Goal: Task Accomplishment & Management: Manage account settings

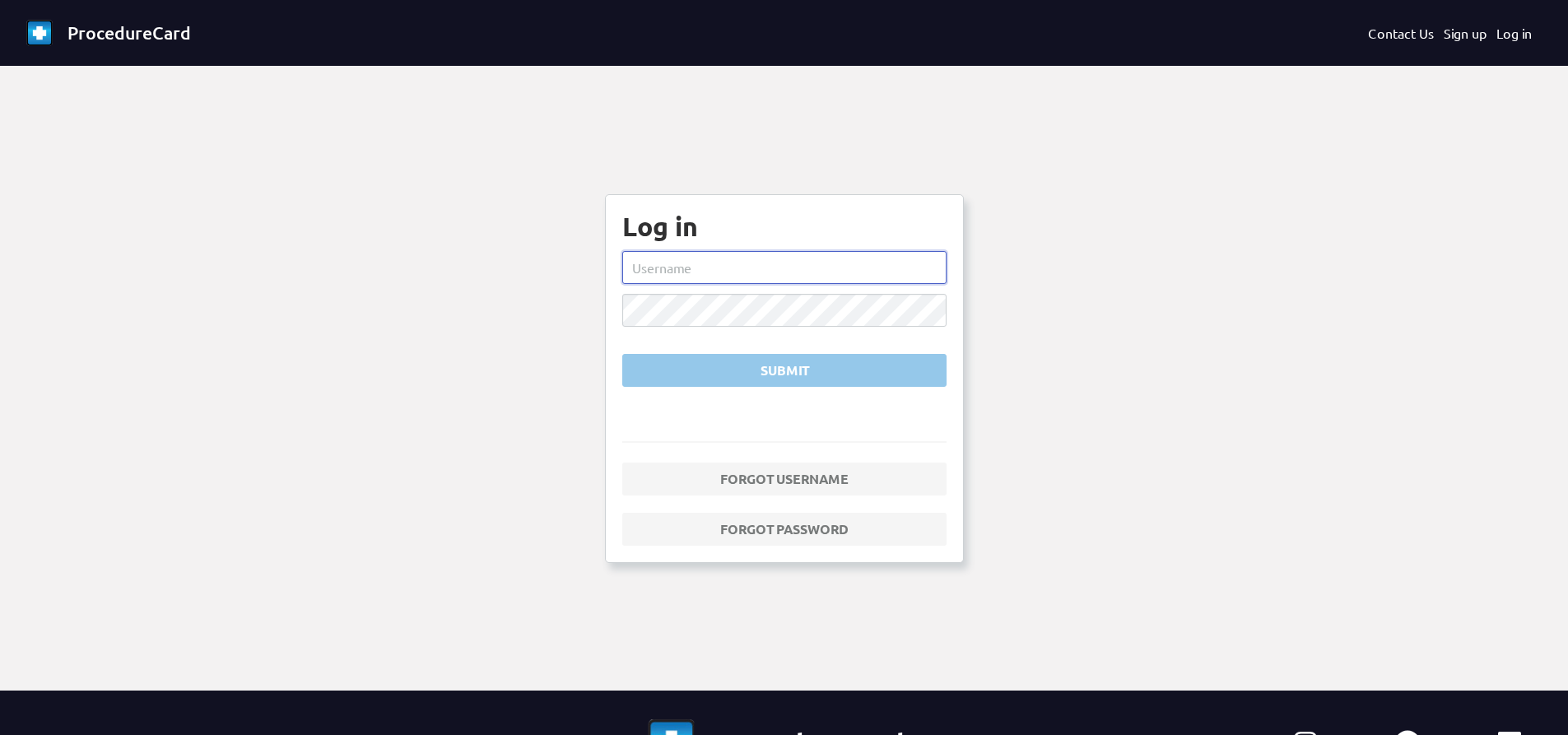
drag, startPoint x: 808, startPoint y: 283, endPoint x: 800, endPoint y: 274, distance: 12.0
click at [808, 278] on input "text" at bounding box center [784, 268] width 324 height 33
type input "sbaughman"
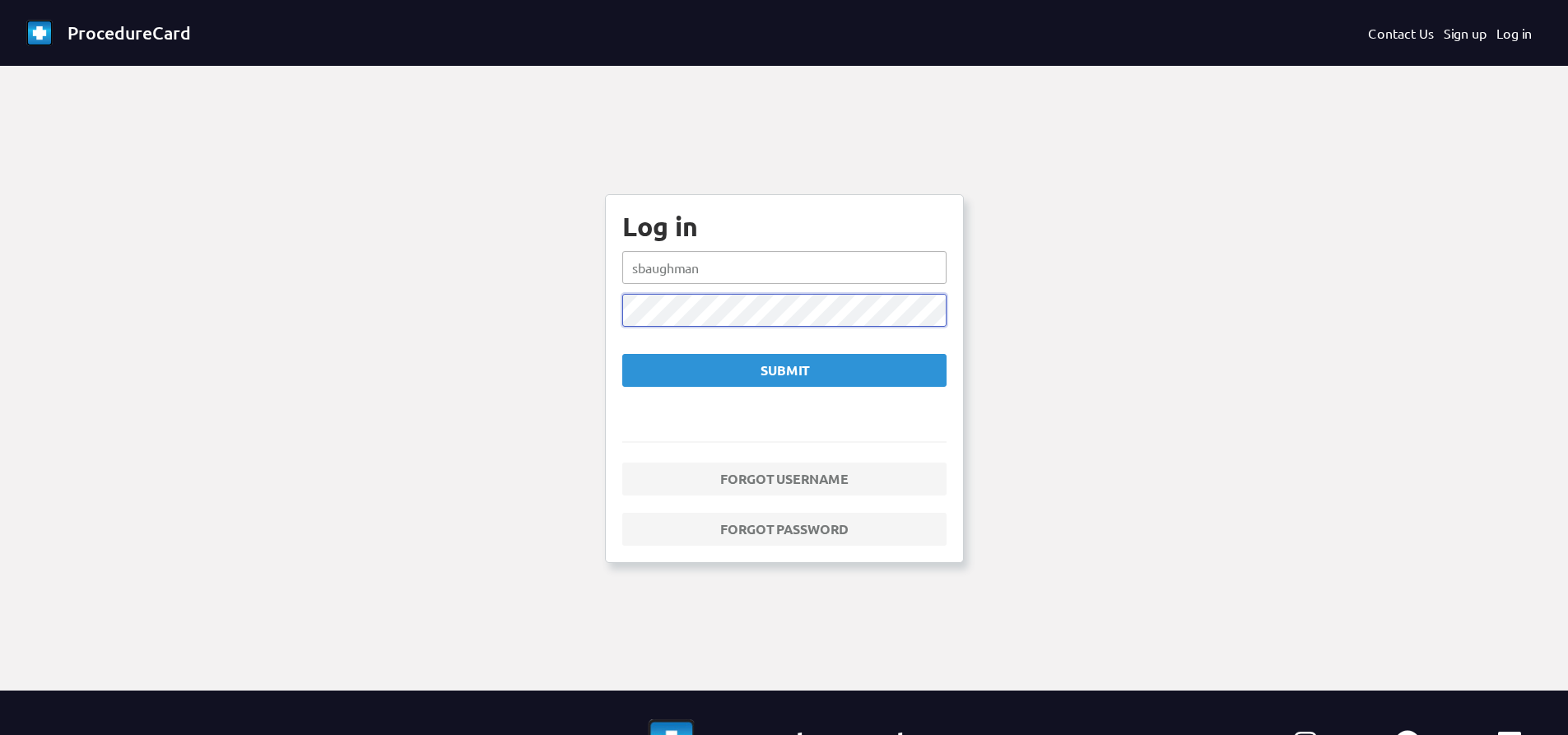
click at [622, 354] on button "Submit" at bounding box center [784, 371] width 324 height 33
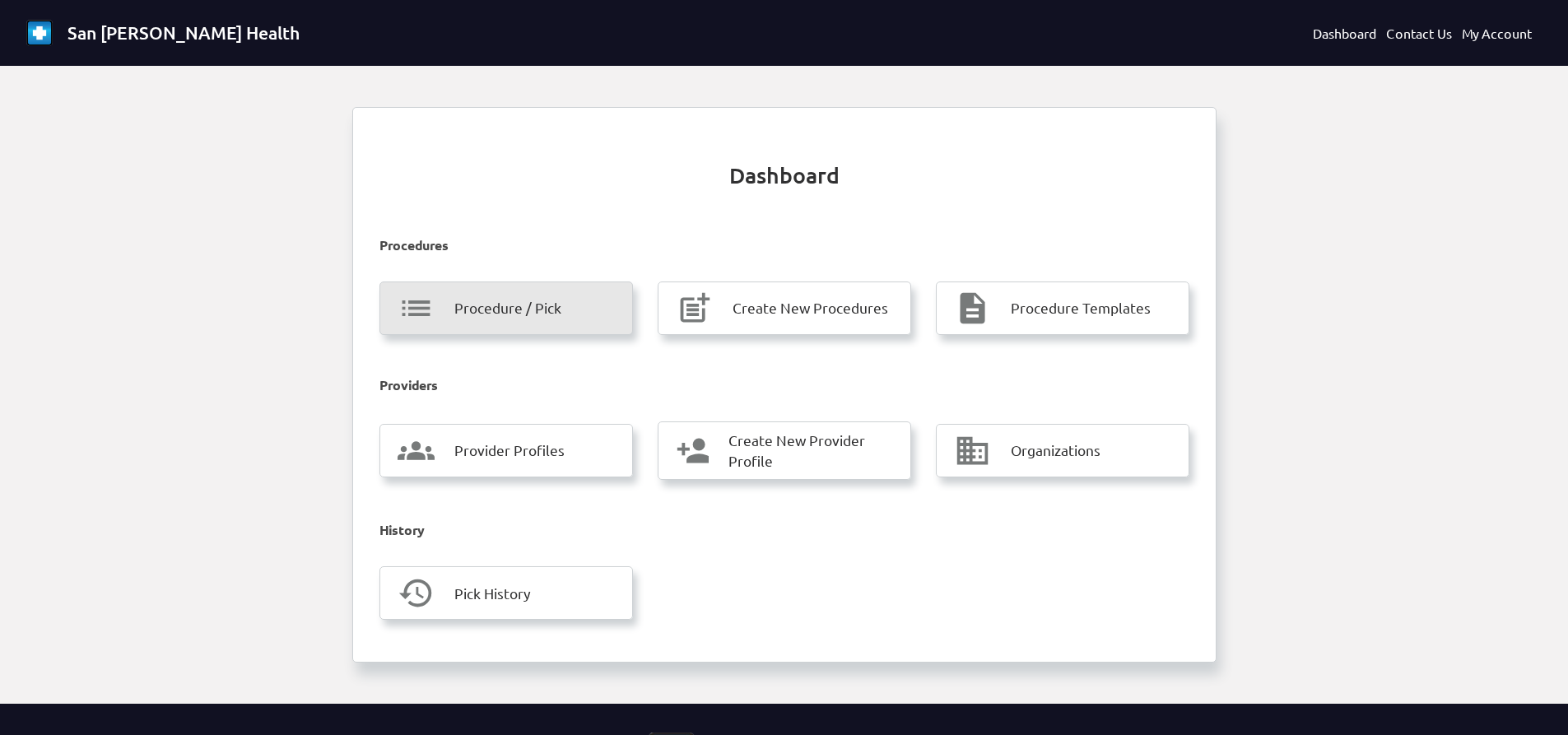
click at [481, 306] on span "Procedure / Pick" at bounding box center [508, 308] width 107 height 21
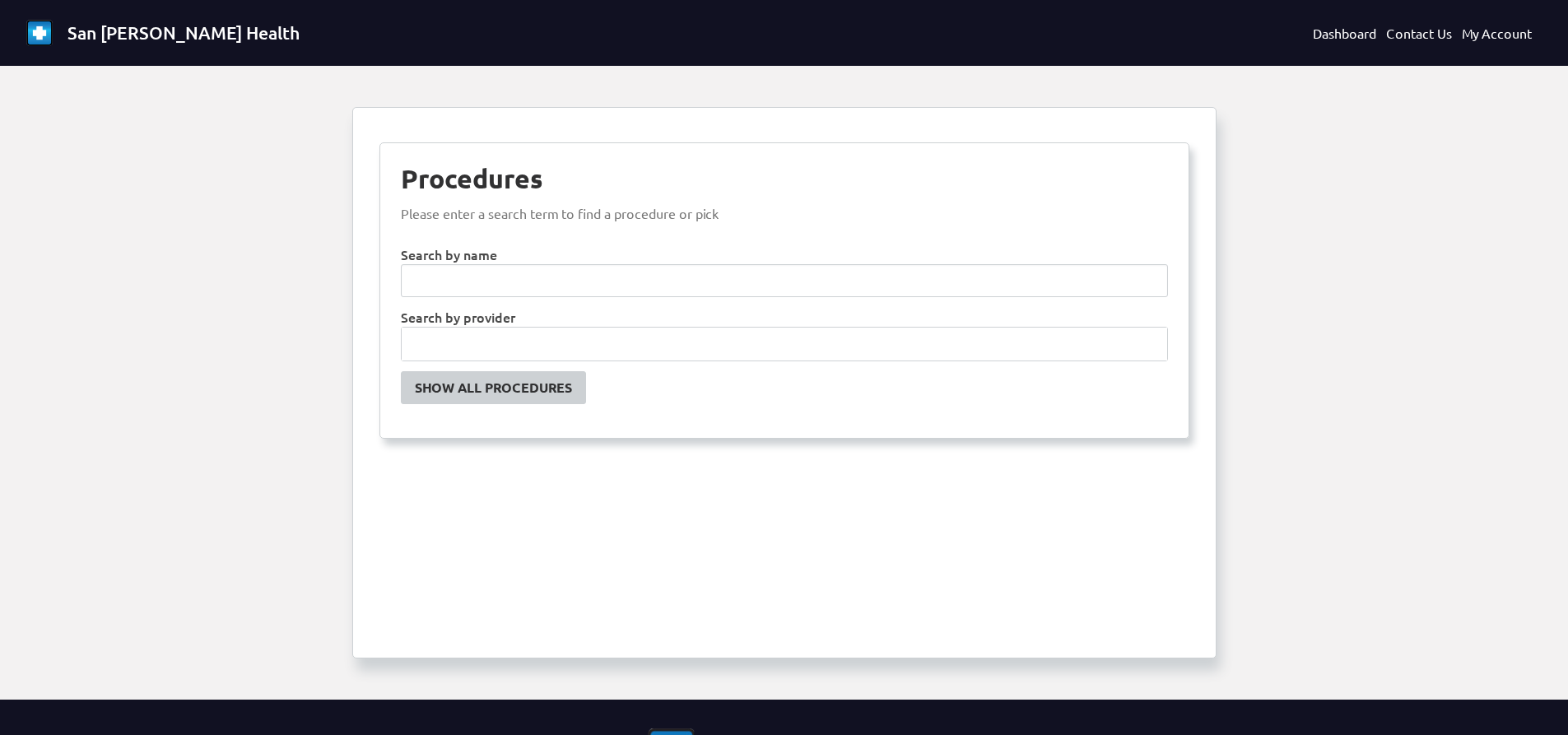
click at [526, 375] on link "Show All Procedures" at bounding box center [493, 387] width 185 height 33
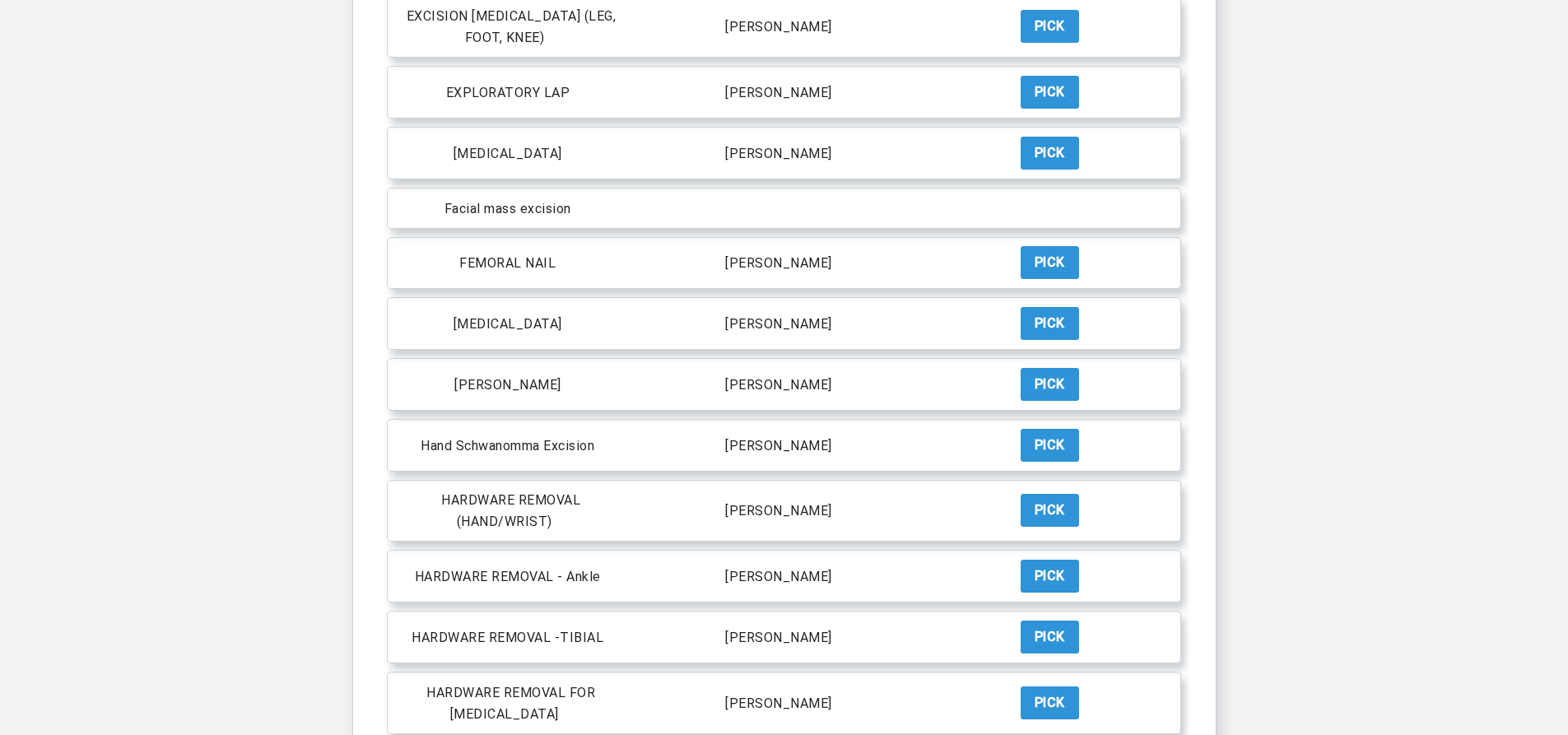
scroll to position [2305, 0]
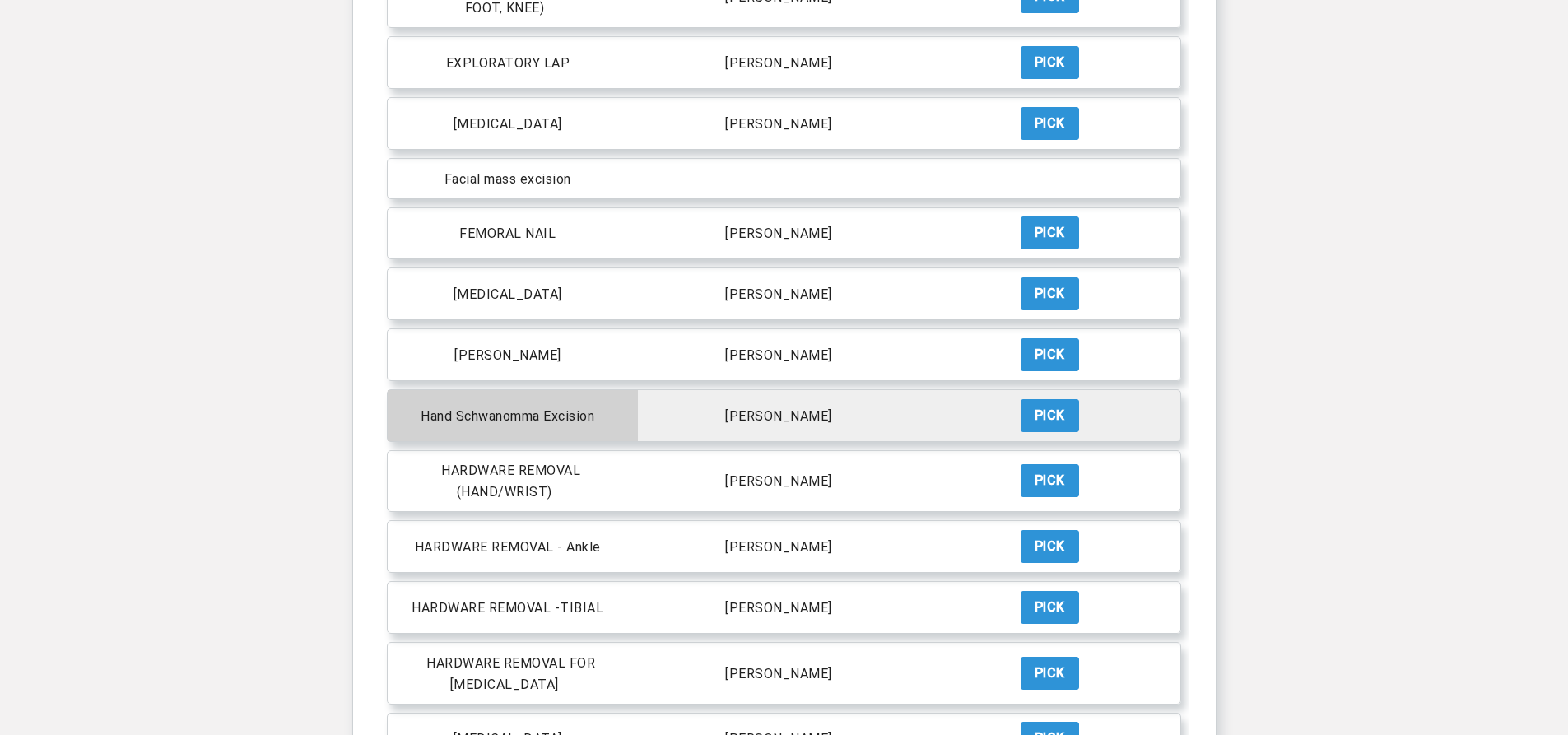
click at [576, 408] on p "Hand Schwanomma Excision" at bounding box center [507, 416] width 174 height 16
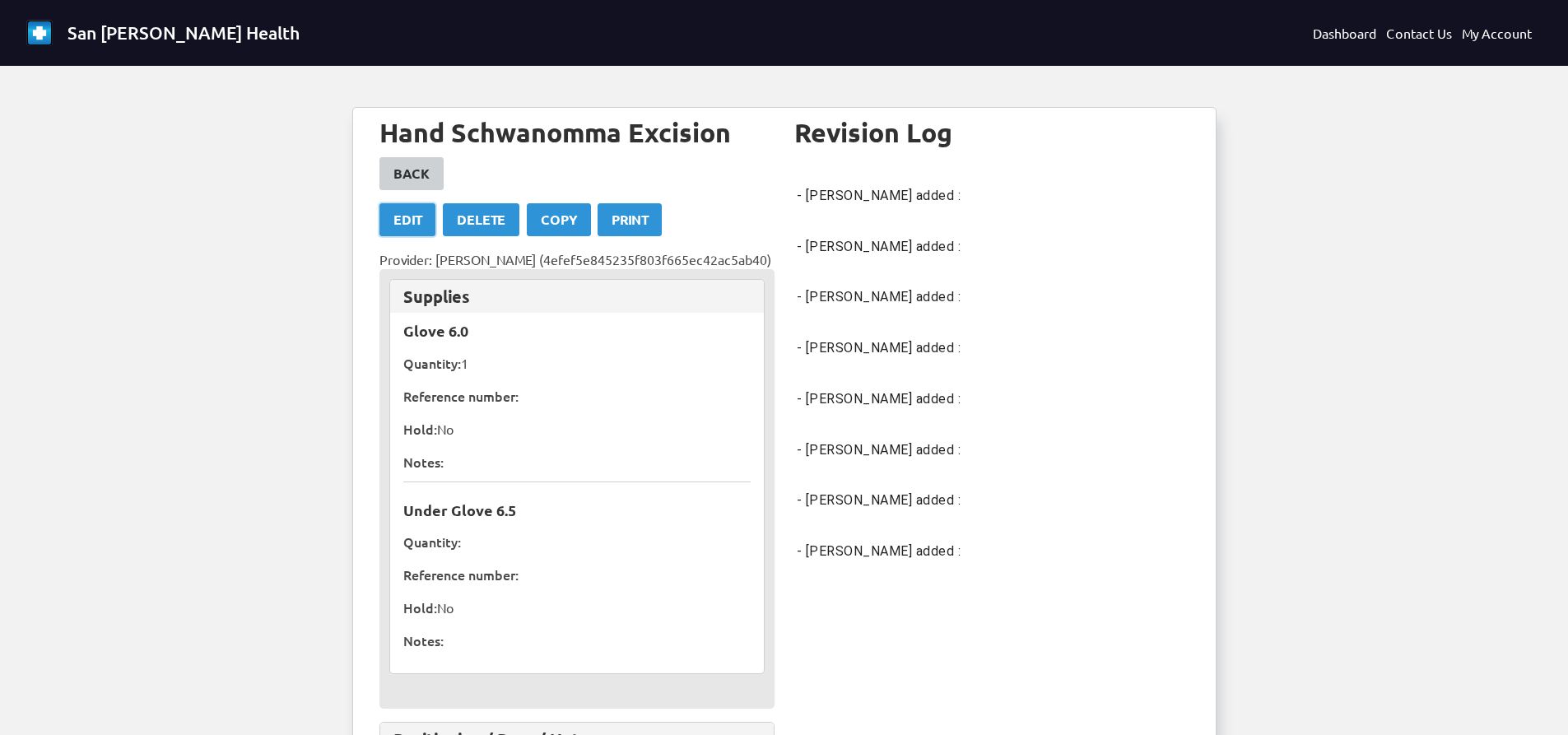
click at [408, 234] on link "Edit" at bounding box center [408, 219] width 56 height 33
select select "1604"
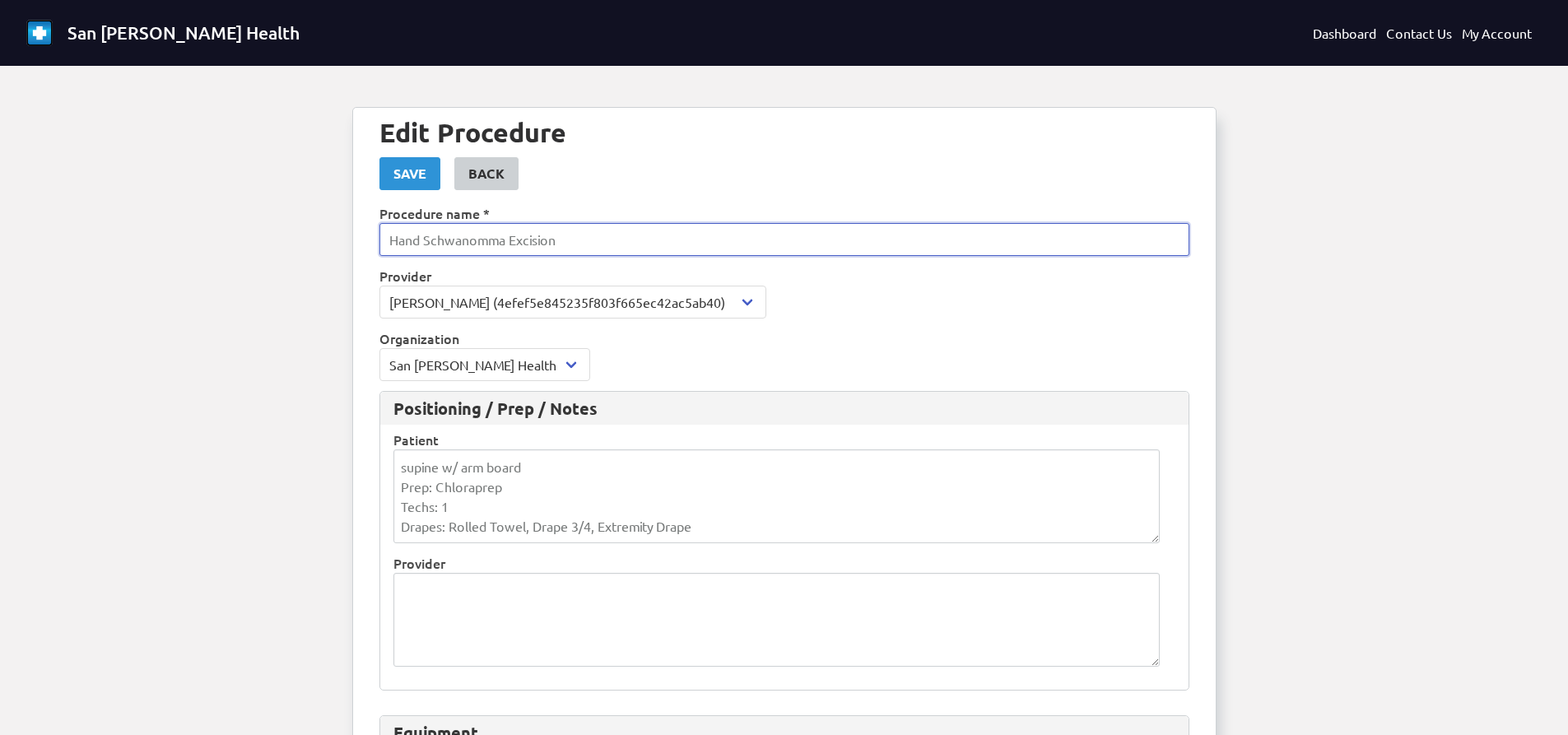
drag, startPoint x: 559, startPoint y: 246, endPoint x: 269, endPoint y: 231, distance: 290.4
type input "Total [MEDICAL_DATA]"
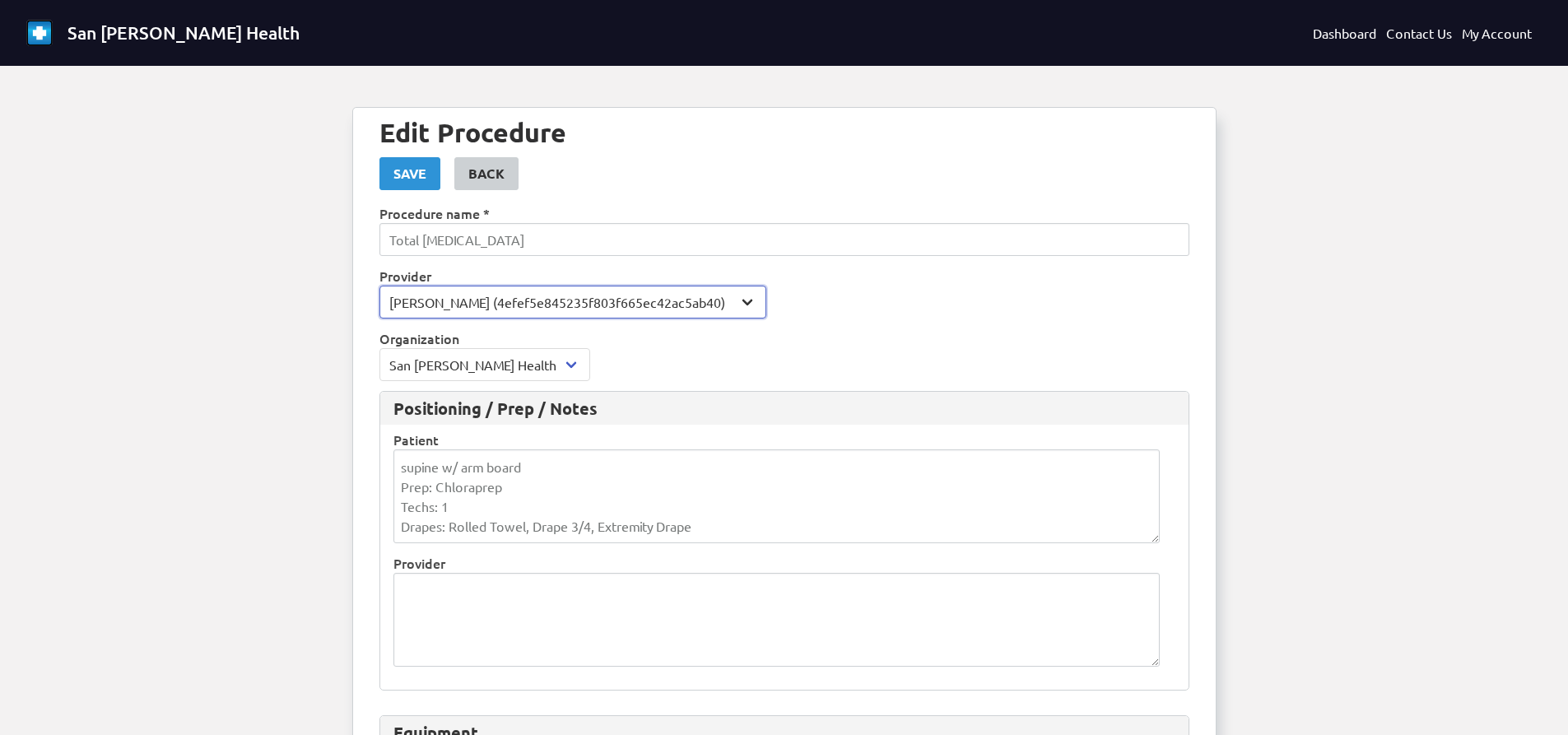
click at [751, 305] on select "- [PERSON_NAME] (asalim) [PERSON_NAME] (Jwigant) [PERSON_NAME] (b18d8b1050e25df…" at bounding box center [573, 302] width 386 height 33
click at [380, 285] on select "- [PERSON_NAME] (asalim) [PERSON_NAME] (Jwigant) [PERSON_NAME] (b18d8b1050e25df…" at bounding box center [573, 302] width 386 height 33
click at [507, 305] on select "- [PERSON_NAME] (asalim) [PERSON_NAME] (Jwigant) [PERSON_NAME] (b18d8b1050e25df…" at bounding box center [573, 302] width 386 height 33
click at [380, 285] on select "- [PERSON_NAME] (asalim) [PERSON_NAME] (Jwigant) [PERSON_NAME] (b18d8b1050e25df…" at bounding box center [573, 302] width 386 height 33
click at [650, 314] on select "- [PERSON_NAME] (asalim) [PERSON_NAME] (Jwigant) [PERSON_NAME] (b18d8b1050e25df…" at bounding box center [573, 302] width 386 height 33
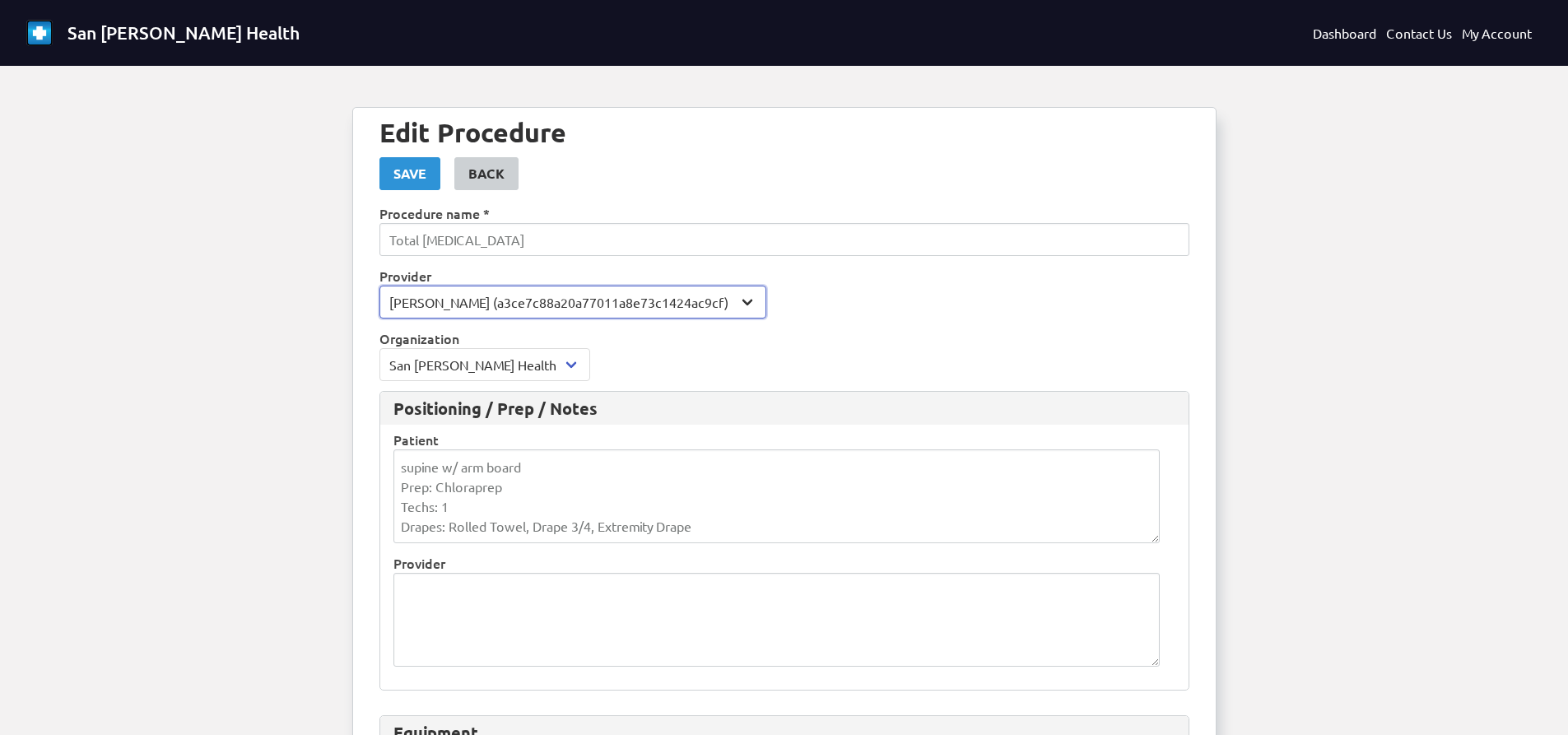
select select "1685"
click at [380, 285] on select "- [PERSON_NAME] (asalim) [PERSON_NAME] (Jwigant) [PERSON_NAME] (b18d8b1050e25df…" at bounding box center [573, 302] width 386 height 33
click at [432, 184] on button "Save" at bounding box center [410, 174] width 61 height 33
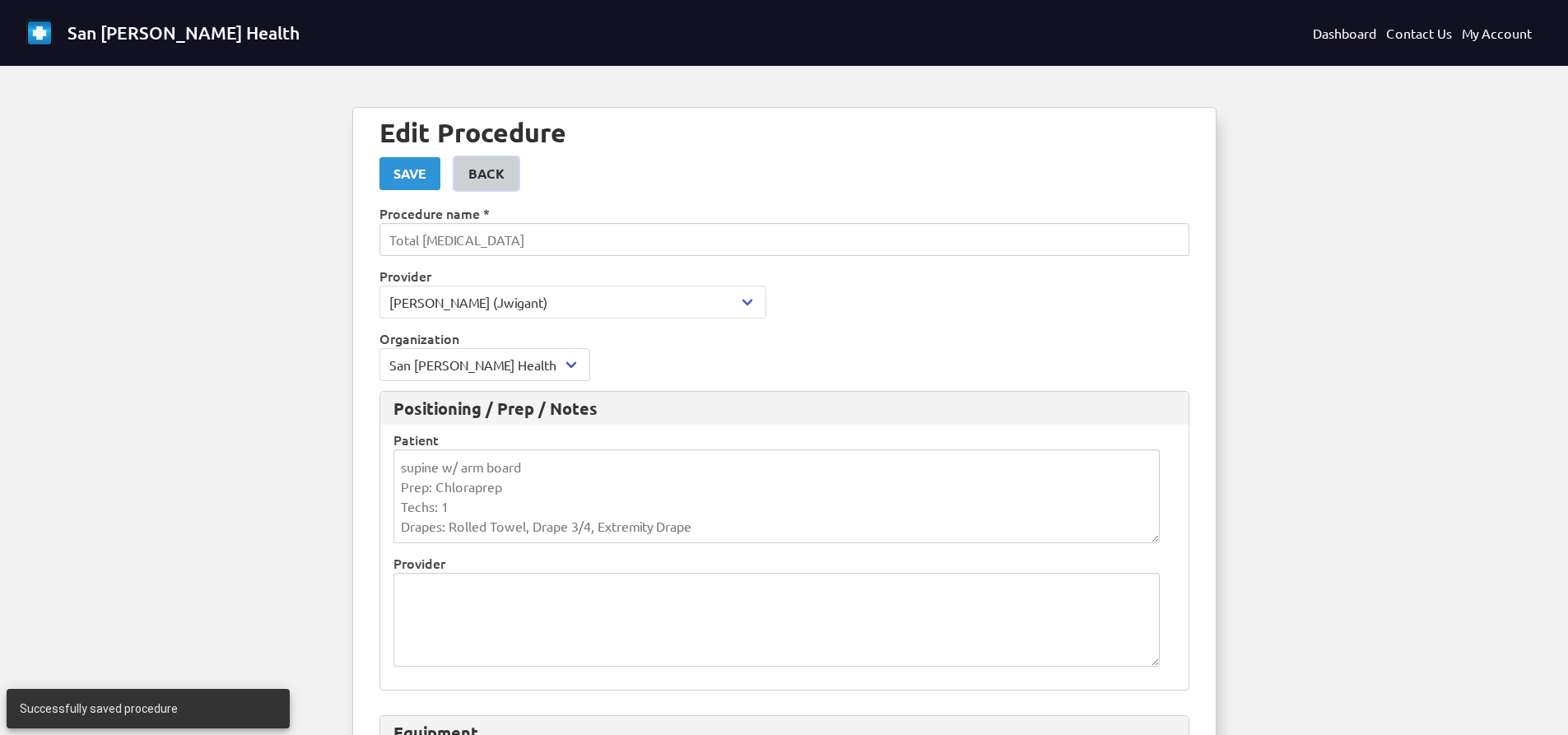
click at [506, 168] on link "Back" at bounding box center [486, 174] width 64 height 33
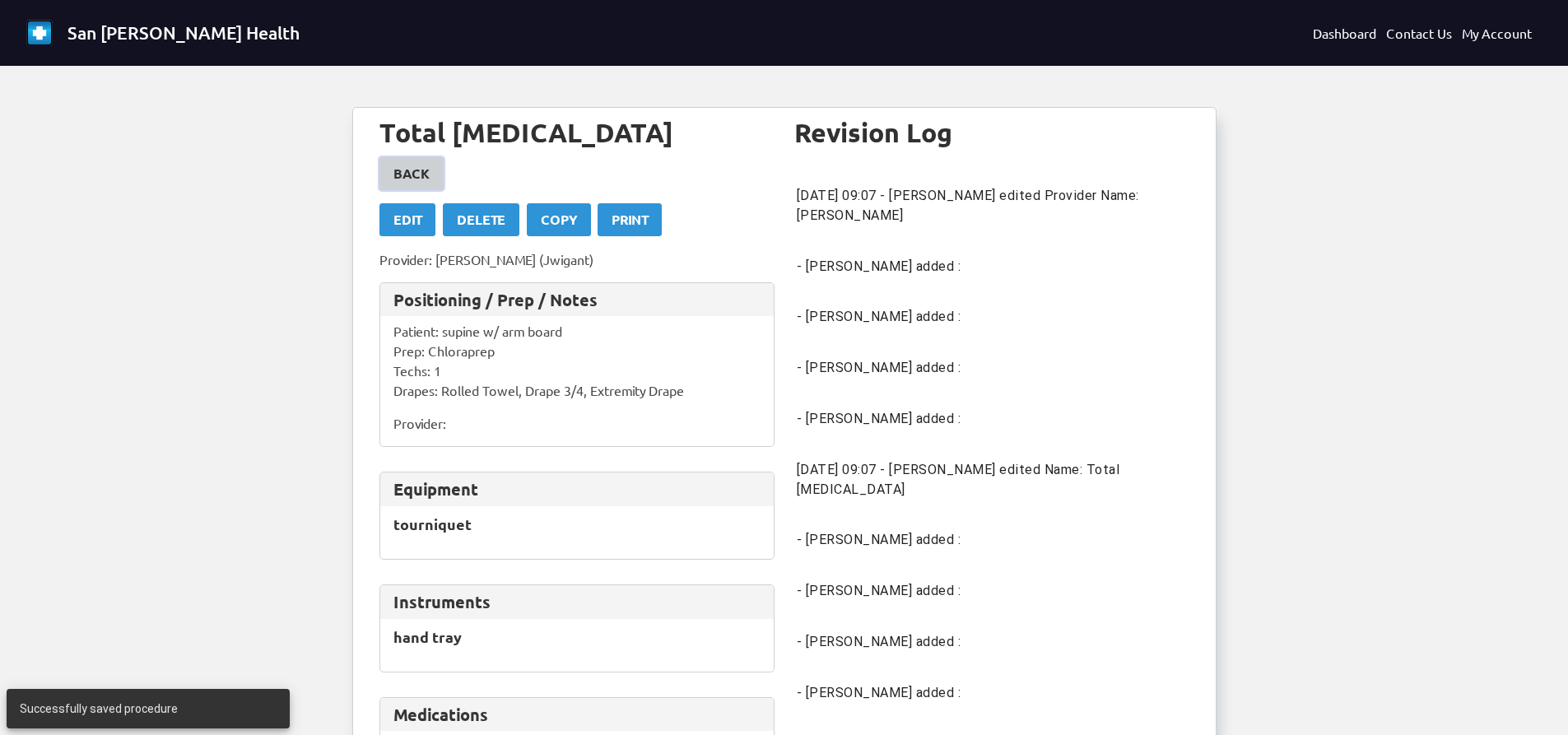
click at [405, 172] on div "Back" at bounding box center [411, 174] width 36 height 19
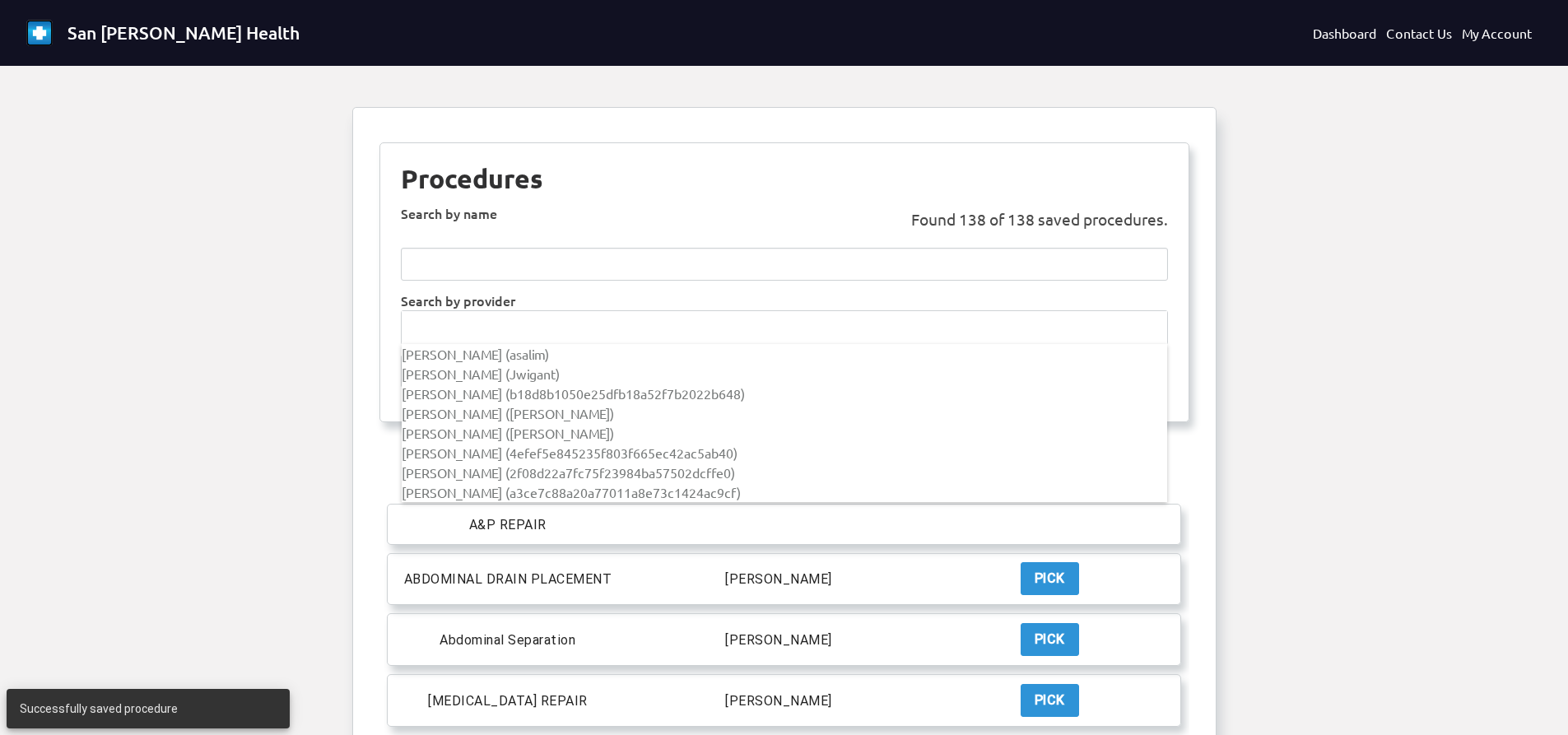
click at [586, 332] on input "text" at bounding box center [784, 327] width 765 height 33
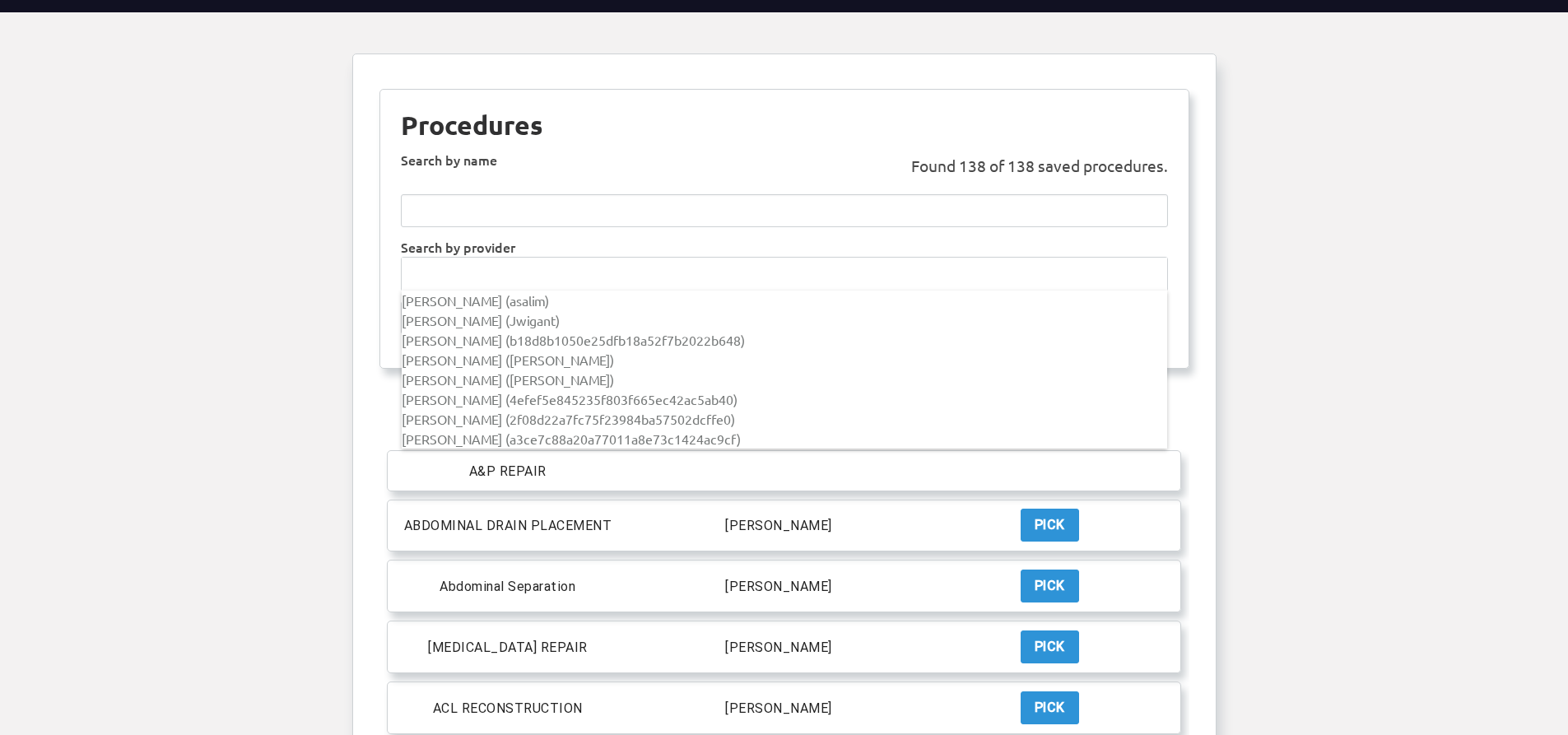
scroll to position [83, 0]
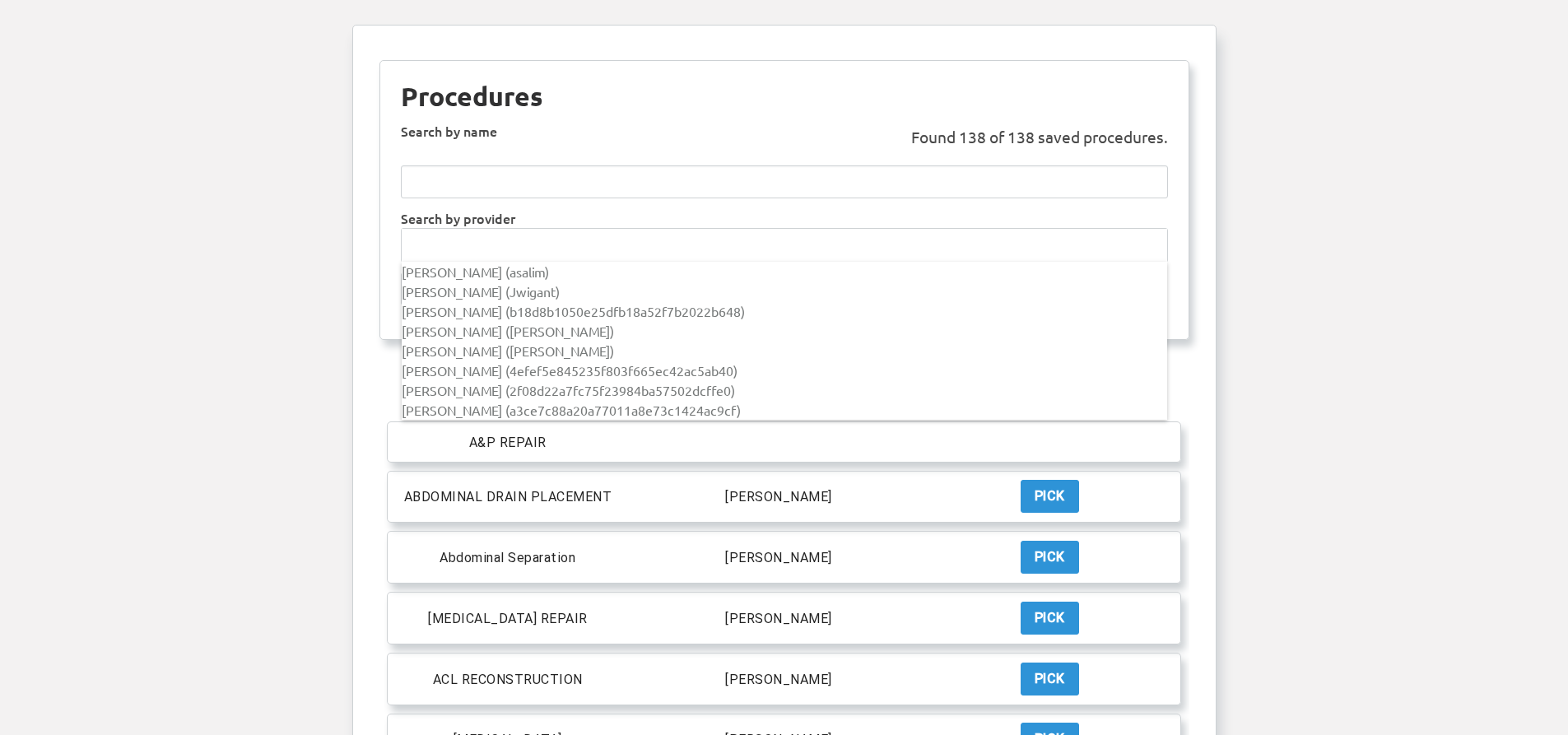
click at [1421, 327] on div at bounding box center [784, 367] width 1568 height 735
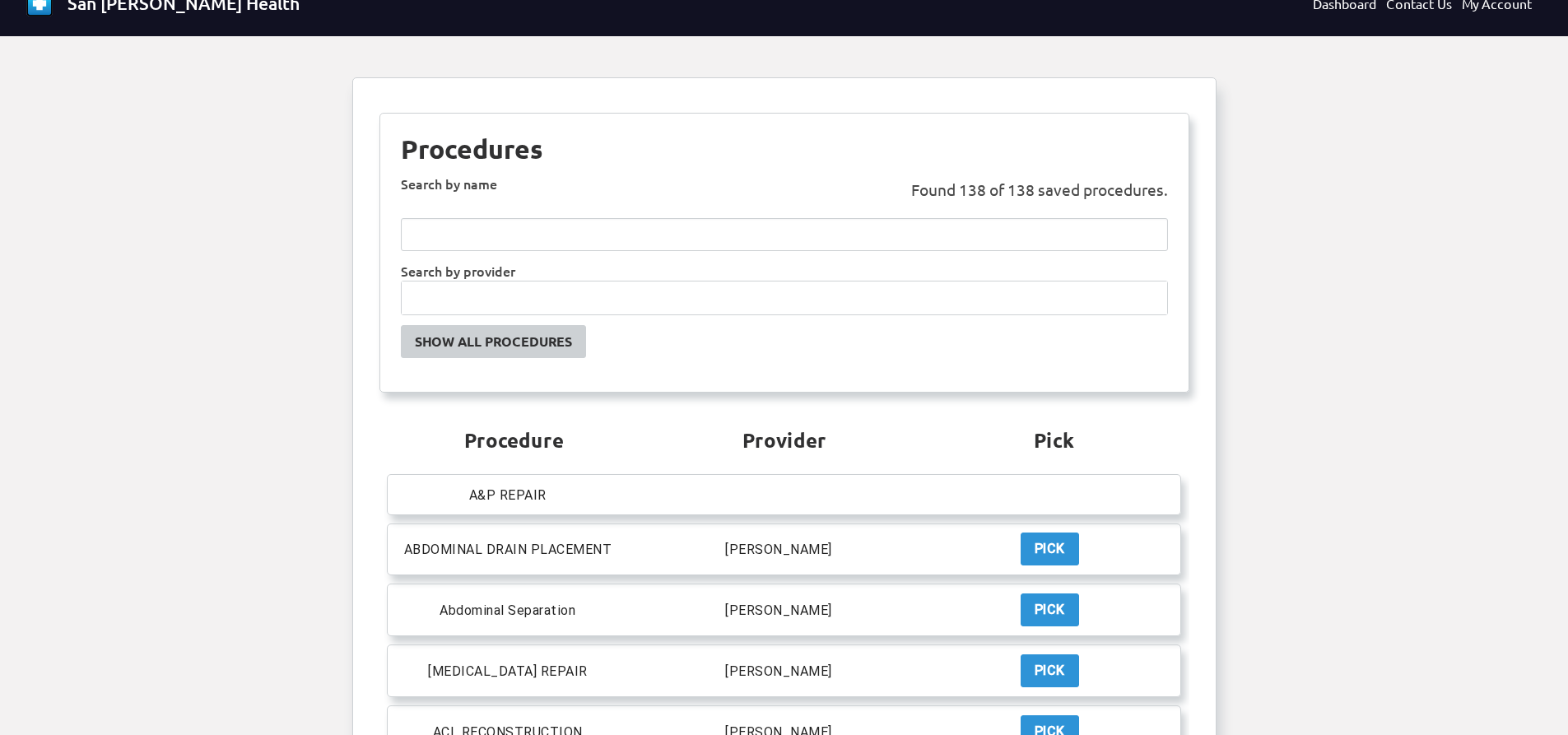
scroll to position [0, 0]
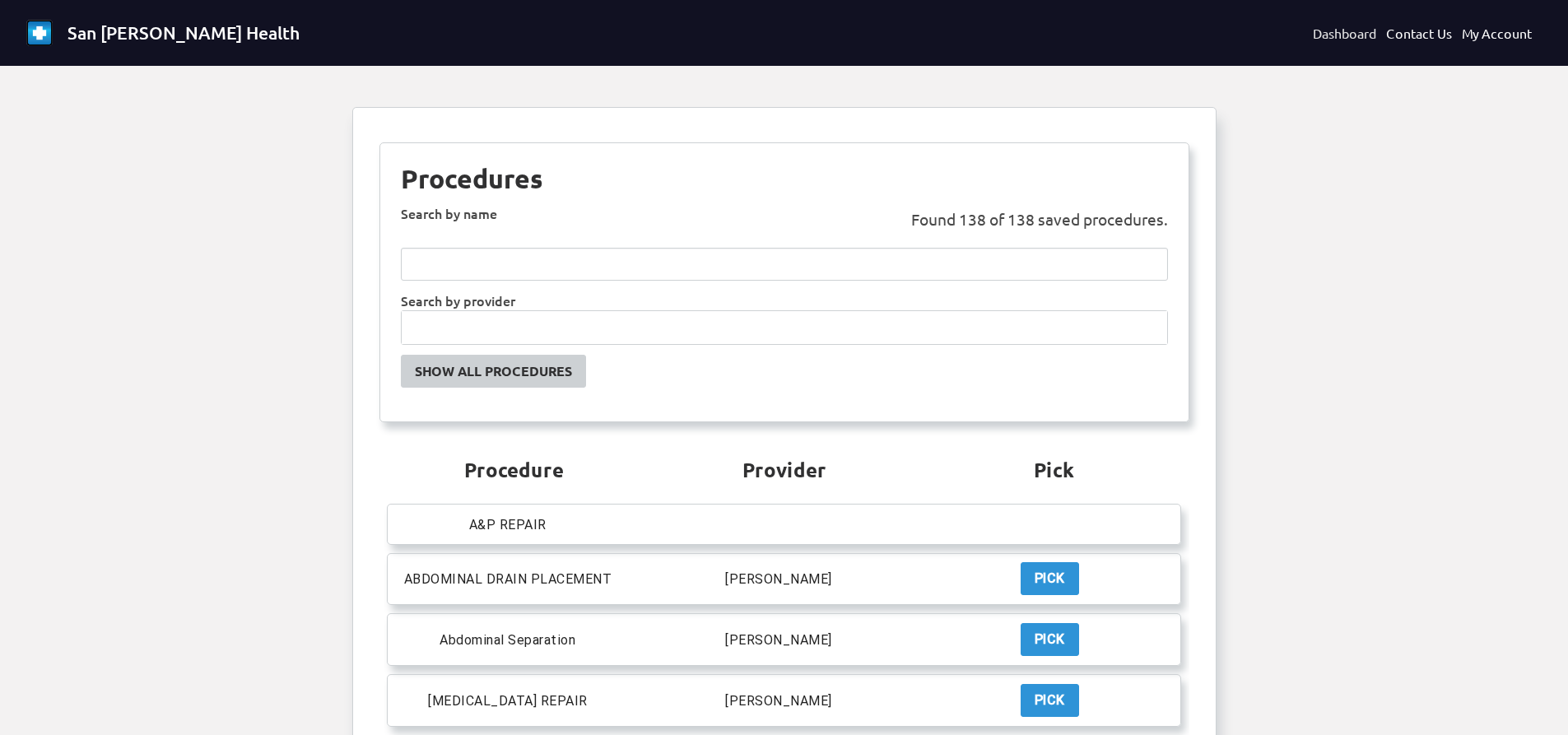
click at [1321, 36] on link "Dashboard" at bounding box center [1344, 33] width 63 height 19
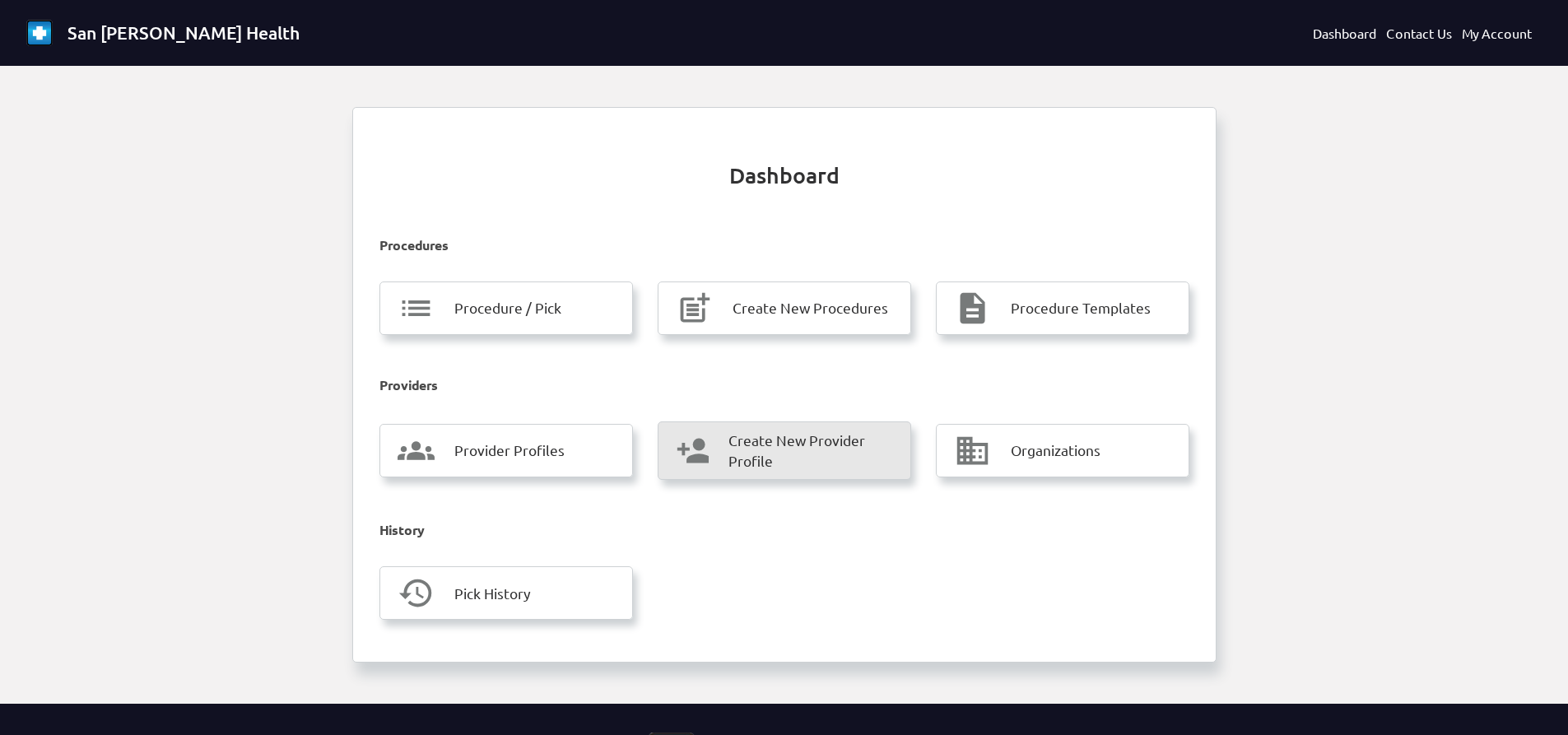
click at [815, 461] on span "Create New Provider Profile" at bounding box center [811, 451] width 165 height 43
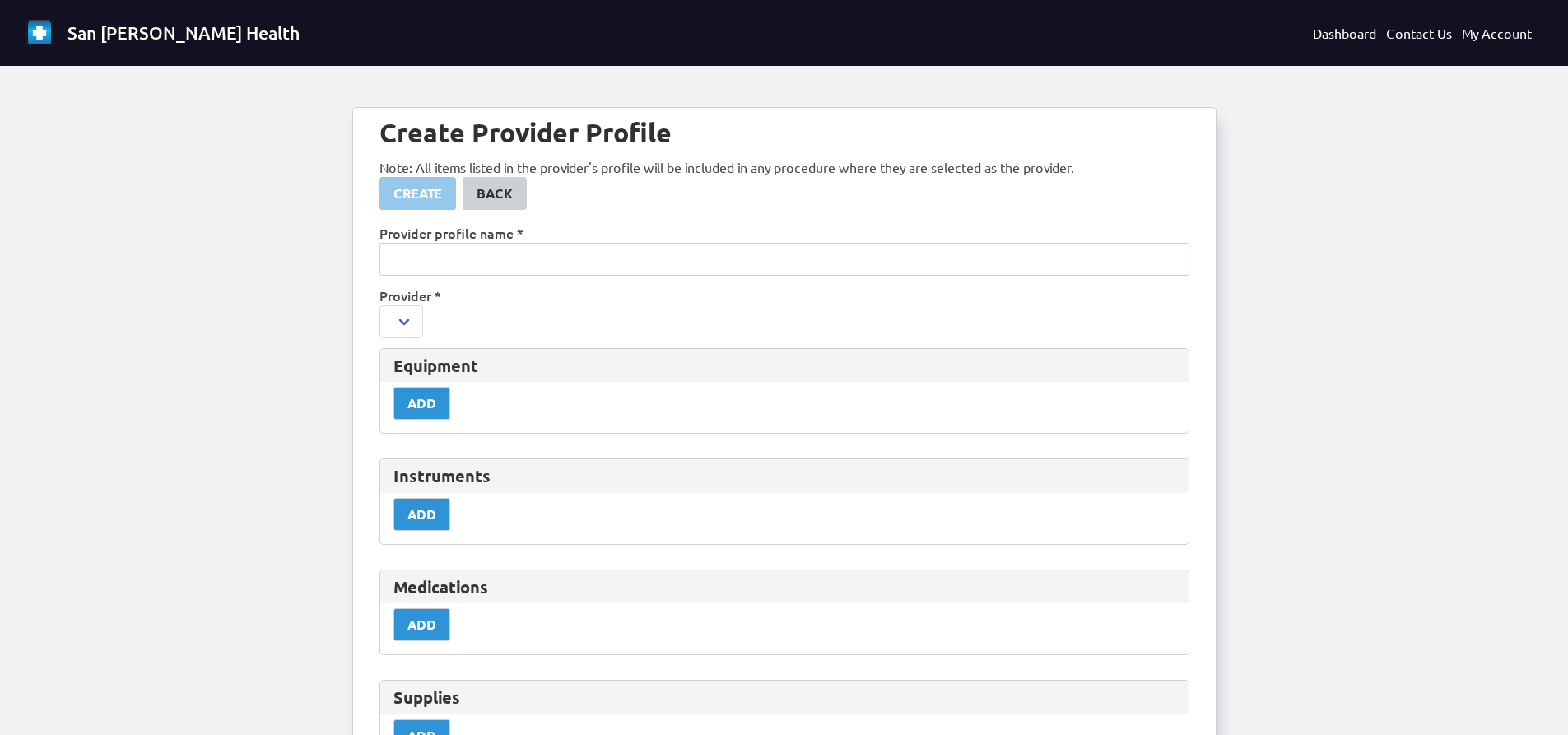
select select
click at [619, 261] on input "text" at bounding box center [784, 259] width 810 height 33
type input "[PERSON_NAME]"
click at [586, 308] on select "[PERSON_NAME] (asalim) [PERSON_NAME] (Jwigant) [PERSON_NAME] (b18d8b1050e25dfb1…" at bounding box center [573, 322] width 386 height 33
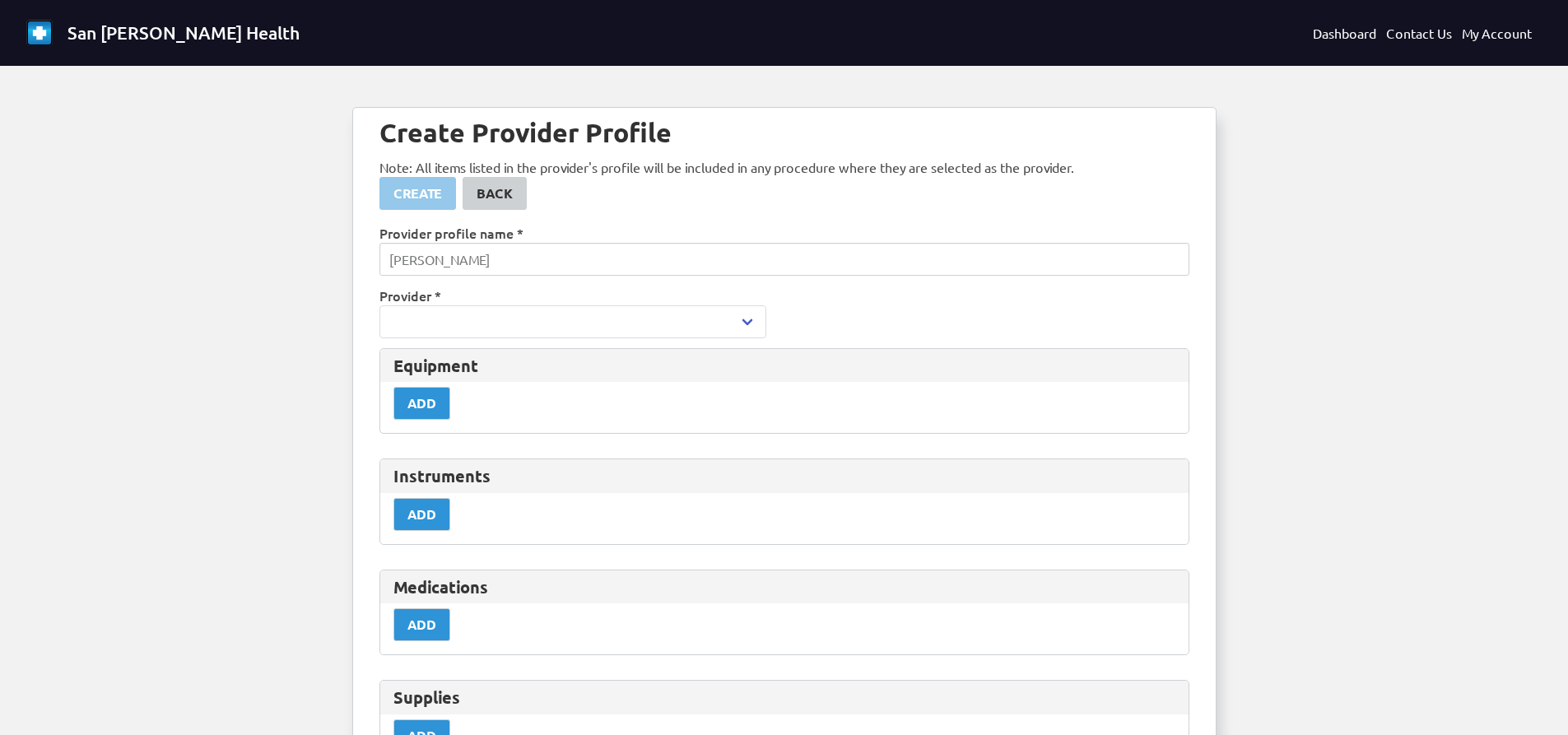
click at [570, 303] on label "Provider *" at bounding box center [784, 295] width 810 height 19
click at [553, 338] on select "[PERSON_NAME] (asalim) [PERSON_NAME] (Jwigant) [PERSON_NAME] (b18d8b1050e25dfb1…" at bounding box center [573, 322] width 386 height 33
click at [554, 555] on ng-component "Create Provider Profile Note: All items listed in the provider's profile will b…" at bounding box center [784, 740] width 810 height 1246
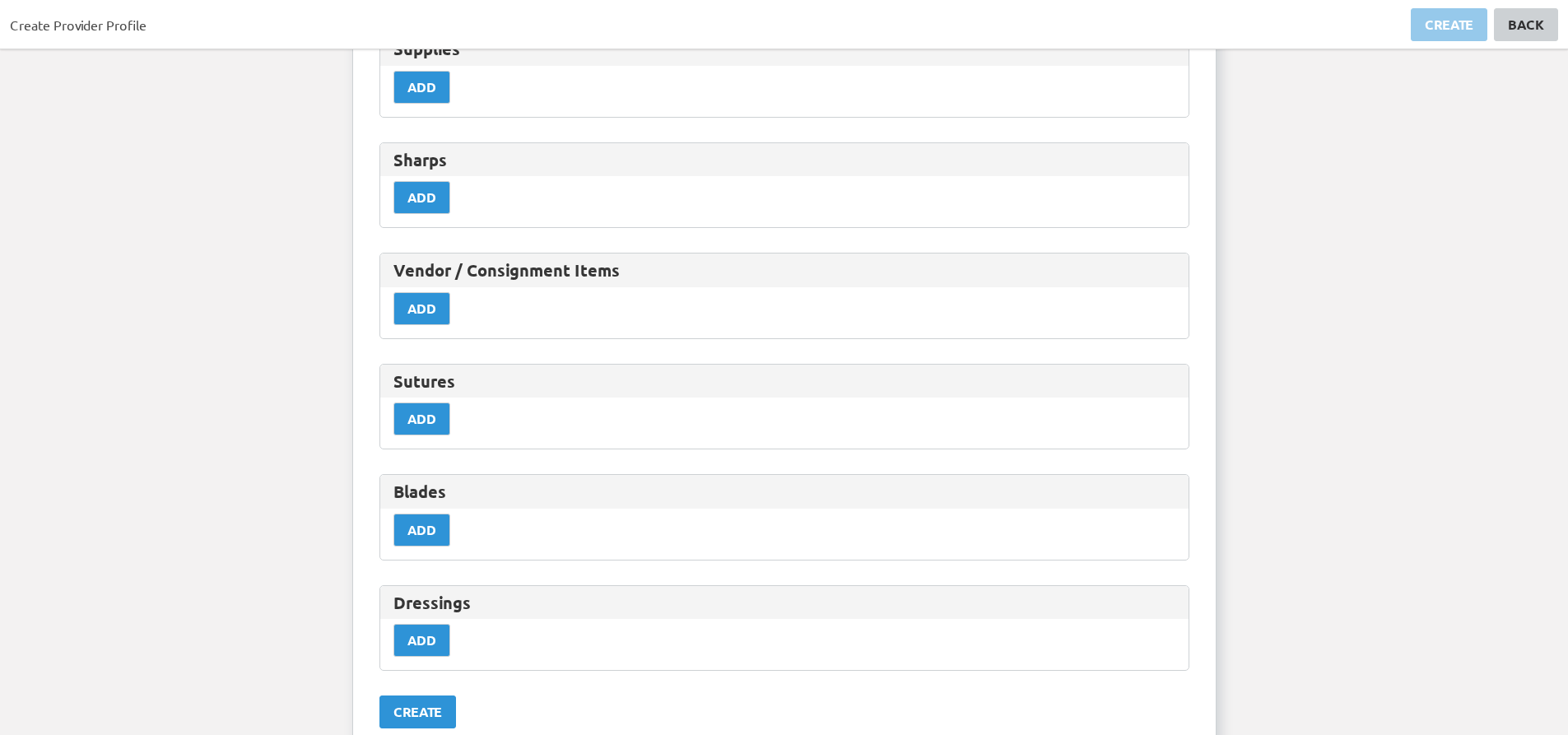
scroll to position [741, 0]
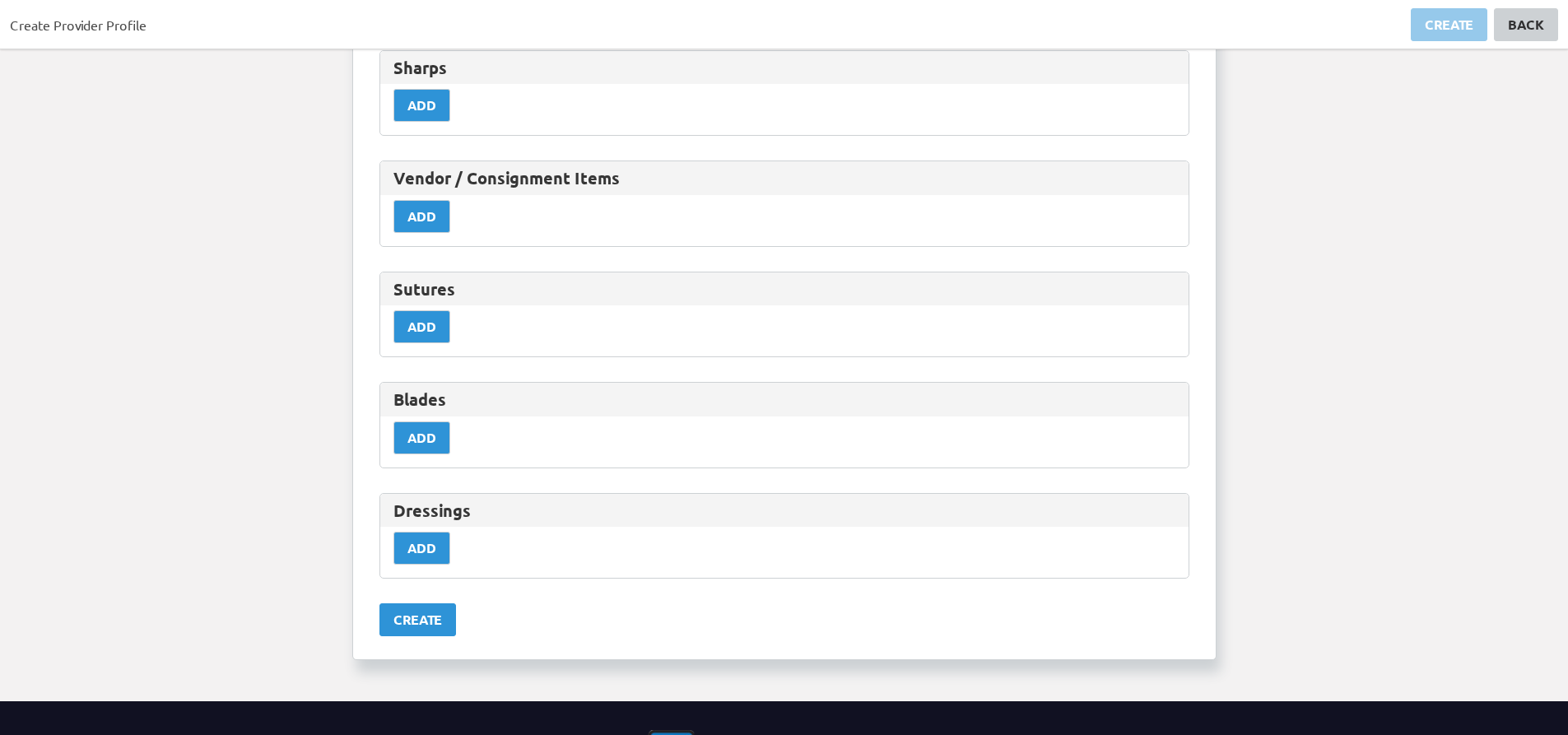
click at [435, 627] on div "Create" at bounding box center [417, 619] width 49 height 19
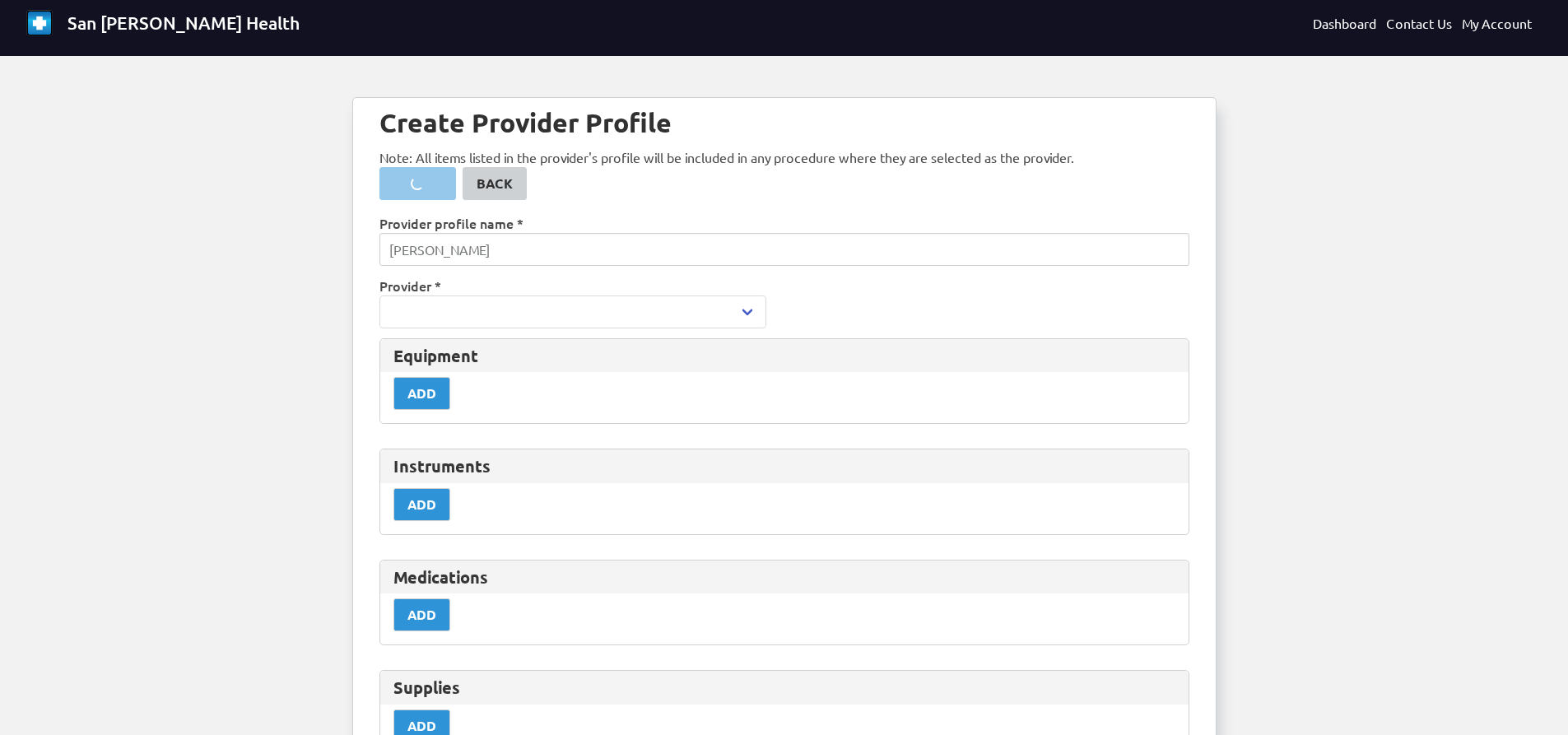
scroll to position [0, 0]
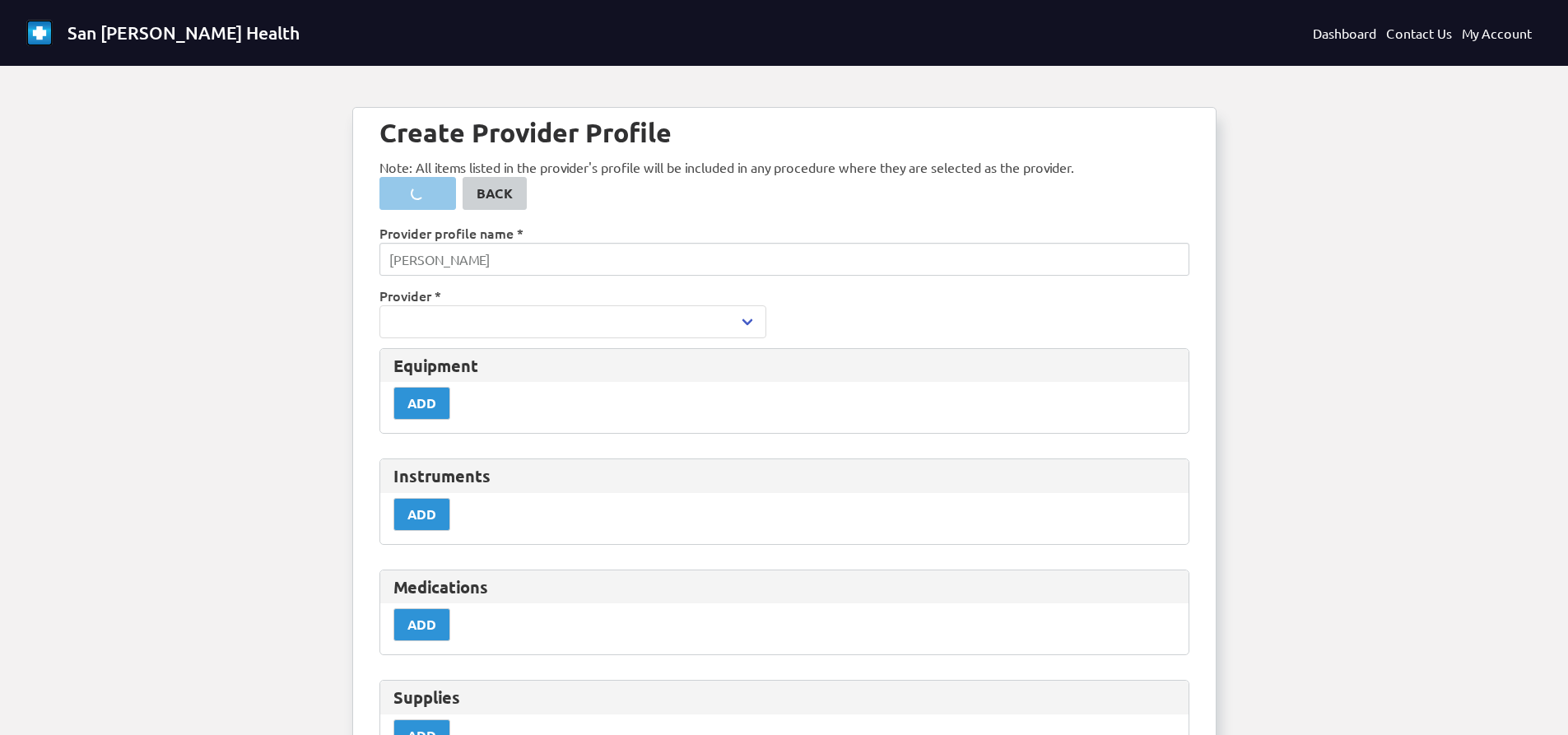
click at [479, 324] on select "[PERSON_NAME] (asalim) [PERSON_NAME] (Jwigant) [PERSON_NAME] (b18d8b1050e25dfb1…" at bounding box center [573, 322] width 386 height 33
click at [508, 183] on link "Back" at bounding box center [494, 193] width 64 height 33
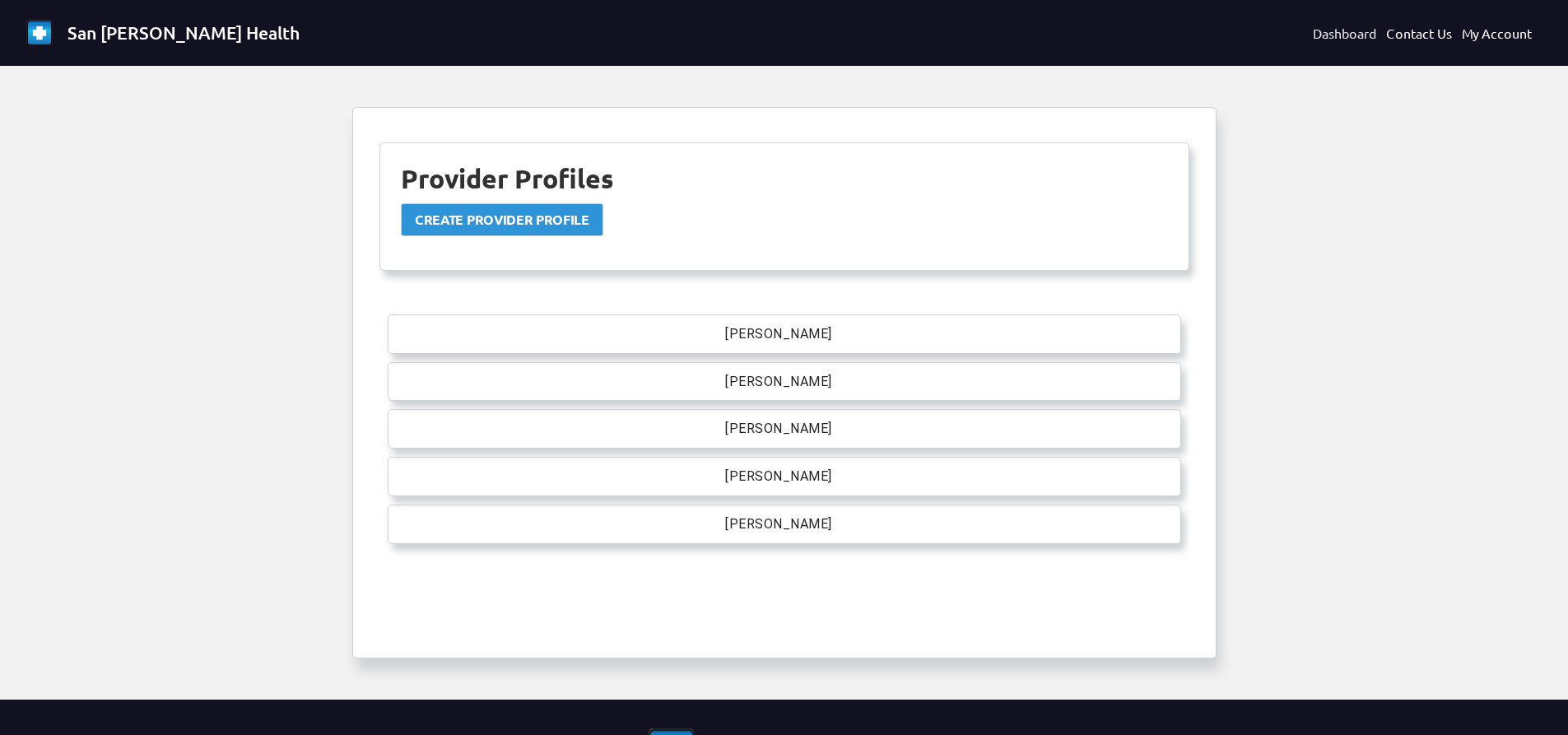
click at [1341, 26] on link "Dashboard" at bounding box center [1344, 33] width 63 height 19
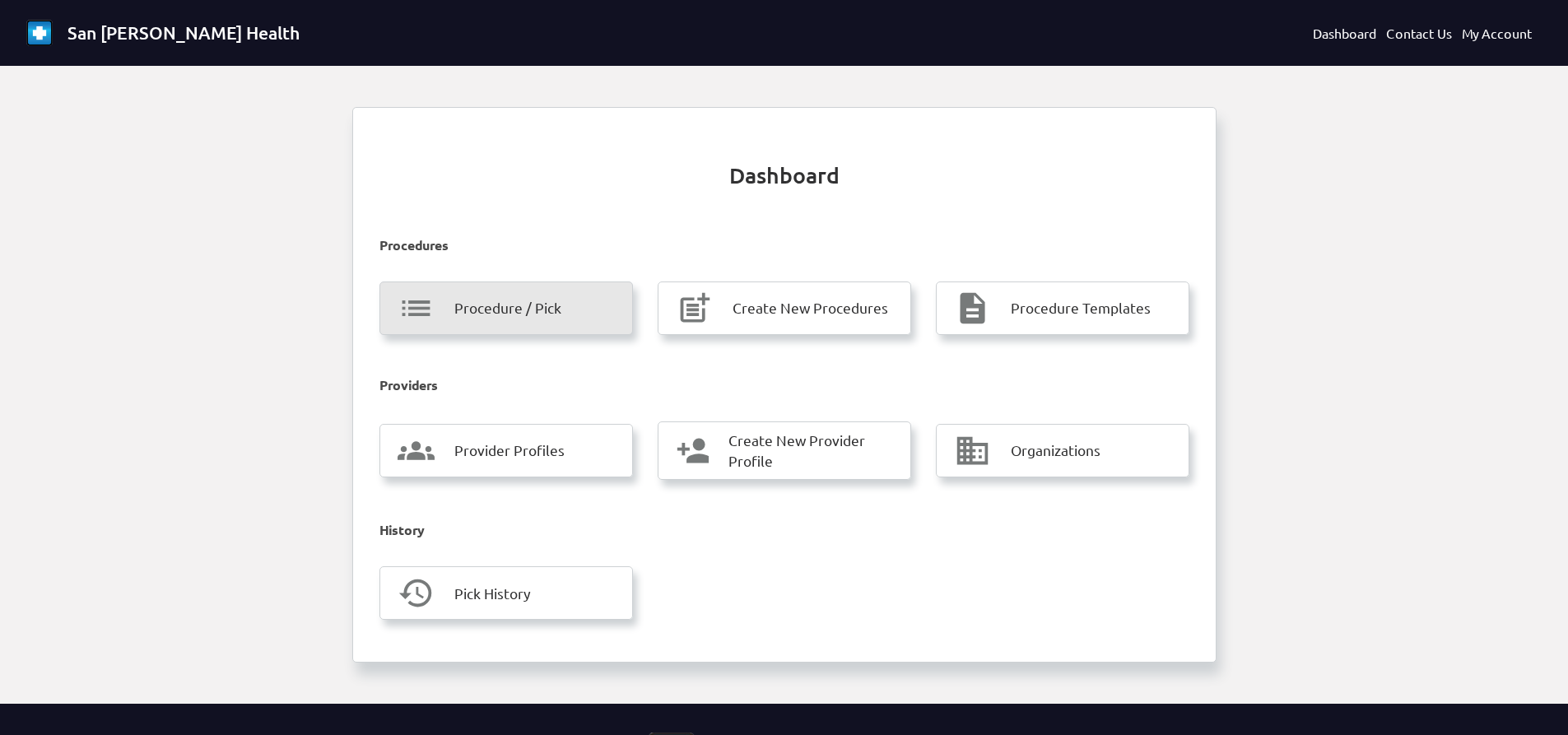
click at [512, 317] on span "Procedure / Pick" at bounding box center [508, 308] width 107 height 21
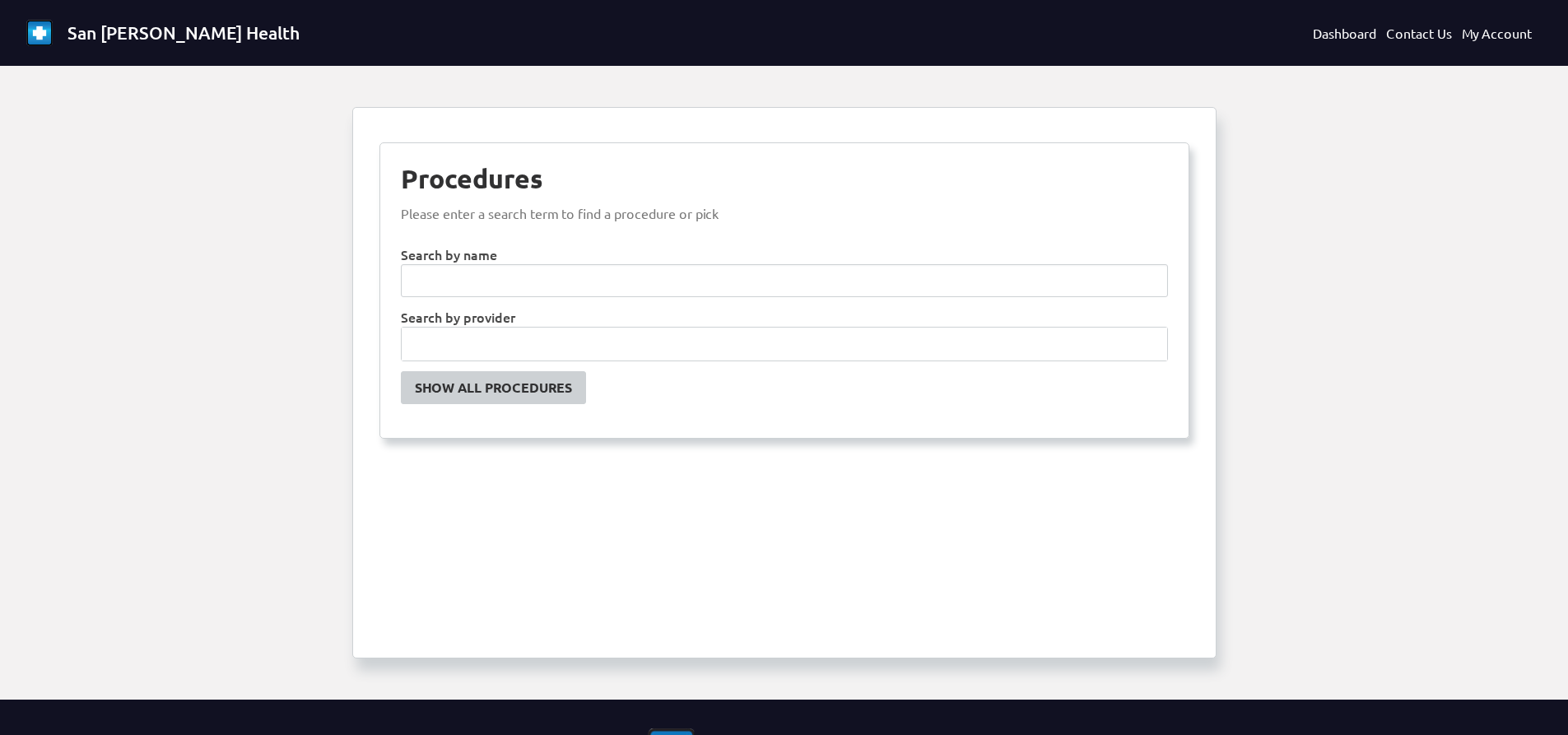
click at [576, 383] on link "Show All Procedures" at bounding box center [493, 387] width 185 height 33
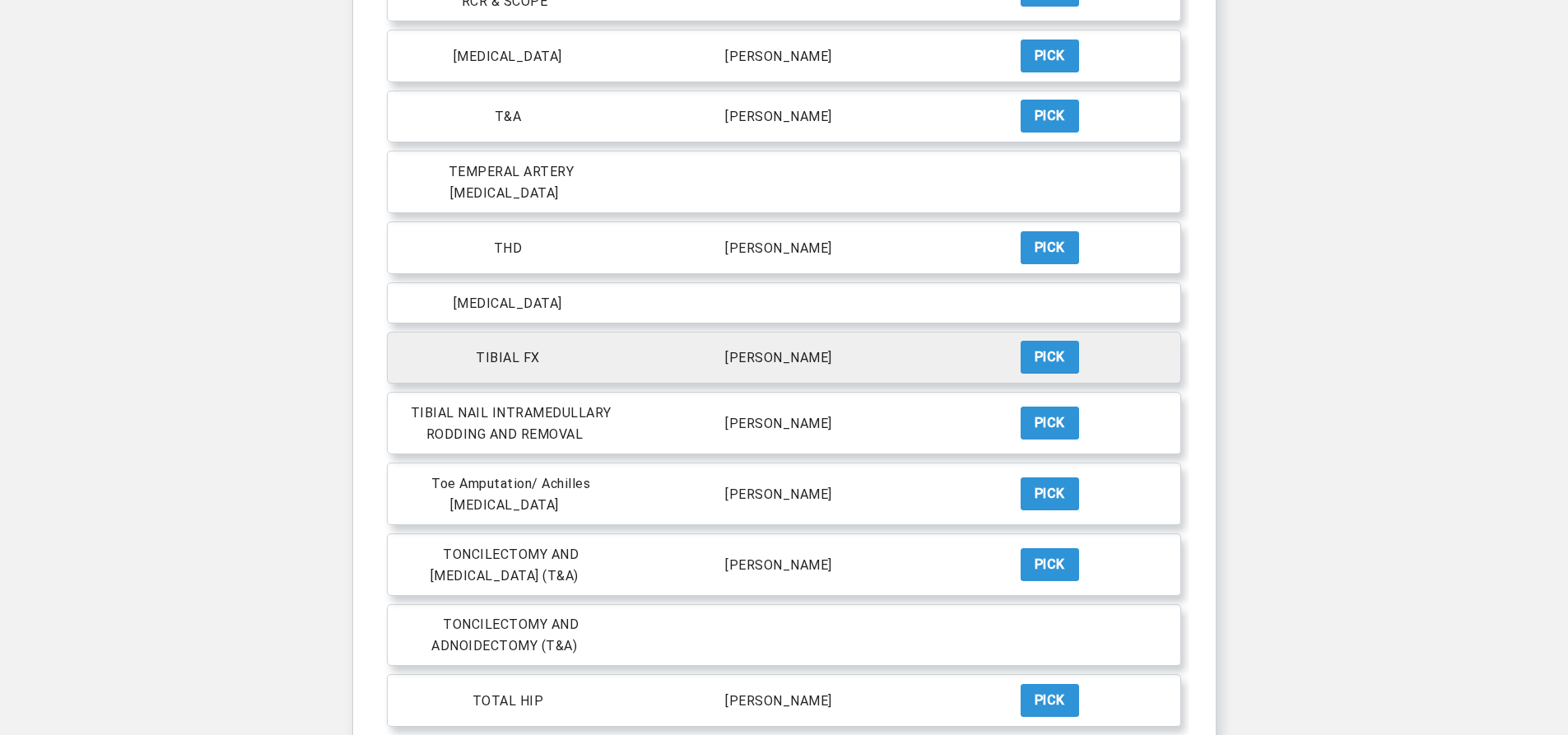
scroll to position [7326, 0]
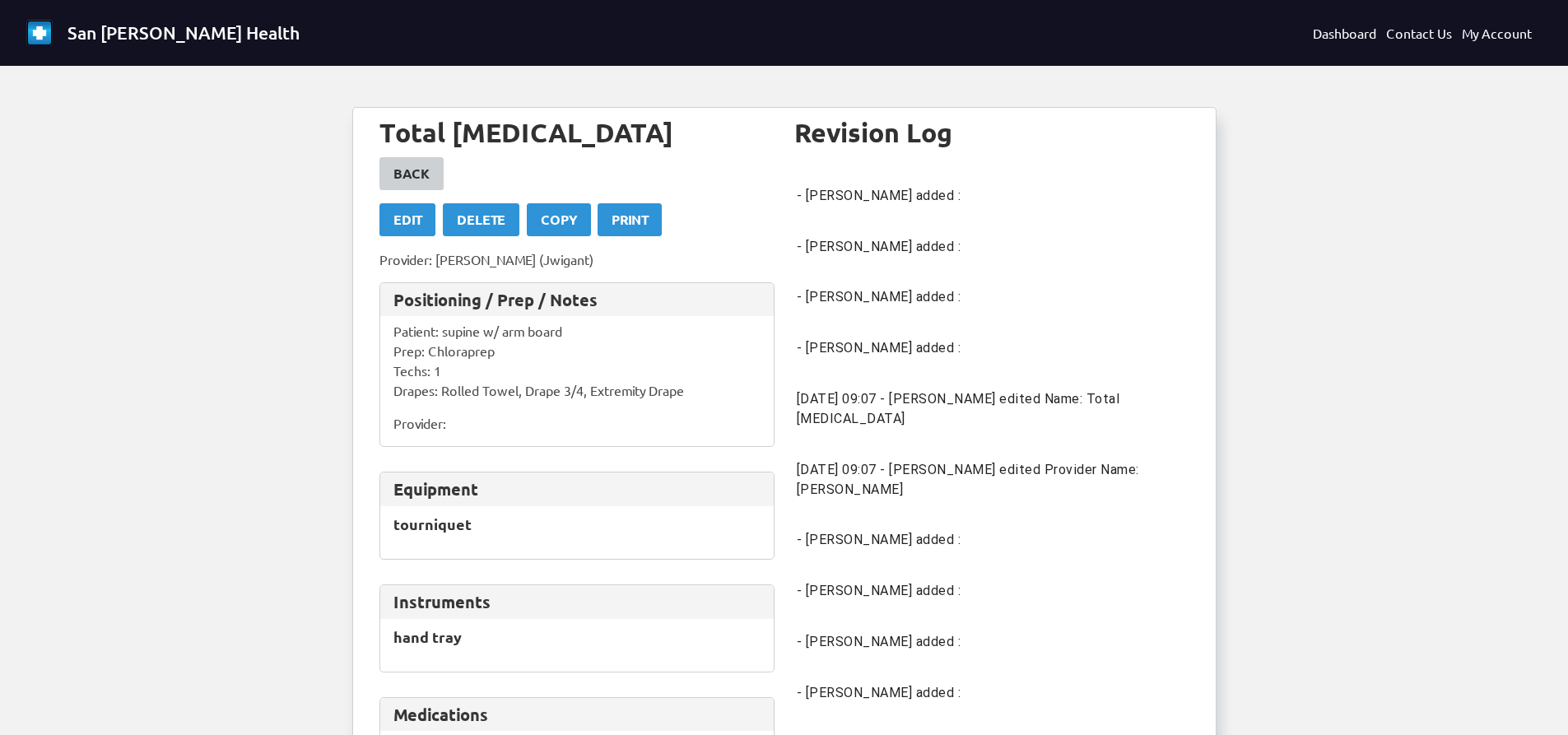
drag, startPoint x: 527, startPoint y: 614, endPoint x: 527, endPoint y: 559, distance: 55.0
drag, startPoint x: 527, startPoint y: 559, endPoint x: 383, endPoint y: 226, distance: 362.8
click at [383, 226] on link "Edit" at bounding box center [408, 219] width 56 height 33
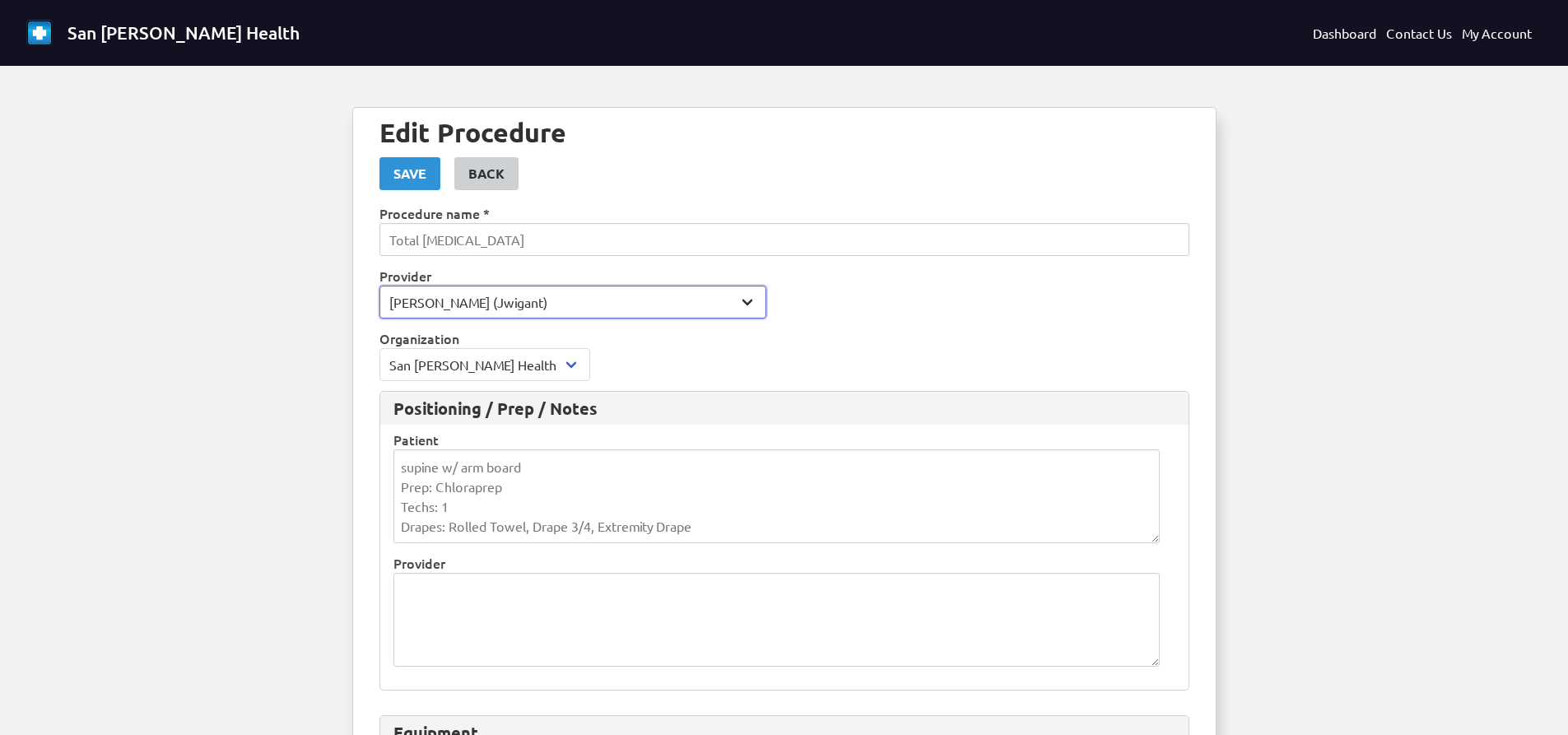
click at [468, 302] on select "- [PERSON_NAME] (asalim) [PERSON_NAME] (Jwigant) [PERSON_NAME] (b18d8b1050e25df…" at bounding box center [573, 302] width 386 height 33
select select "0: null"
click at [380, 285] on select "- [PERSON_NAME] (asalim) [PERSON_NAME] (Jwigant) [PERSON_NAME] (b18d8b1050e25df…" at bounding box center [573, 302] width 386 height 33
click at [572, 293] on select "- [PERSON_NAME] (asalim) [PERSON_NAME] (Jwigant) [PERSON_NAME] (b18d8b1050e25df…" at bounding box center [573, 302] width 386 height 33
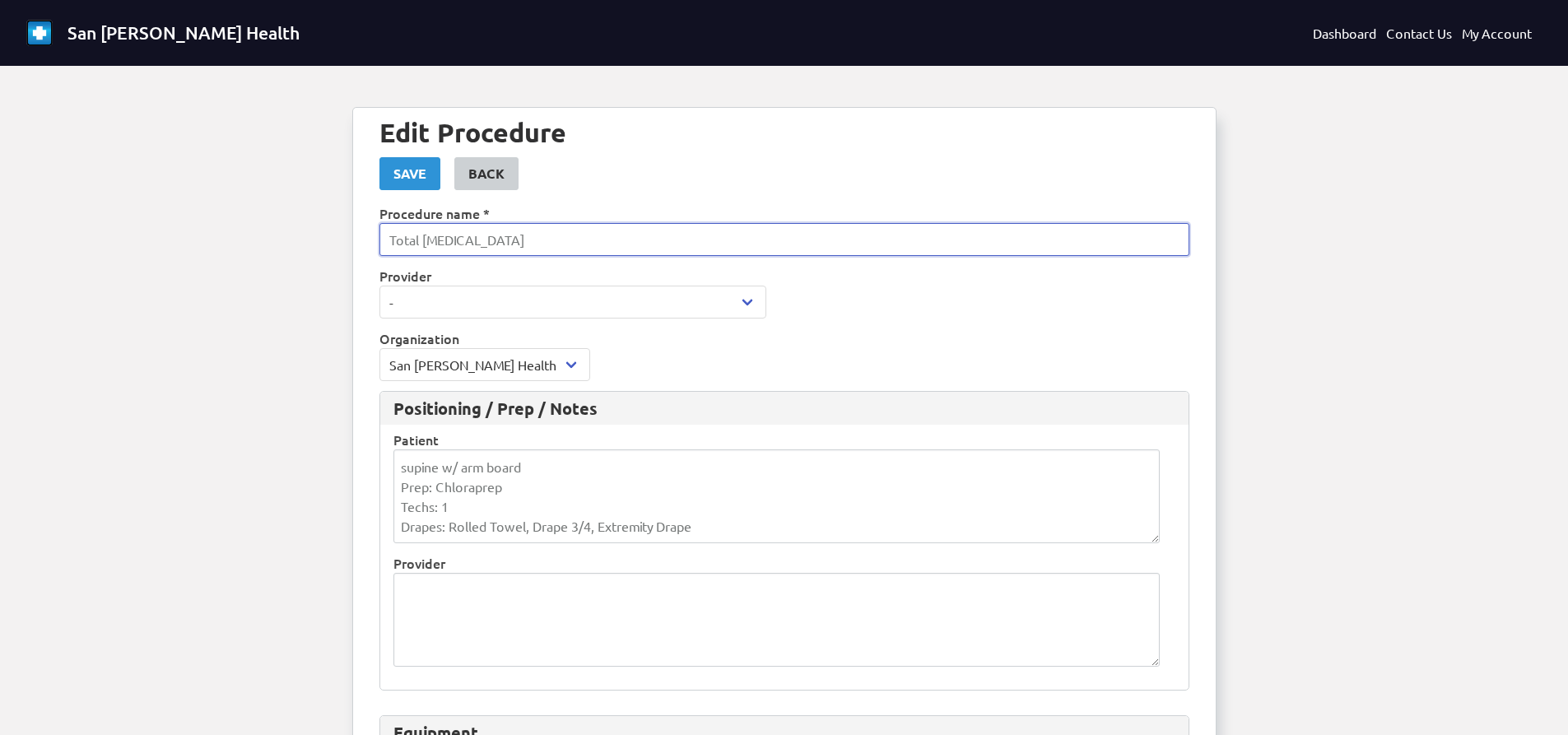
click at [637, 251] on input "Total [MEDICAL_DATA]" at bounding box center [784, 240] width 810 height 33
click at [487, 180] on div "Back" at bounding box center [485, 174] width 36 height 19
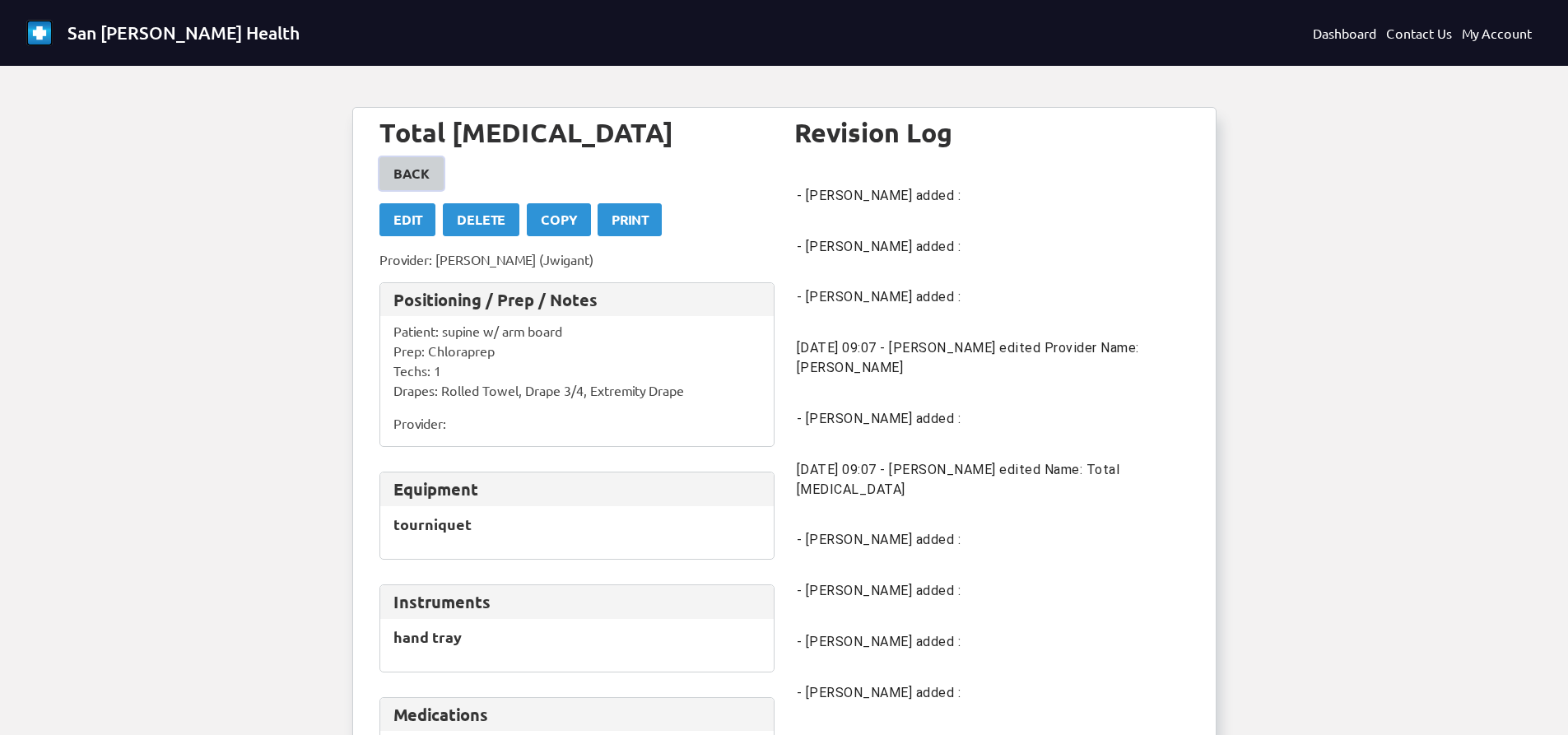
click at [415, 179] on div "Back" at bounding box center [411, 174] width 36 height 19
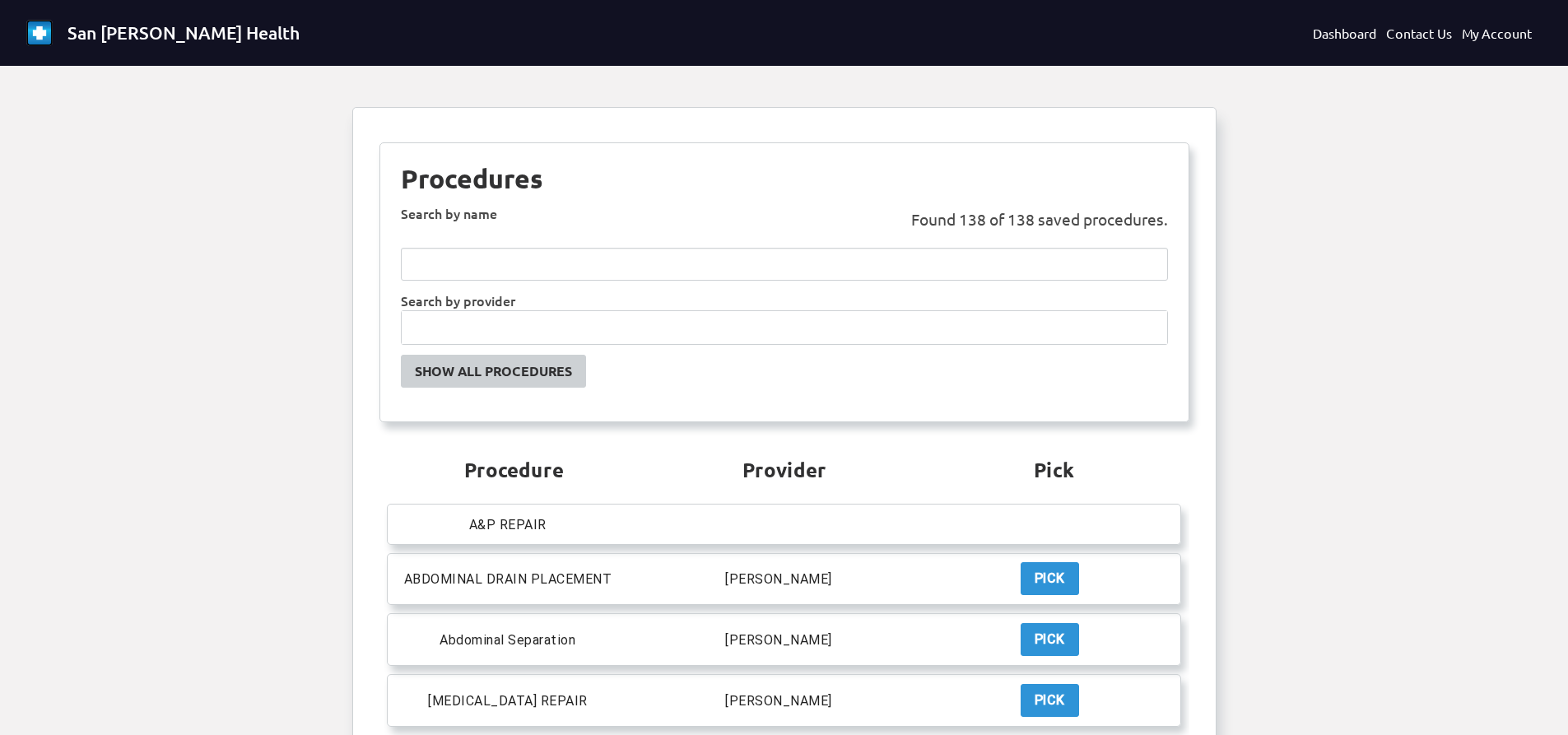
click at [635, 341] on input "text" at bounding box center [784, 327] width 765 height 33
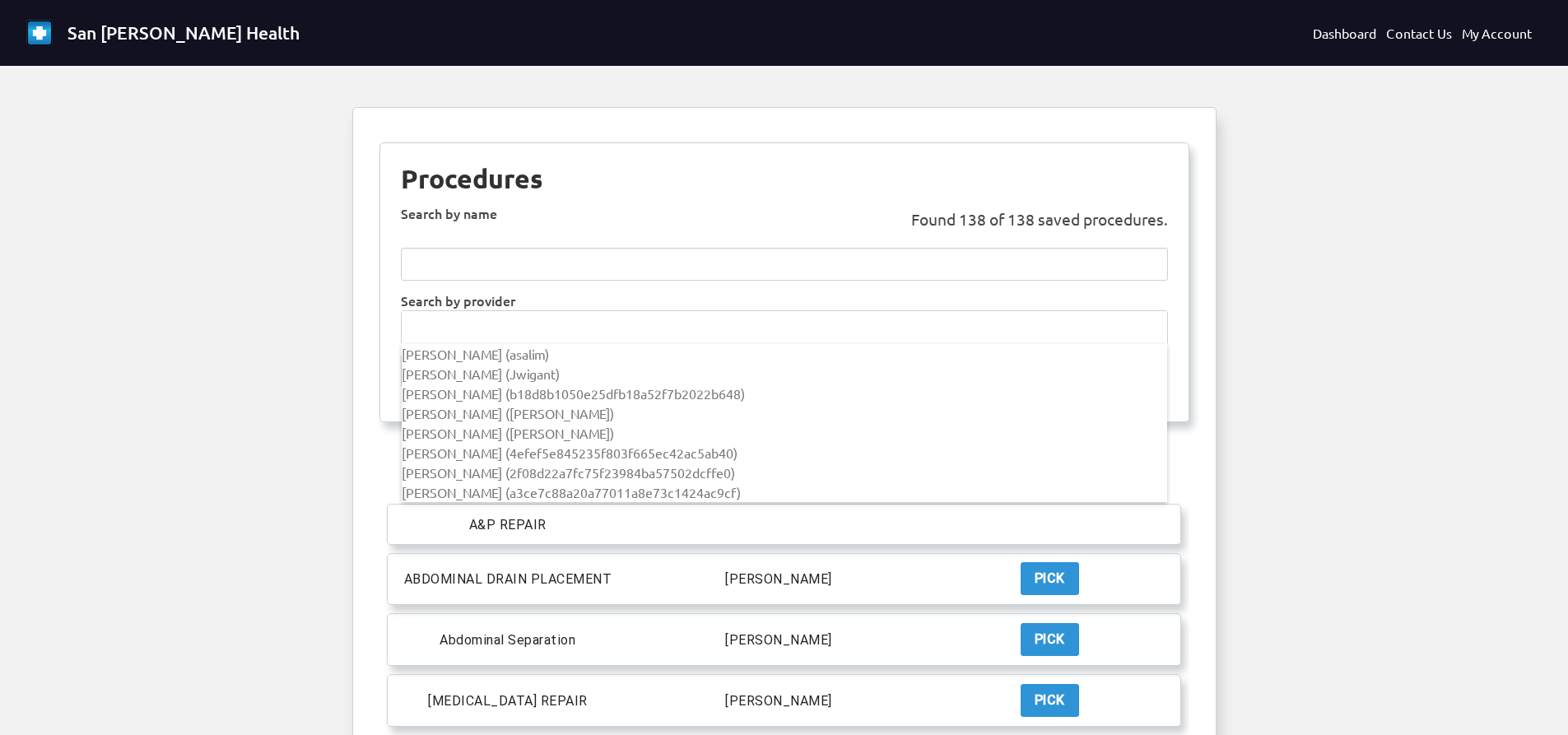
click at [635, 341] on input "text" at bounding box center [784, 327] width 765 height 33
click at [1148, 150] on div at bounding box center [784, 367] width 1568 height 735
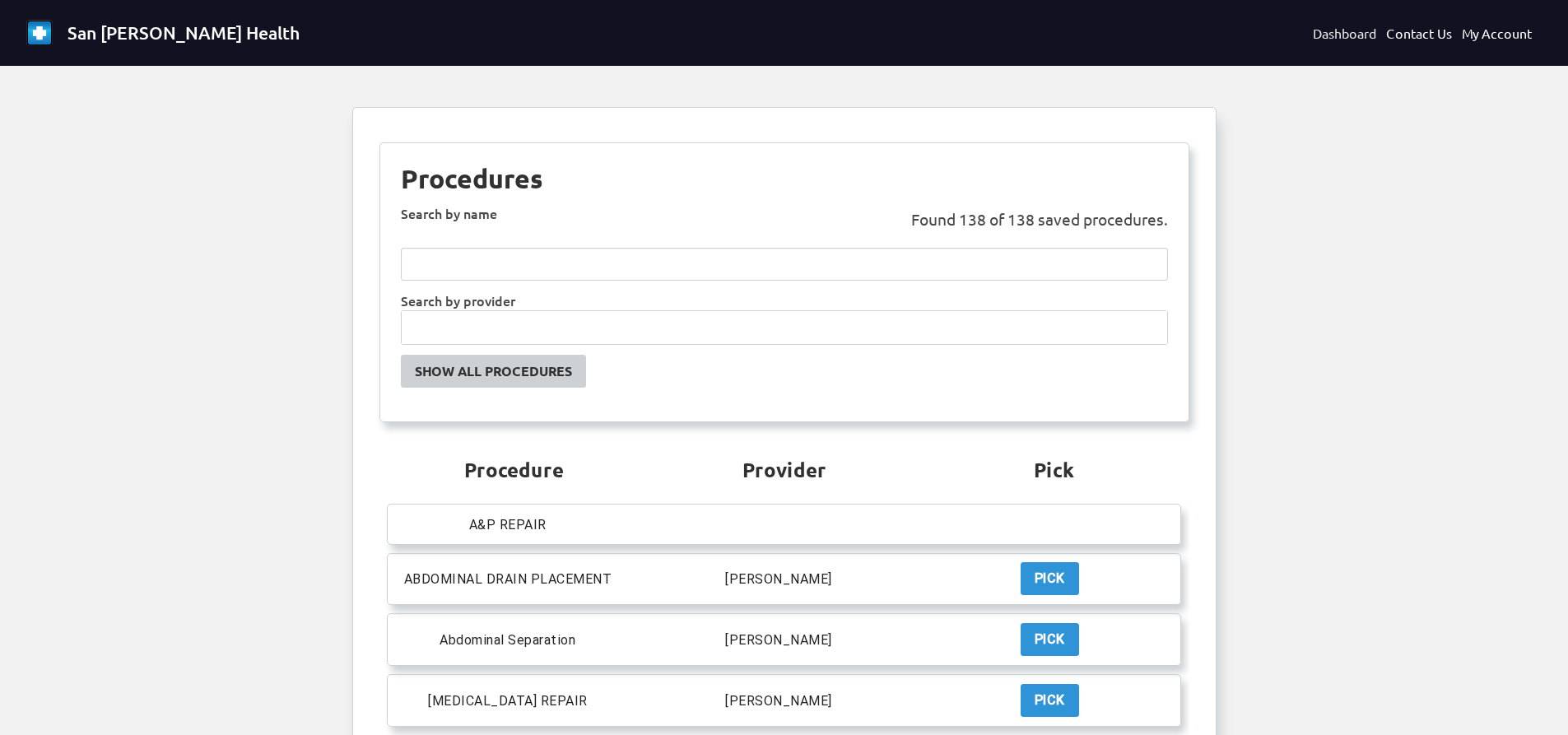
click at [1375, 32] on link "Dashboard" at bounding box center [1344, 33] width 63 height 19
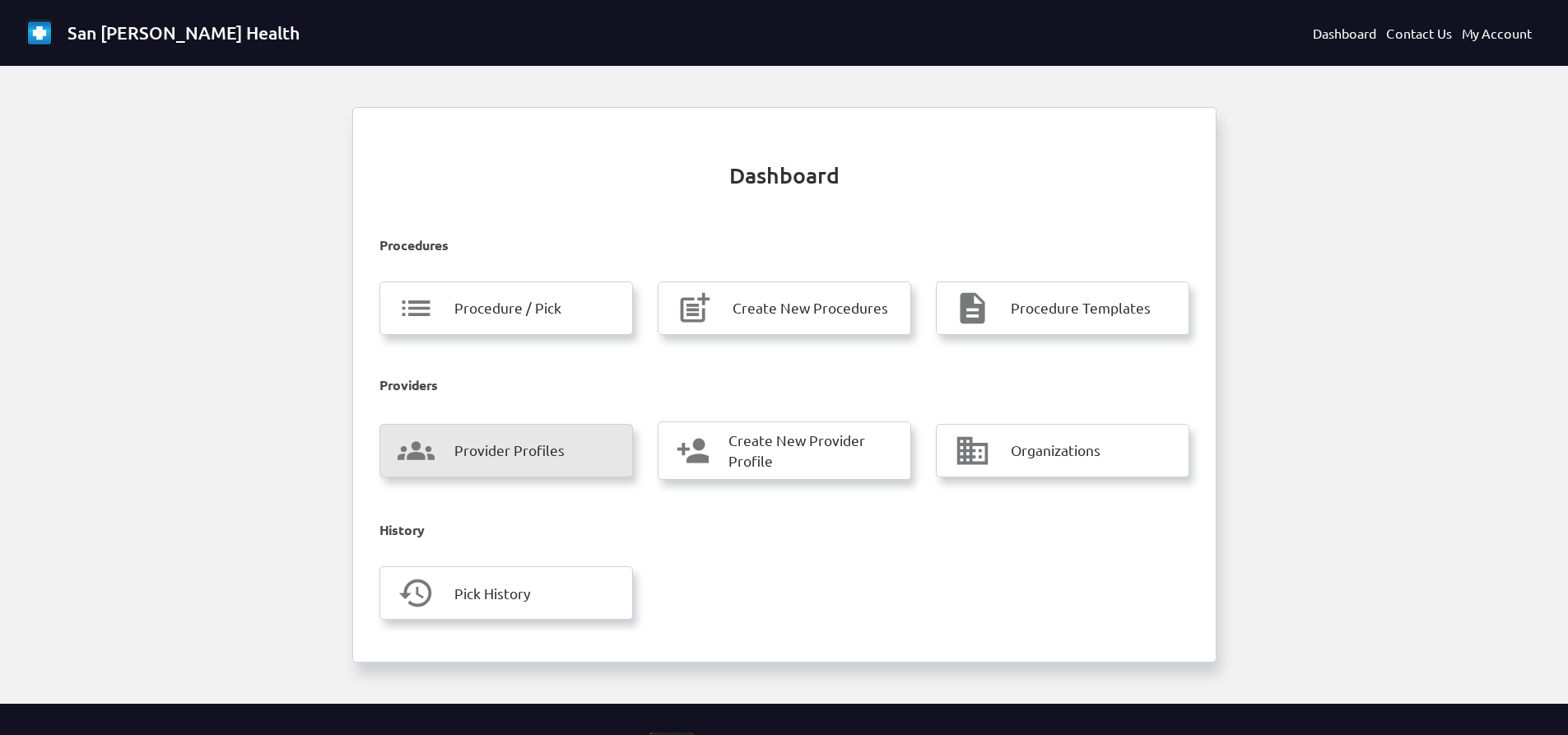
click at [521, 478] on link "groups Provider Profiles" at bounding box center [506, 451] width 253 height 53
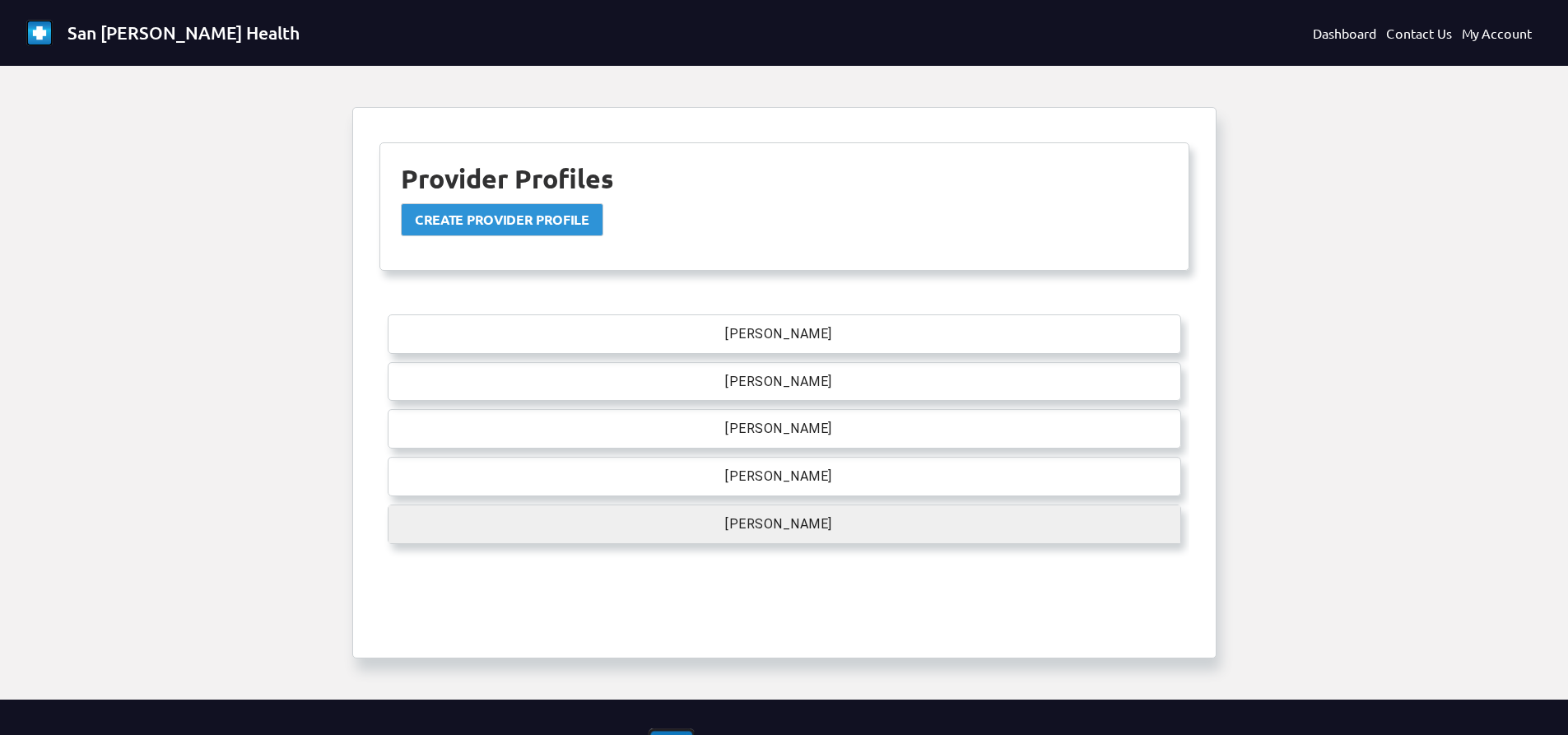
click at [738, 529] on p "[PERSON_NAME]" at bounding box center [779, 524] width 107 height 19
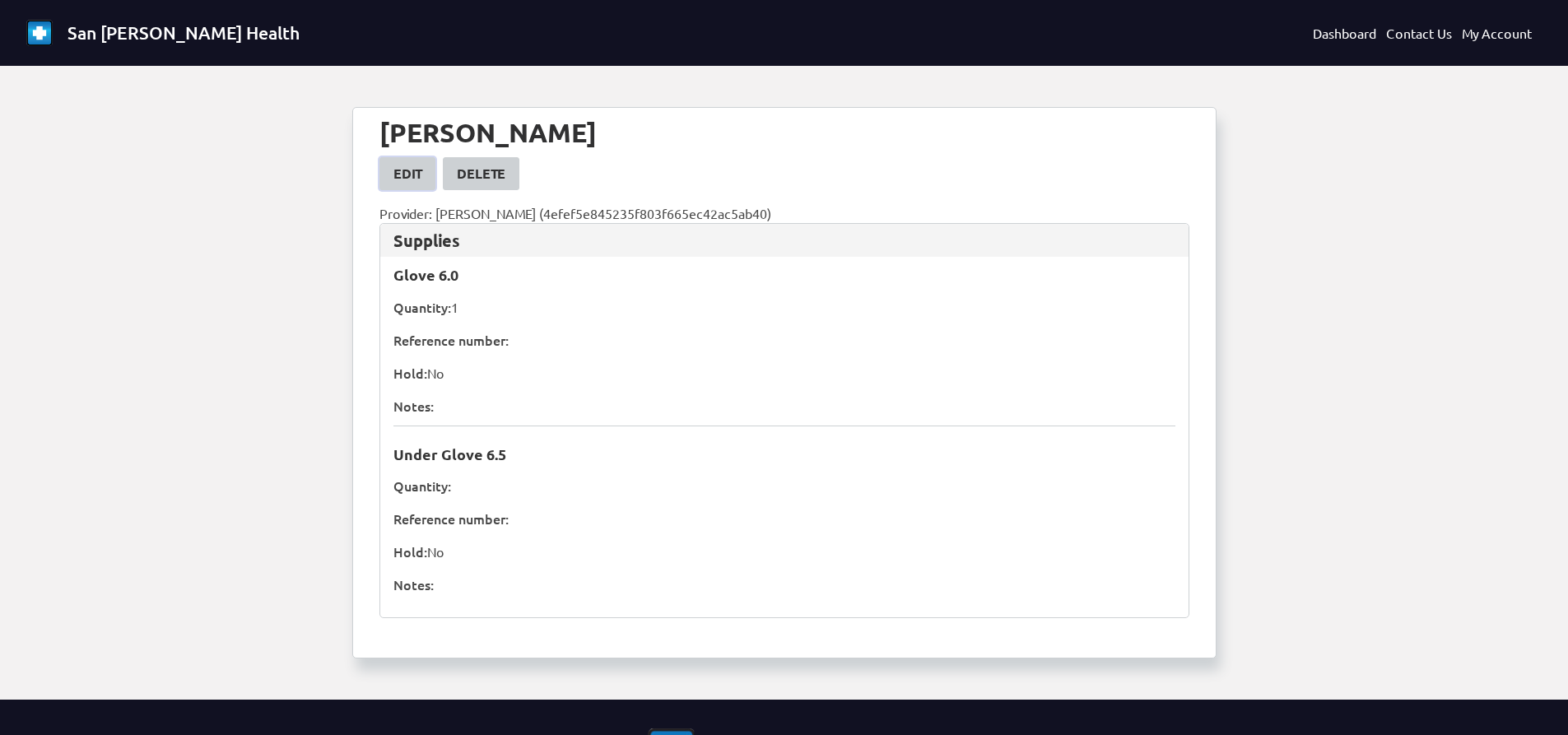
click at [408, 169] on div "Edit" at bounding box center [407, 174] width 28 height 19
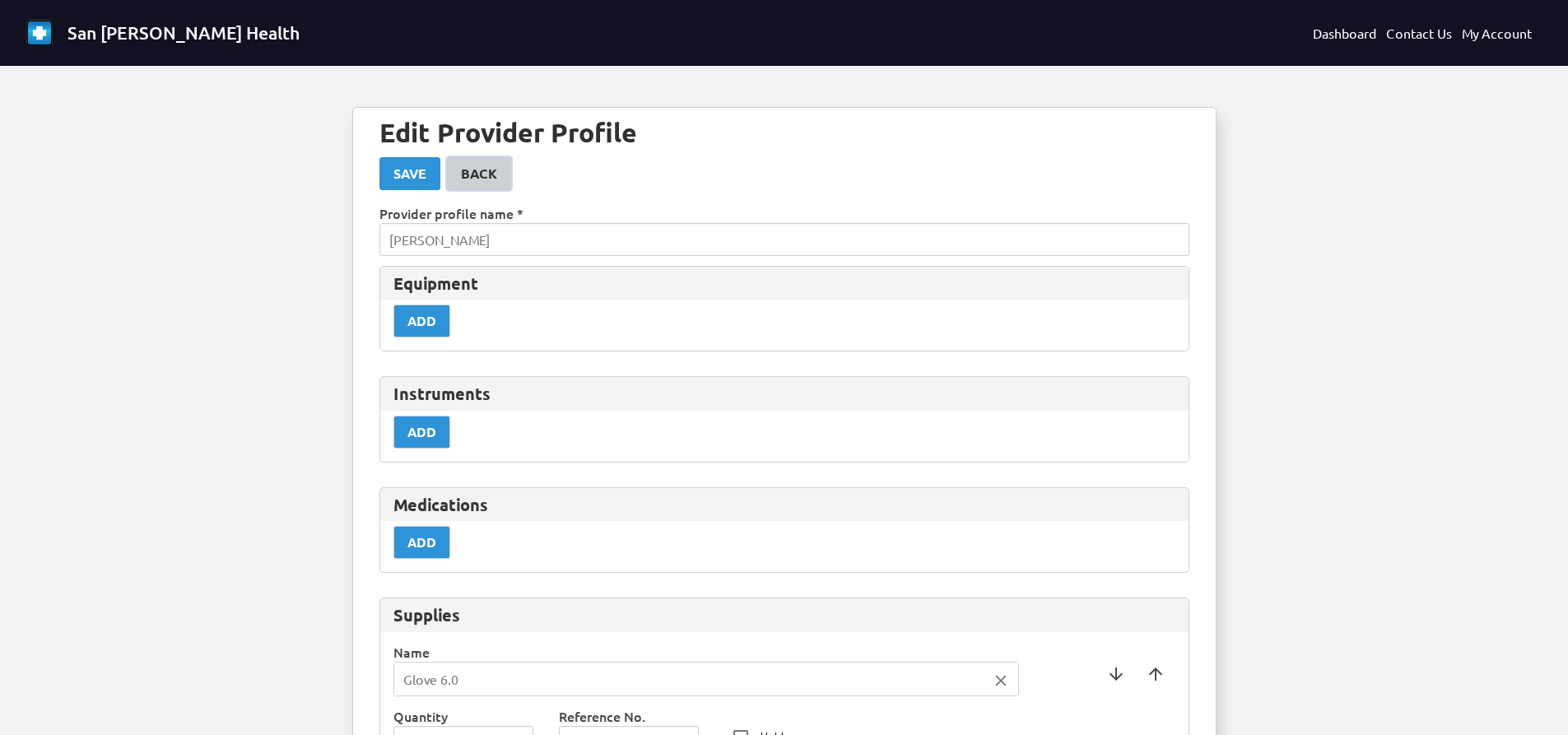
click at [479, 158] on link "Back" at bounding box center [479, 174] width 64 height 33
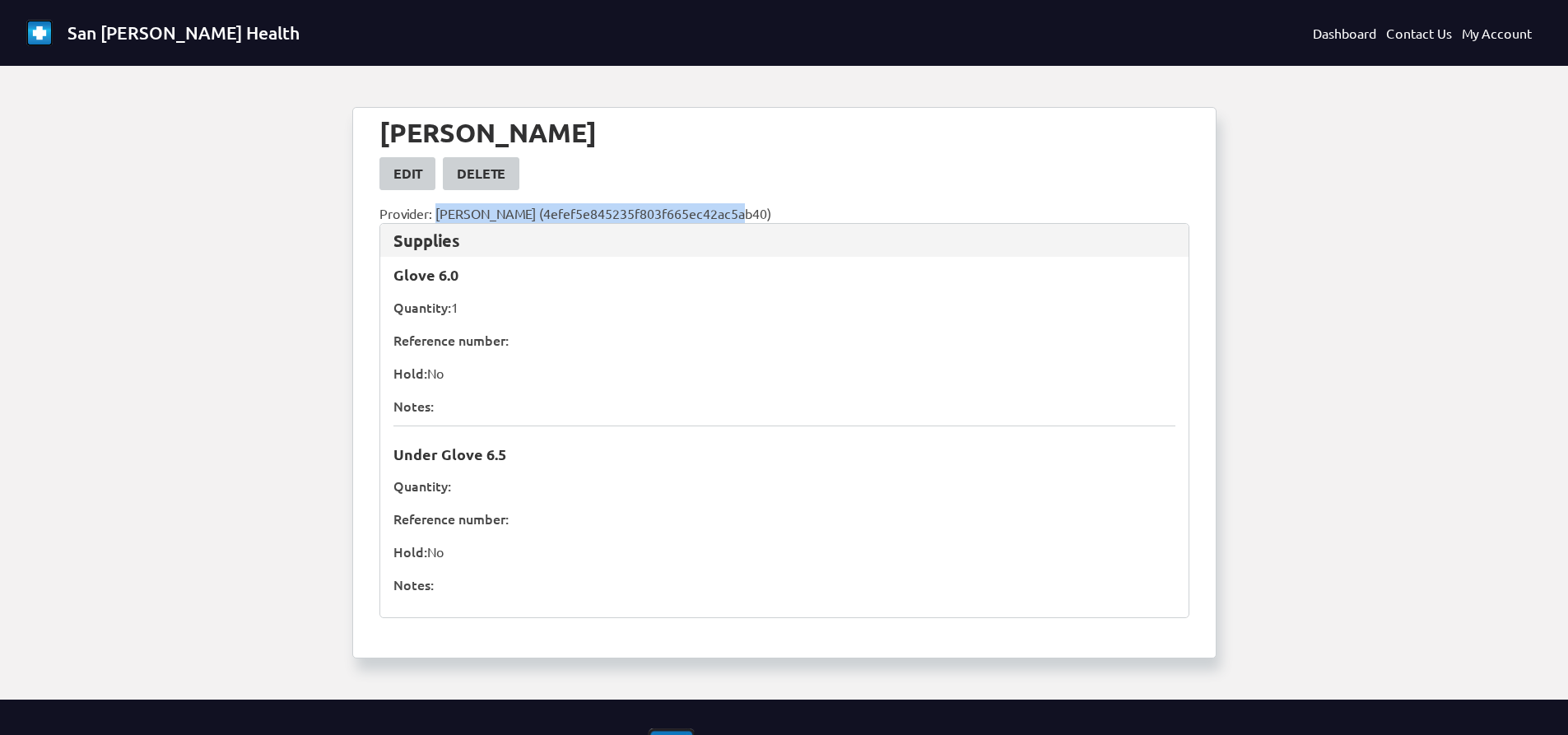
drag, startPoint x: 440, startPoint y: 211, endPoint x: 837, endPoint y: 218, distance: 397.1
click at [837, 218] on p "Provider: [PERSON_NAME] (4efef5e845235f803f665ec42ac5ab40)" at bounding box center [784, 213] width 810 height 19
click at [492, 181] on div "Delete" at bounding box center [481, 174] width 49 height 19
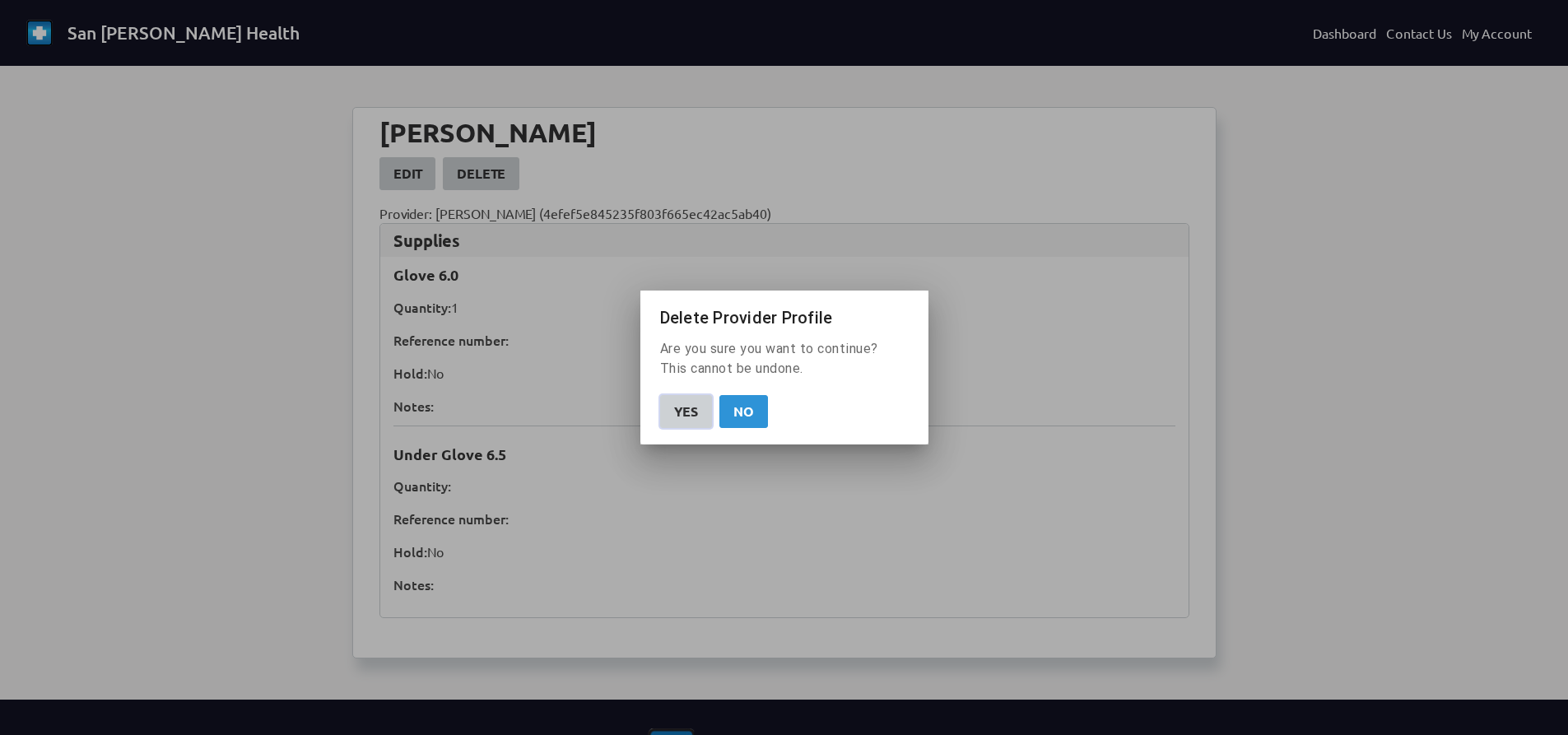
click at [696, 417] on div "Yes" at bounding box center [685, 412] width 24 height 19
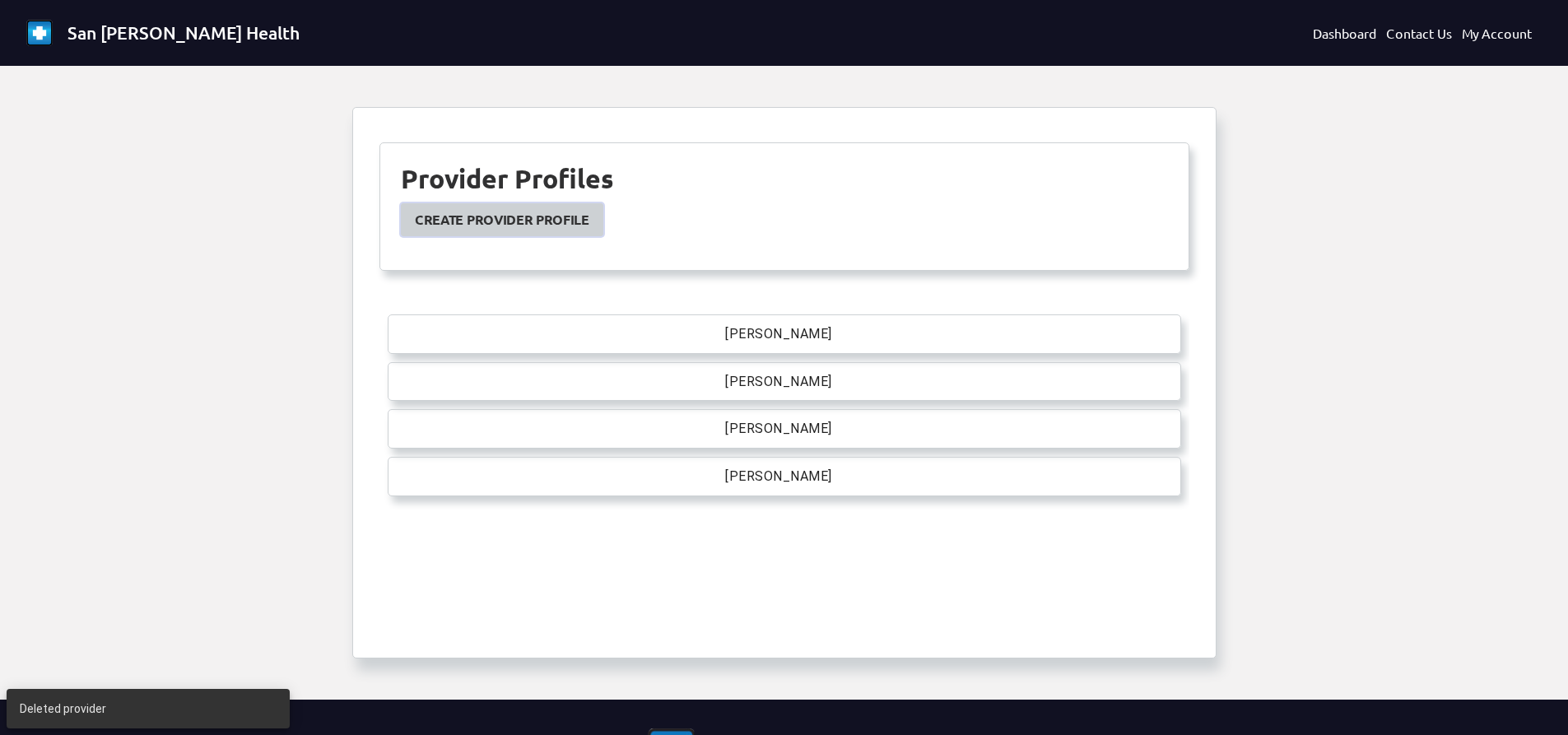
click at [541, 233] on link "Create Provider Profile" at bounding box center [502, 219] width 203 height 33
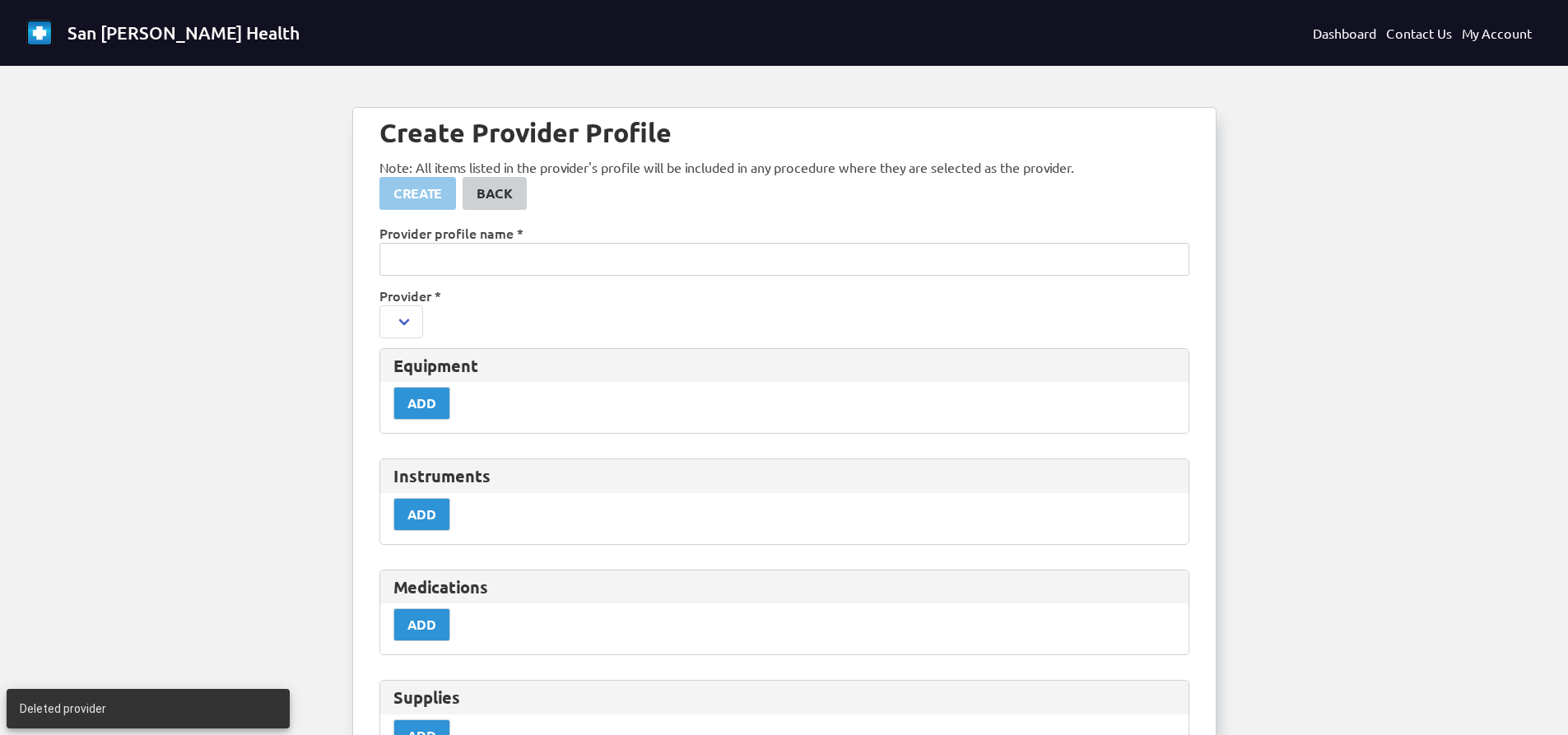
select select
click at [500, 261] on input "text" at bounding box center [784, 259] width 810 height 33
click at [517, 314] on select "[PERSON_NAME] (asalim) [PERSON_NAME] (Jwigant) [PERSON_NAME] (b18d8b1050e25dfb1…" at bounding box center [573, 322] width 386 height 33
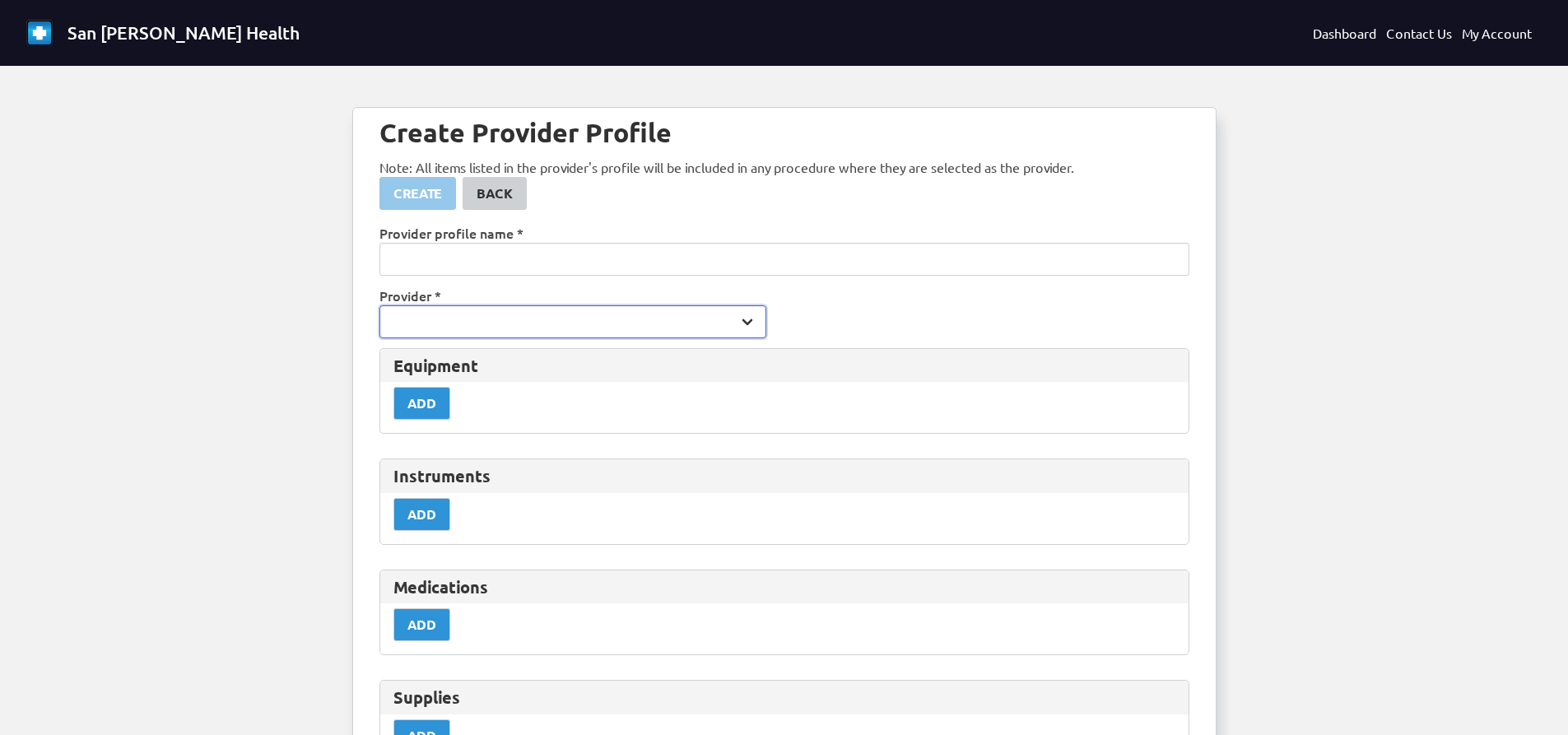
click at [517, 314] on select "[PERSON_NAME] (asalim) [PERSON_NAME] (Jwigant) [PERSON_NAME] (b18d8b1050e25dfb1…" at bounding box center [573, 322] width 386 height 33
click at [399, 326] on select "[PERSON_NAME] (asalim) [PERSON_NAME] (Jwigant) [PERSON_NAME] (b18d8b1050e25dfb1…" at bounding box center [573, 322] width 386 height 33
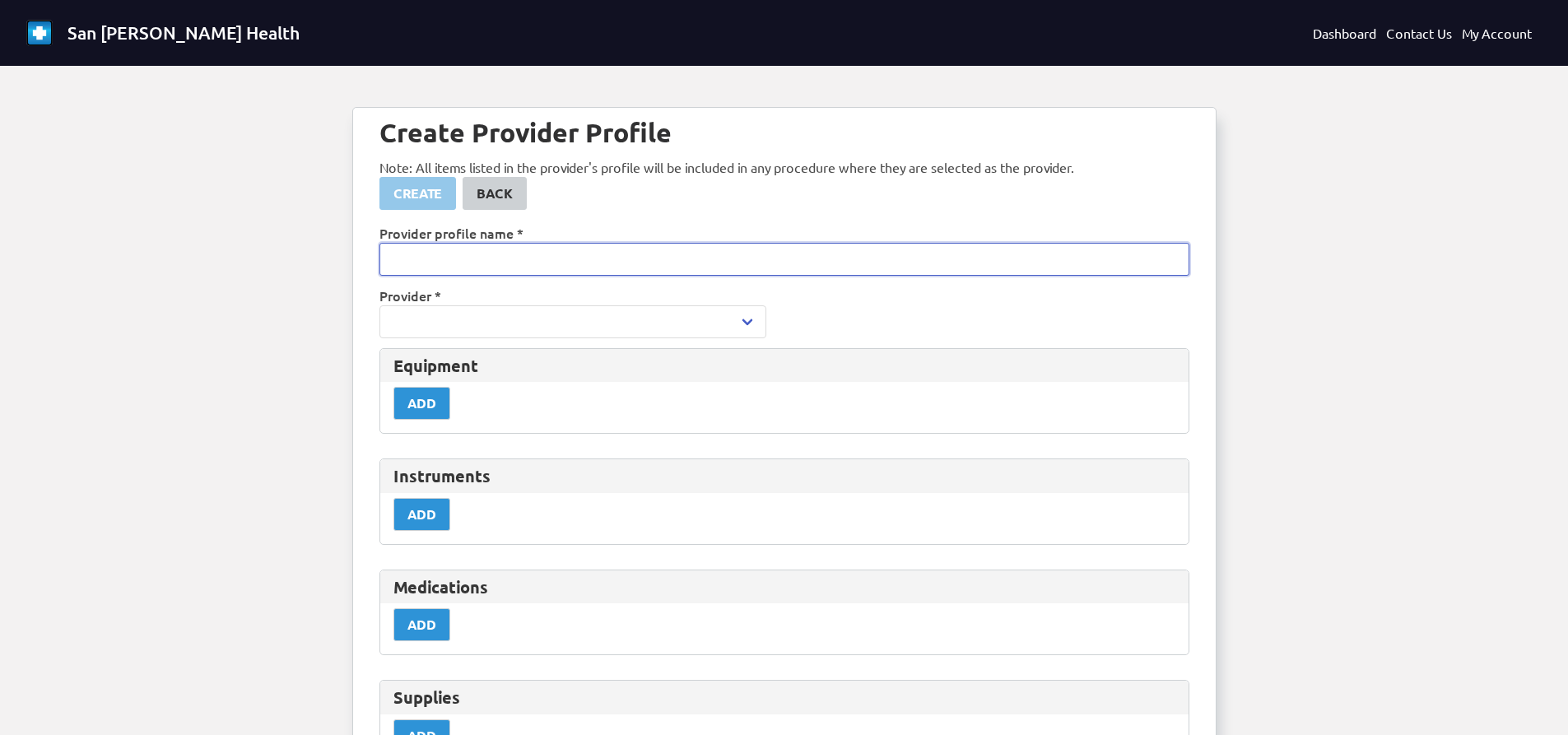
click at [501, 265] on input "text" at bounding box center [784, 259] width 810 height 33
type input "[PERSON_NAME]"
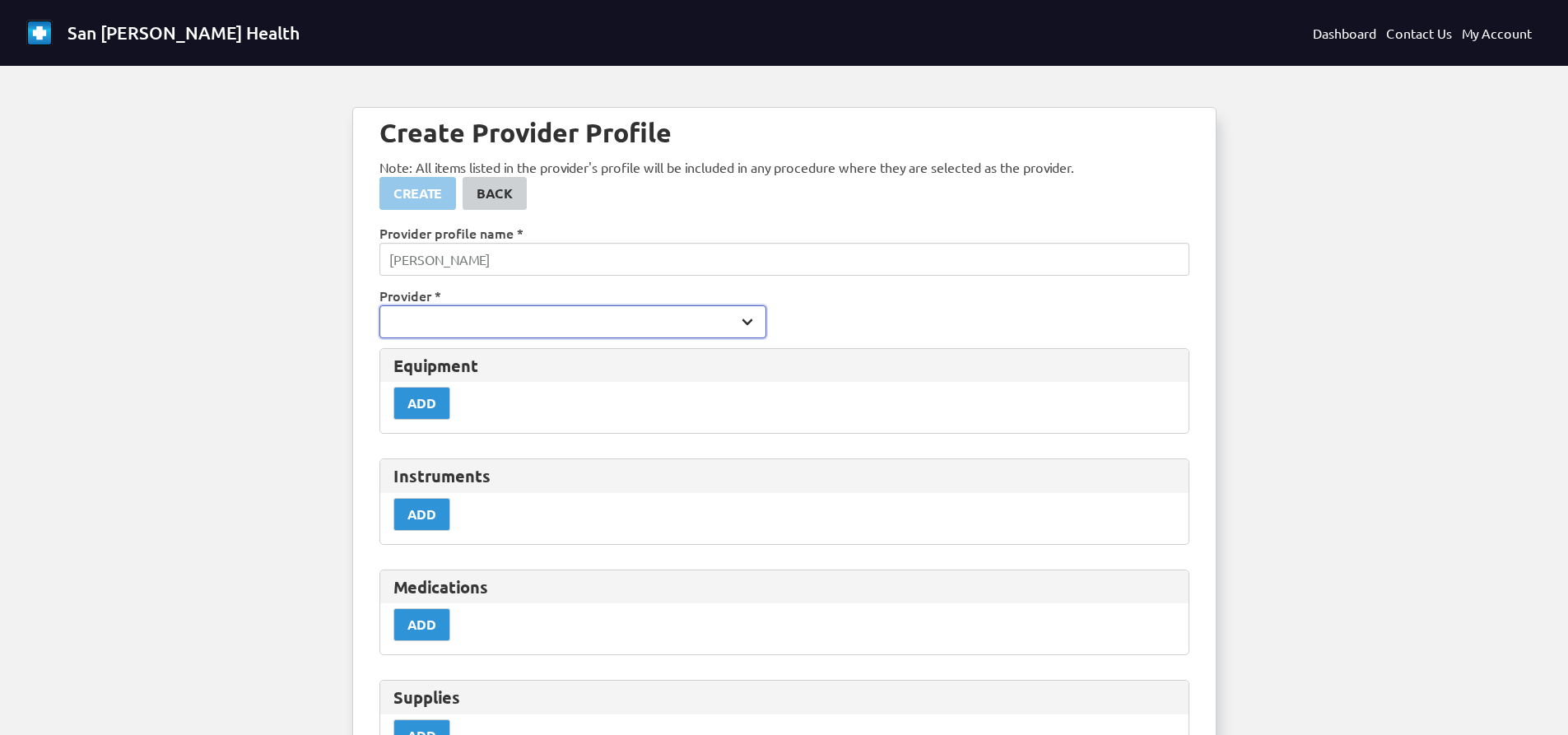
click at [625, 331] on select "[PERSON_NAME] (asalim) [PERSON_NAME] (Jwigant) [PERSON_NAME] (b18d8b1050e25dfb1…" at bounding box center [573, 322] width 386 height 33
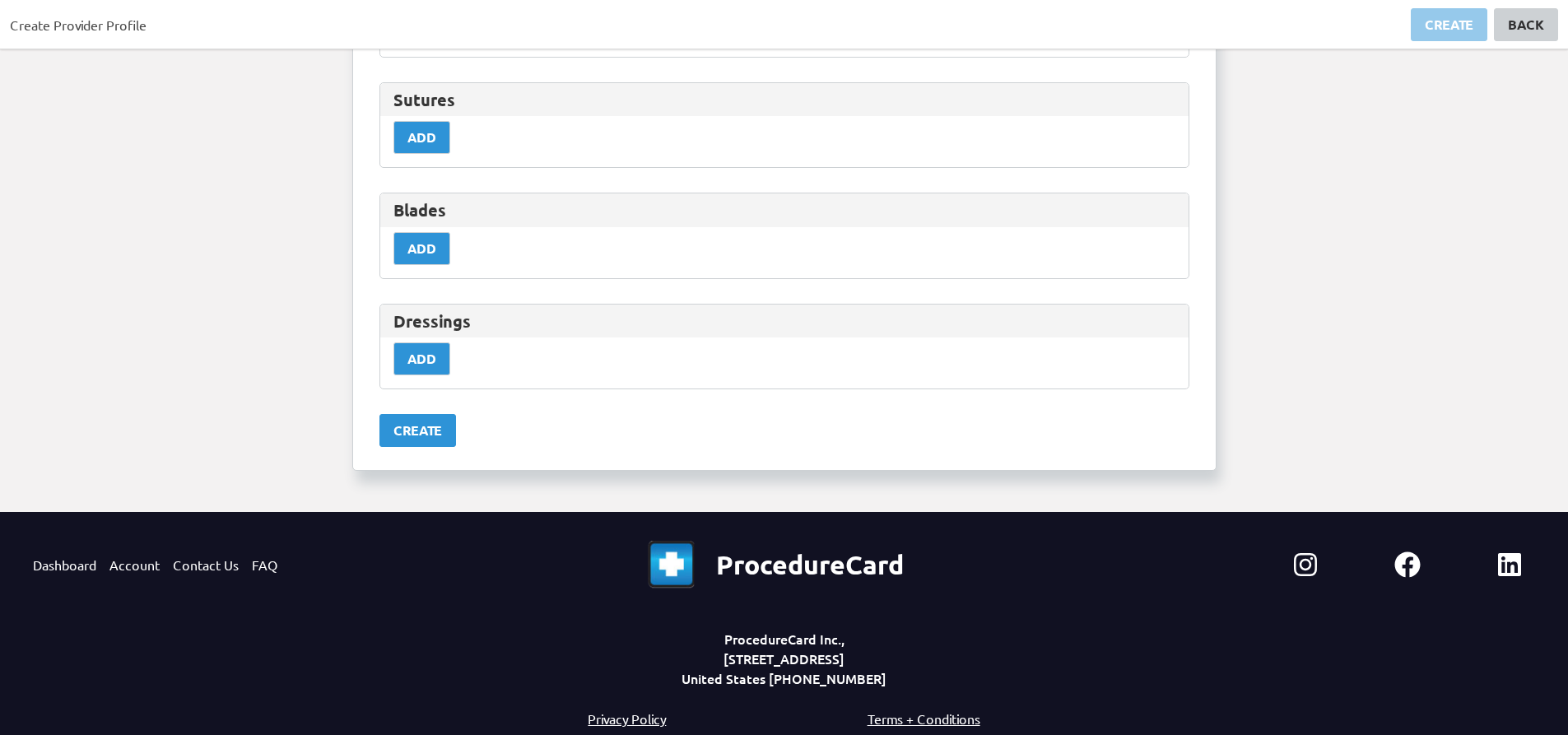
scroll to position [937, 0]
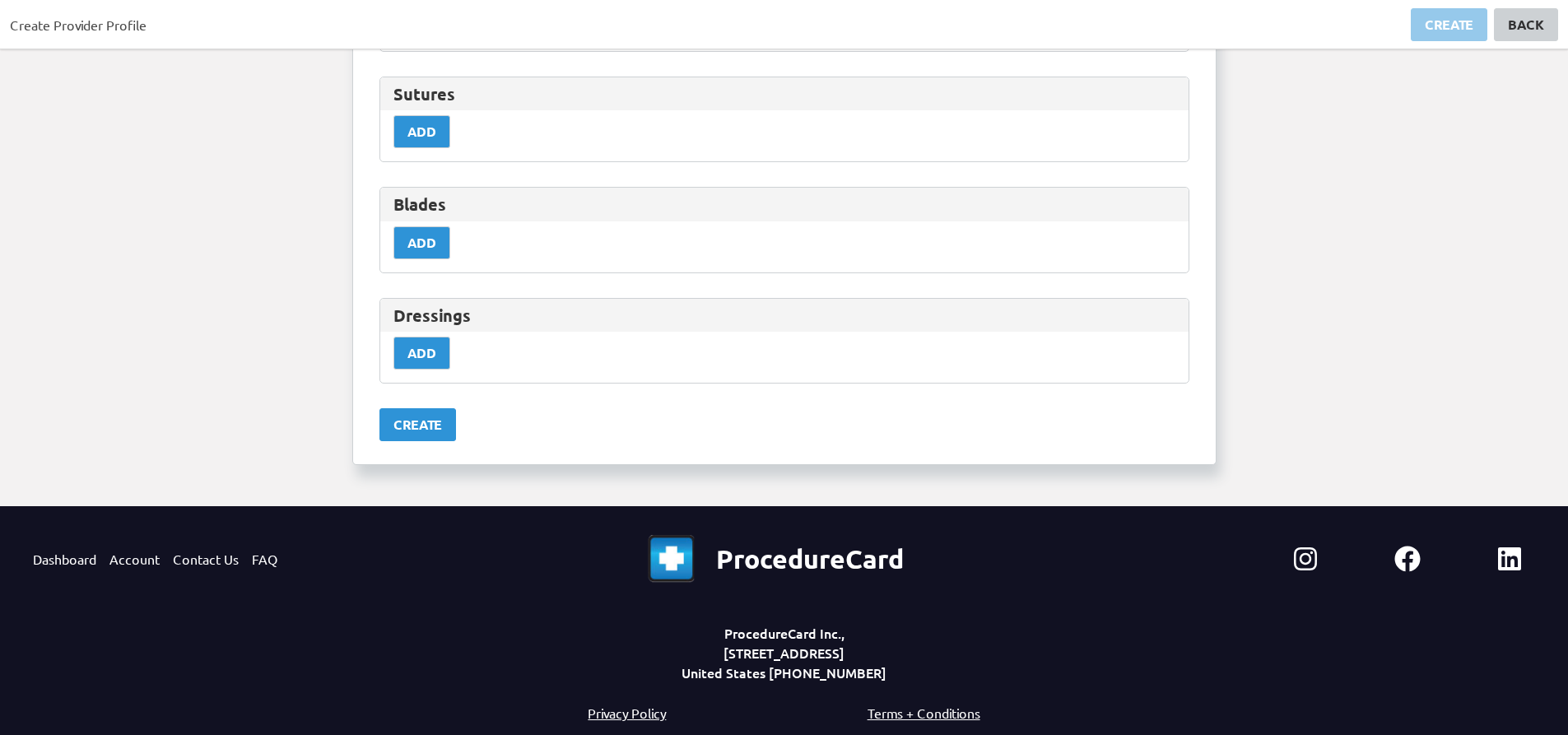
click at [414, 441] on link "Create" at bounding box center [417, 424] width 77 height 33
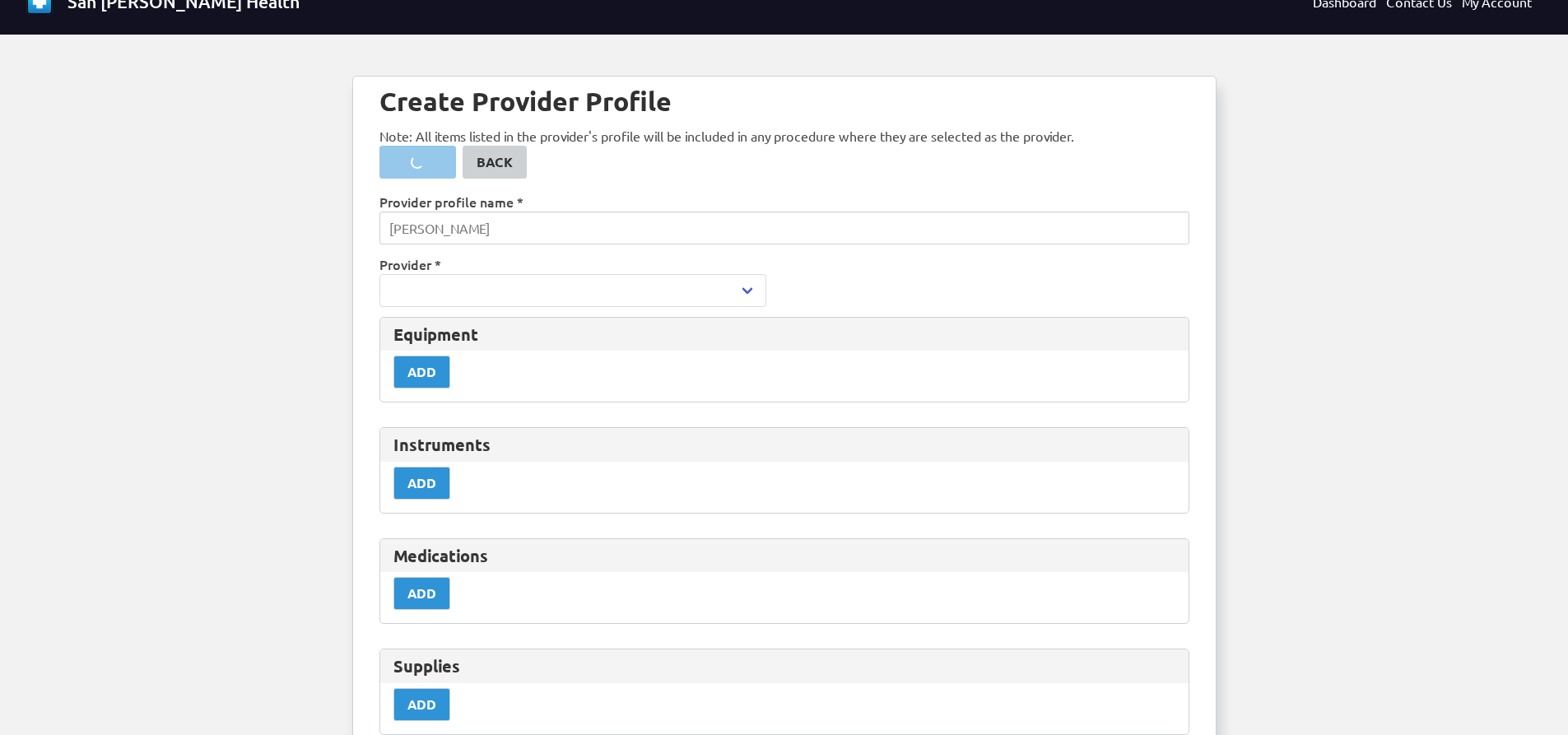
scroll to position [0, 0]
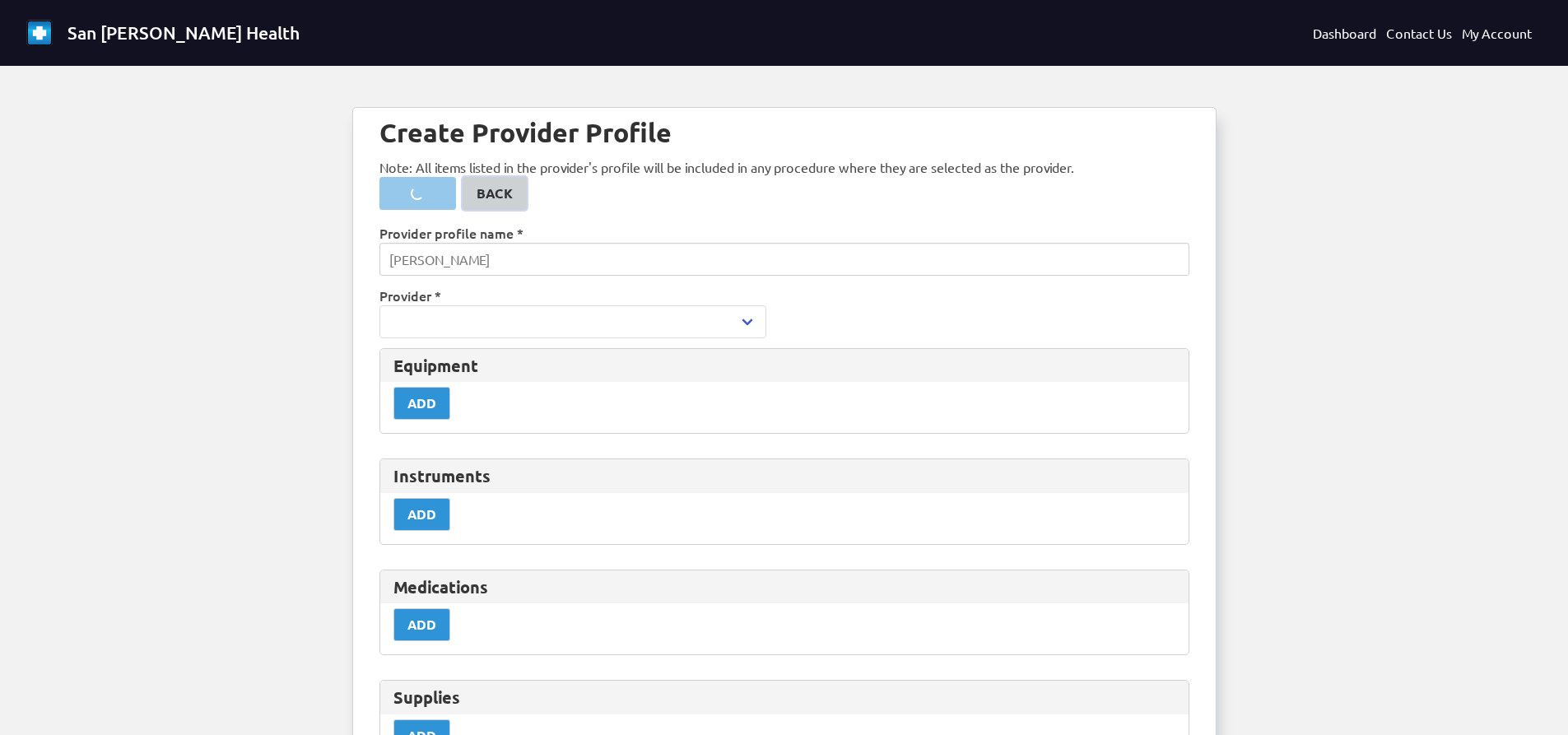
click at [491, 181] on link "Back" at bounding box center [494, 193] width 64 height 33
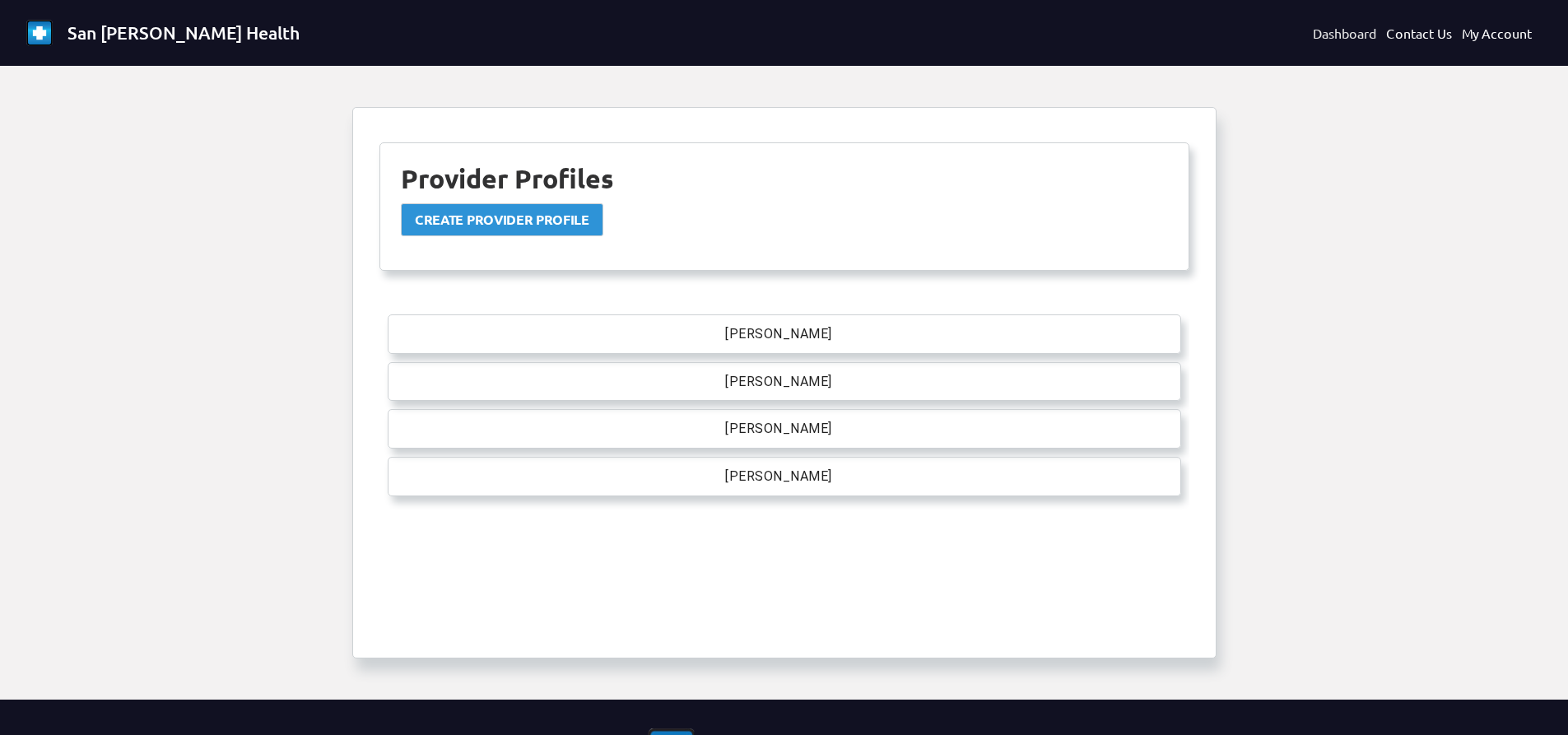
click at [1347, 39] on link "Dashboard" at bounding box center [1344, 33] width 63 height 19
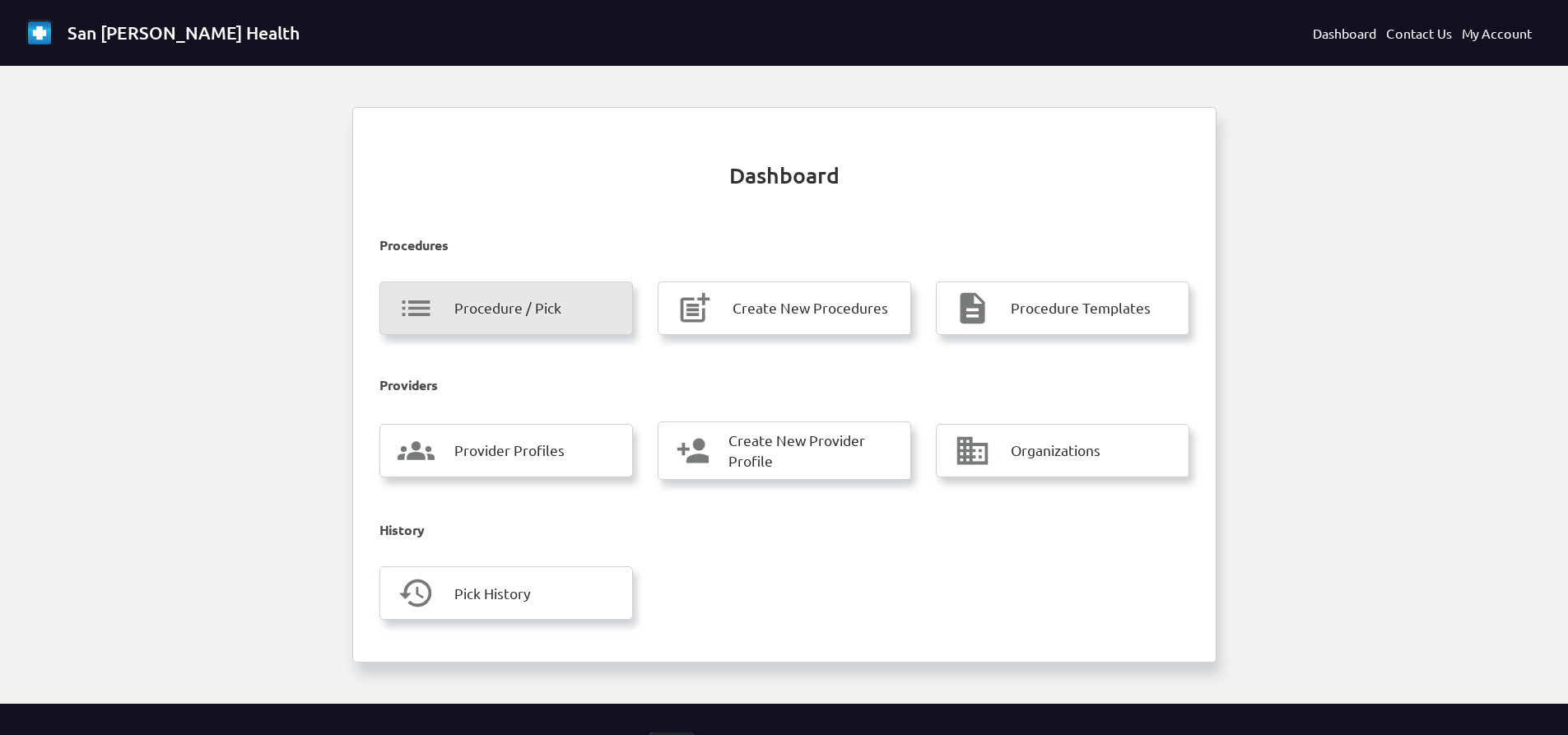
click at [530, 302] on span "Procedure / Pick" at bounding box center [508, 308] width 107 height 21
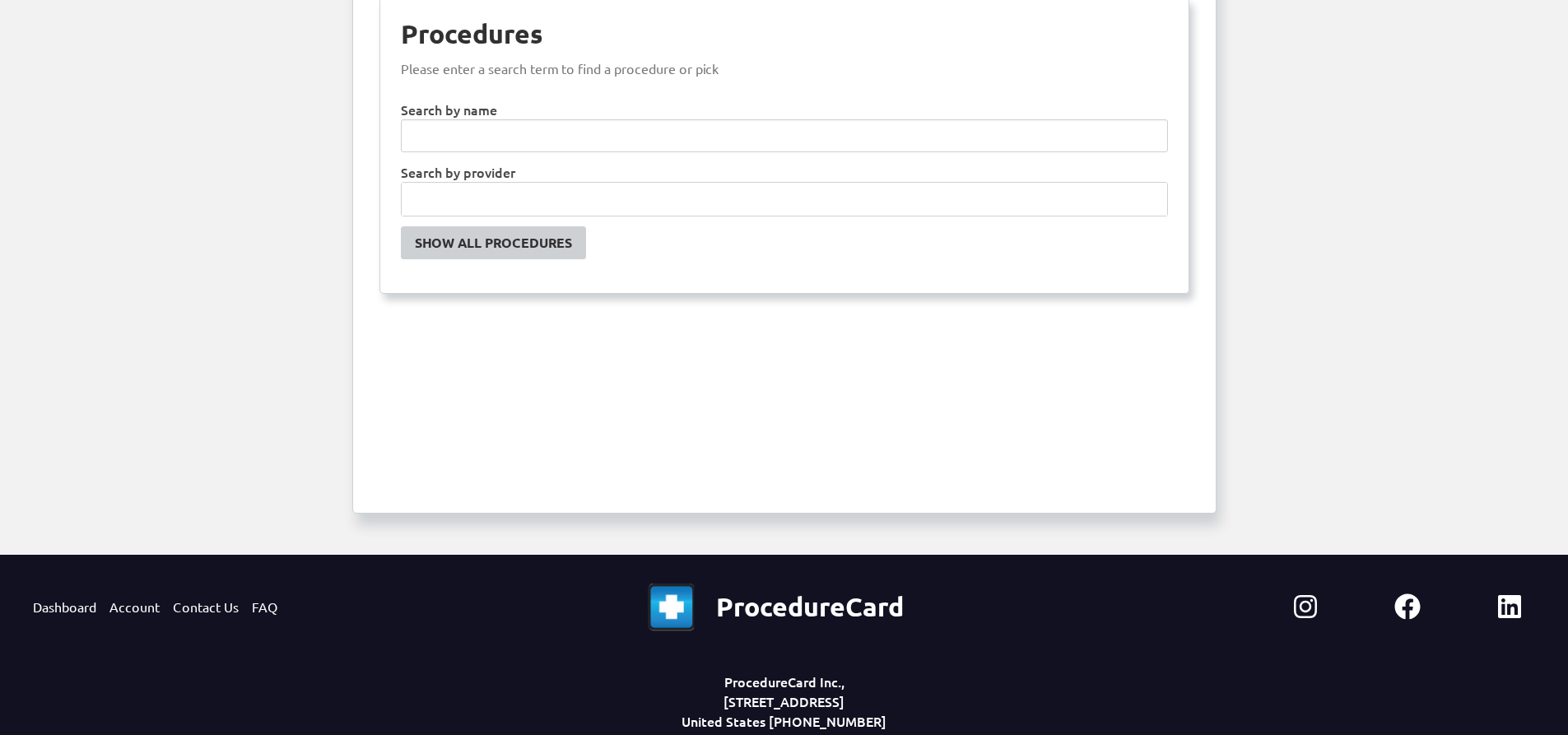
scroll to position [194, 0]
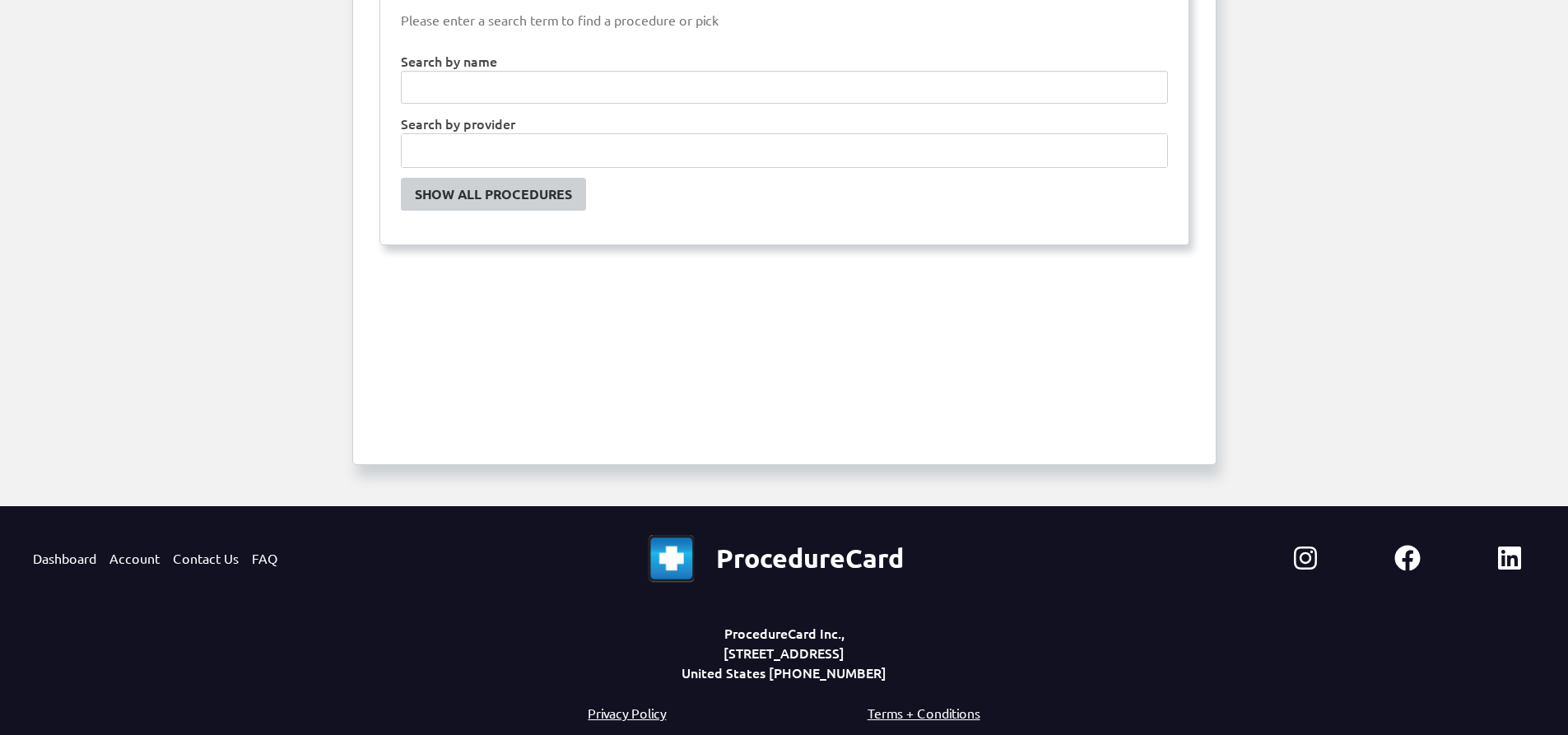
click at [640, 167] on div at bounding box center [784, 150] width 767 height 35
click at [620, 157] on input "text" at bounding box center [784, 150] width 765 height 33
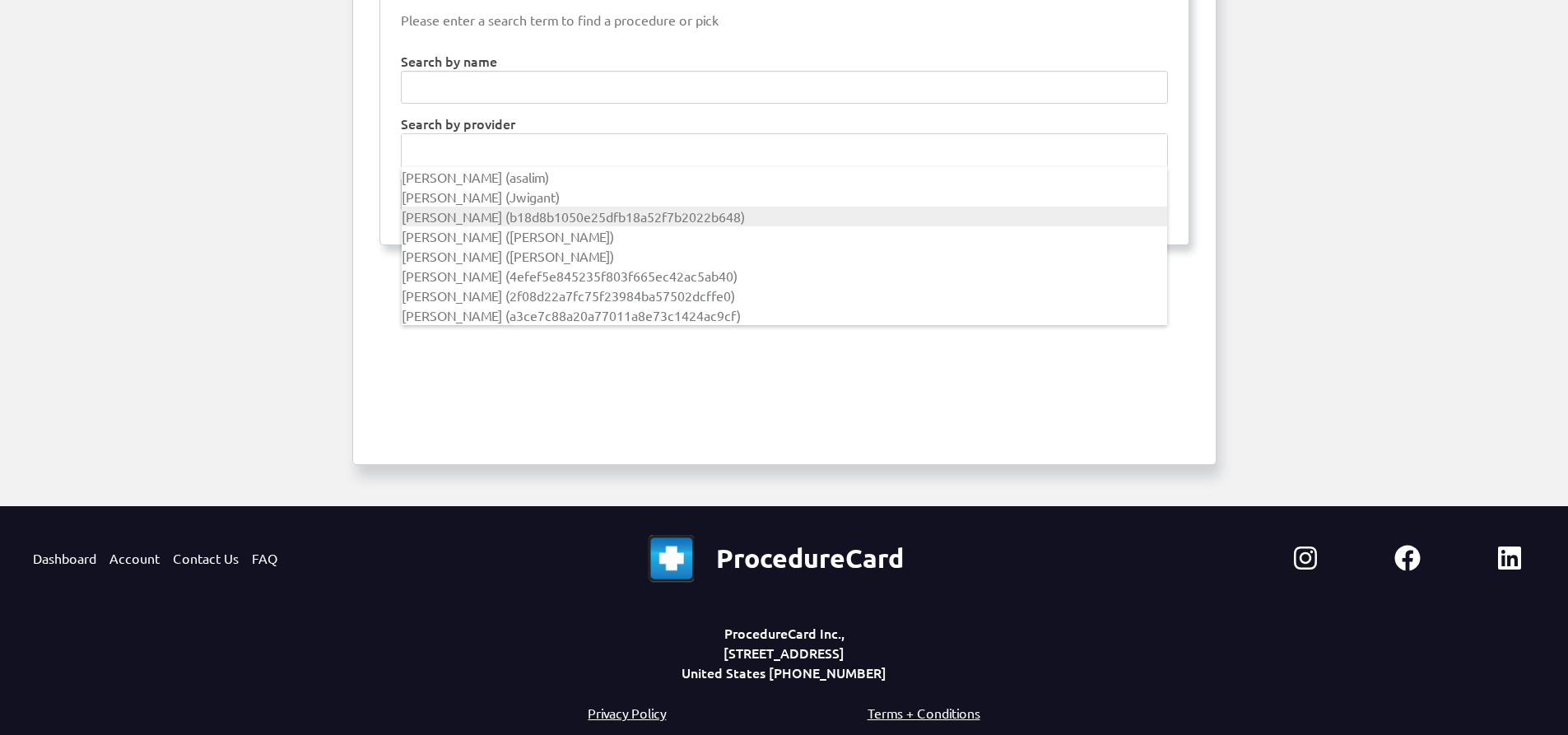
click at [559, 207] on div "[PERSON_NAME] (b18d8b1050e25dfb18a52f7b2022b648)" at bounding box center [784, 217] width 765 height 19
type input "b18d8b1050e25dfb18a52f7b2022b648"
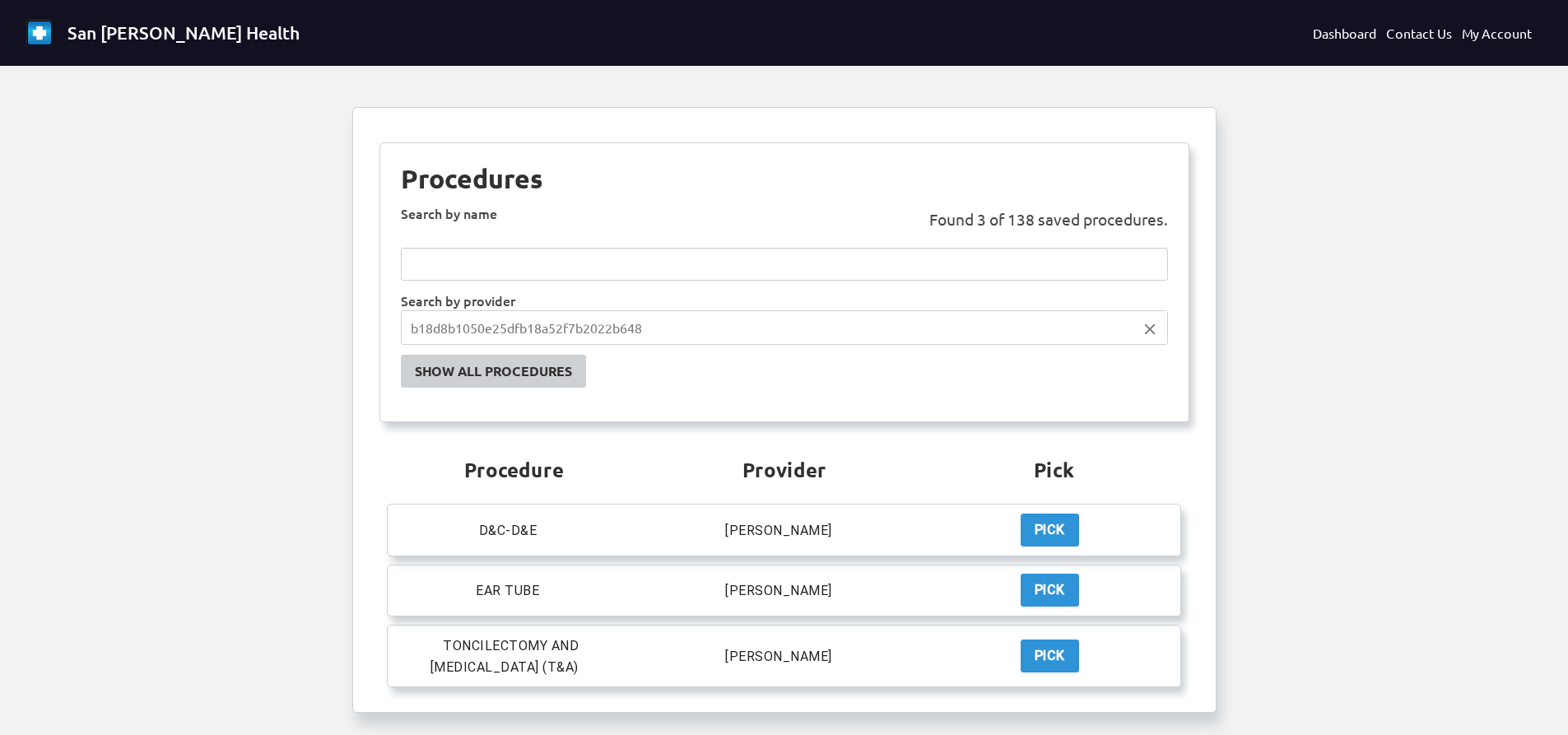
click at [1154, 344] on input "b18d8b1050e25dfb18a52f7b2022b648" at bounding box center [784, 327] width 765 height 33
click at [1147, 338] on icon "close" at bounding box center [1150, 329] width 18 height 18
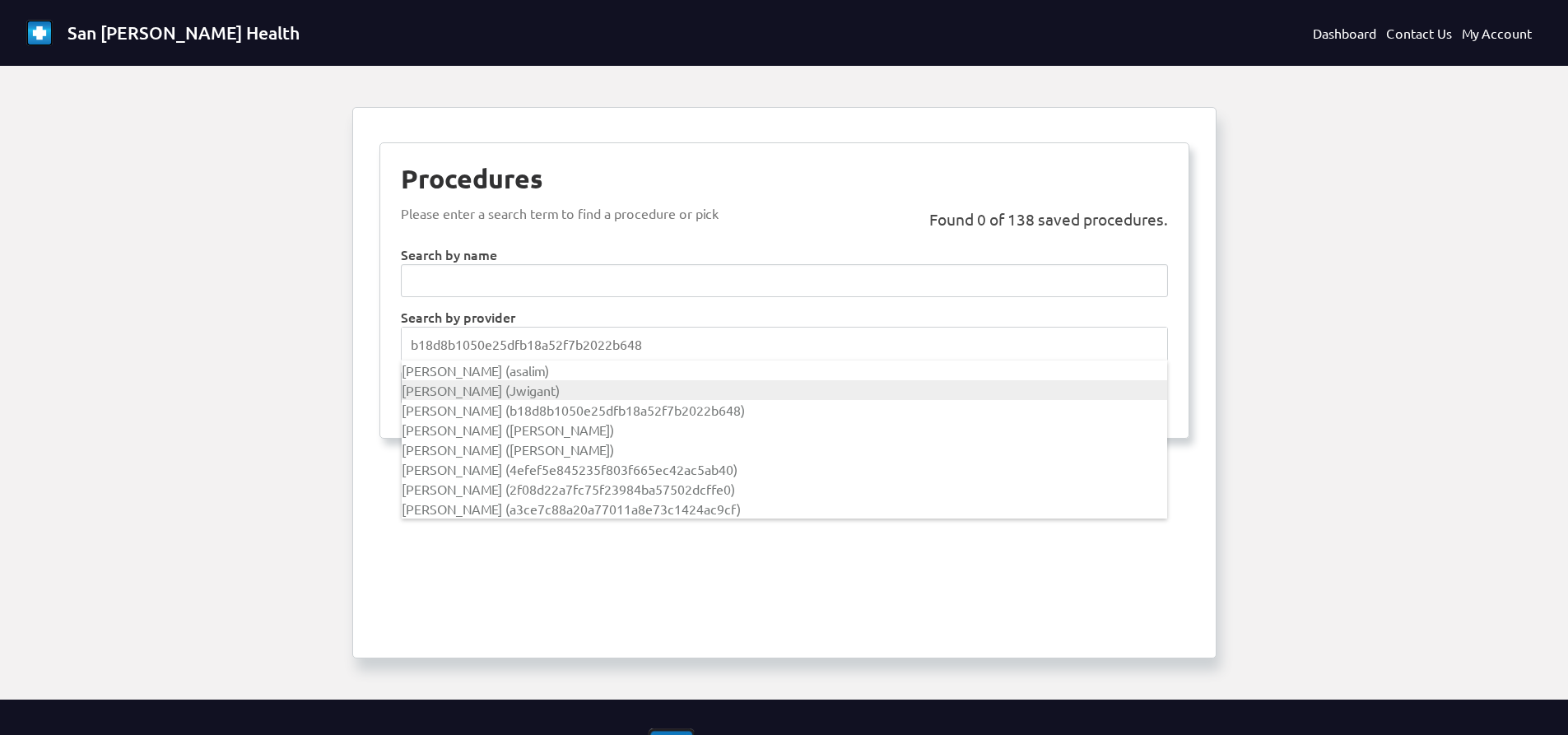
click at [484, 397] on span "[PERSON_NAME] (Jwigant)" at bounding box center [481, 389] width 158 height 17
type input "Jwigant"
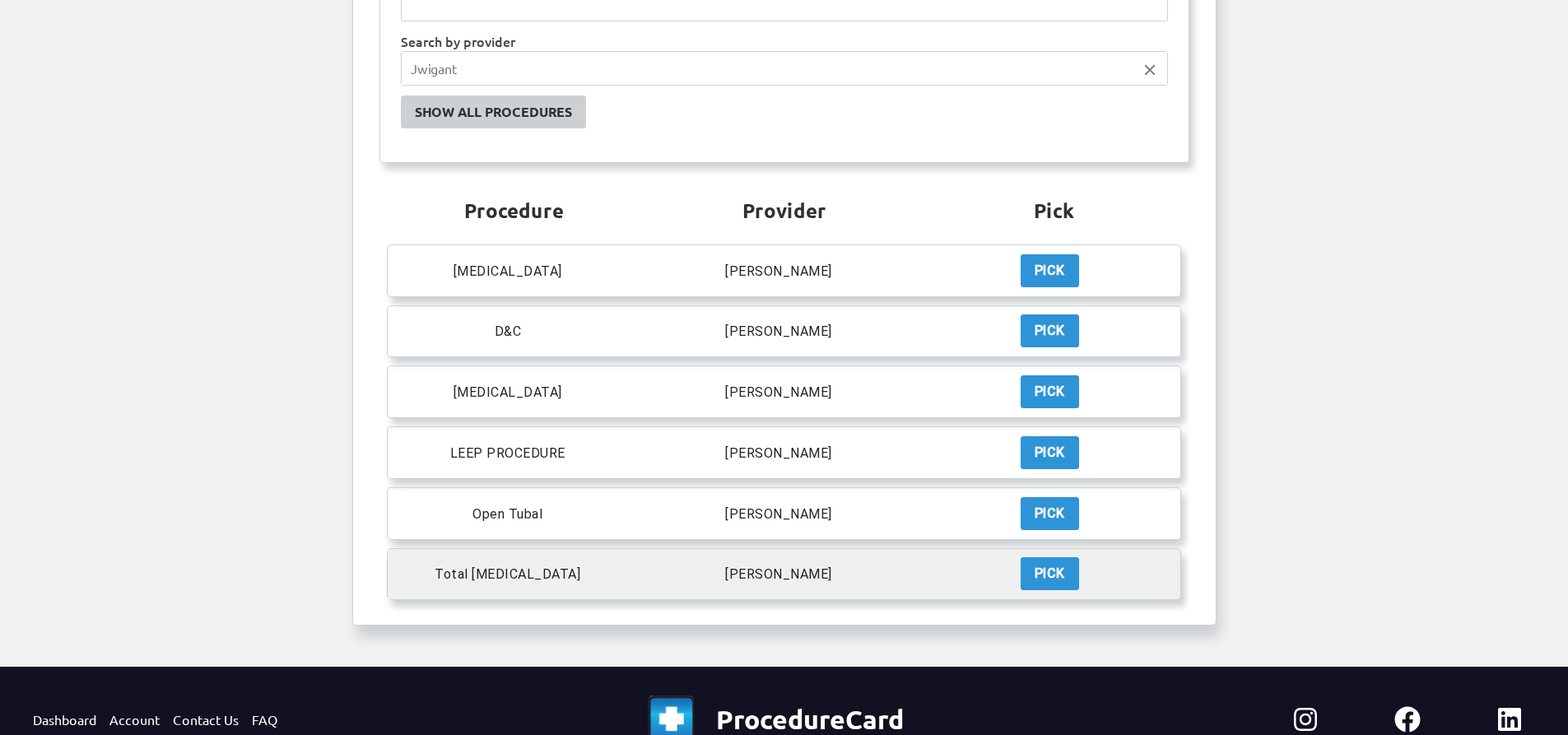
scroll to position [256, 0]
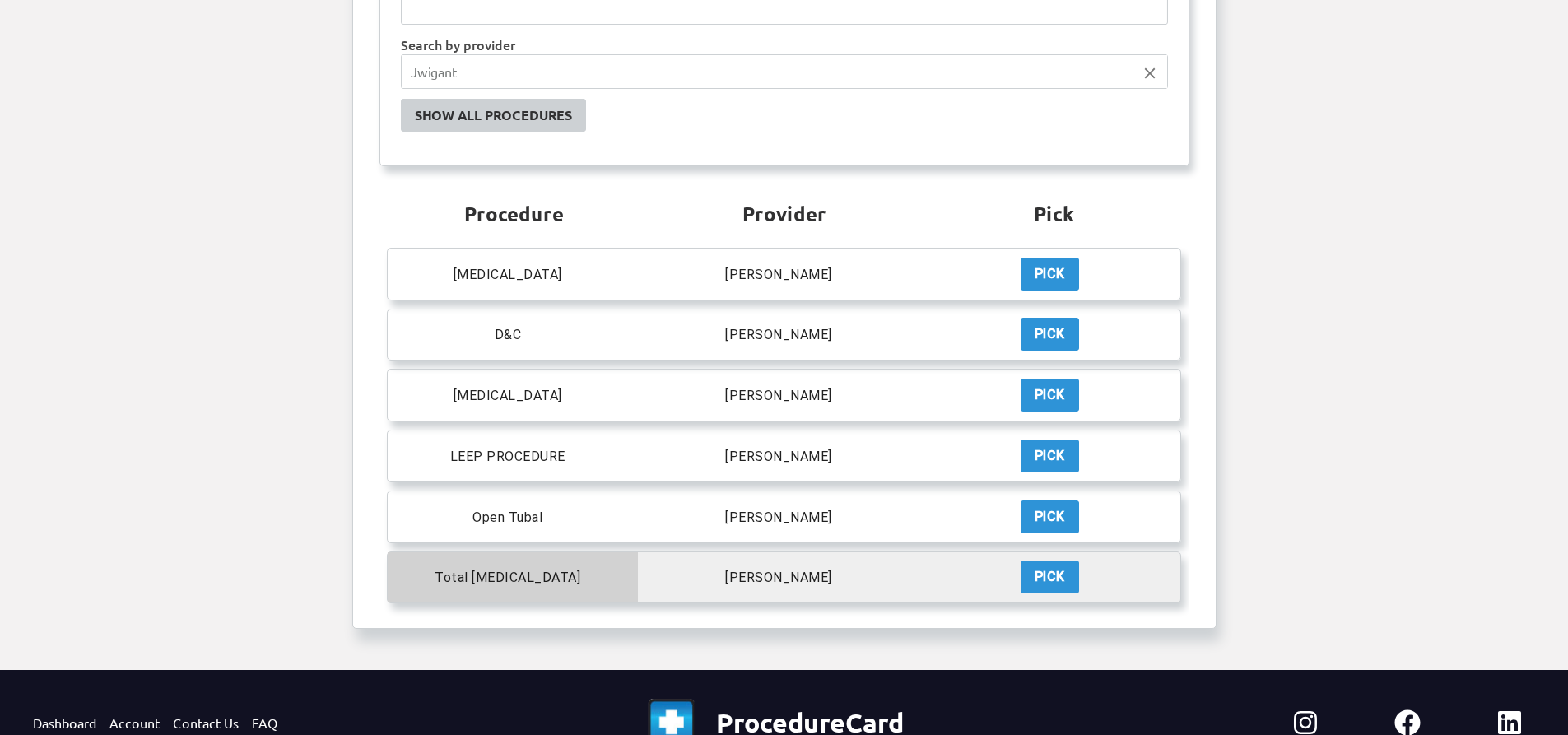
click at [552, 561] on mat-list-item "Total [MEDICAL_DATA] Procedure: Total [MEDICAL_DATA]" at bounding box center [513, 578] width 250 height 51
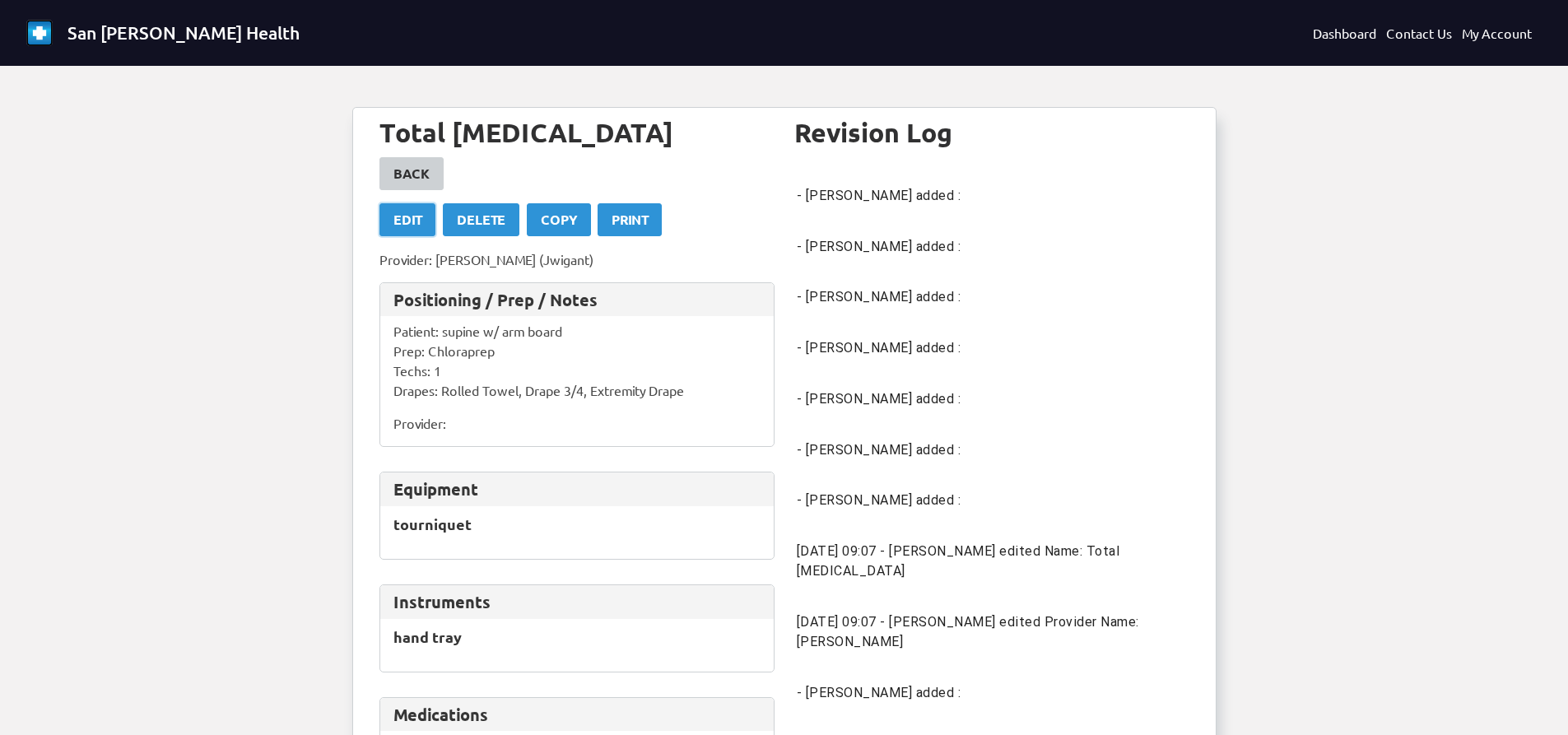
click at [431, 227] on link "Edit" at bounding box center [408, 219] width 56 height 33
select select "1685"
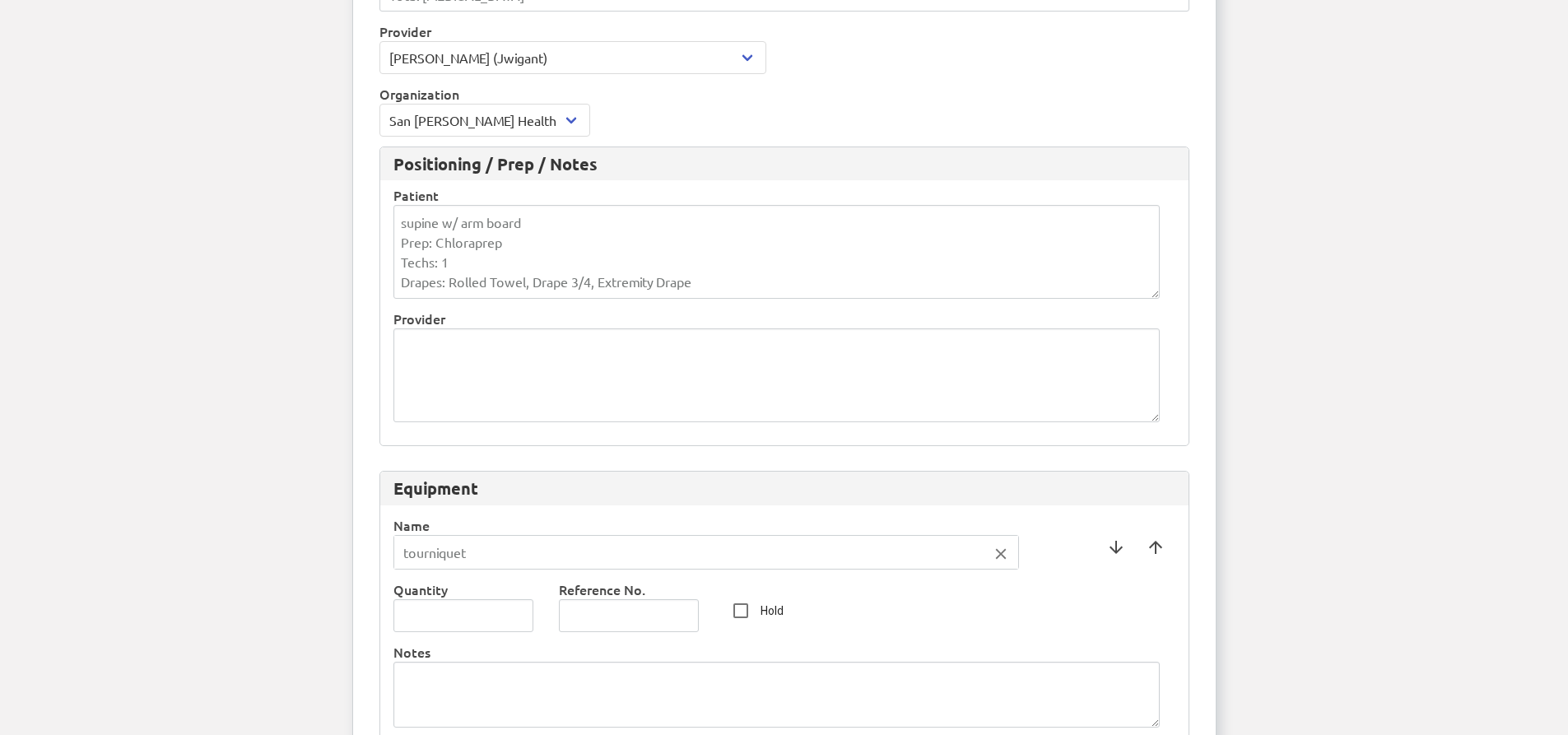
scroll to position [247, 0]
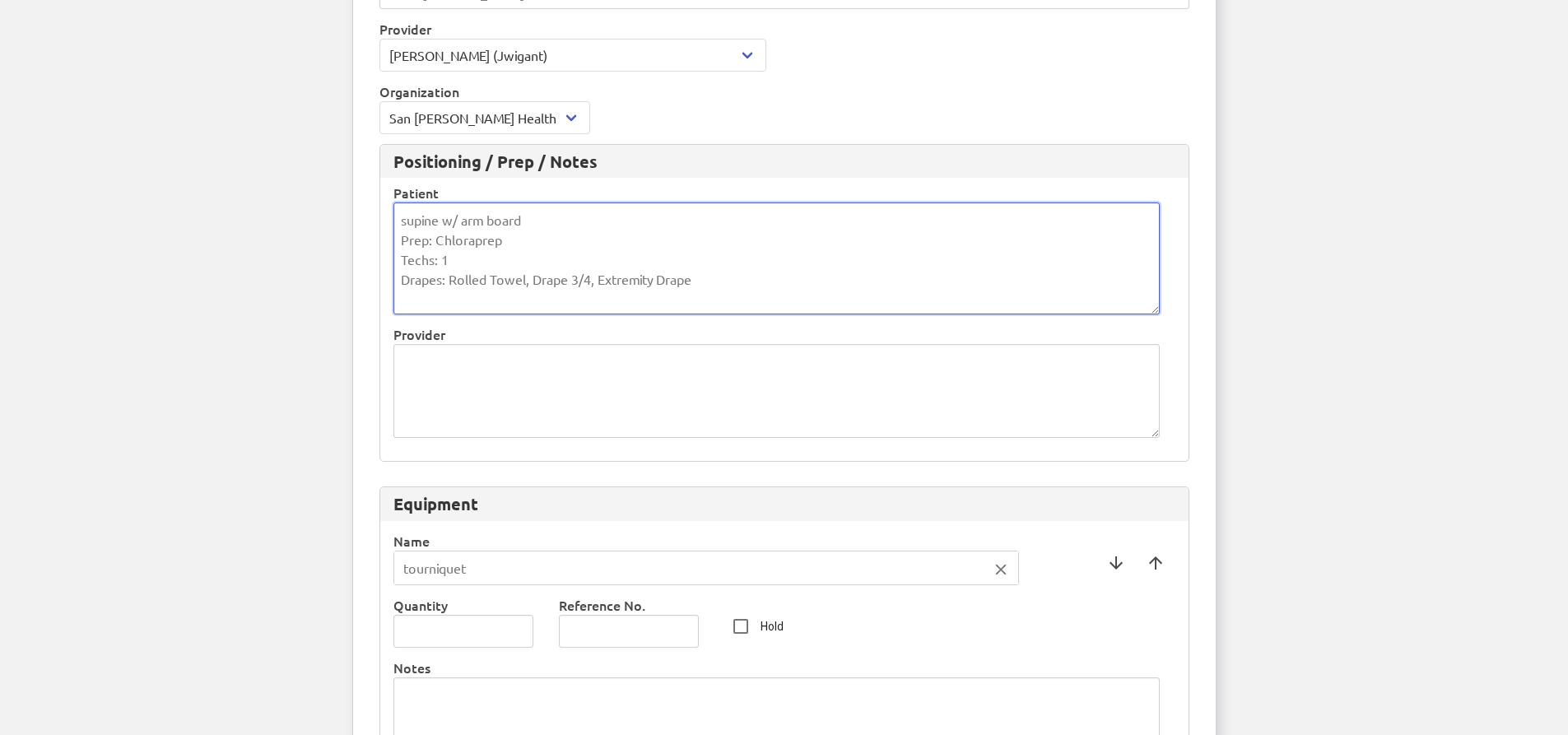
drag, startPoint x: 725, startPoint y: 284, endPoint x: 398, endPoint y: 244, distance: 329.4
click at [398, 244] on textarea "supine w/ arm board Prep: Chloraprep Techs: 1 Drapes: Rolled Towel, Drape 3/4, …" at bounding box center [776, 258] width 766 height 112
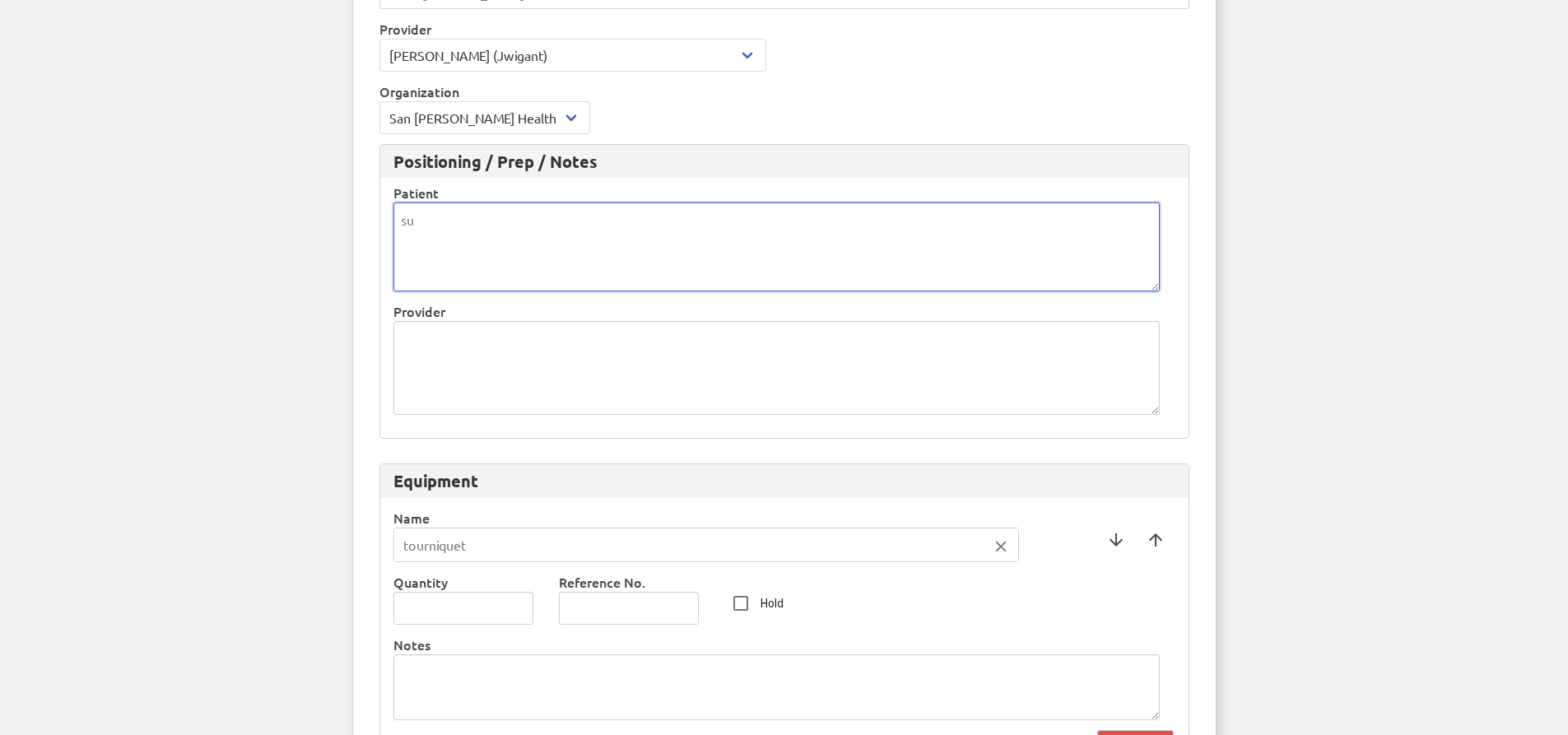
type textarea "s"
drag, startPoint x: 521, startPoint y: 242, endPoint x: 451, endPoint y: 247, distance: 70.2
click at [451, 247] on textarea "Supine with arm boards Remove foot board Yellow Fins" at bounding box center [776, 249] width 766 height 92
drag, startPoint x: 544, startPoint y: 213, endPoint x: 448, endPoint y: 227, distance: 97.0
click at [448, 227] on textarea "Supine with arm boards Remove Lower End of Table Yellow Fins" at bounding box center [776, 249] width 766 height 92
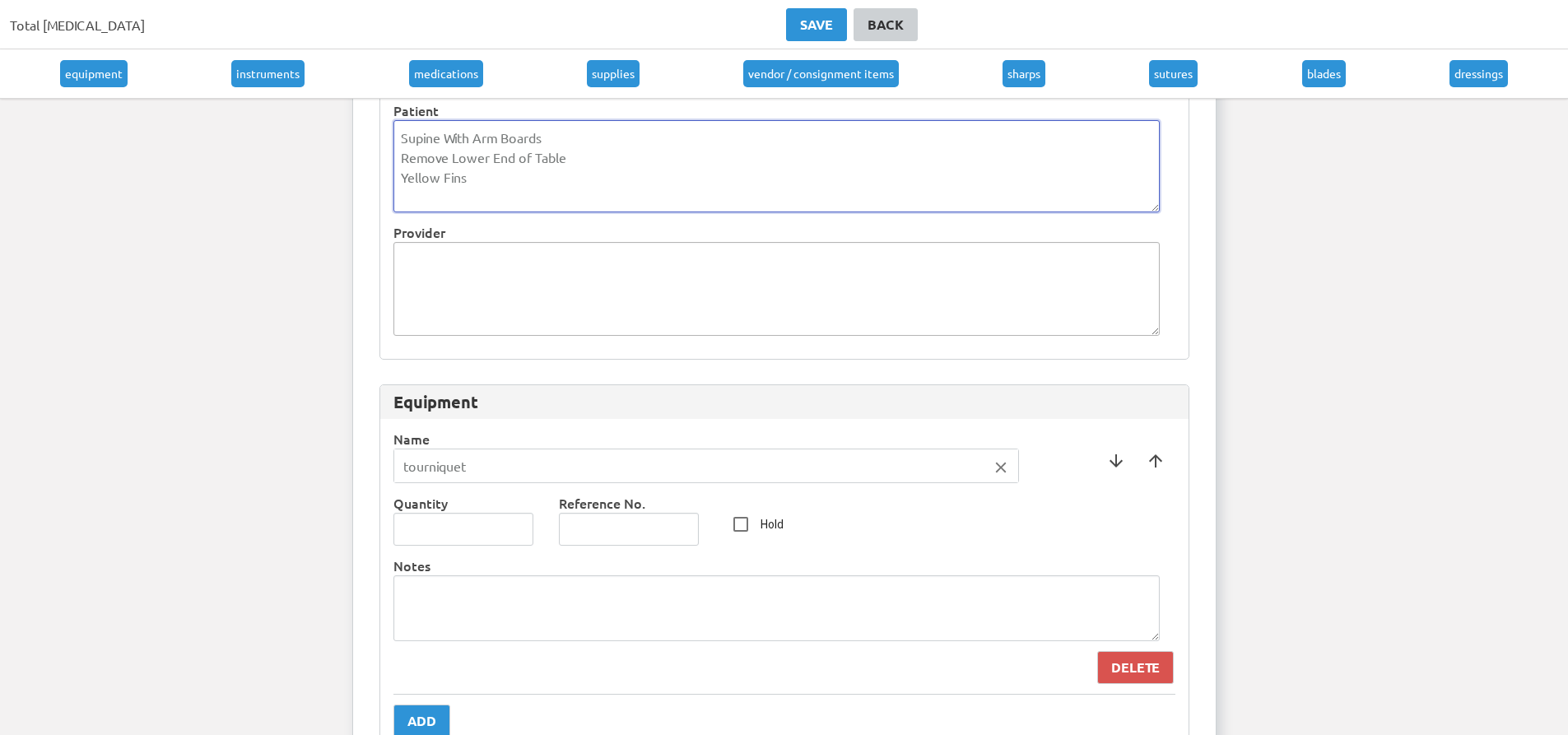
type textarea "Supine With Arm Boards Remove Lower End of Table Yellow Fins"
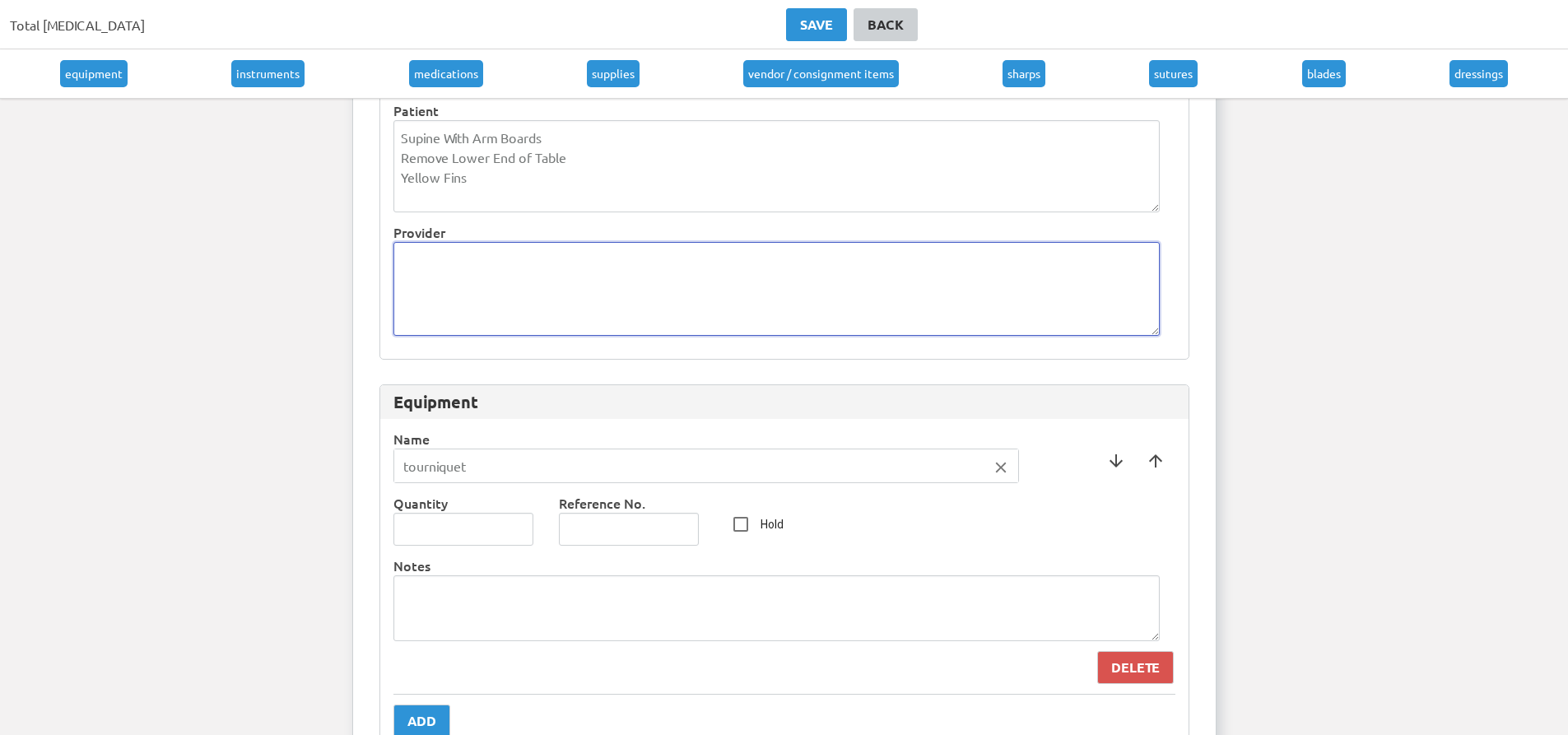
click at [708, 328] on textarea at bounding box center [776, 288] width 766 height 94
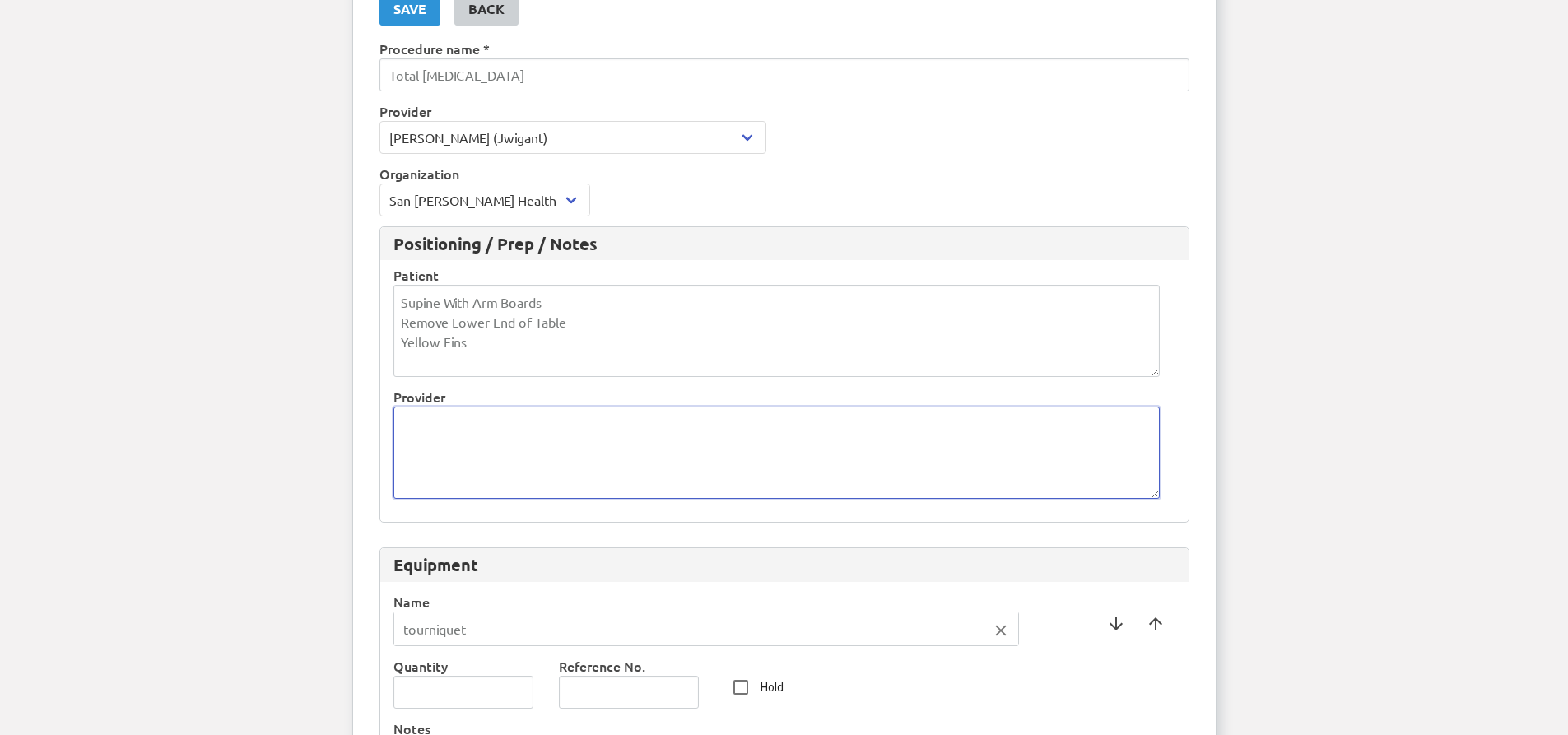
scroll to position [83, 0]
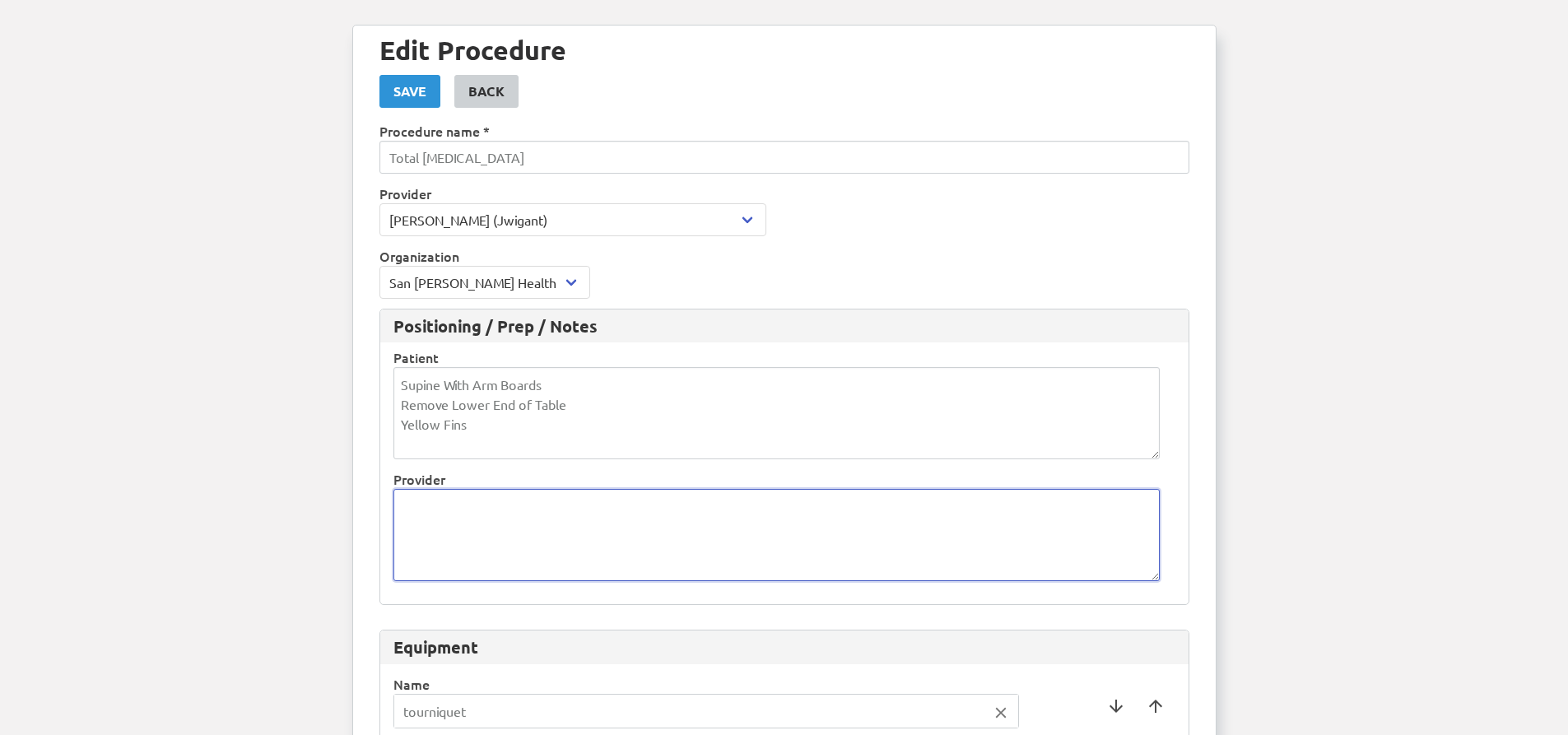
type textarea "D"
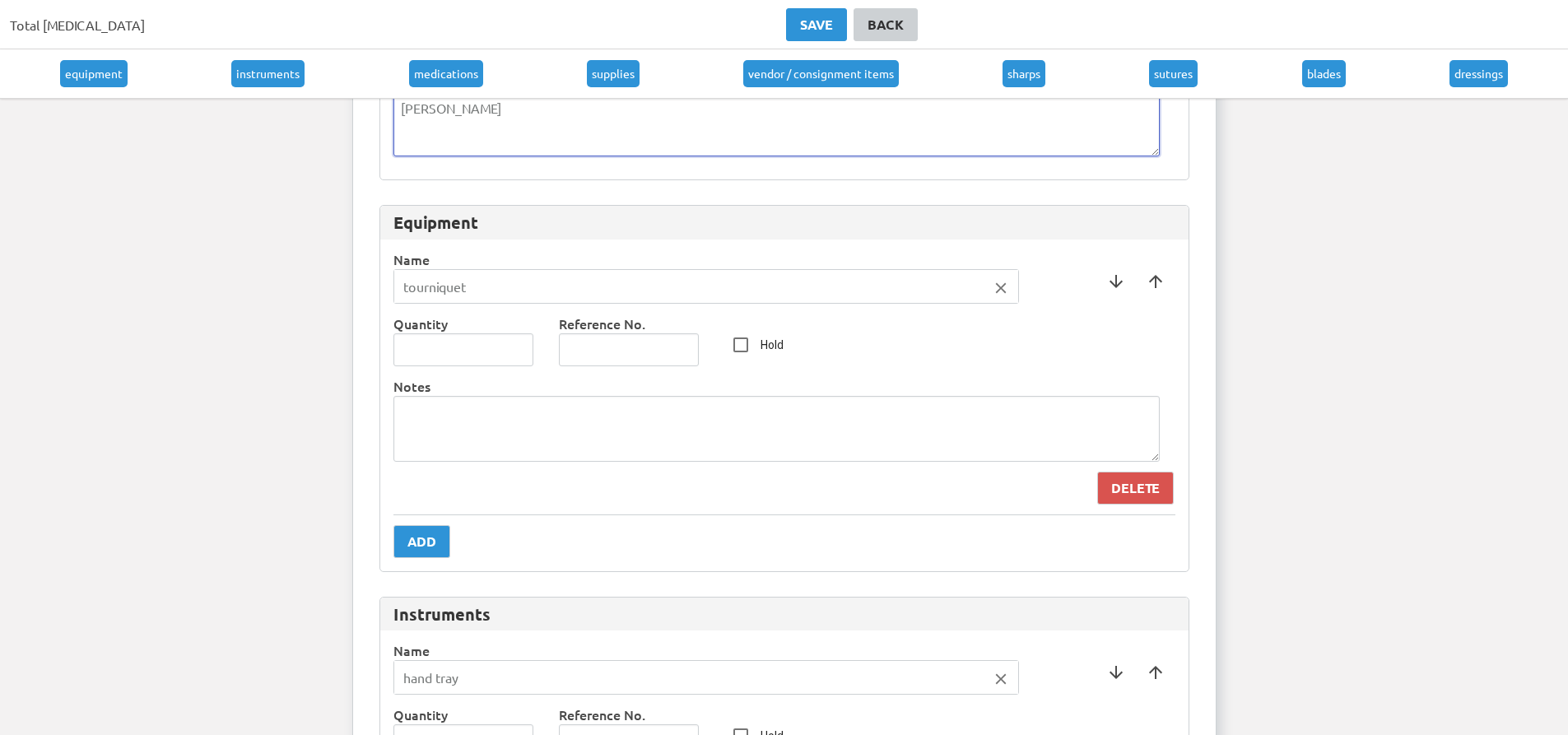
scroll to position [494, 0]
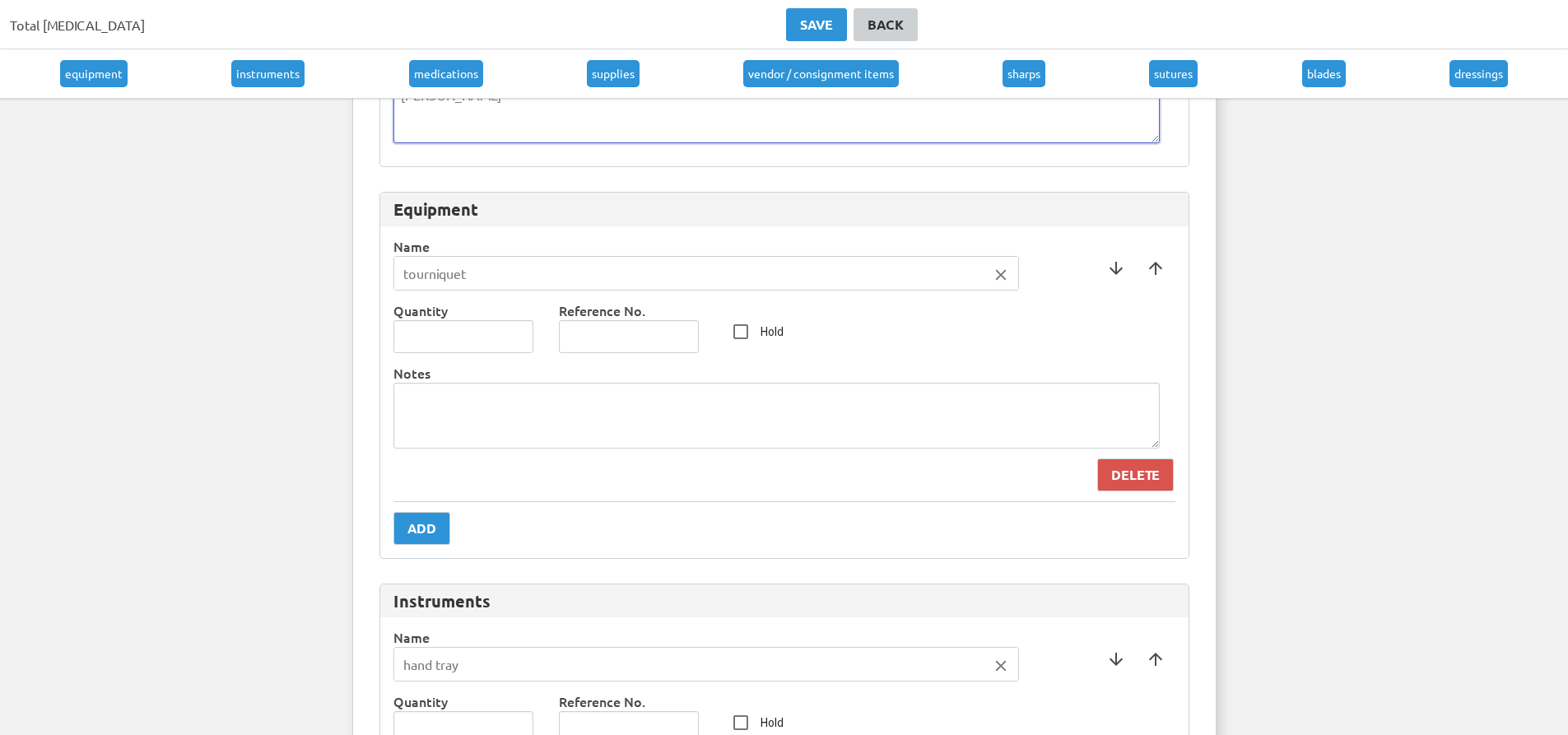
type textarea "[PERSON_NAME]"
click at [500, 261] on input "tourniquet" at bounding box center [706, 273] width 624 height 33
click at [1008, 284] on input "tourniquet" at bounding box center [706, 273] width 624 height 33
click at [1003, 282] on icon "close" at bounding box center [1001, 275] width 18 height 18
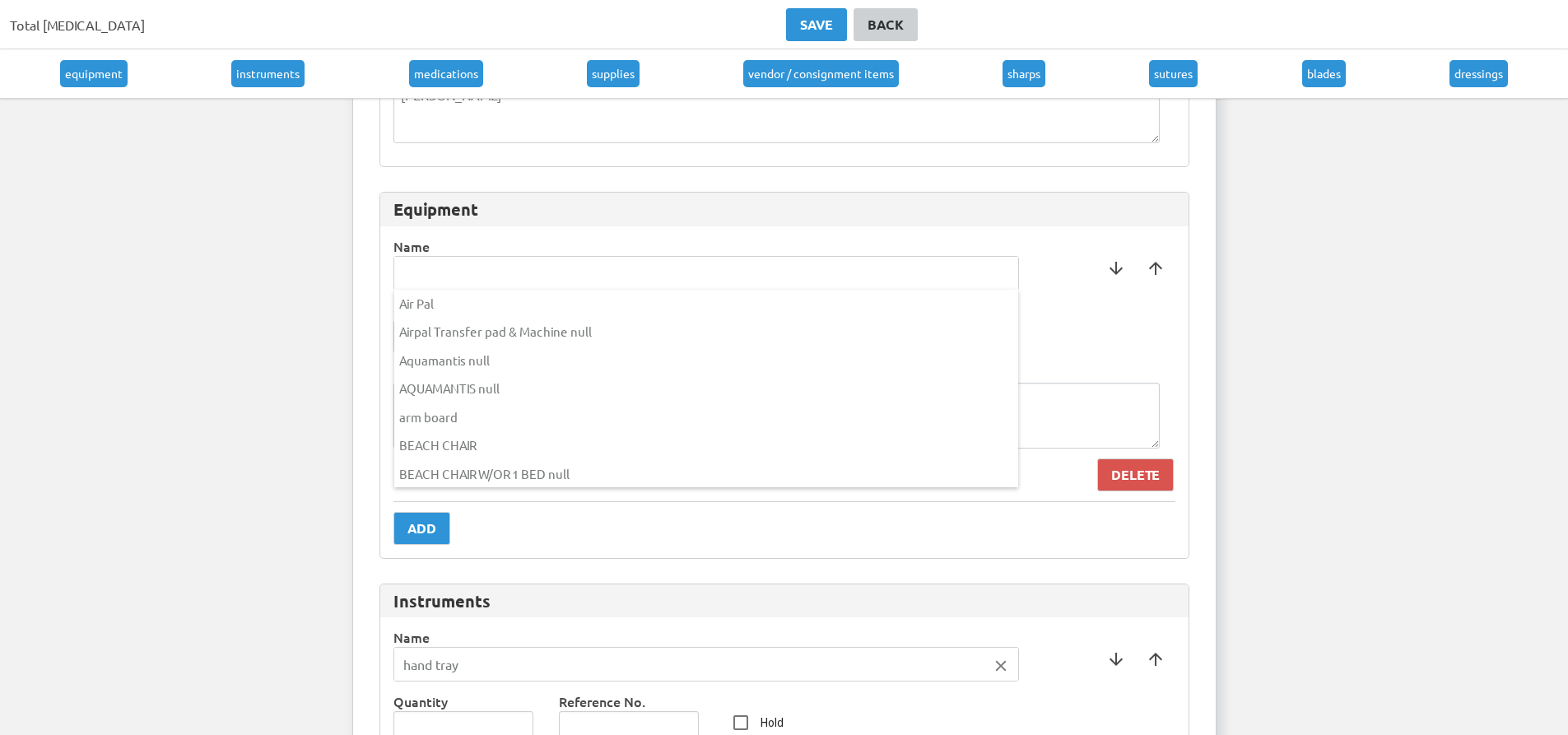
click at [634, 255] on div at bounding box center [784, 367] width 1568 height 735
click at [625, 256] on input "text" at bounding box center [706, 273] width 624 height 33
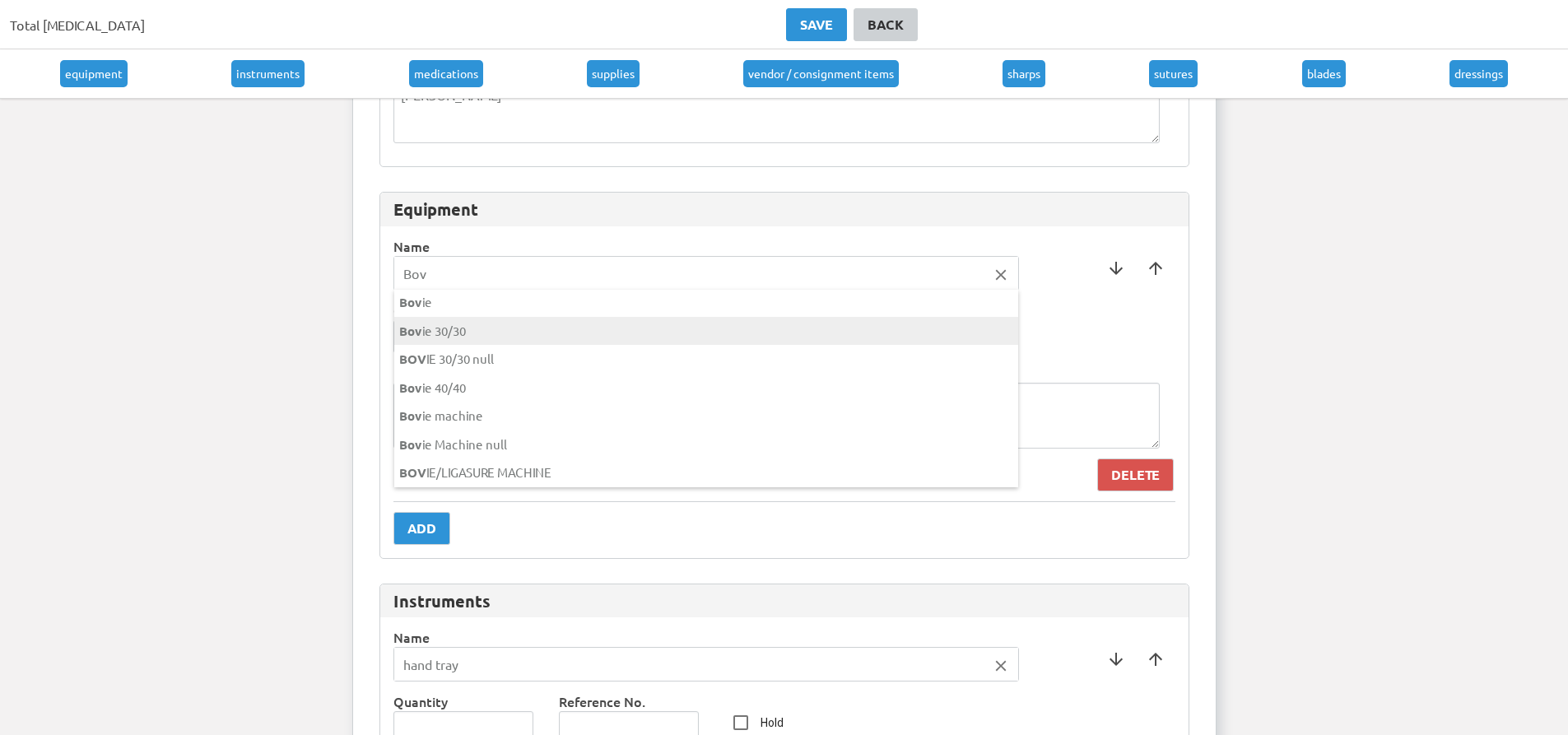
click at [464, 318] on div "Bov ie 30/30" at bounding box center [644, 331] width 499 height 29
type input "Bovie 30/30"
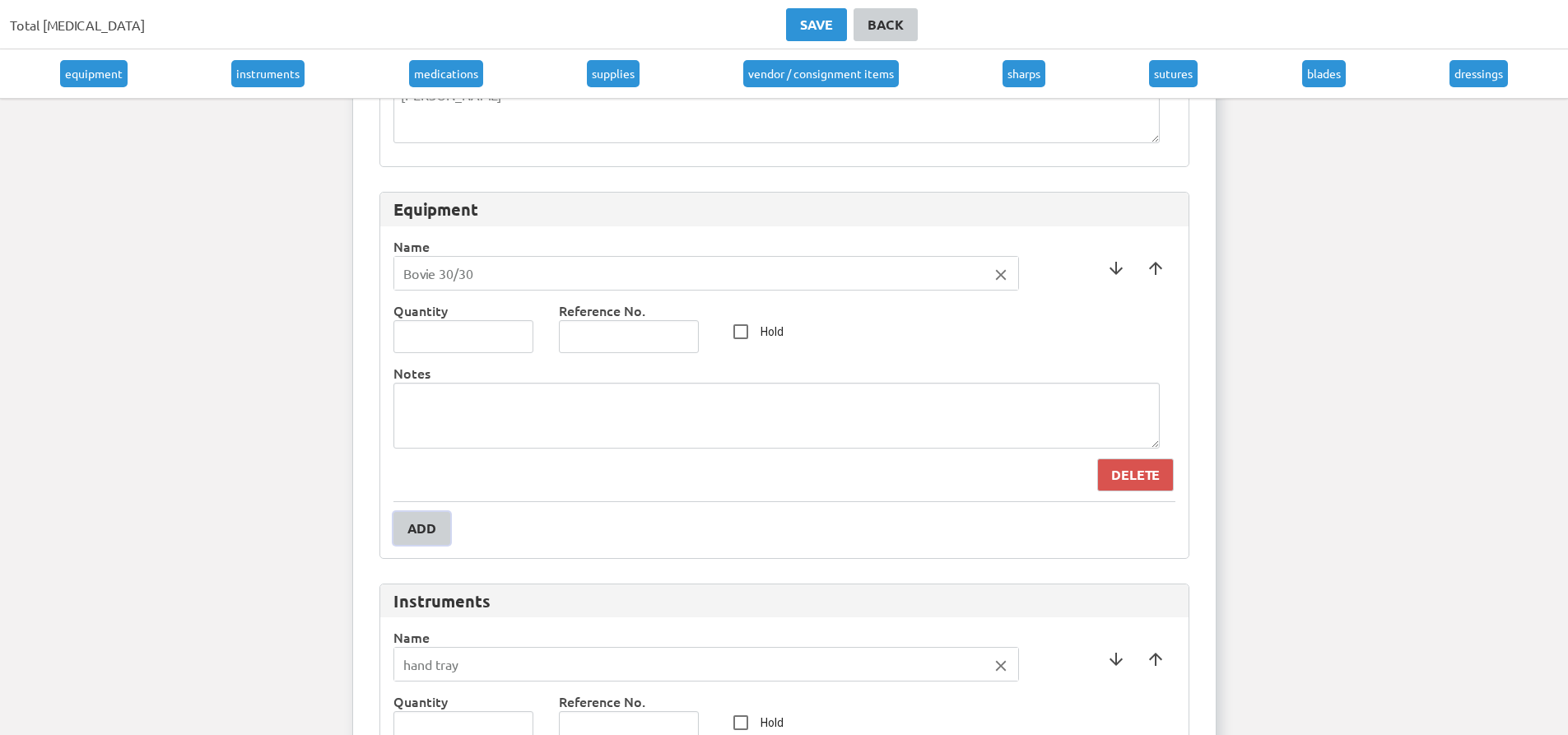
click at [437, 528] on button "Add" at bounding box center [421, 528] width 56 height 33
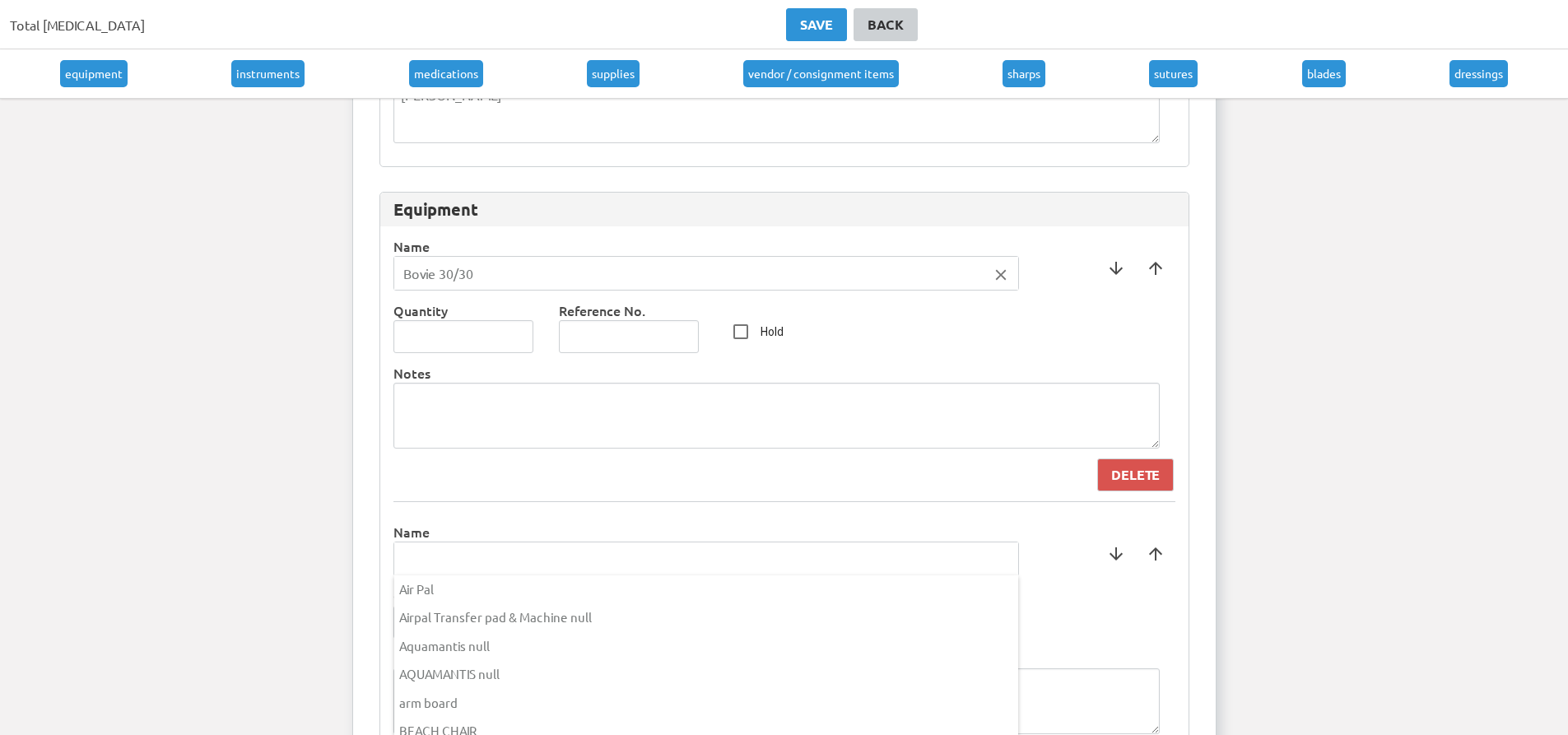
click at [959, 562] on input "text" at bounding box center [706, 559] width 624 height 33
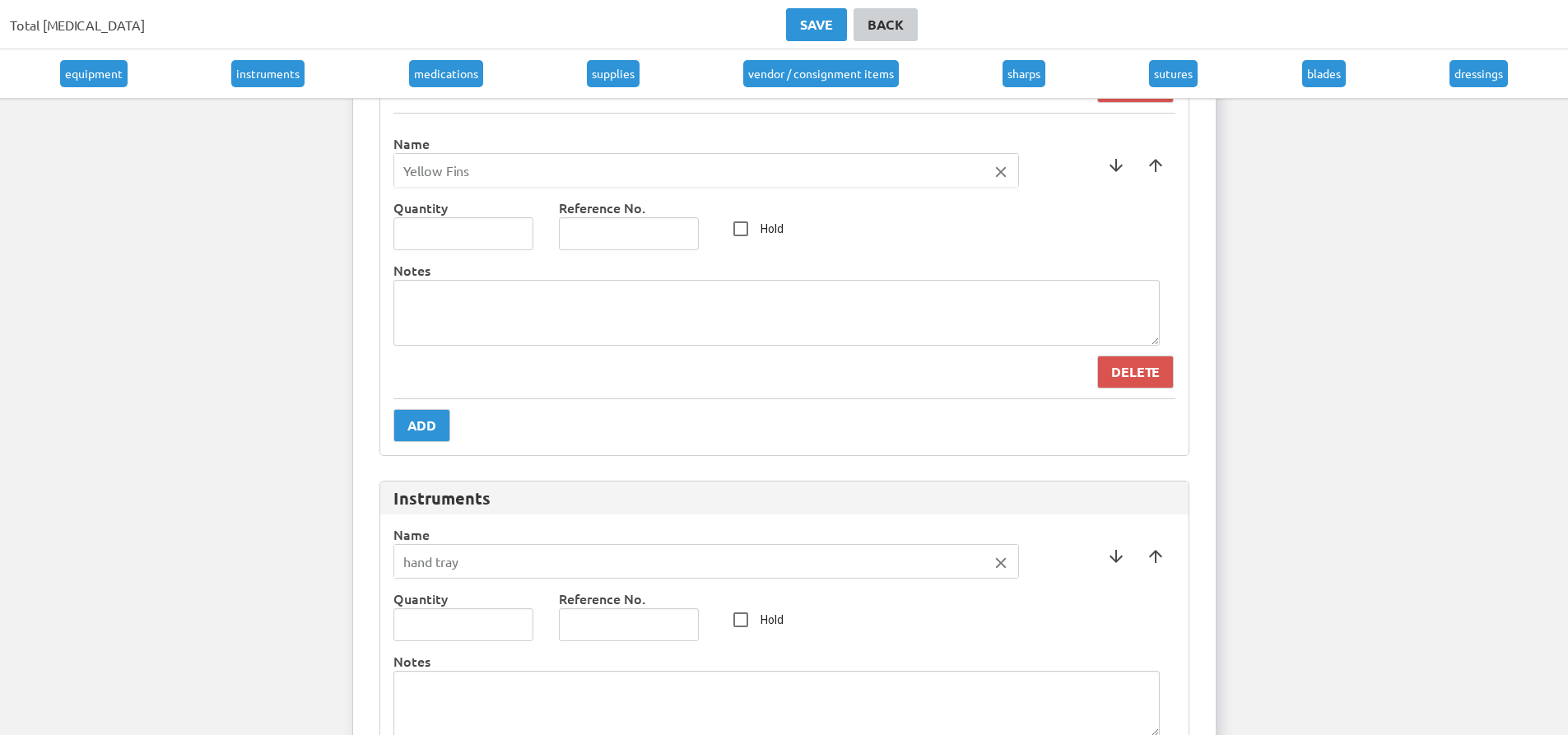
scroll to position [1070, 0]
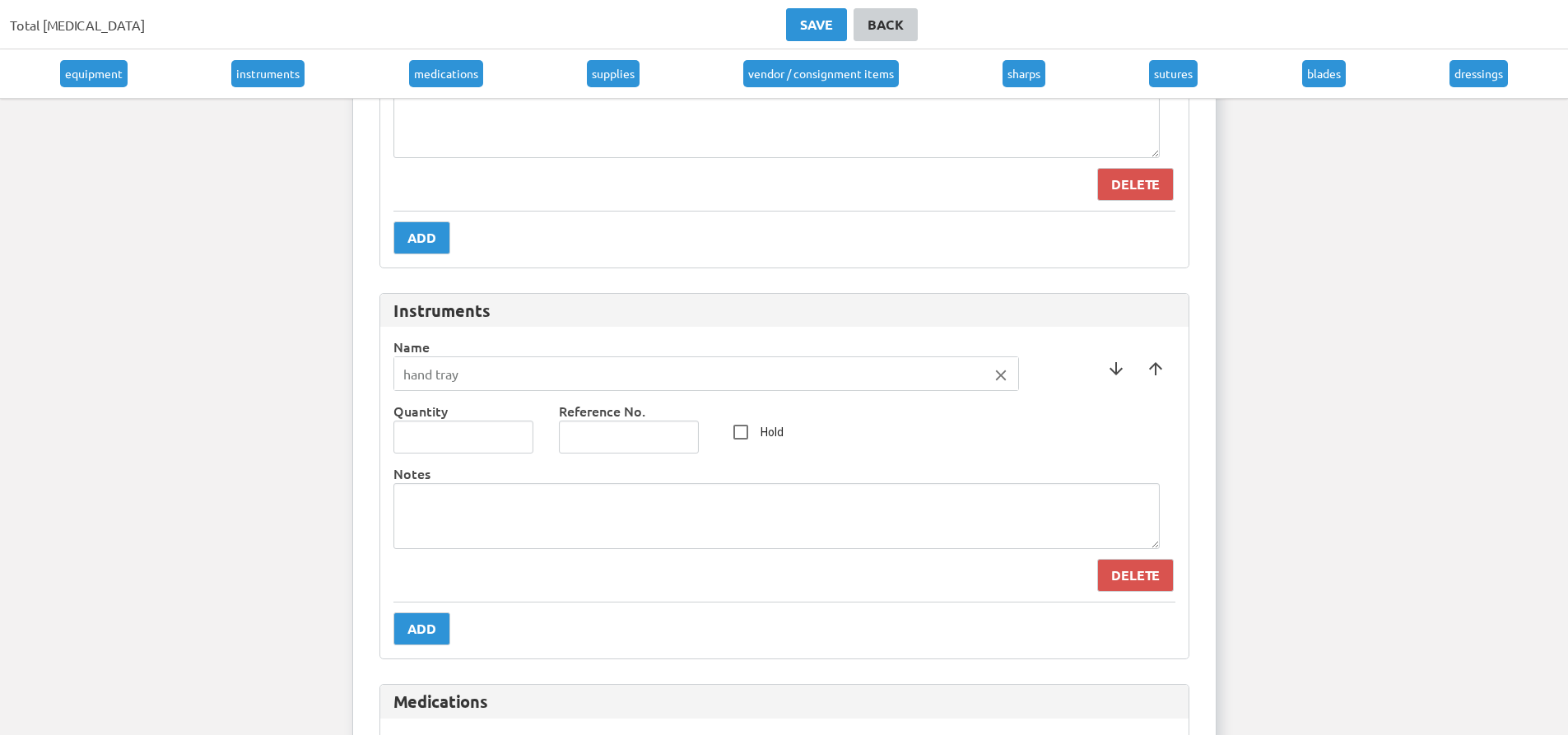
type input "Yellow Fins"
click at [998, 372] on div at bounding box center [784, 367] width 1568 height 735
click at [999, 376] on icon "close" at bounding box center [1001, 375] width 18 height 18
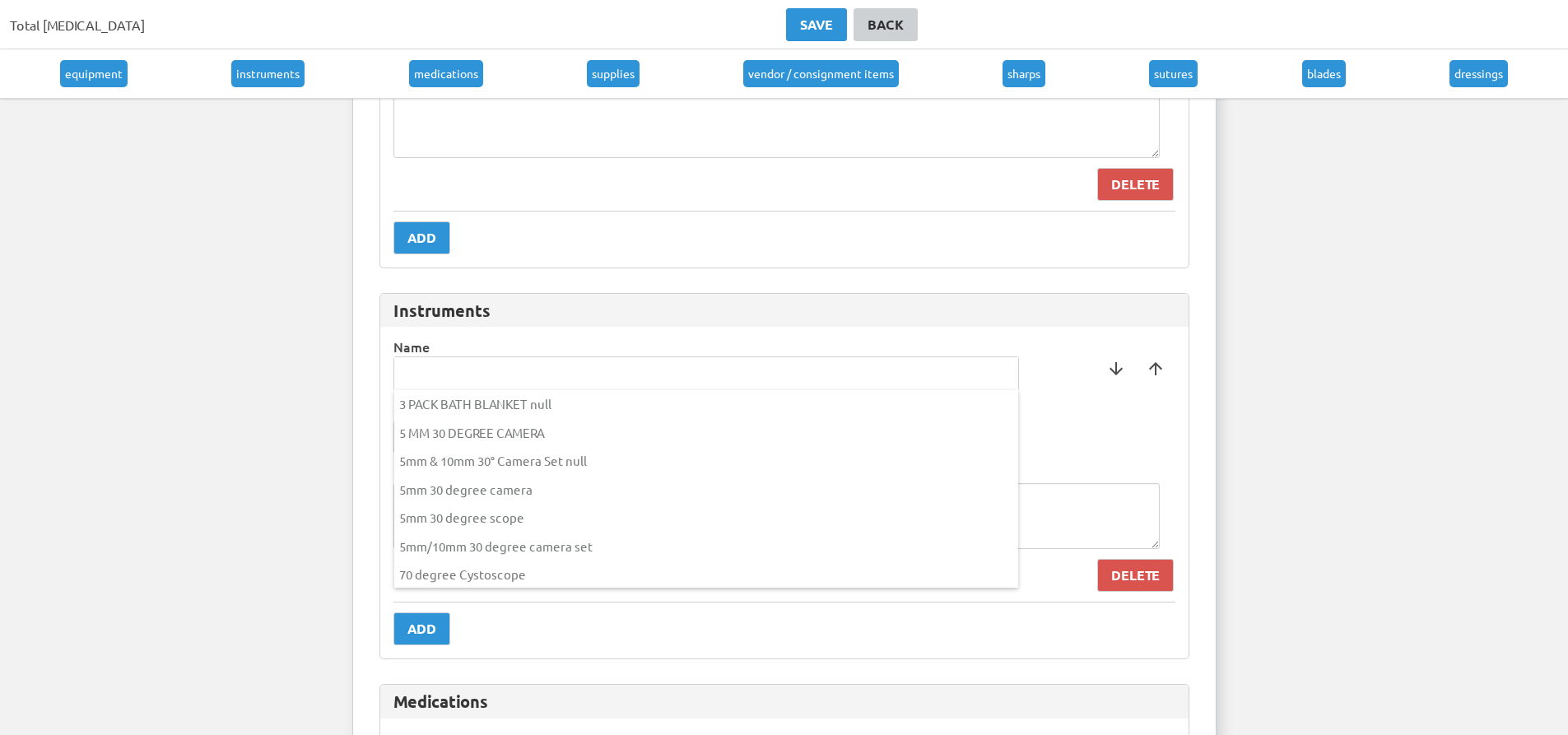
click at [569, 365] on input "text" at bounding box center [706, 374] width 624 height 33
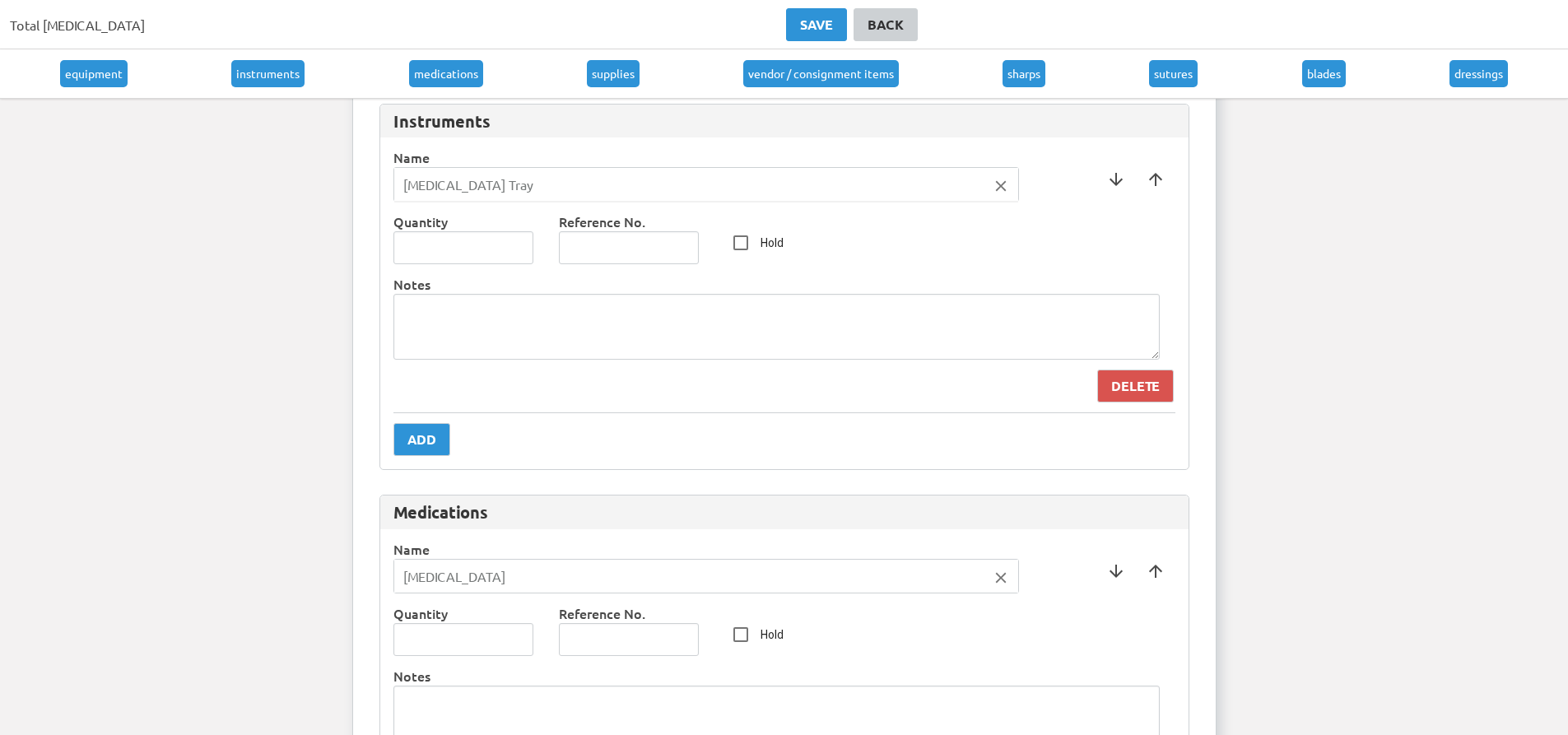
scroll to position [1317, 0]
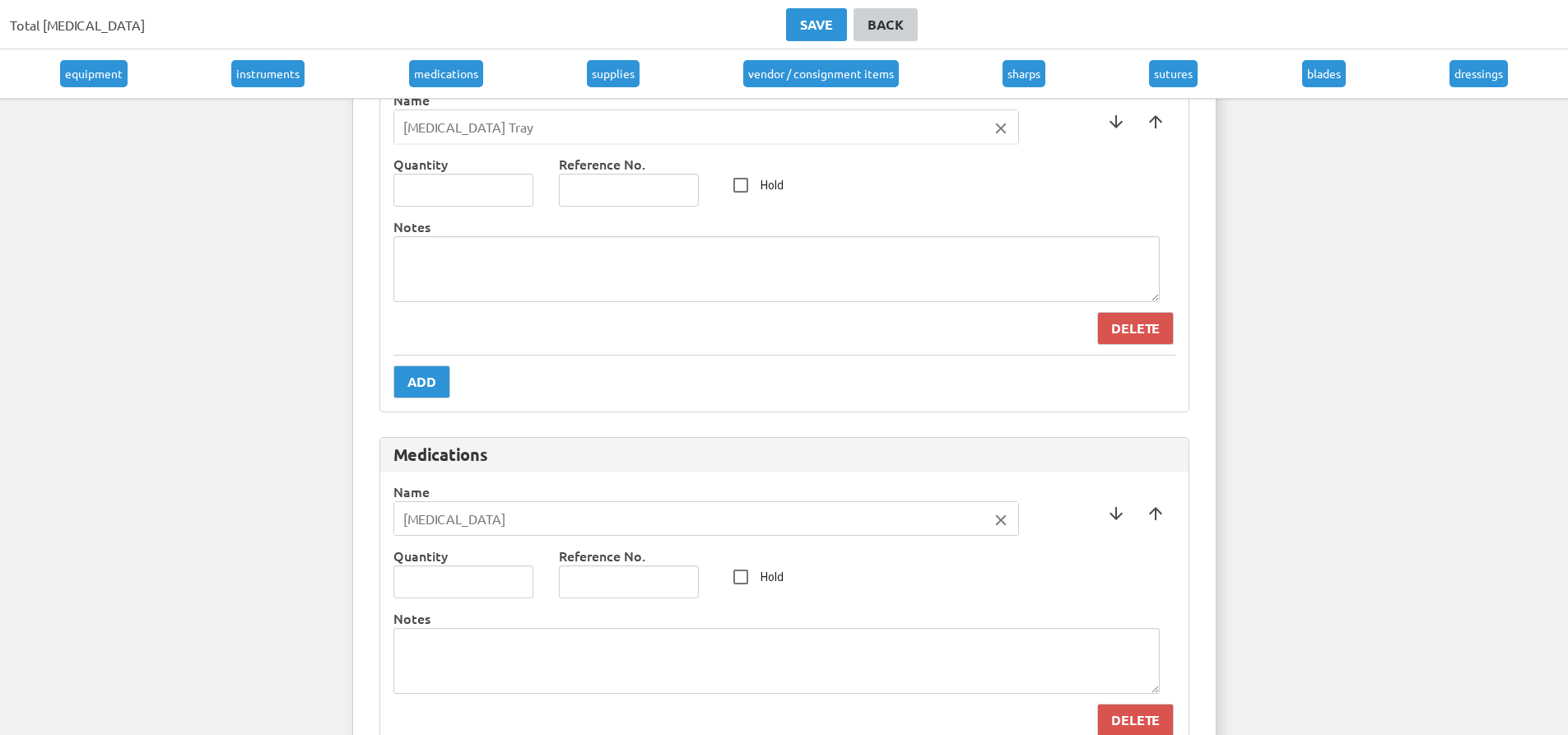
type input "[MEDICAL_DATA] Tray"
click at [419, 372] on div at bounding box center [784, 367] width 1568 height 735
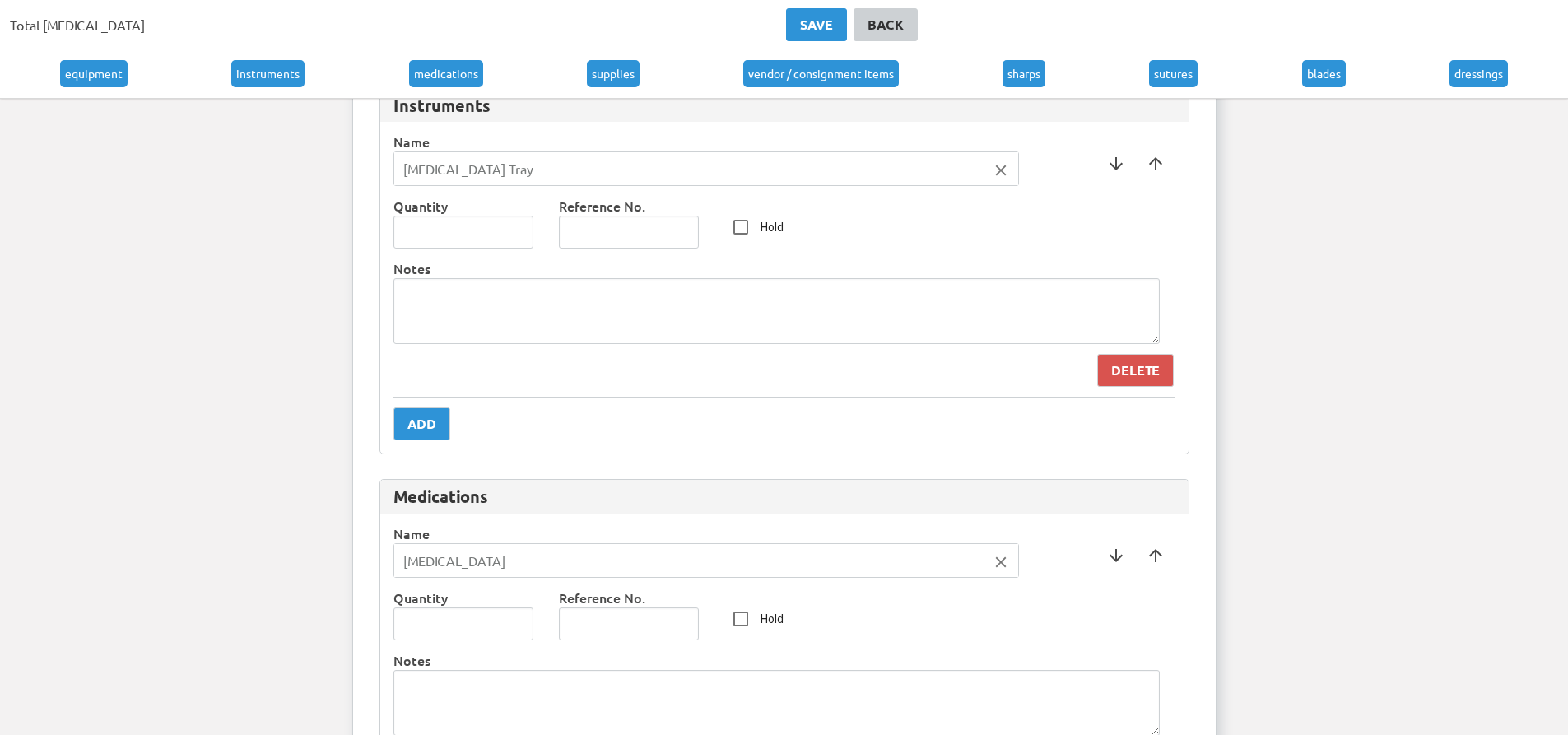
scroll to position [1235, 0]
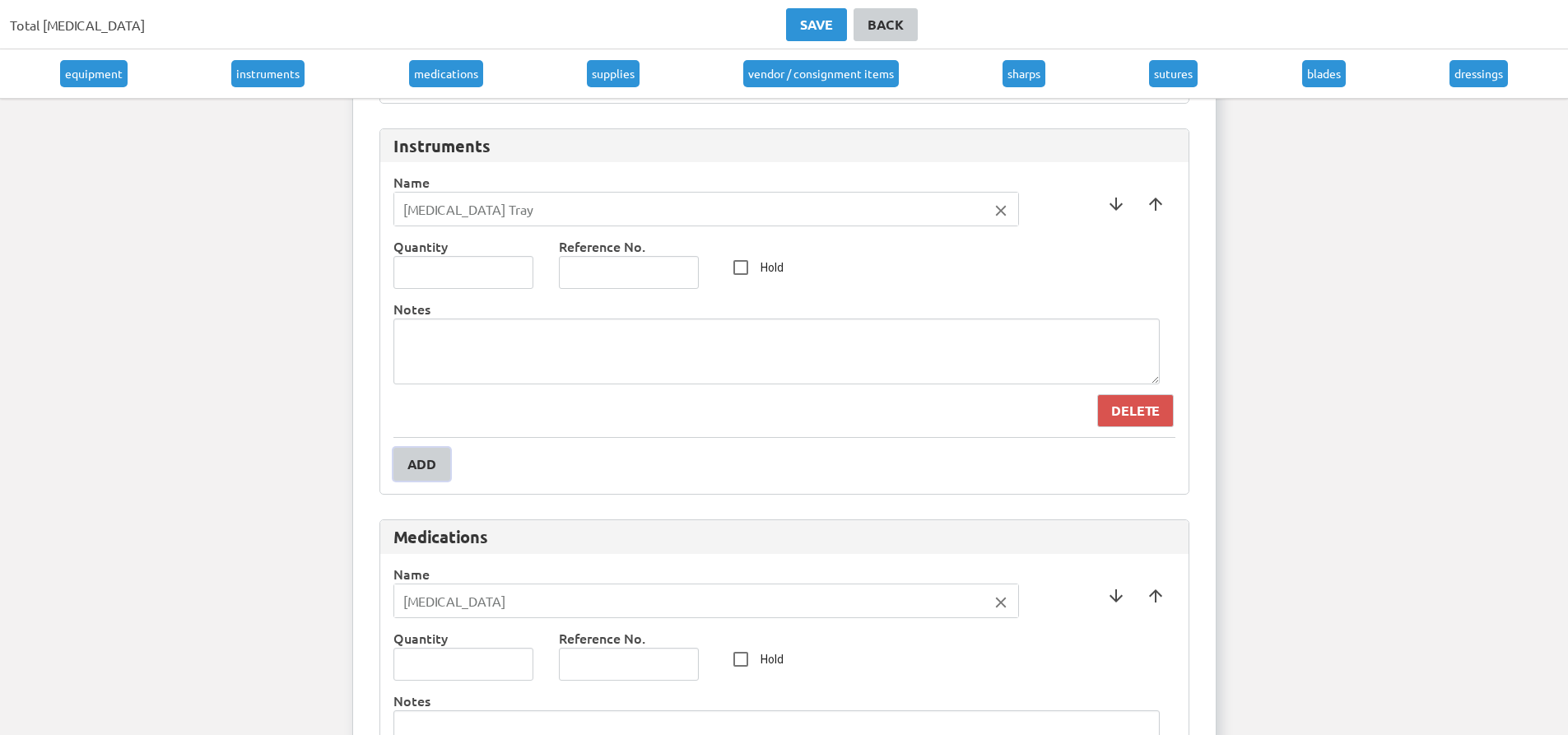
click at [417, 449] on button "Add" at bounding box center [421, 464] width 56 height 33
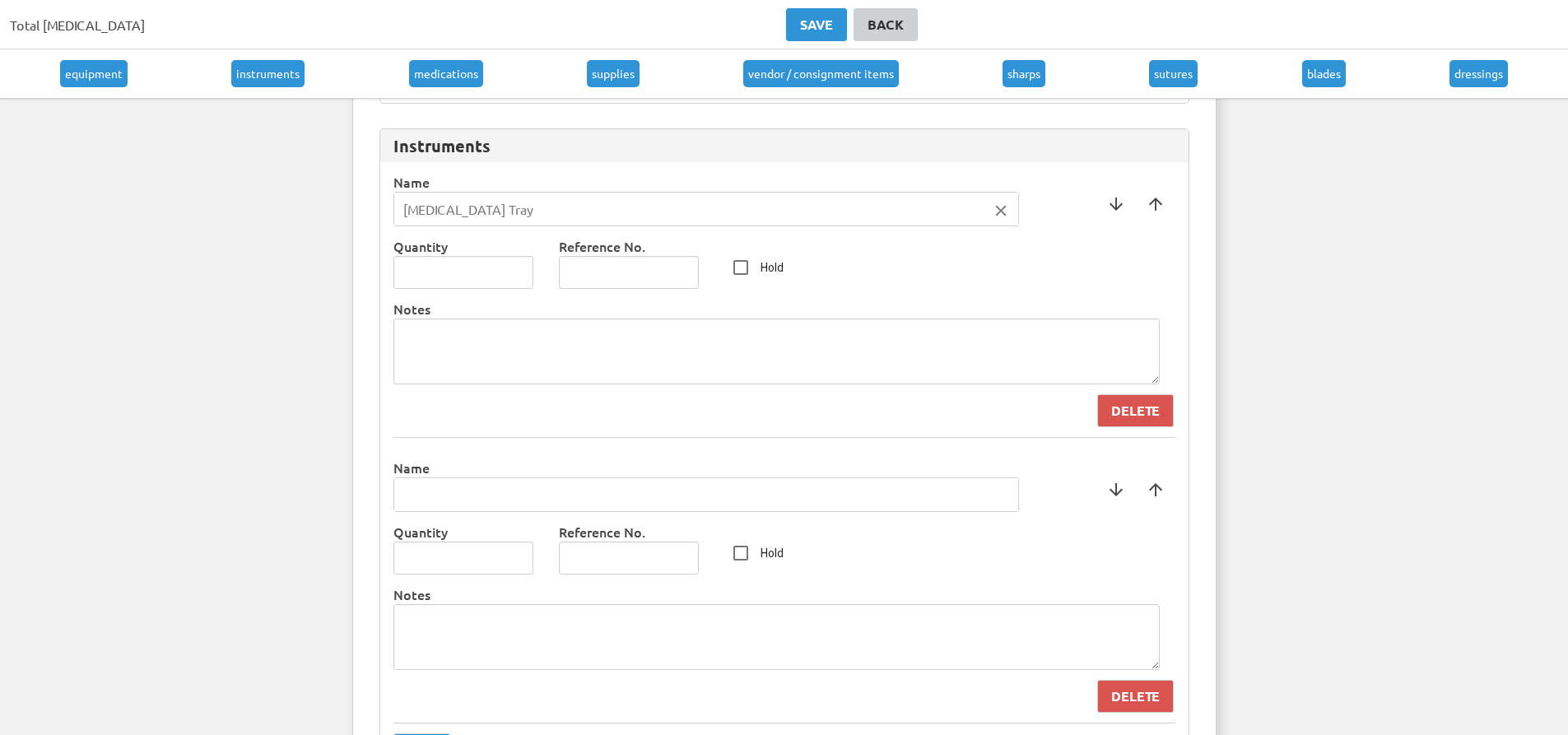
click at [531, 493] on input "text" at bounding box center [706, 495] width 624 height 33
type input "Cystoscope"
click at [545, 451] on div at bounding box center [784, 367] width 1568 height 735
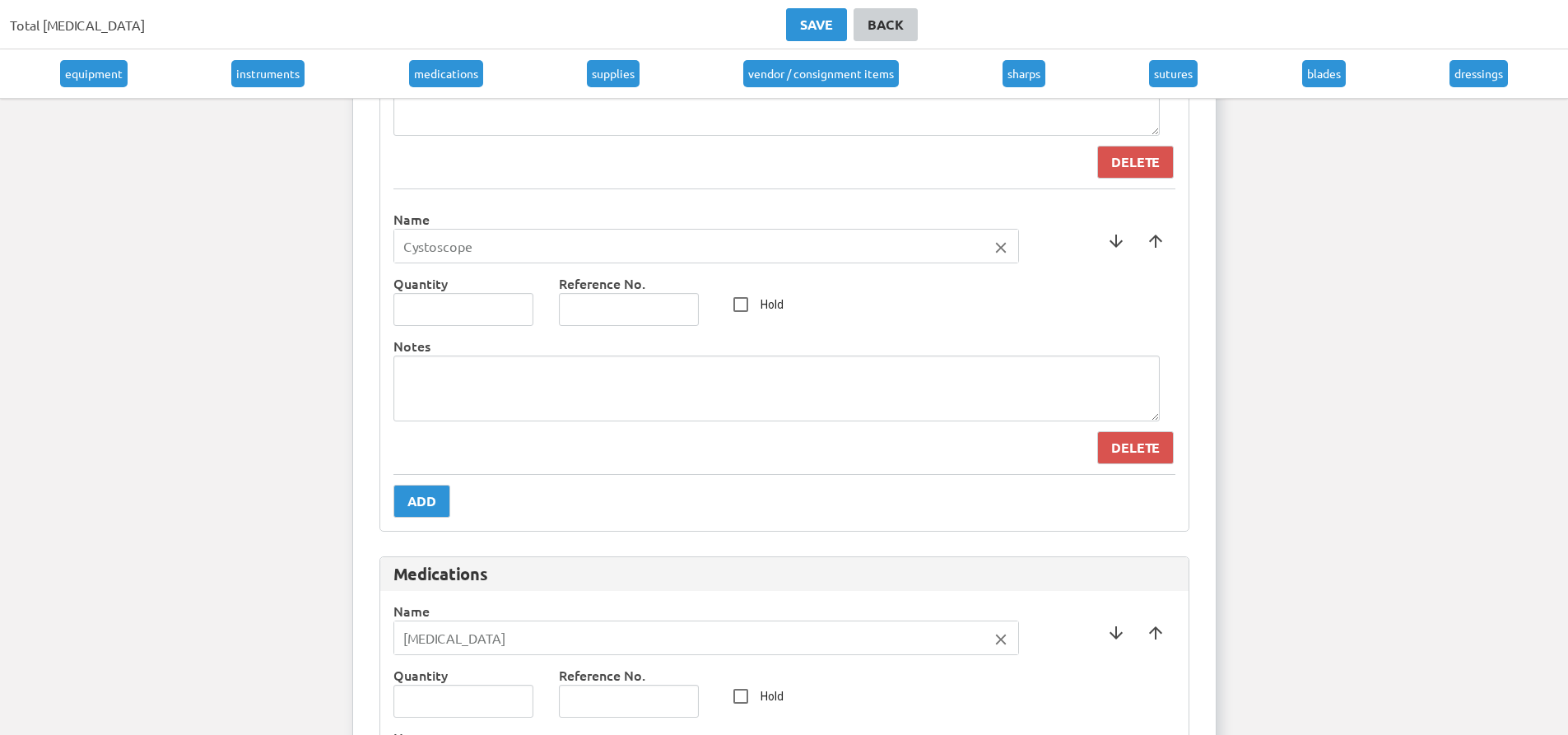
scroll to position [1564, 0]
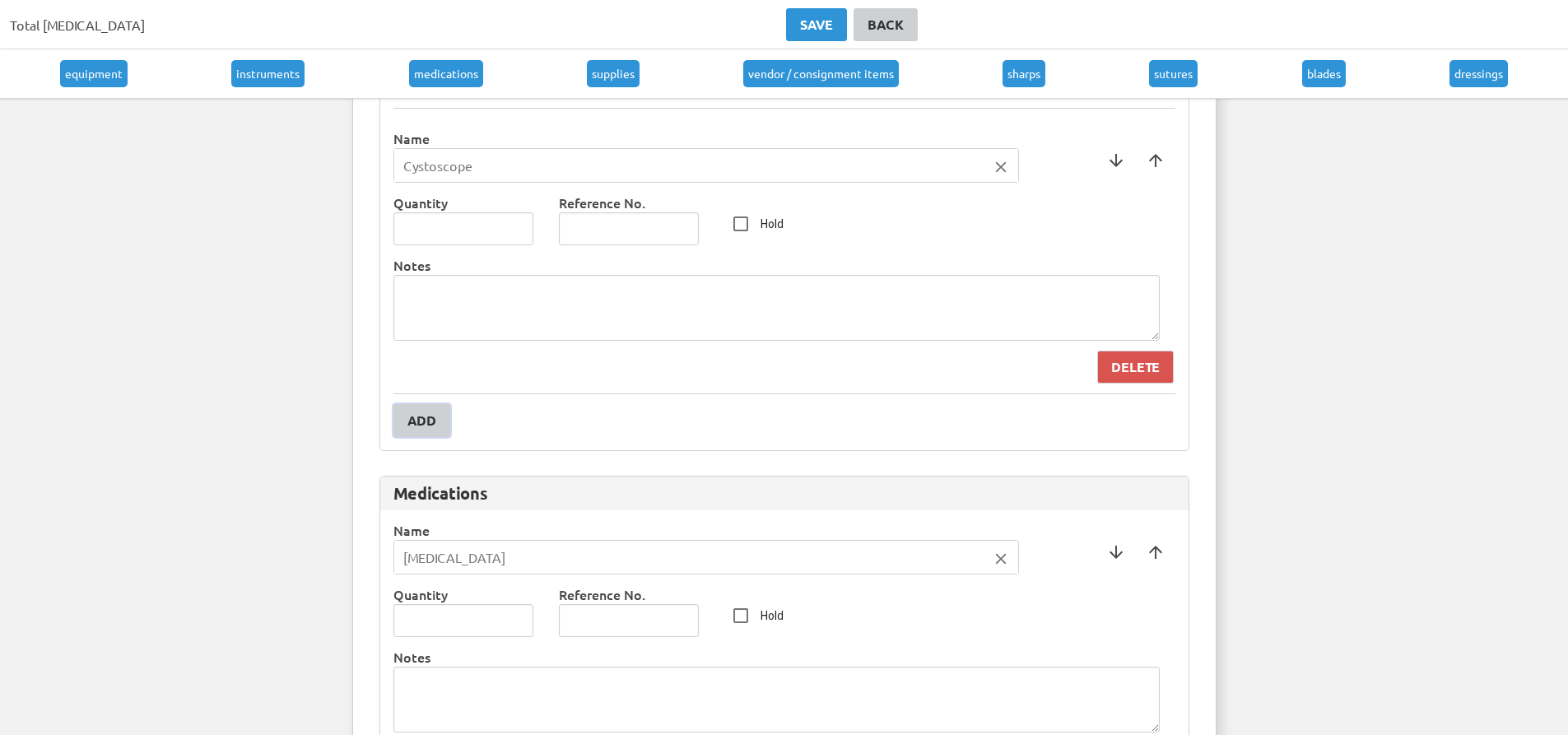
click at [433, 410] on button "Add" at bounding box center [421, 420] width 56 height 33
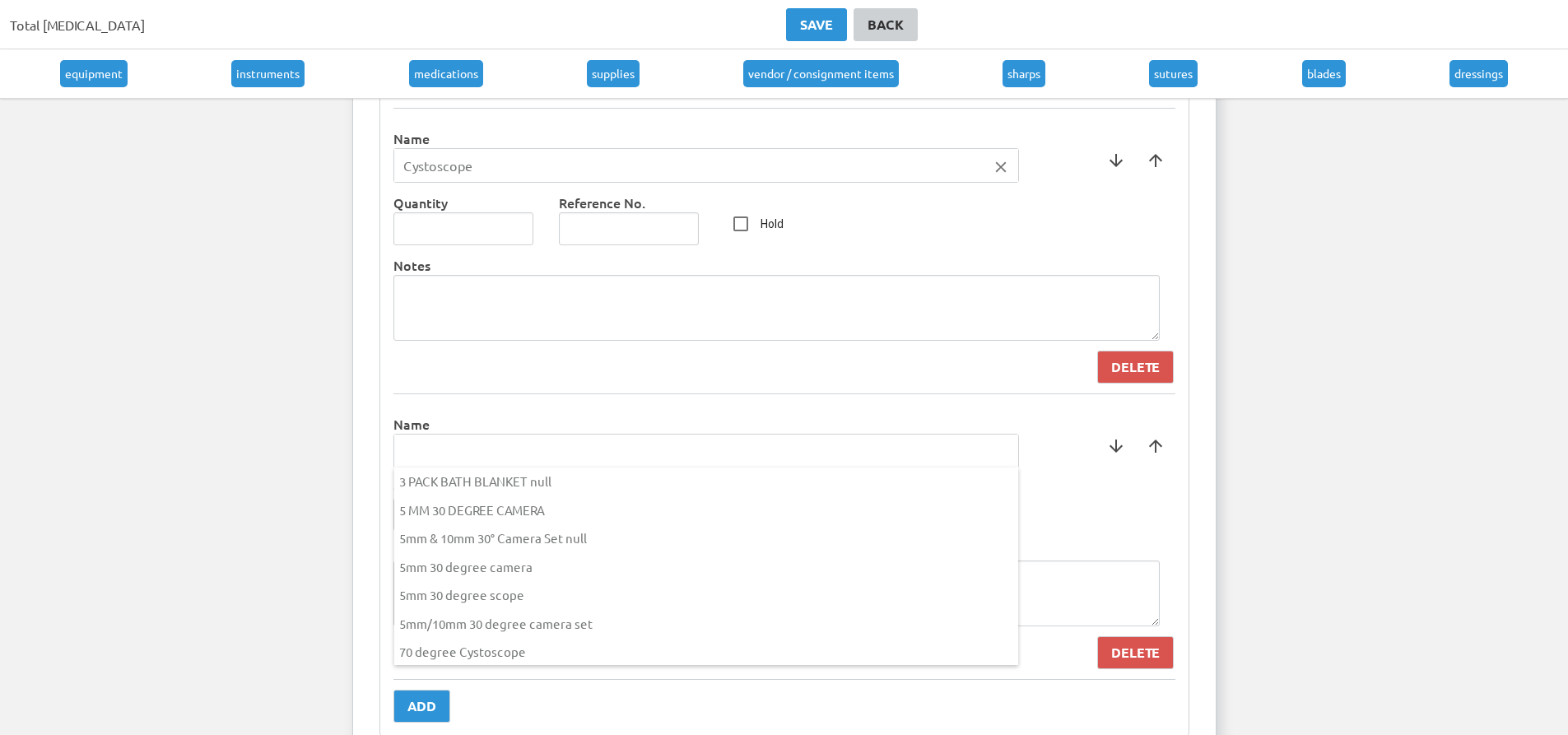
click at [456, 441] on input "text" at bounding box center [706, 451] width 624 height 33
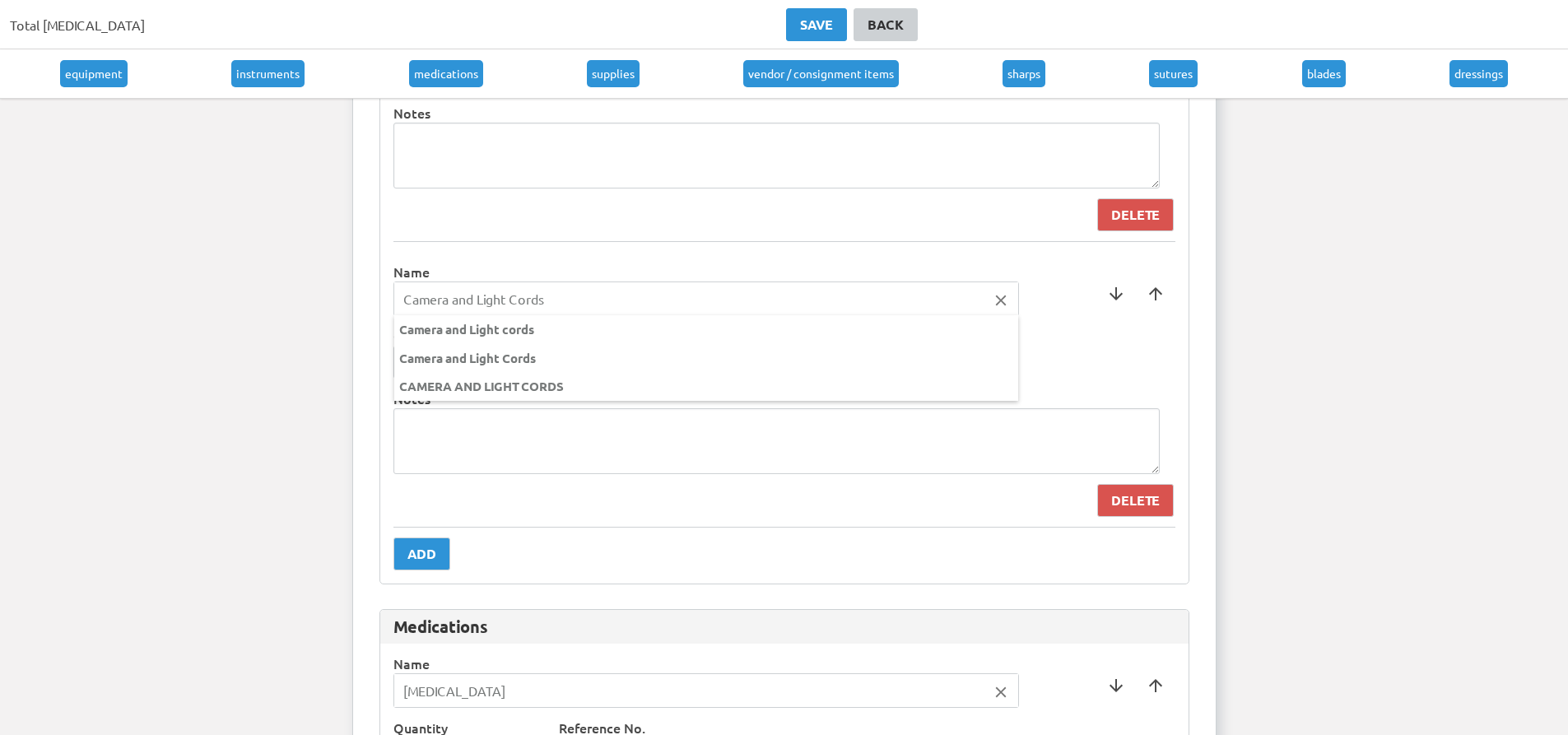
scroll to position [1728, 0]
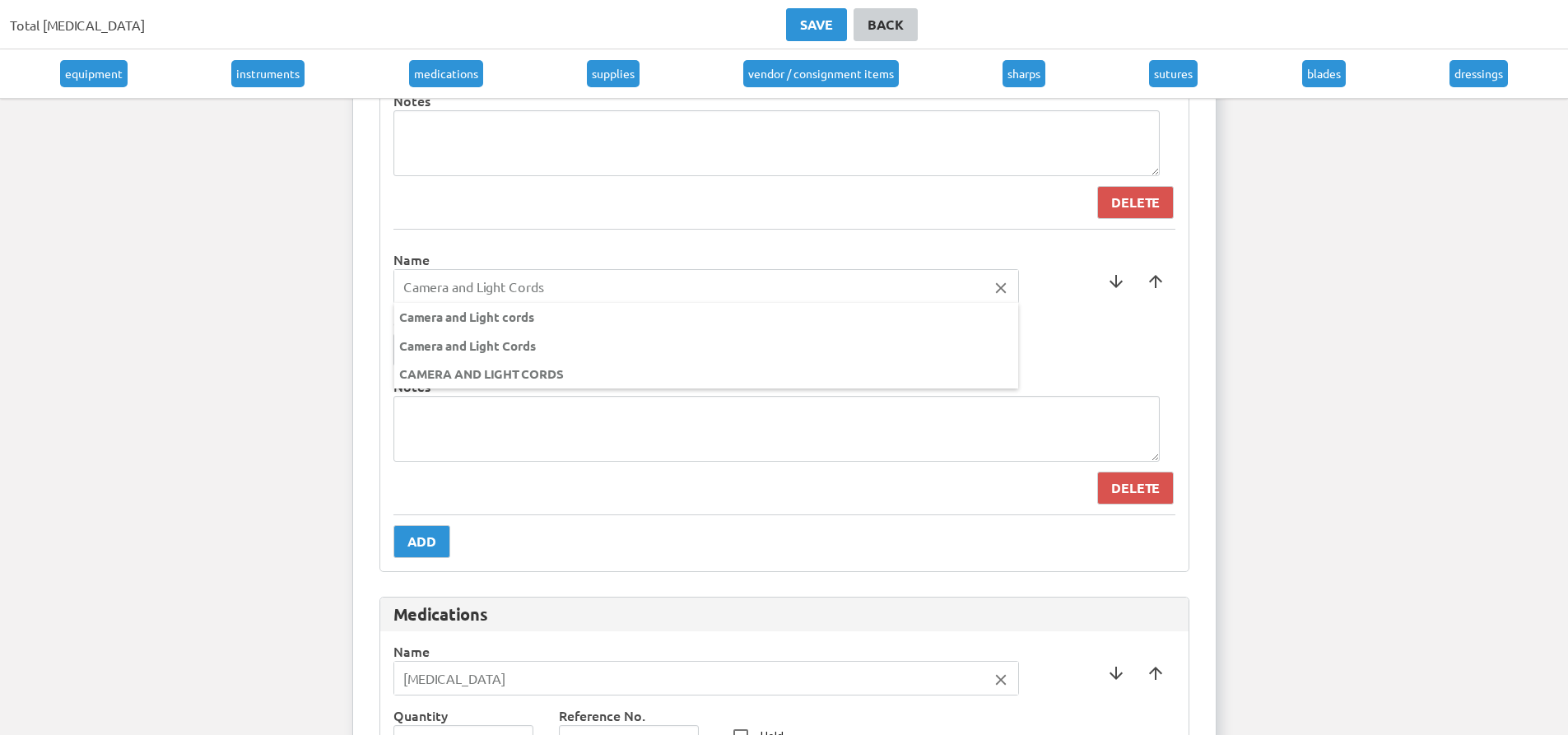
type input "Camera and Light Cords"
click at [700, 255] on div at bounding box center [784, 367] width 1568 height 735
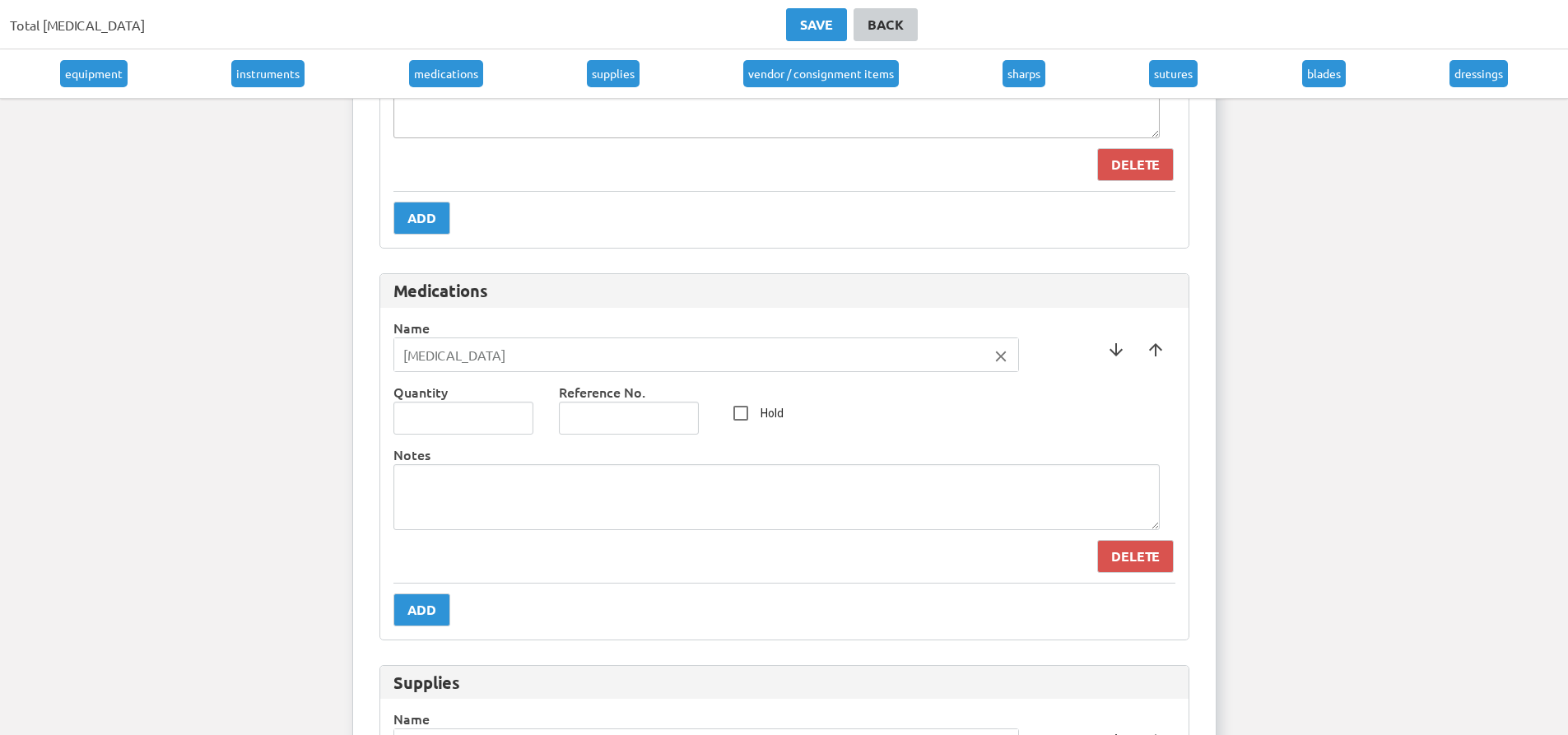
scroll to position [2057, 0]
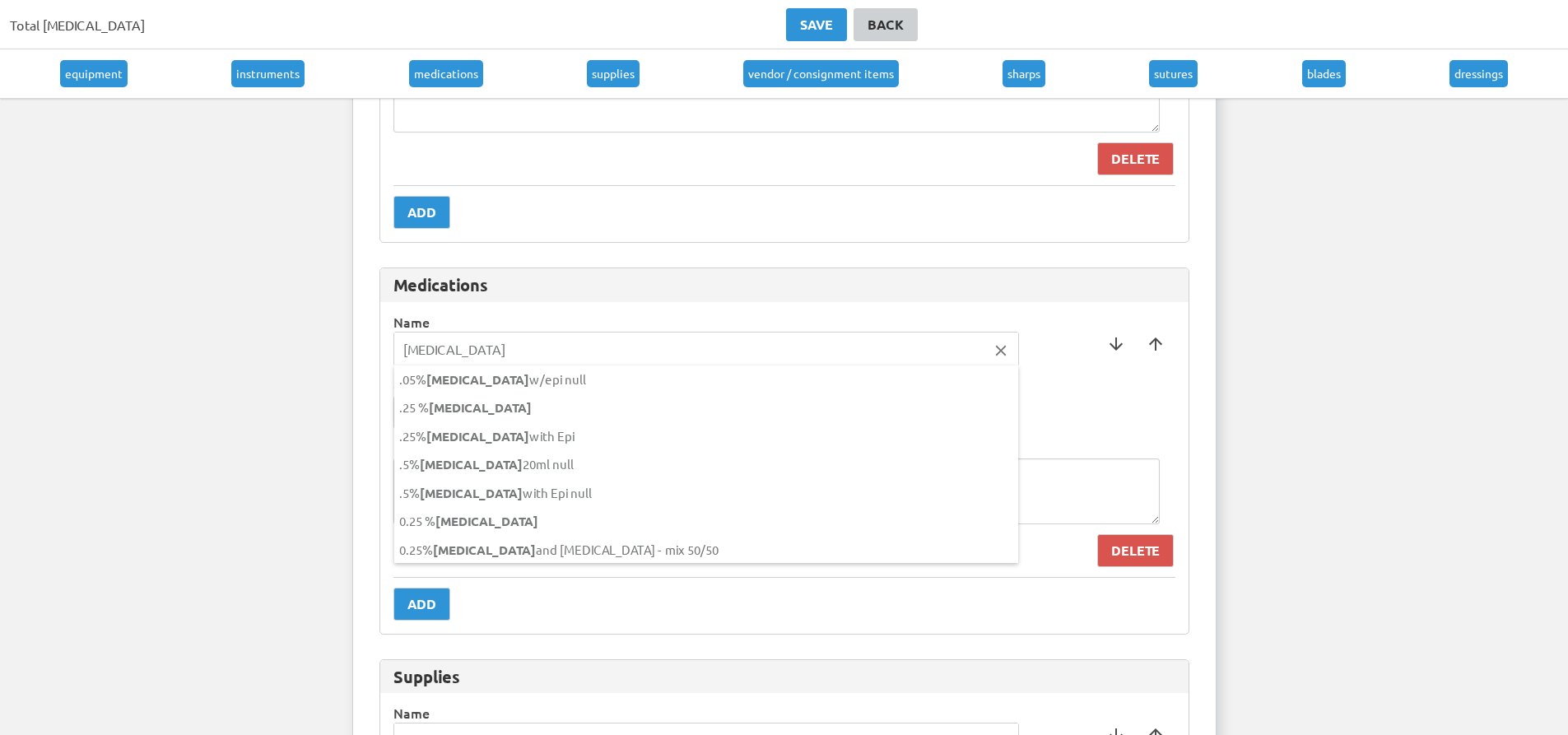
click at [482, 362] on input "[MEDICAL_DATA]" at bounding box center [706, 349] width 624 height 33
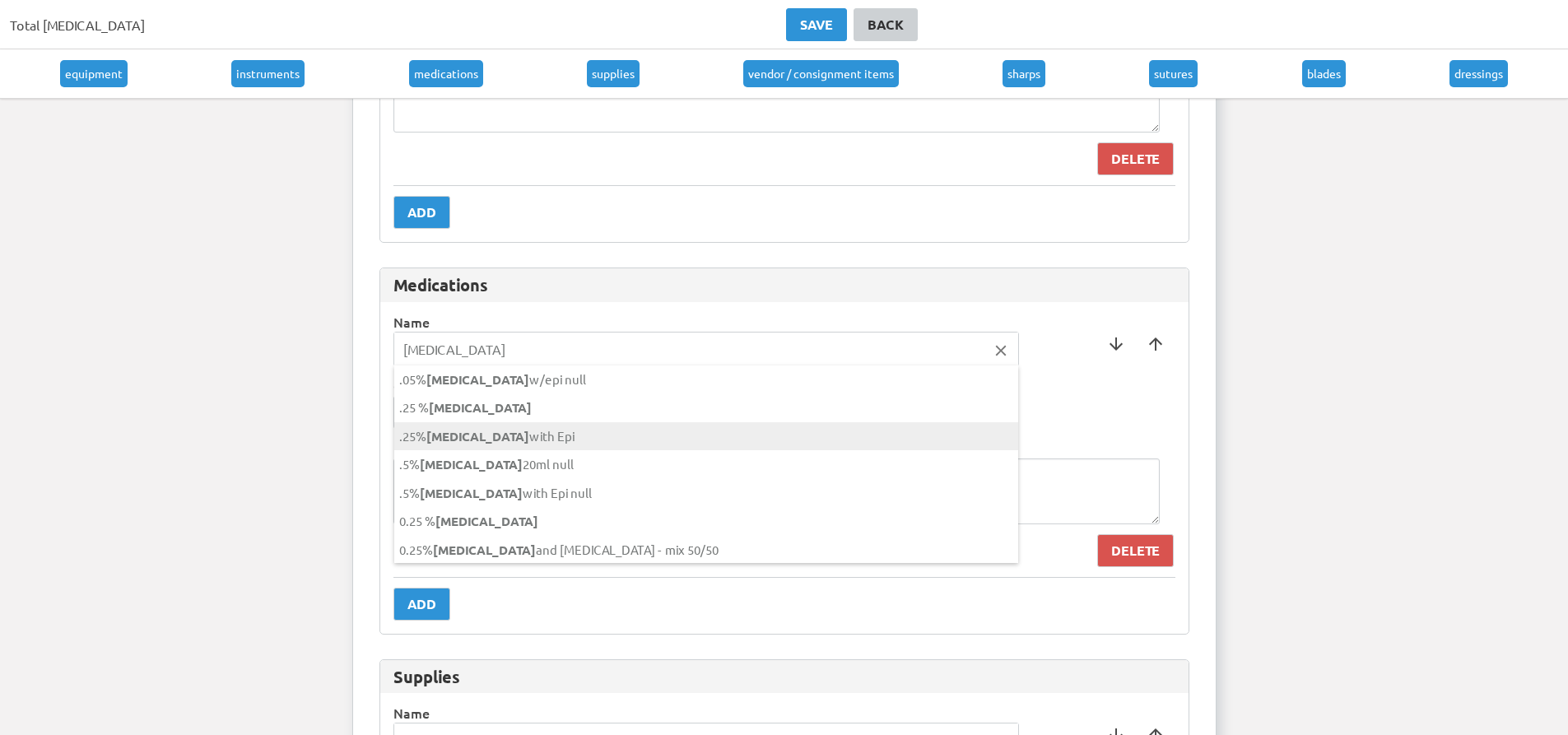
click at [522, 430] on span ".25% [MEDICAL_DATA] with Epi" at bounding box center [486, 436] width 176 height 16
type input ".25% [MEDICAL_DATA] with Epi"
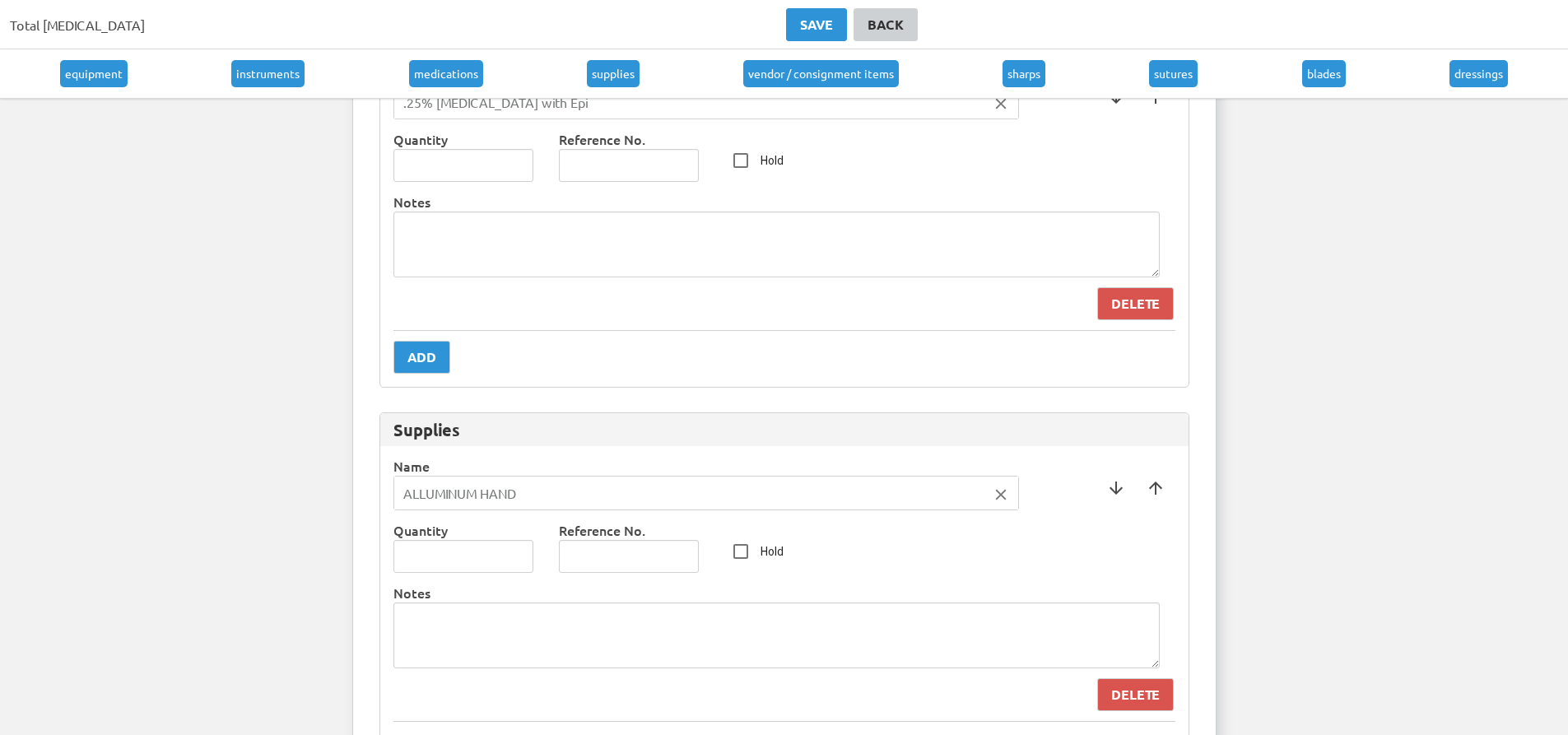
scroll to position [2387, 0]
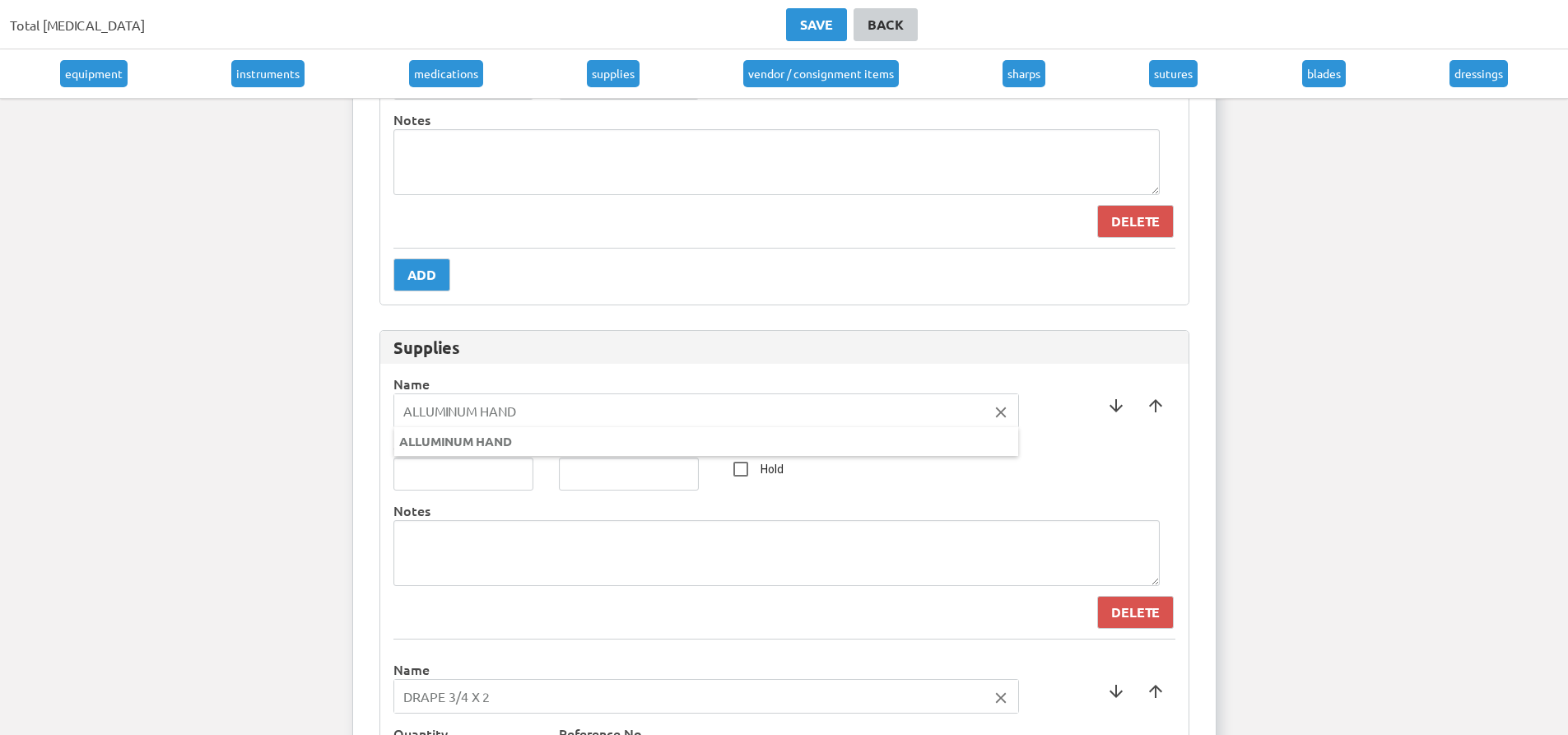
click at [558, 403] on input "ALLUMINUM HAND" at bounding box center [706, 411] width 624 height 33
drag, startPoint x: 558, startPoint y: 403, endPoint x: 273, endPoint y: 421, distance: 285.6
click at [393, 421] on ng-autocomplete "ALLUMINUM HAND close ALLUMINUM HAND" at bounding box center [706, 411] width 625 height 35
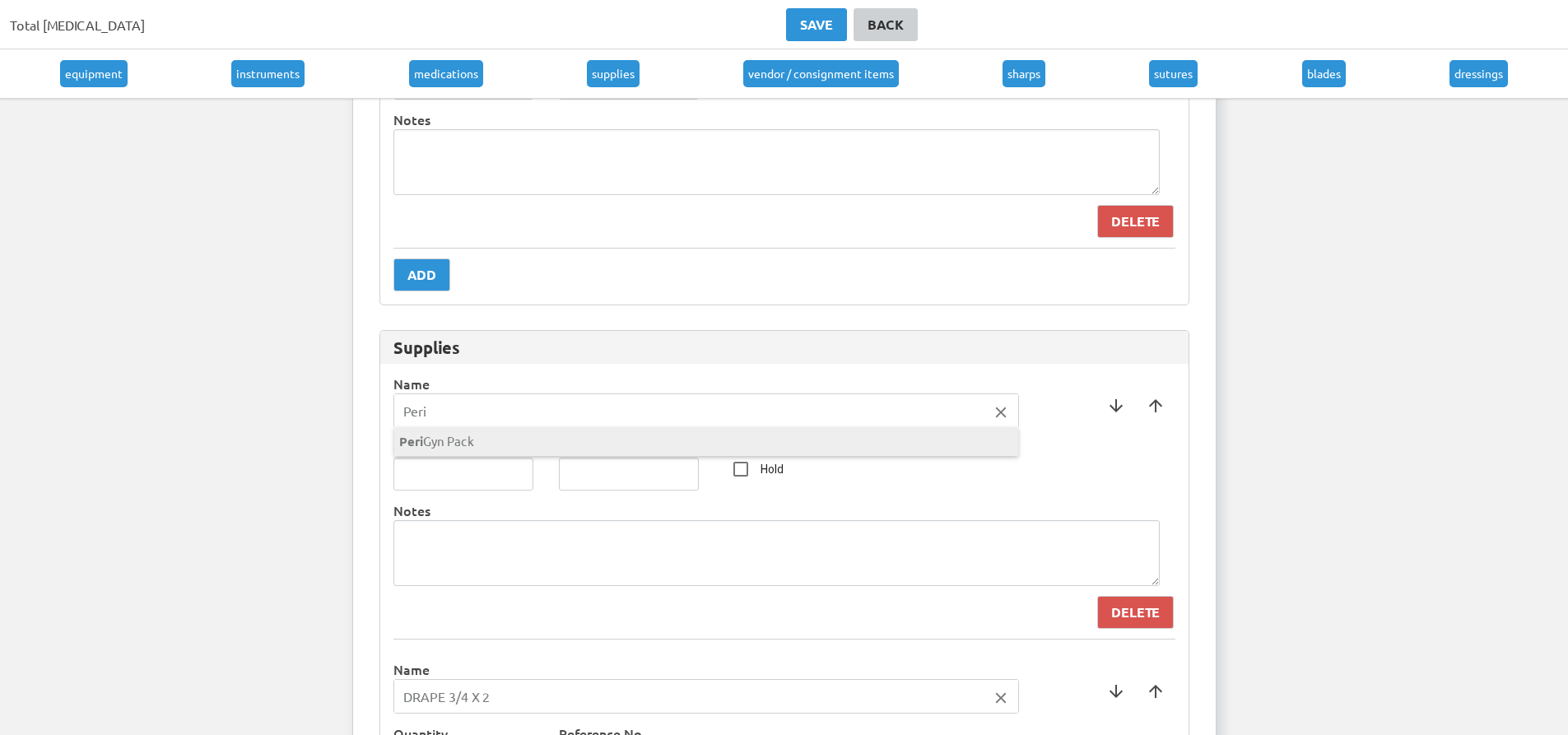
click at [450, 451] on div "Peri Gyn Pack" at bounding box center [644, 442] width 499 height 29
type input "Peri Gyn Pack"
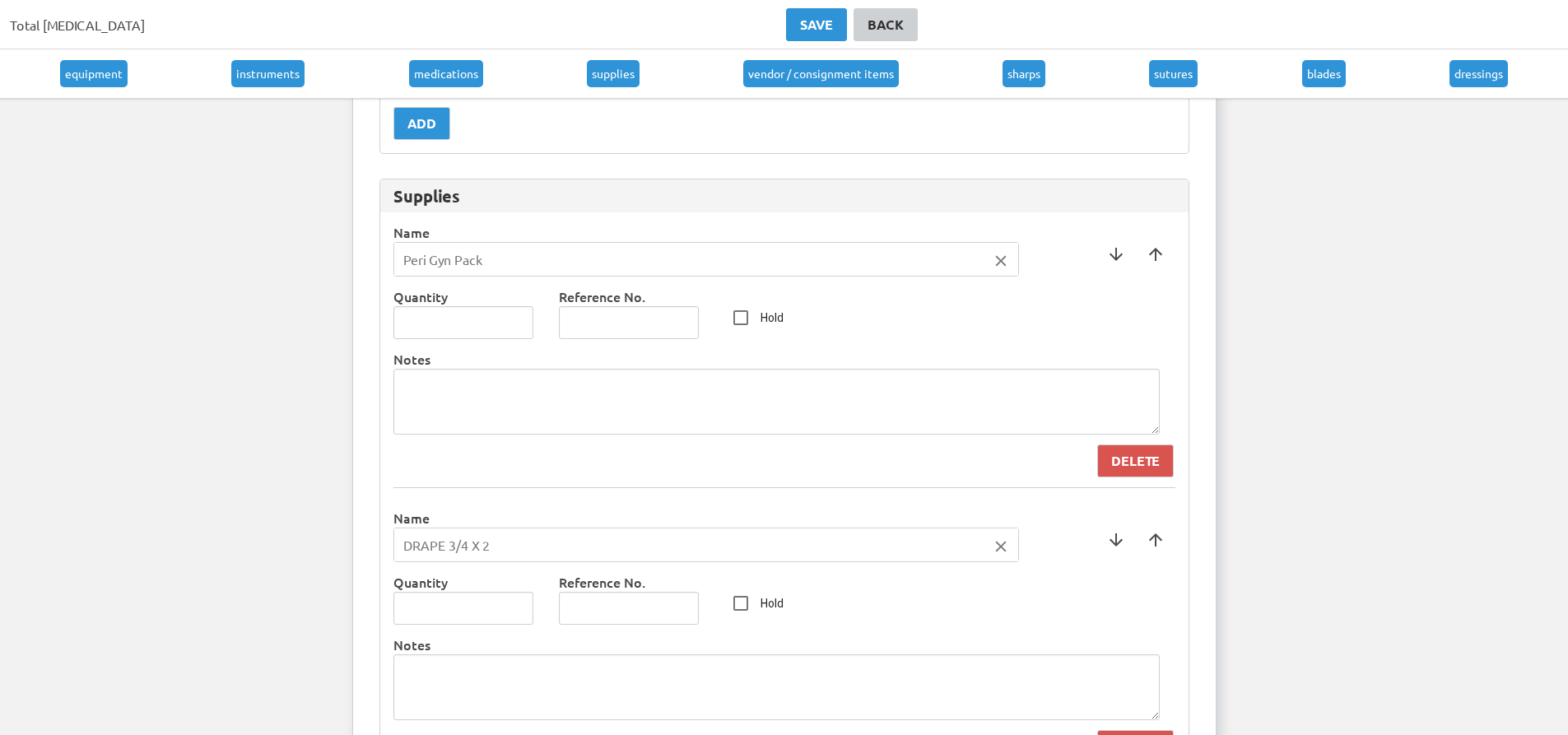
scroll to position [2552, 0]
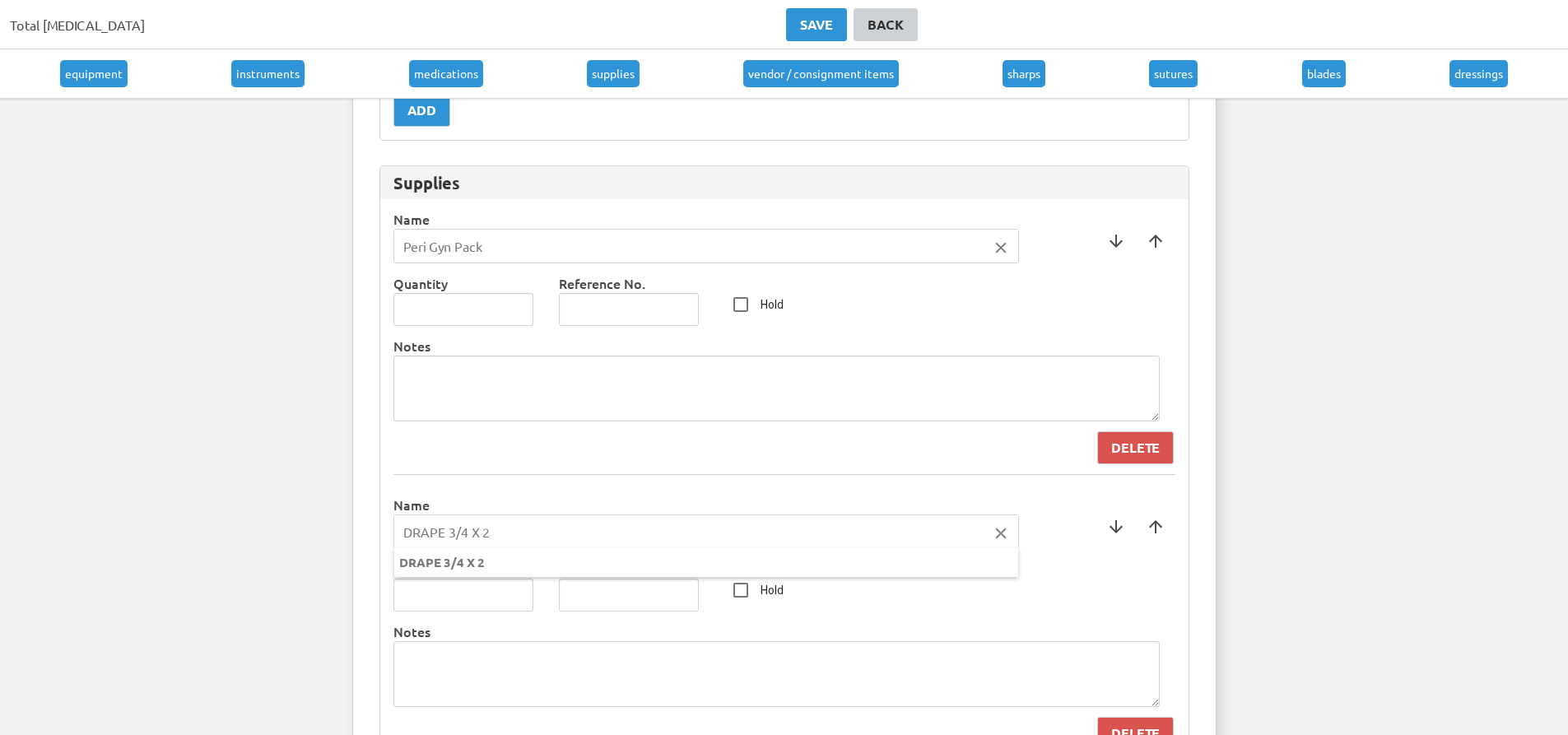
click at [527, 532] on input "DRAPE 3/4 X 2" at bounding box center [706, 532] width 624 height 33
type input "D"
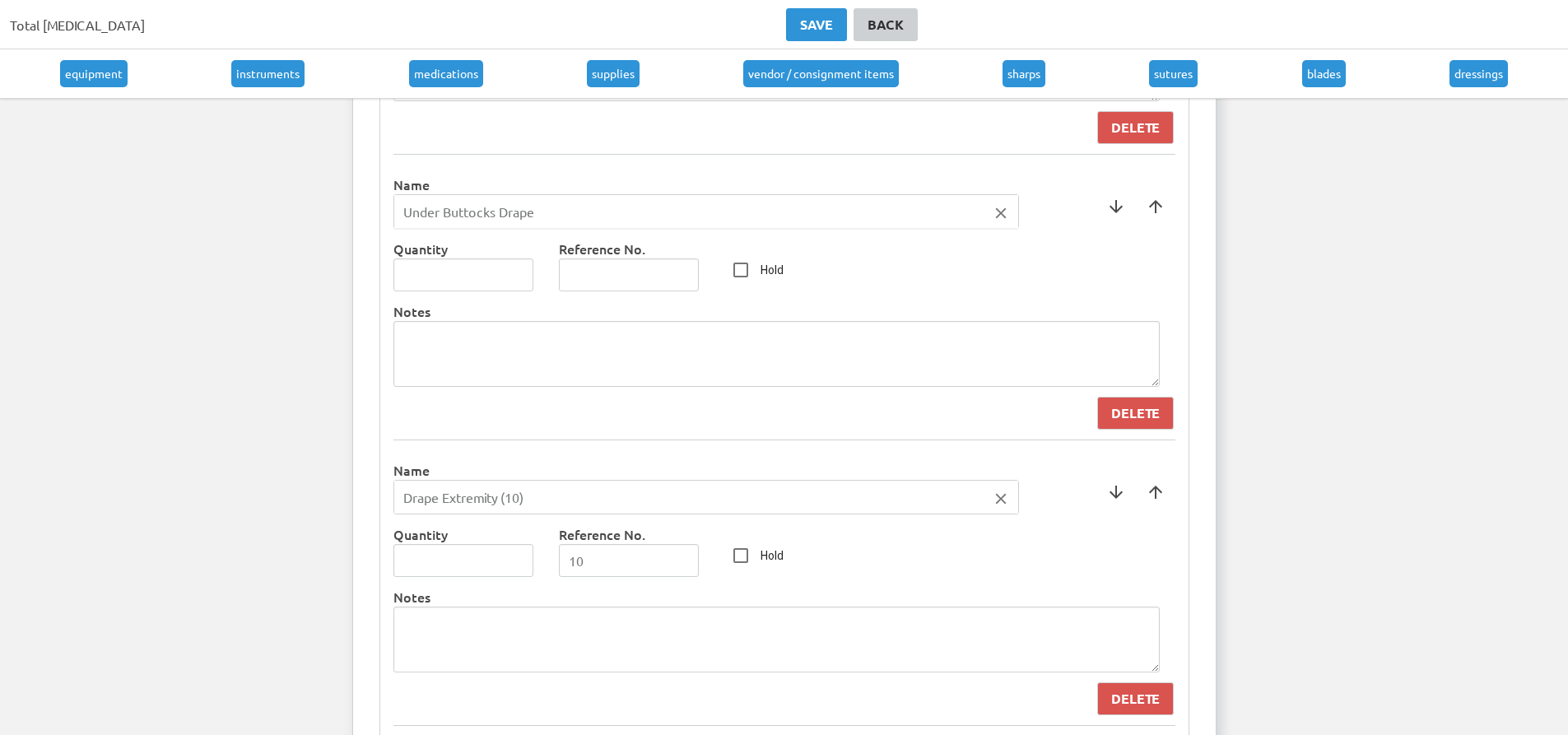
scroll to position [2881, 0]
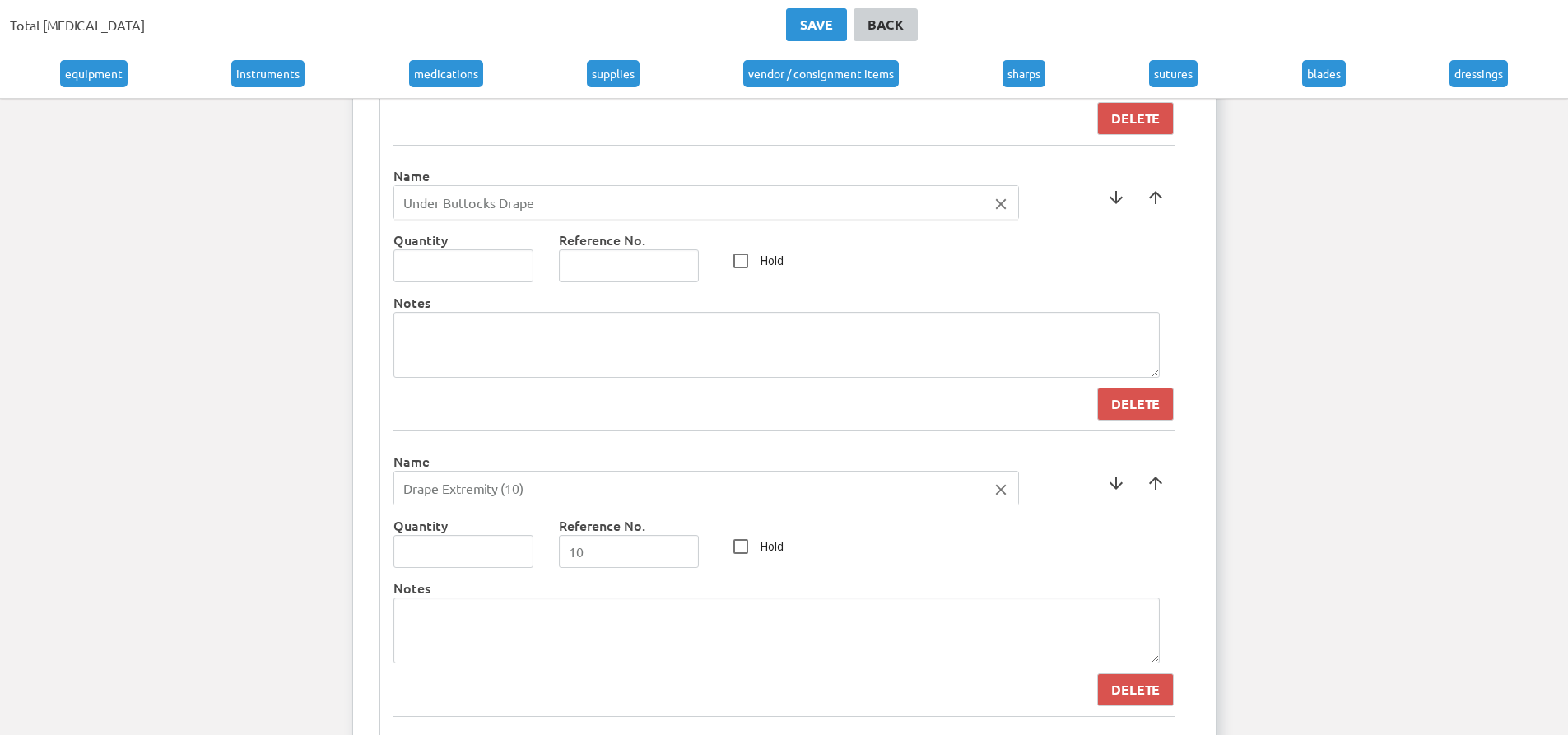
type input "Under Buttocks Drape"
click at [541, 481] on div at bounding box center [784, 367] width 1568 height 735
click at [999, 481] on icon "close" at bounding box center [1001, 489] width 18 height 18
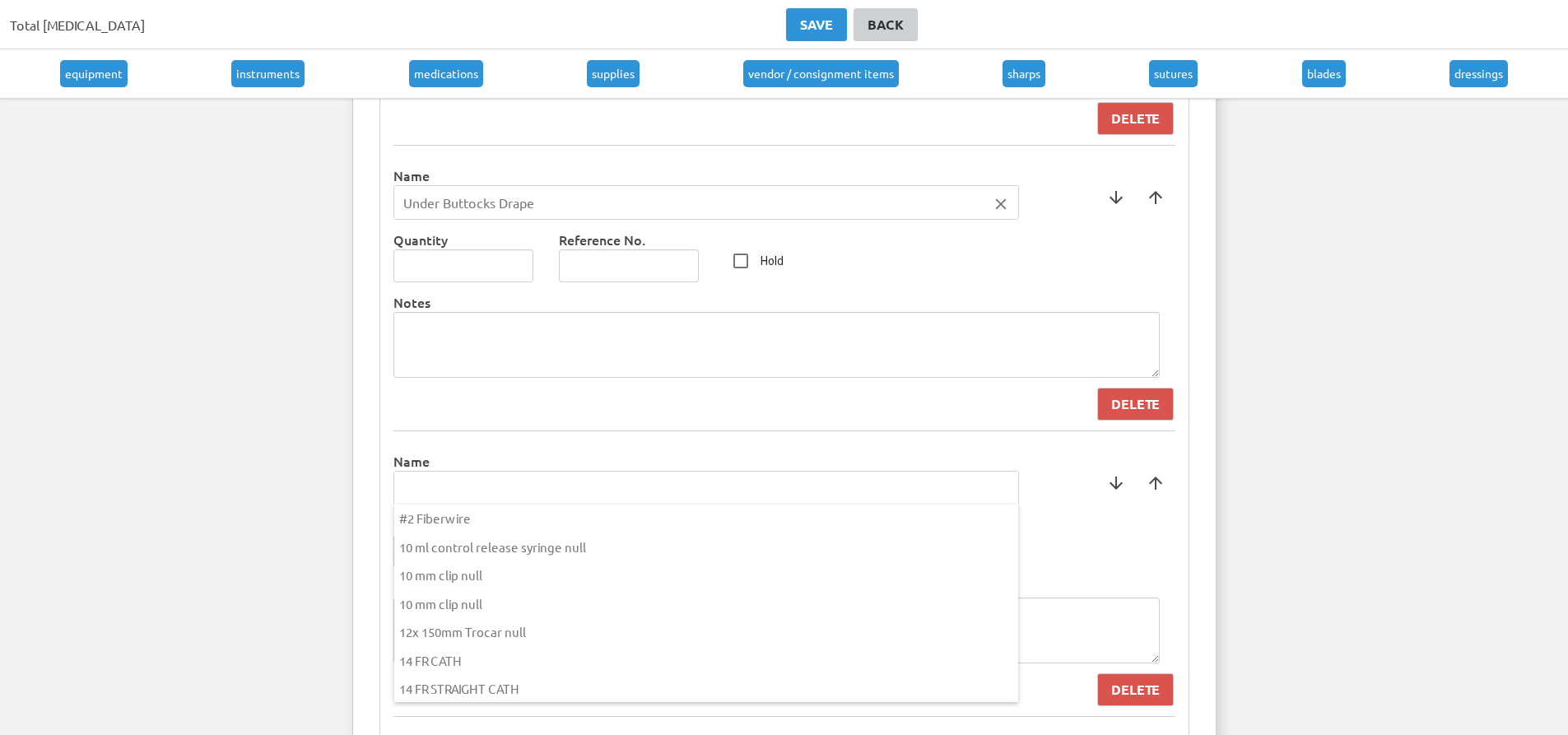
click at [442, 498] on input "text" at bounding box center [706, 488] width 624 height 33
click at [493, 494] on input "Drape 3/4" at bounding box center [706, 488] width 624 height 33
click at [533, 475] on input "Drape 3/4" at bounding box center [706, 488] width 624 height 33
type input "Drape 3/4"
click at [561, 456] on div at bounding box center [784, 367] width 1568 height 735
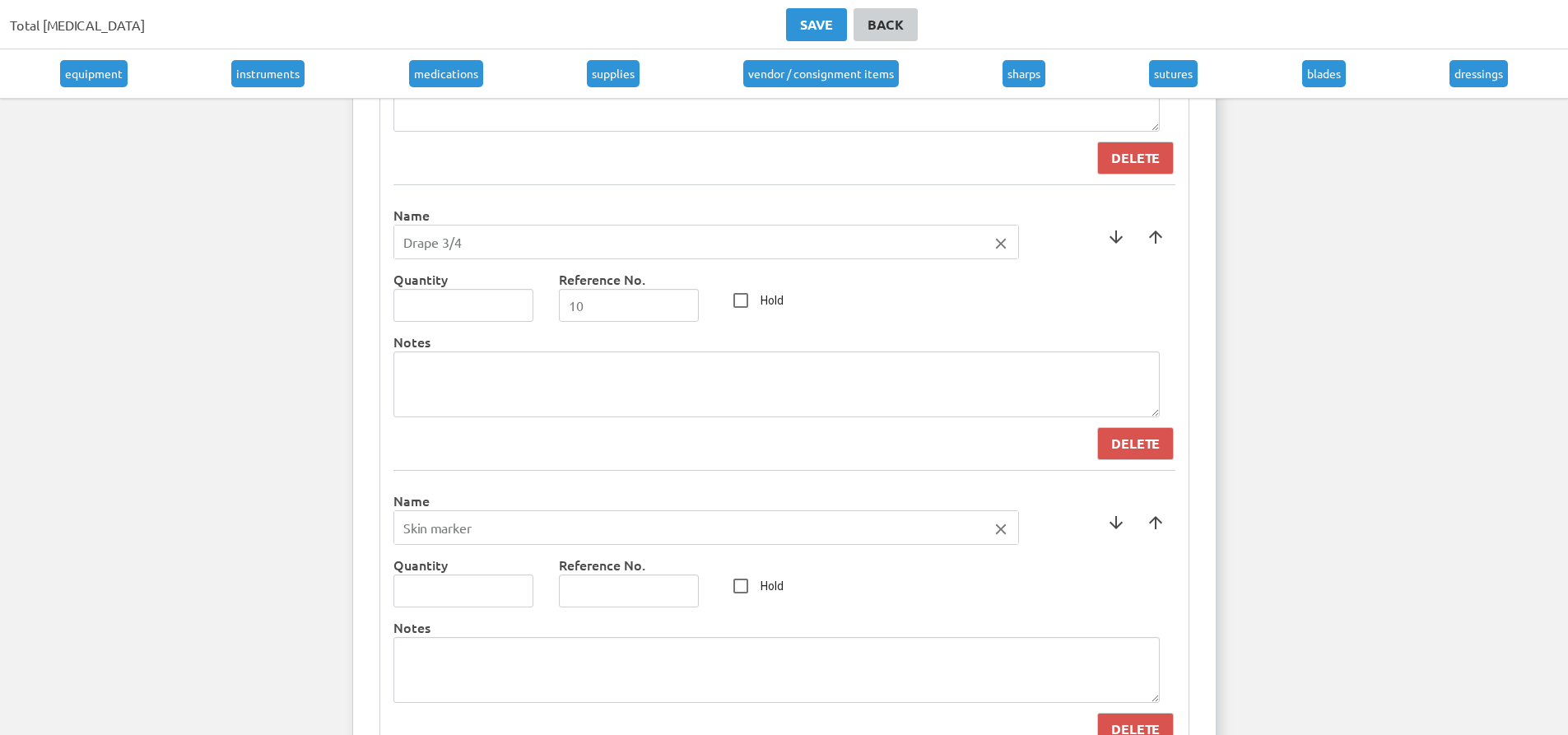
scroll to position [3127, 0]
click at [1002, 537] on icon "close" at bounding box center [1001, 528] width 18 height 18
click at [510, 527] on input "text" at bounding box center [706, 527] width 624 height 33
type input "Mayo Cover"
click at [1061, 542] on div at bounding box center [784, 367] width 1568 height 735
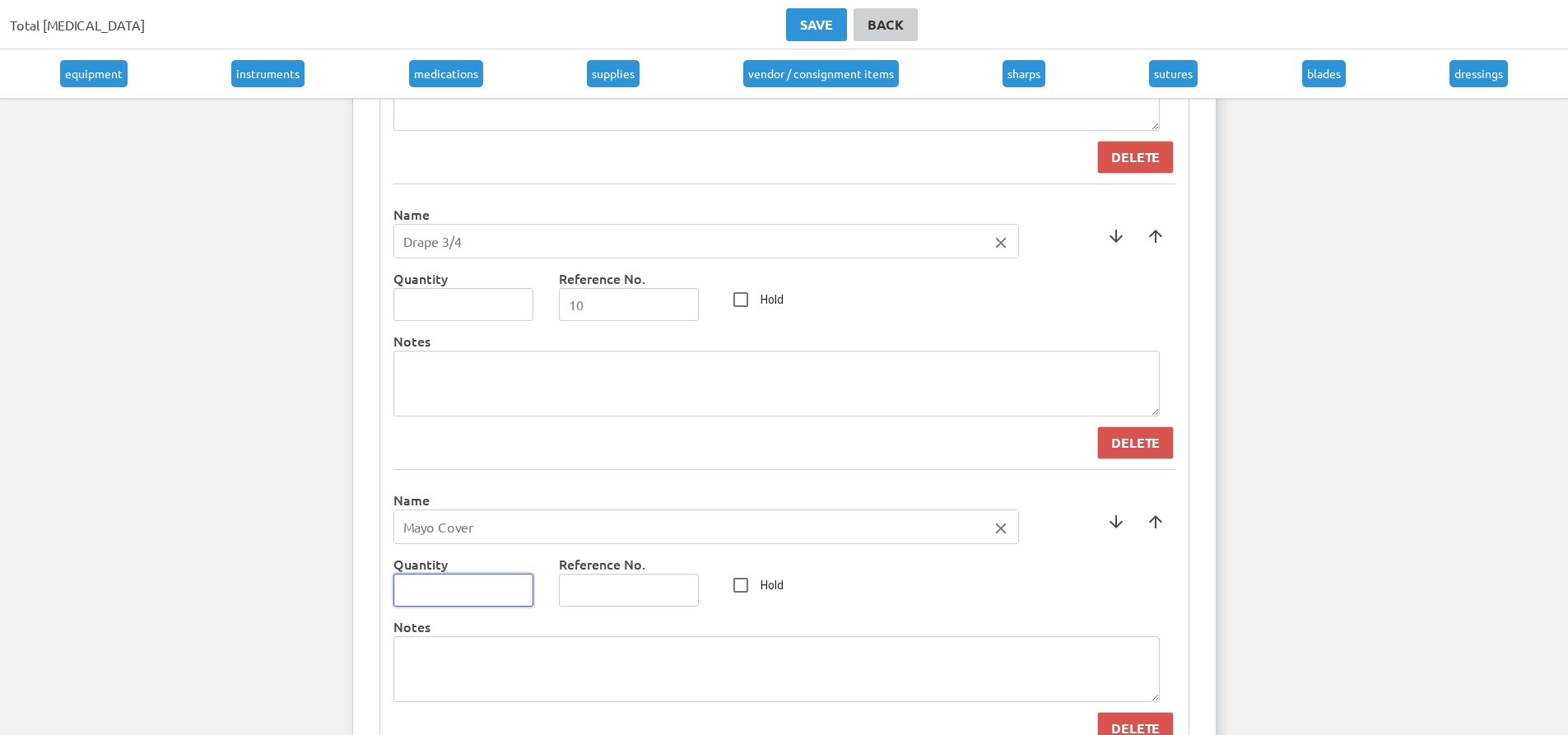
click at [465, 585] on input "number" at bounding box center [463, 590] width 141 height 33
click at [518, 586] on input "1" at bounding box center [463, 590] width 141 height 33
type input "2"
click at [518, 586] on input "2" at bounding box center [463, 590] width 141 height 33
click at [959, 611] on div "Name Mayo Cover close arrow_downward arrow_upward Quantity 2 Reference No. Hold…" at bounding box center [784, 618] width 782 height 276
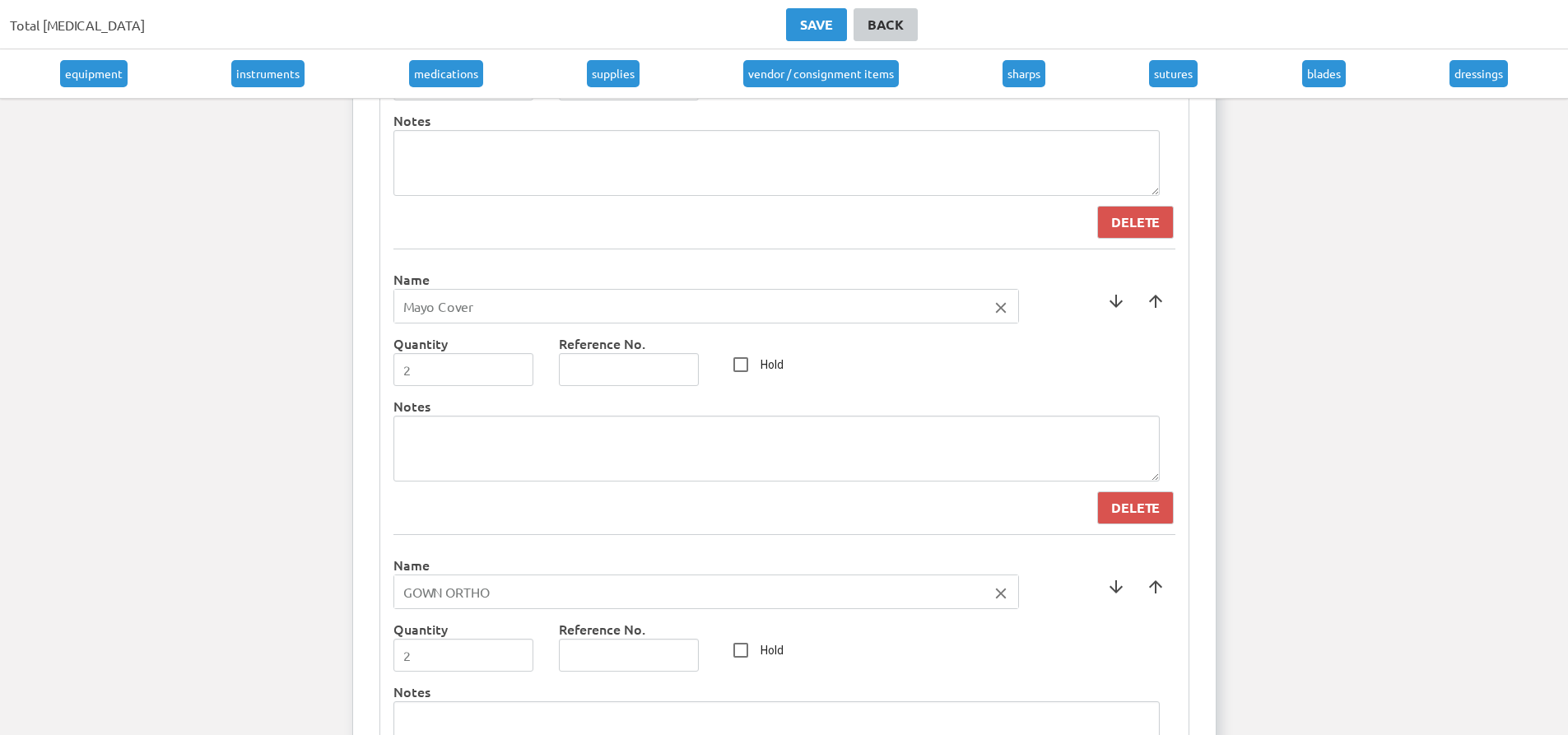
scroll to position [3375, 0]
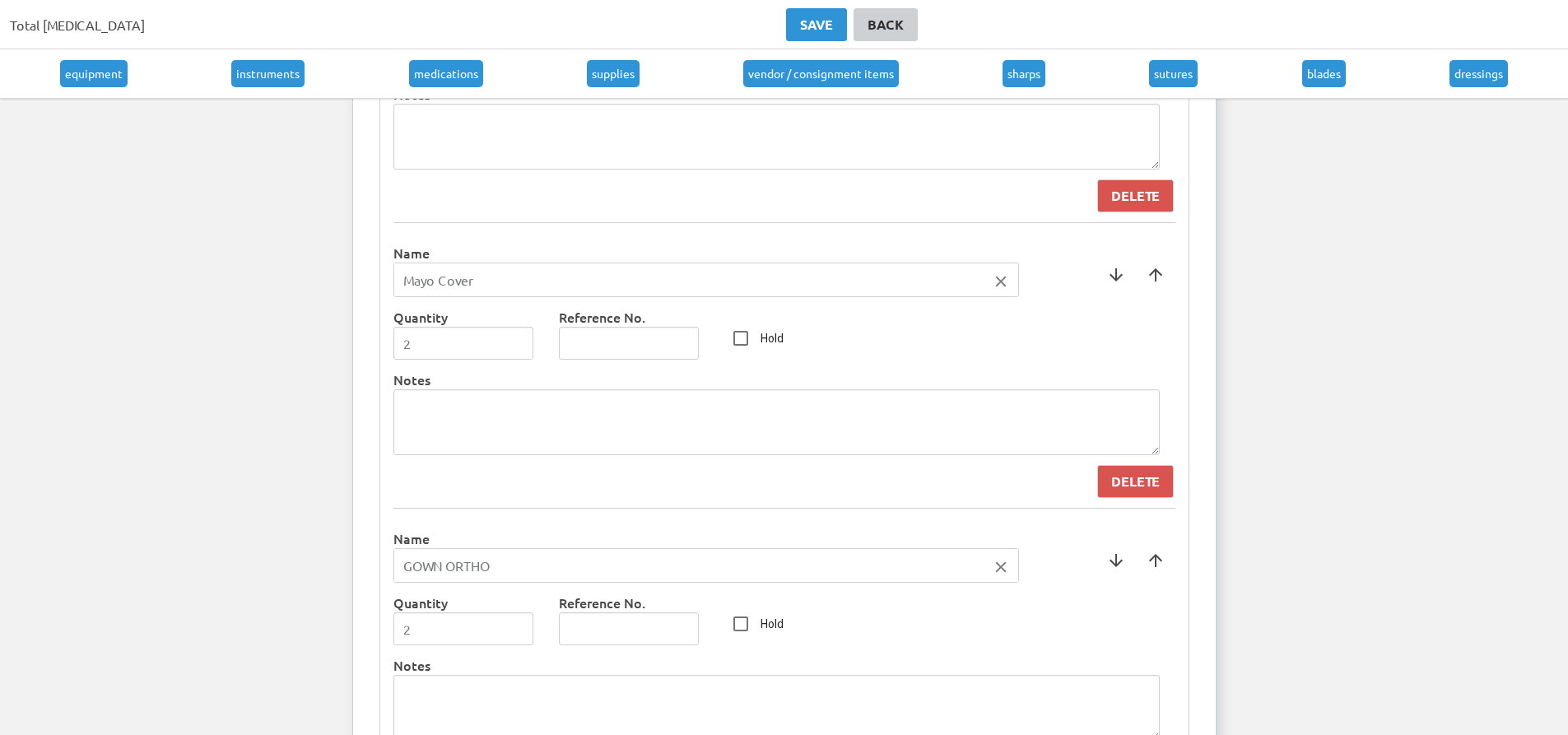
click at [1005, 564] on icon "close" at bounding box center [1001, 567] width 18 height 18
click at [662, 575] on input "text" at bounding box center [706, 565] width 624 height 33
type input "Gown XL X-Long"
click at [502, 623] on div at bounding box center [784, 367] width 1568 height 735
type input "1"
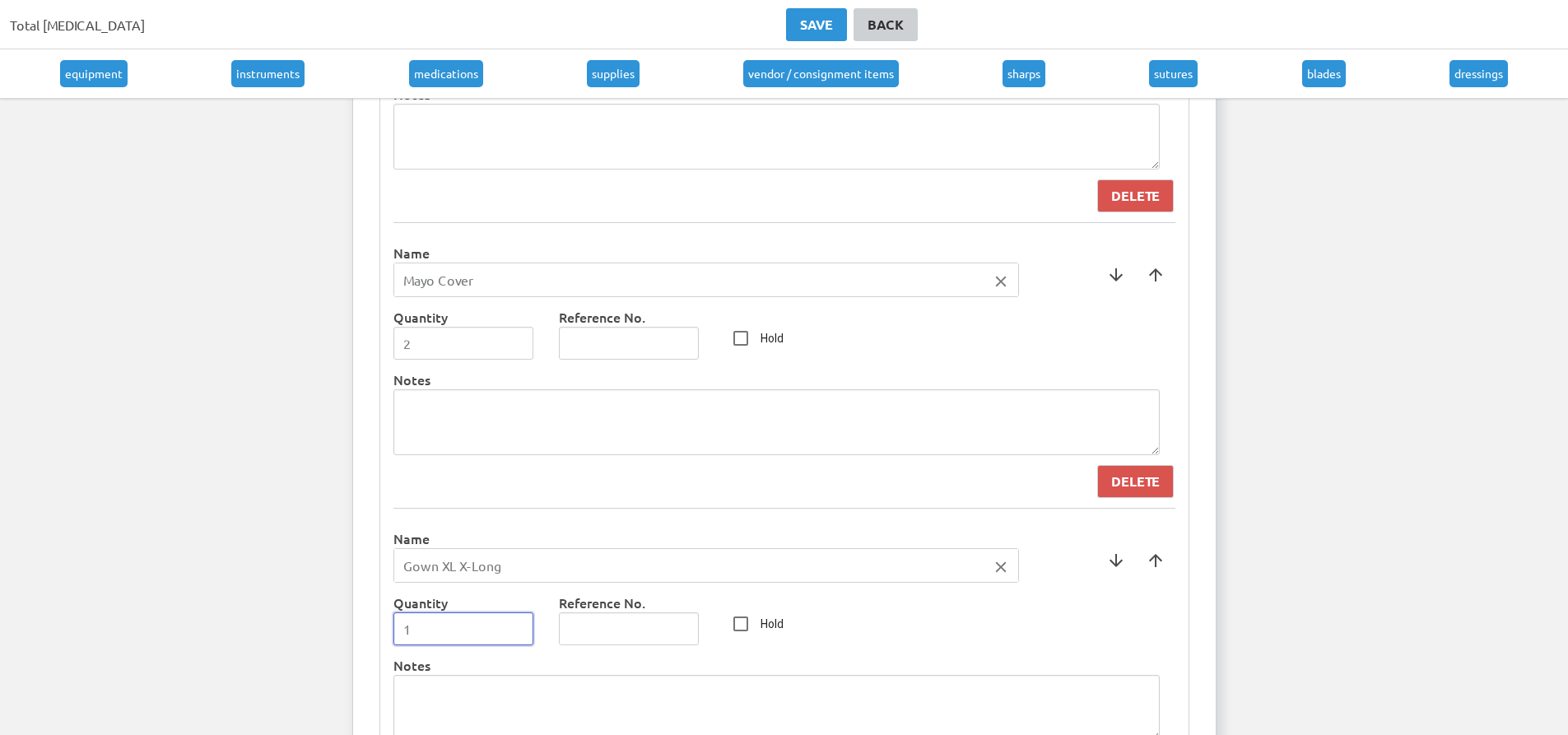
click at [521, 632] on input "1" at bounding box center [463, 629] width 141 height 33
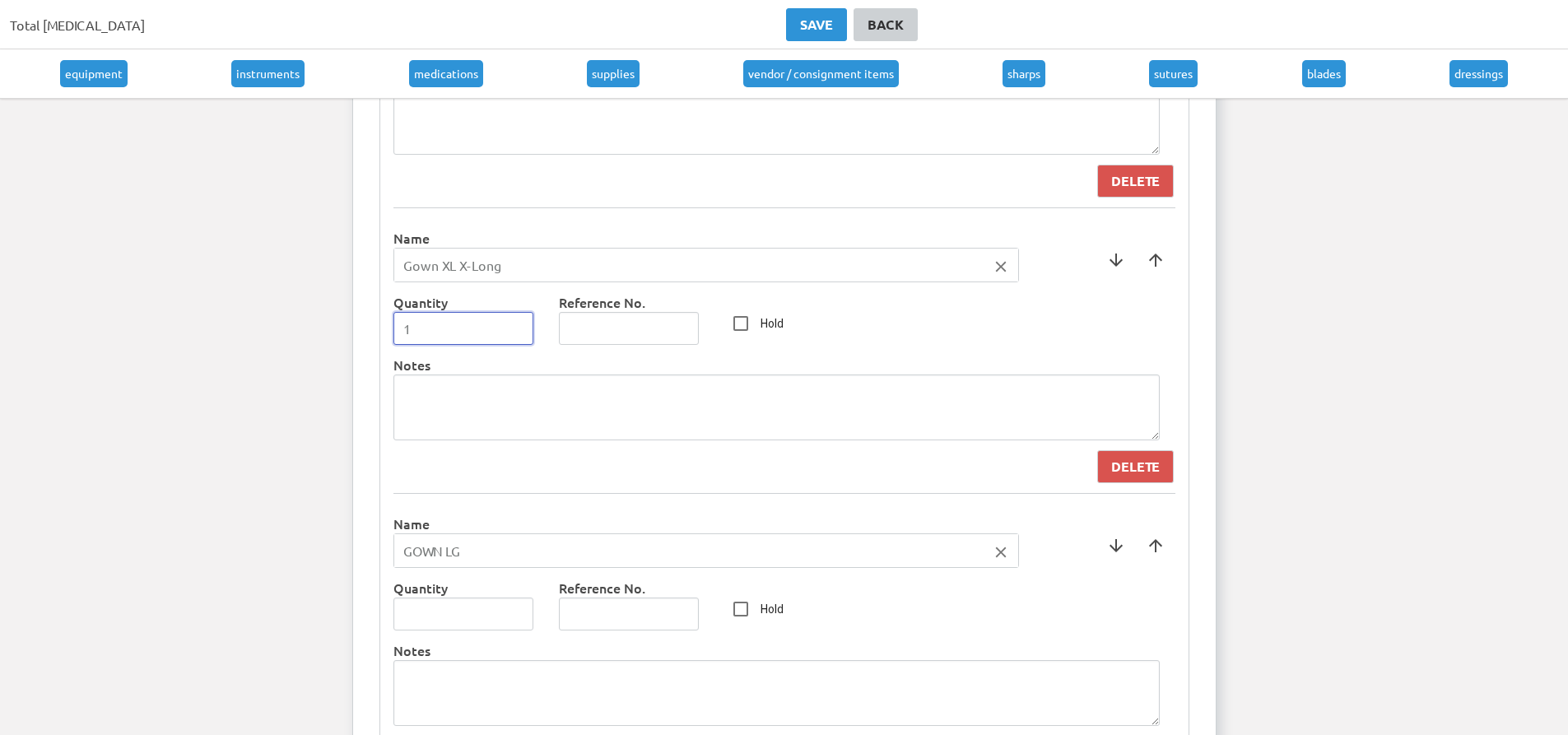
scroll to position [3704, 0]
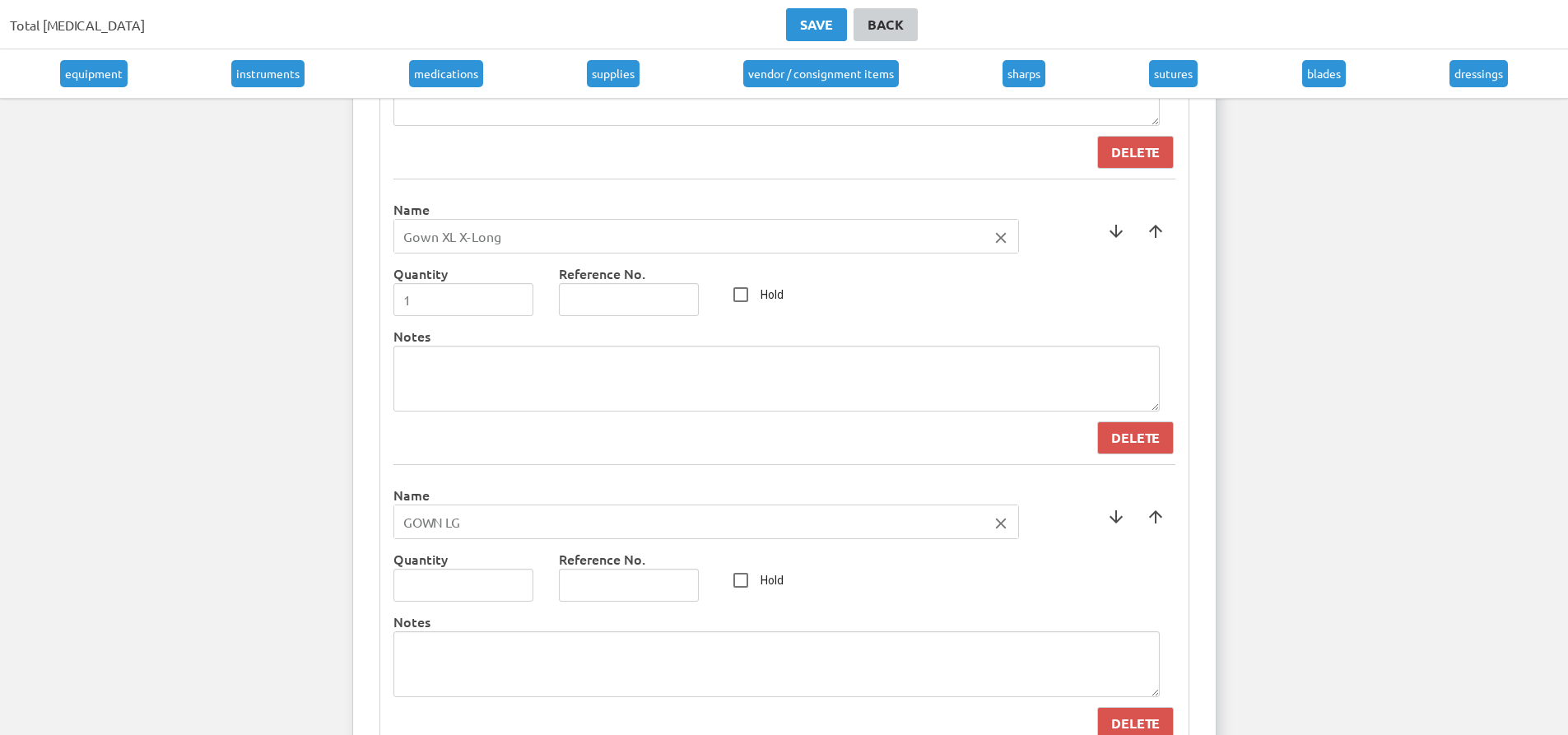
click at [651, 465] on div "Name Gown XL X-Long close arrow_downward arrow_upward Quantity 1 Reference No. …" at bounding box center [784, 327] width 782 height 276
click at [640, 389] on textarea at bounding box center [776, 379] width 766 height 66
type textarea "[PERSON_NAME]"
click at [494, 534] on input "GOWN LG" at bounding box center [706, 522] width 624 height 33
drag, startPoint x: 489, startPoint y: 521, endPoint x: 368, endPoint y: 509, distance: 121.6
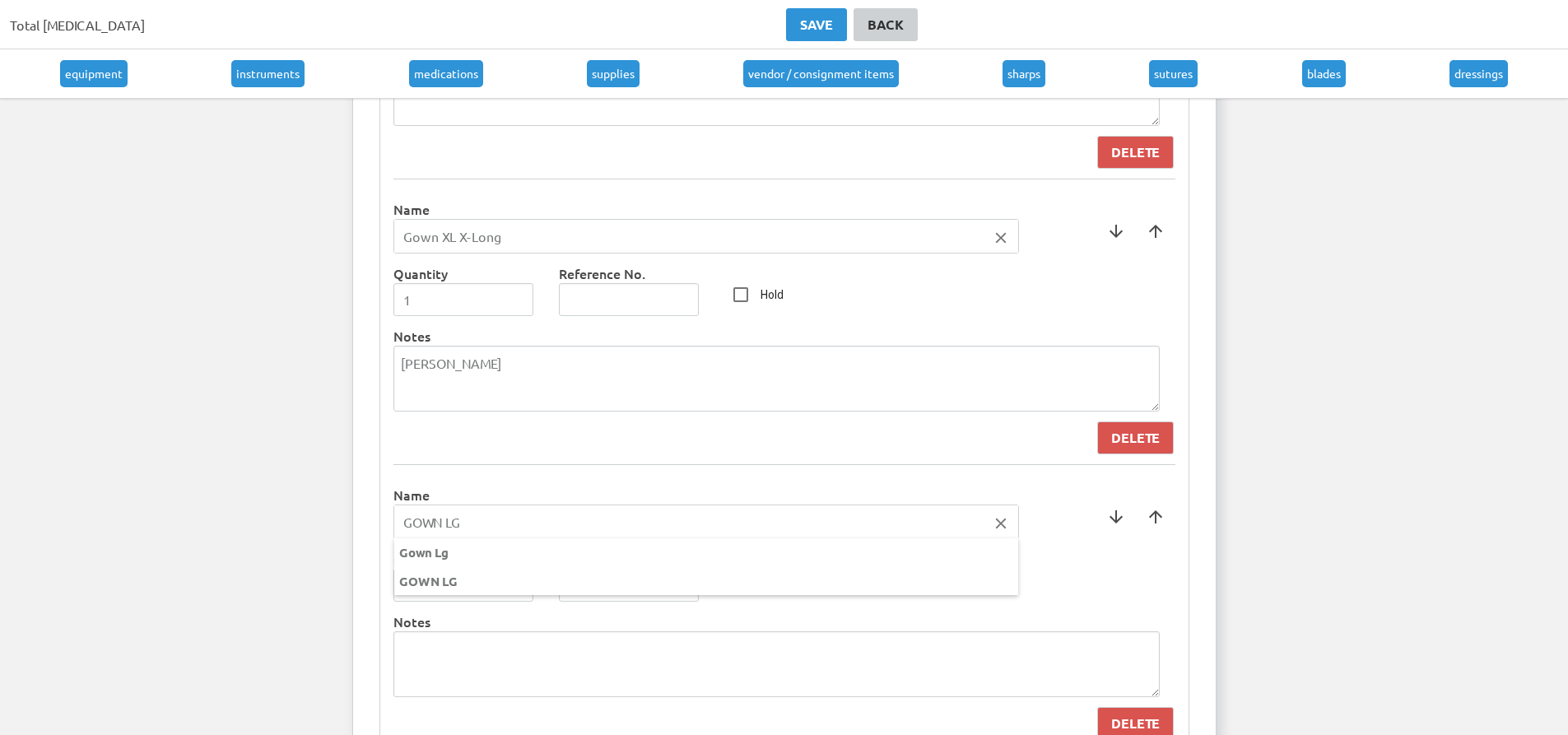
click at [393, 509] on ng-autocomplete "GOWN LG close Gown Lg GOWN LG" at bounding box center [706, 522] width 625 height 35
type input "Gown Lg"
click at [511, 495] on div at bounding box center [784, 367] width 1568 height 735
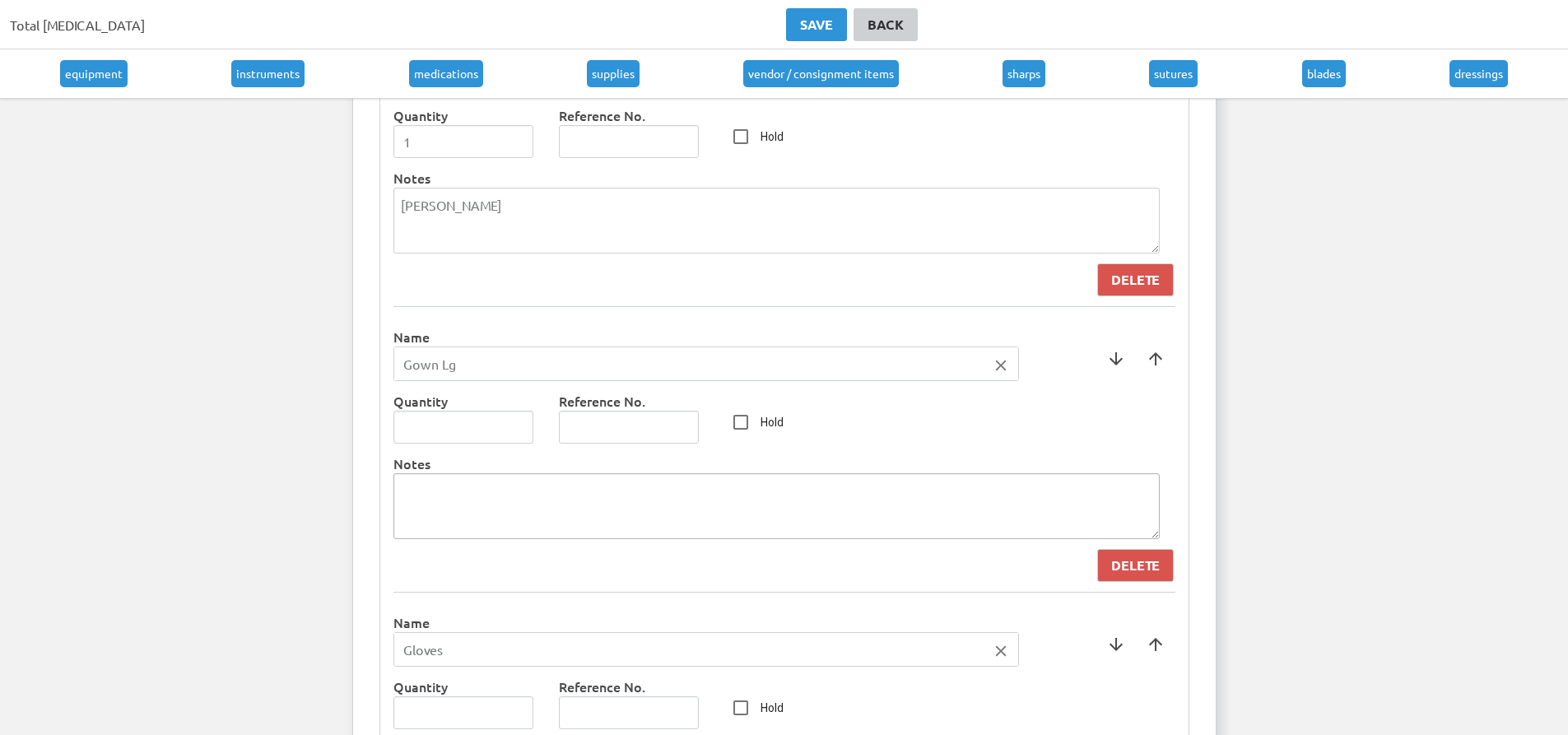
scroll to position [3868, 0]
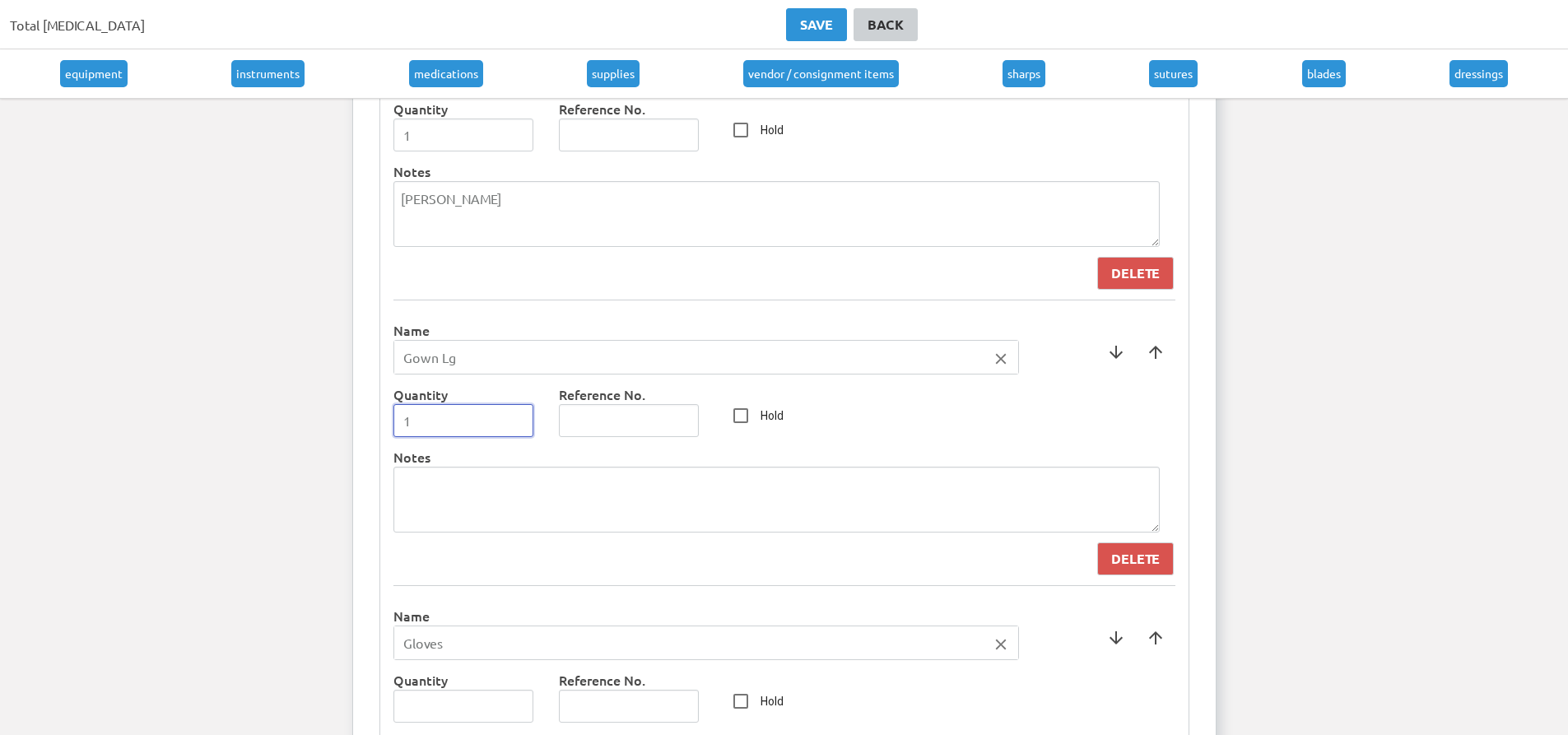
click at [516, 416] on input "1" at bounding box center [463, 420] width 141 height 33
type input "2"
click at [516, 416] on input "2" at bounding box center [463, 420] width 141 height 33
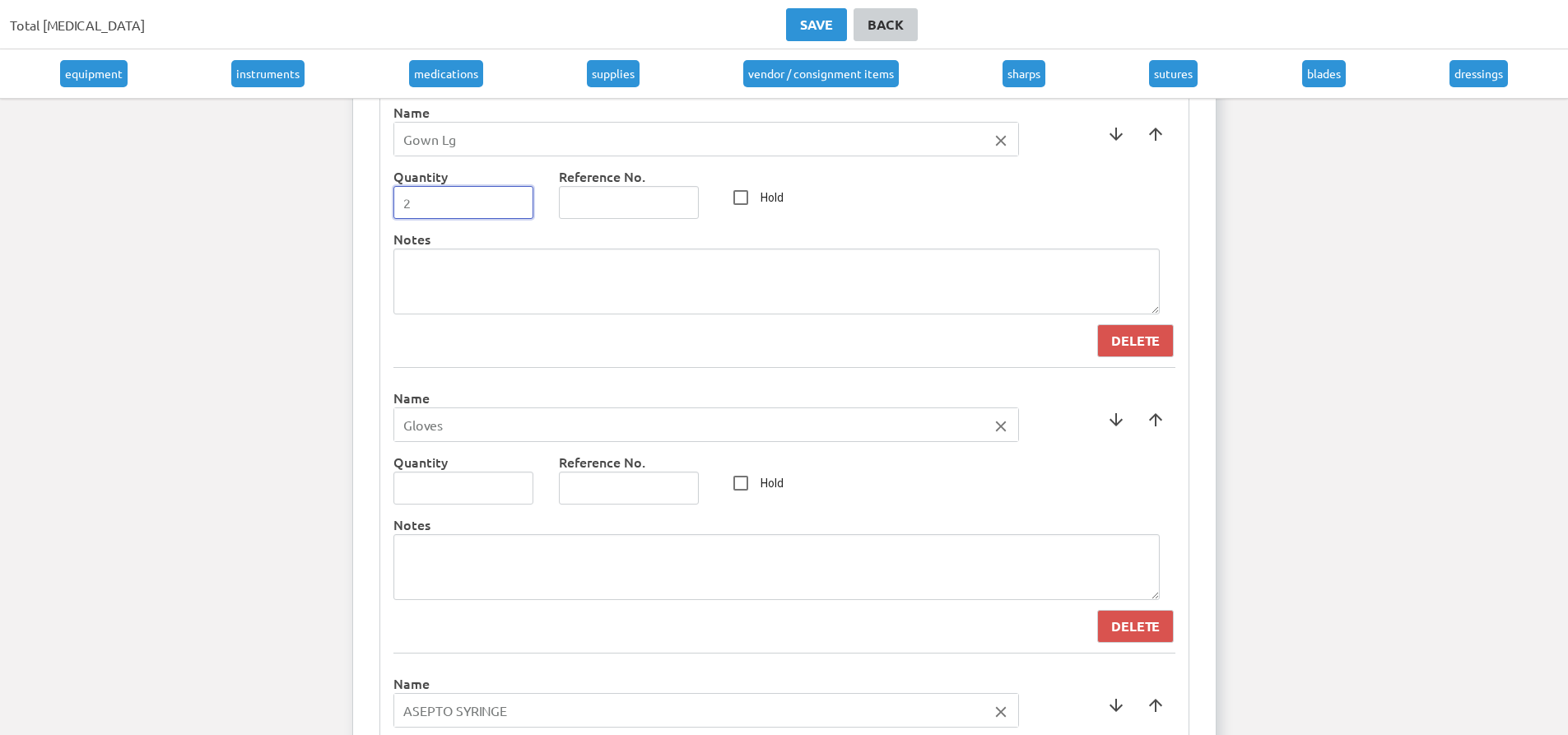
scroll to position [4116, 0]
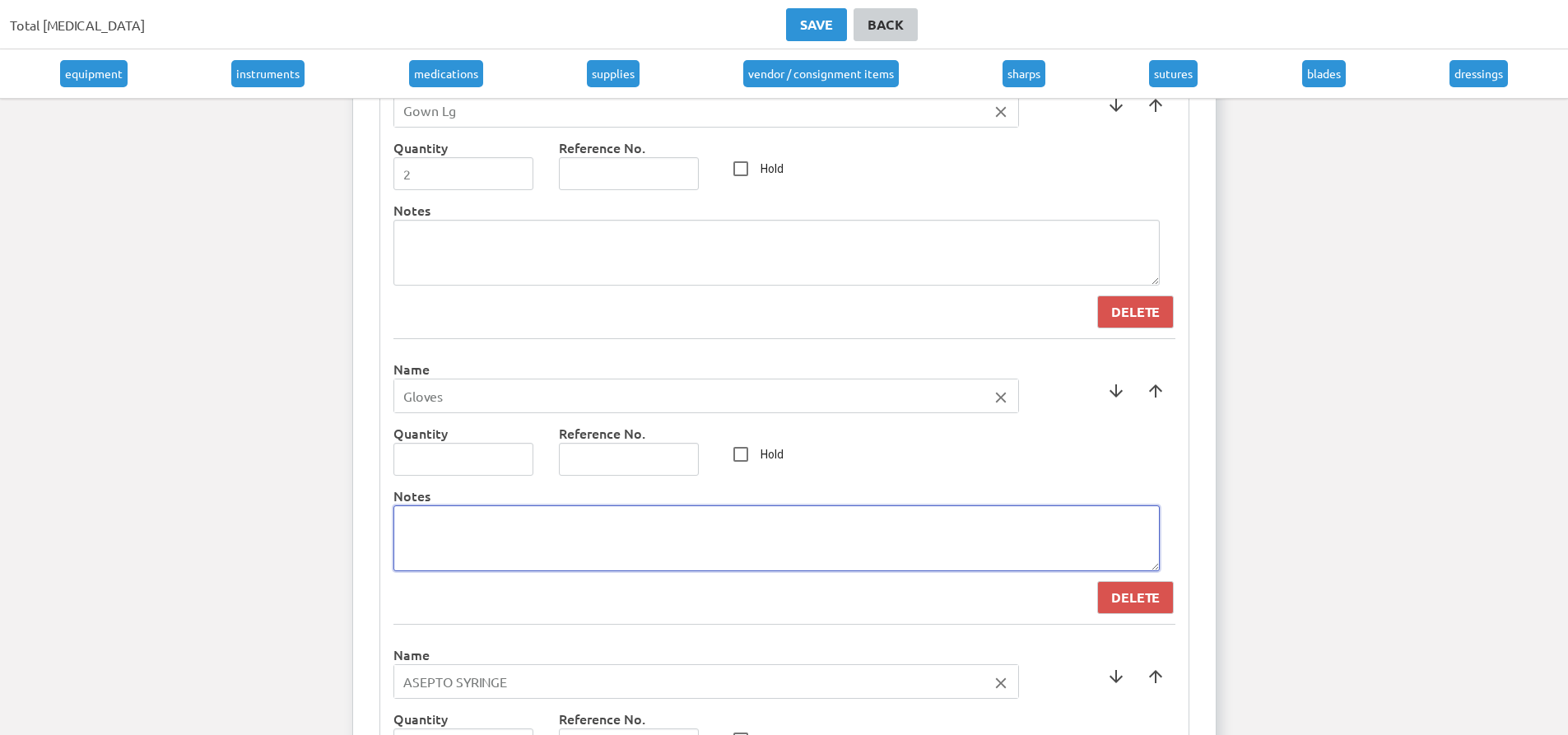
click at [472, 544] on textarea at bounding box center [776, 539] width 766 height 66
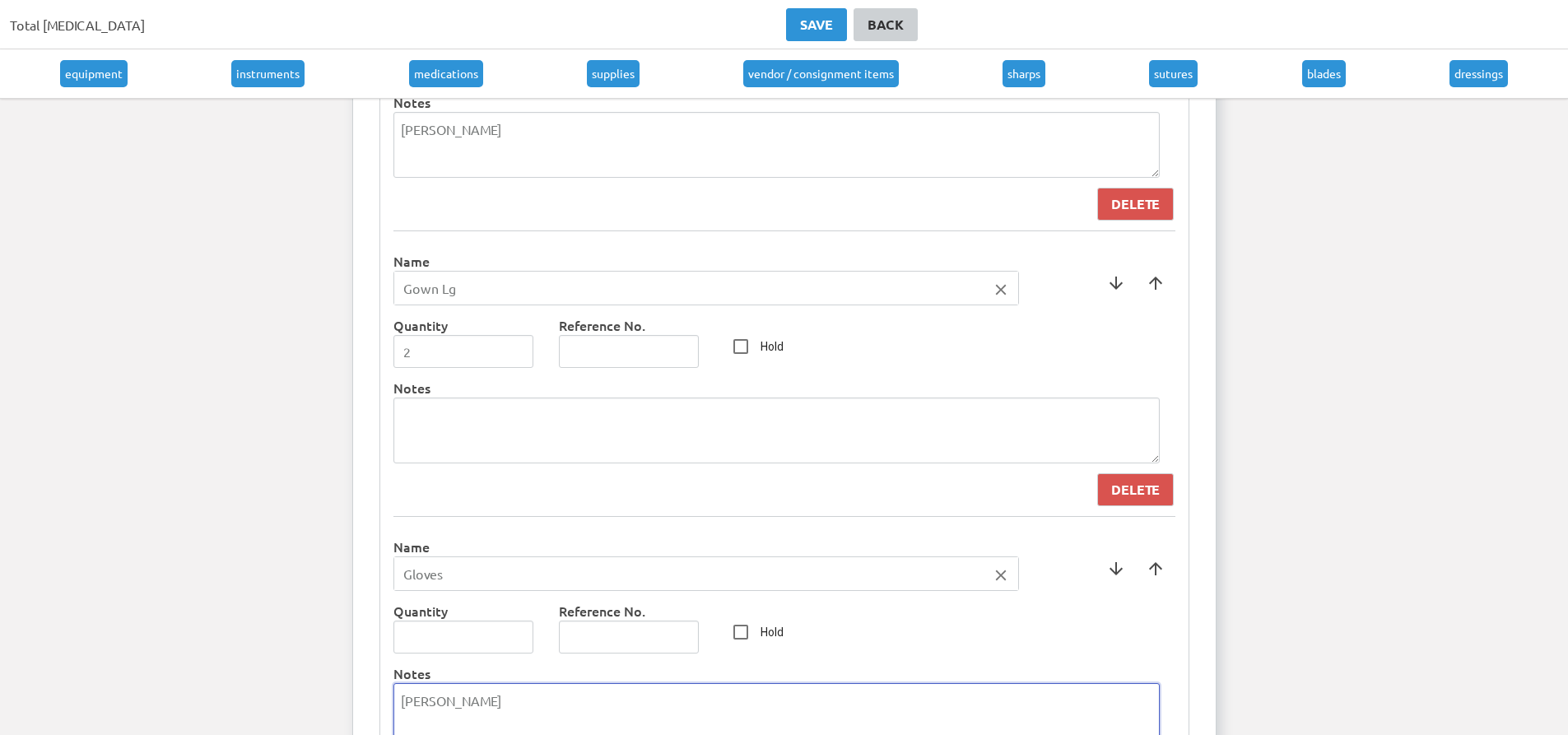
scroll to position [4033, 0]
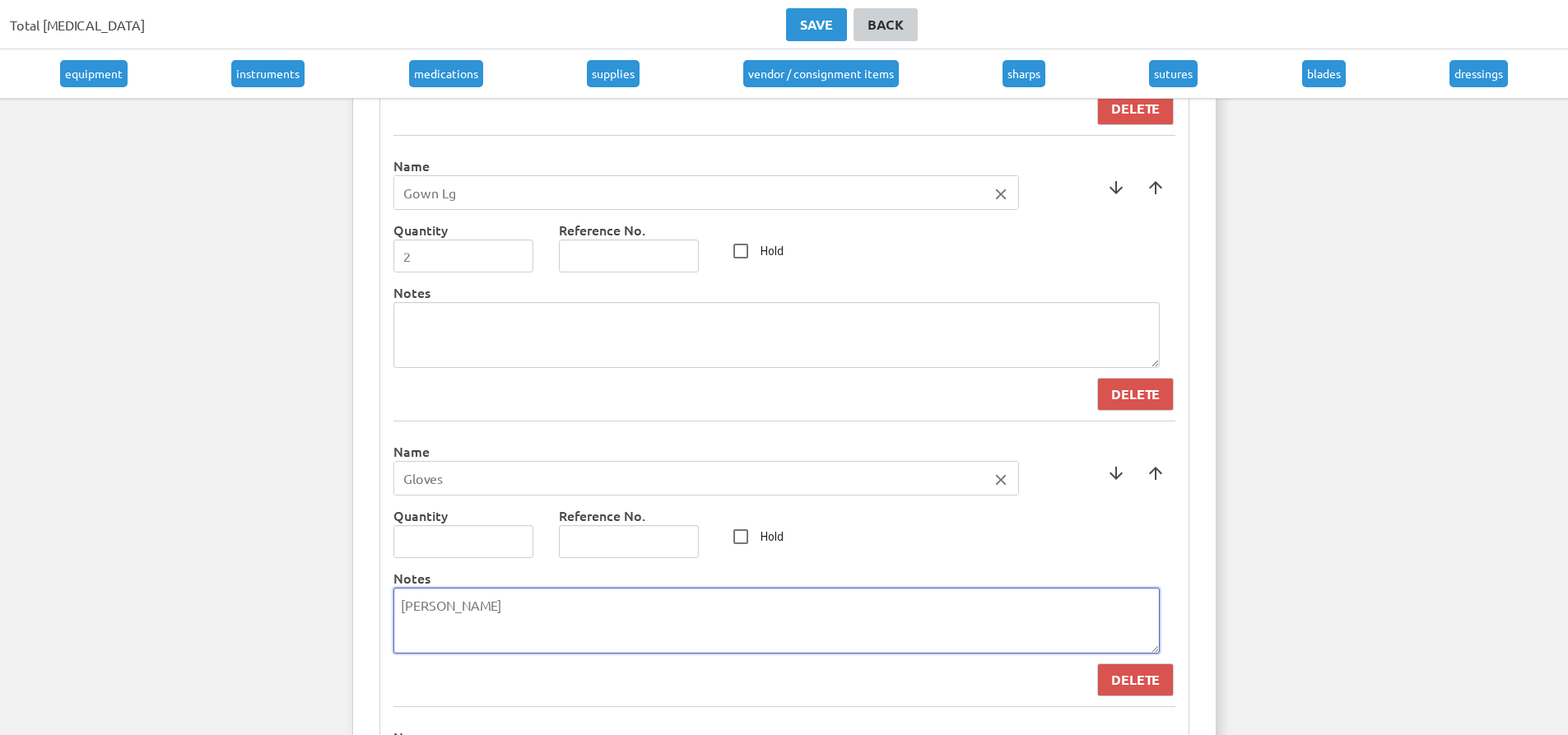
drag, startPoint x: 462, startPoint y: 607, endPoint x: 358, endPoint y: 627, distance: 105.9
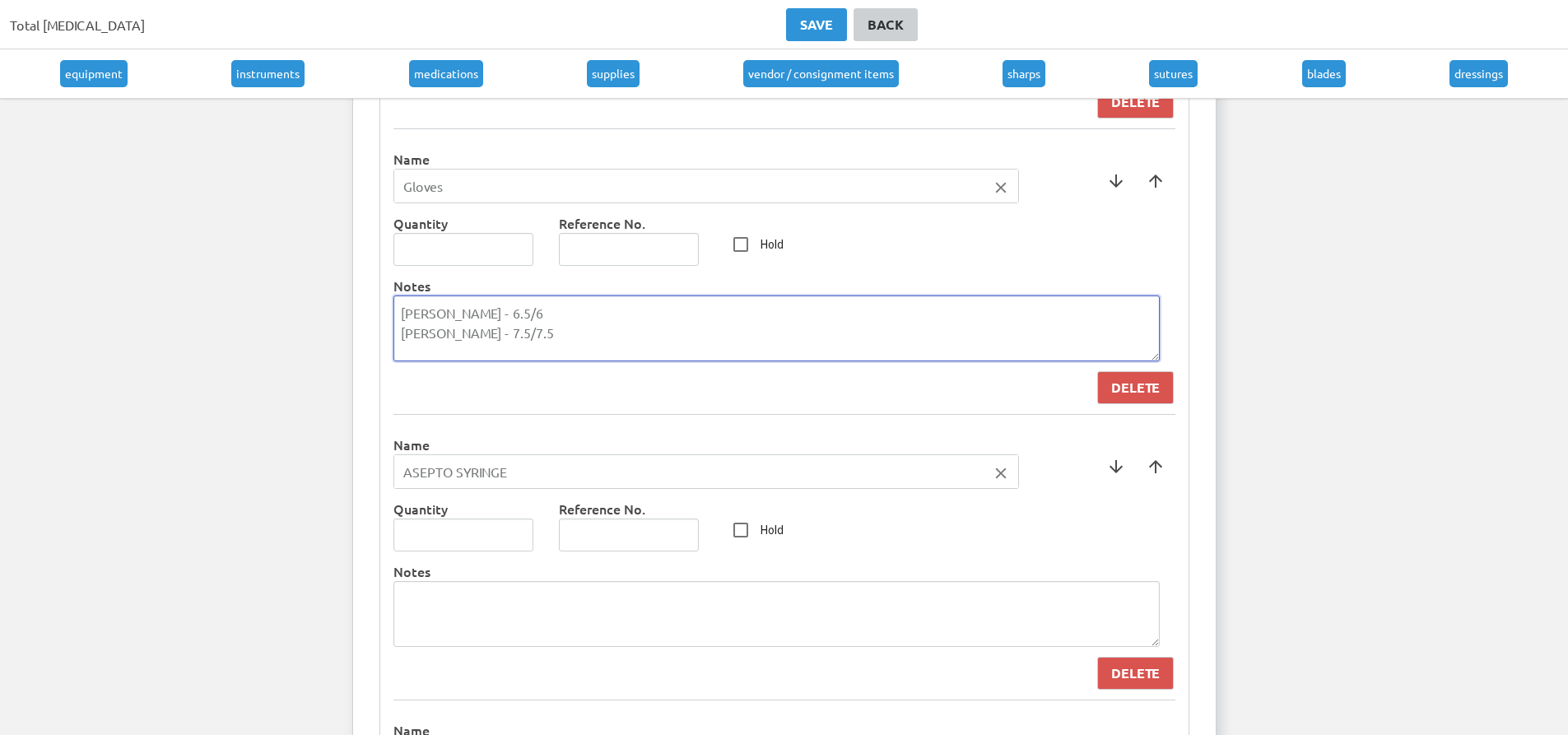
scroll to position [4362, 0]
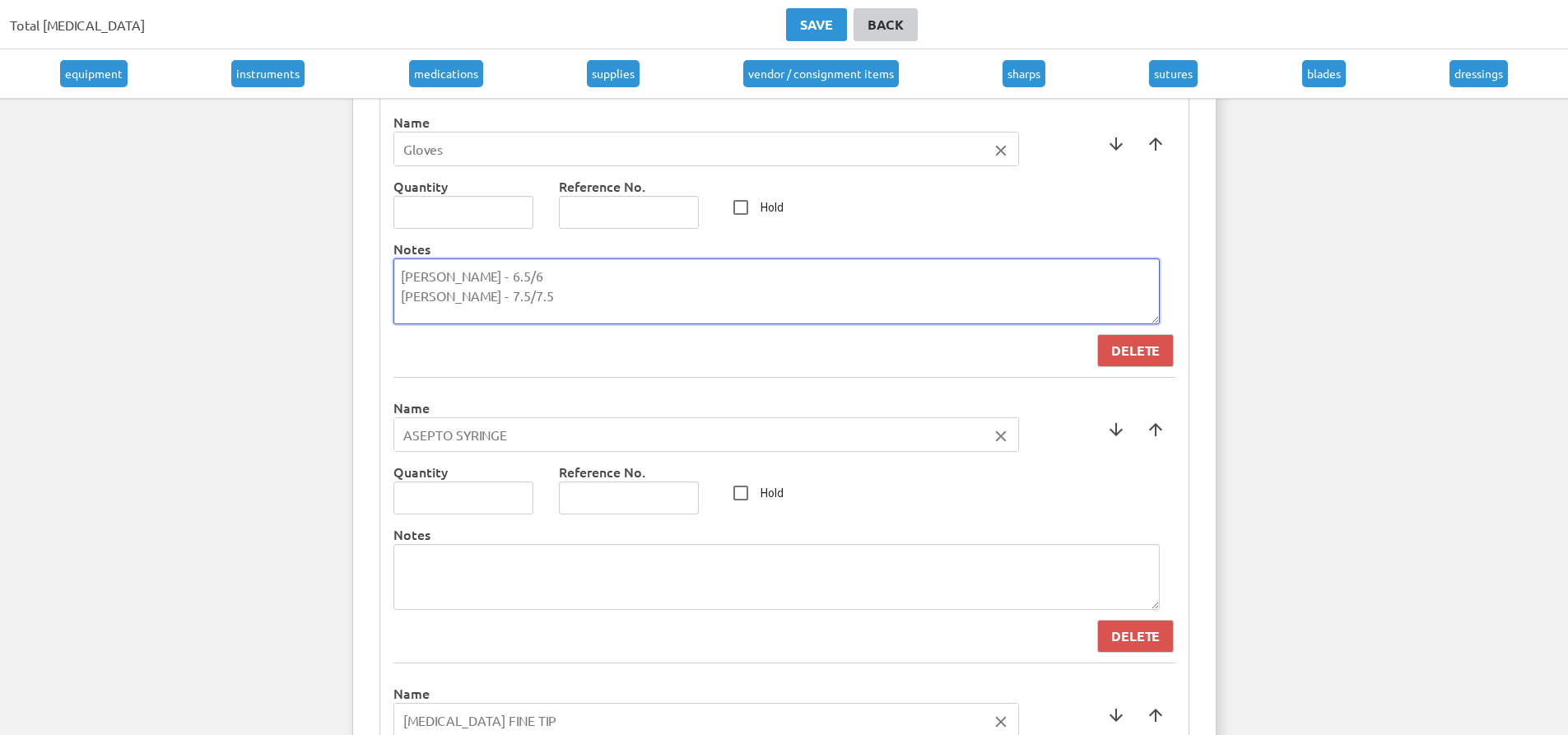
type textarea "[PERSON_NAME] - 6.5/6 [PERSON_NAME] - 7.5/7.5"
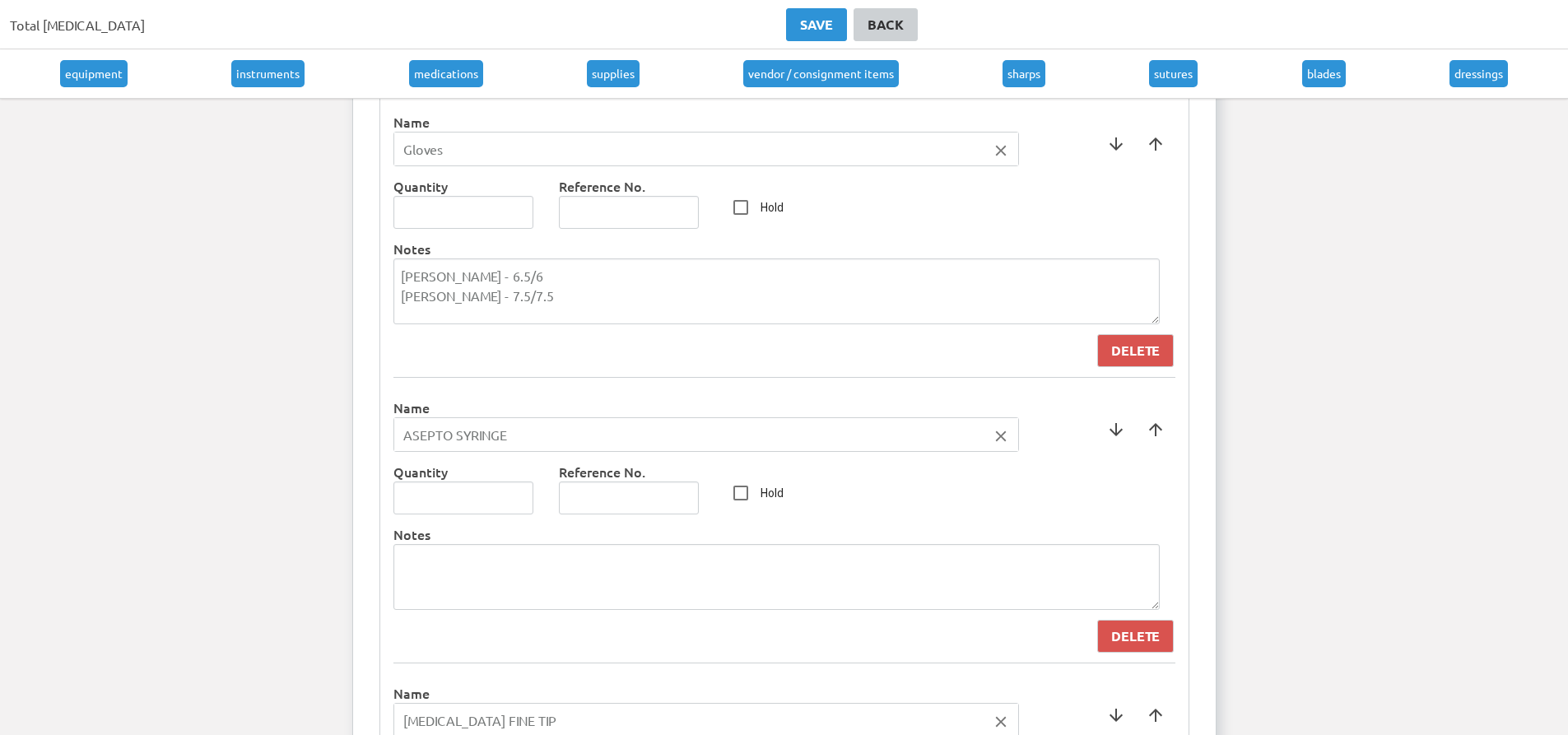
click at [1008, 435] on icon "close" at bounding box center [1001, 436] width 18 height 18
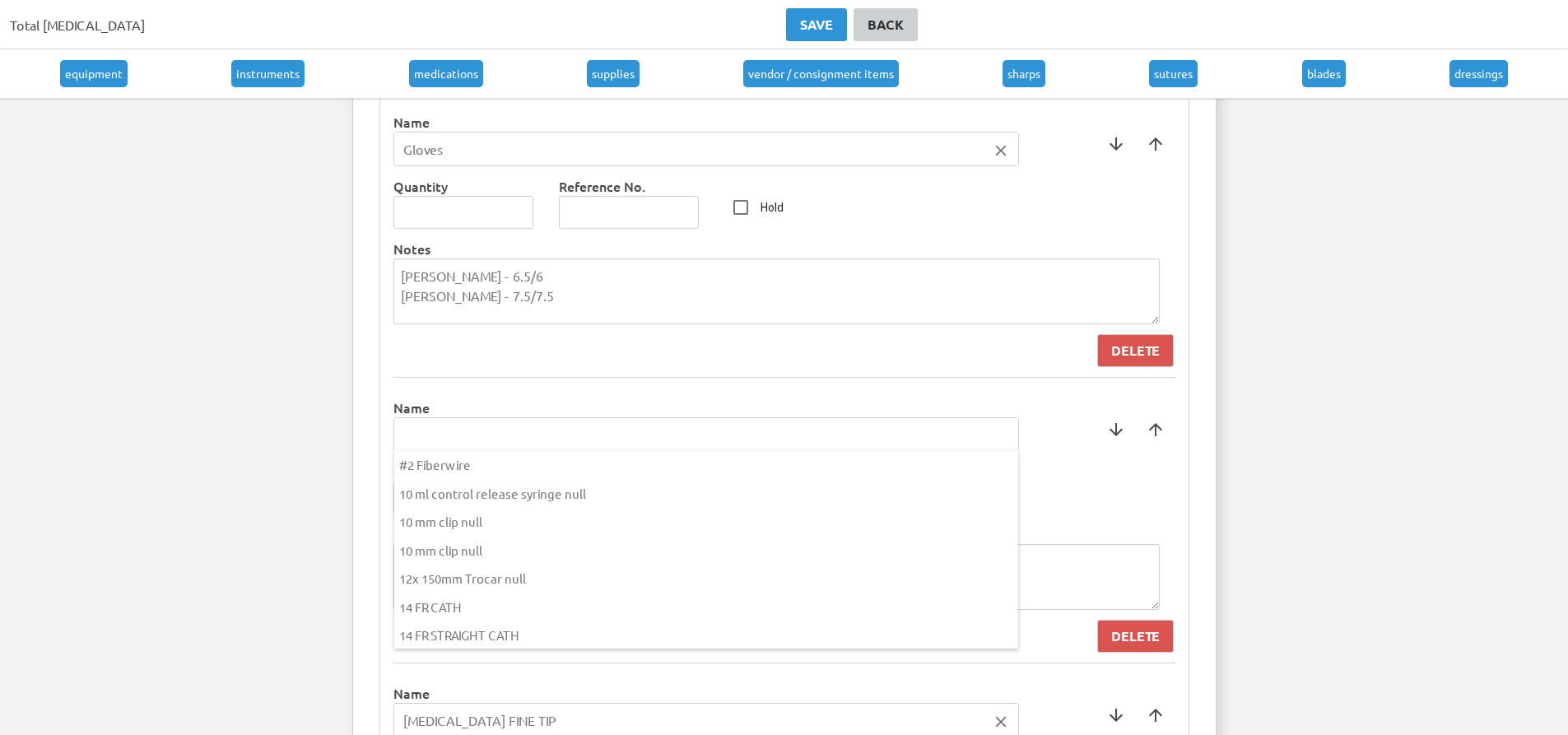
click at [663, 446] on input "text" at bounding box center [706, 435] width 624 height 33
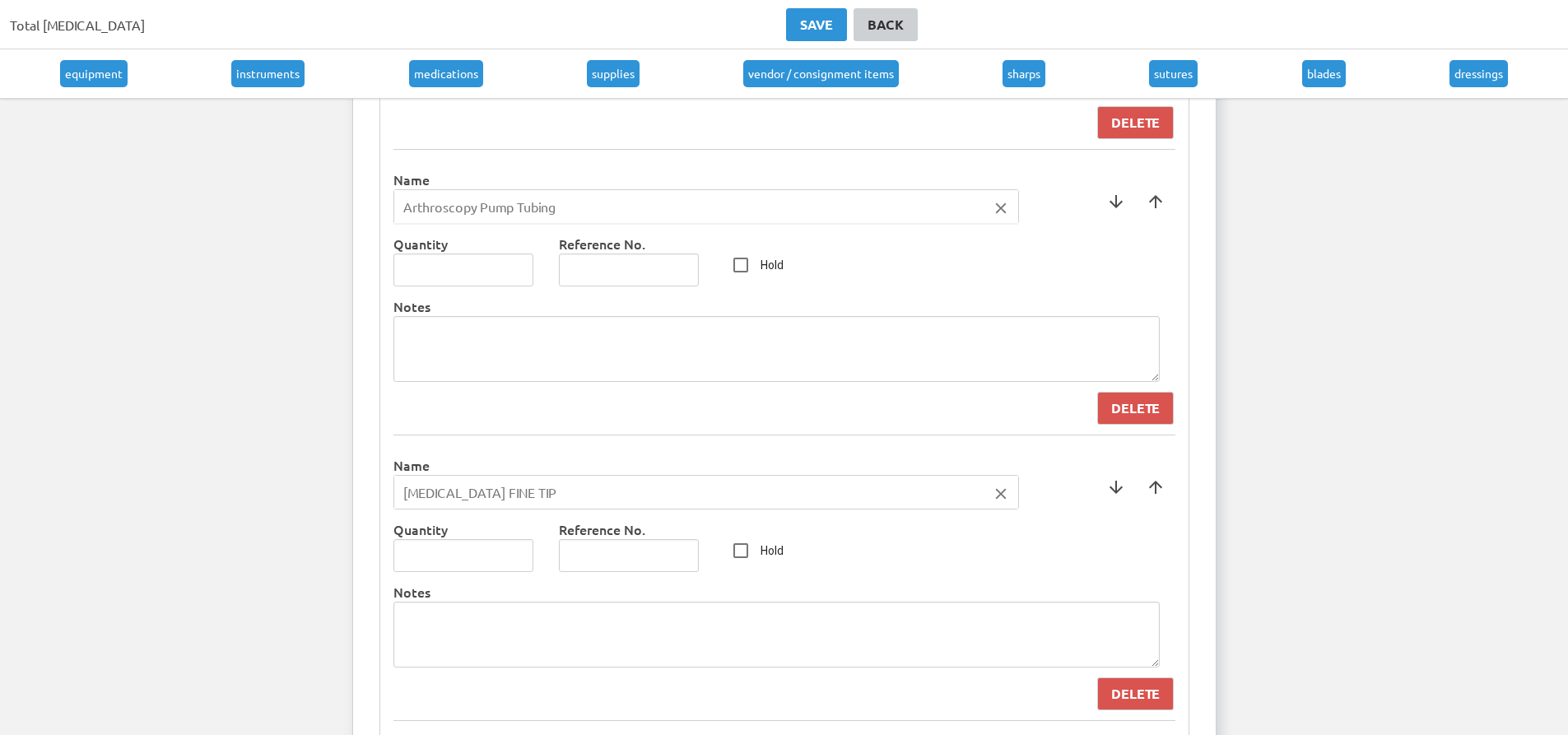
scroll to position [4609, 0]
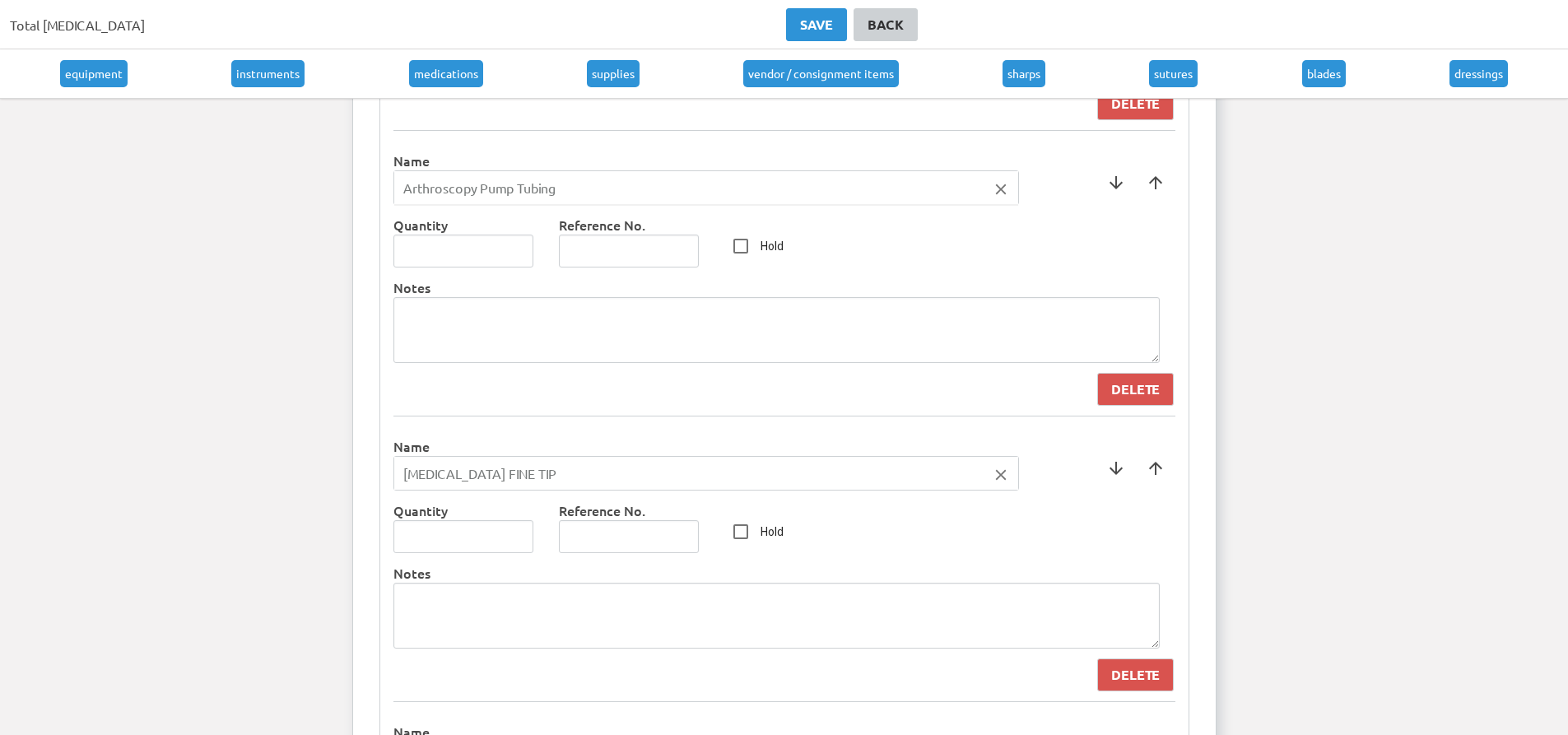
type input "Arthroscopy Pump Tubing"
click at [997, 470] on div at bounding box center [784, 367] width 1568 height 735
click at [993, 475] on icon "close" at bounding box center [1001, 475] width 18 height 18
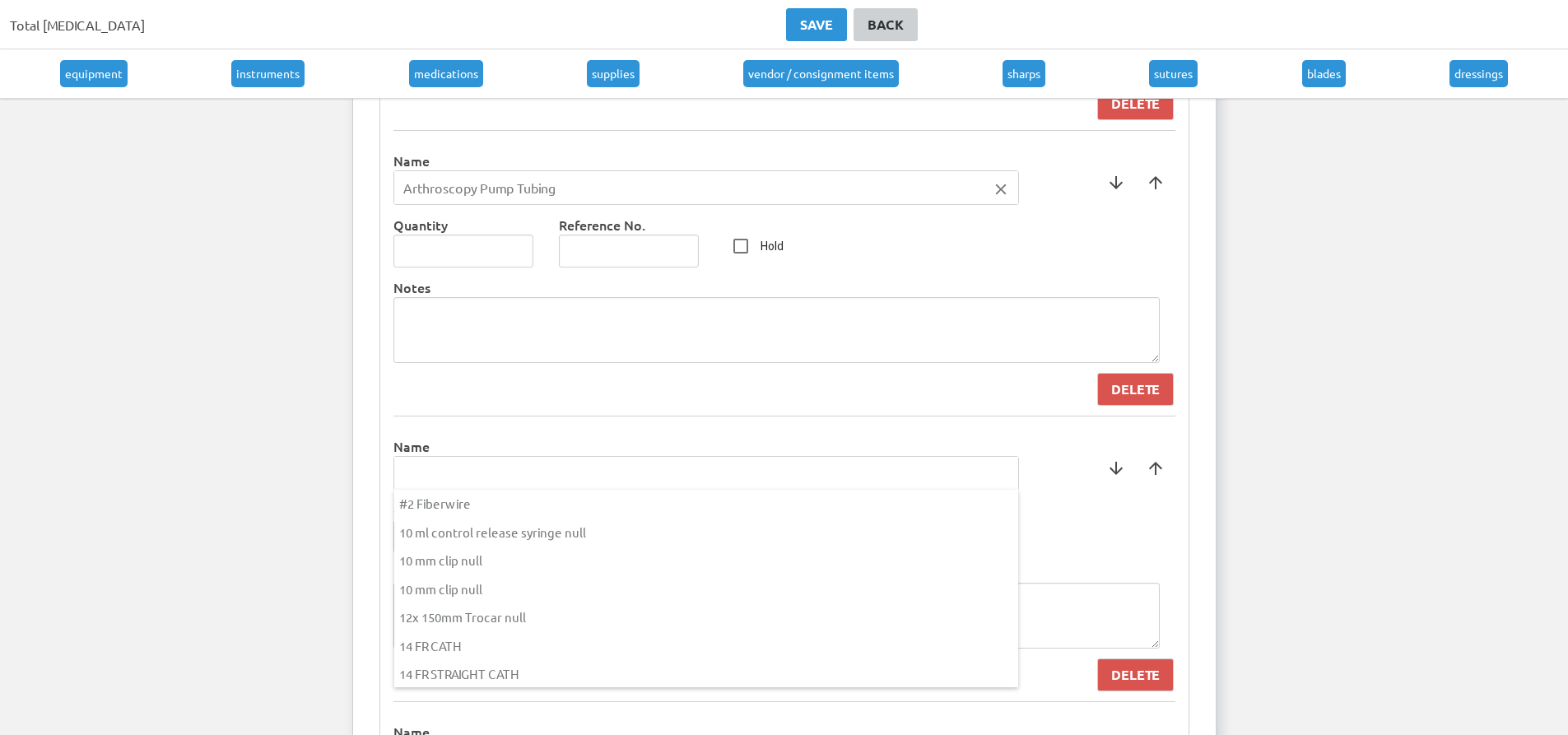
click at [917, 470] on input "text" at bounding box center [706, 473] width 624 height 33
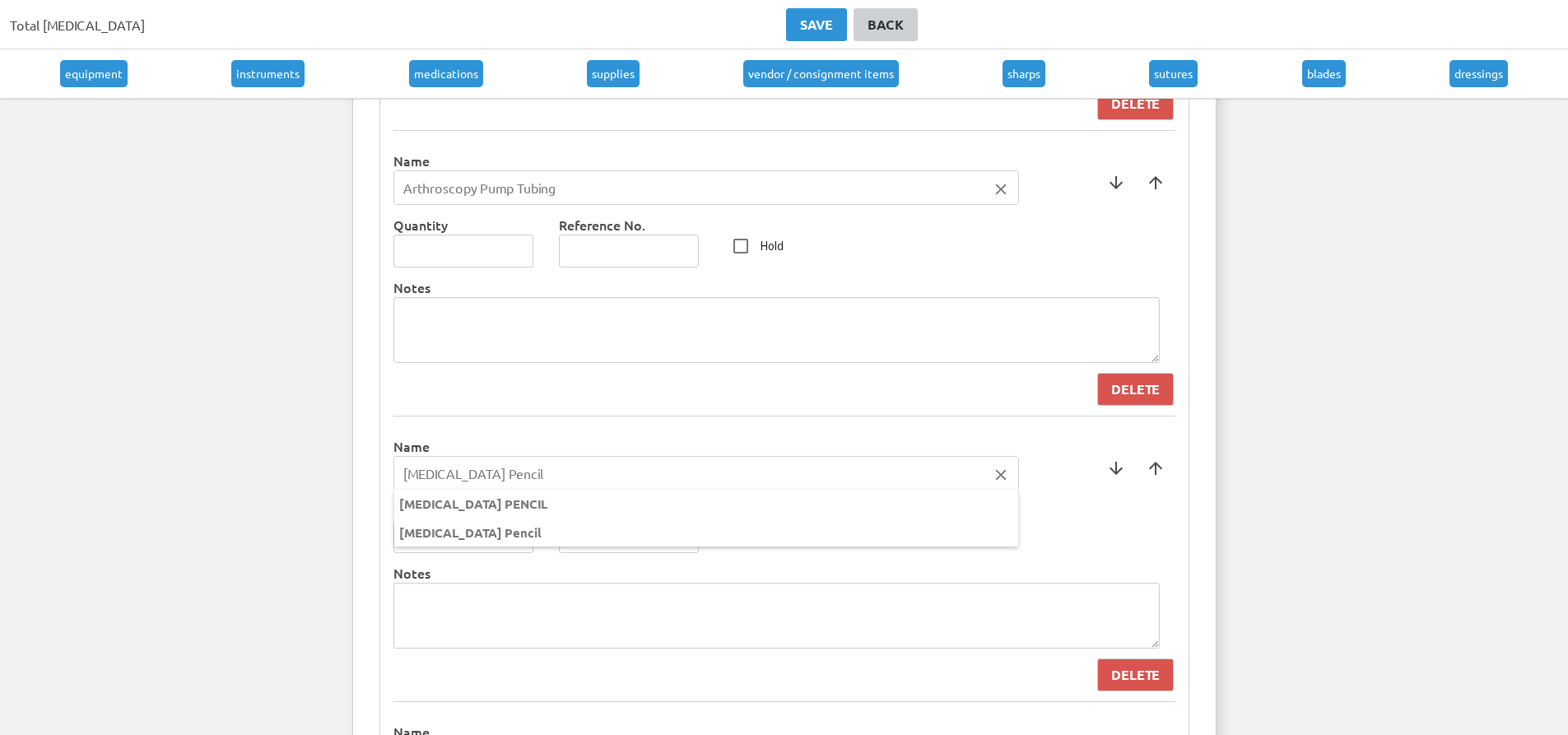
click at [915, 470] on input "[MEDICAL_DATA] Pencil" at bounding box center [706, 473] width 624 height 33
type input "[MEDICAL_DATA] Pencil"
click at [818, 414] on div at bounding box center [784, 367] width 1568 height 735
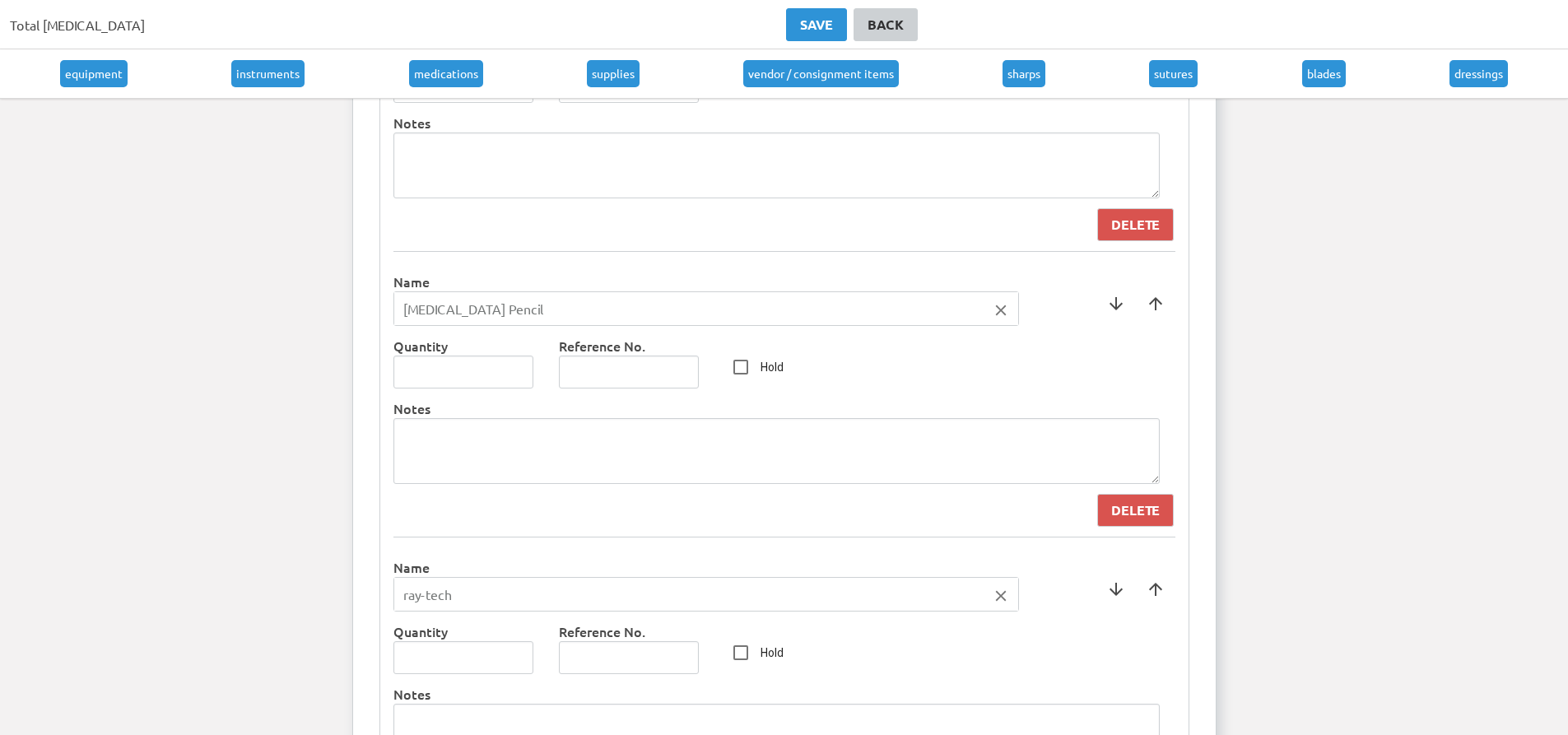
scroll to position [4857, 0]
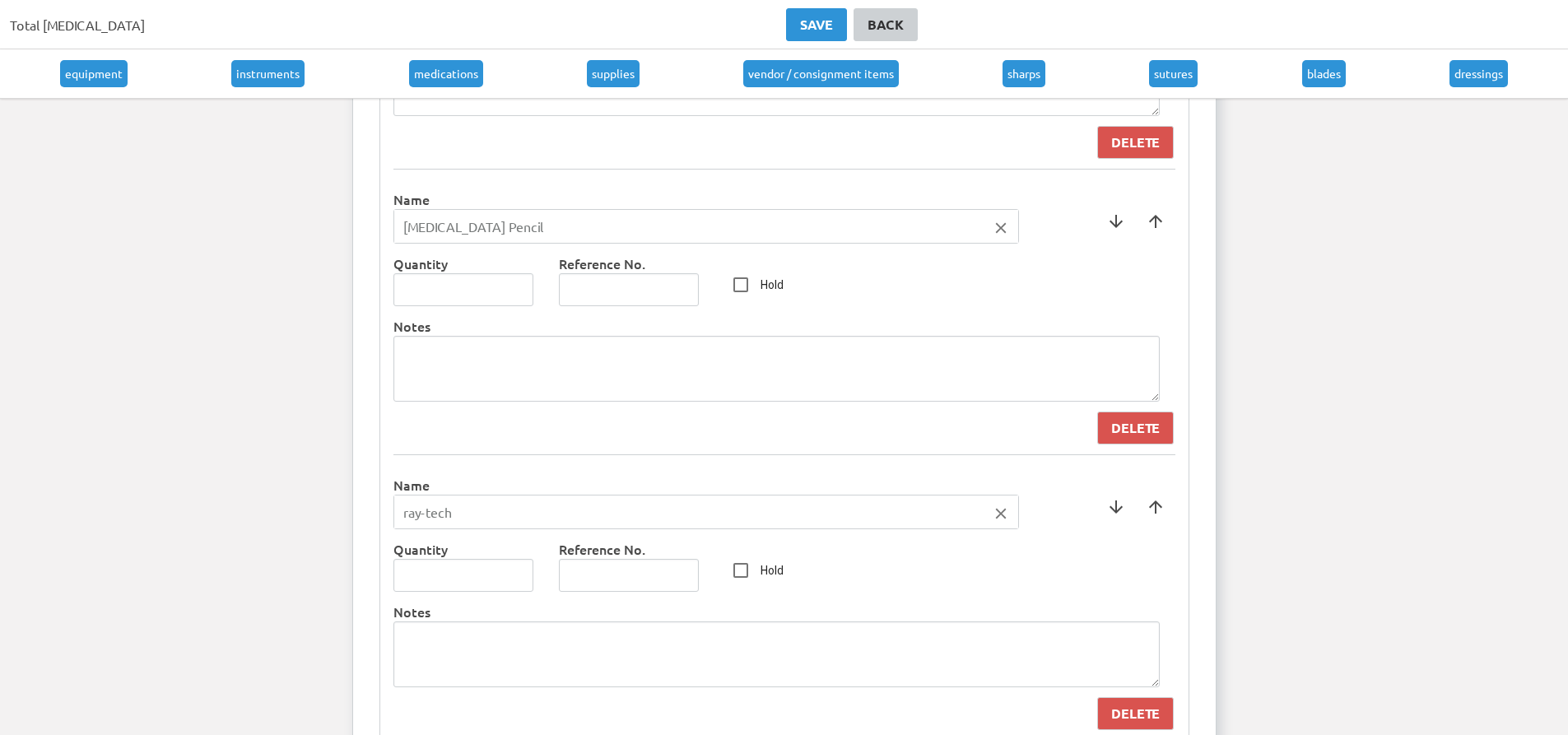
click at [1004, 520] on icon "close" at bounding box center [1001, 514] width 18 height 18
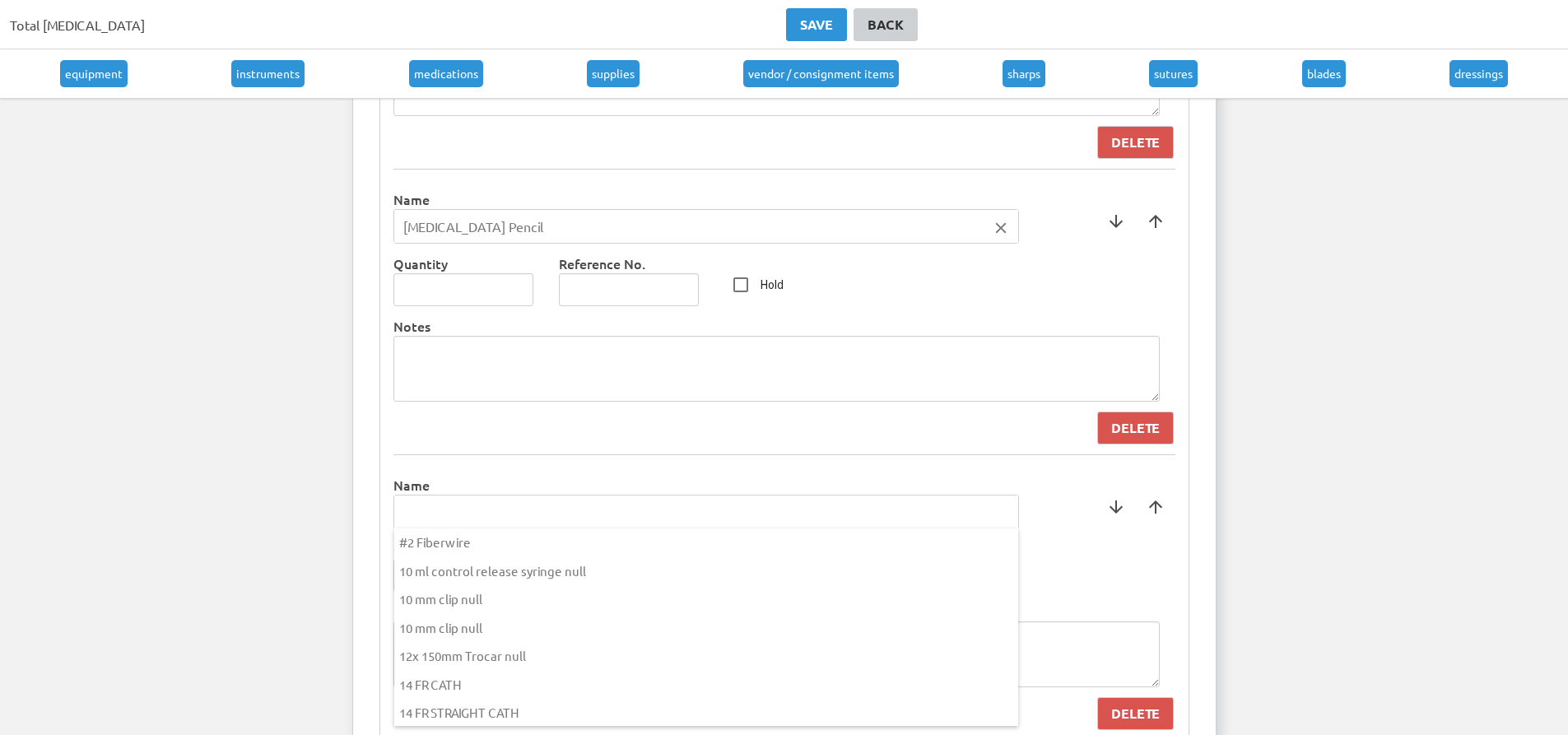
click at [777, 514] on input "text" at bounding box center [706, 512] width 624 height 33
click at [777, 514] on input "Connective Tubing" at bounding box center [706, 512] width 624 height 33
type input "Connective Tubing"
click at [819, 489] on div at bounding box center [784, 367] width 1568 height 735
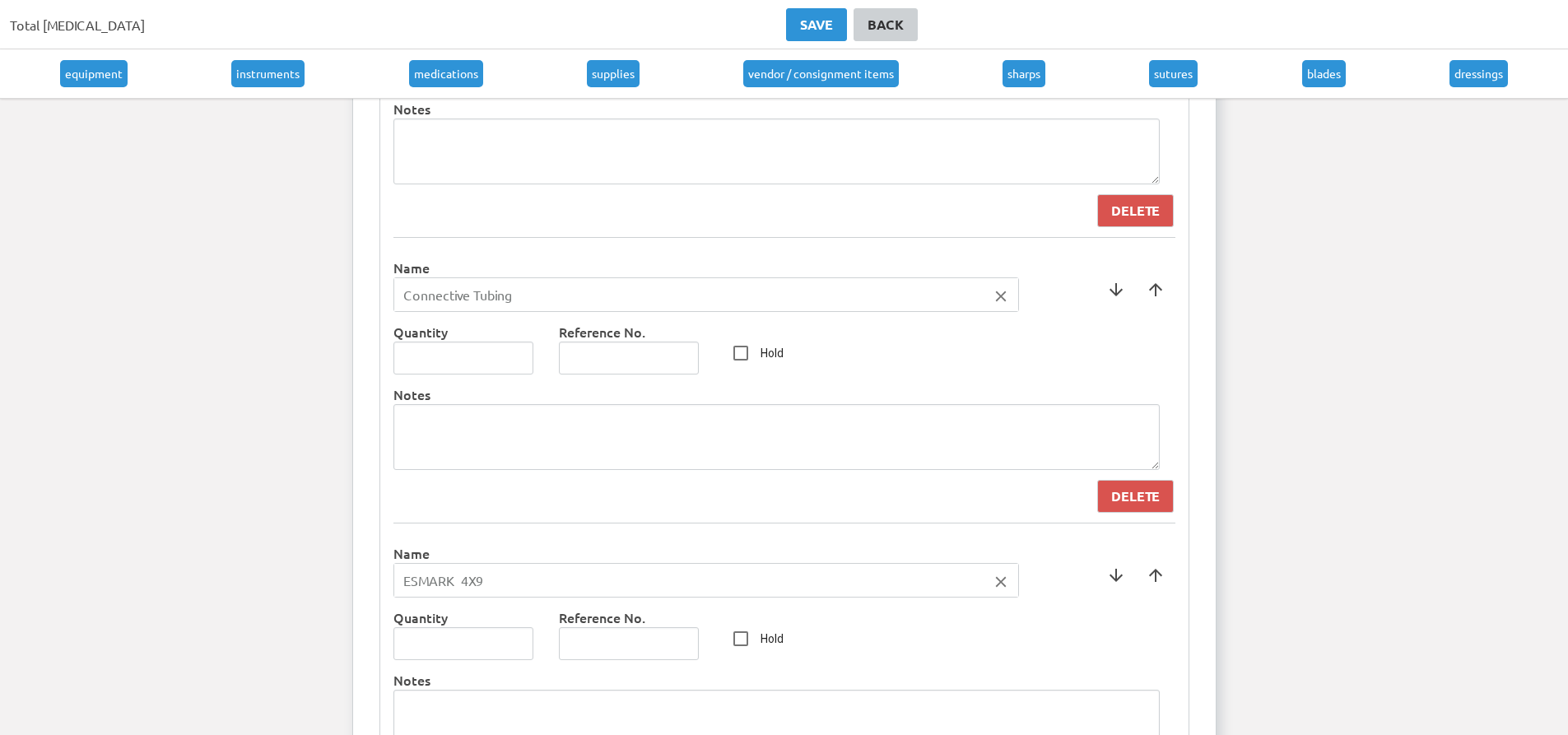
scroll to position [5103, 0]
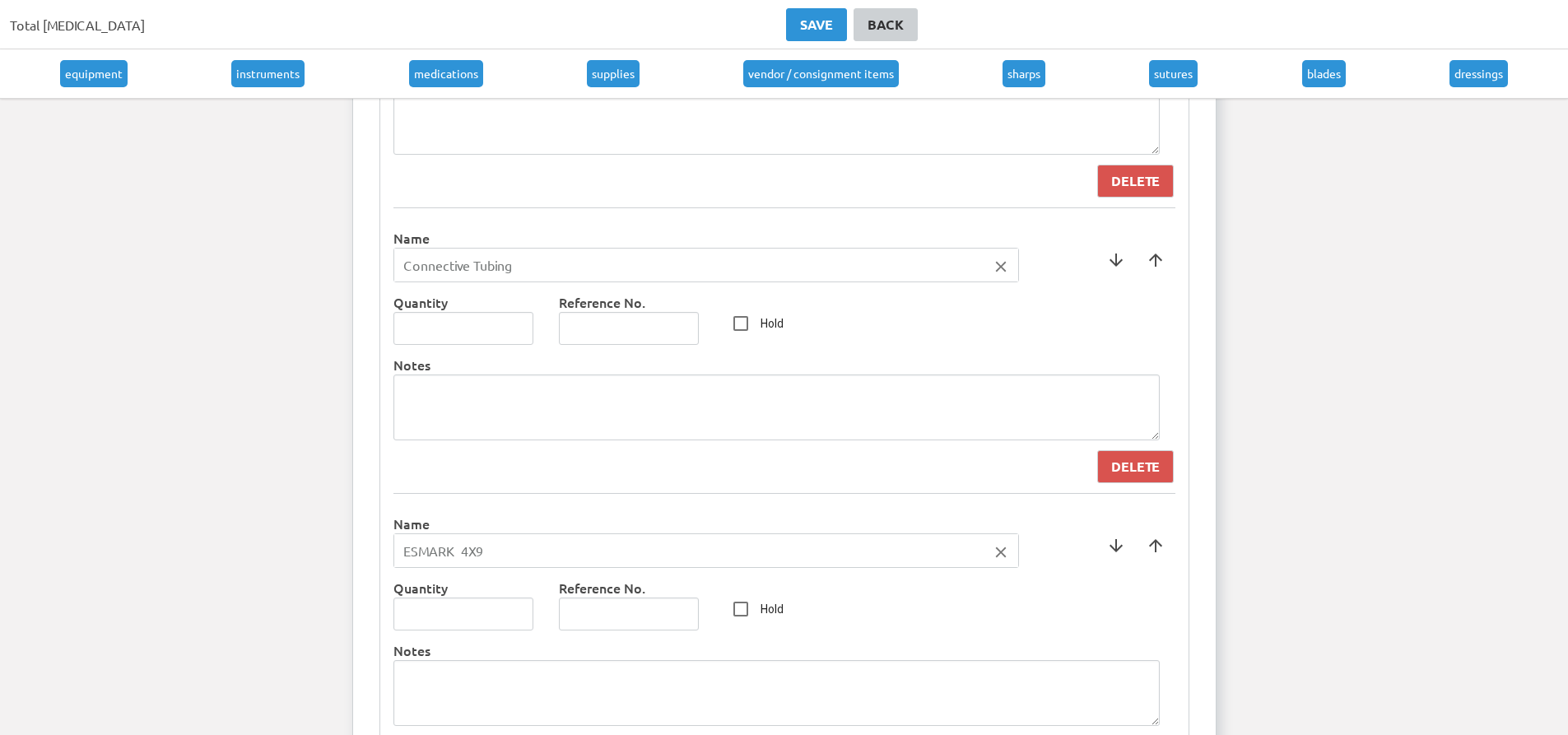
click at [999, 554] on icon "close" at bounding box center [1001, 552] width 18 height 18
click at [486, 553] on input "text" at bounding box center [706, 551] width 624 height 33
type input "Yankauer Wide"
click at [626, 452] on div at bounding box center [784, 367] width 1568 height 735
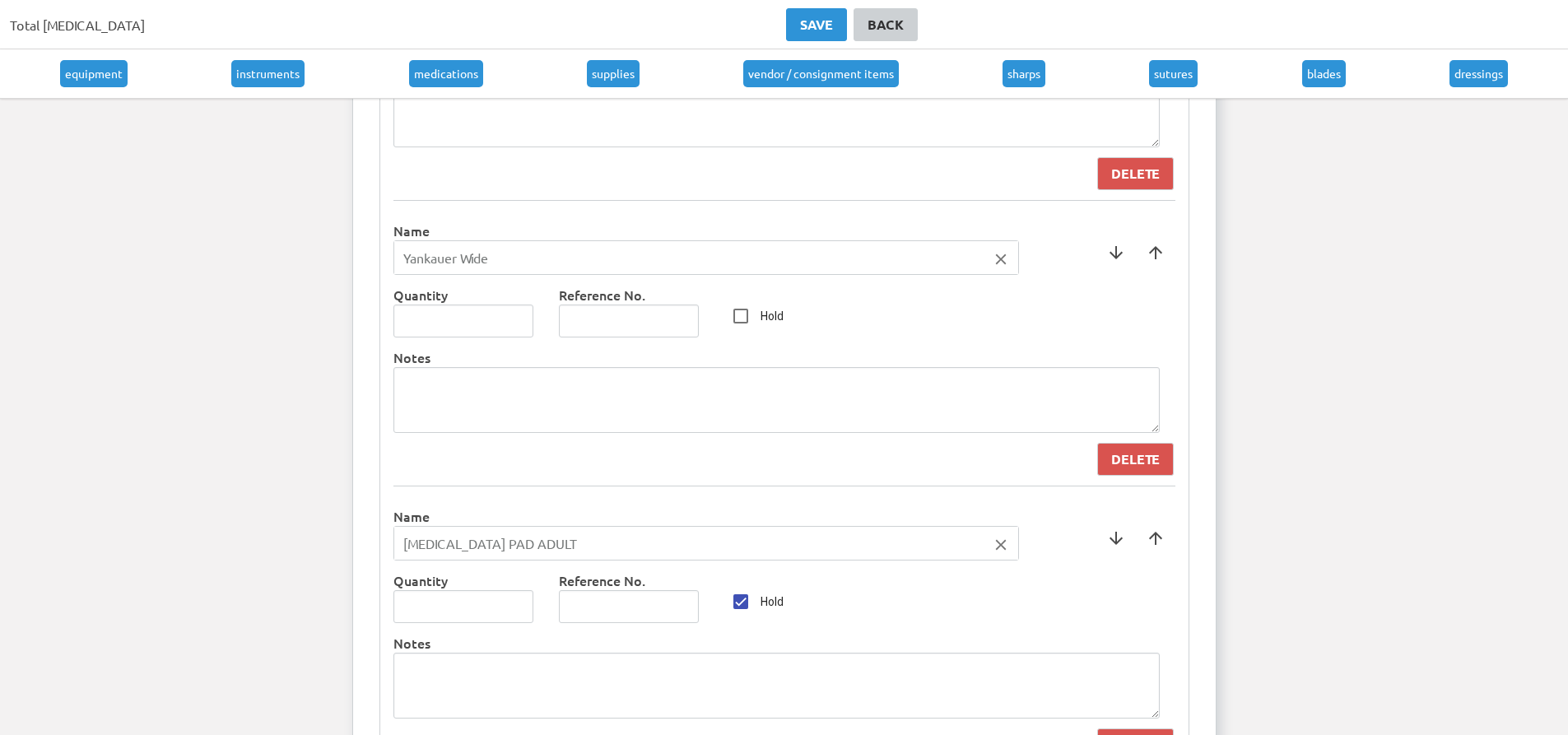
scroll to position [5432, 0]
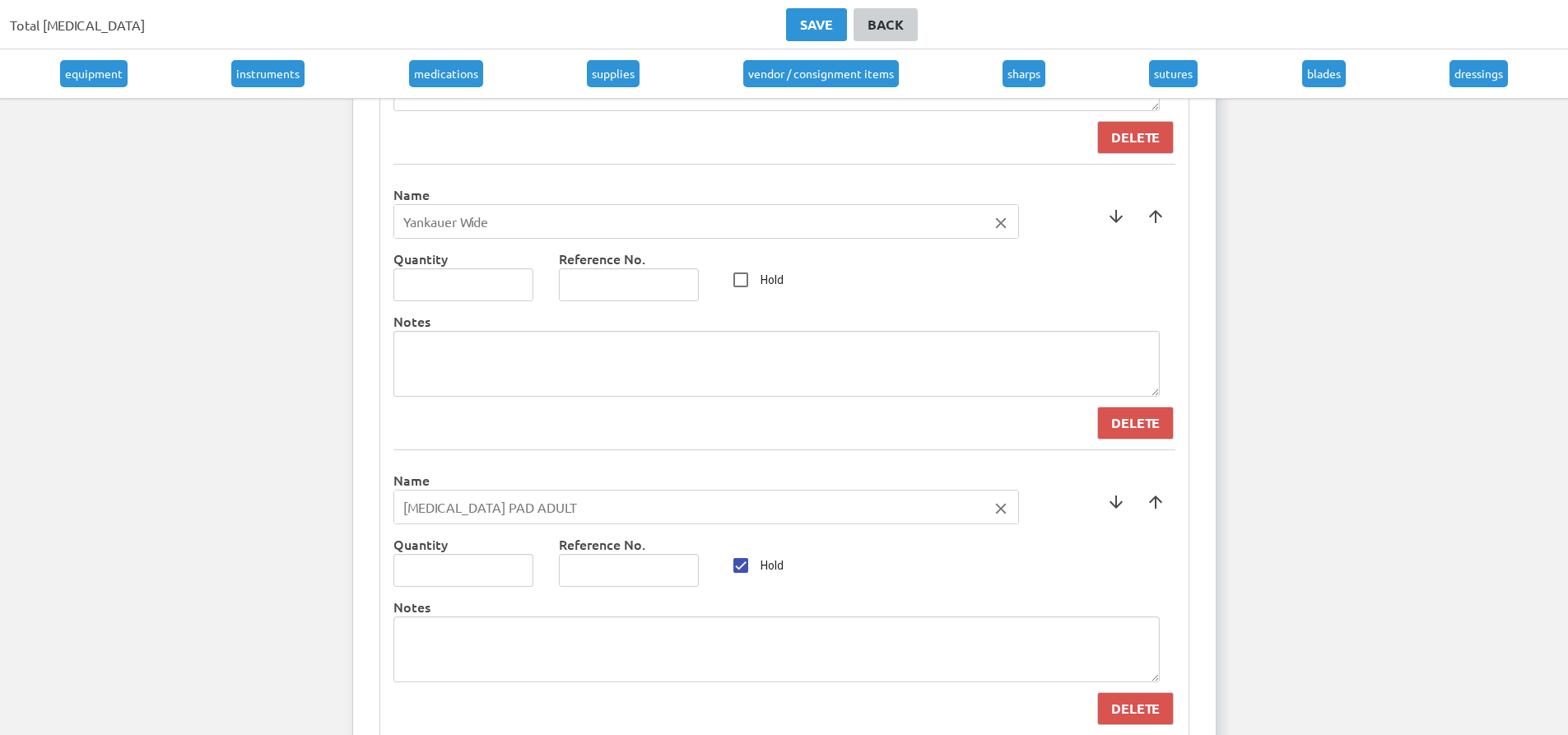
click at [1009, 516] on icon "close" at bounding box center [1001, 509] width 18 height 18
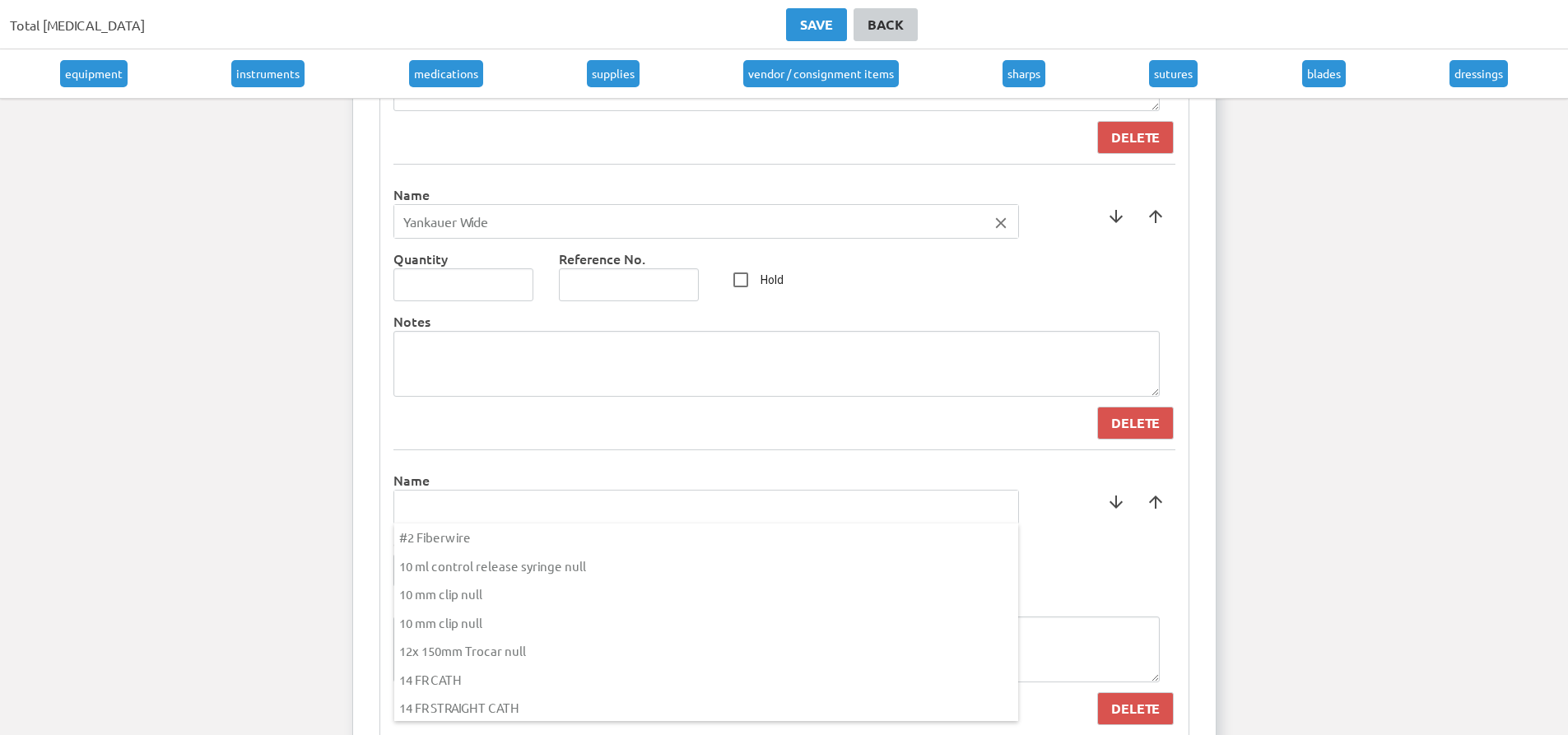
click at [722, 484] on div at bounding box center [784, 367] width 1568 height 735
click at [722, 500] on input "text" at bounding box center [706, 507] width 624 height 33
type input "Lap Sponge"
click at [473, 466] on div at bounding box center [784, 367] width 1568 height 735
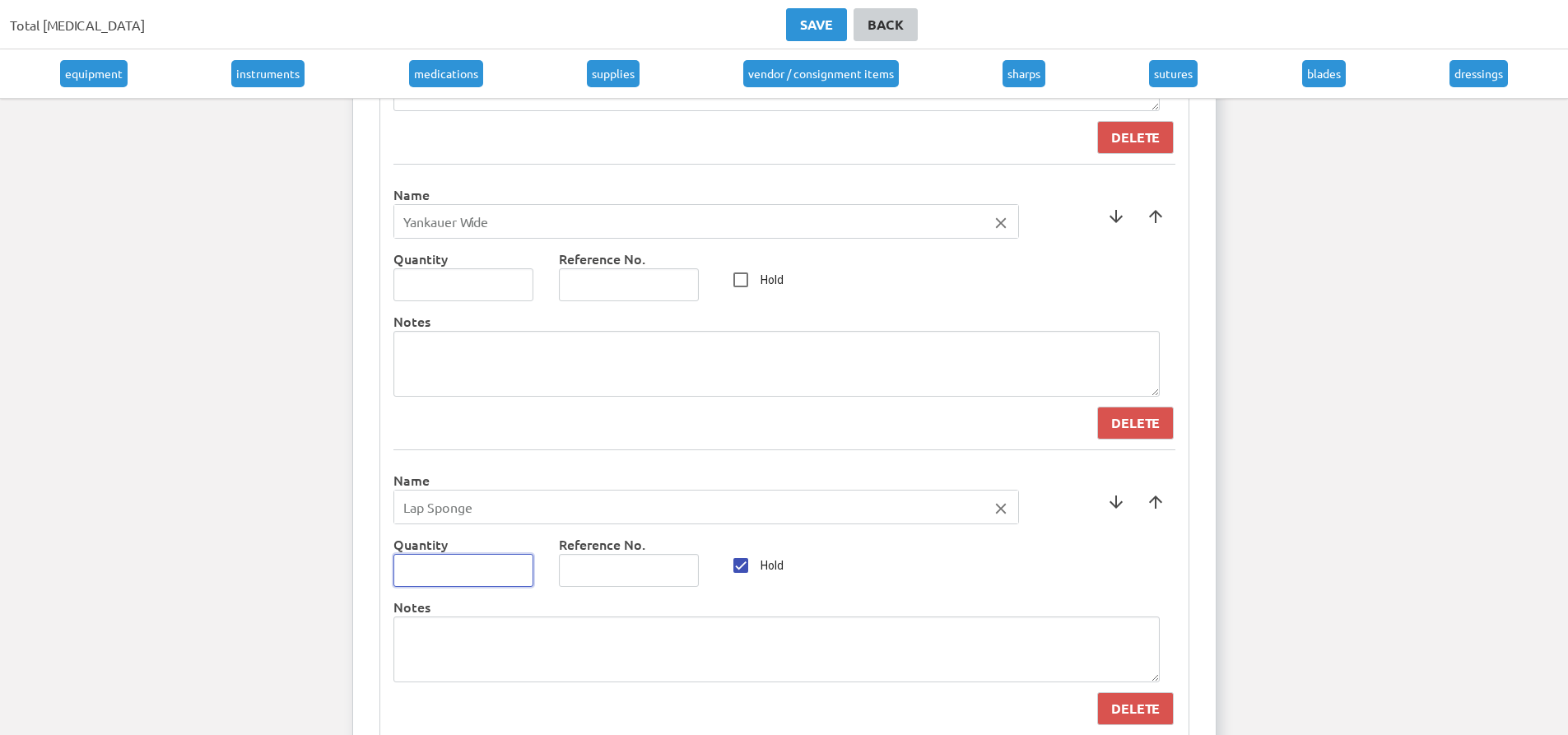
click at [437, 579] on input "number" at bounding box center [463, 571] width 141 height 33
click at [519, 566] on input "1" at bounding box center [463, 571] width 141 height 33
type input "2"
click at [519, 566] on input "2" at bounding box center [463, 571] width 141 height 33
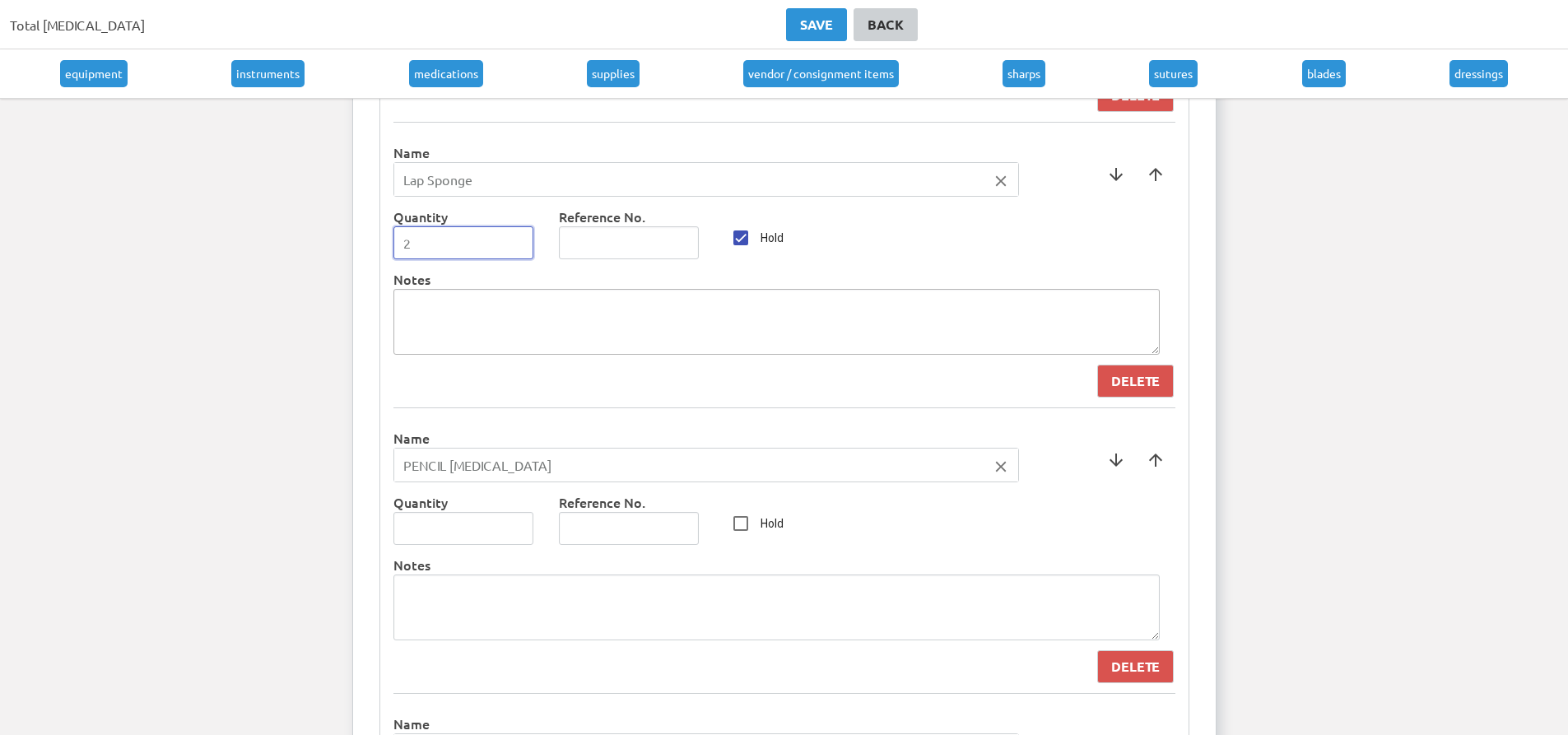
scroll to position [5762, 0]
click at [1003, 473] on icon "close" at bounding box center [1001, 465] width 18 height 18
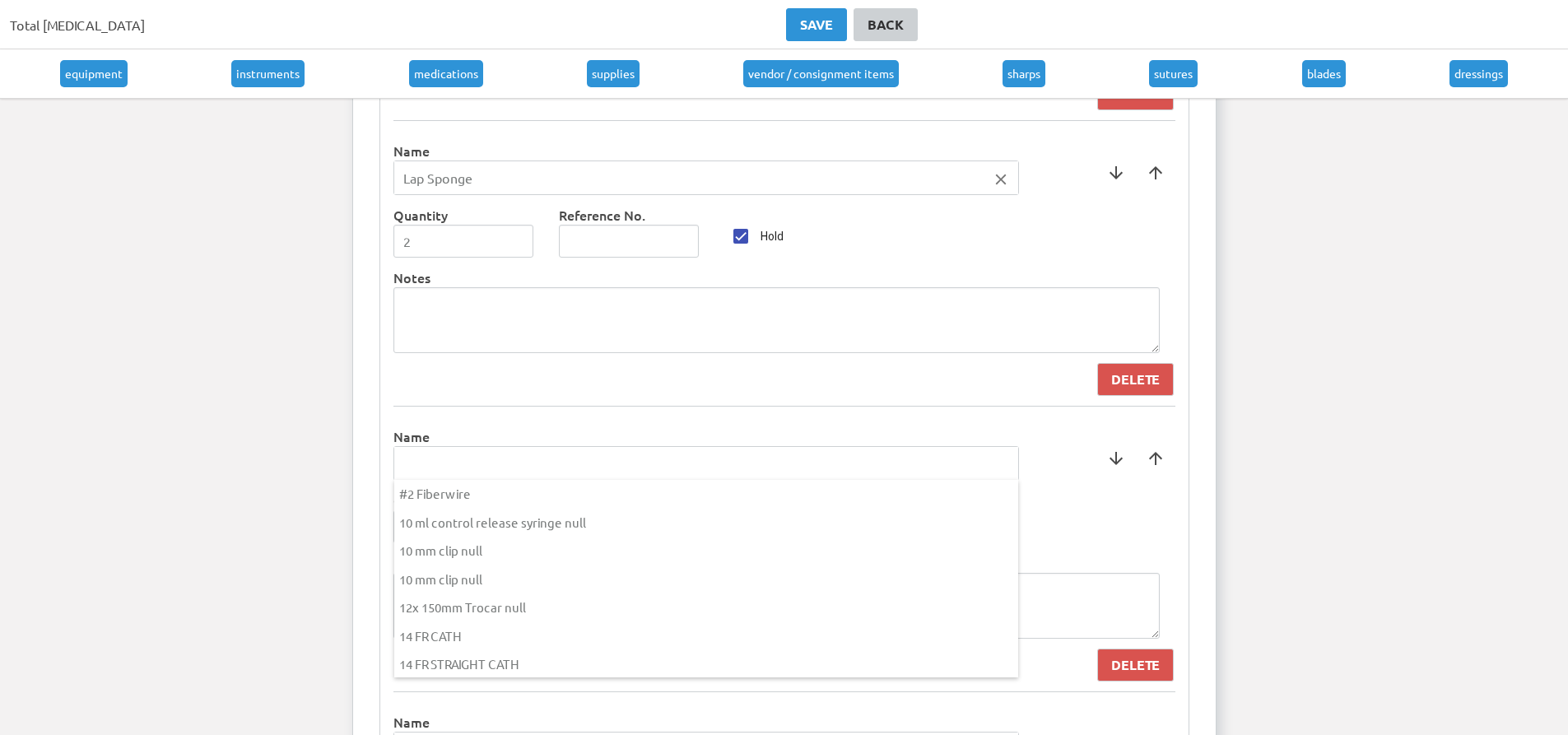
click at [831, 458] on input "text" at bounding box center [706, 463] width 624 height 33
type input "[PERSON_NAME]"
click at [624, 425] on div at bounding box center [784, 367] width 1568 height 735
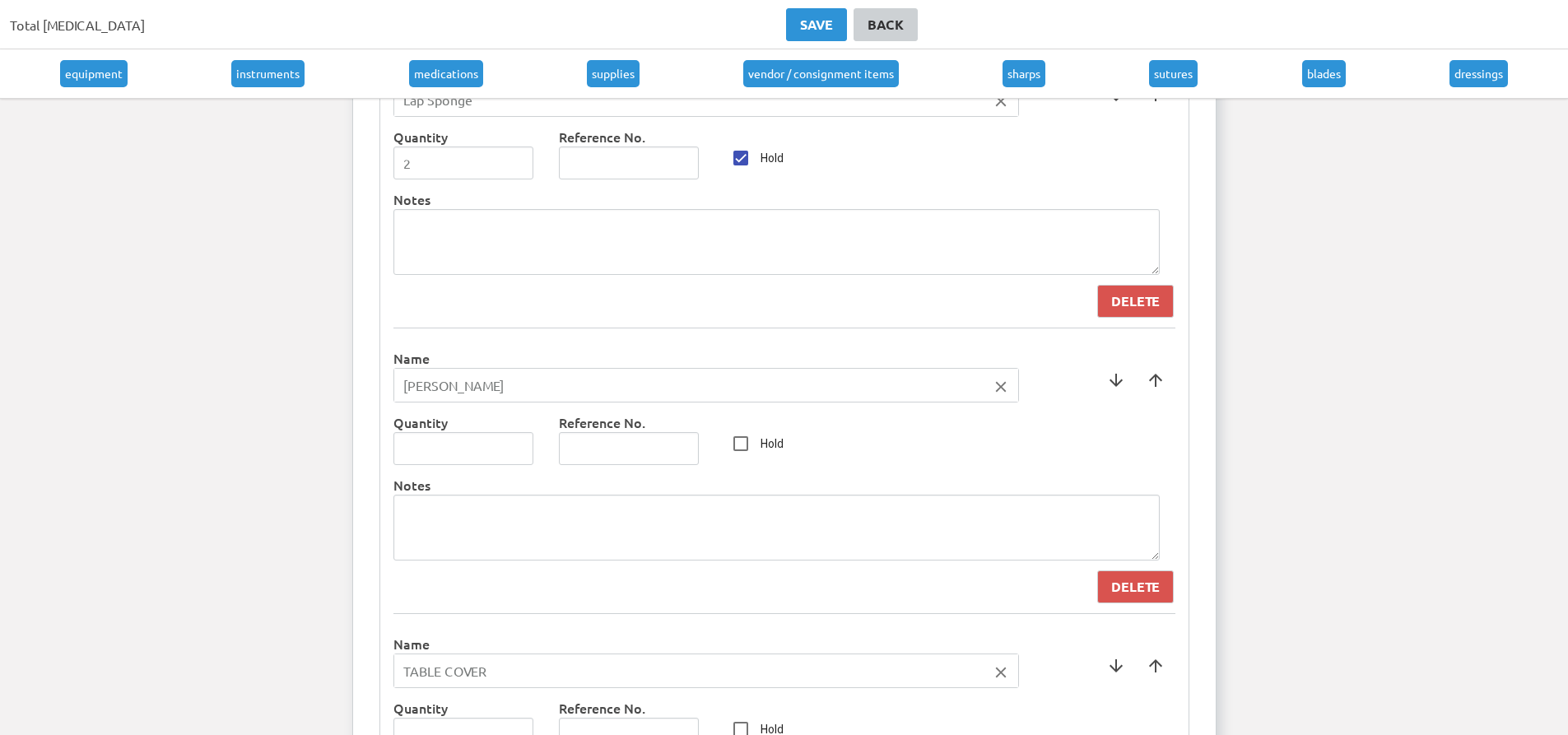
scroll to position [5844, 0]
click at [517, 441] on input "1" at bounding box center [463, 445] width 141 height 33
type input "0"
click at [518, 452] on input "0" at bounding box center [463, 445] width 141 height 33
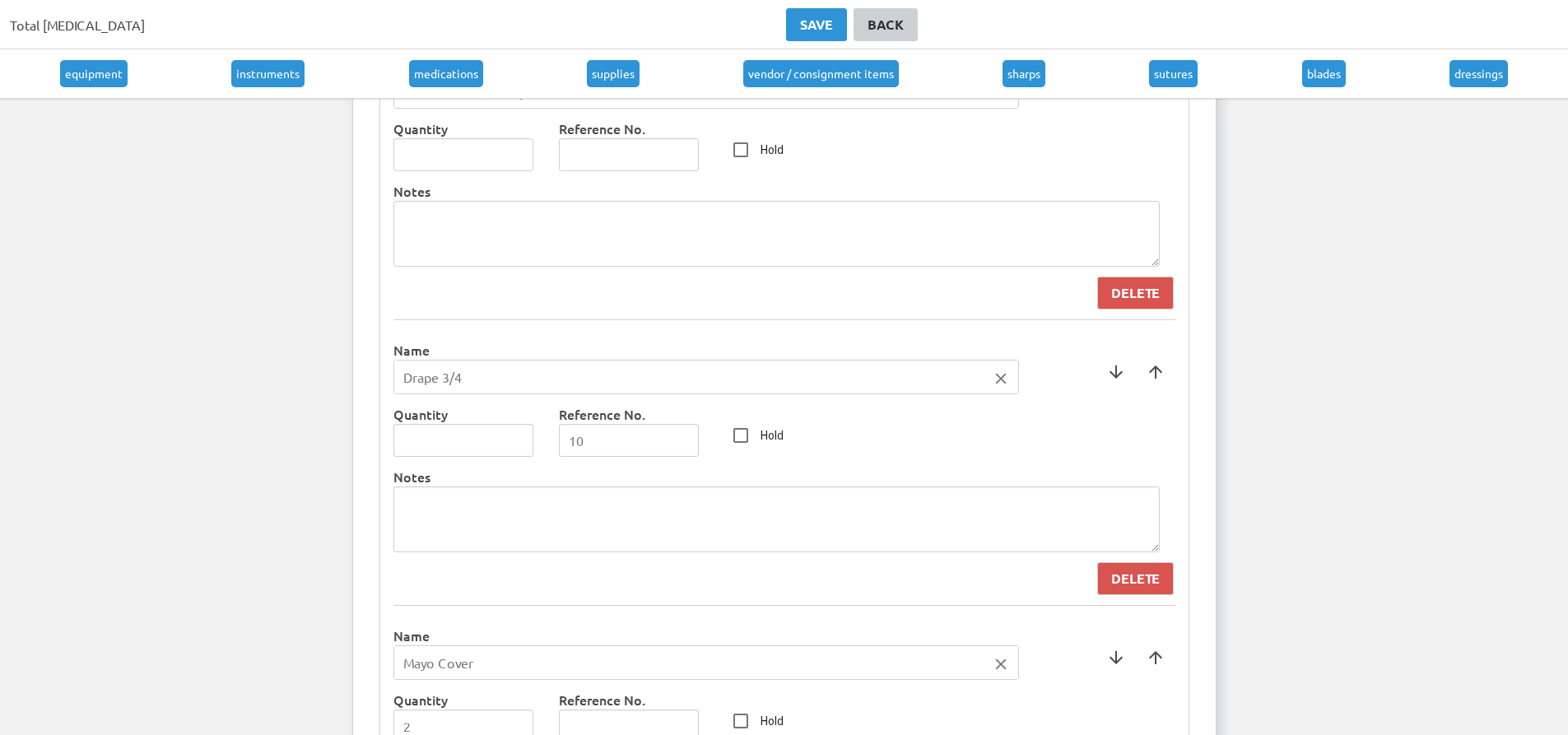
scroll to position [2963, 0]
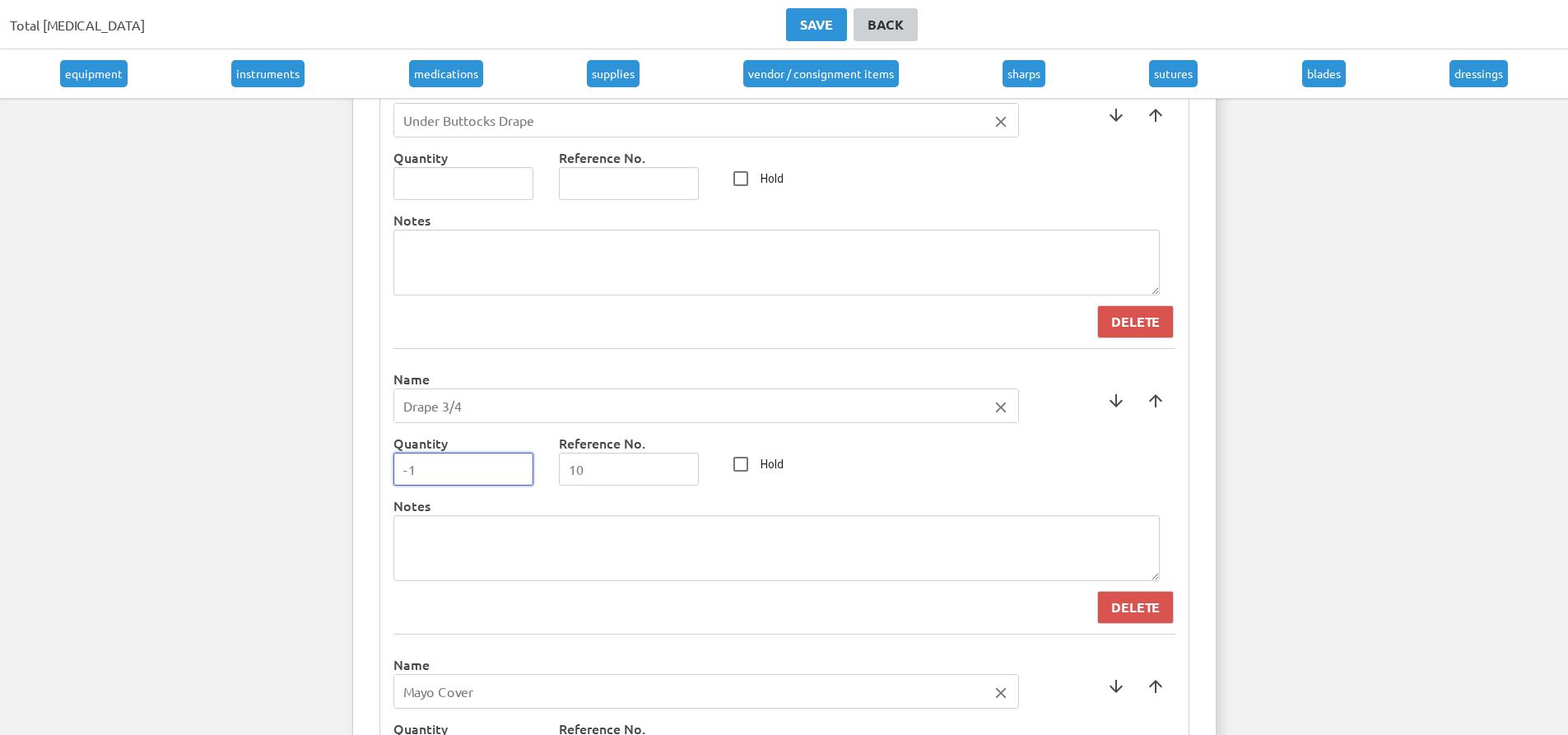
click at [518, 470] on input "-1" at bounding box center [463, 469] width 141 height 33
click at [517, 468] on input "0" at bounding box center [463, 469] width 141 height 33
type input "1"
click at [517, 468] on input "1" at bounding box center [463, 469] width 141 height 33
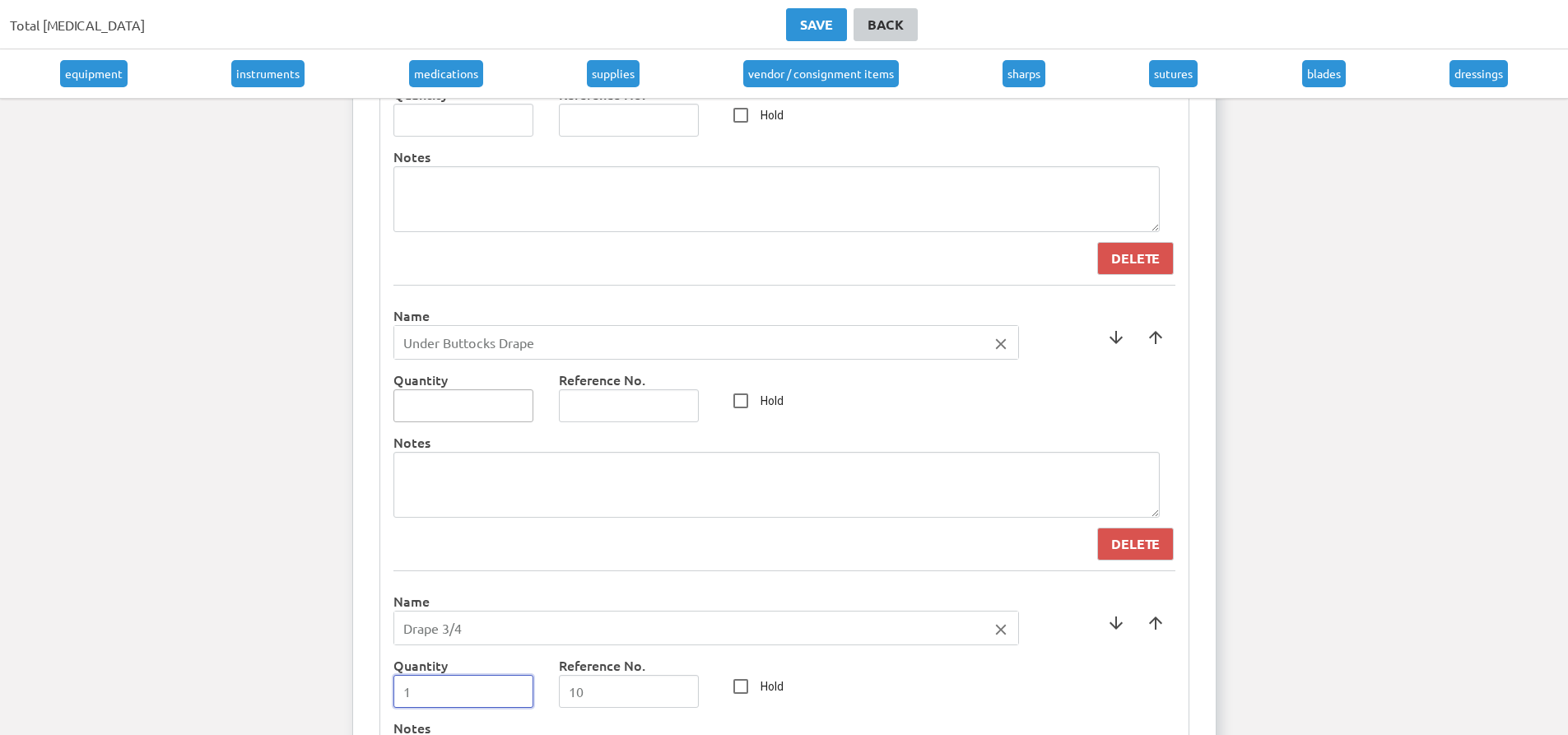
scroll to position [2717, 0]
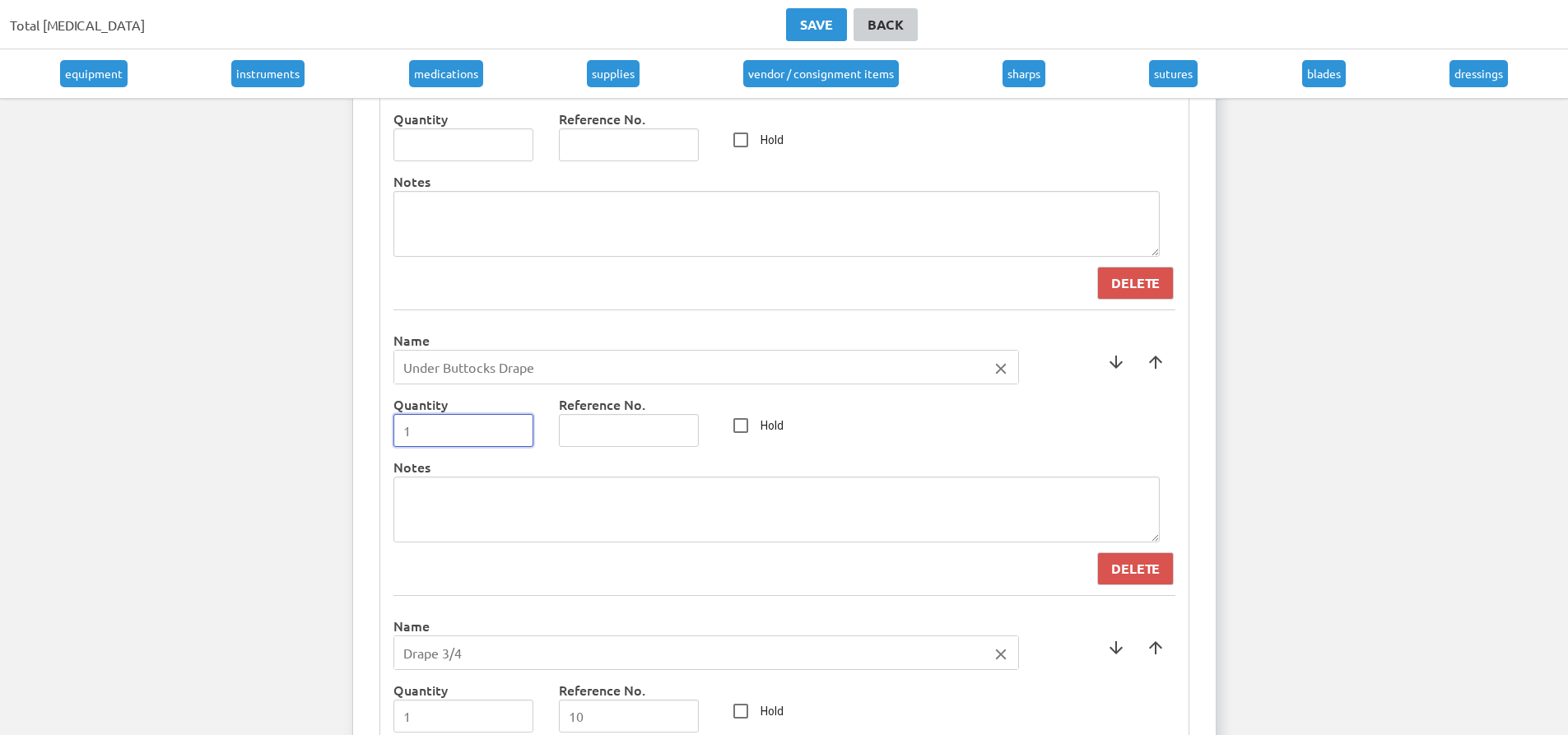
type input "1"
click at [518, 426] on input "1" at bounding box center [463, 430] width 141 height 33
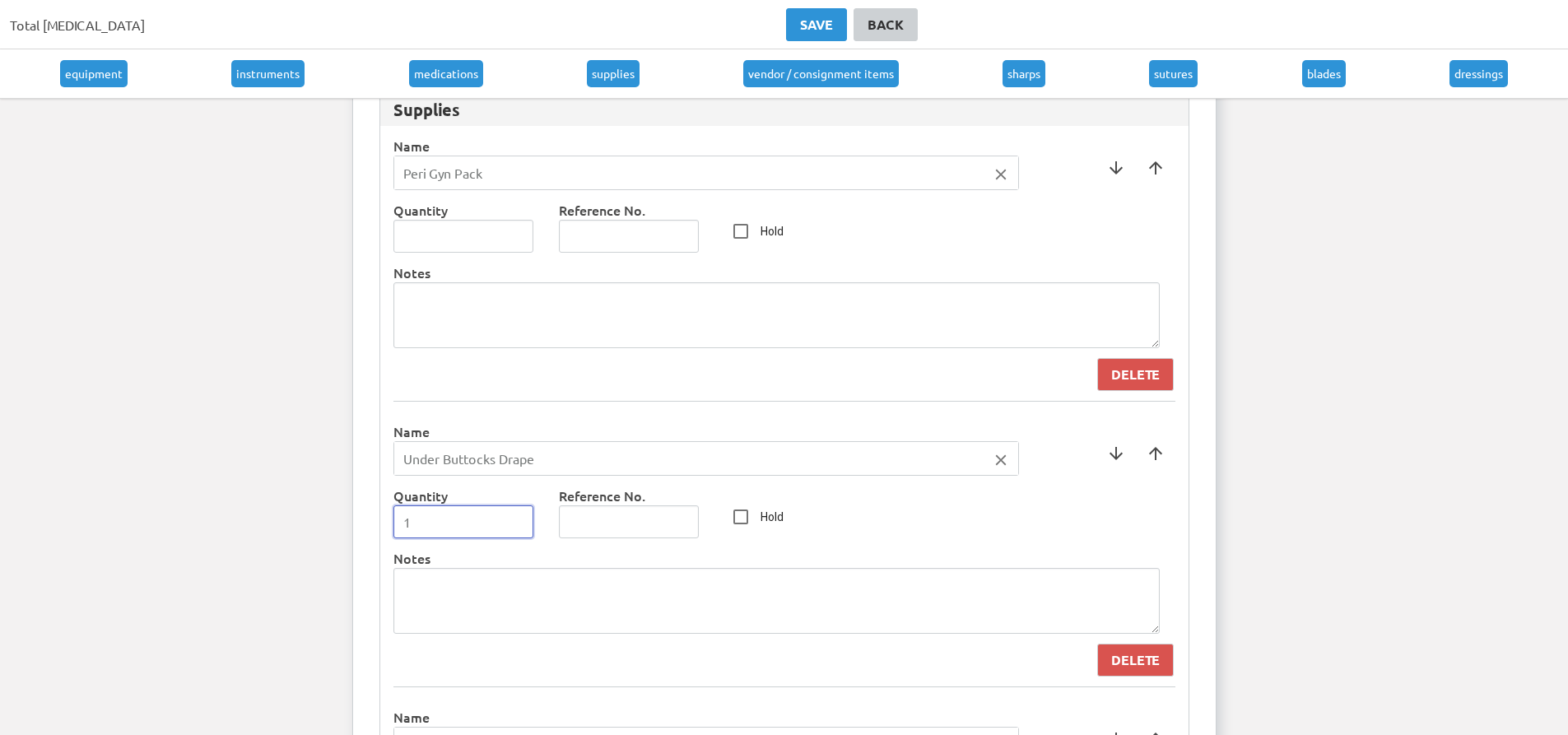
scroll to position [2469, 0]
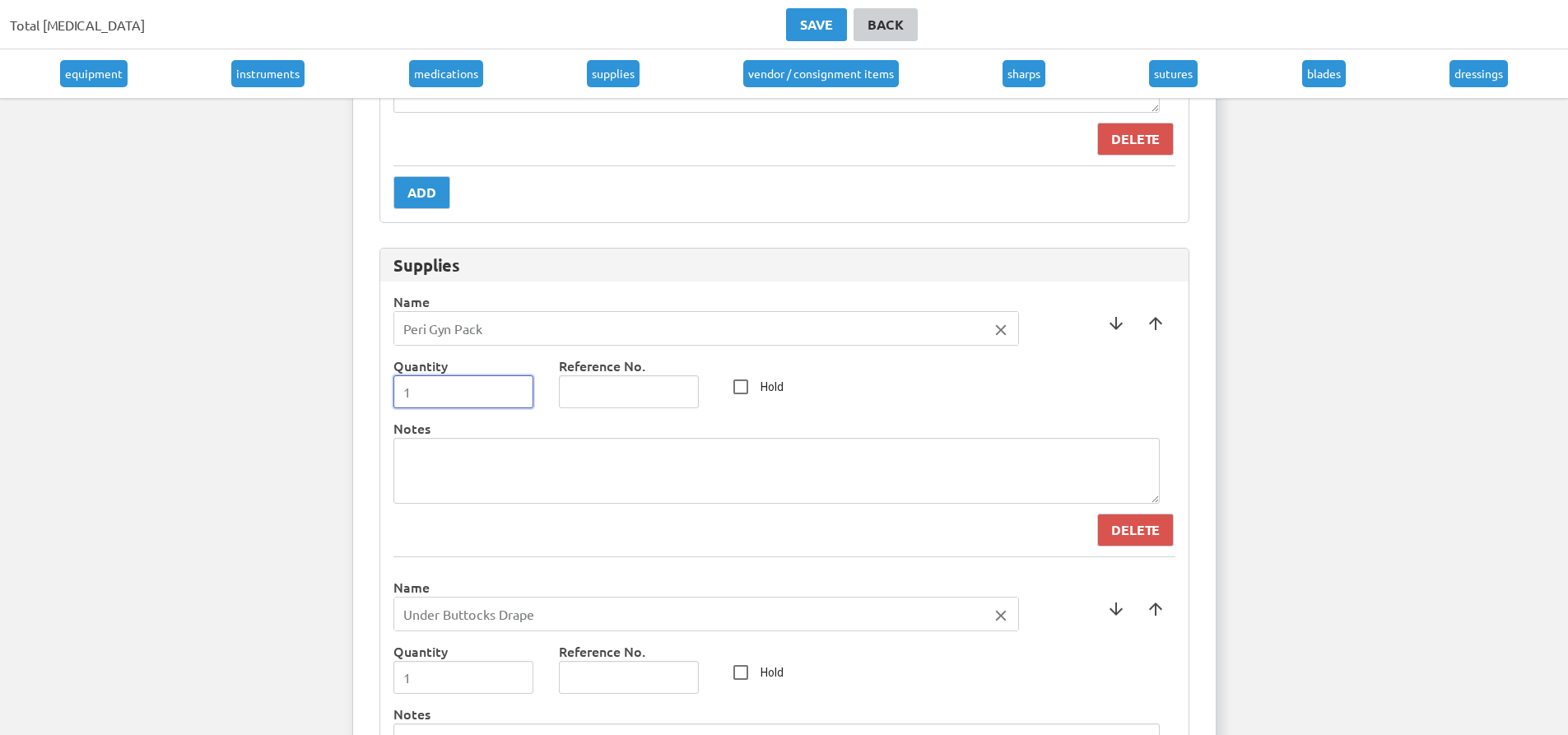
type input "1"
click at [515, 390] on input "1" at bounding box center [463, 392] width 141 height 33
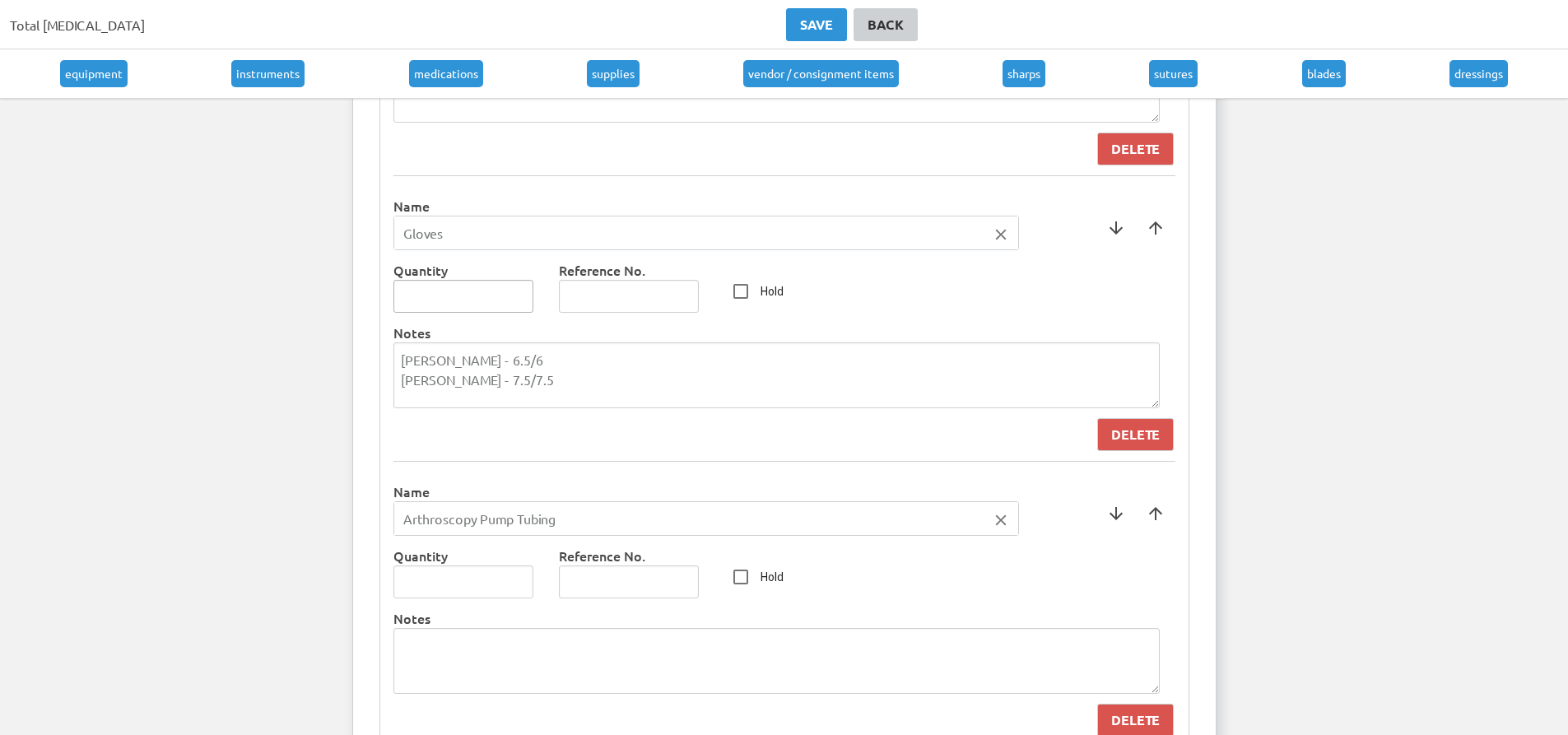
scroll to position [4280, 0]
type input "1"
click at [515, 580] on input "1" at bounding box center [463, 581] width 141 height 33
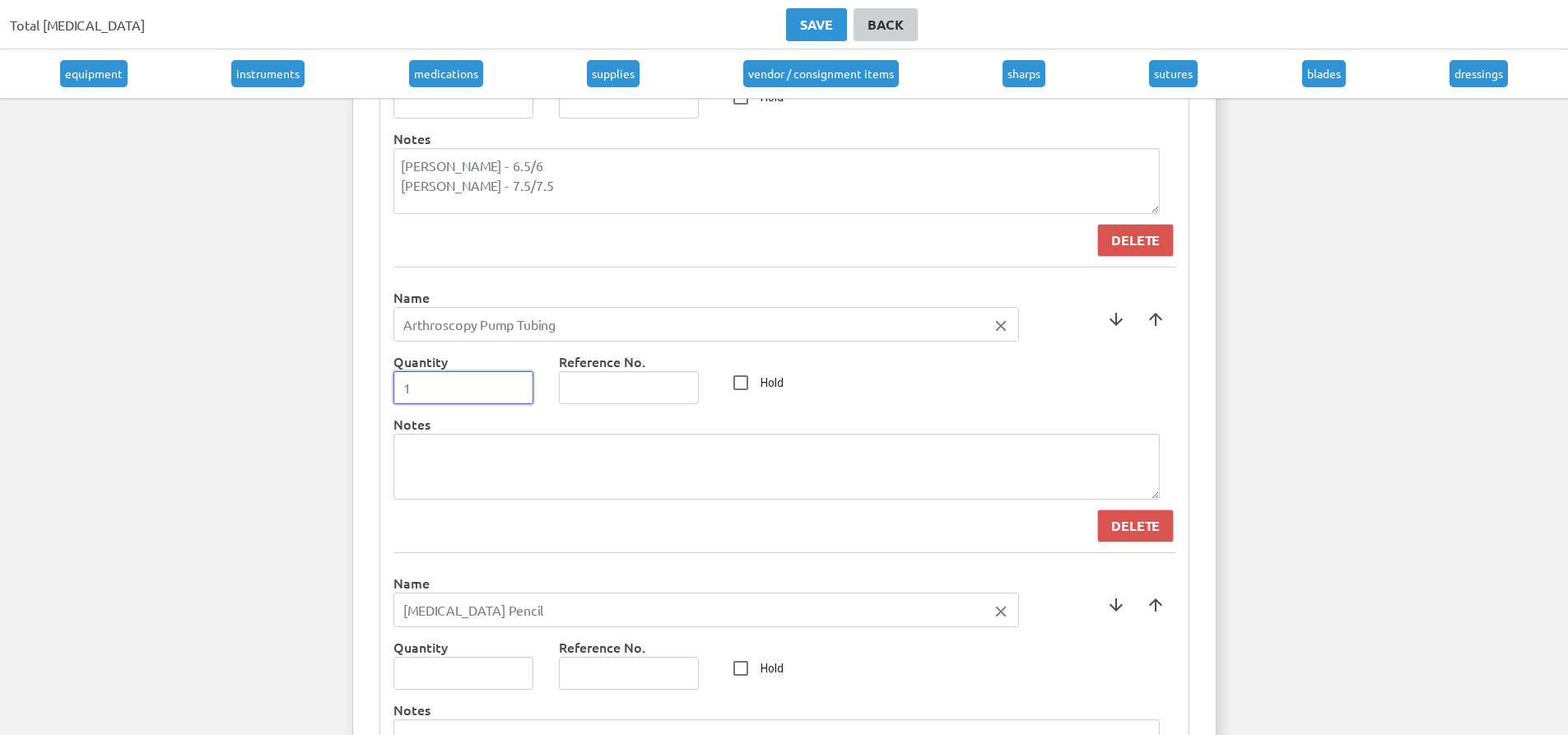
scroll to position [4527, 0]
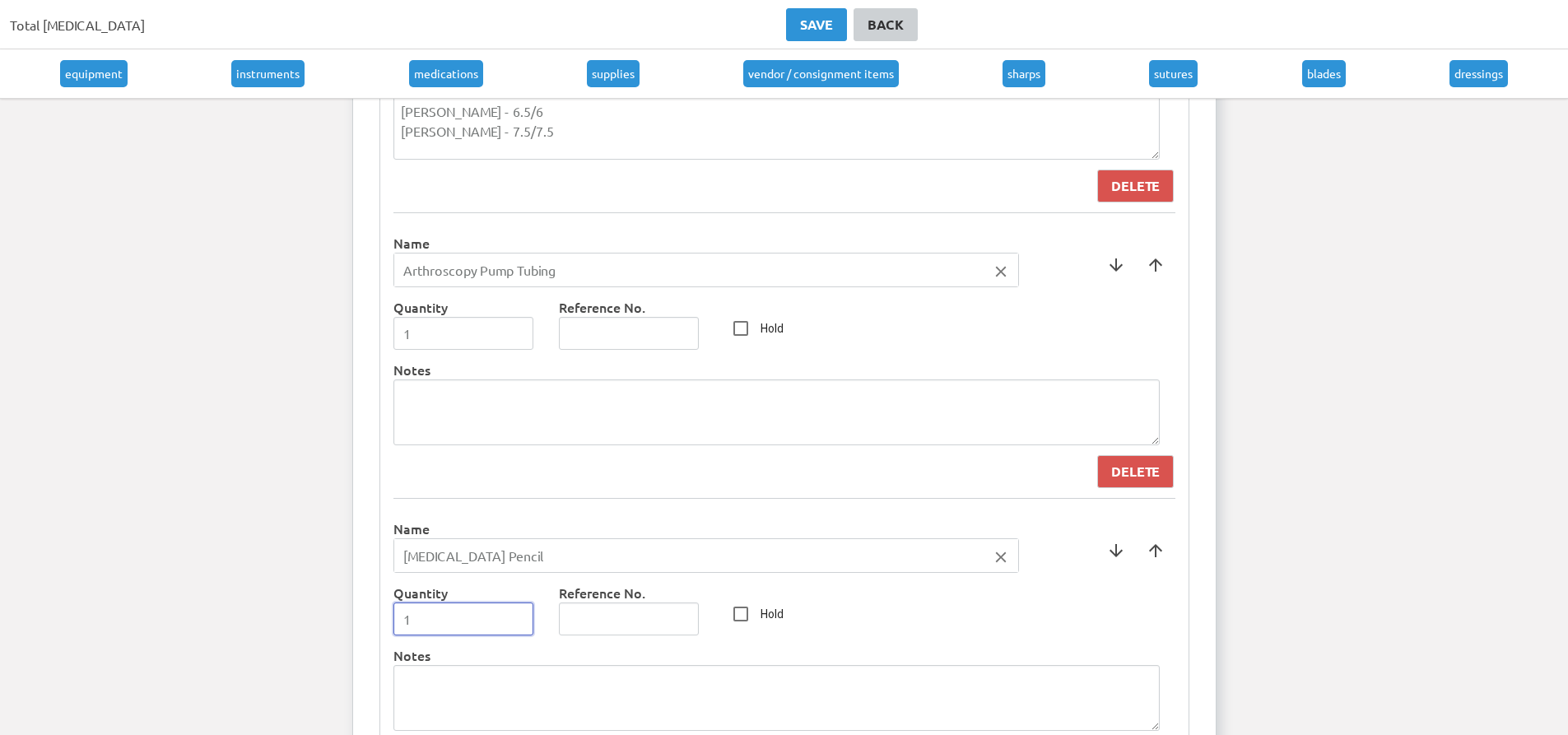
type input "1"
click at [517, 617] on input "1" at bounding box center [463, 619] width 141 height 33
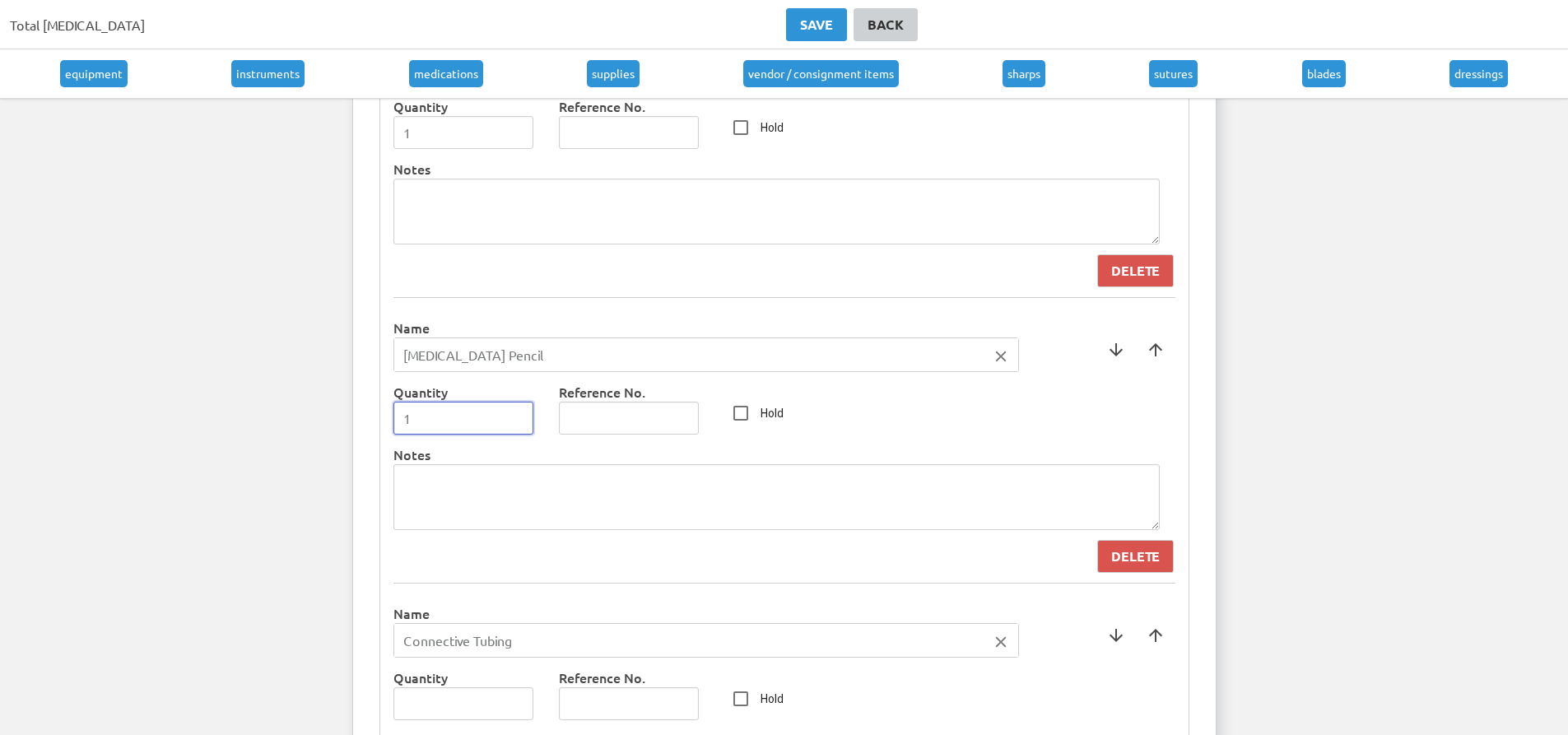
scroll to position [4774, 0]
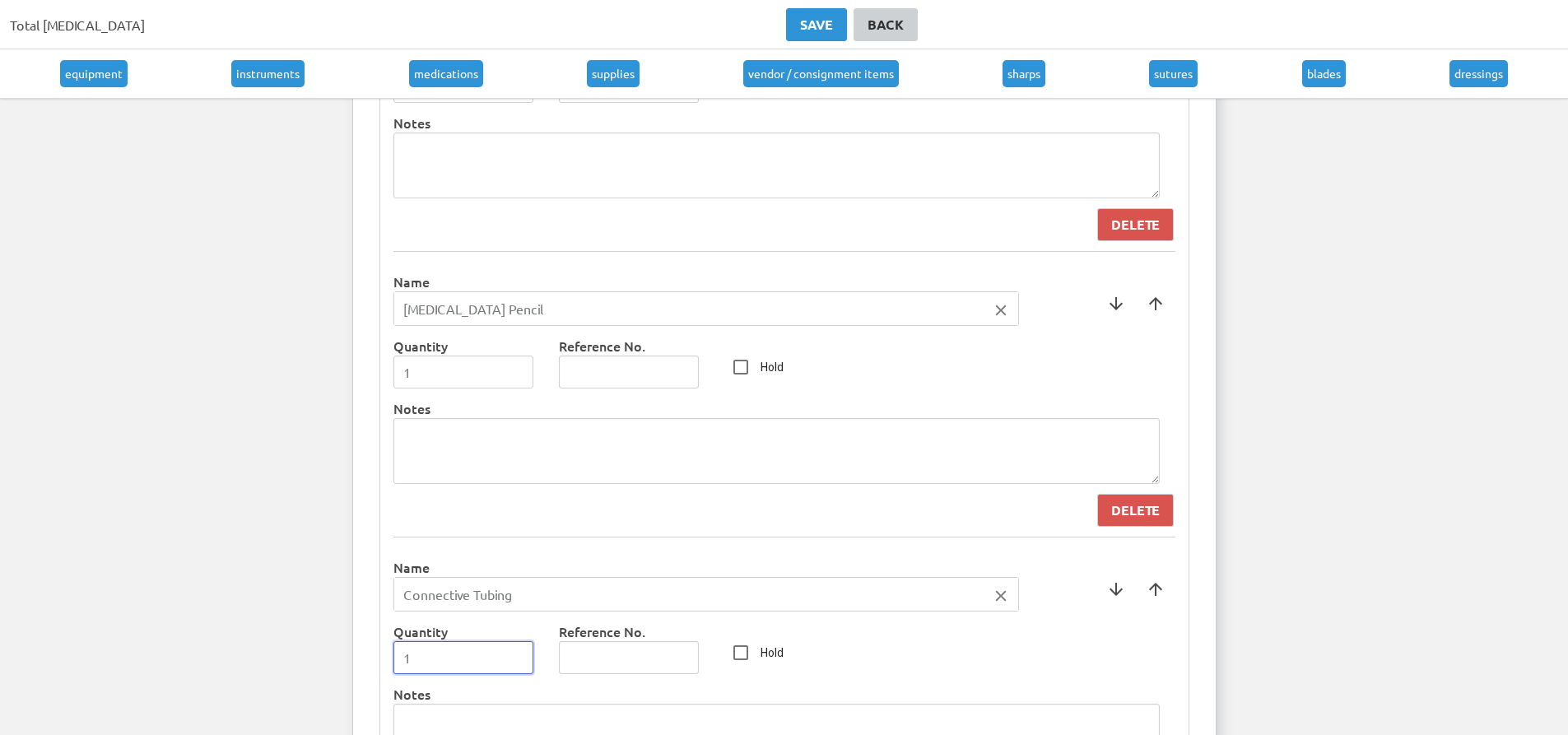
type input "1"
click at [519, 651] on input "1" at bounding box center [463, 657] width 141 height 33
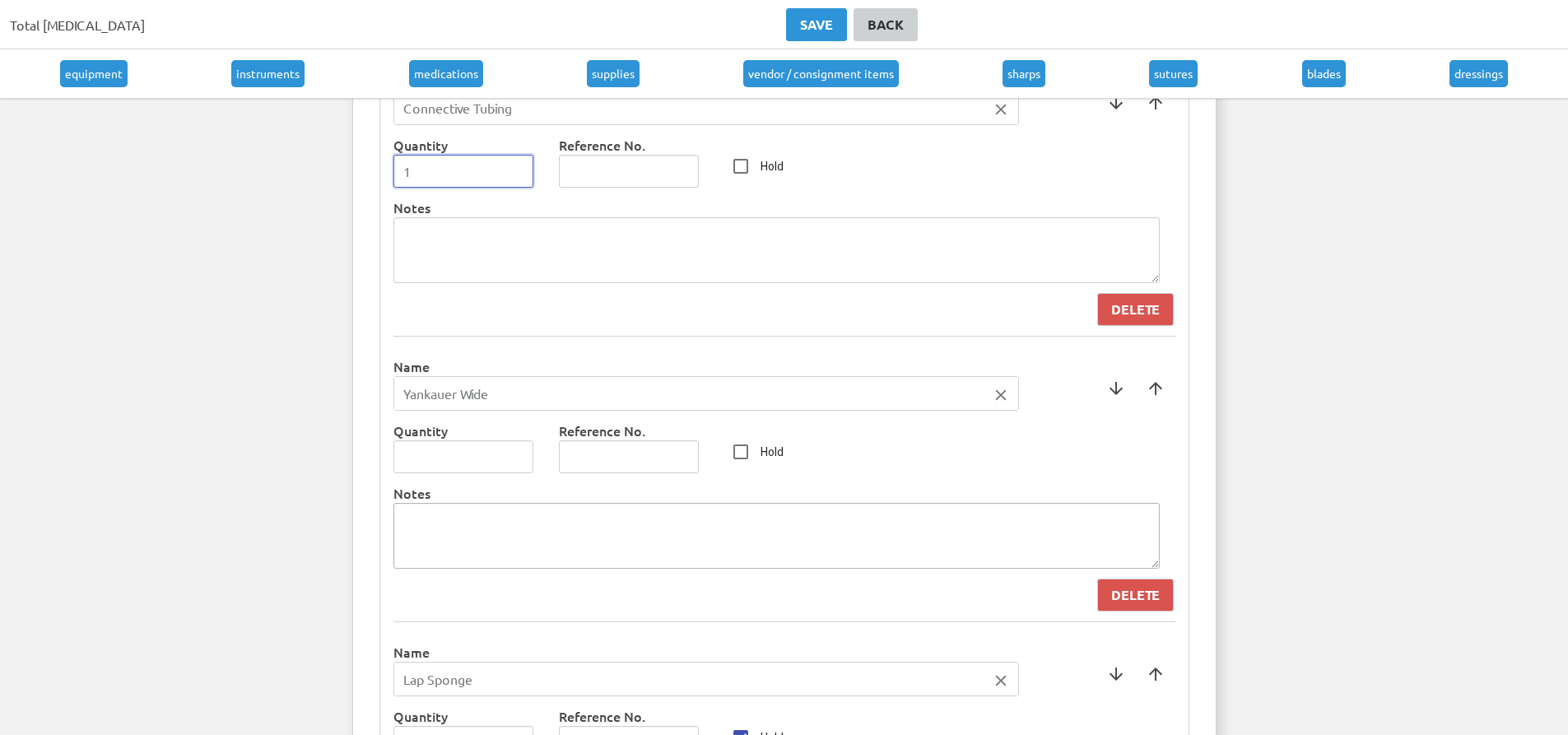
scroll to position [5267, 0]
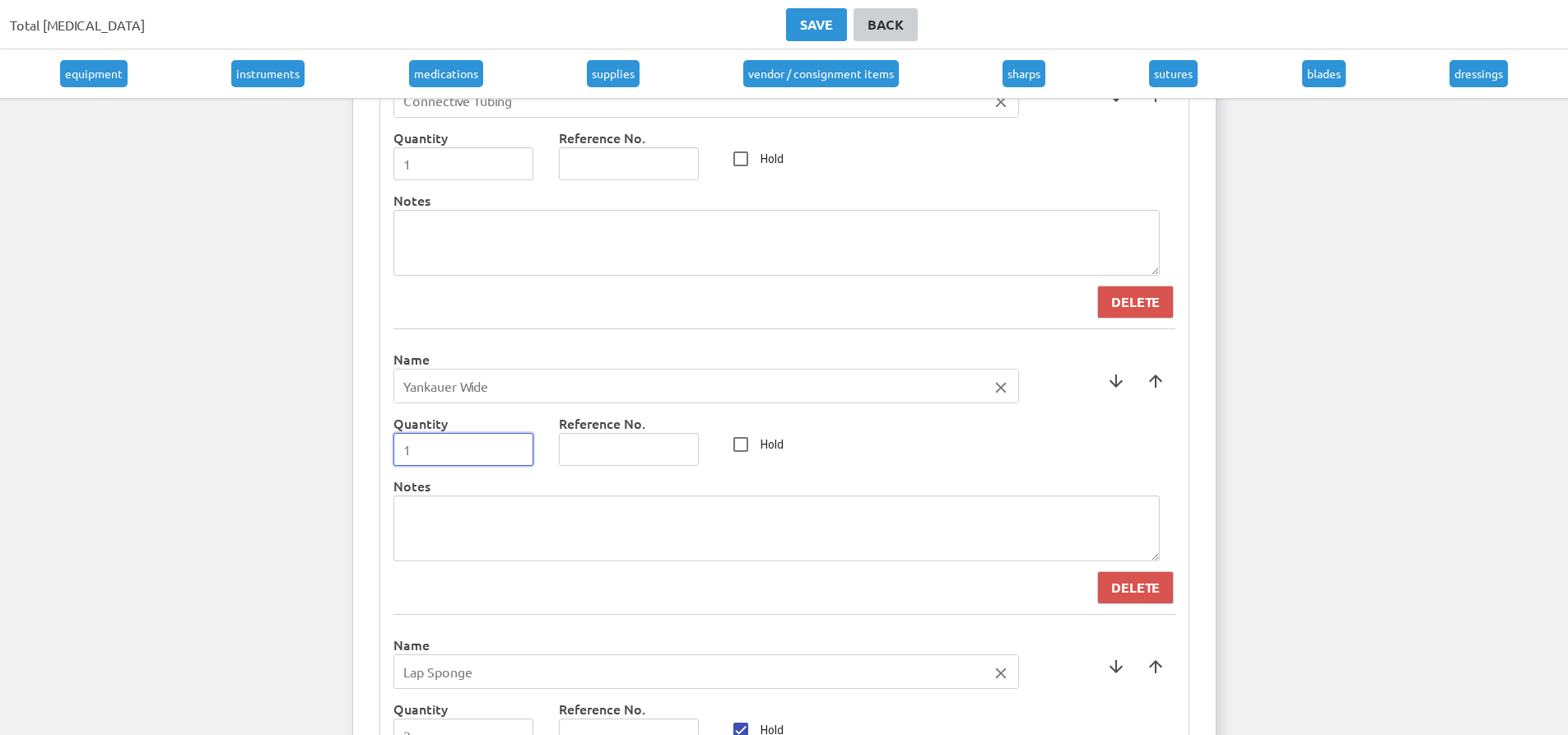
type input "1"
click at [513, 448] on input "1" at bounding box center [463, 450] width 141 height 33
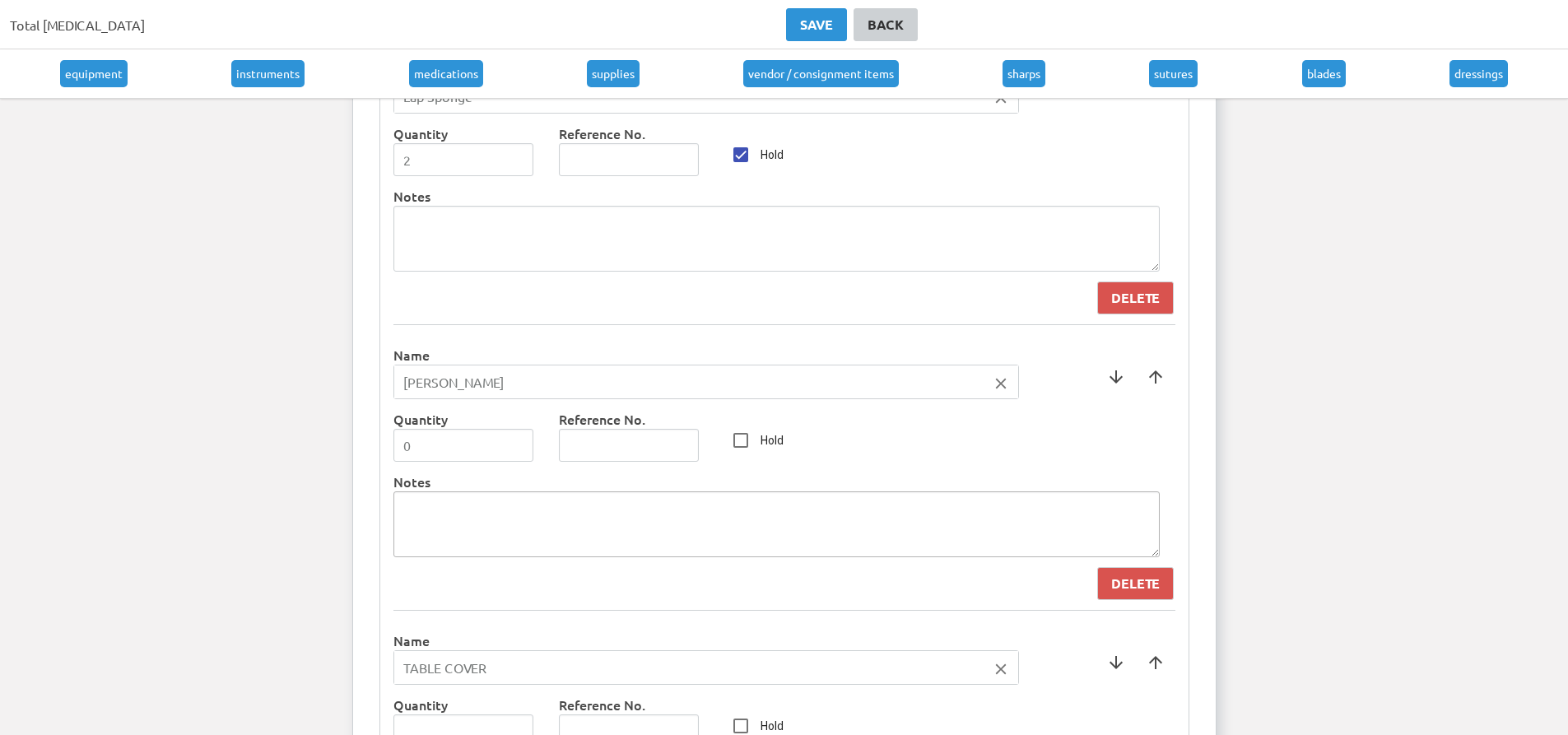
scroll to position [5844, 0]
type input "1"
click at [516, 442] on input "1" at bounding box center [463, 445] width 141 height 33
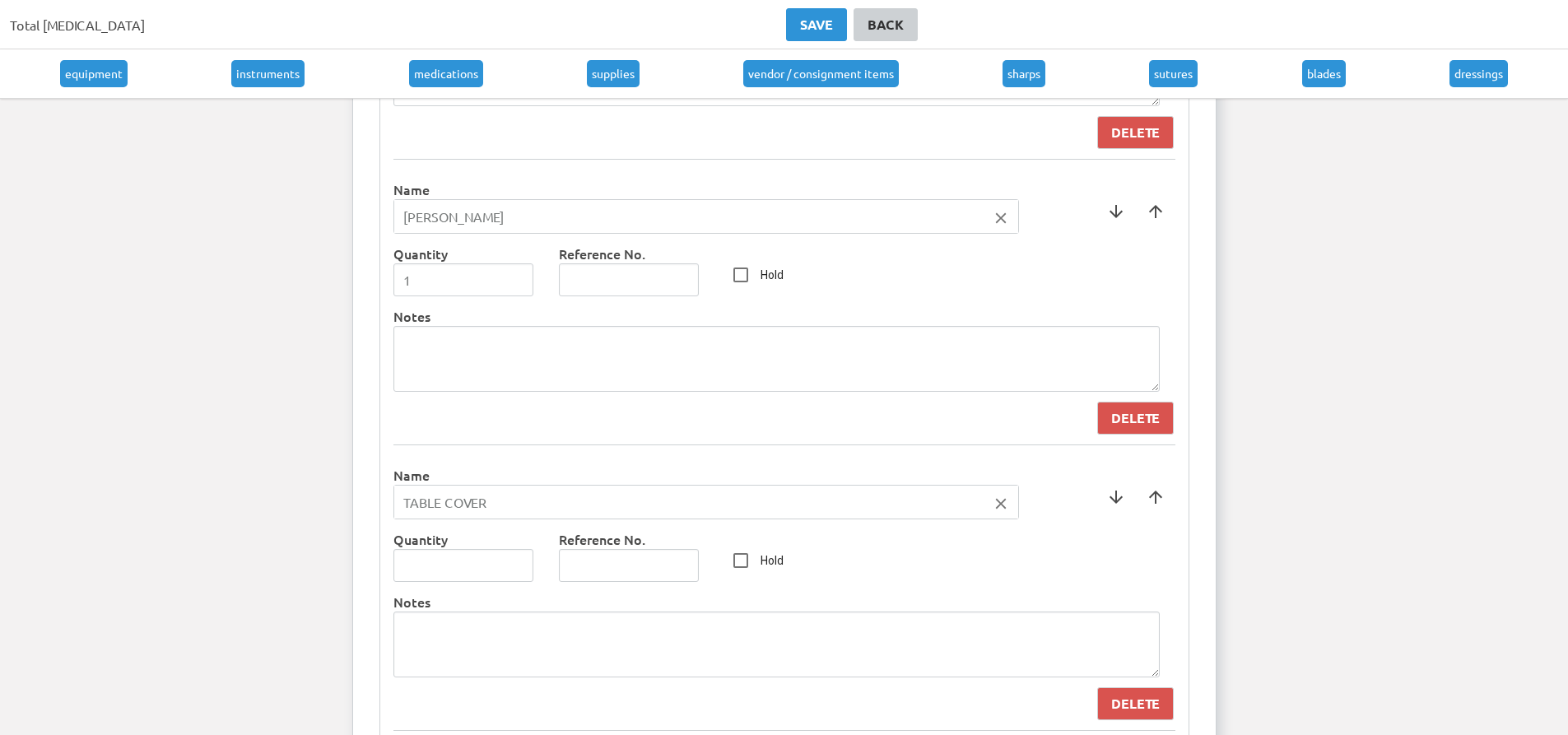
click at [992, 505] on icon "close" at bounding box center [1001, 503] width 18 height 18
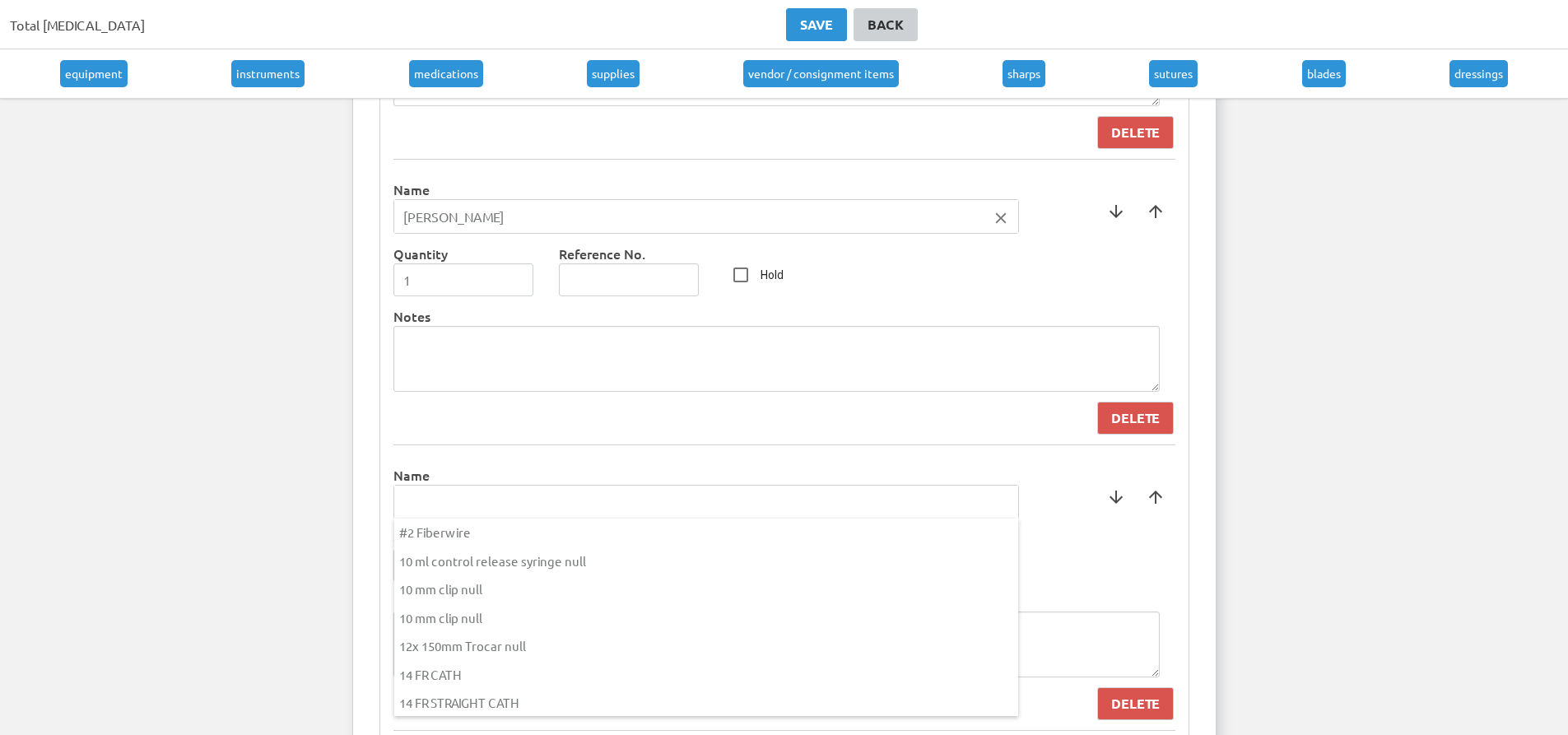
click at [868, 494] on input "text" at bounding box center [706, 502] width 624 height 33
type input "Skin Marker"
click at [679, 474] on div at bounding box center [784, 367] width 1568 height 735
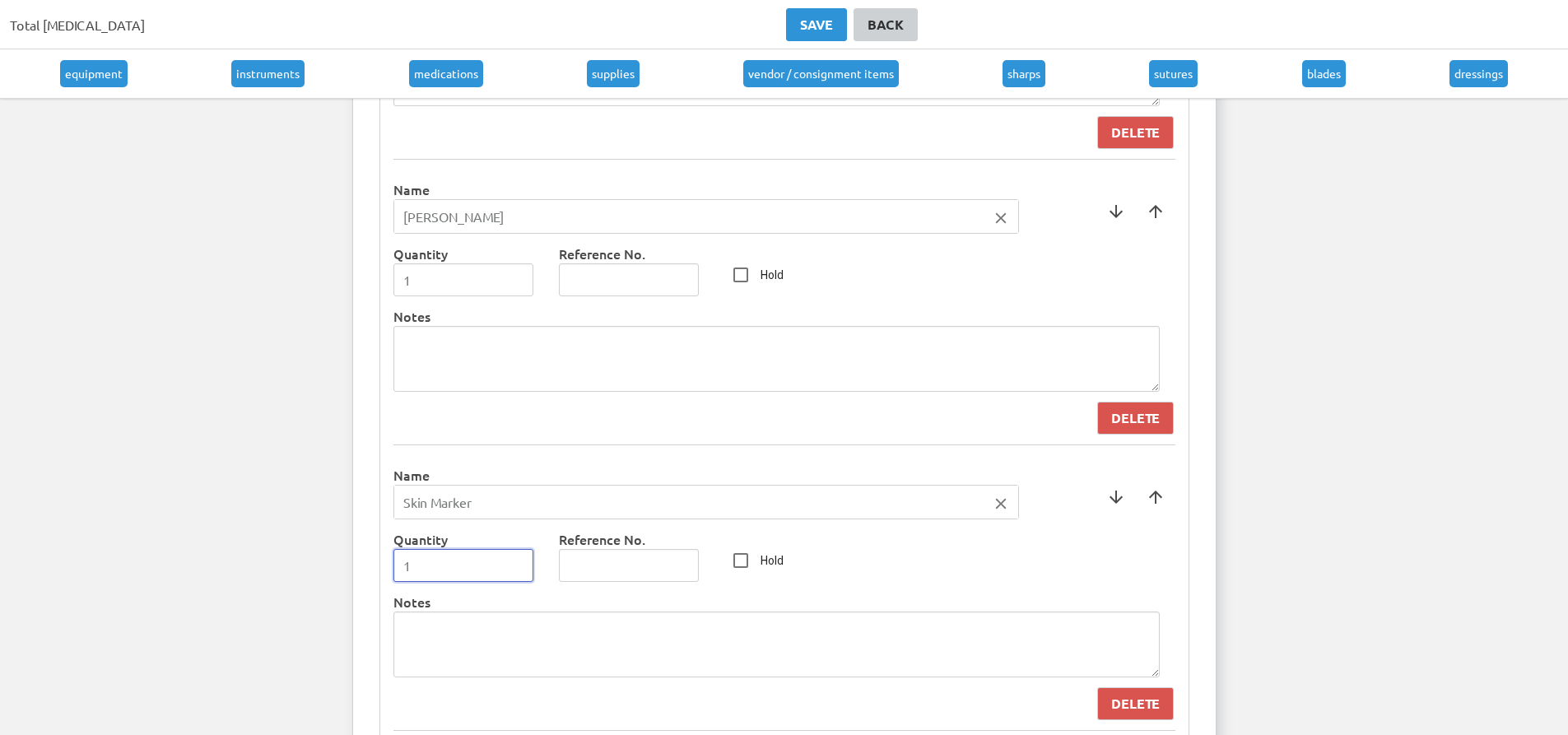
type input "1"
click at [517, 562] on input "1" at bounding box center [463, 565] width 141 height 33
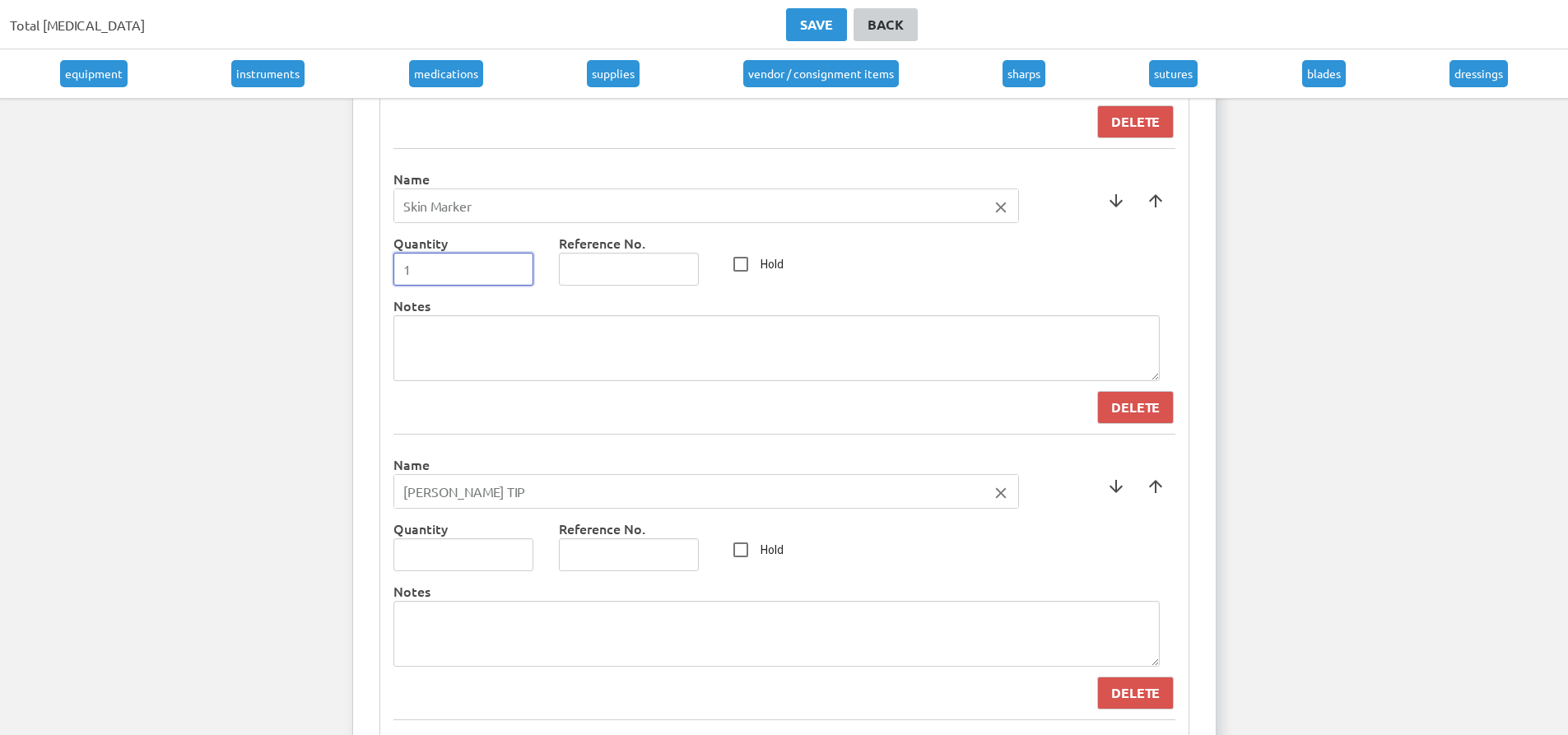
scroll to position [6338, 0]
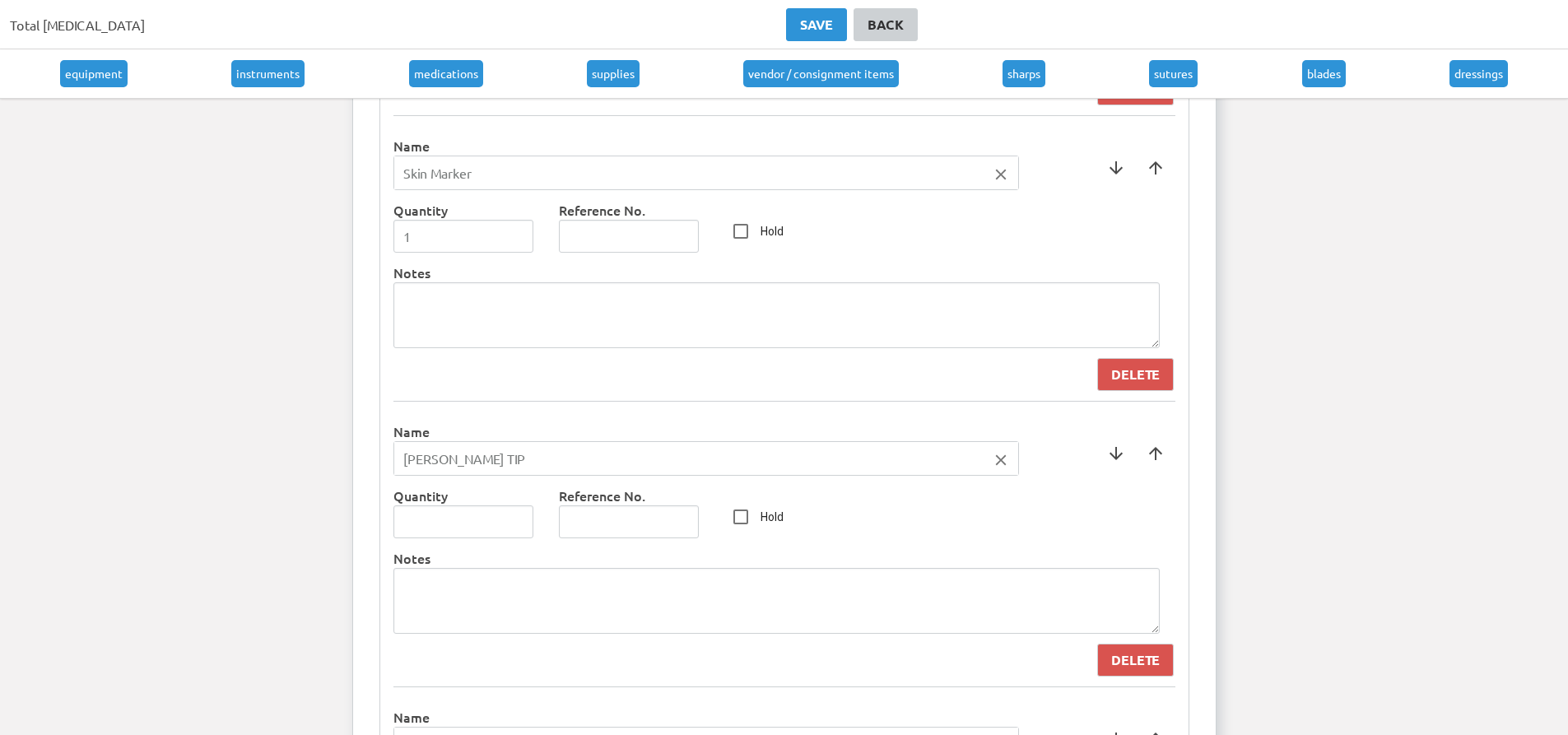
click at [1002, 461] on icon "close" at bounding box center [1001, 460] width 18 height 18
click at [692, 470] on input "text" at bounding box center [706, 458] width 624 height 33
type input "10 cc Syringe (Control)"
click at [526, 516] on div at bounding box center [784, 367] width 1568 height 735
type input "1"
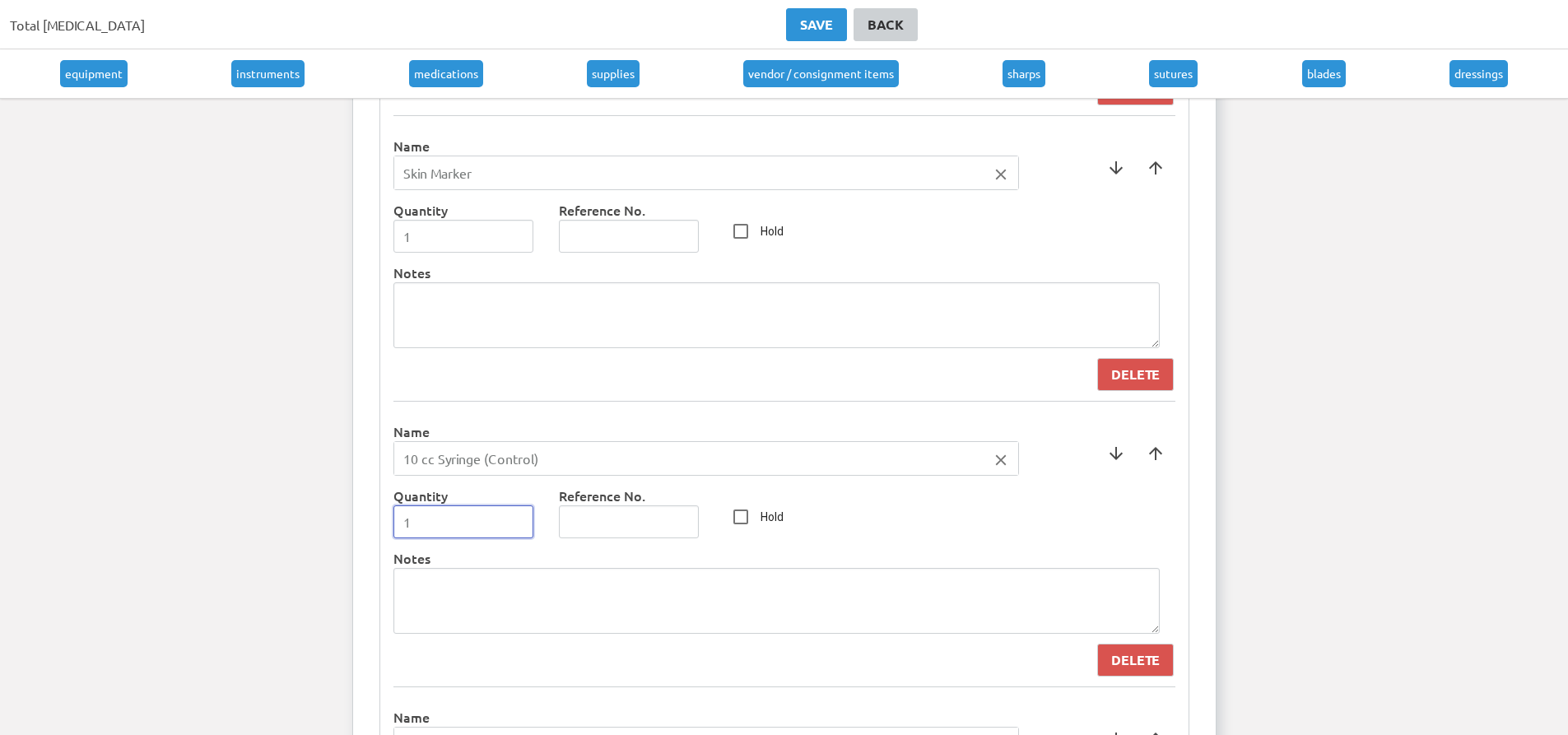
click at [517, 518] on input "1" at bounding box center [463, 522] width 141 height 33
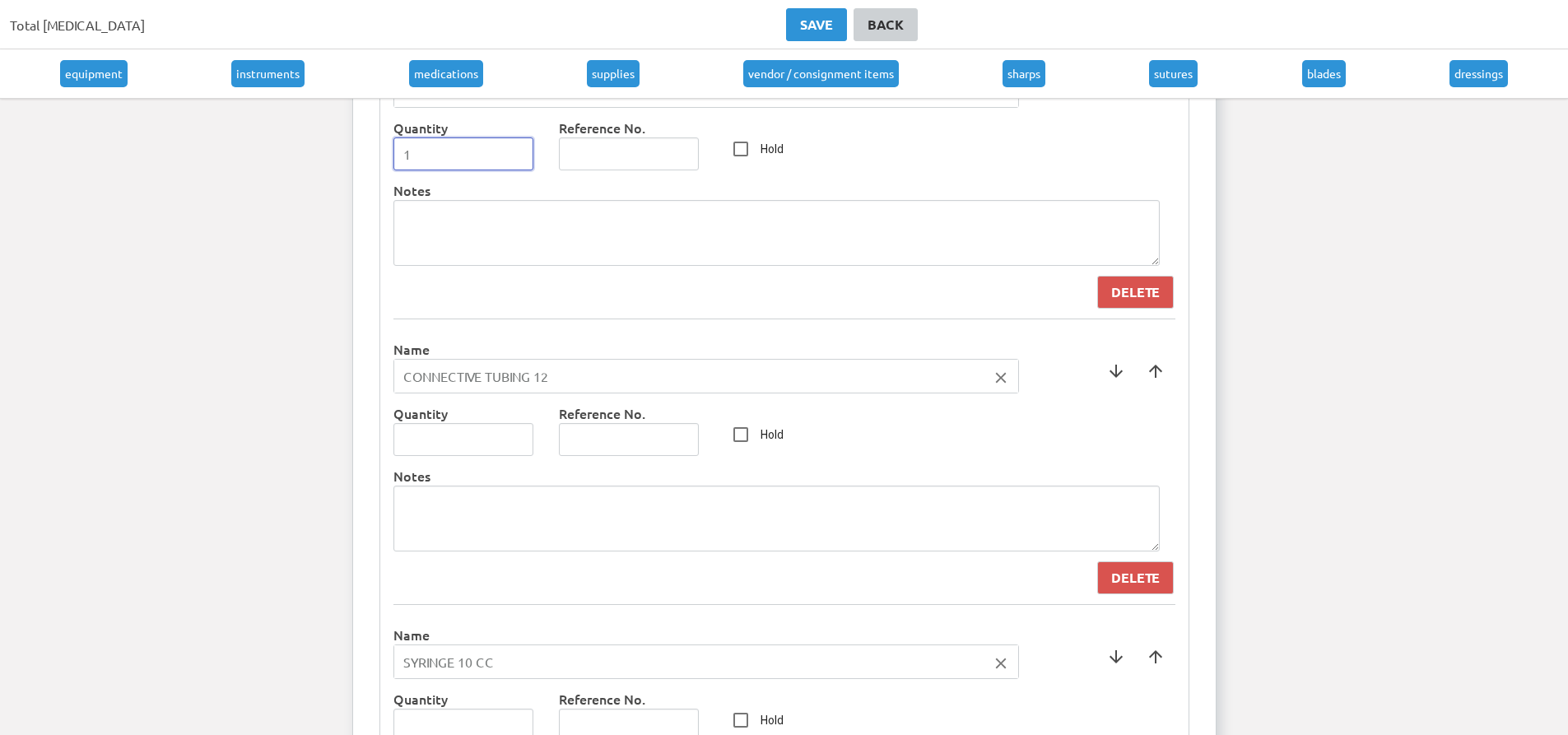
scroll to position [6749, 0]
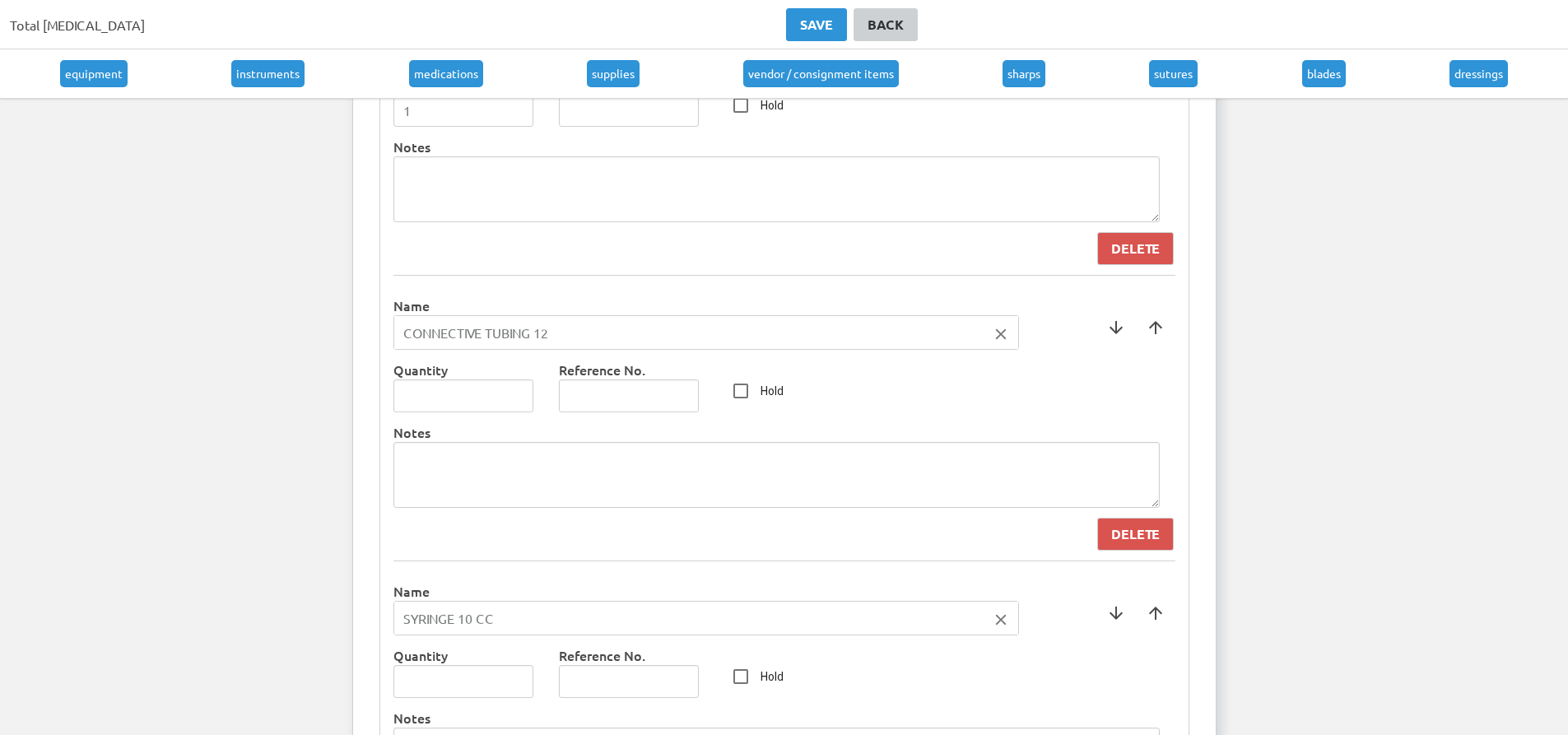
click at [993, 332] on icon "close" at bounding box center [1001, 334] width 18 height 18
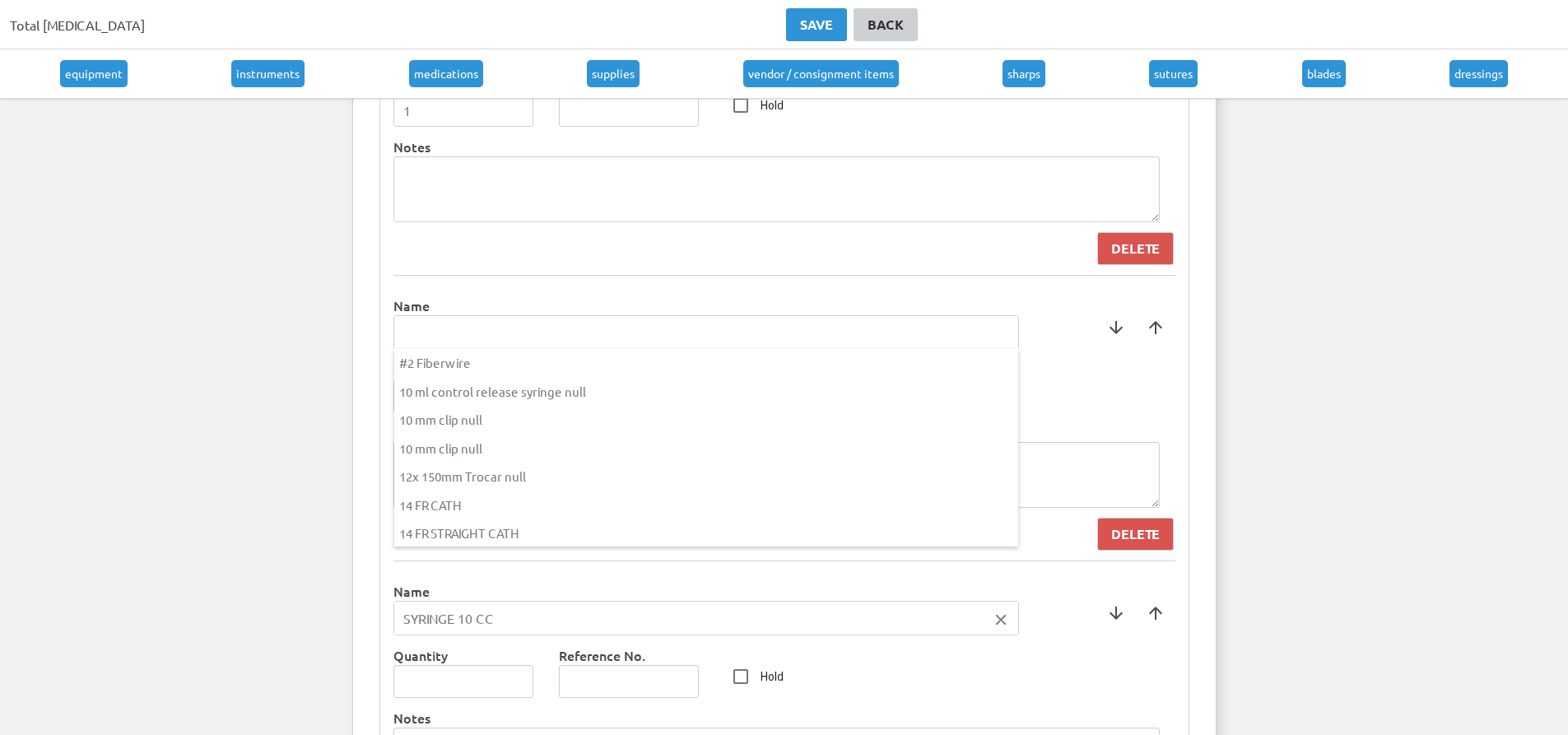
click at [669, 342] on input "text" at bounding box center [706, 333] width 624 height 33
type input "Needle Counter"
click at [602, 304] on div at bounding box center [784, 367] width 1568 height 735
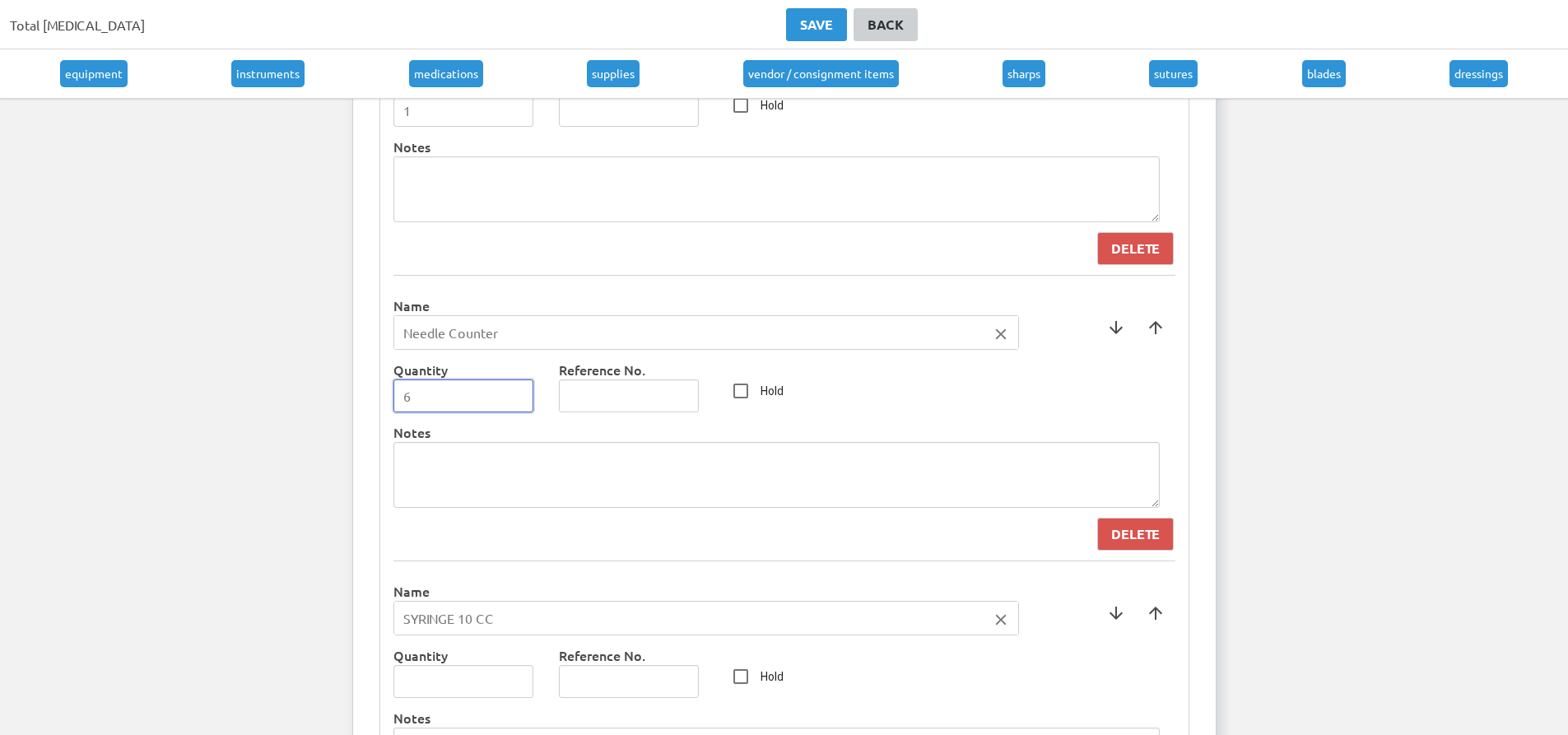
drag, startPoint x: 521, startPoint y: 389, endPoint x: 544, endPoint y: 402, distance: 26.4
click at [534, 397] on input "6" at bounding box center [463, 396] width 141 height 33
click at [518, 404] on input "5" at bounding box center [463, 396] width 141 height 33
click at [518, 404] on input "4" at bounding box center [463, 396] width 141 height 33
click at [518, 404] on input "3" at bounding box center [463, 396] width 141 height 33
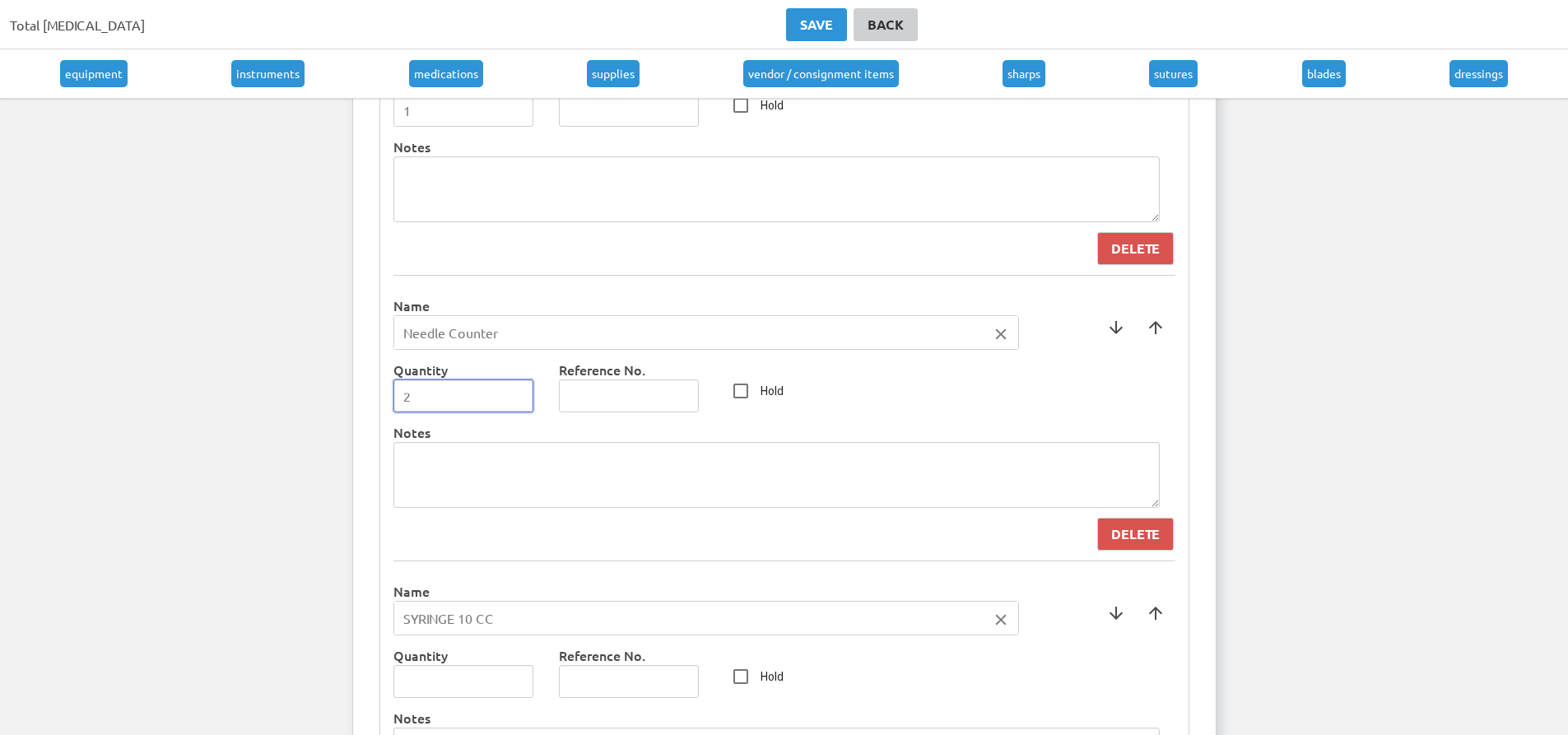
click at [518, 404] on input "2" at bounding box center [463, 396] width 141 height 33
type input "1"
click at [518, 404] on input "1" at bounding box center [463, 396] width 141 height 33
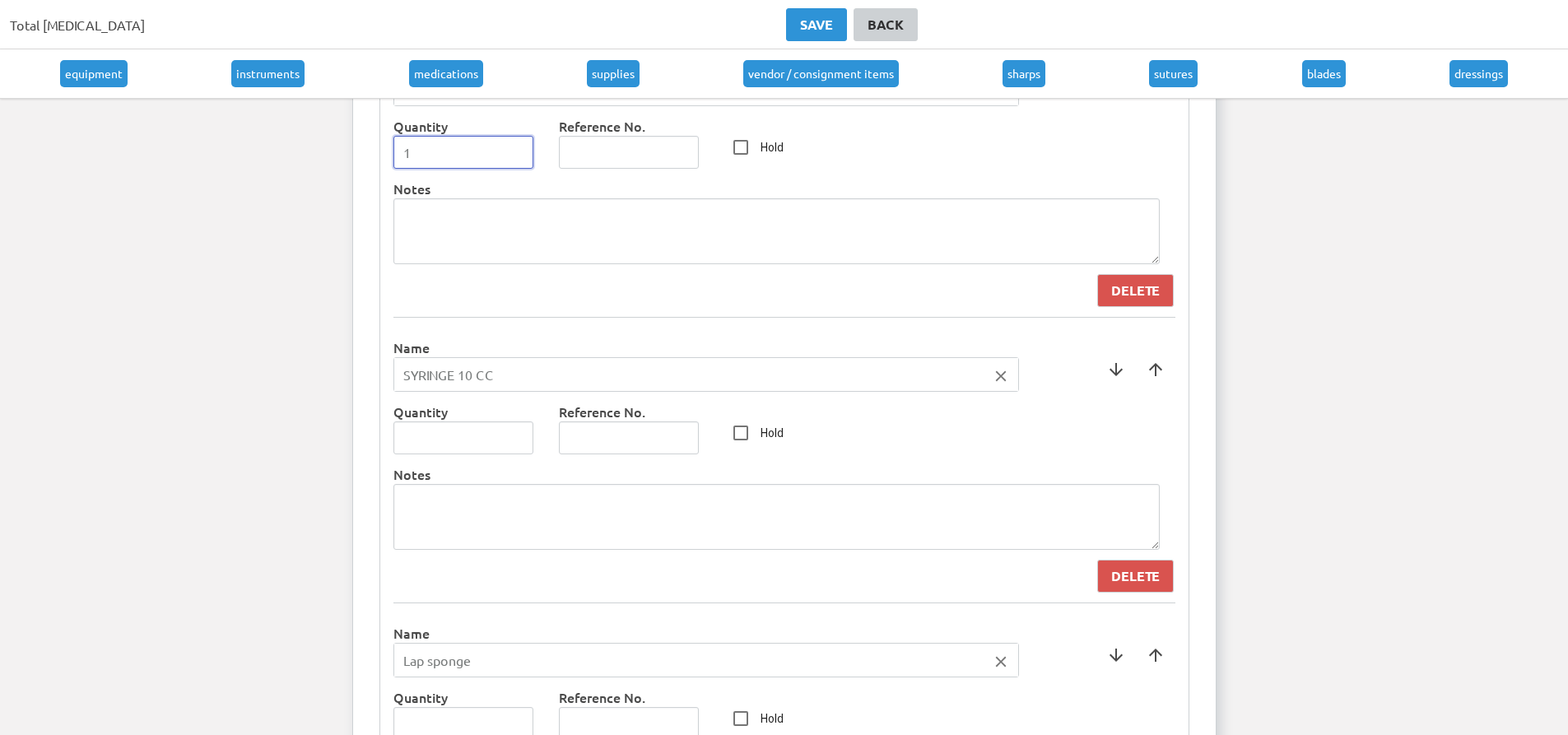
scroll to position [6997, 0]
click at [1003, 371] on icon "close" at bounding box center [1001, 373] width 18 height 18
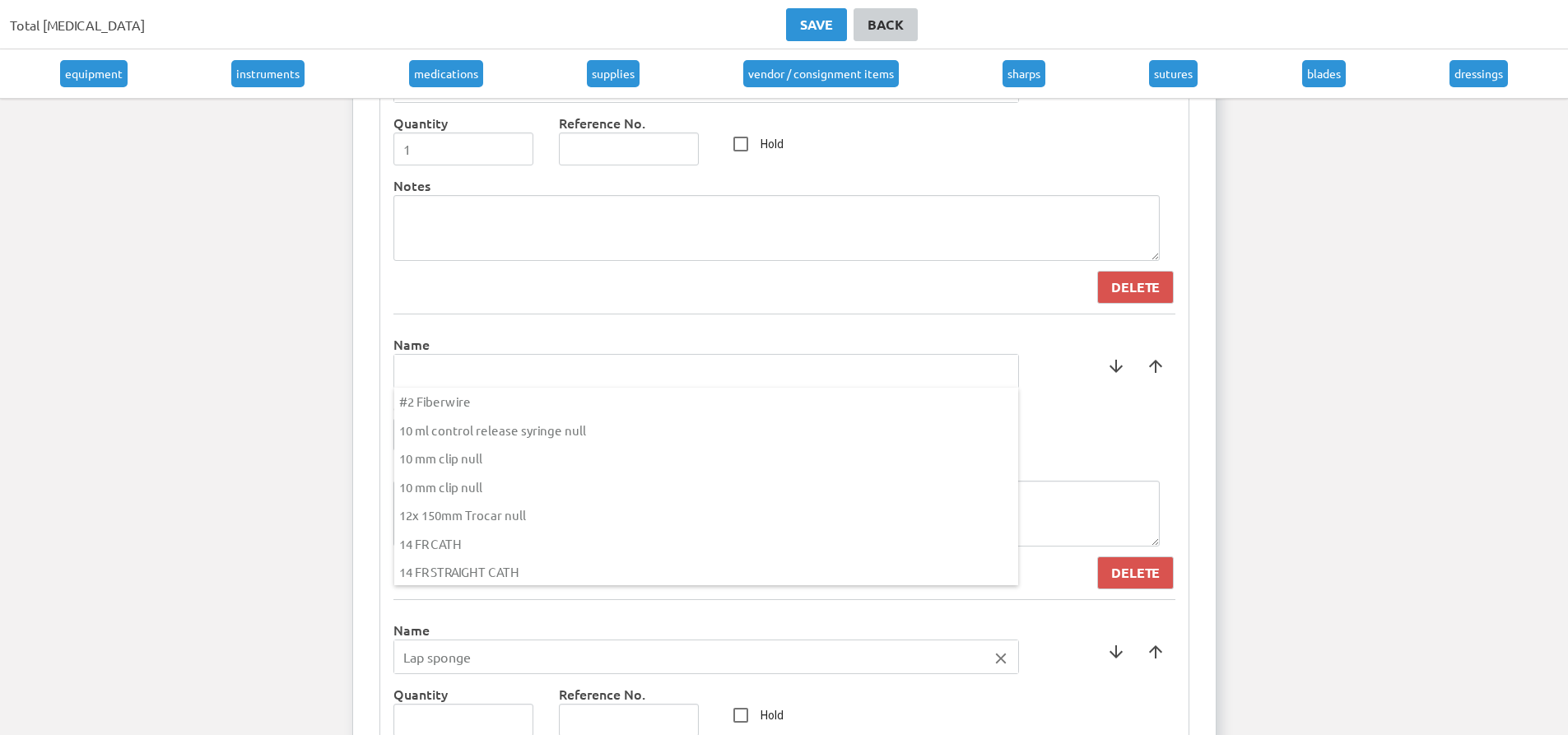
drag, startPoint x: 754, startPoint y: 349, endPoint x: 754, endPoint y: 367, distance: 18.0
click at [754, 354] on div at bounding box center [784, 367] width 1568 height 735
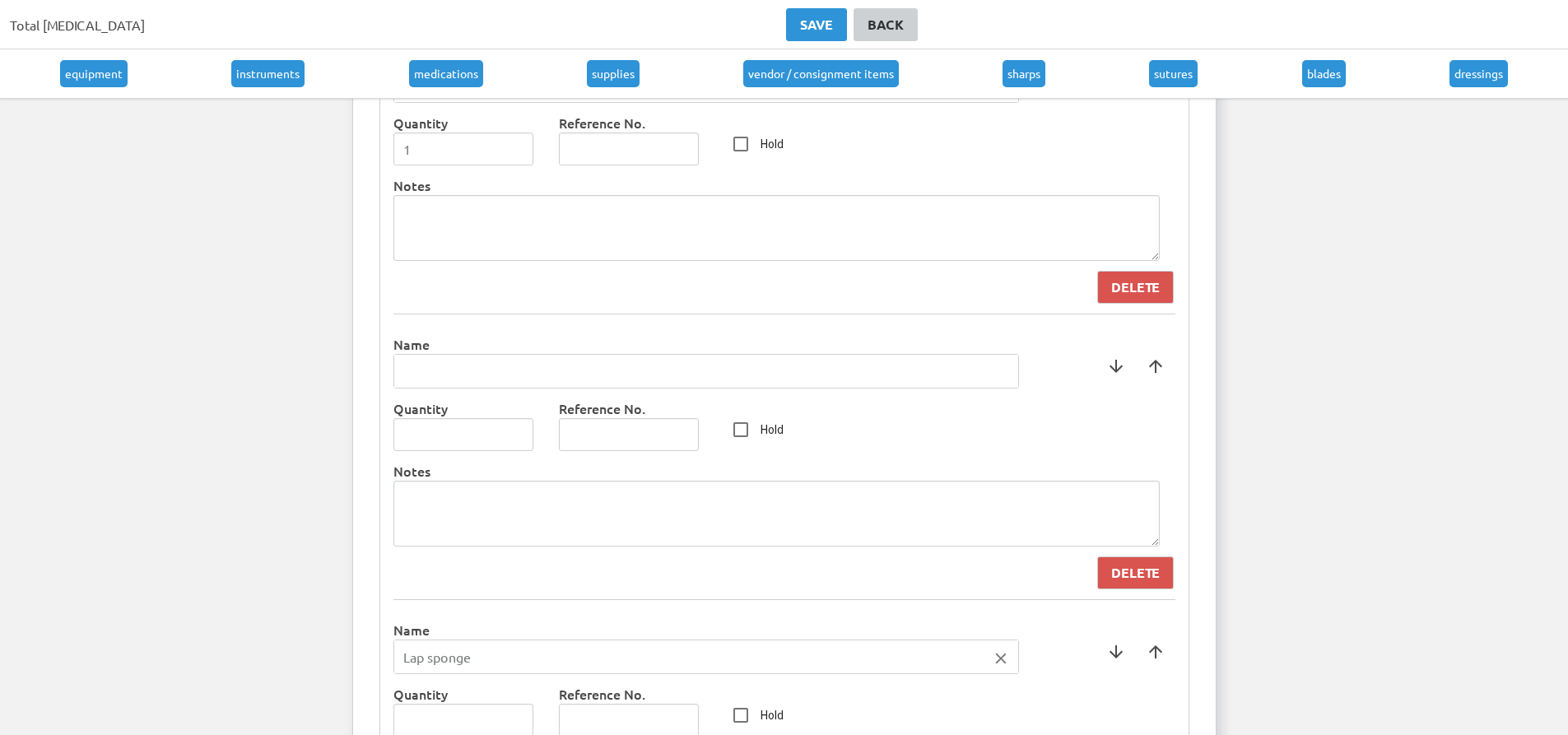
click at [754, 367] on input "text" at bounding box center [706, 371] width 624 height 33
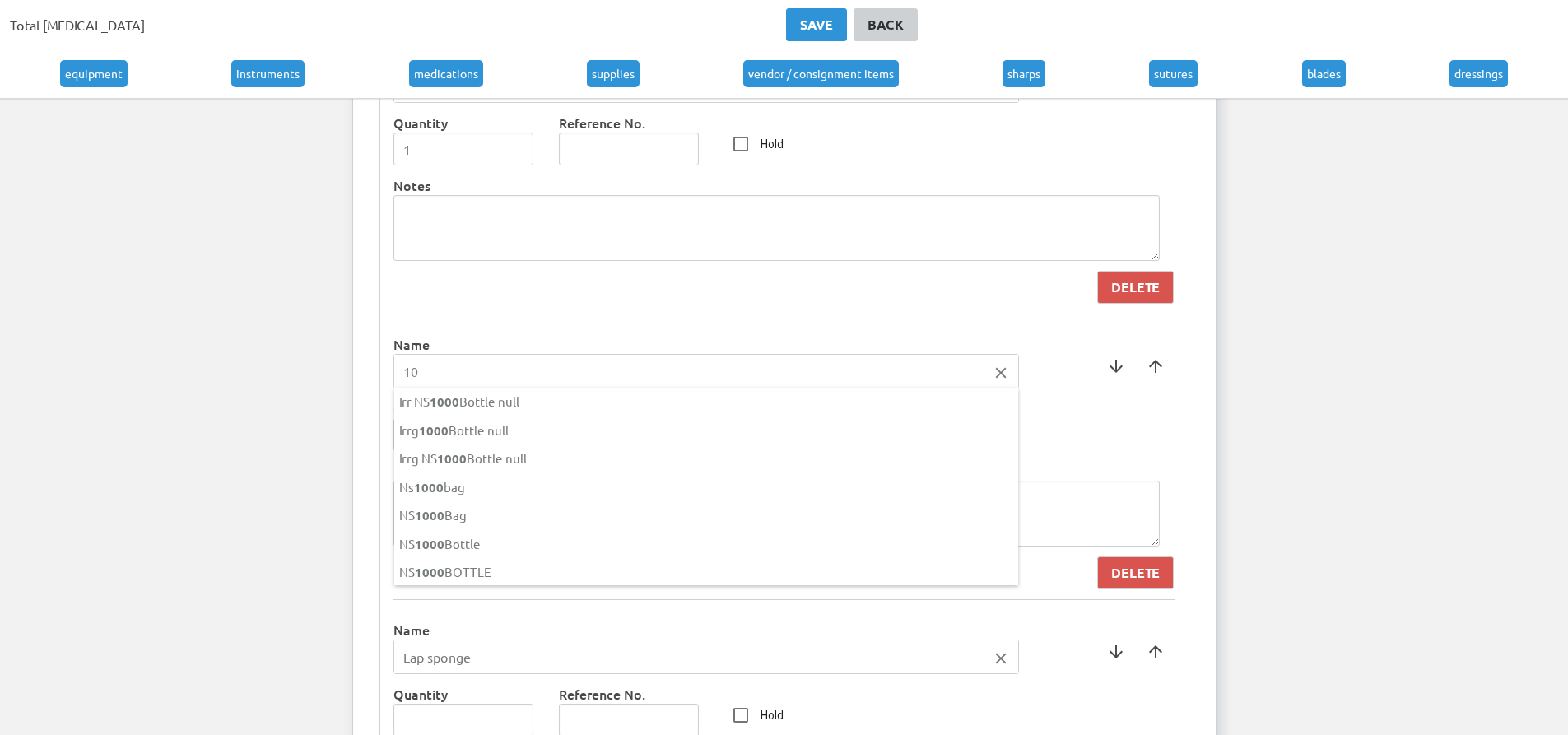
type input "1"
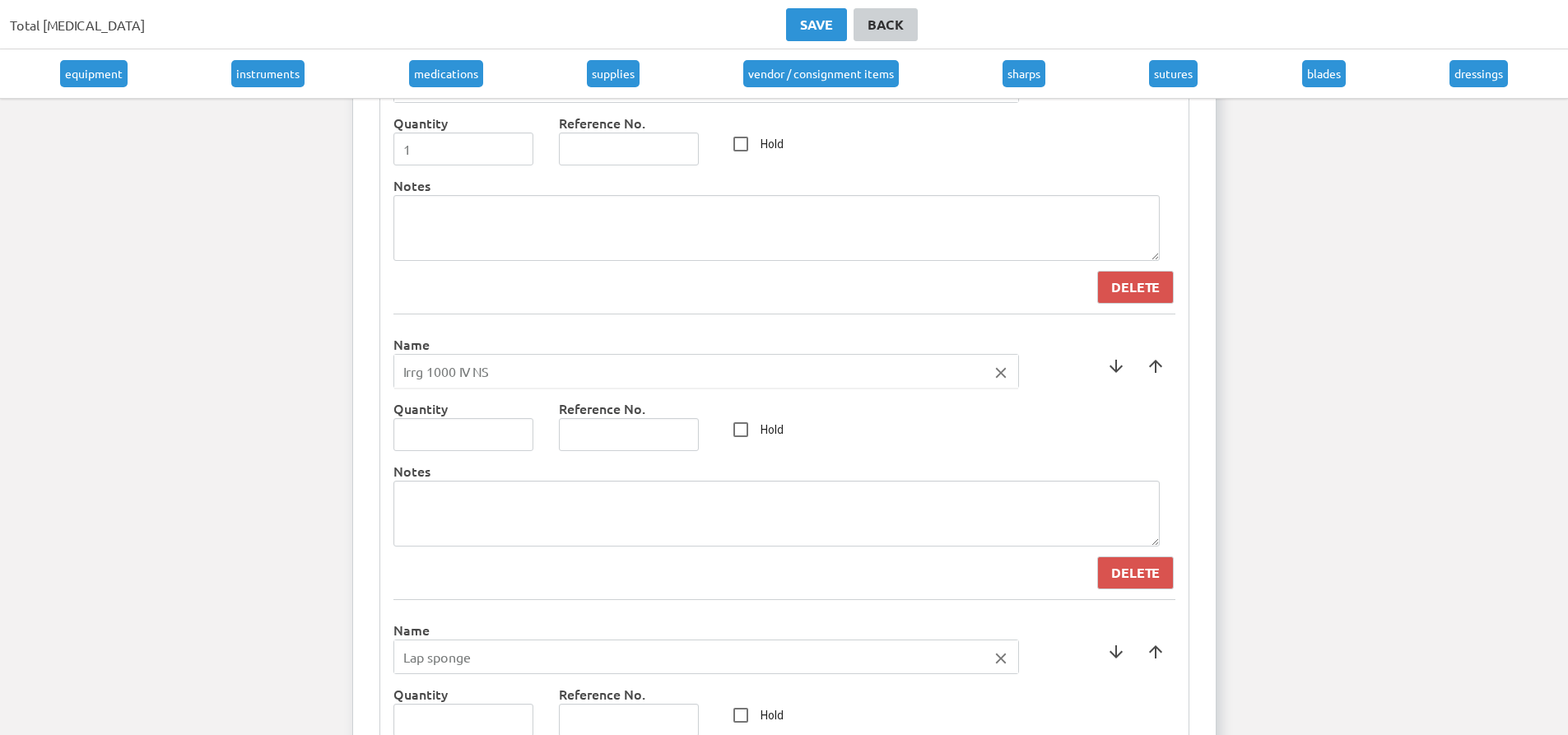
type input "Irrg 1000 IV NS"
click at [531, 429] on div at bounding box center [784, 367] width 1568 height 735
type input "1"
click at [518, 431] on input "1" at bounding box center [463, 435] width 141 height 33
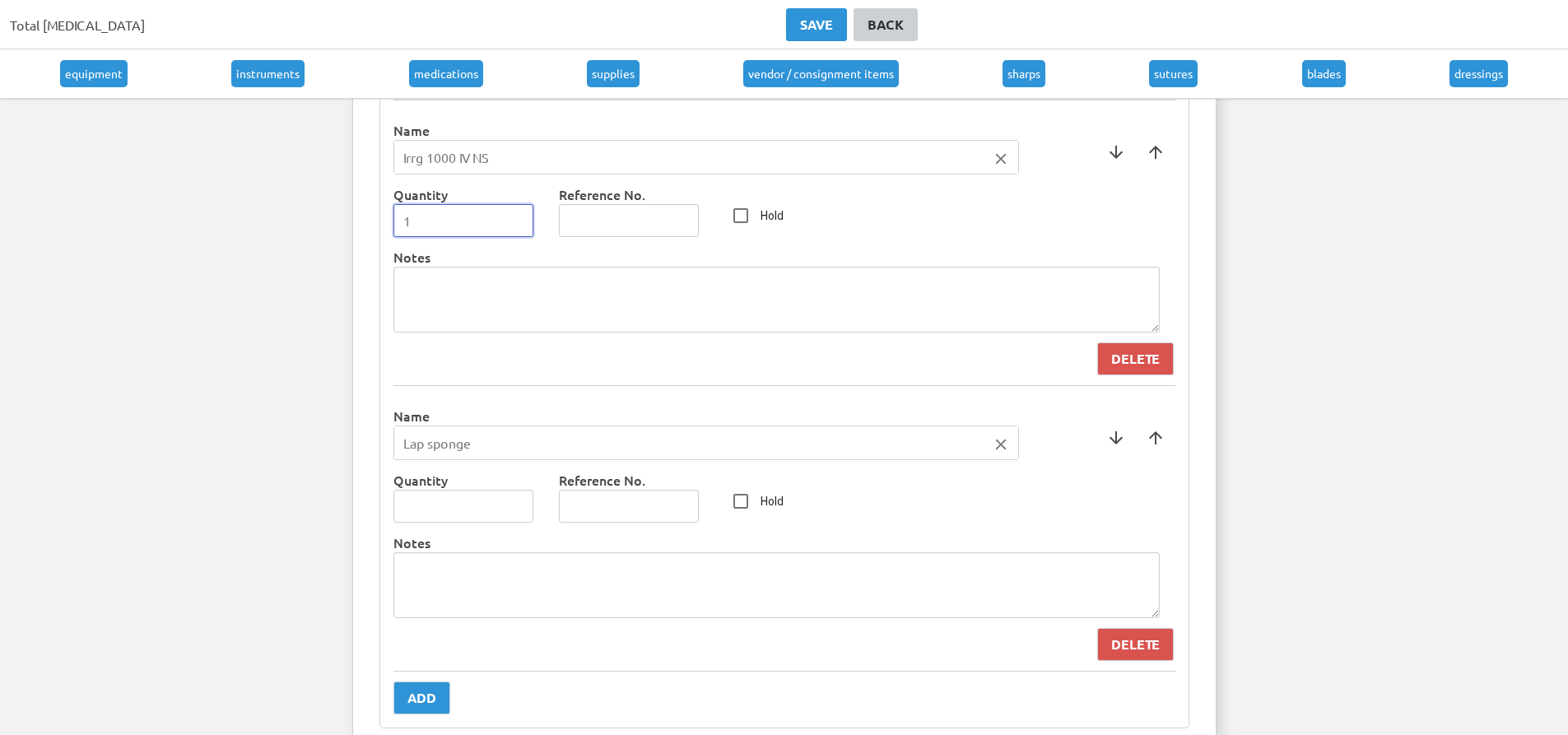
scroll to position [7243, 0]
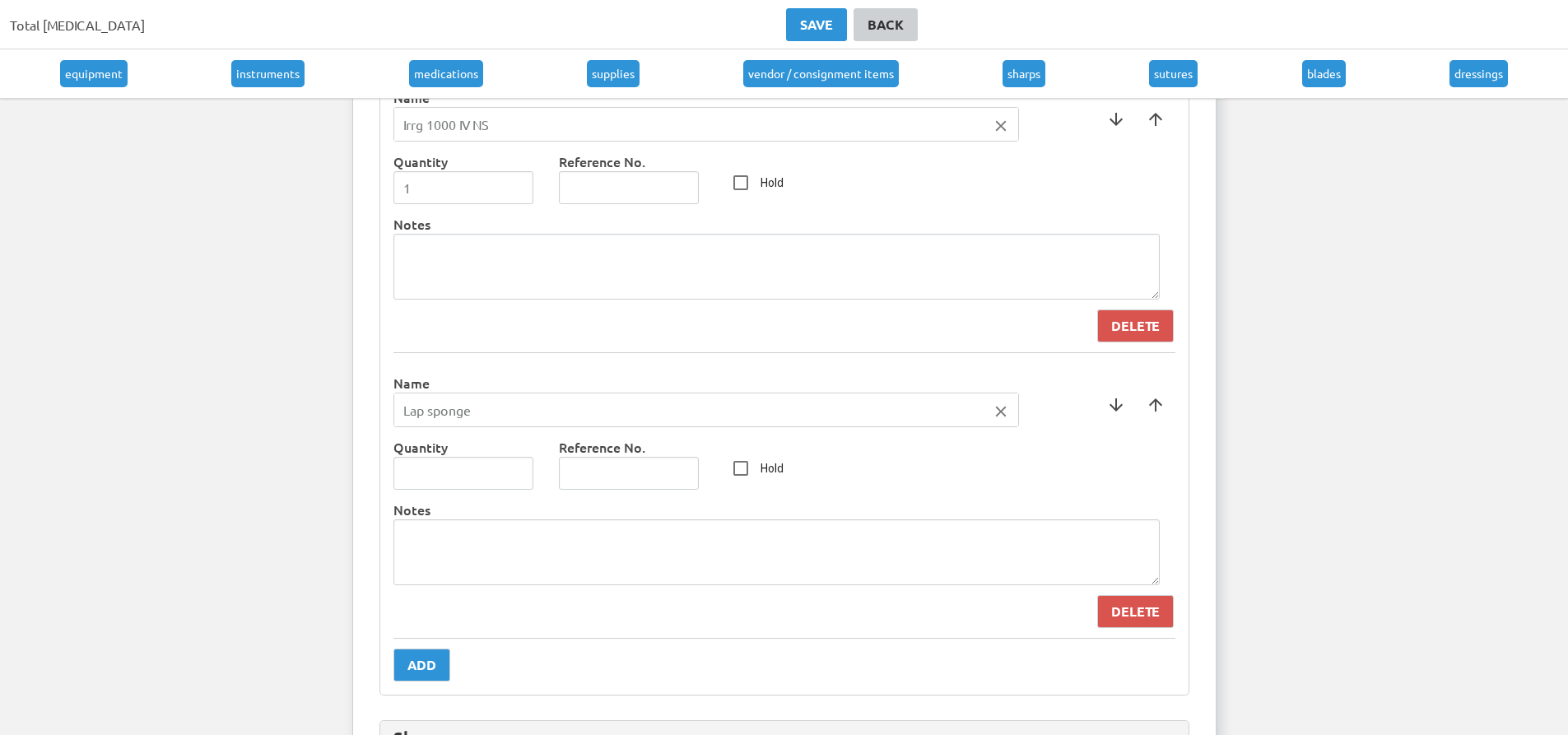
click at [998, 416] on icon "close" at bounding box center [1001, 412] width 18 height 18
click at [805, 406] on input "text" at bounding box center [706, 410] width 624 height 33
type input "Irrg 1000 Bottle"
click at [488, 478] on div at bounding box center [784, 367] width 1568 height 735
type input "1"
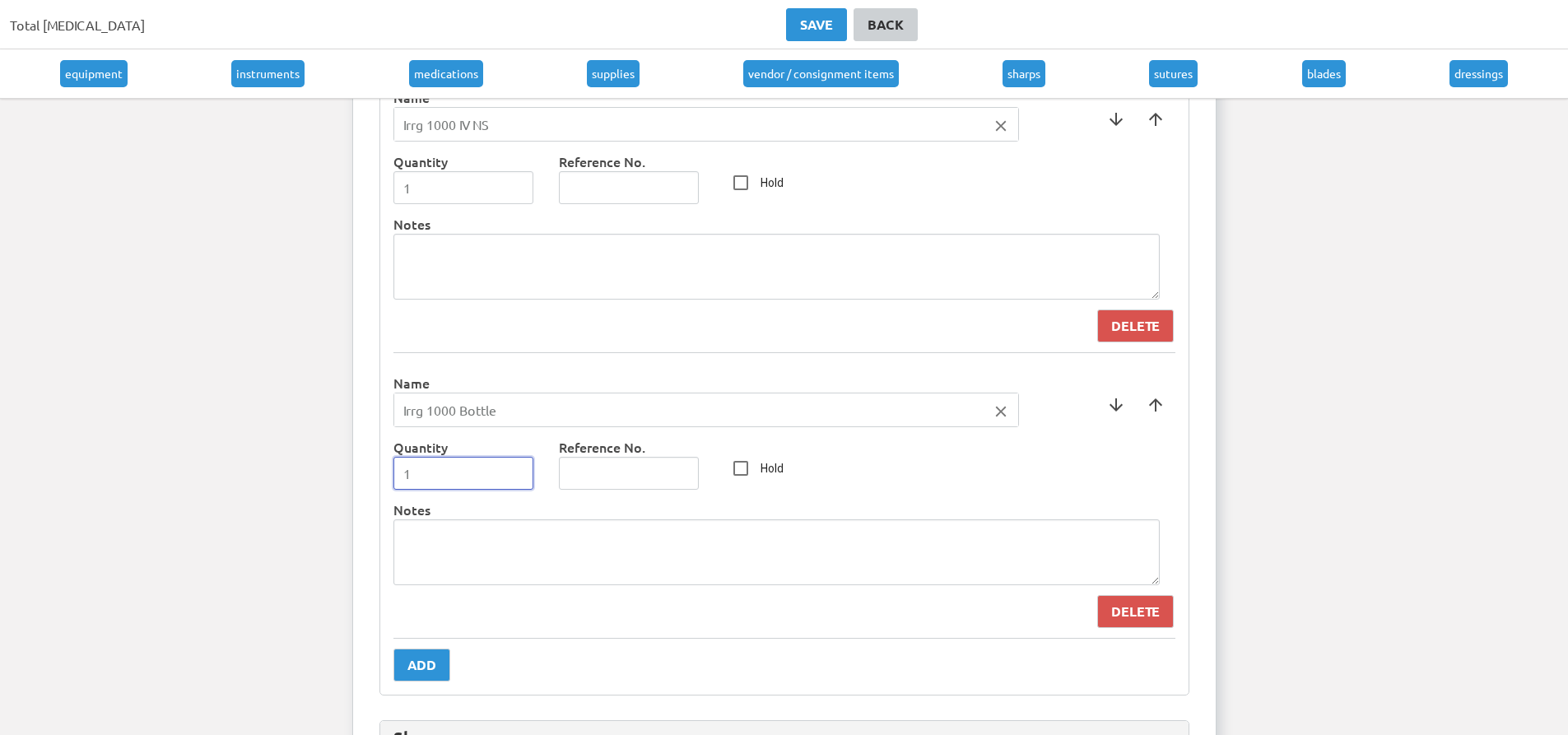
click at [521, 473] on input "1" at bounding box center [463, 473] width 141 height 33
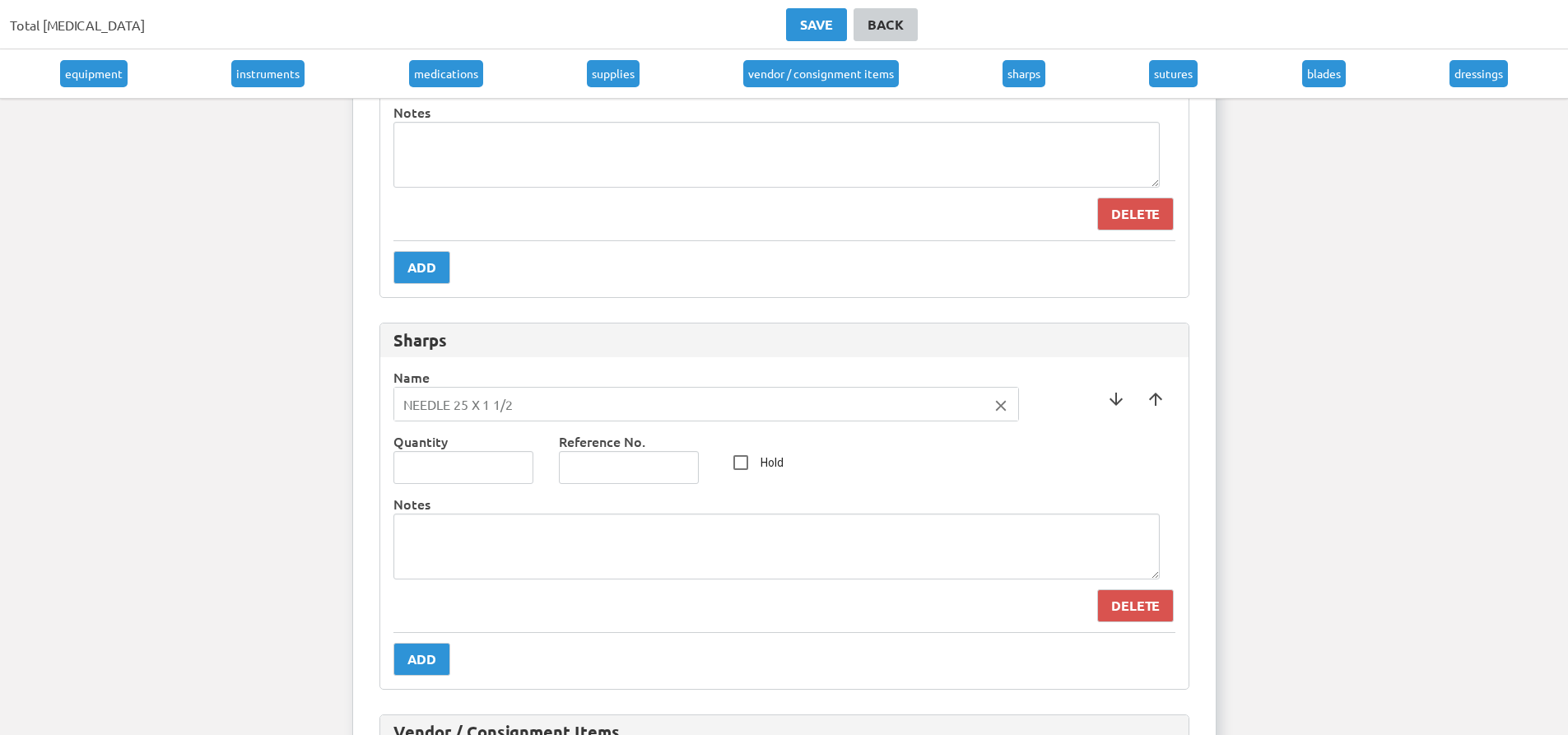
scroll to position [7655, 0]
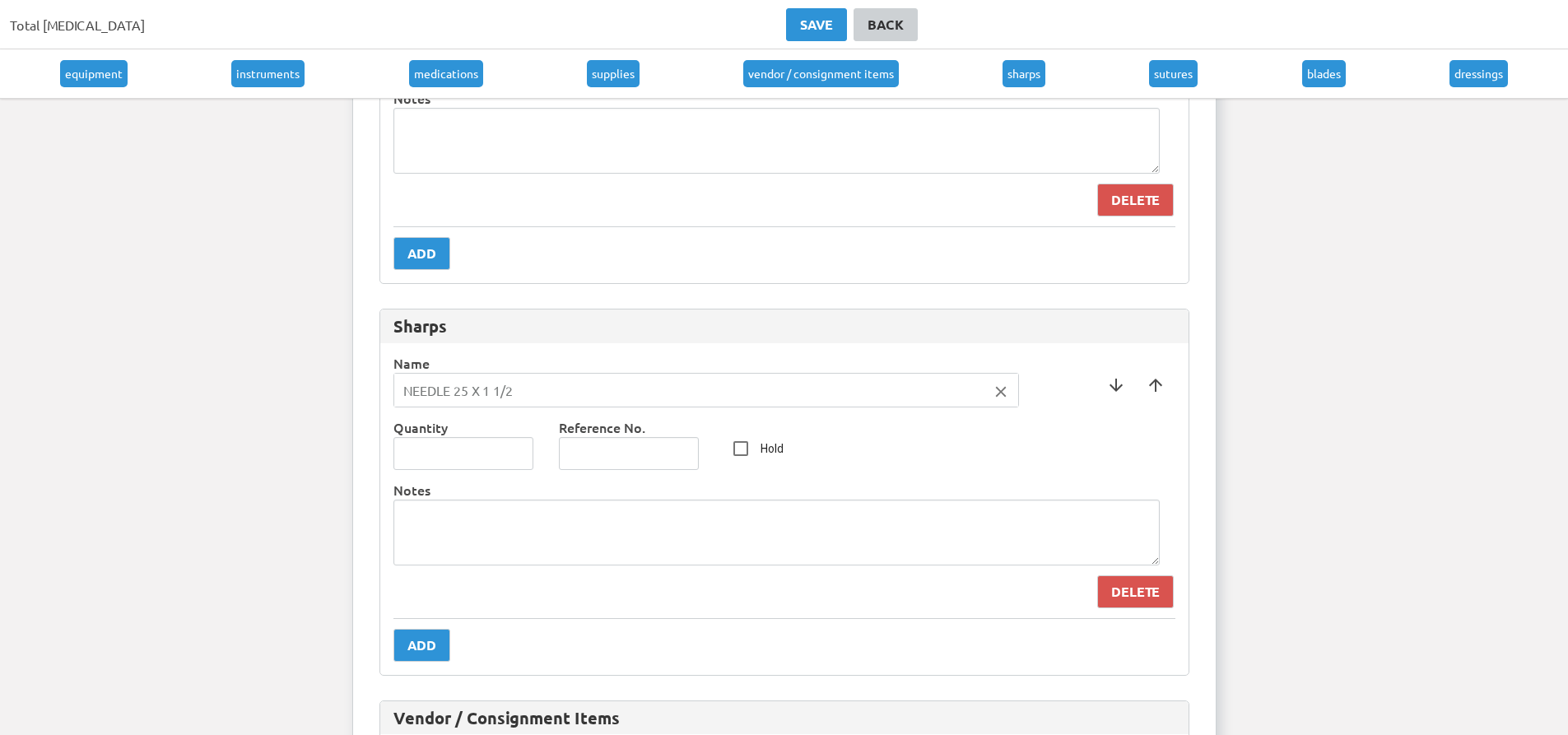
click at [993, 388] on icon "close" at bounding box center [1001, 391] width 18 height 18
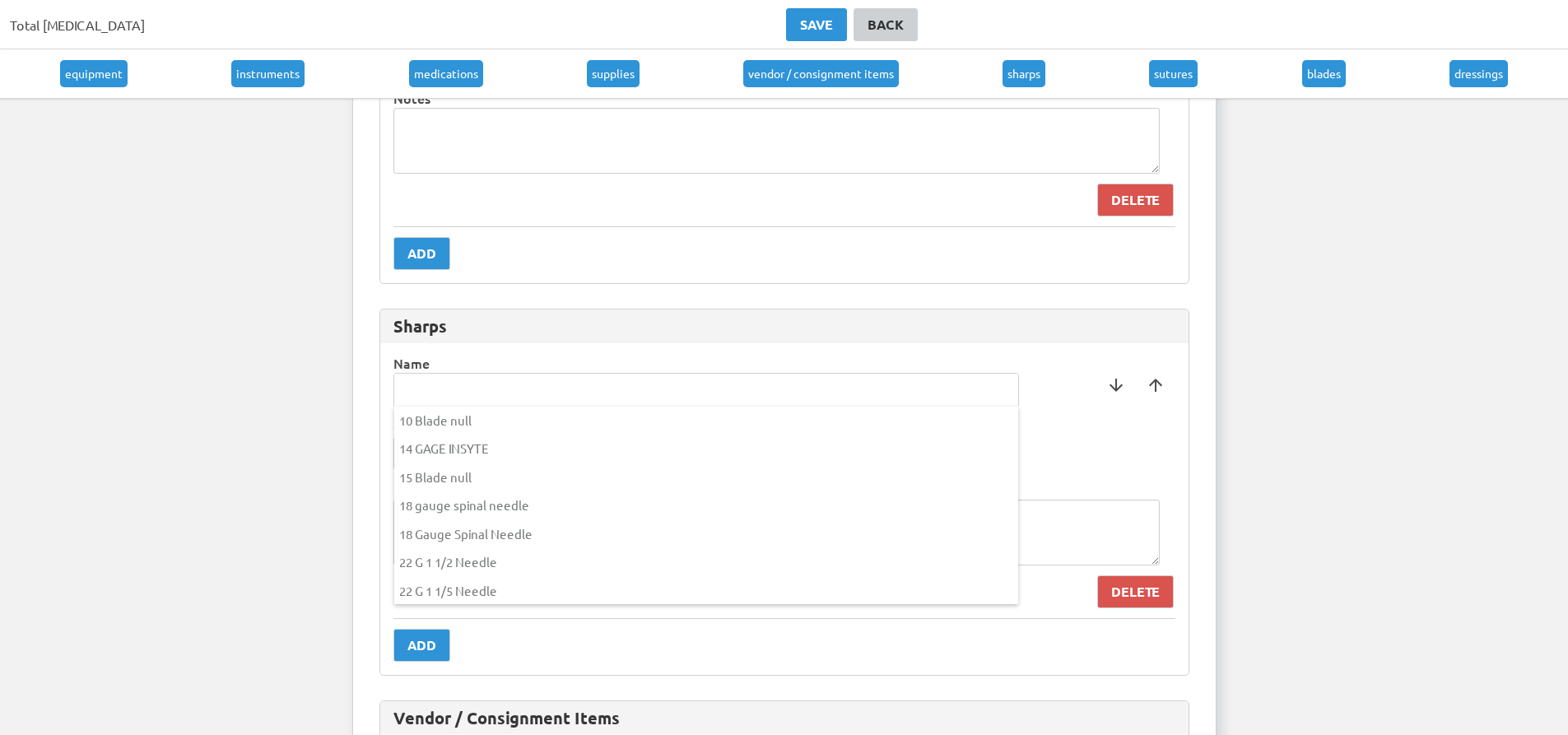
drag, startPoint x: 883, startPoint y: 405, endPoint x: 866, endPoint y: 397, distance: 18.8
click at [875, 401] on input "text" at bounding box center [706, 390] width 624 height 33
type input "2"
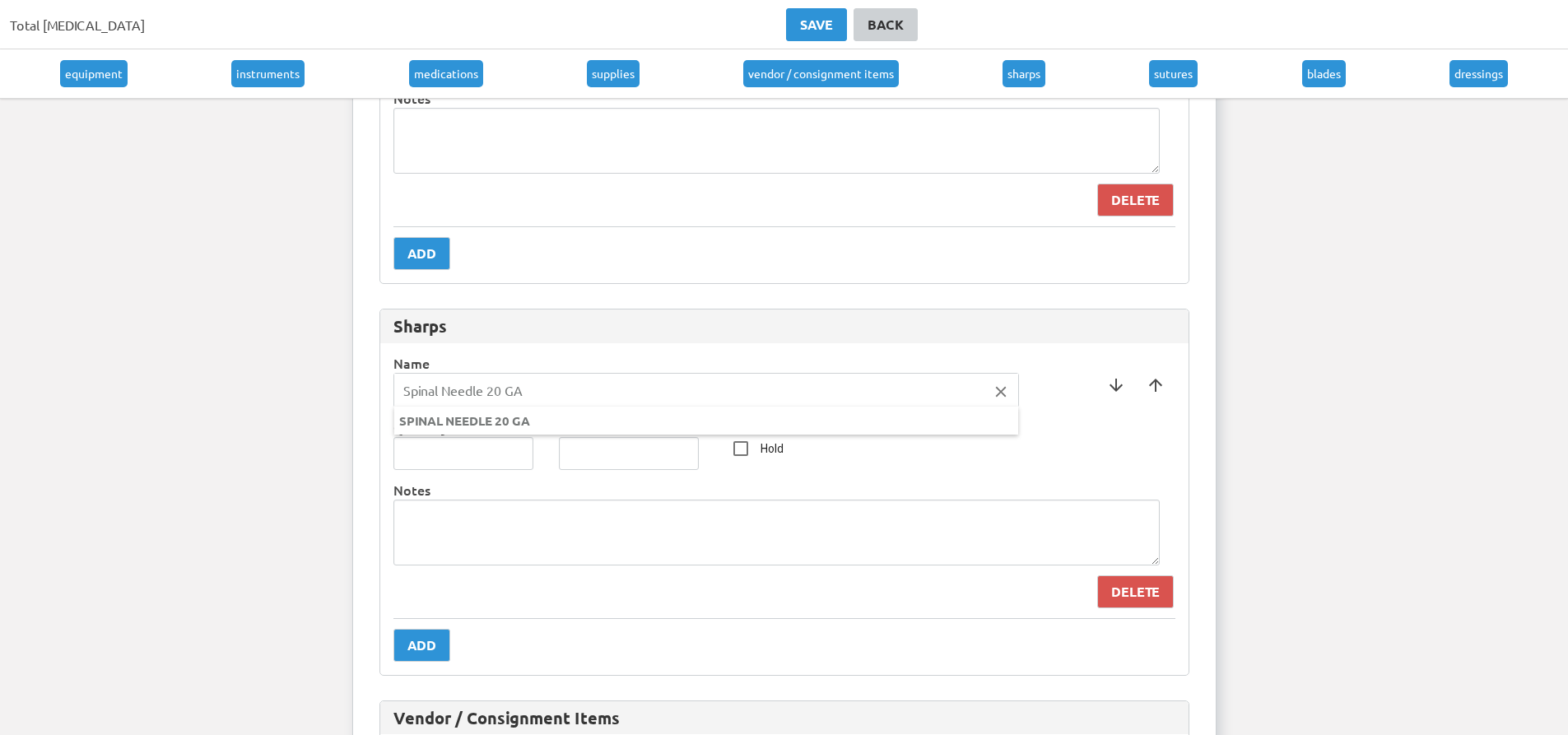
type input "Spinal Needle 20 GA"
click at [517, 451] on div at bounding box center [784, 367] width 1568 height 735
type input "1"
click at [512, 446] on input "1" at bounding box center [463, 453] width 141 height 33
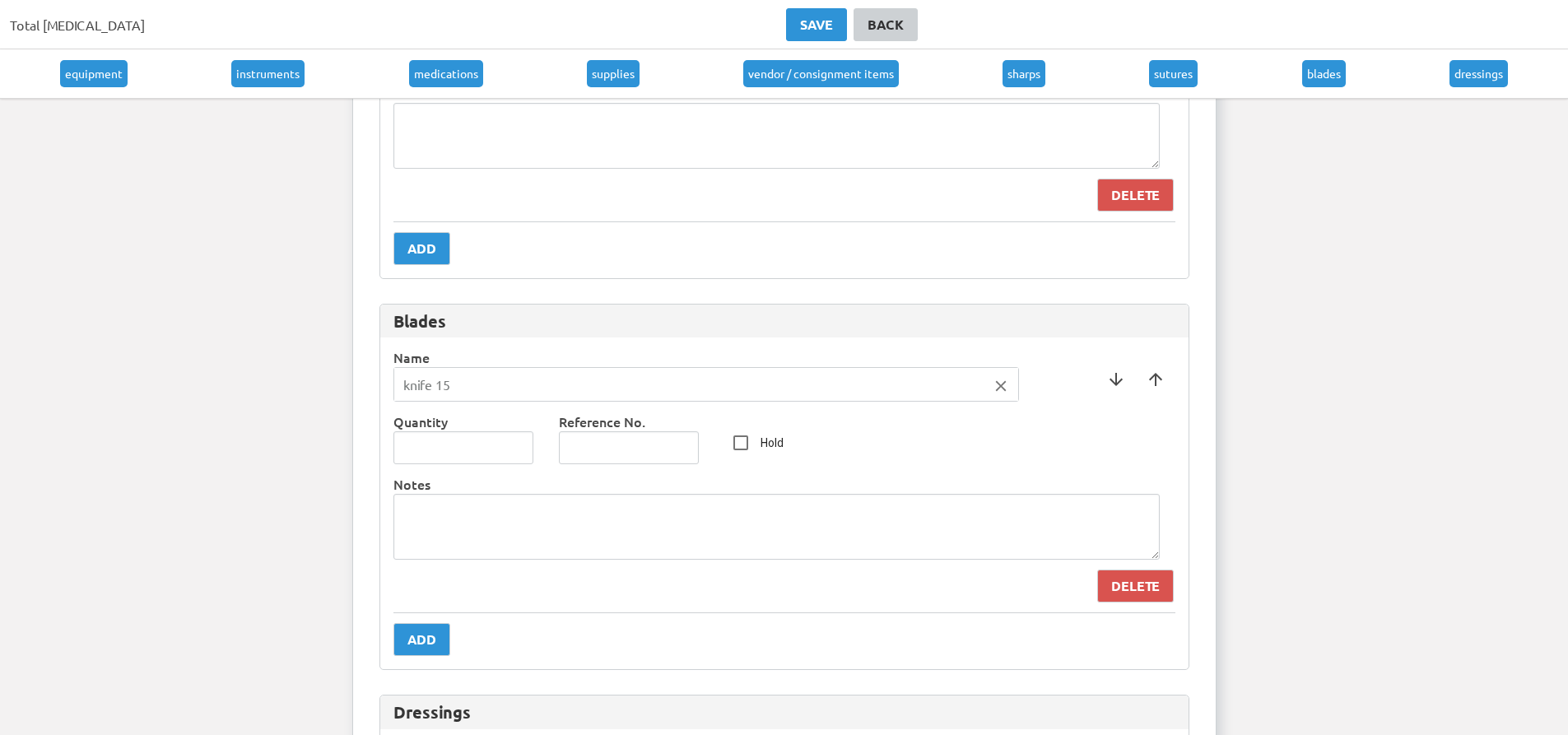
scroll to position [8560, 0]
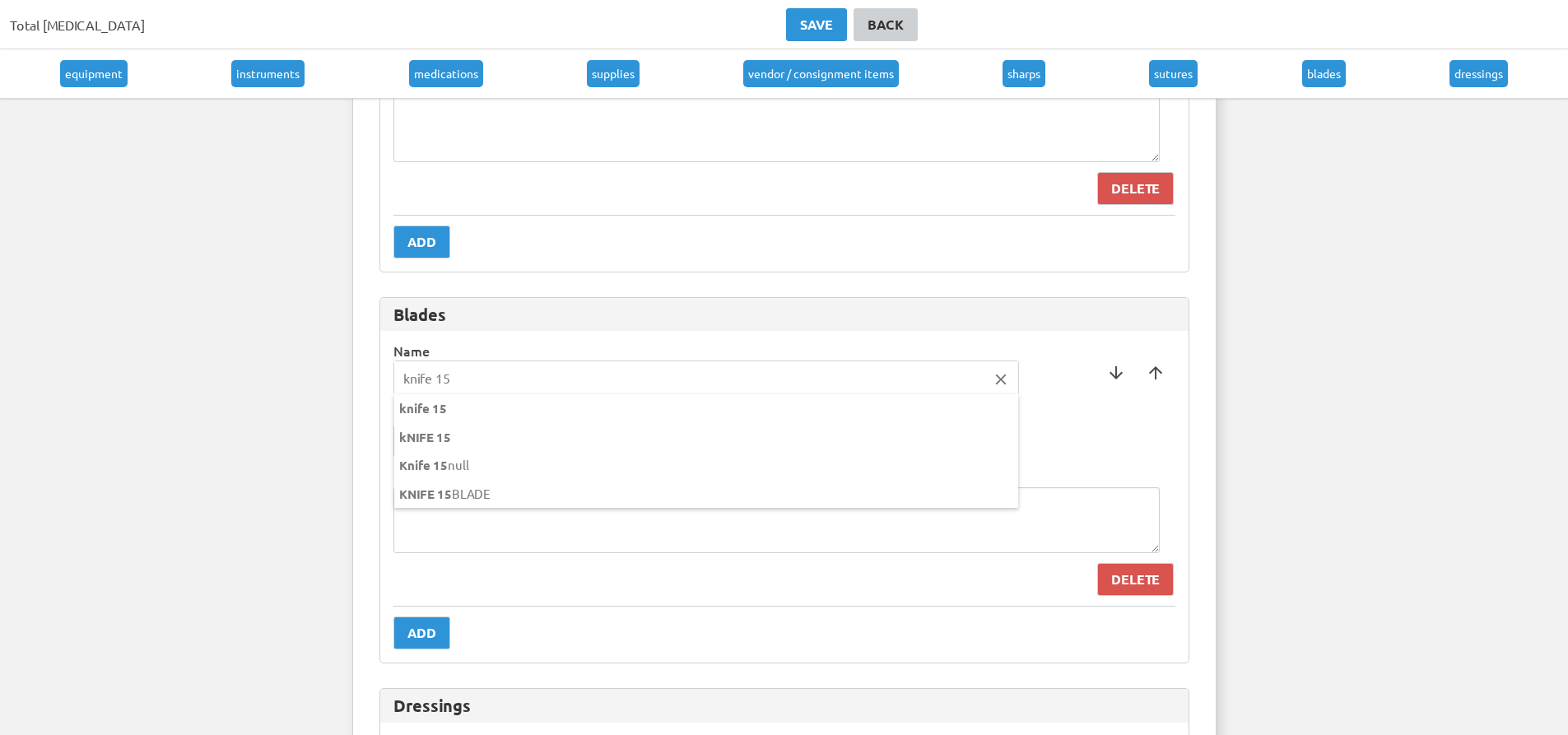
drag, startPoint x: 489, startPoint y: 384, endPoint x: 438, endPoint y: 386, distance: 51.0
click at [438, 386] on input "knife 15" at bounding box center [706, 378] width 624 height 33
type input "k"
type input "Knife 10"
click at [738, 334] on div at bounding box center [784, 367] width 1568 height 735
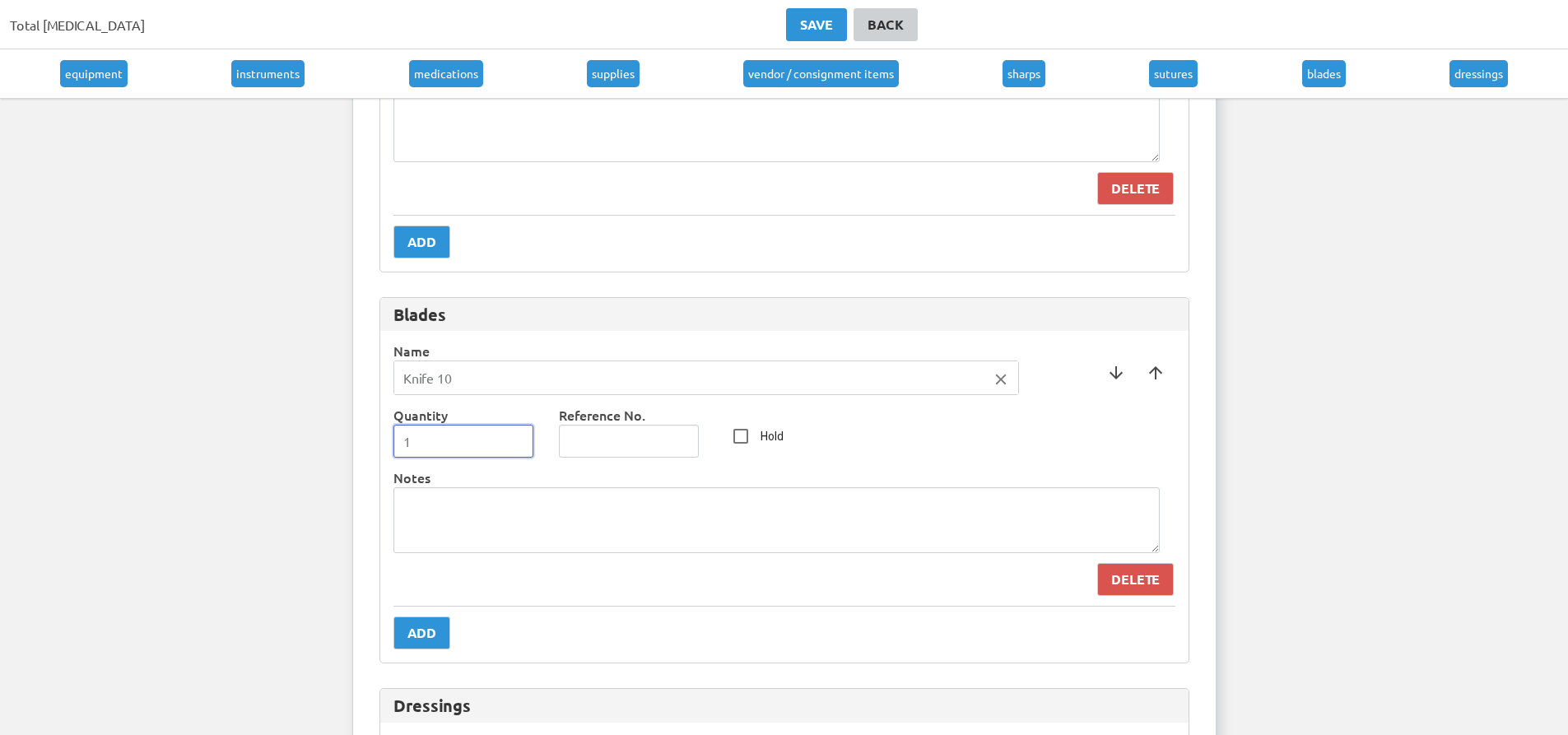
type input "1"
click at [519, 435] on input "1" at bounding box center [463, 441] width 141 height 33
click at [406, 631] on button "Add" at bounding box center [421, 633] width 56 height 33
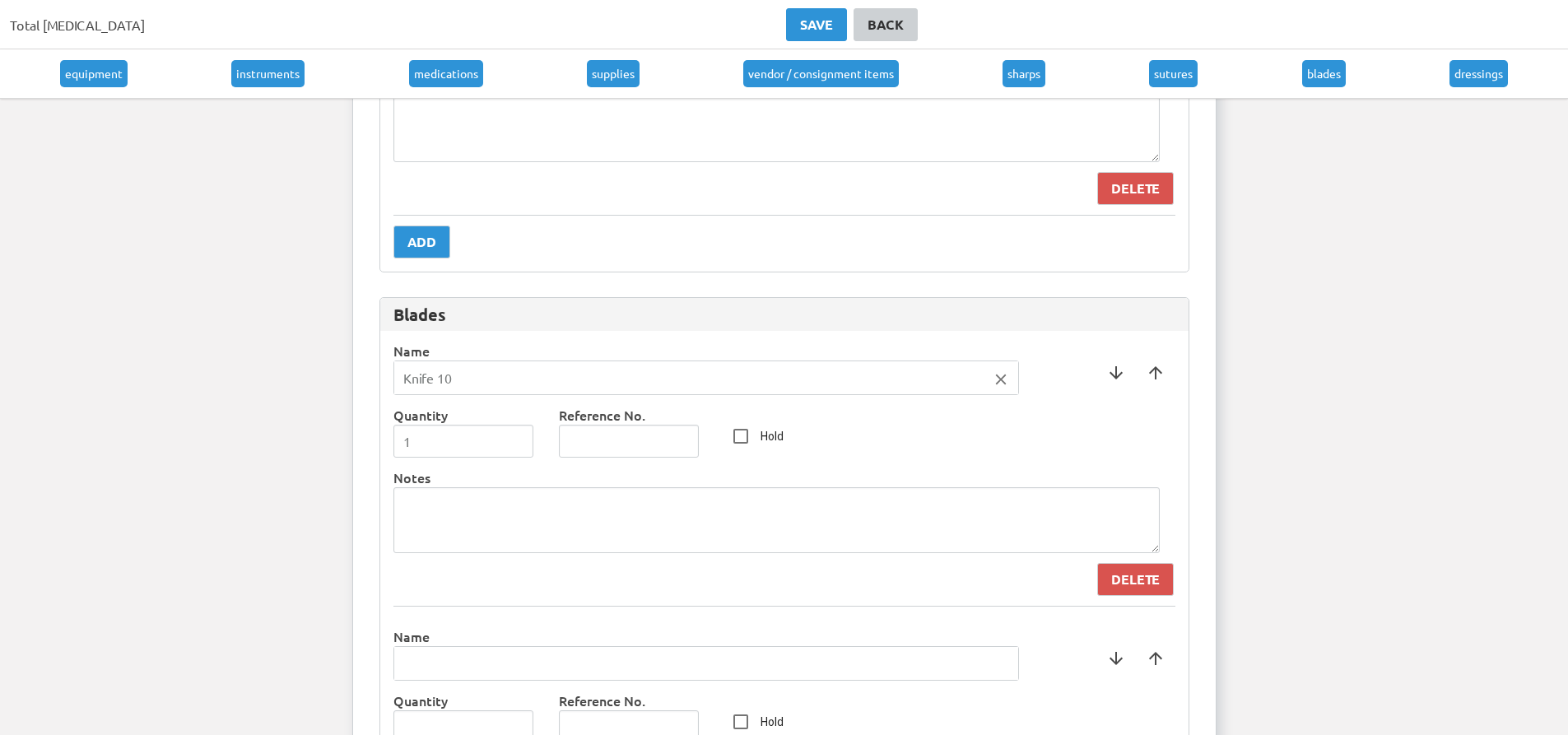
click at [433, 675] on input "text" at bounding box center [706, 663] width 624 height 33
type input "Knife 15"
click at [376, 621] on div at bounding box center [784, 367] width 1568 height 735
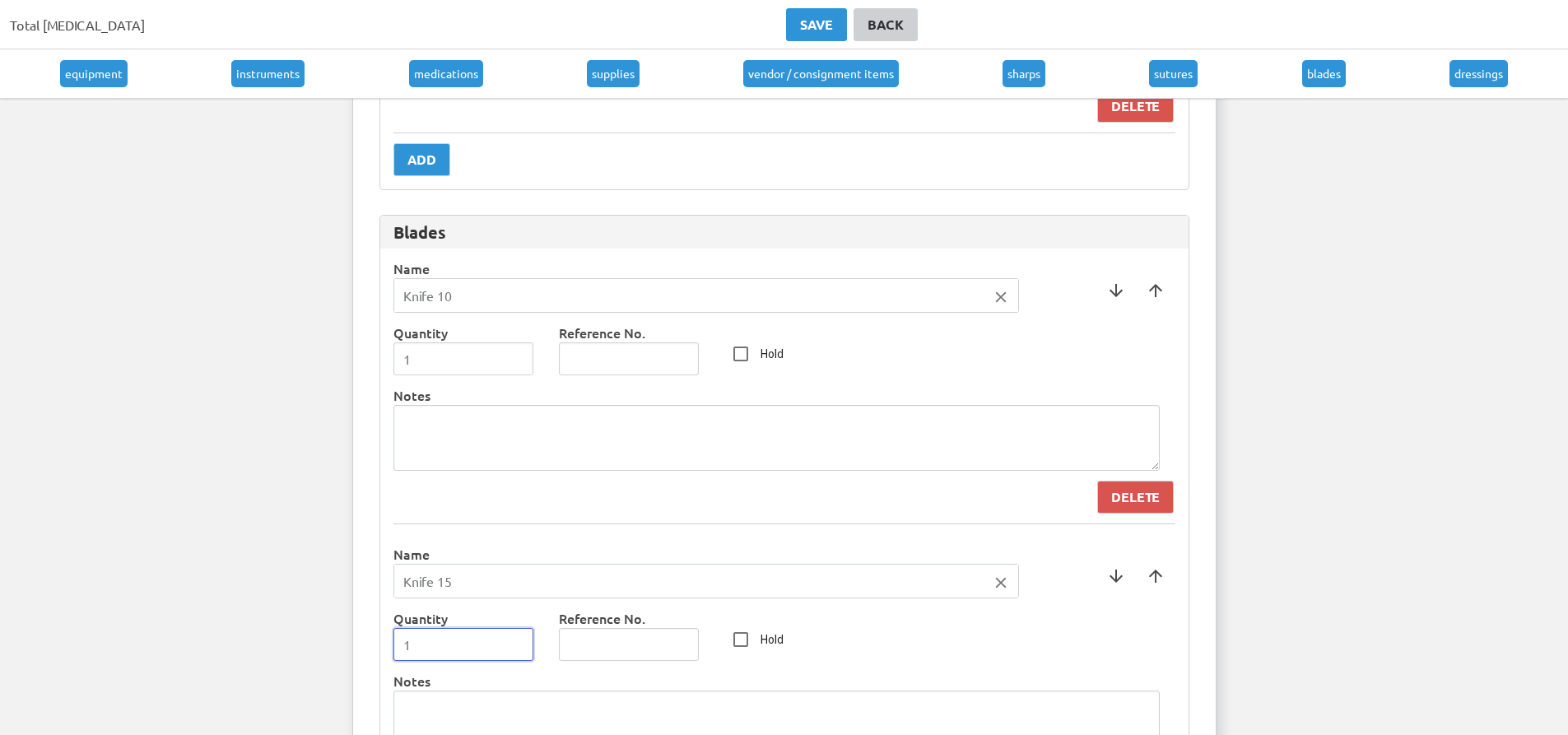
type input "1"
click at [519, 639] on input "1" at bounding box center [463, 645] width 141 height 33
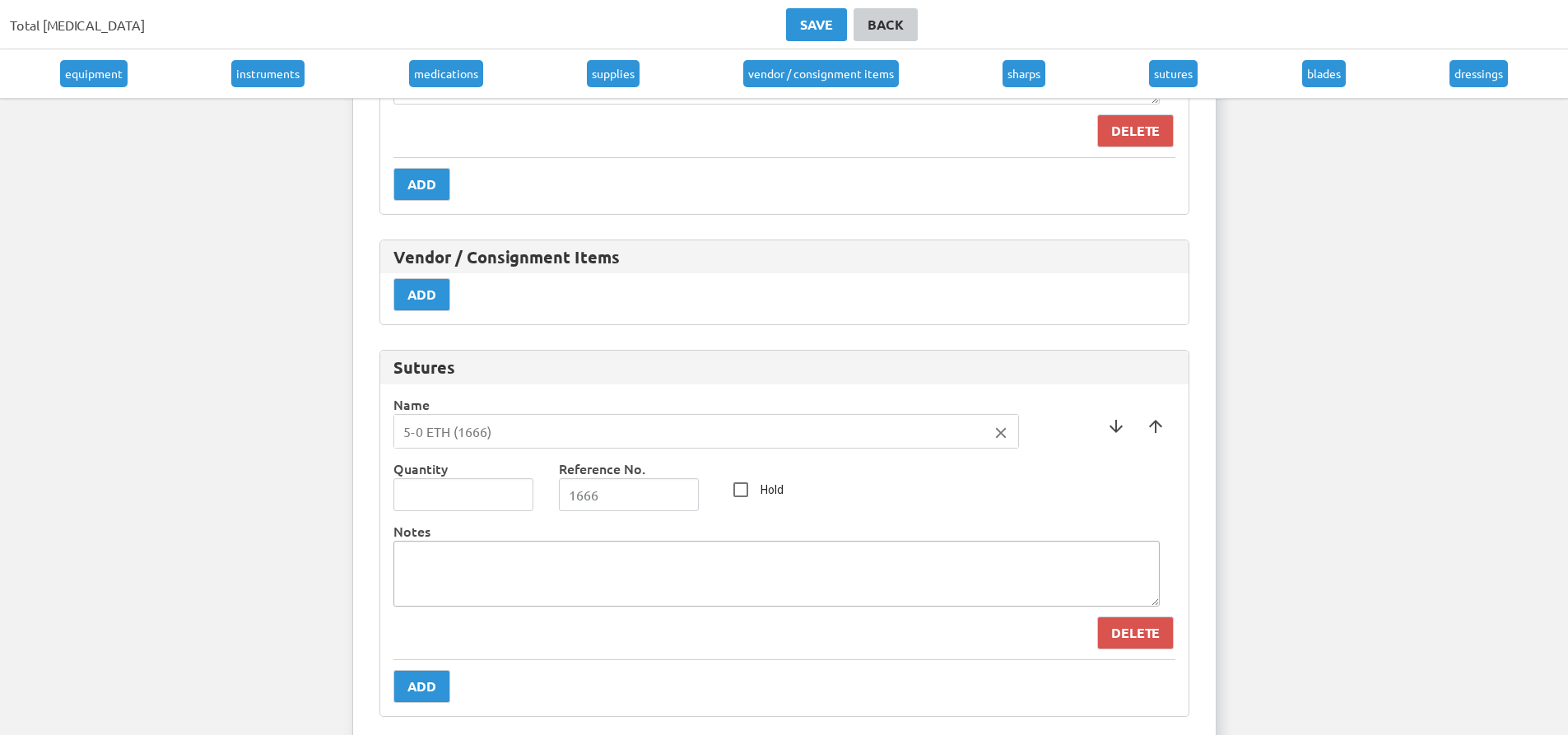
scroll to position [8149, 0]
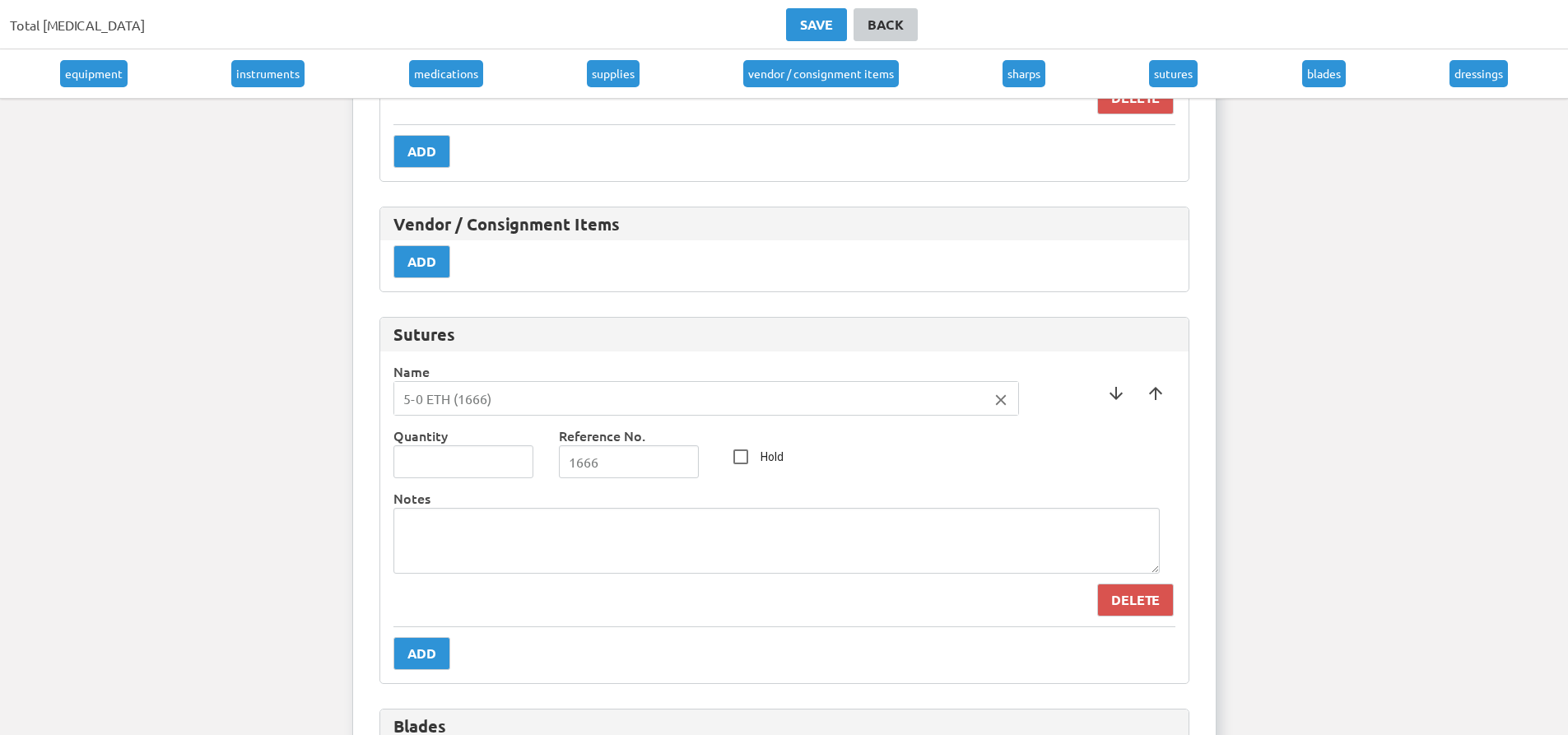
click at [523, 392] on input "5-0 ETH (1666)" at bounding box center [706, 398] width 624 height 33
click at [1003, 404] on icon "close" at bounding box center [1001, 400] width 18 height 18
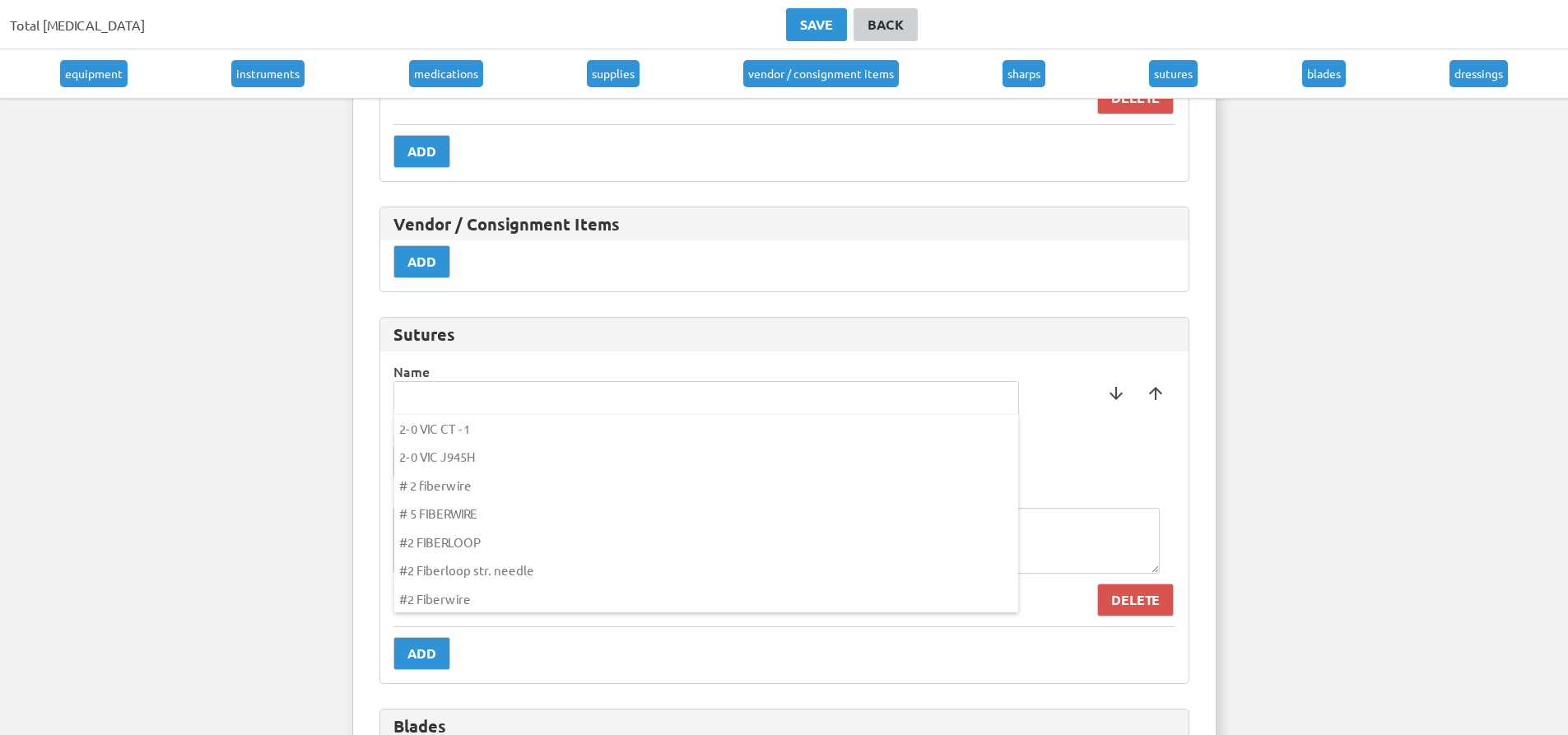
click at [408, 386] on input "text" at bounding box center [706, 398] width 624 height 33
type input "O"
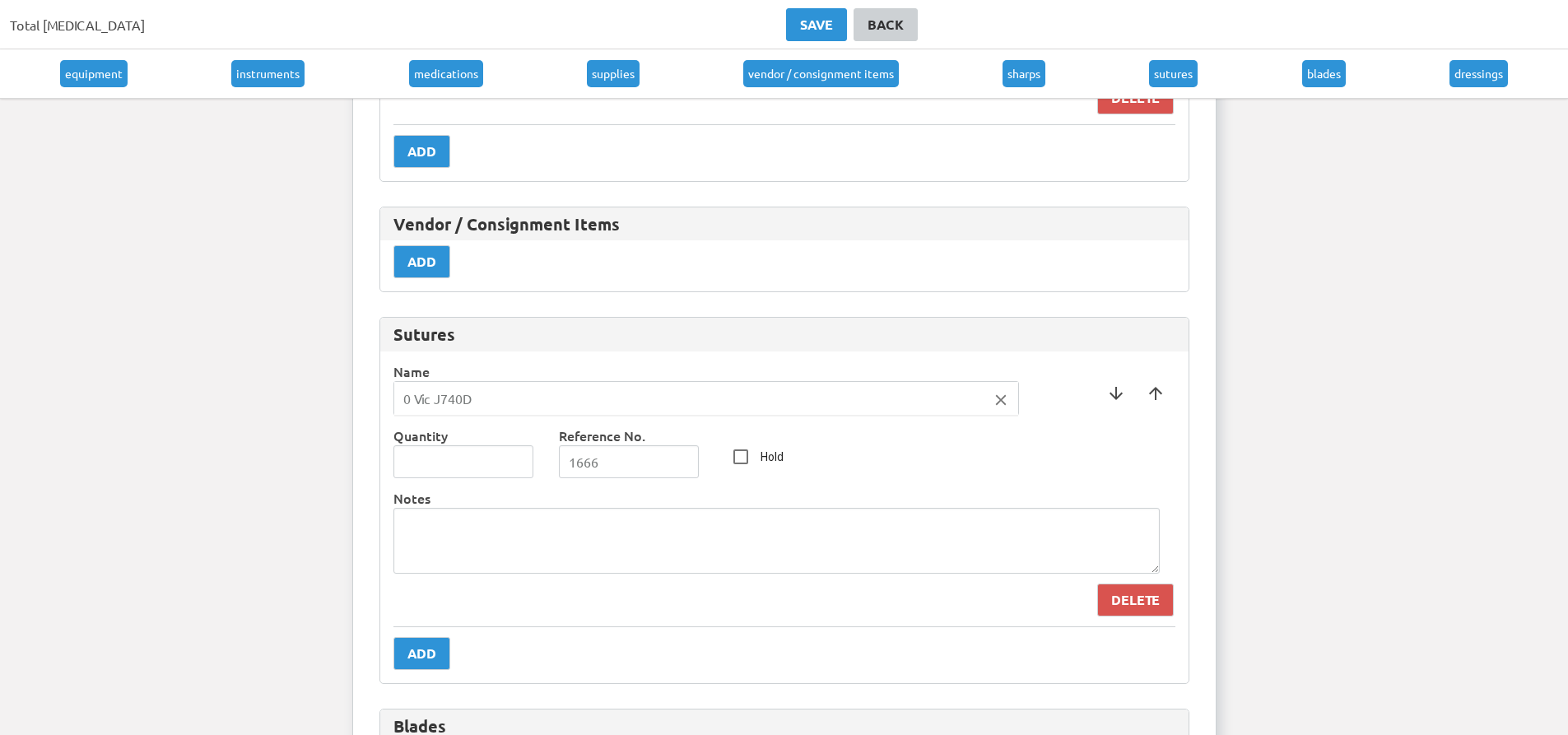
type input "0 Vic J740D"
click at [521, 452] on div at bounding box center [784, 367] width 1568 height 735
type input "1"
click at [520, 456] on input "1" at bounding box center [463, 462] width 141 height 33
click at [466, 540] on textarea at bounding box center [776, 541] width 766 height 66
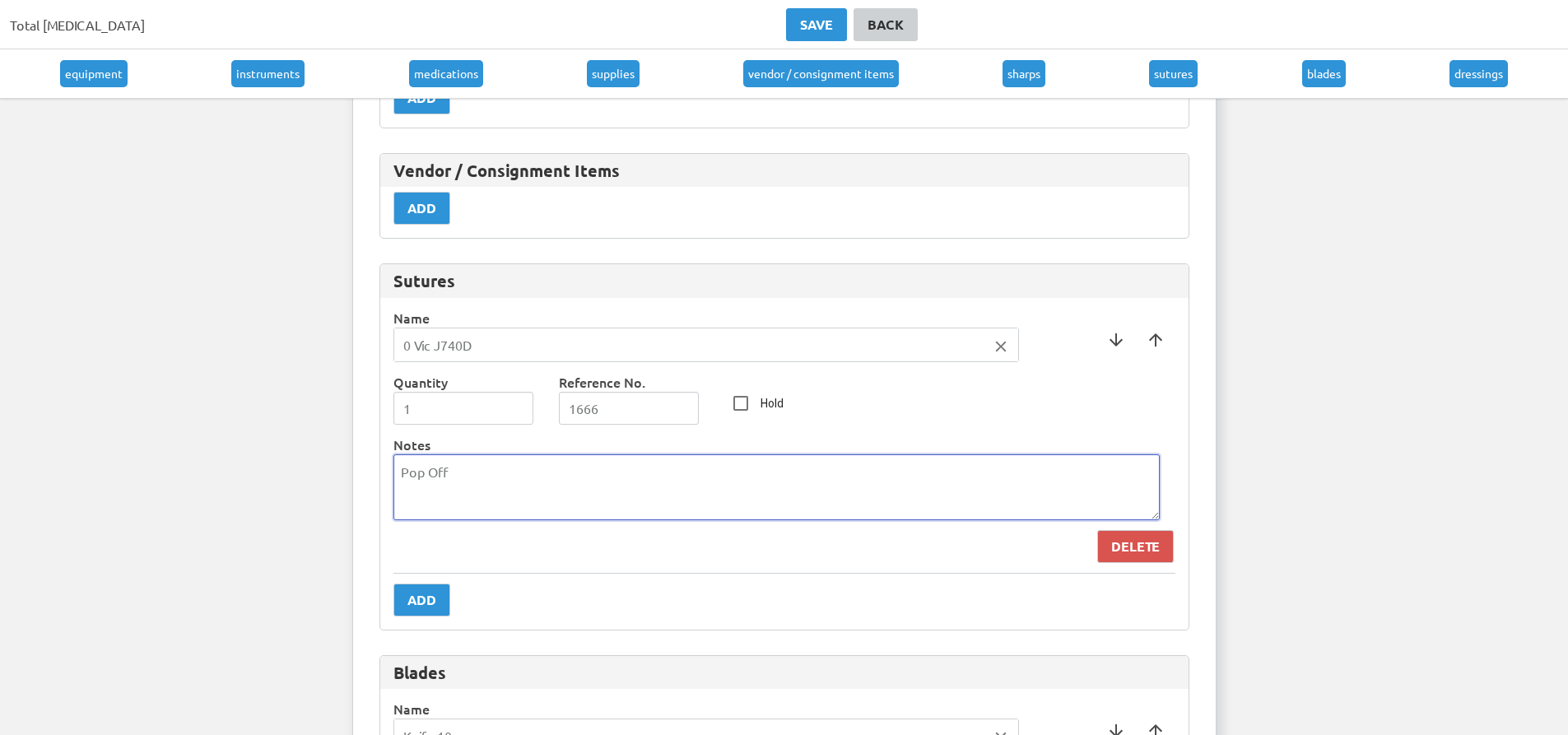
scroll to position [8231, 0]
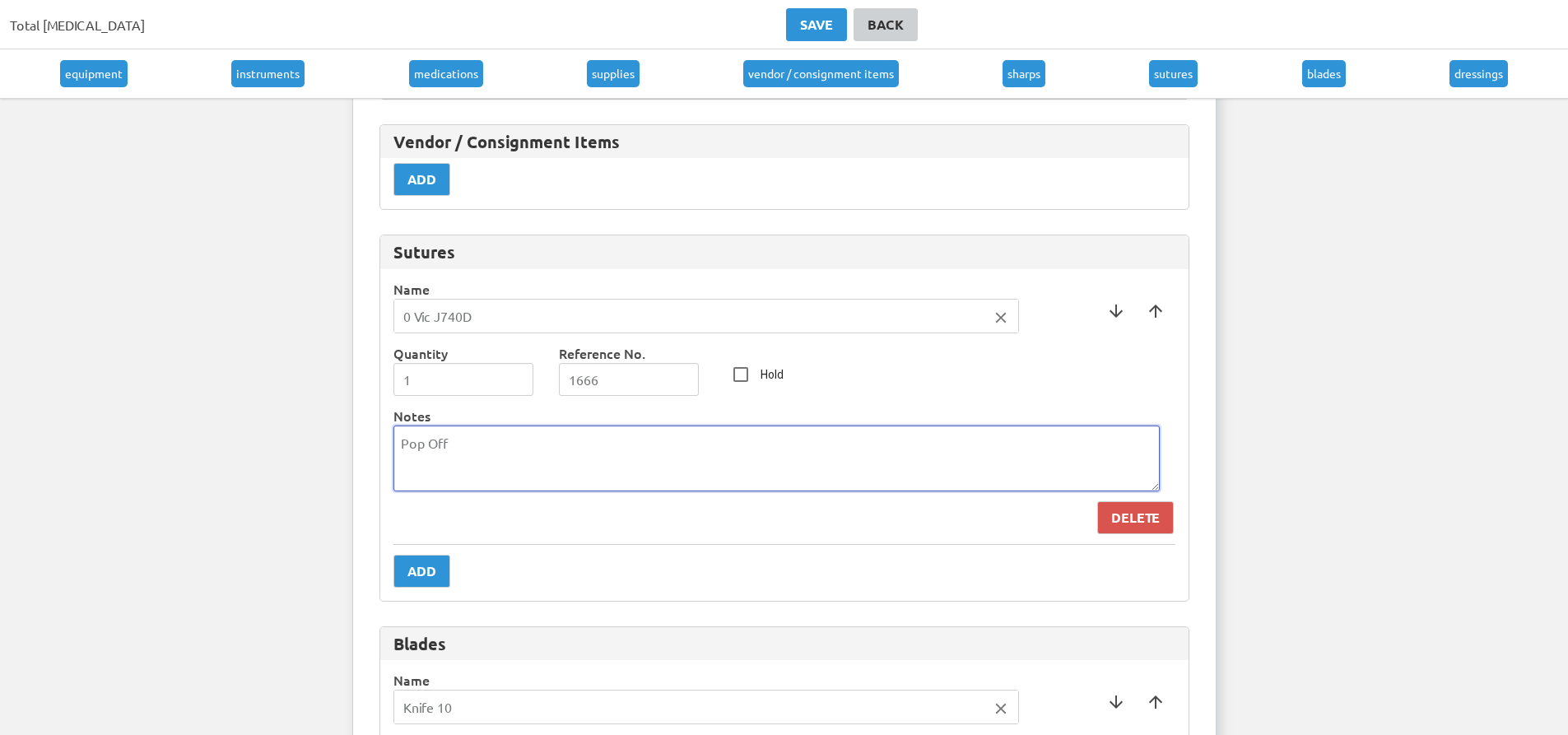
type textarea "Pop Off"
drag, startPoint x: 466, startPoint y: 540, endPoint x: 453, endPoint y: 561, distance: 24.7
drag, startPoint x: 453, startPoint y: 561, endPoint x: 437, endPoint y: 567, distance: 17.1
click at [437, 567] on button "Add" at bounding box center [421, 571] width 56 height 33
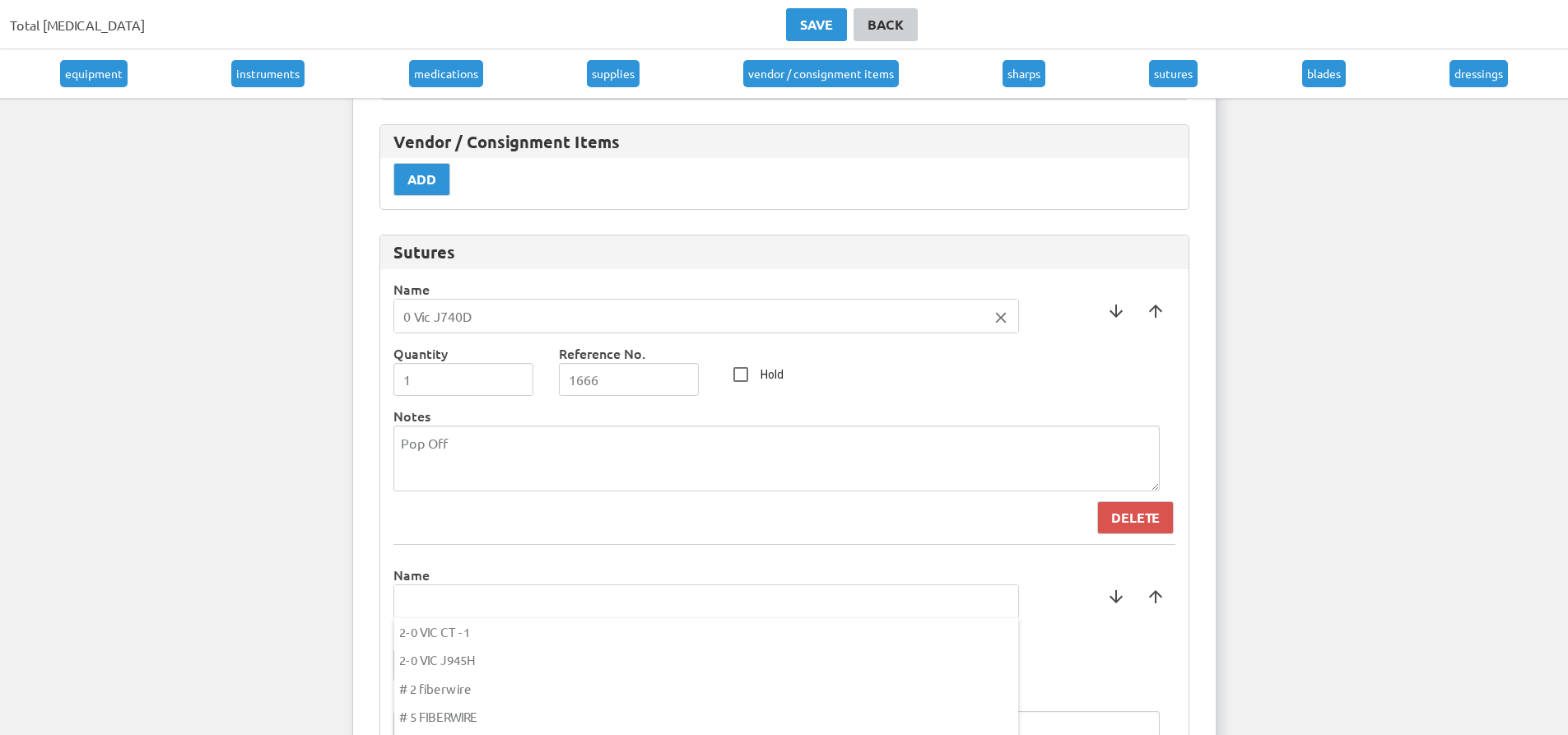
click at [441, 603] on input "text" at bounding box center [706, 602] width 624 height 33
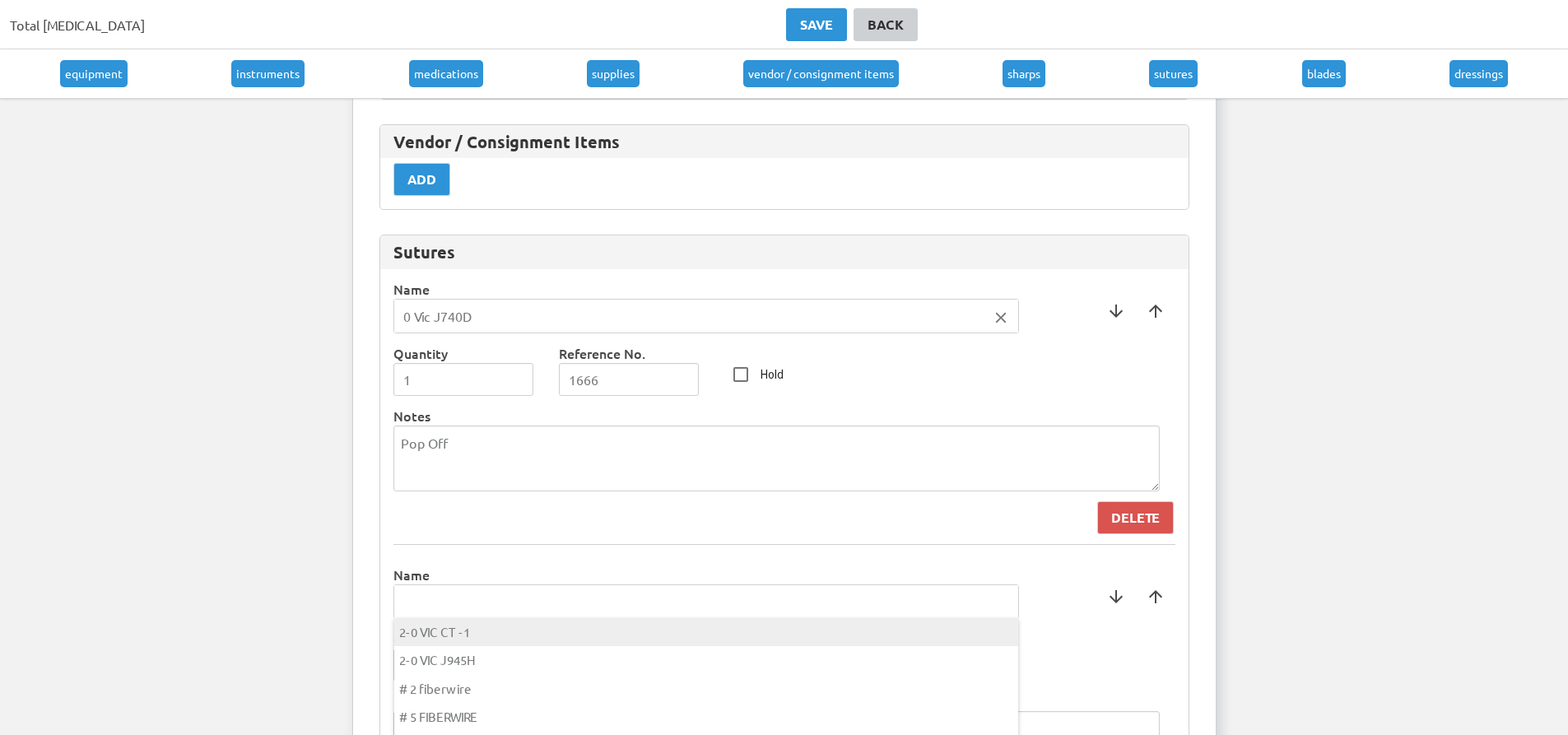
type input "o"
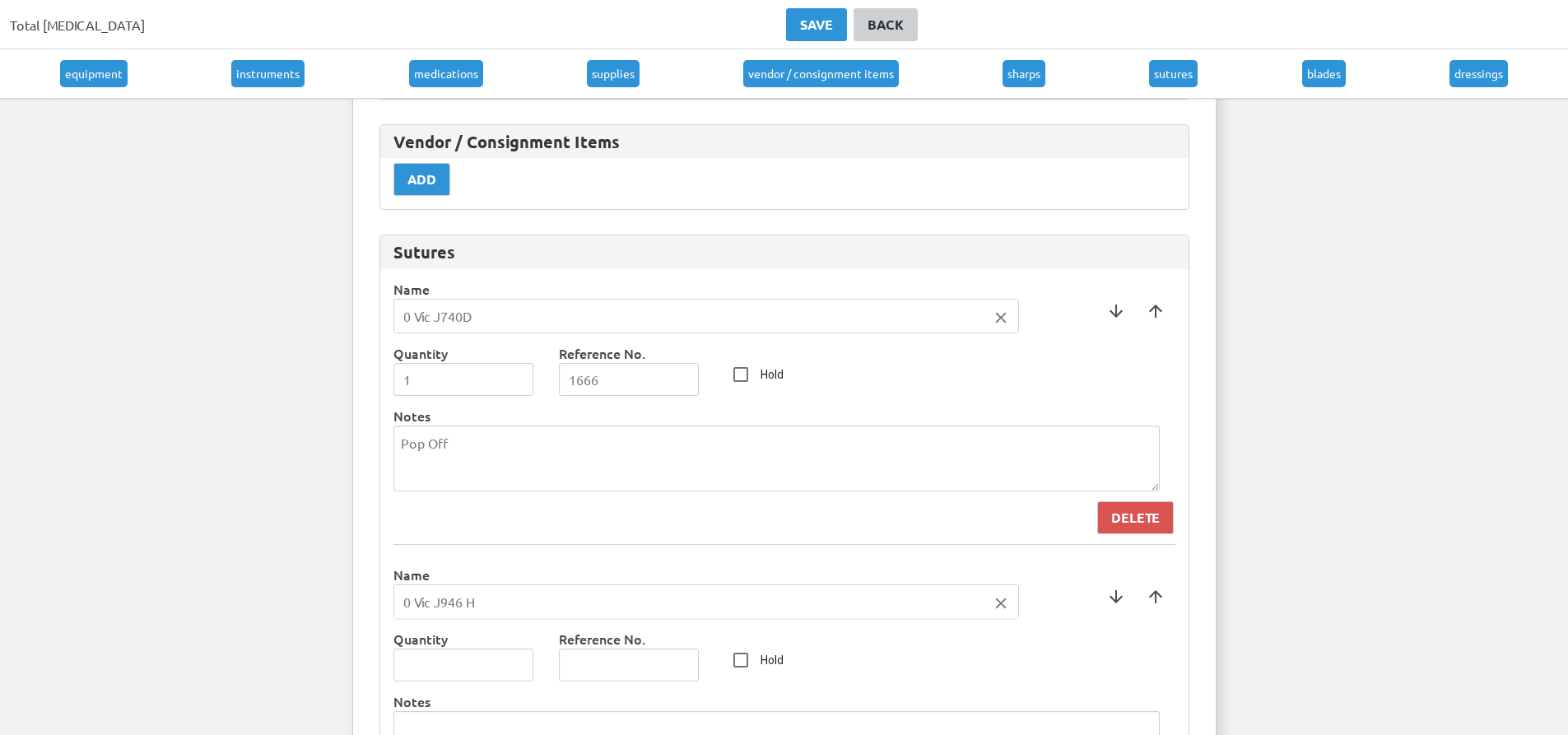
type input "0 Vic J946 H"
click at [549, 662] on div at bounding box center [784, 367] width 1568 height 735
type input "1"
click at [518, 664] on input "1" at bounding box center [463, 665] width 141 height 33
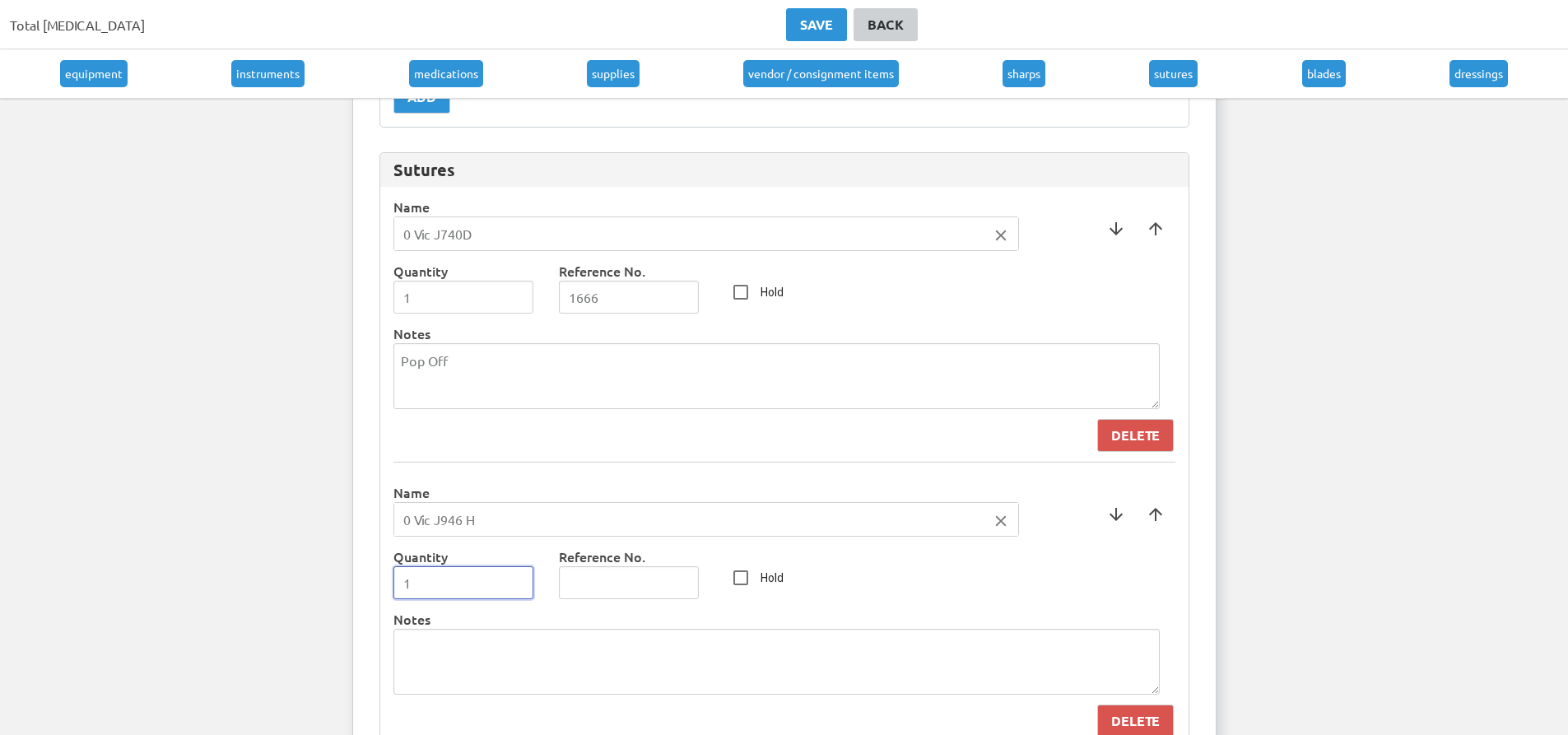
scroll to position [8396, 0]
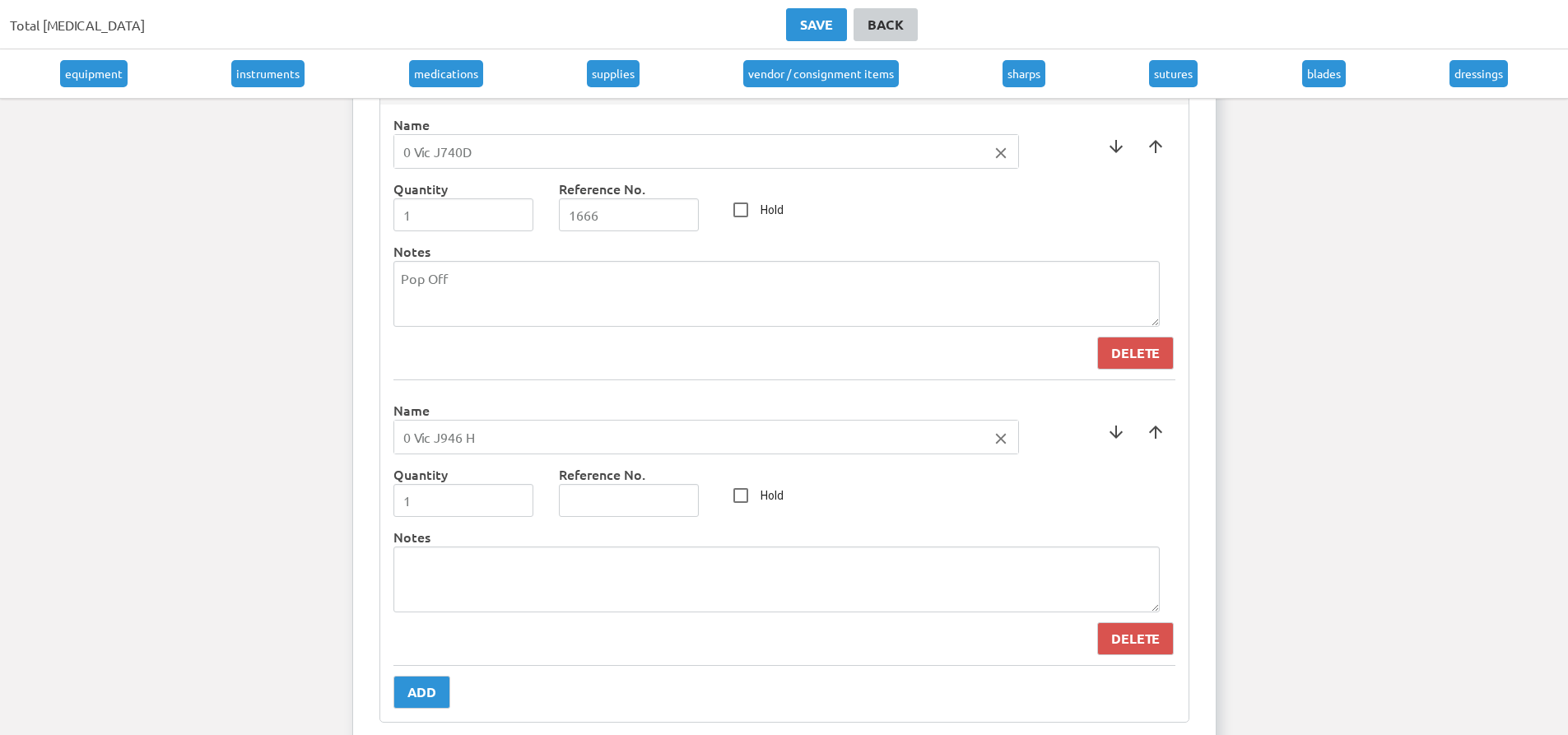
click at [840, 541] on label "Notes" at bounding box center [784, 537] width 782 height 19
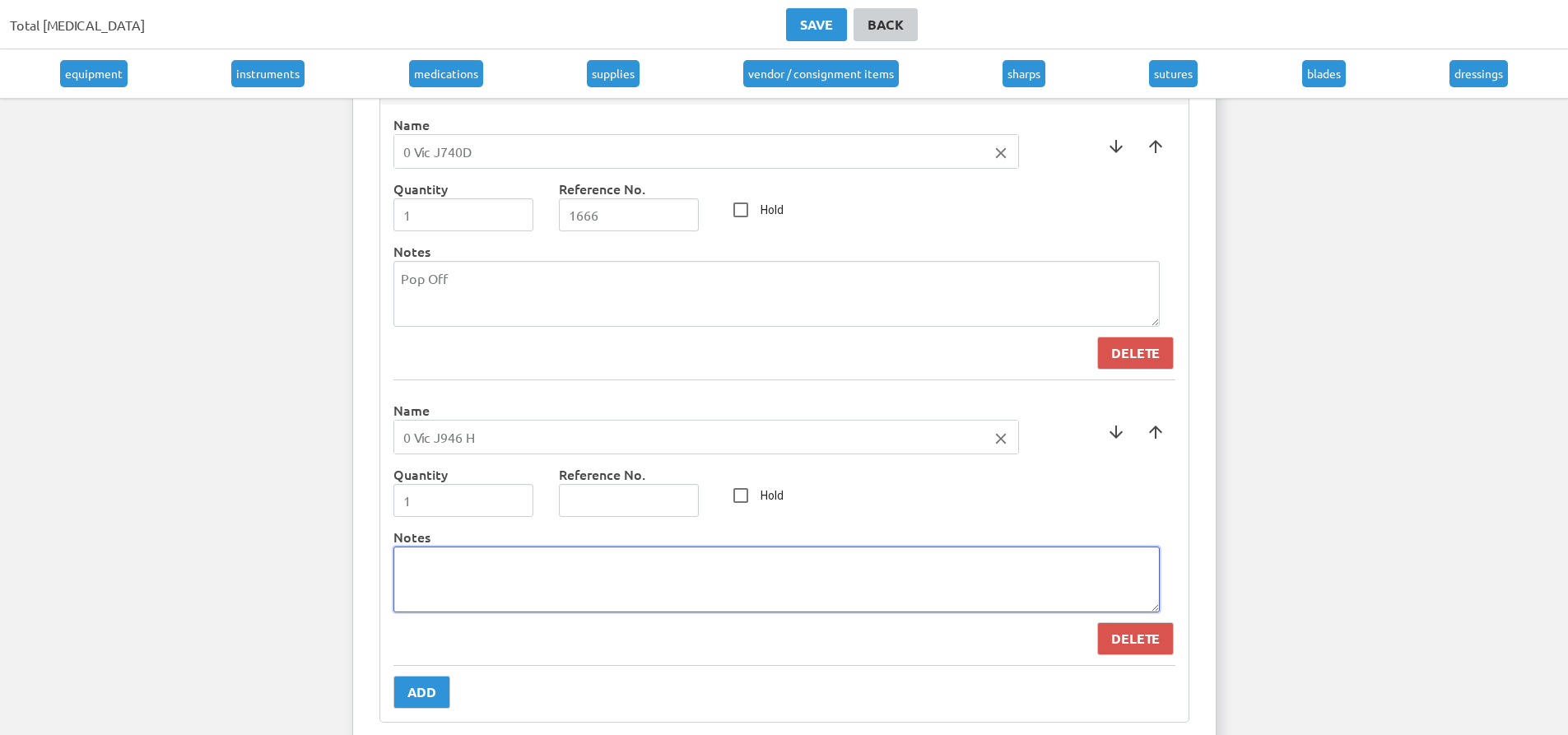
click at [754, 596] on textarea at bounding box center [776, 580] width 766 height 66
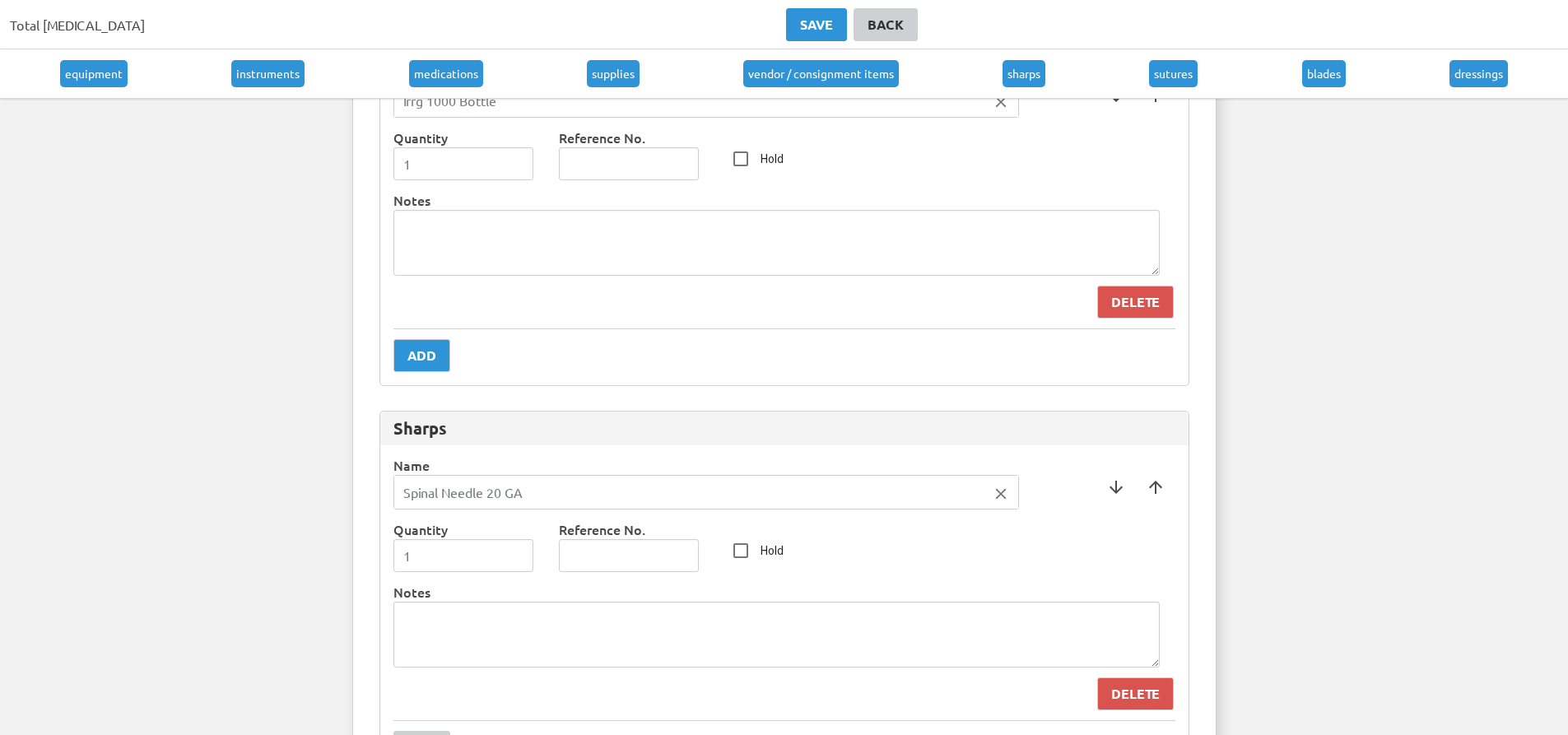
scroll to position [7408, 0]
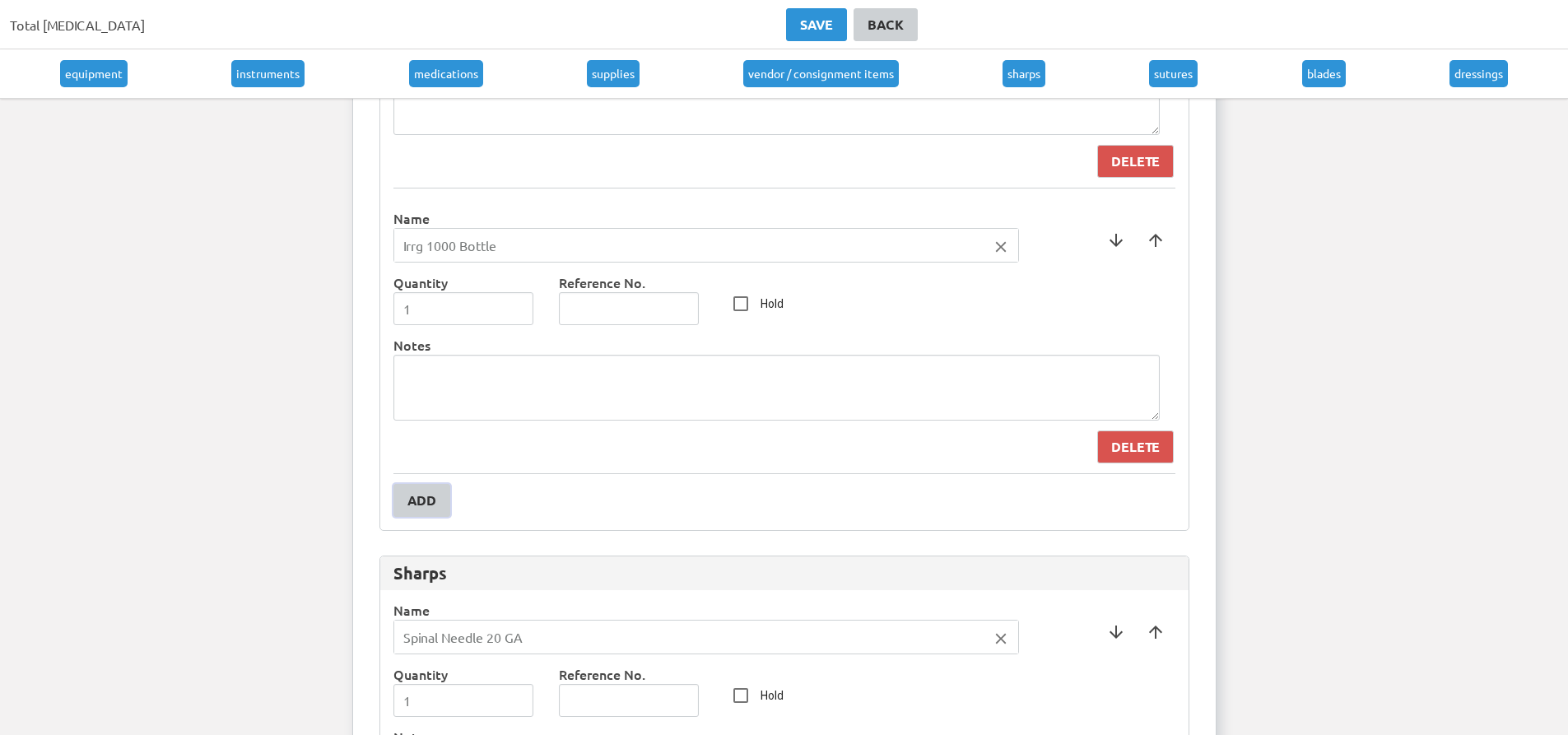
click at [429, 500] on div "Add" at bounding box center [422, 500] width 29 height 19
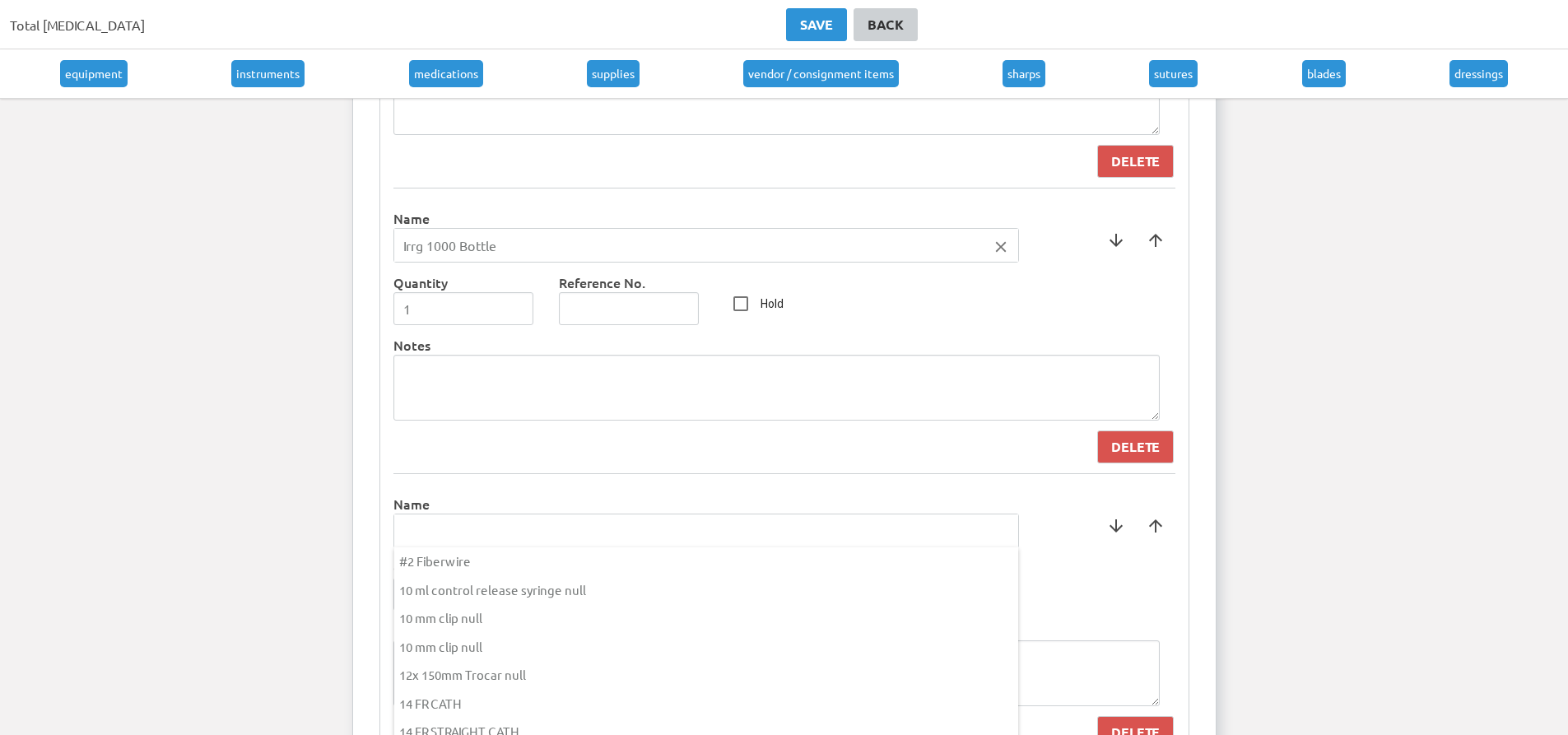
click at [457, 547] on input "text" at bounding box center [706, 531] width 624 height 33
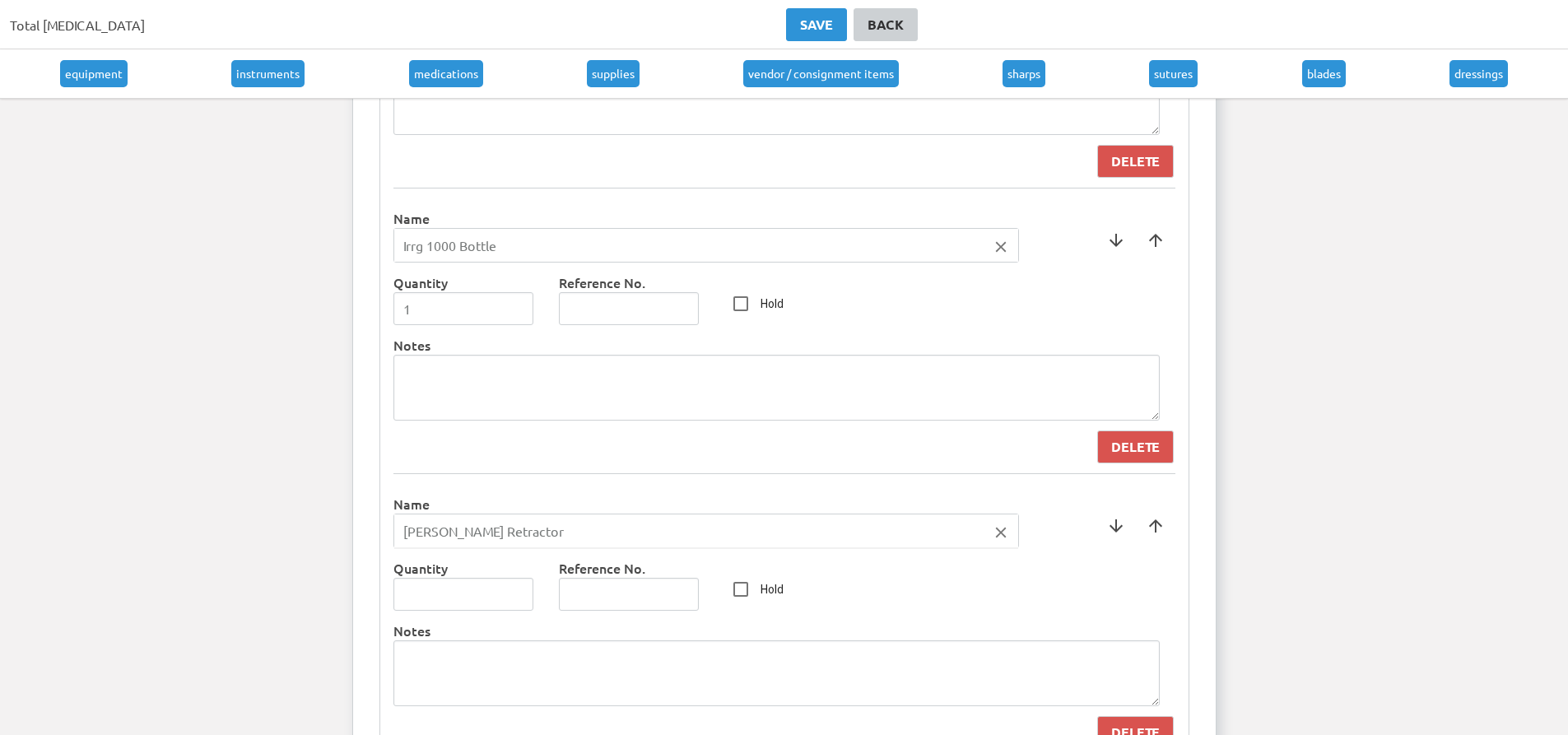
type input "[PERSON_NAME] Retractor"
click at [525, 583] on div at bounding box center [784, 367] width 1568 height 735
click at [517, 595] on input "-1" at bounding box center [463, 594] width 141 height 33
click at [517, 592] on input "0" at bounding box center [463, 594] width 141 height 33
type input "1"
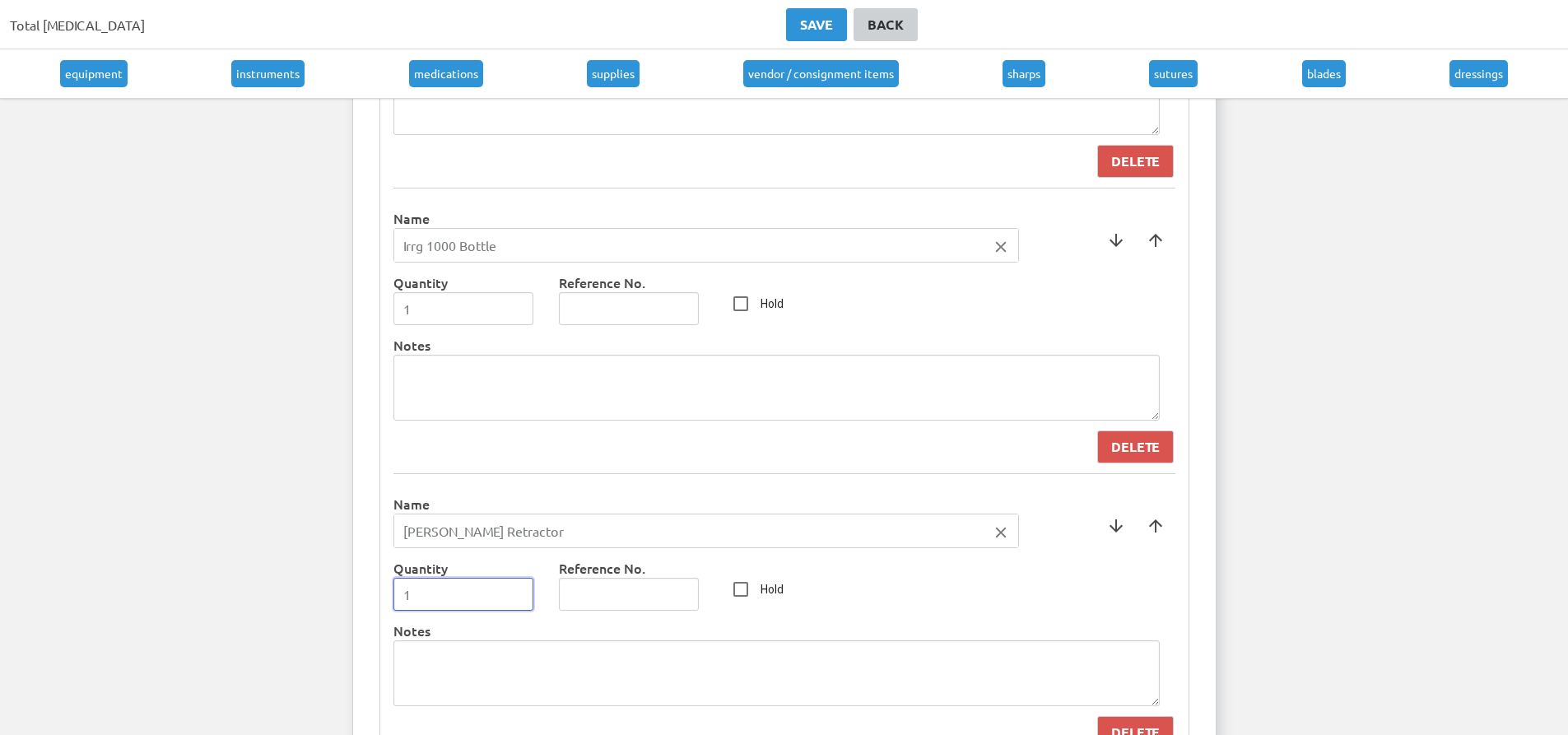
click at [517, 593] on input "1" at bounding box center [463, 594] width 141 height 33
click at [746, 595] on input "Hold" at bounding box center [741, 589] width 33 height 33
checkbox input "true"
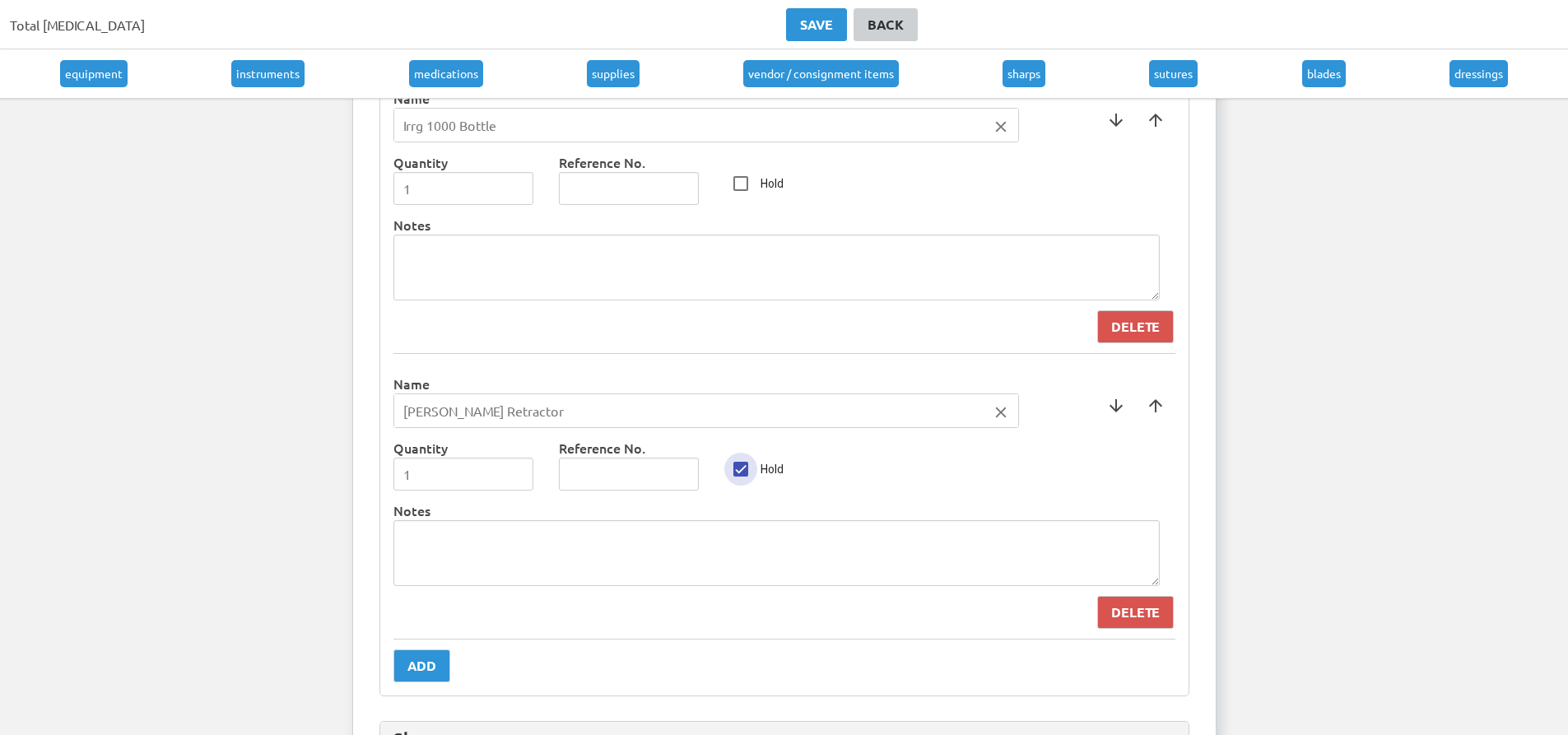
scroll to position [7572, 0]
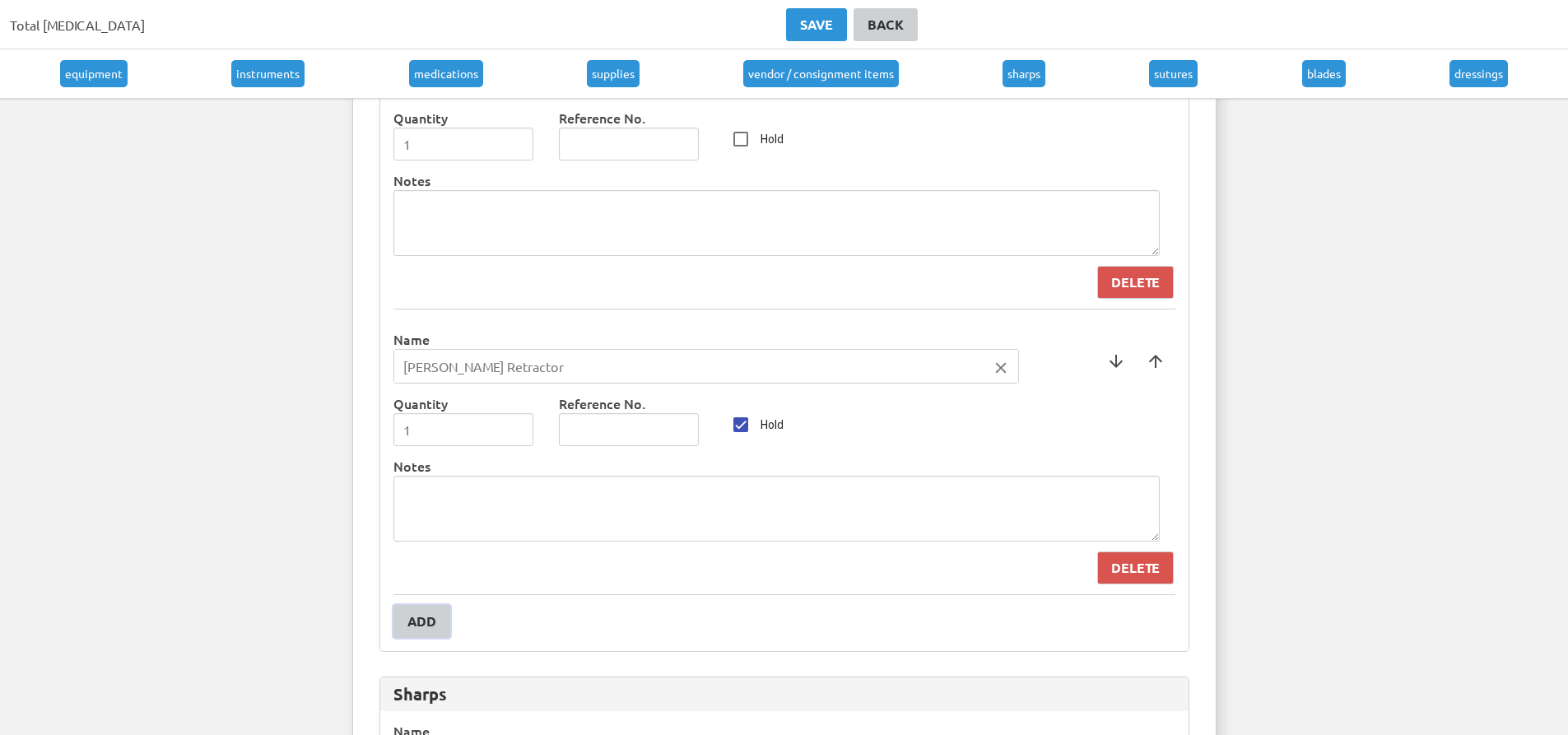
click at [420, 633] on button "Add" at bounding box center [421, 621] width 56 height 33
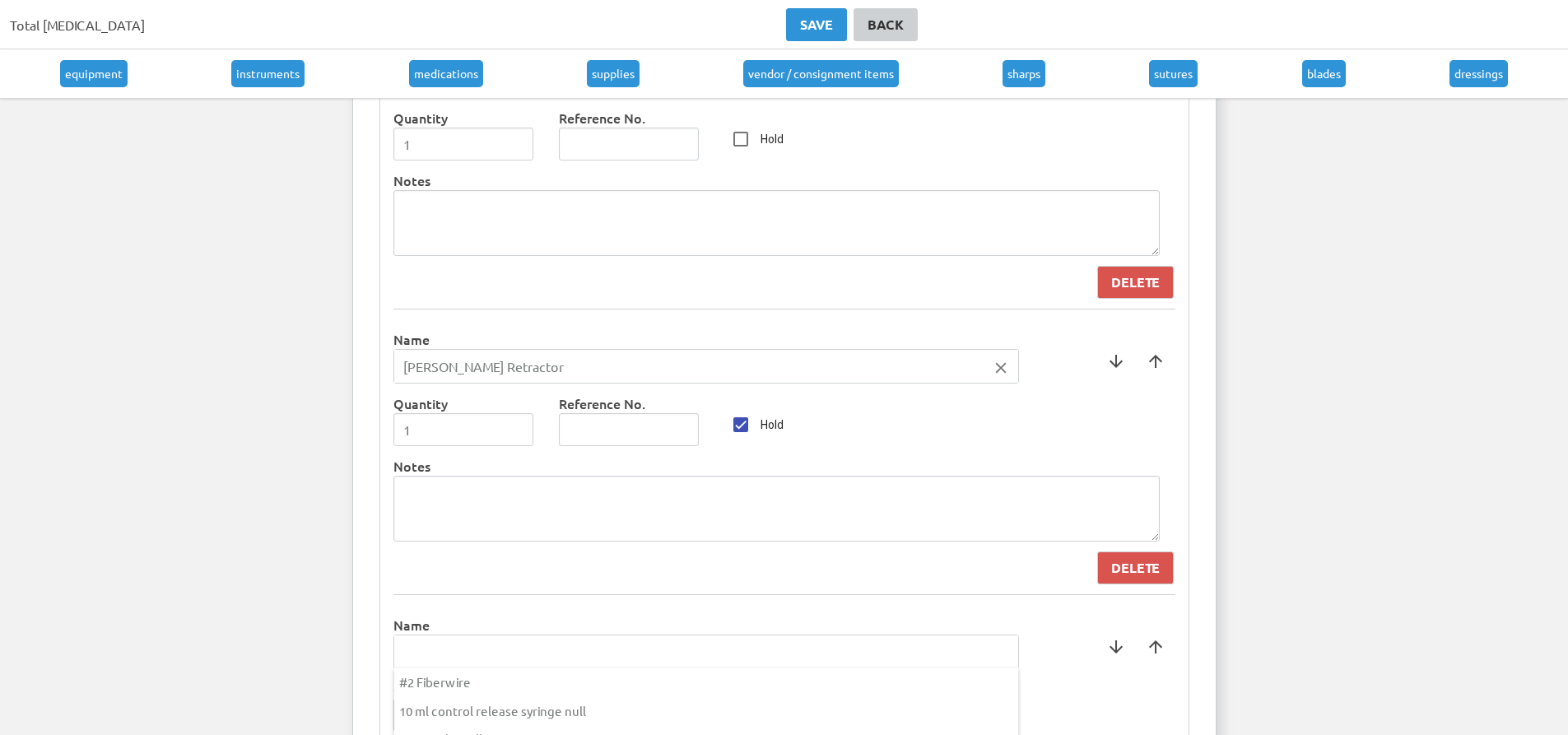
click at [430, 641] on input "text" at bounding box center [706, 651] width 624 height 33
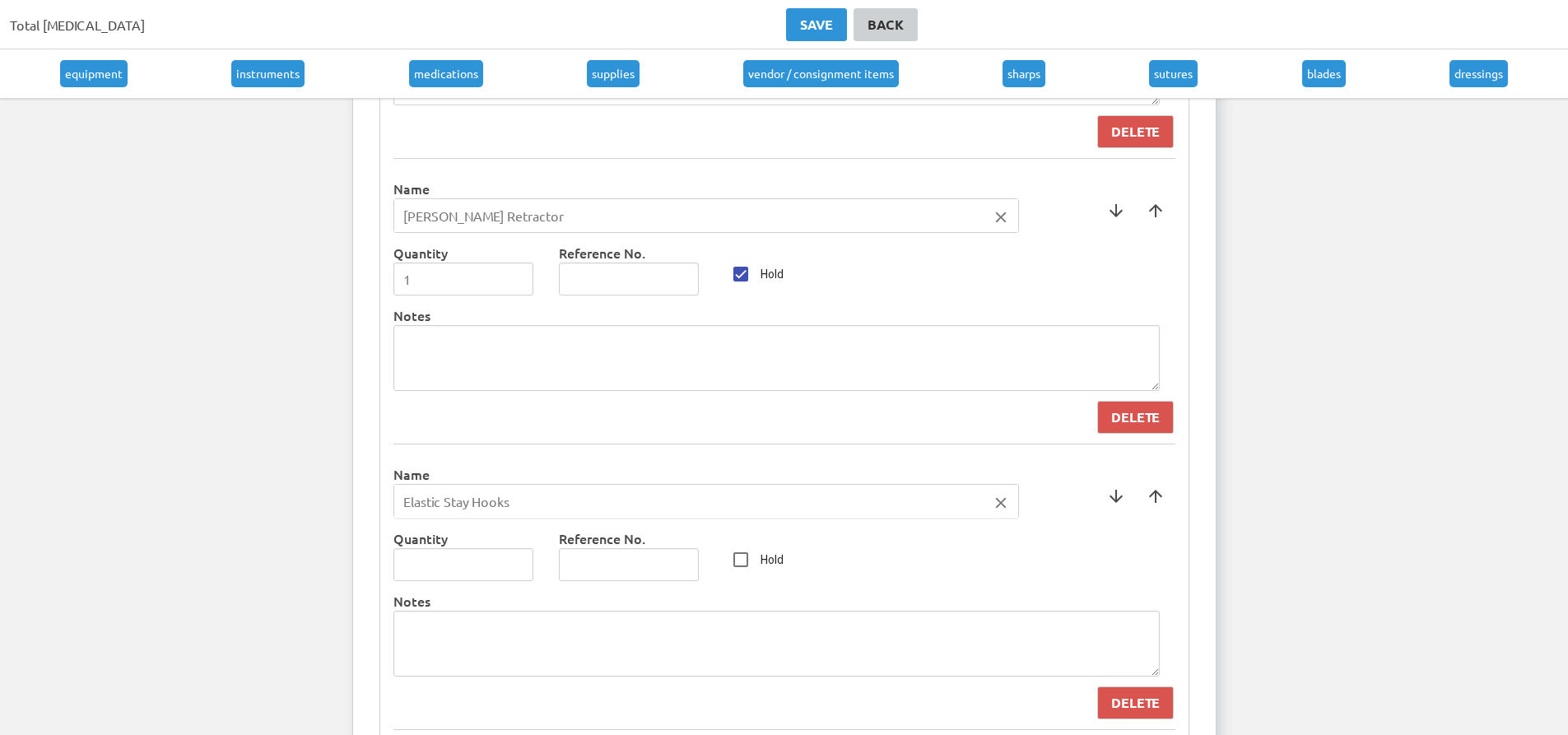
scroll to position [7737, 0]
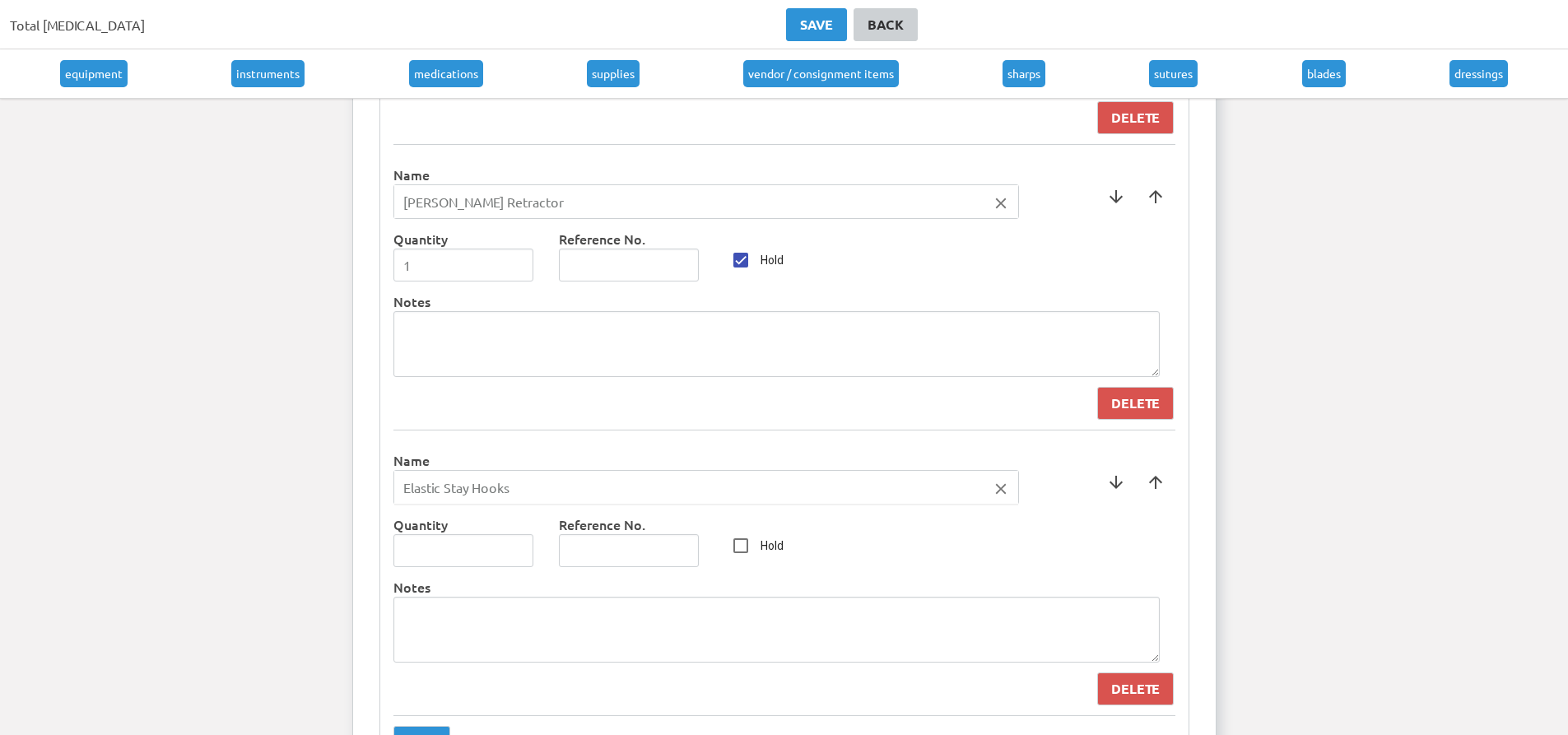
type input "Elastic Stay Hooks"
click at [519, 547] on div at bounding box center [784, 367] width 1568 height 735
type input "1"
click at [519, 547] on input "1" at bounding box center [463, 551] width 141 height 33
click at [738, 548] on input "Hold" at bounding box center [741, 546] width 33 height 33
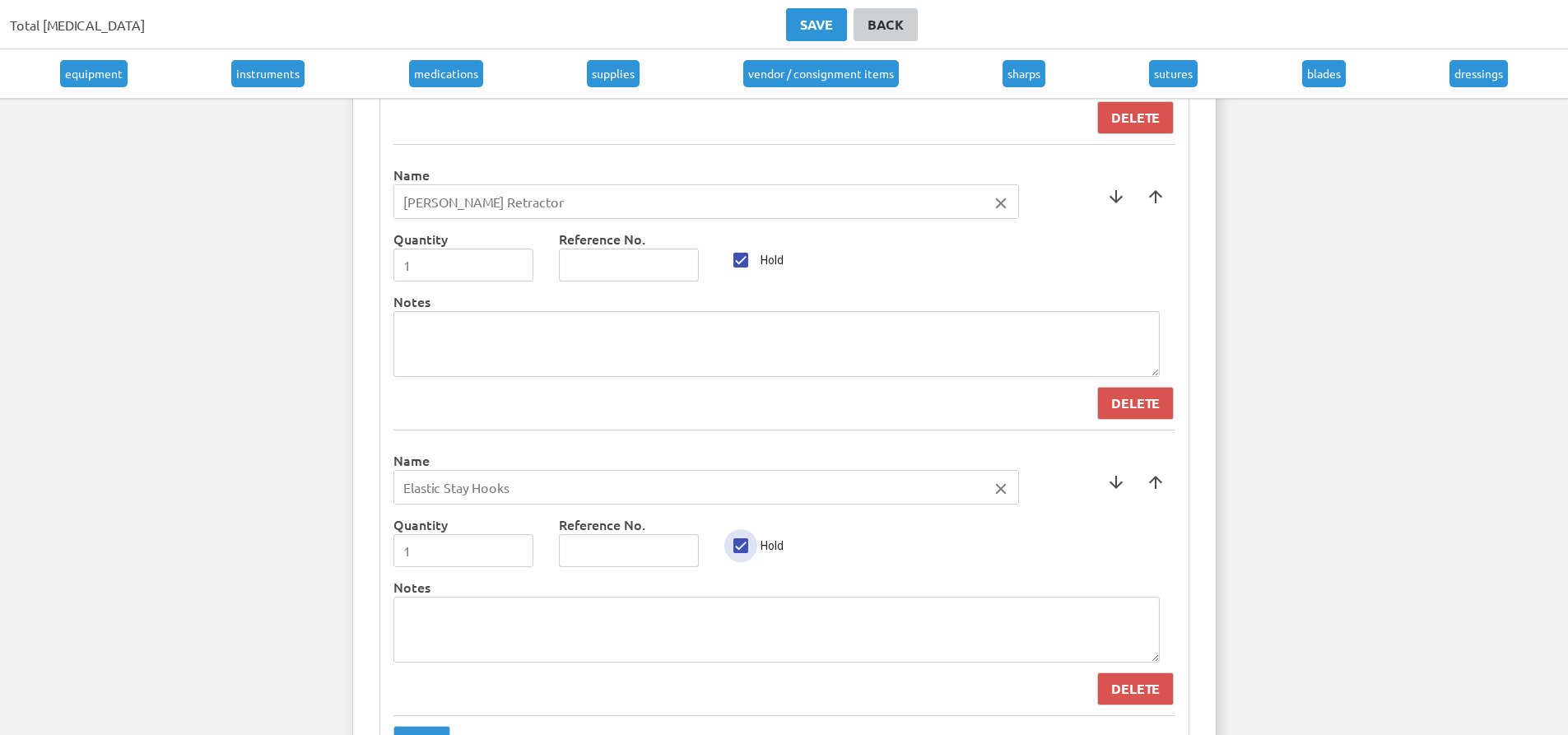
checkbox input "true"
click at [582, 288] on div "Reference No." at bounding box center [642, 260] width 165 height 62
click at [565, 334] on textarea at bounding box center [776, 344] width 766 height 66
type textarea "O"
type textarea "Drop if doing anterior/posterior repair"
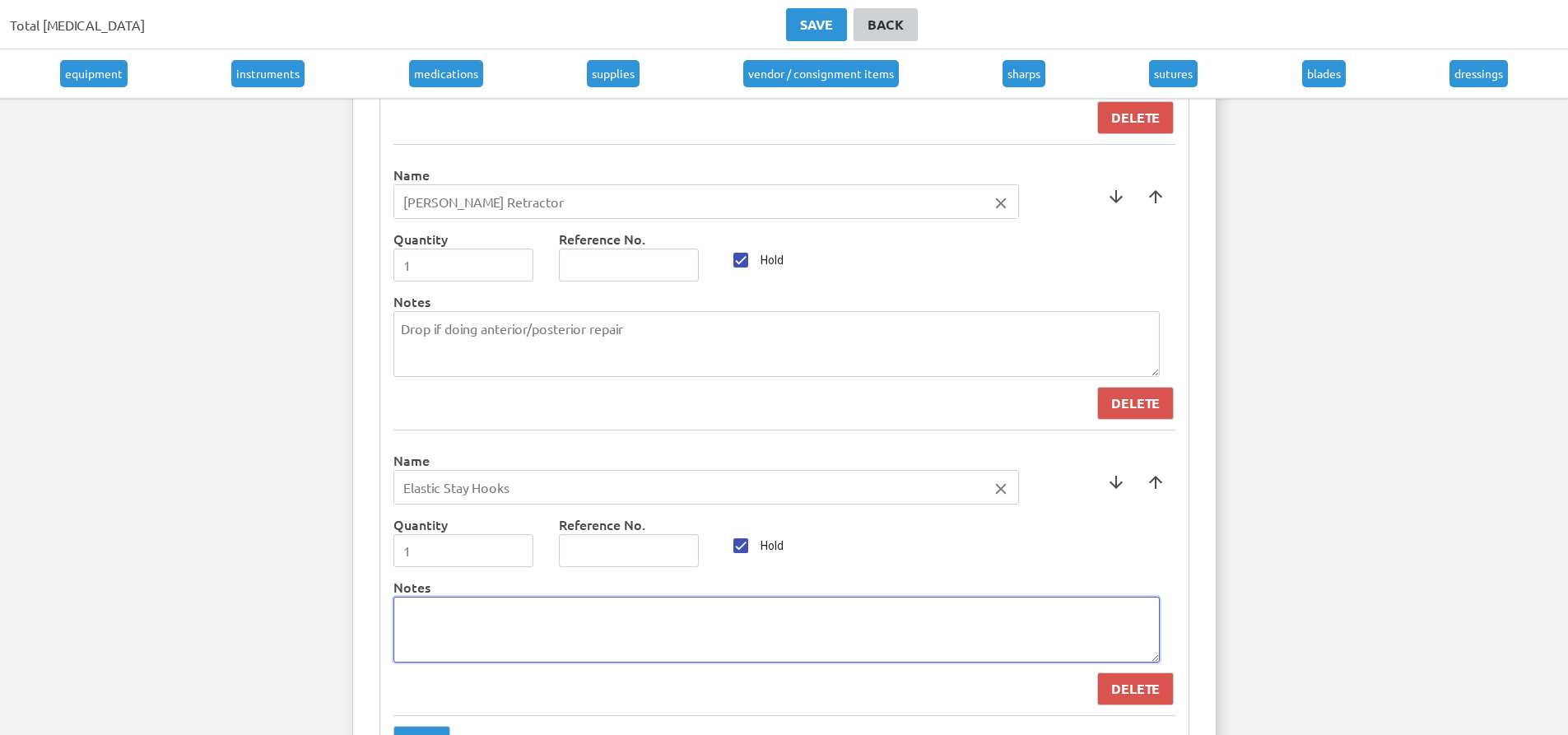
click at [485, 644] on textarea at bounding box center [776, 630] width 766 height 66
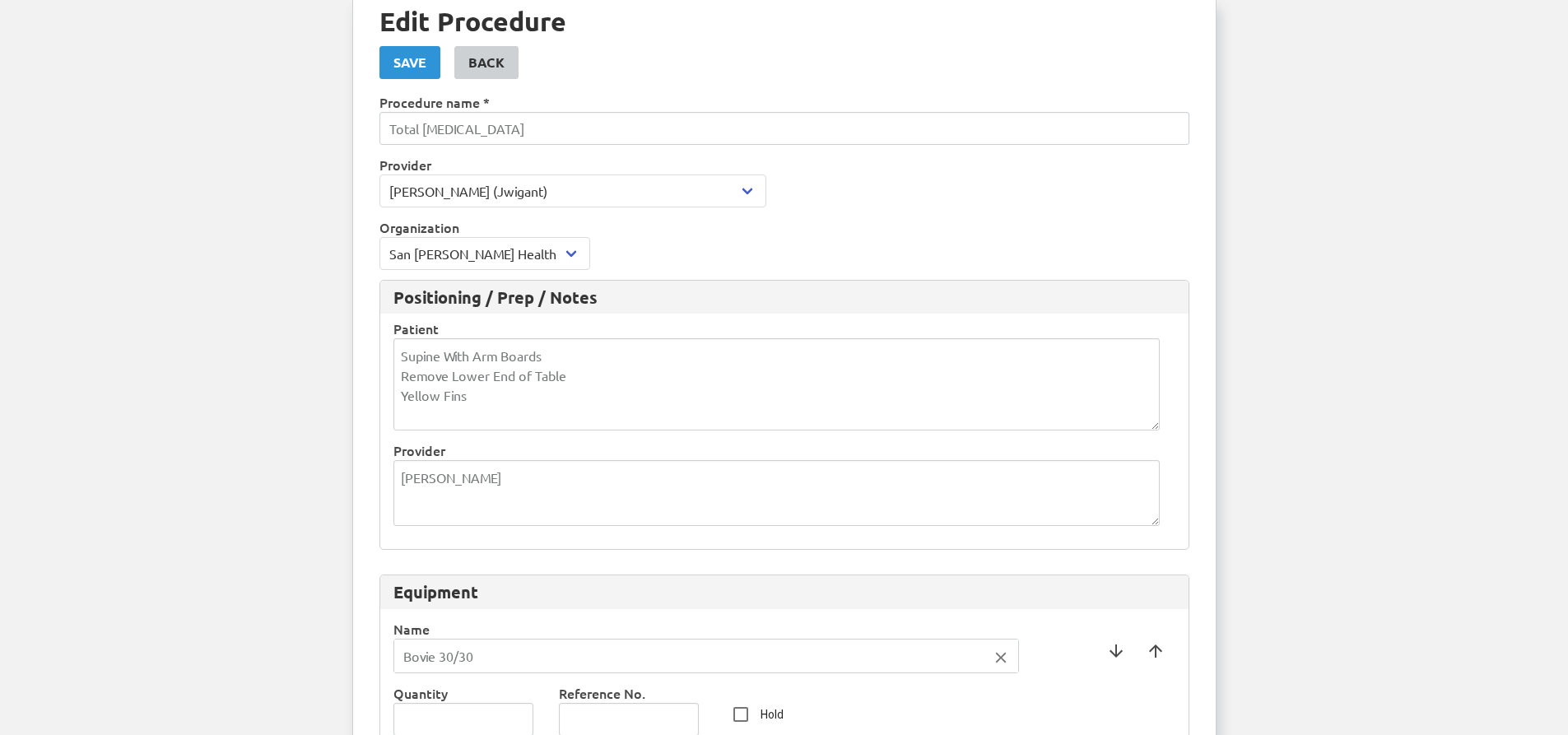
scroll to position [83, 0]
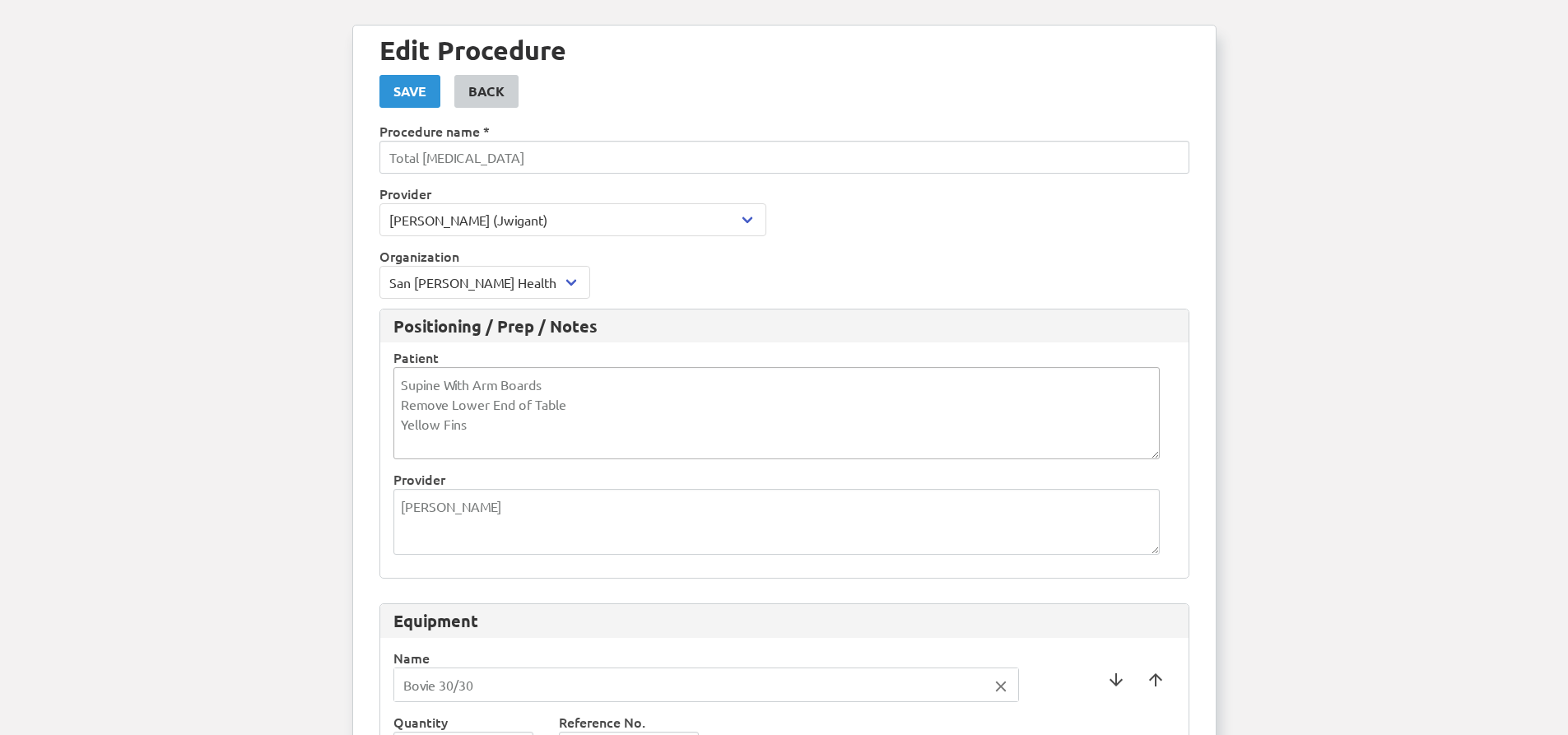
type textarea "Drop if doing anterior/posterior repair"
click at [550, 376] on textarea "Supine With Arm Boards Remove Lower End of Table Yellow Fins" at bounding box center [776, 413] width 766 height 92
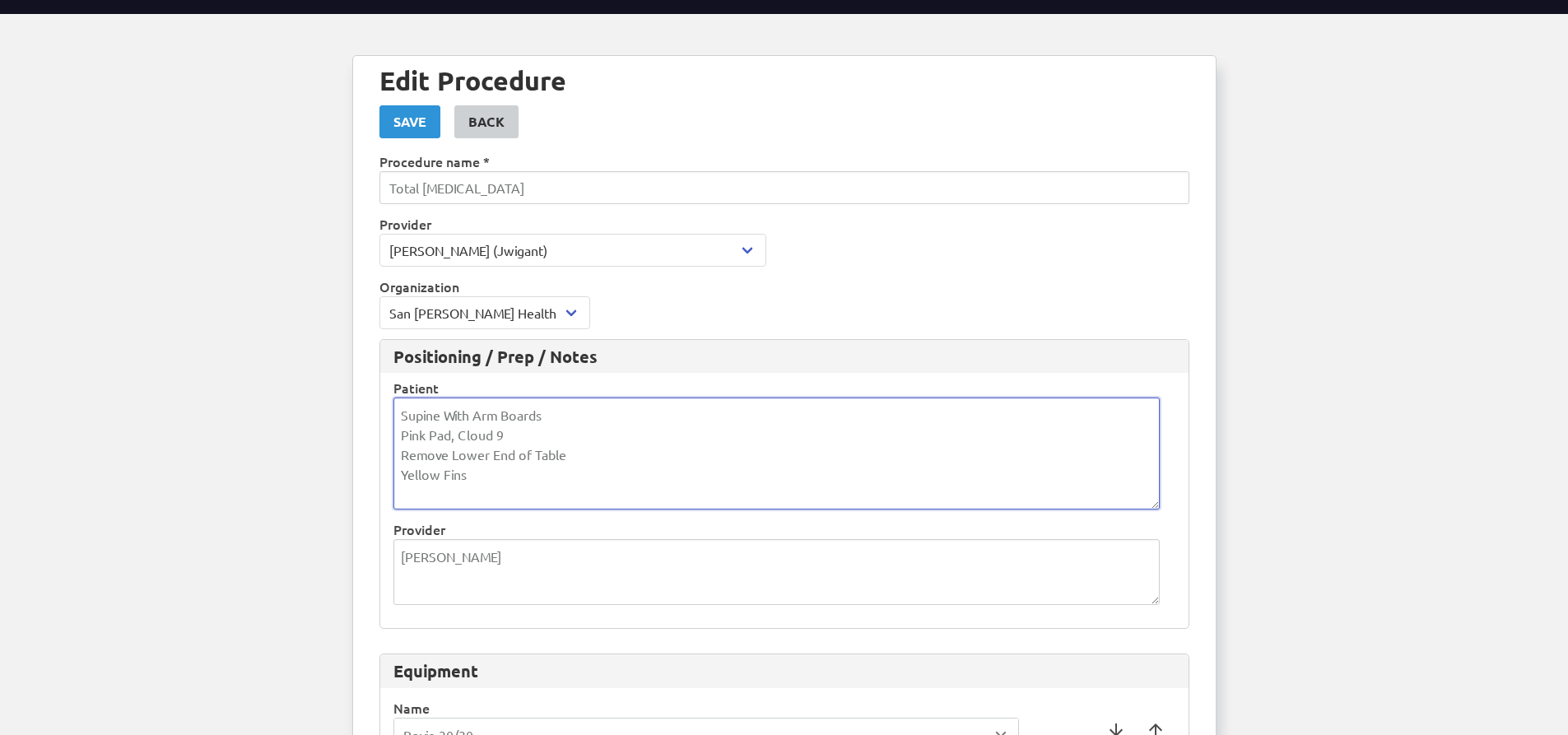
scroll to position [0, 0]
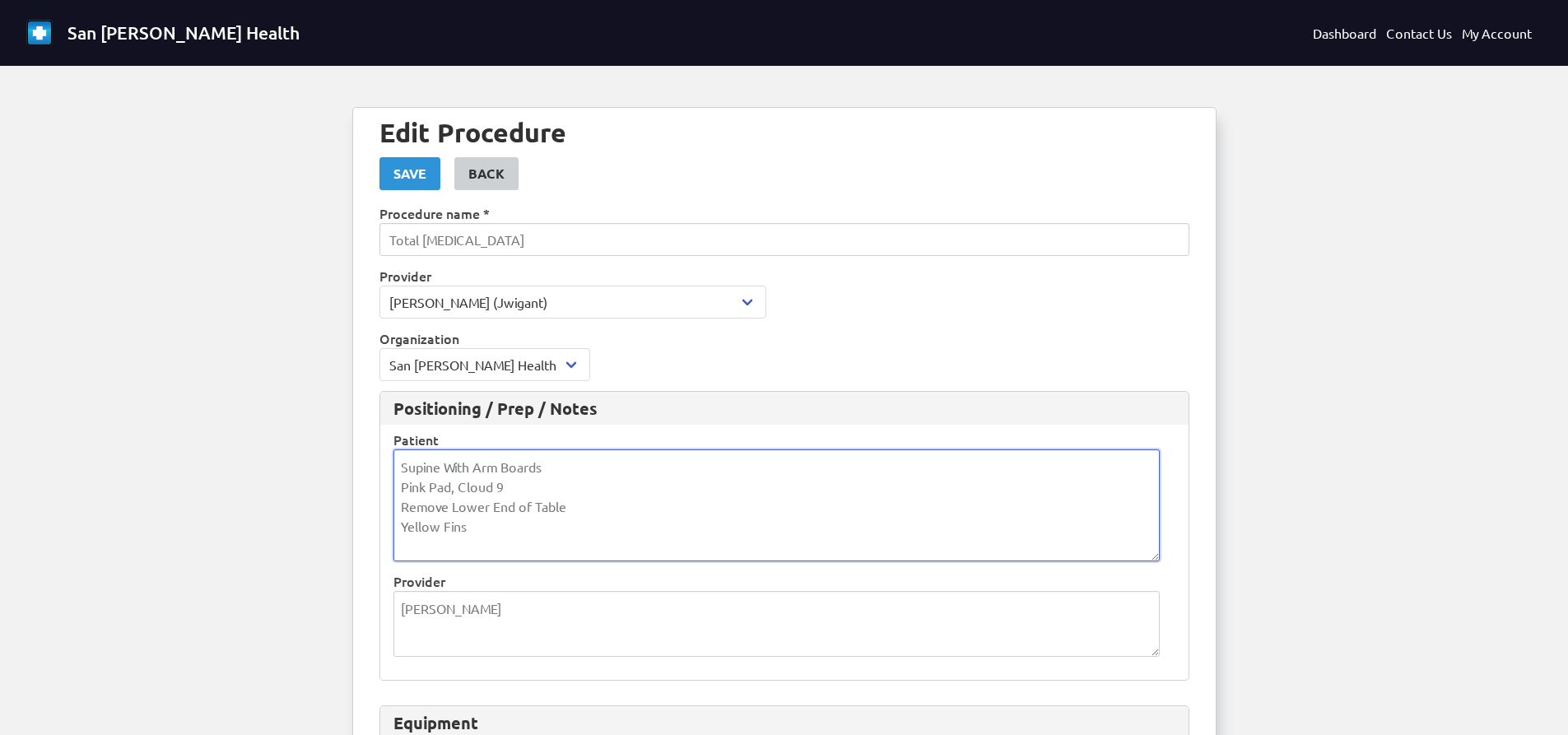
drag, startPoint x: 573, startPoint y: 505, endPoint x: 370, endPoint y: 511, distance: 203.1
click at [496, 528] on textarea "Supine With Arm Boards Pink Pad, Cloud 9 Yellow Fins" at bounding box center [776, 505] width 766 height 111
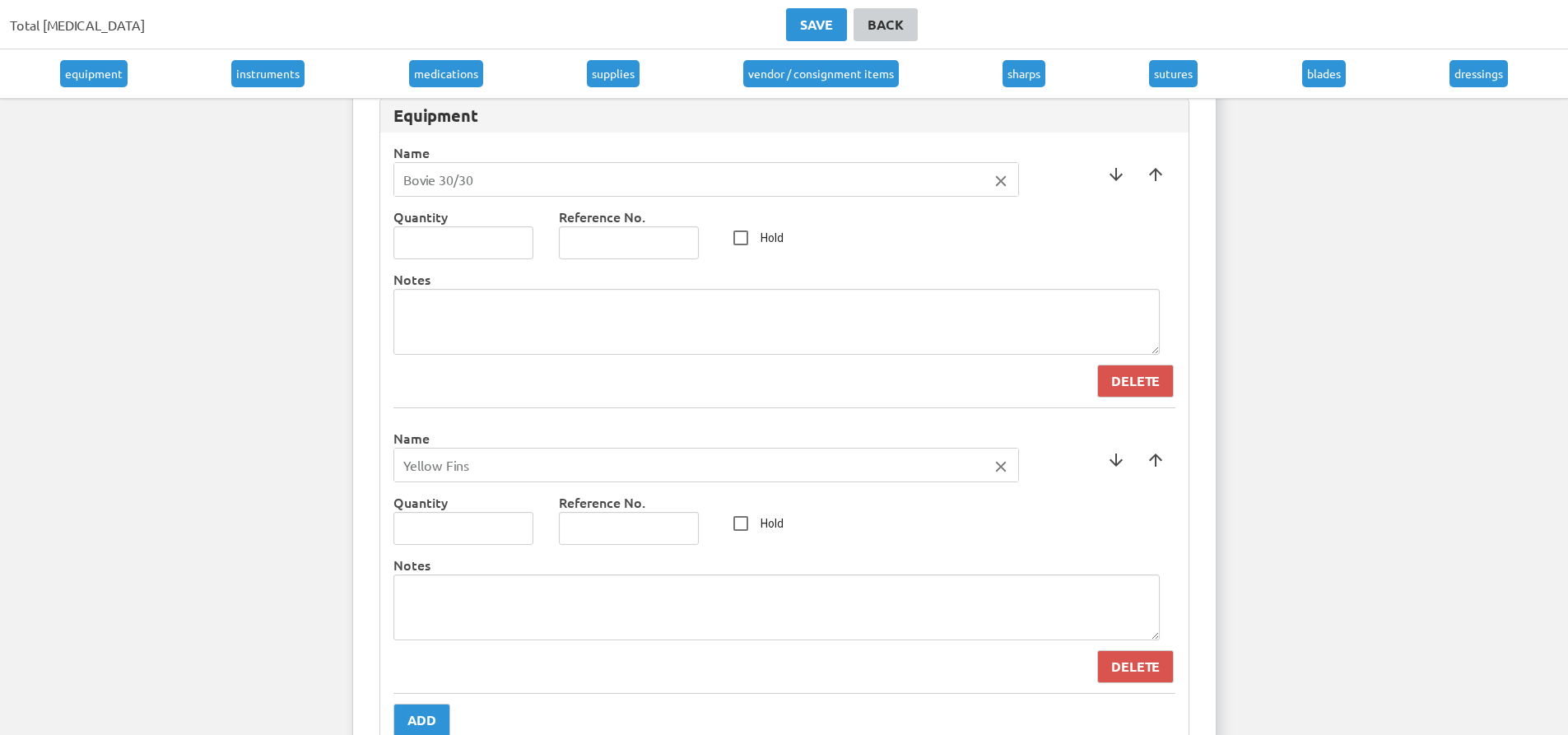
scroll to position [658, 0]
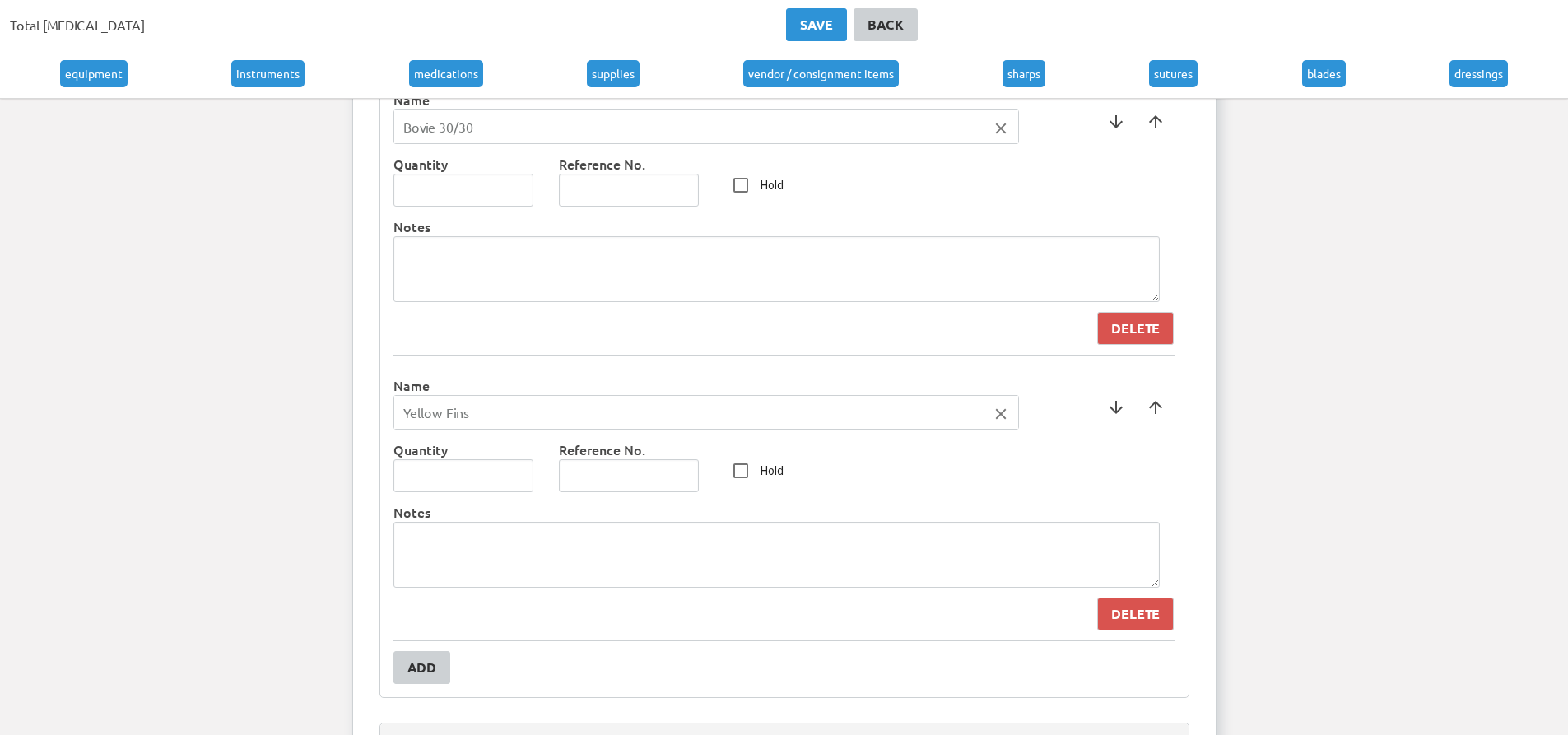
type textarea "Supine With Arm Boards Pink Pad, Cloud 9 Yellow Fins"
click at [428, 651] on button "Add" at bounding box center [421, 668] width 56 height 33
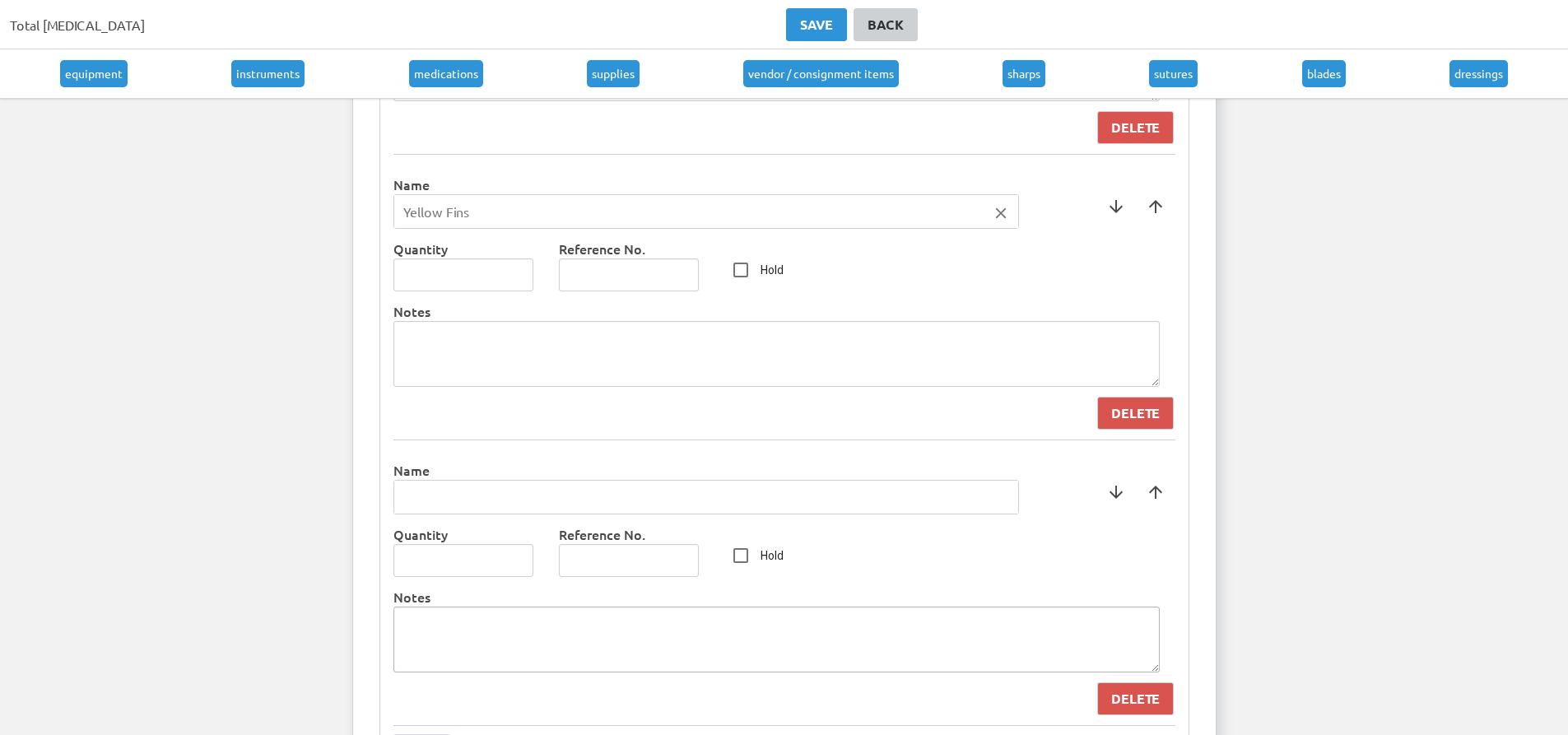
scroll to position [906, 0]
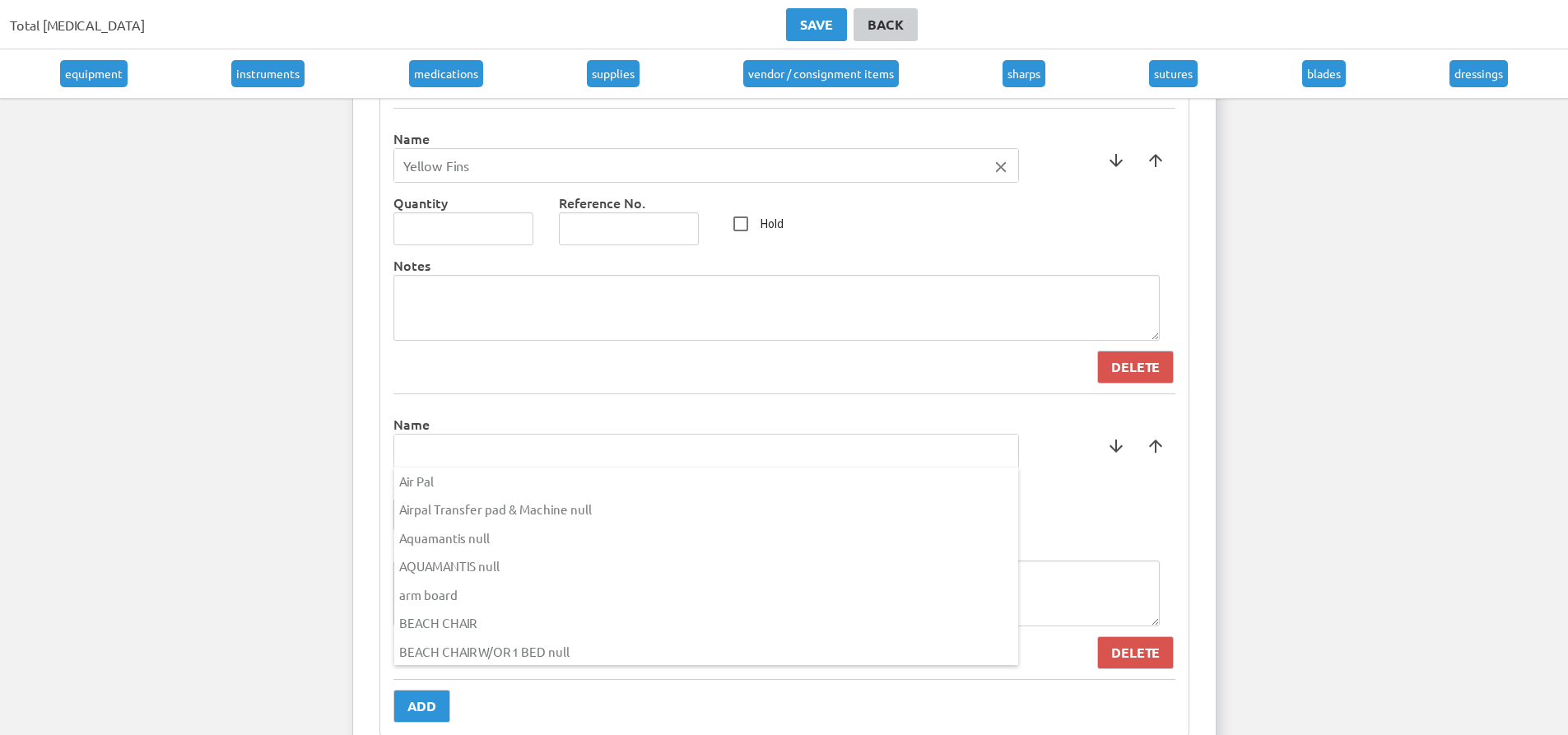
click at [548, 451] on input "text" at bounding box center [706, 451] width 624 height 33
click at [554, 573] on div "[GEOGRAPHIC_DATA]" at bounding box center [644, 580] width 499 height 29
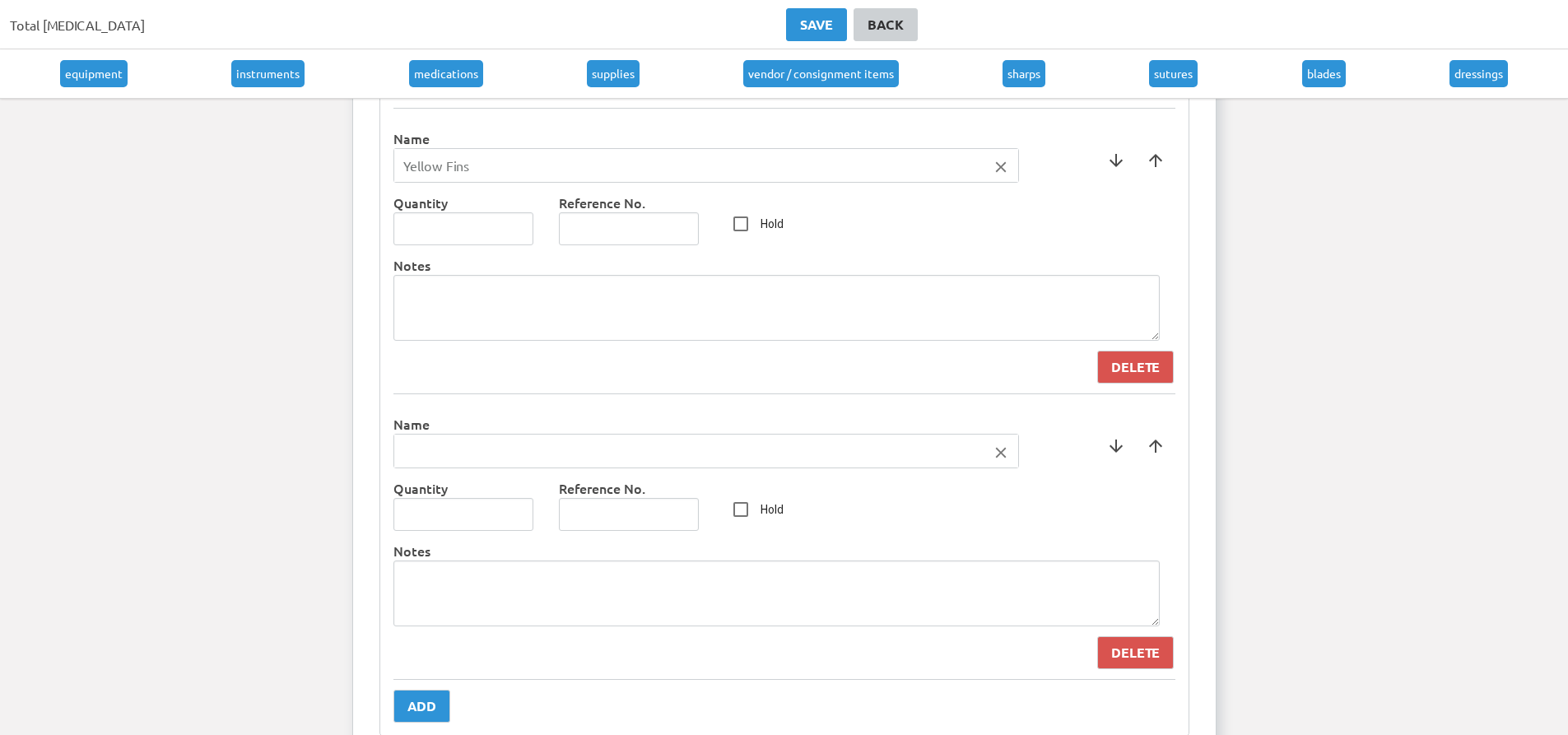
type input "[GEOGRAPHIC_DATA]"
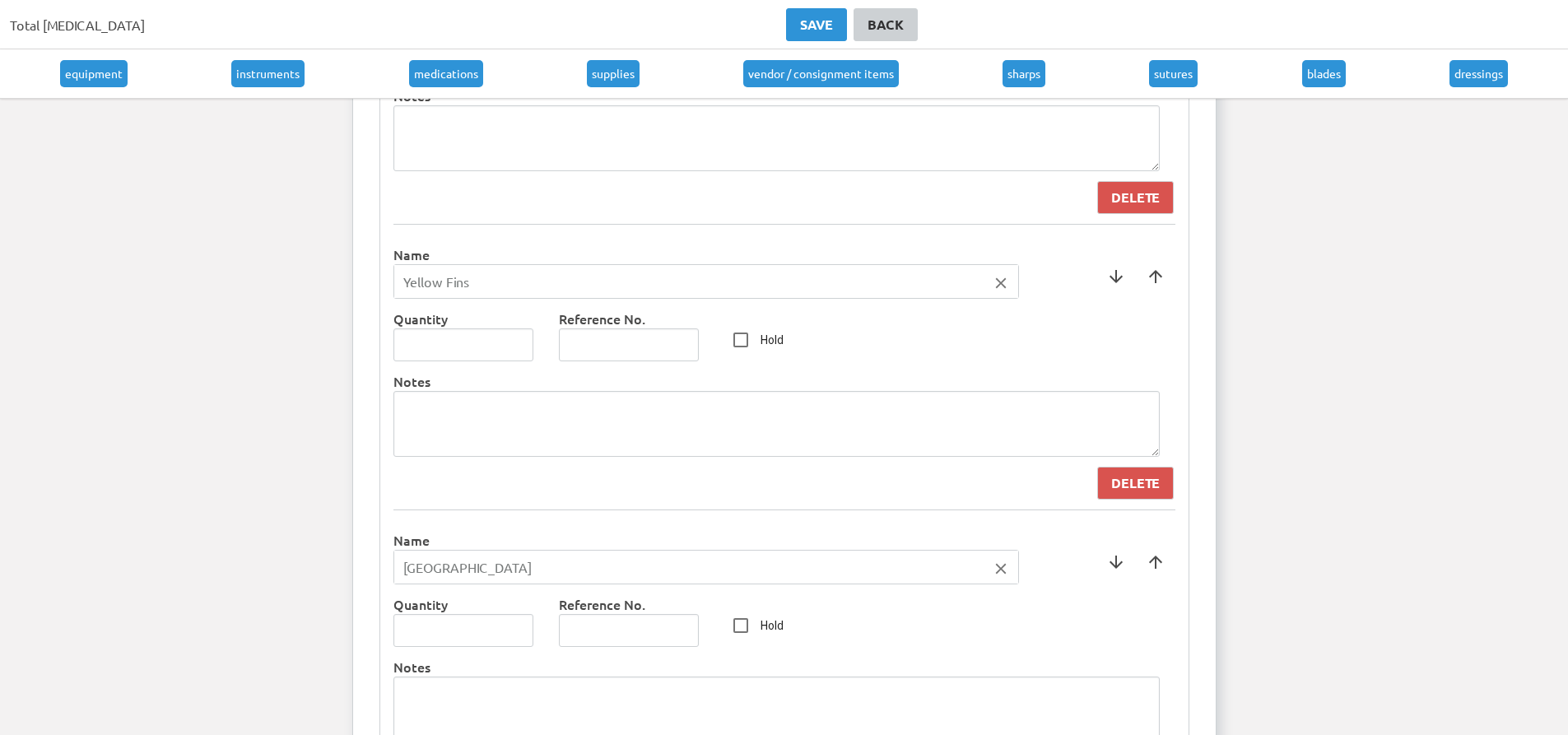
scroll to position [741, 0]
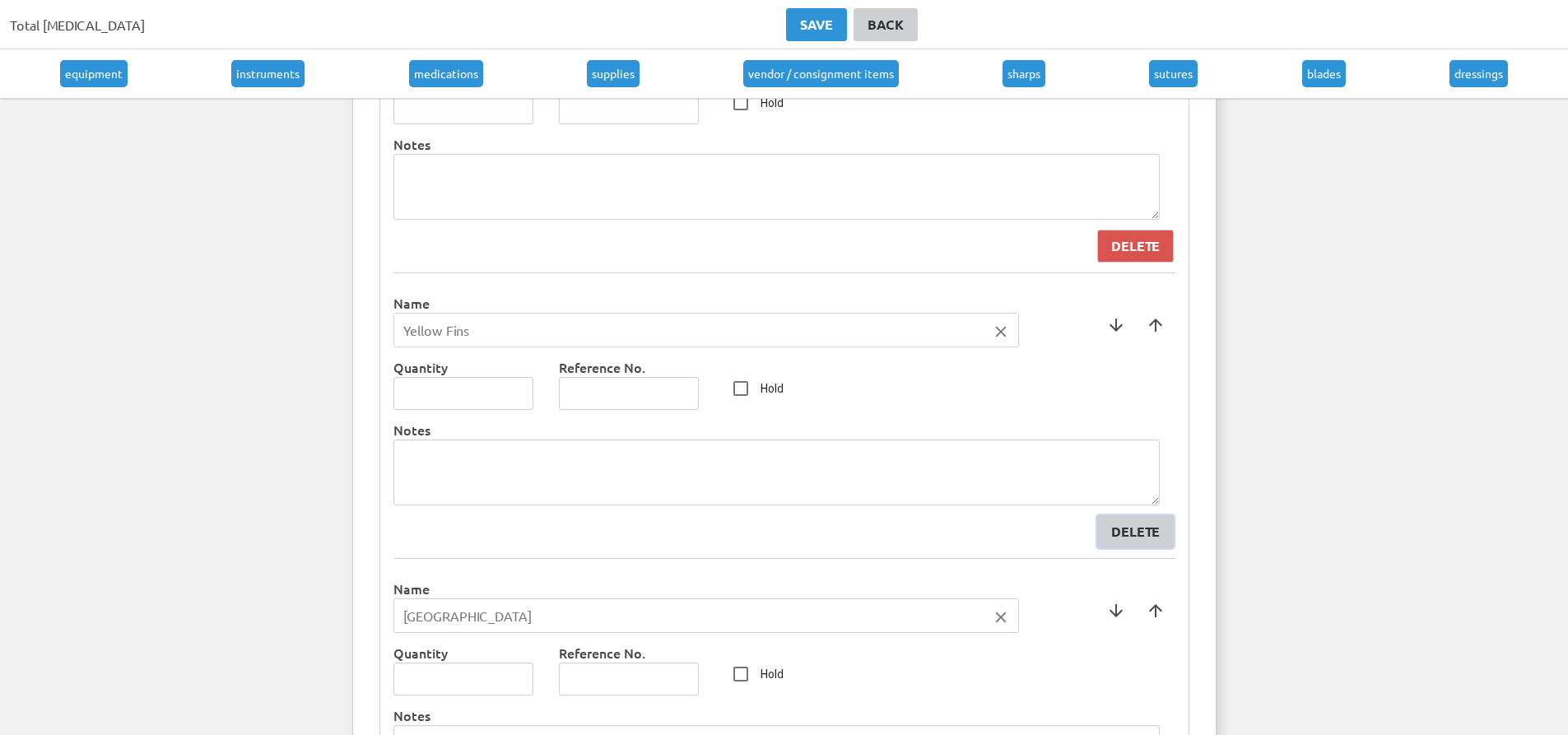
click at [1153, 546] on button "Delete" at bounding box center [1135, 532] width 77 height 33
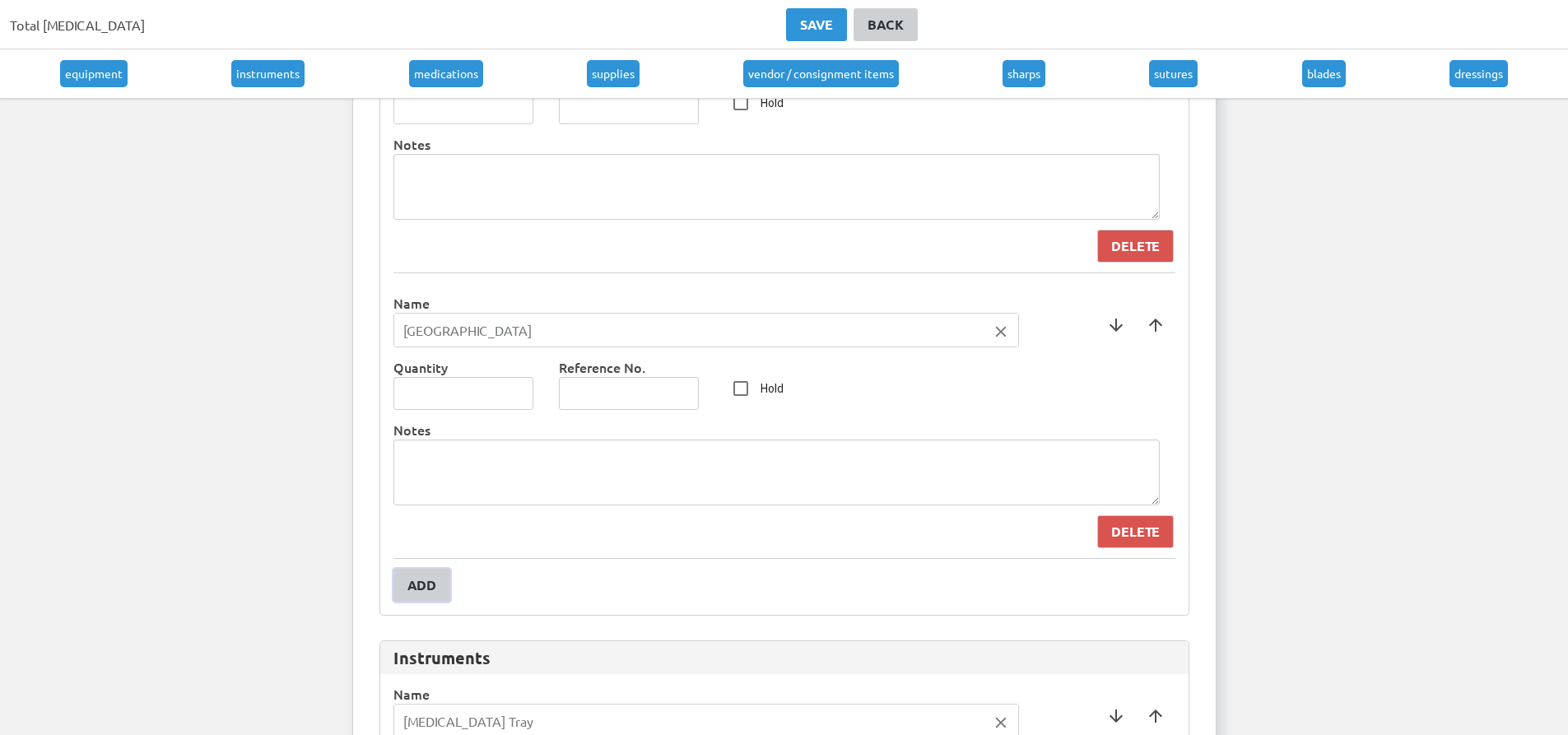
click at [402, 588] on button "Add" at bounding box center [421, 585] width 56 height 33
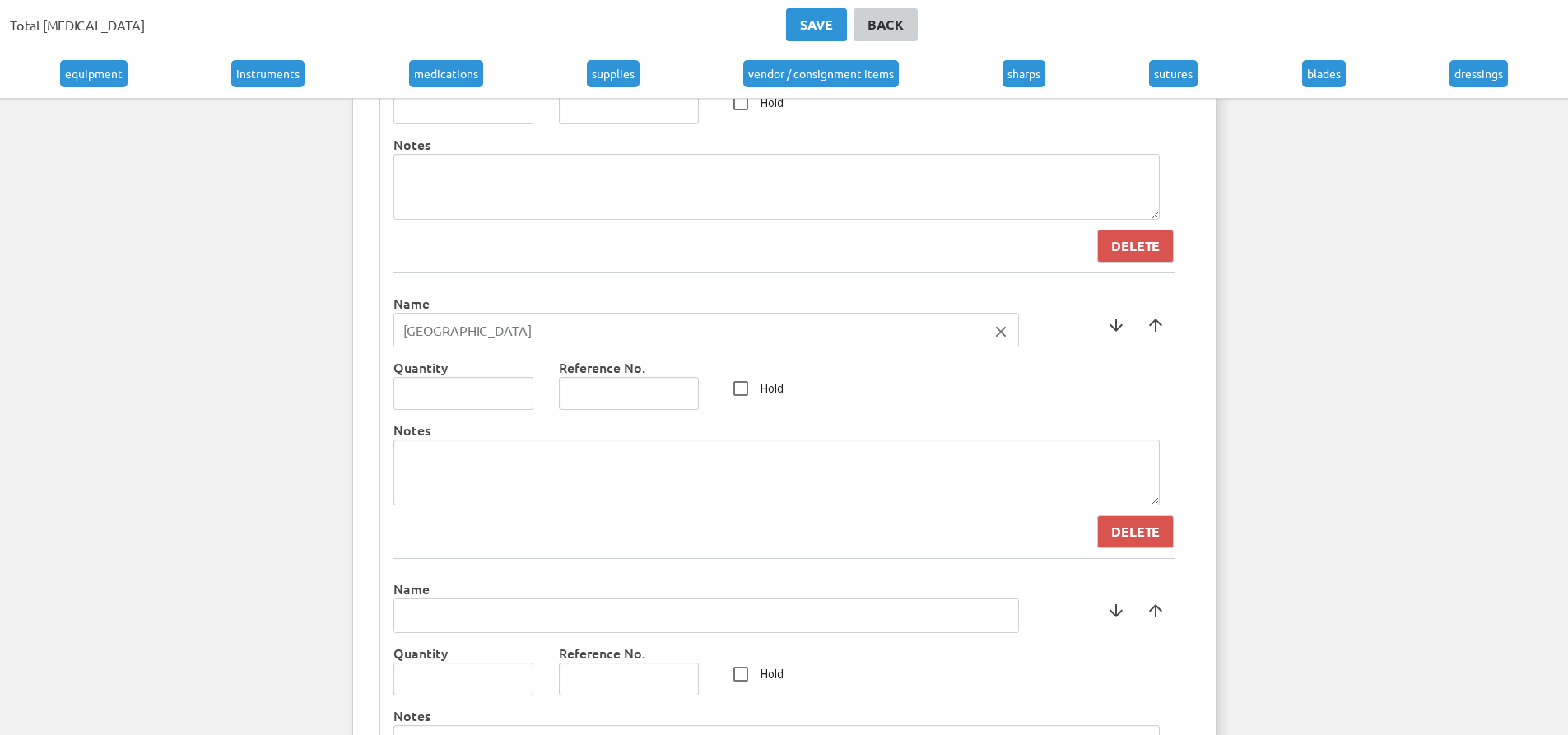
click at [468, 635] on div "Name" at bounding box center [706, 611] width 625 height 64
click at [495, 617] on input "text" at bounding box center [706, 616] width 624 height 33
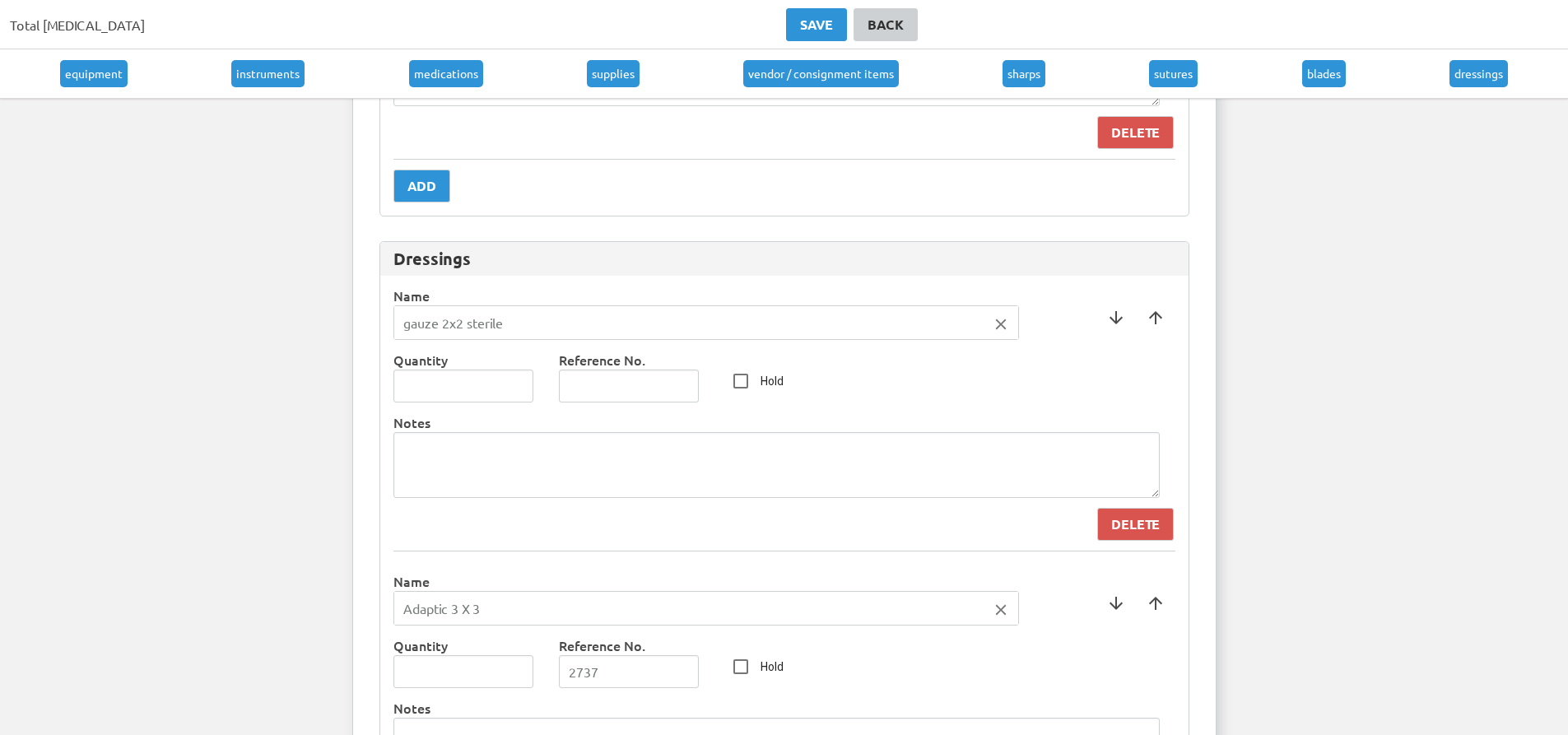
scroll to position [10536, 0]
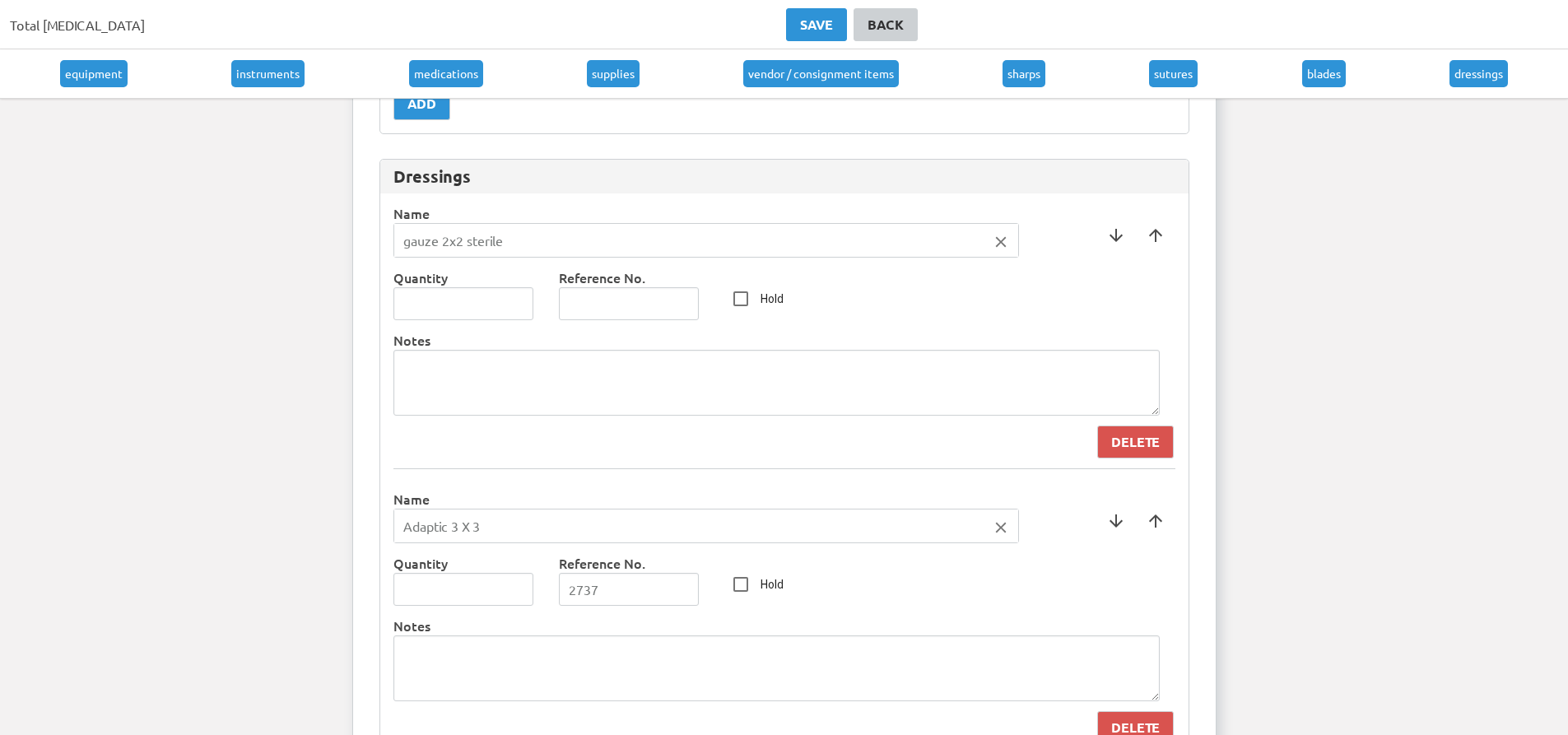
type input "Yellow Fins"
click at [1005, 237] on div at bounding box center [784, 367] width 1568 height 735
click at [1148, 455] on button "Delete" at bounding box center [1135, 442] width 77 height 33
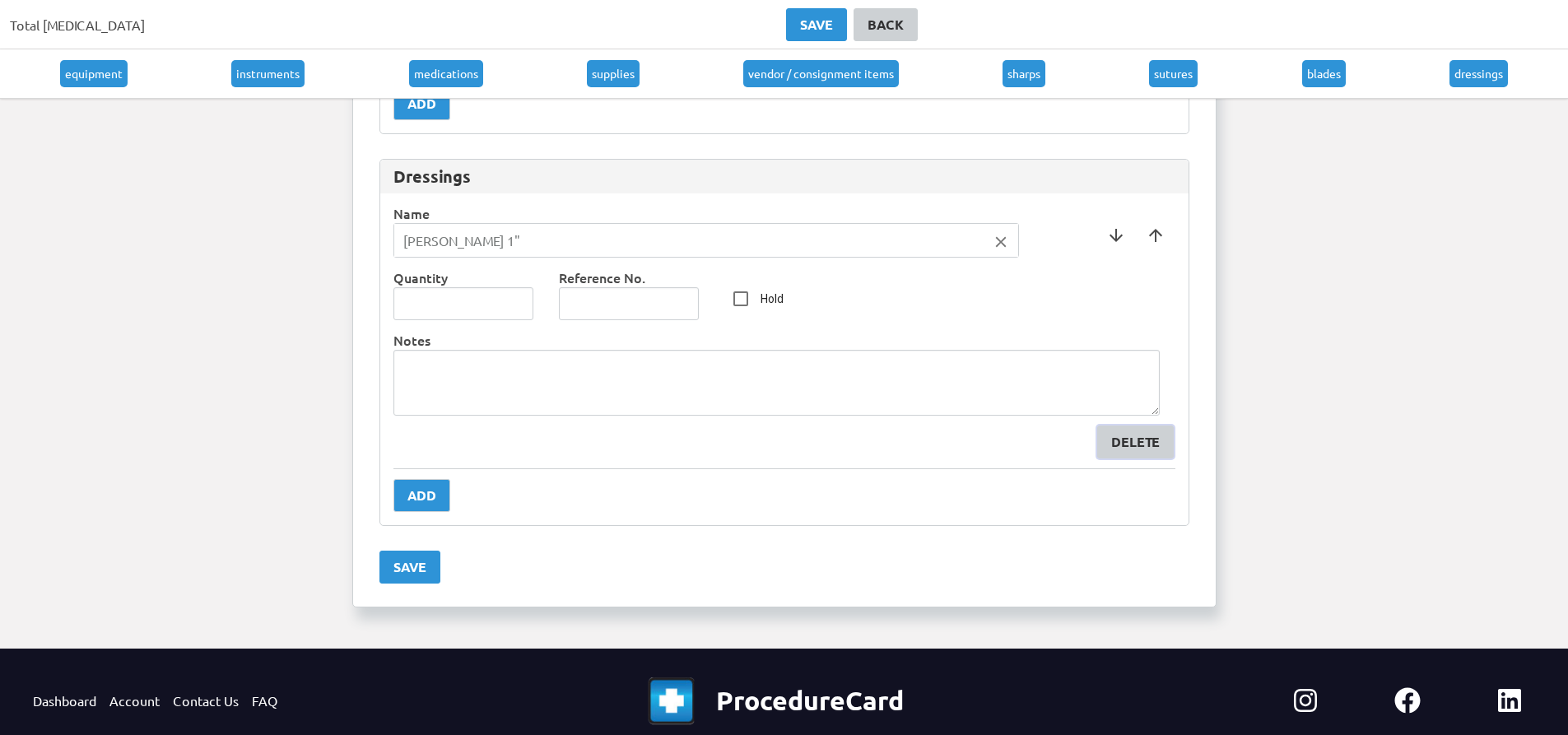
click at [1160, 439] on button "Delete" at bounding box center [1135, 442] width 77 height 33
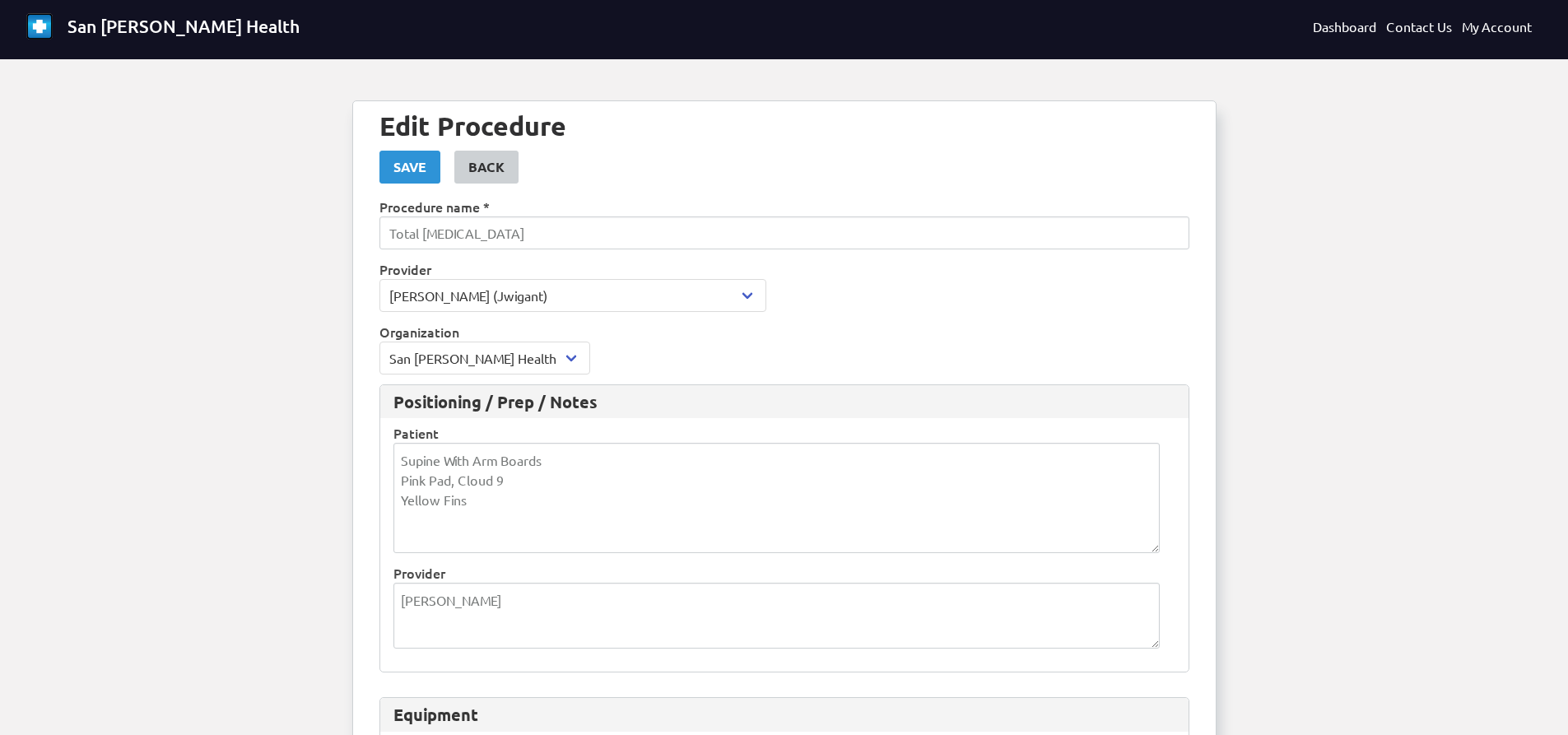
scroll to position [0, 0]
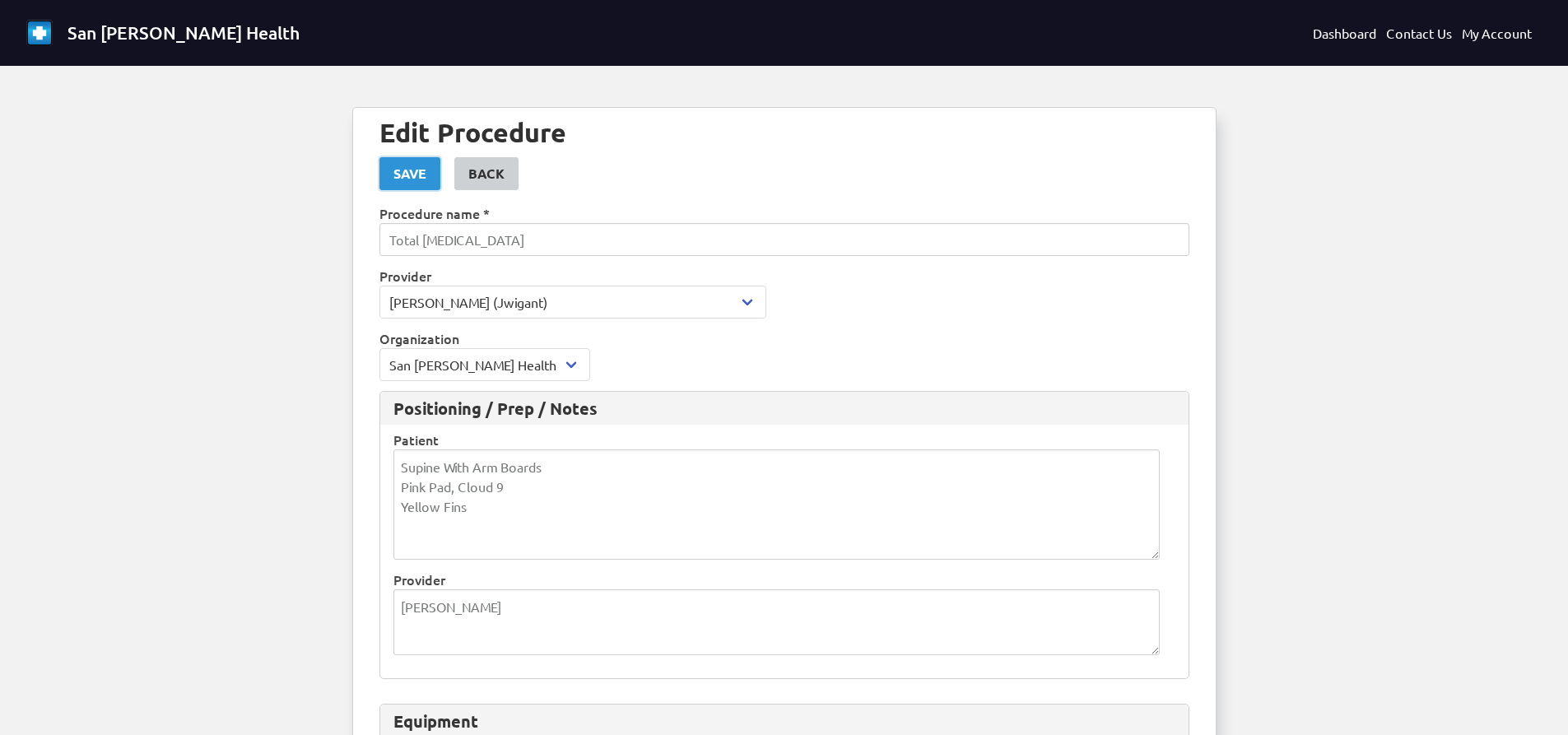
click at [422, 185] on button "Save" at bounding box center [410, 174] width 61 height 33
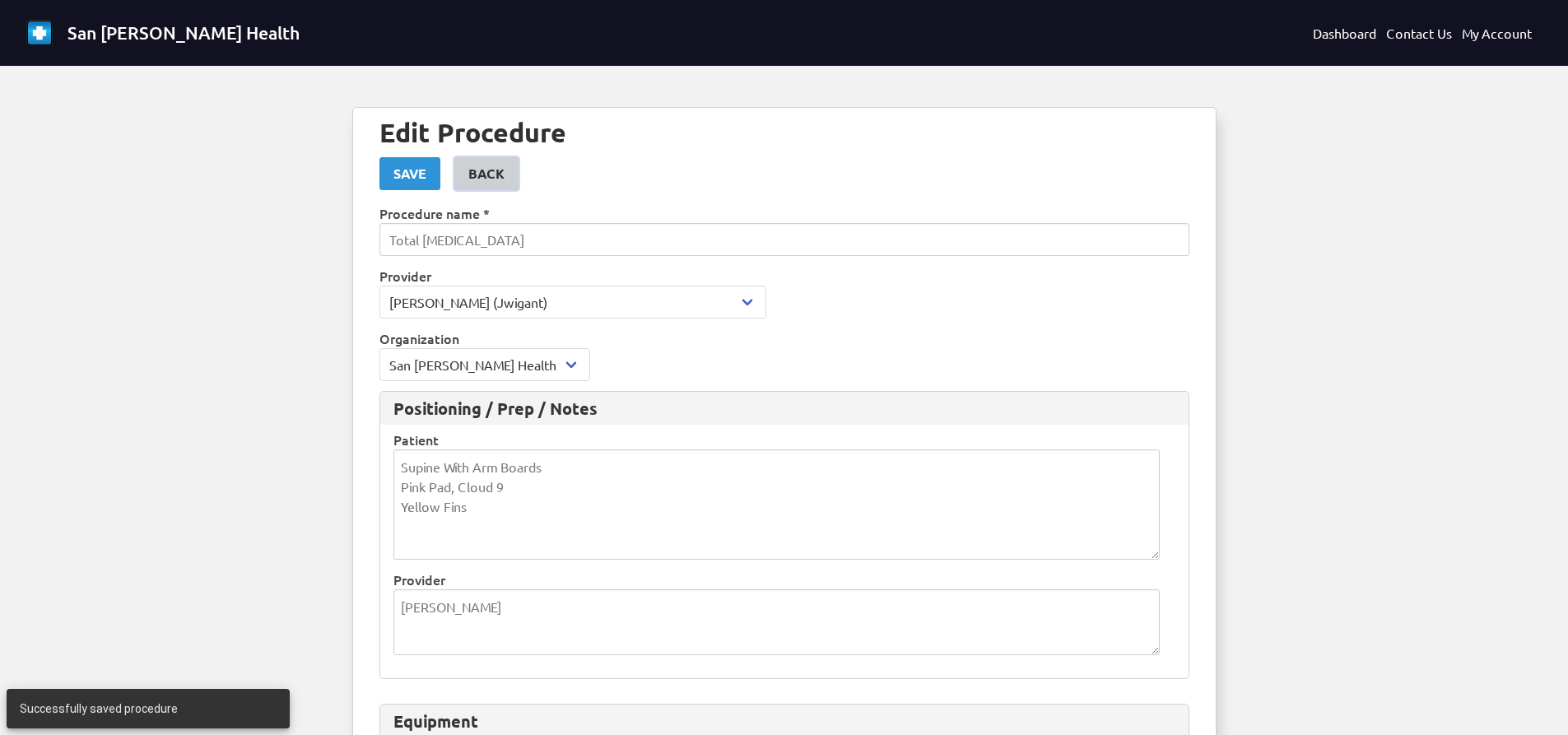
click at [505, 169] on link "Back" at bounding box center [486, 174] width 64 height 33
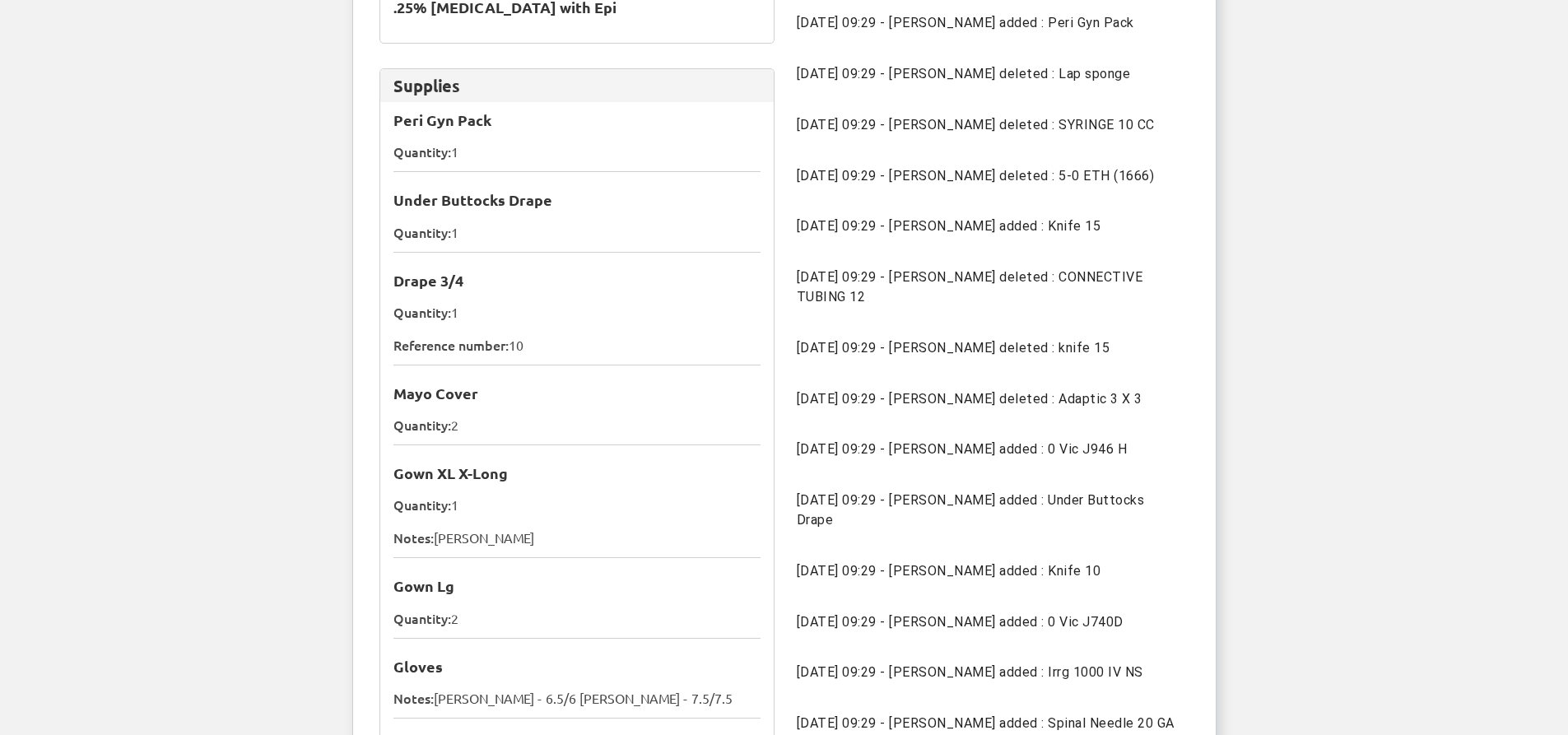
scroll to position [987, 0]
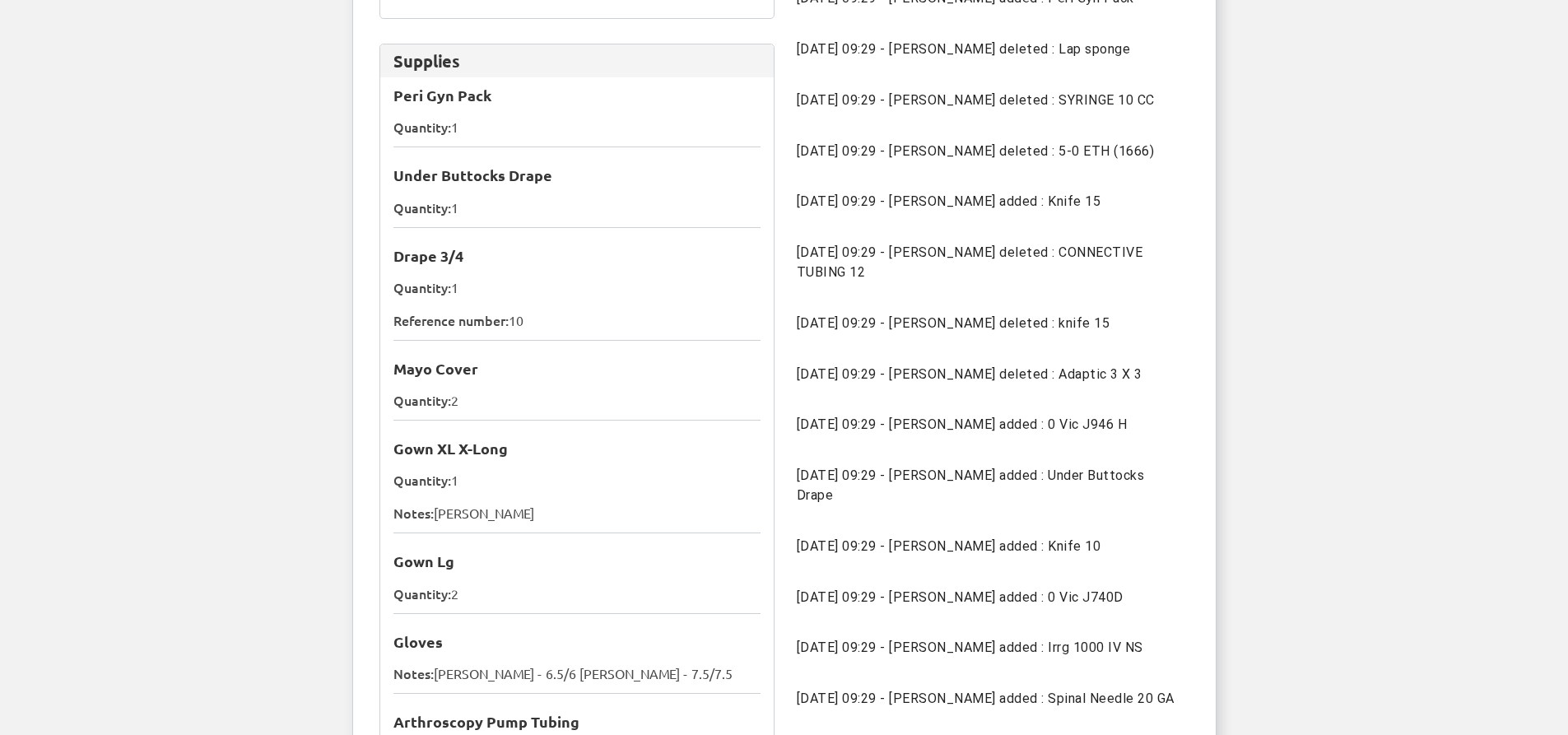
click at [554, 272] on div "Drape 3/4 Quantity: 1 Reference number: 10" at bounding box center [577, 289] width 367 height 103
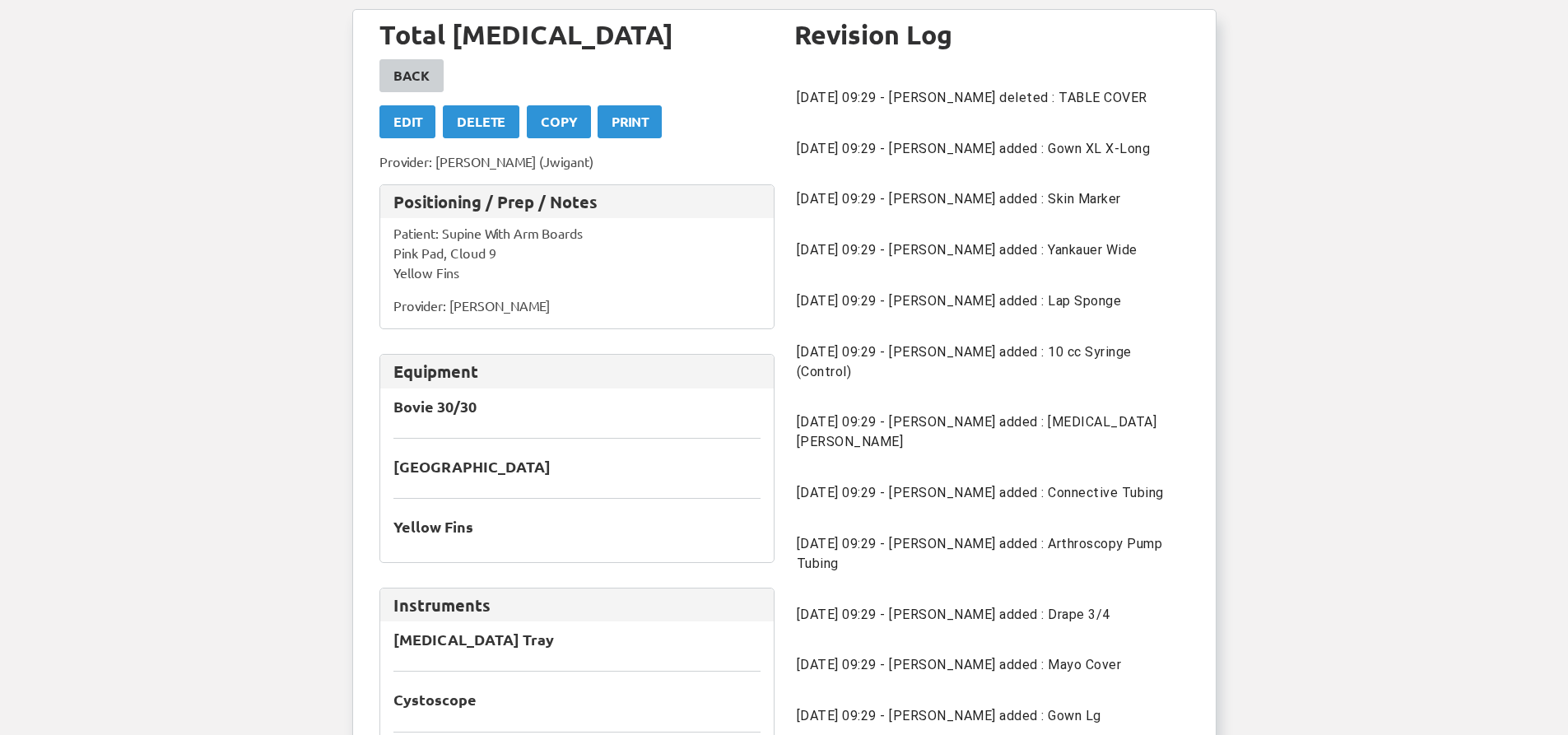
scroll to position [0, 0]
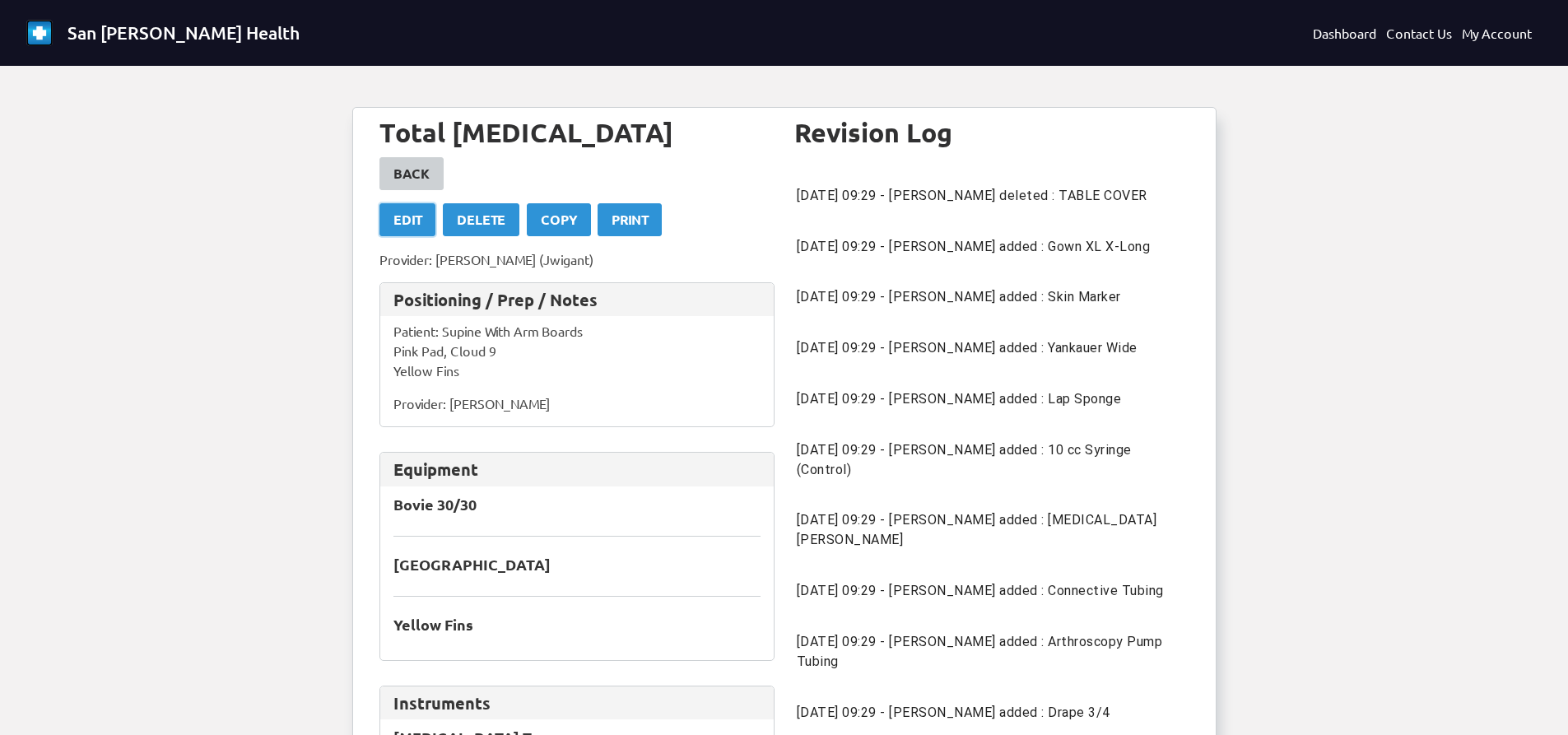
click at [410, 220] on div "Edit" at bounding box center [407, 219] width 28 height 19
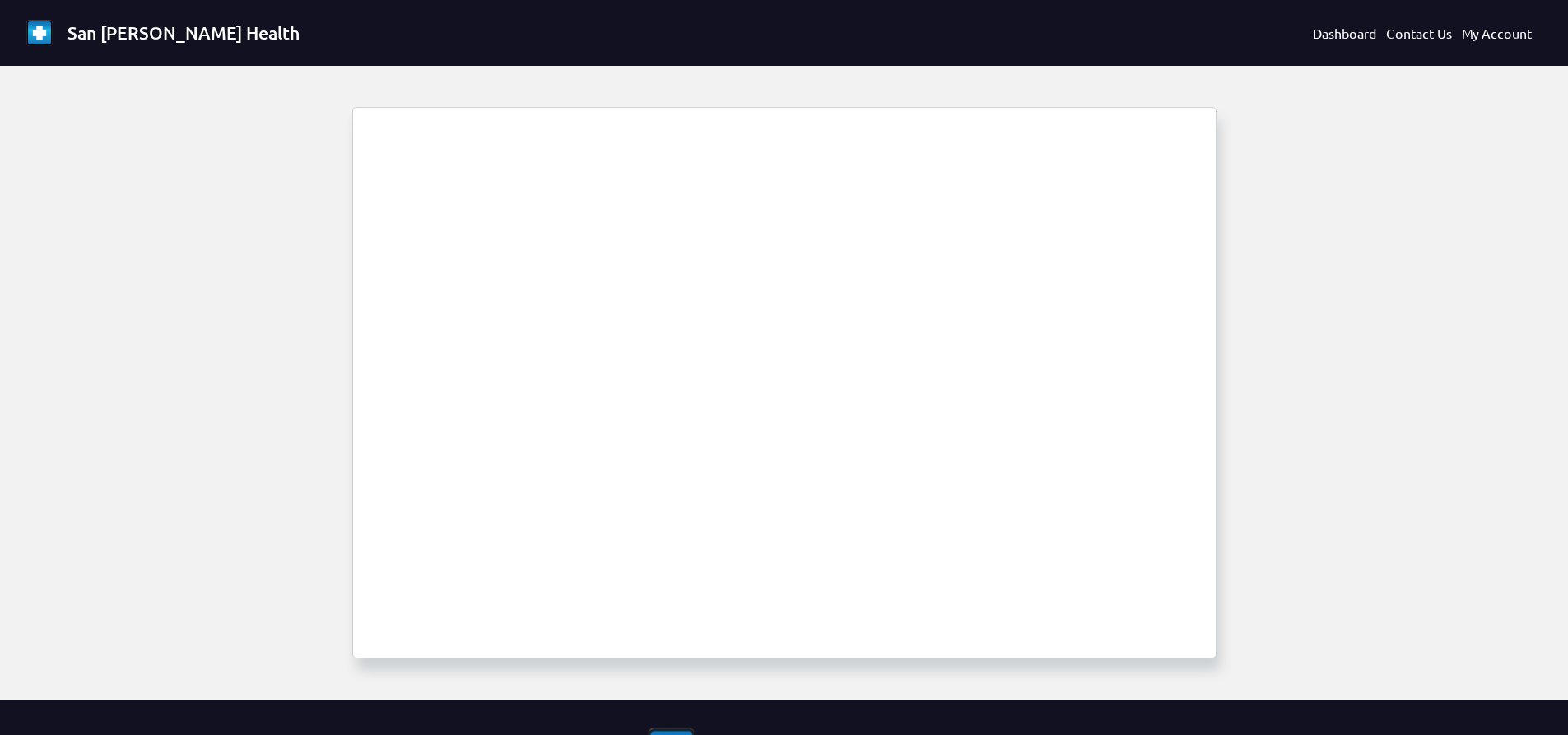
select select "1685"
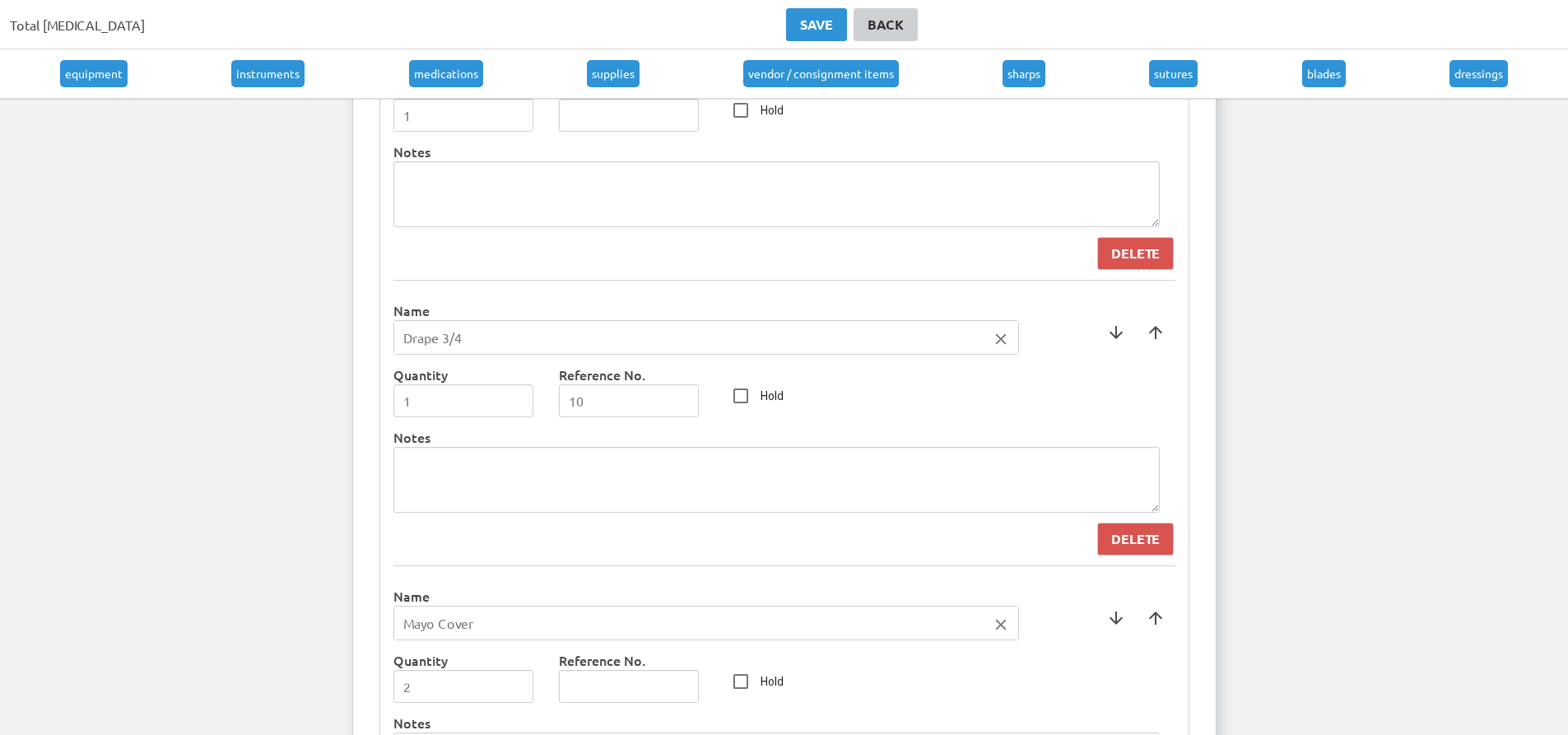
scroll to position [3375, 0]
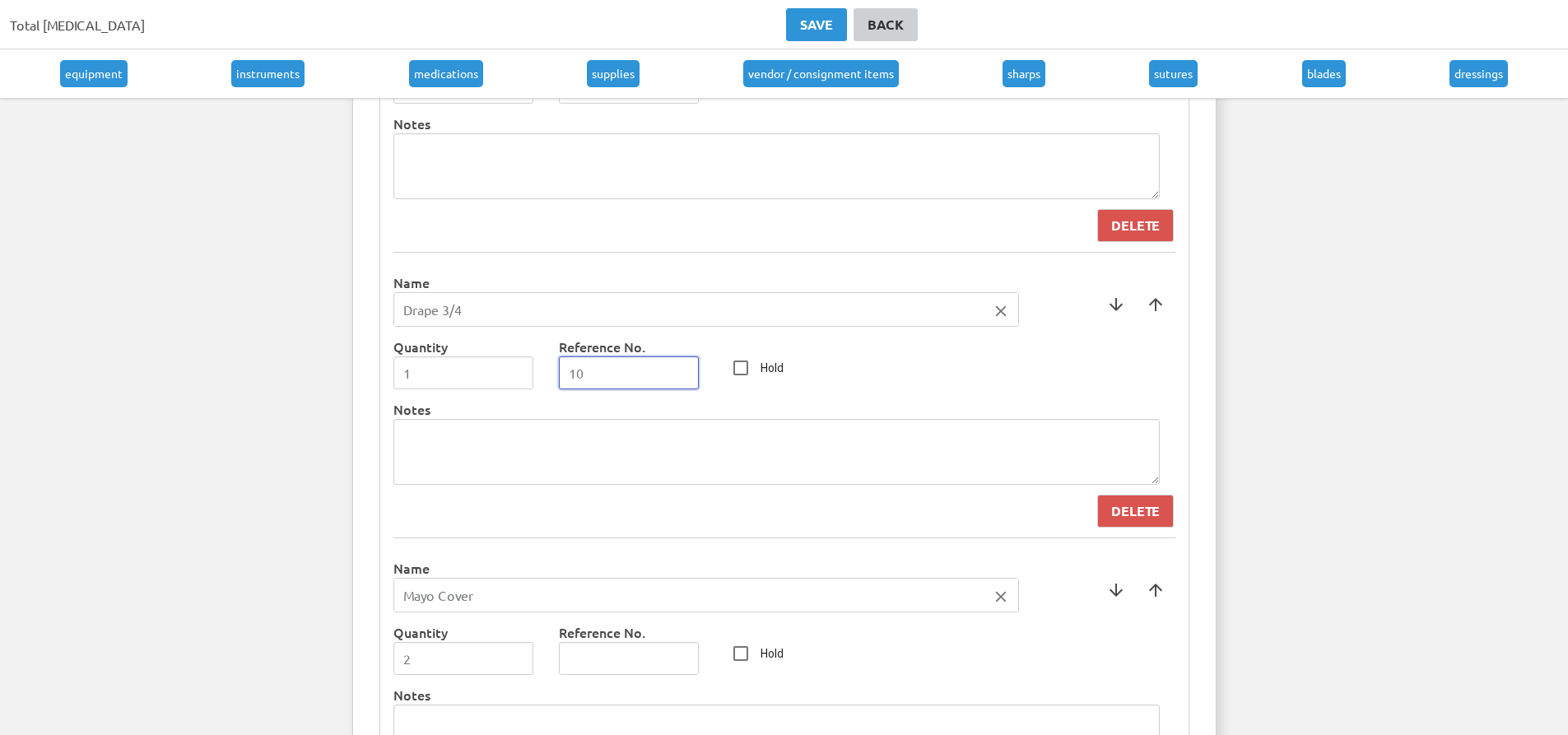
click at [604, 372] on input "10" at bounding box center [629, 373] width 141 height 33
type input "1"
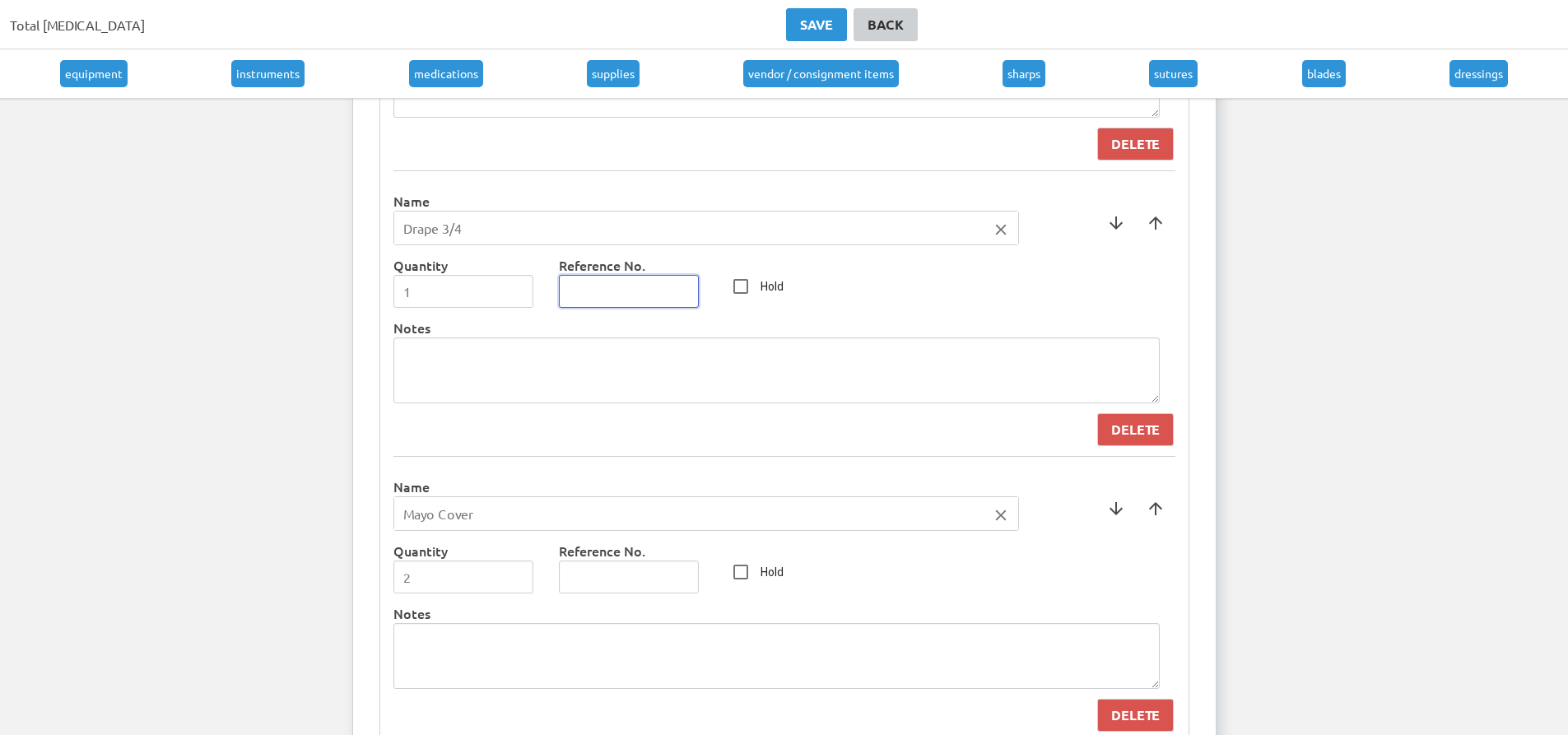
scroll to position [3457, 0]
click at [836, 35] on button "Save" at bounding box center [817, 24] width 61 height 33
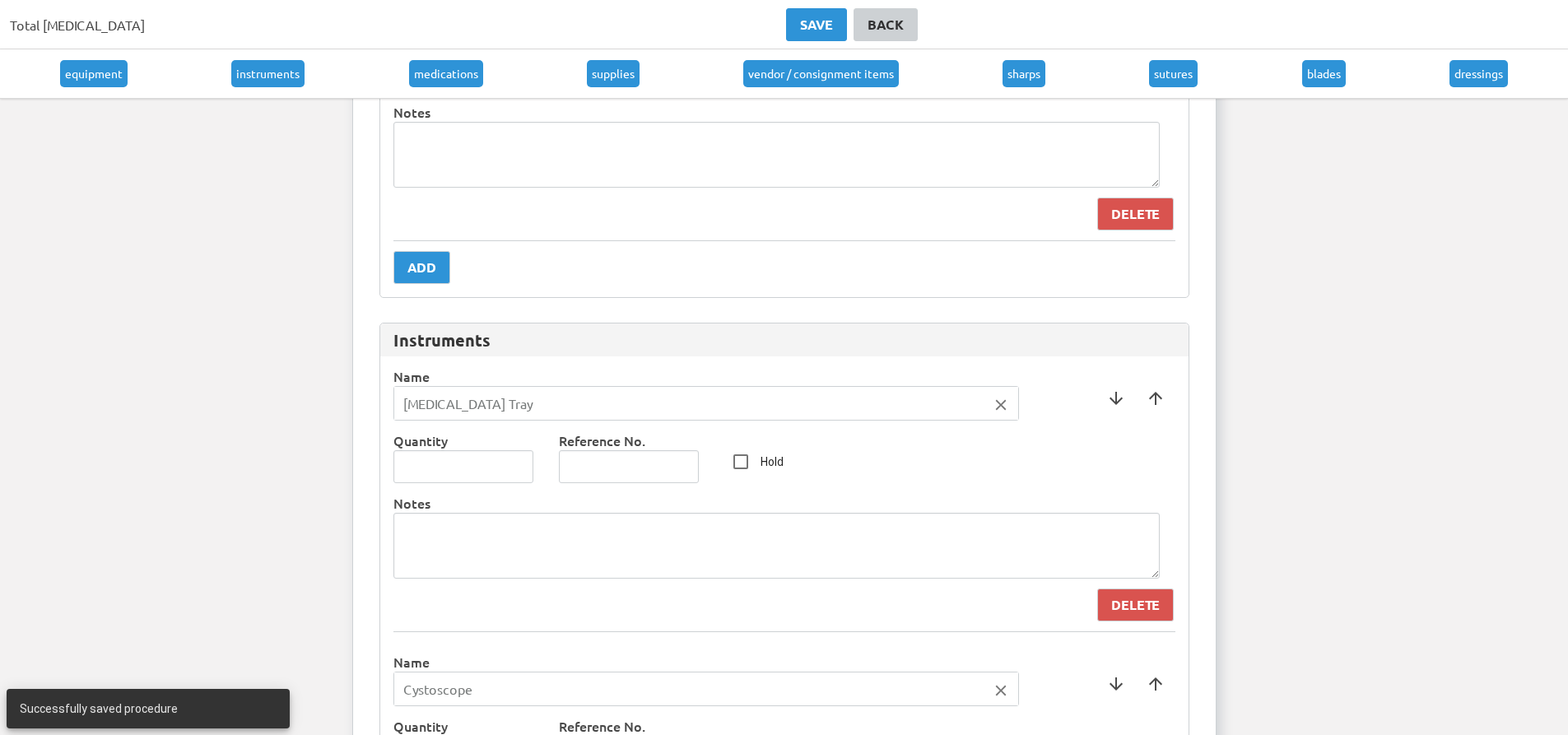
scroll to position [1317, 0]
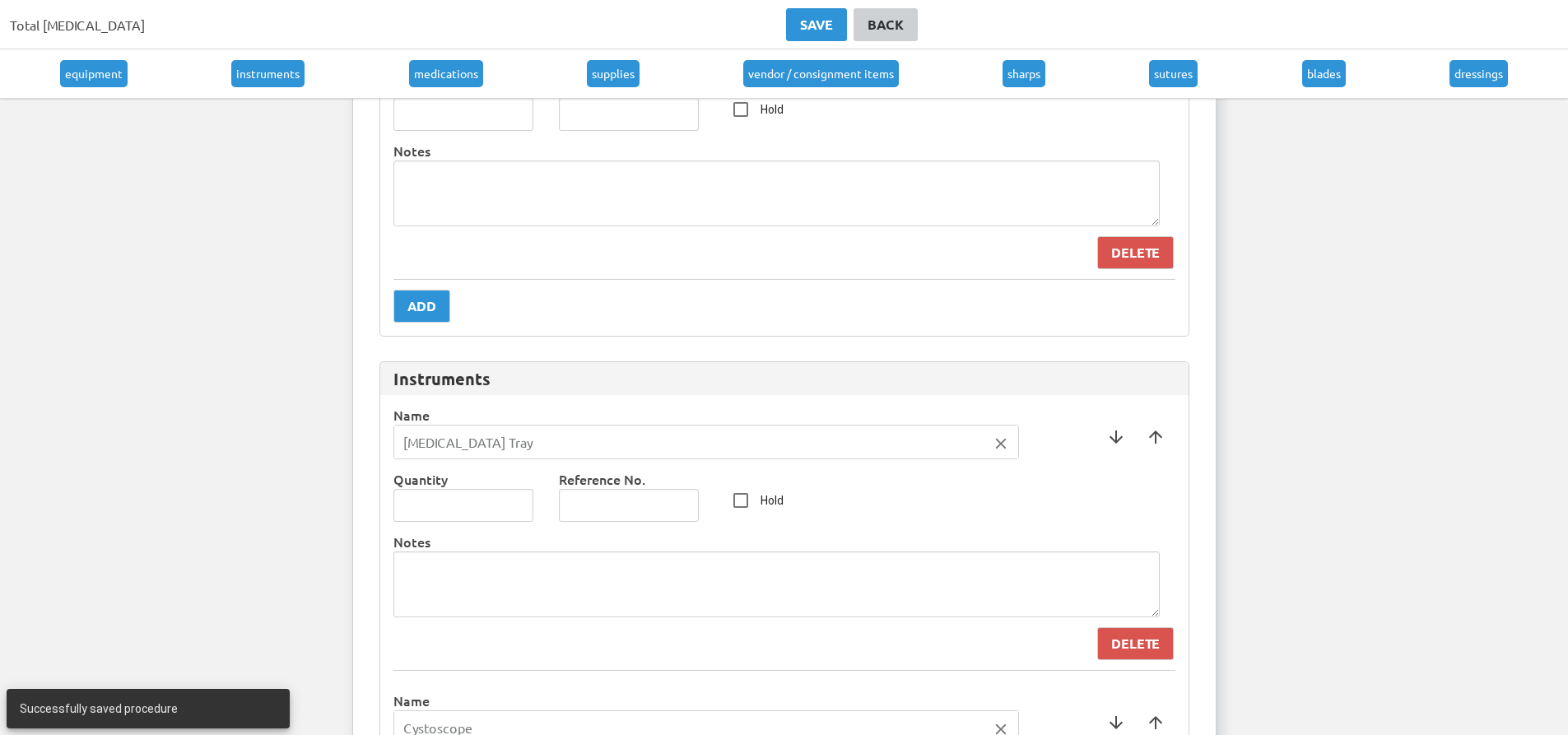
click at [874, 24] on div "Back" at bounding box center [885, 24] width 36 height 19
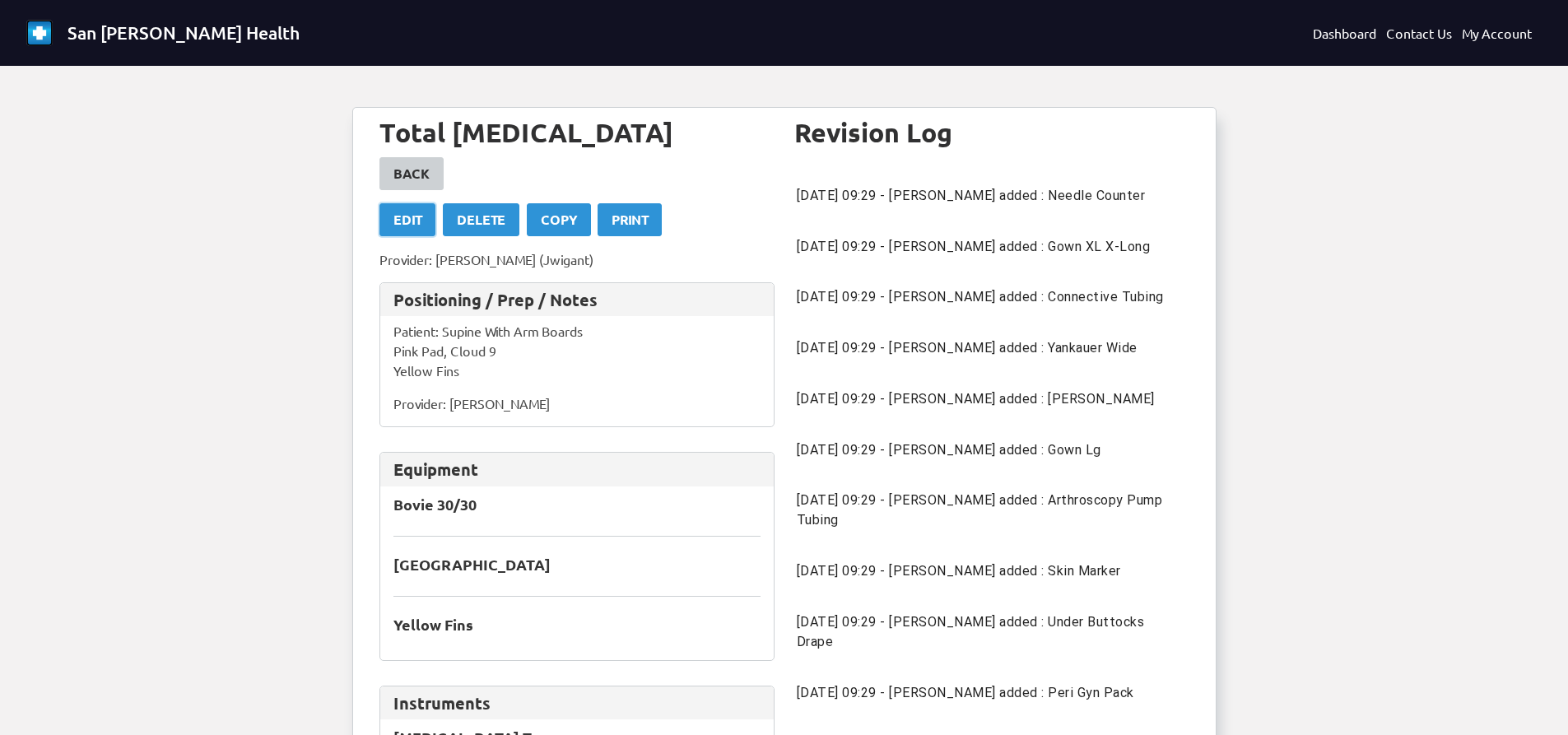
click at [427, 216] on link "Edit" at bounding box center [408, 219] width 56 height 33
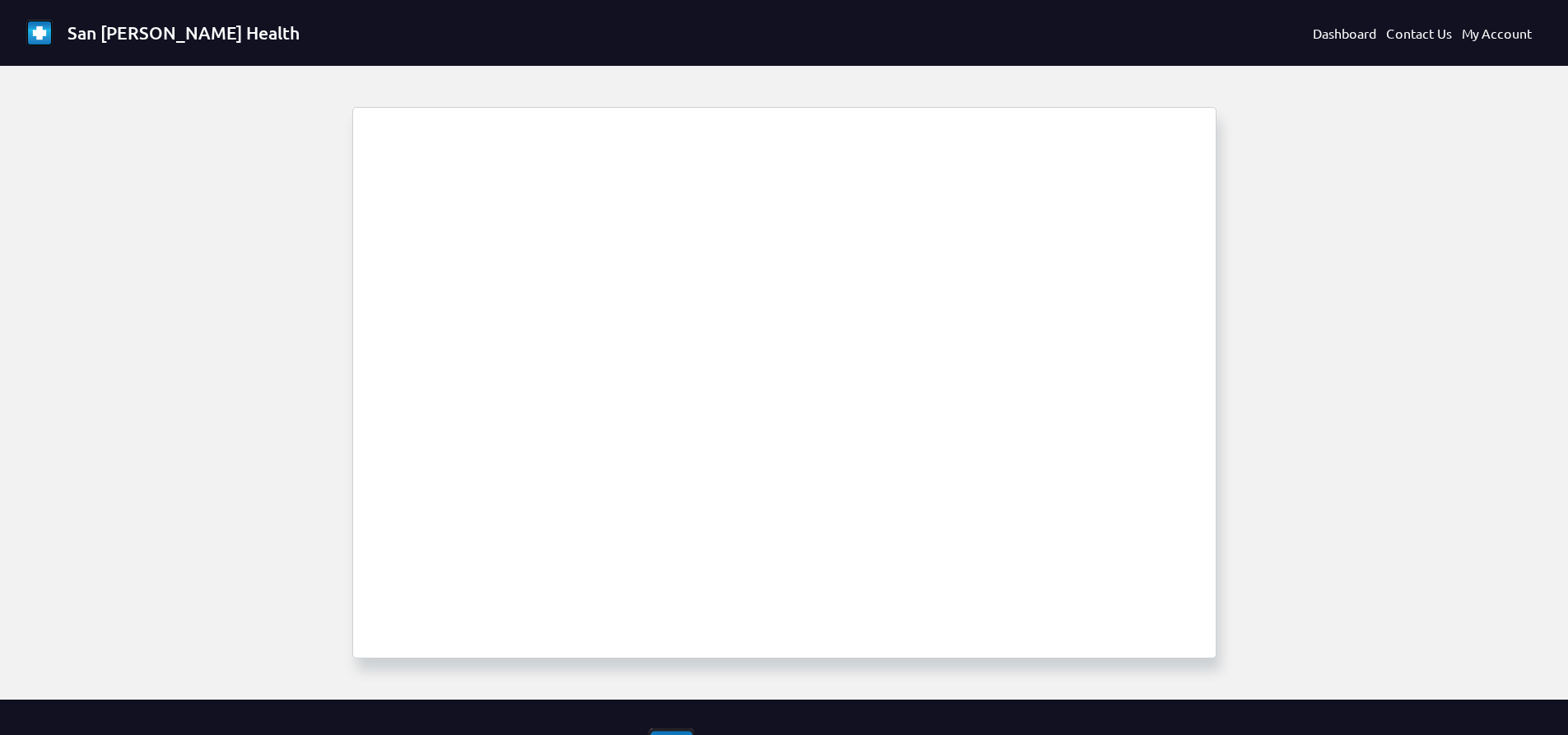
select select "1685"
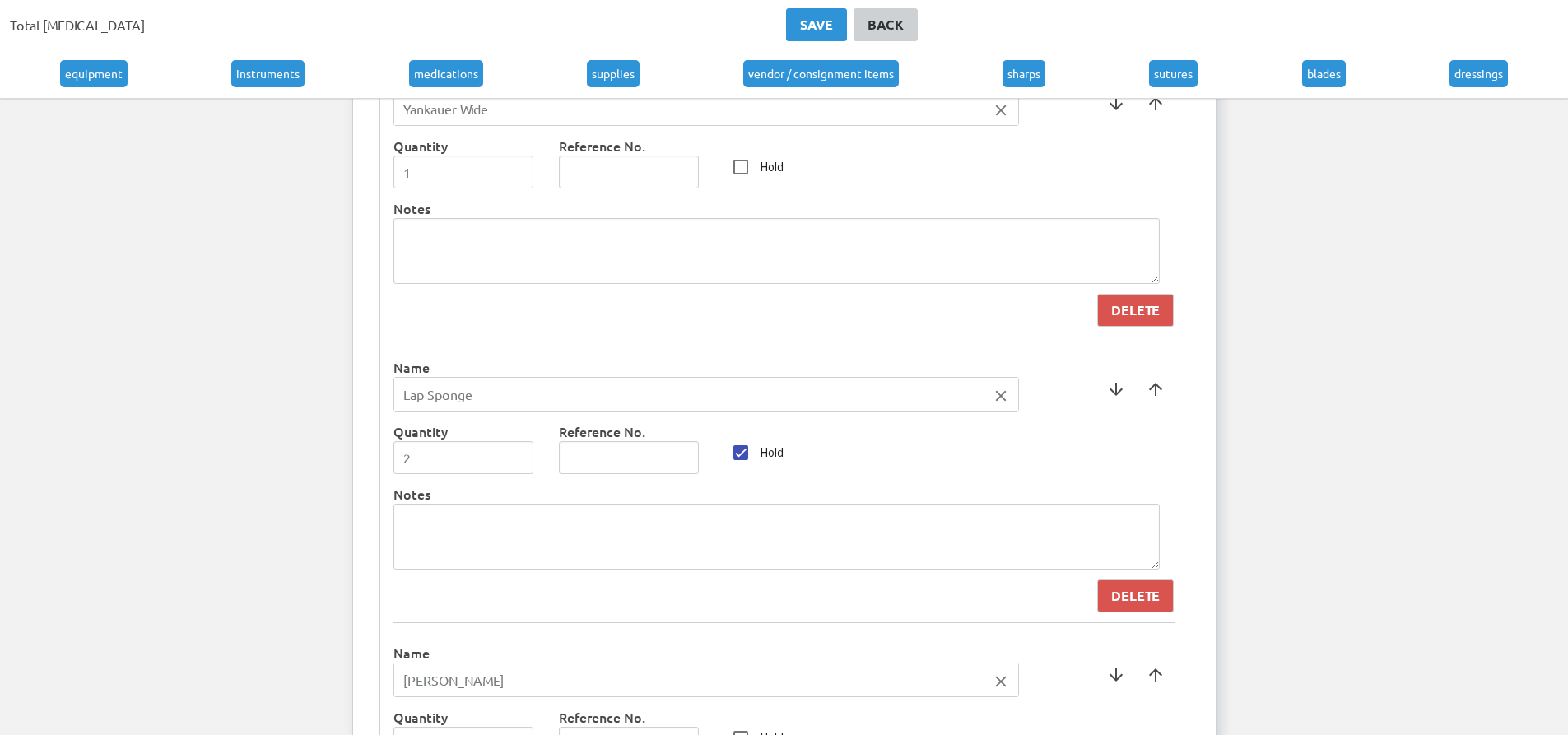
scroll to position [5927, 0]
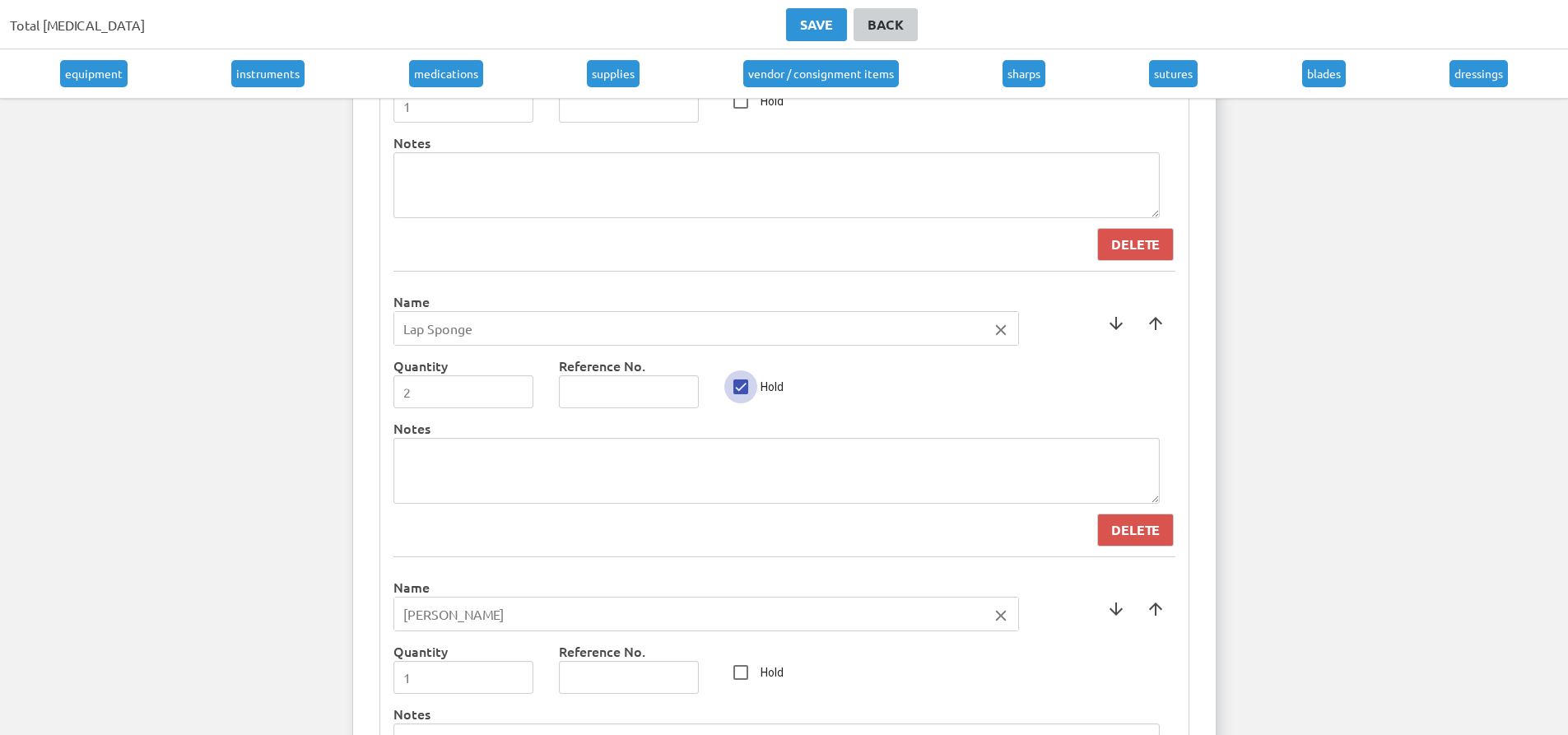
click at [742, 395] on input "Hold" at bounding box center [741, 386] width 33 height 33
checkbox input "false"
click at [811, 18] on div "Save" at bounding box center [817, 24] width 33 height 19
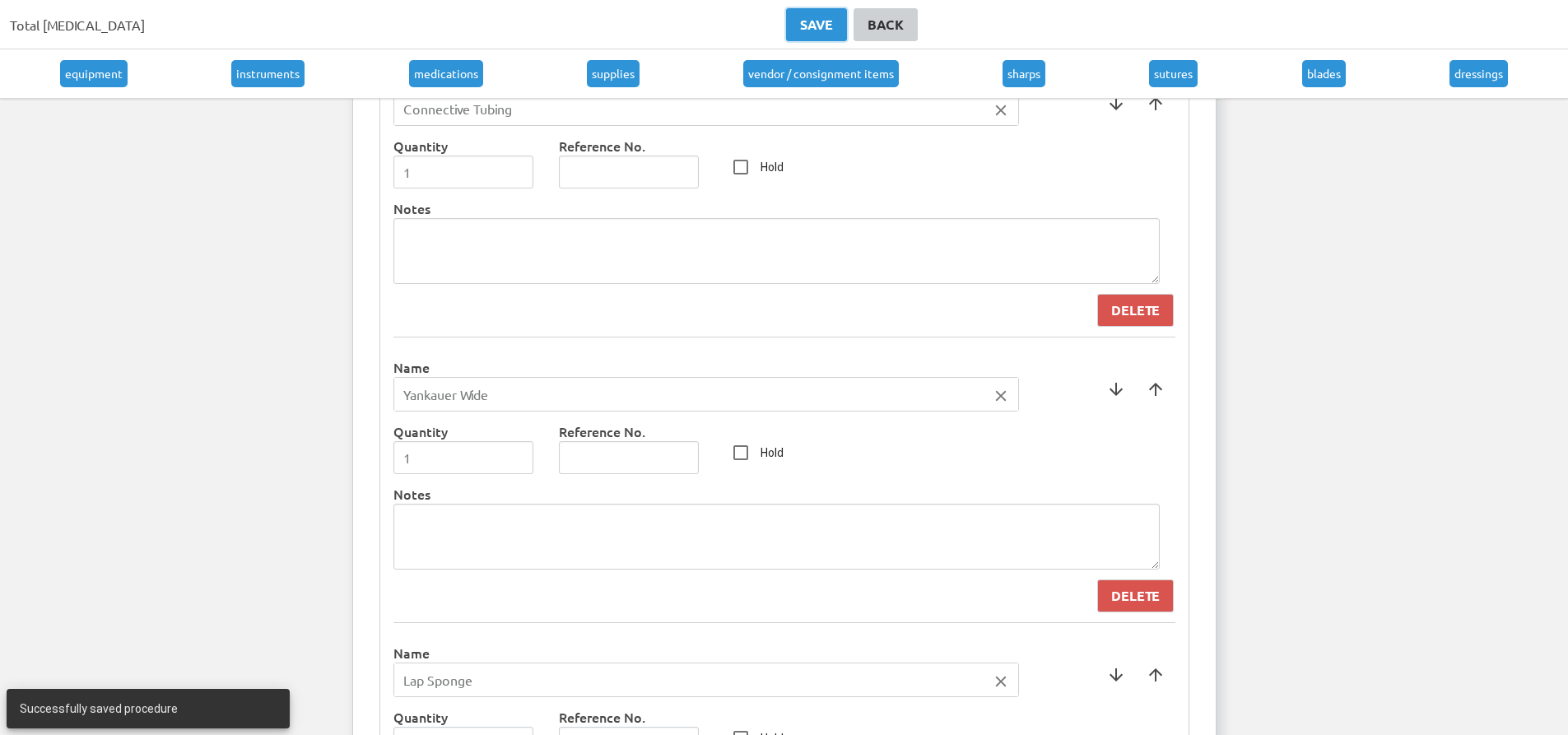
scroll to position [5515, 0]
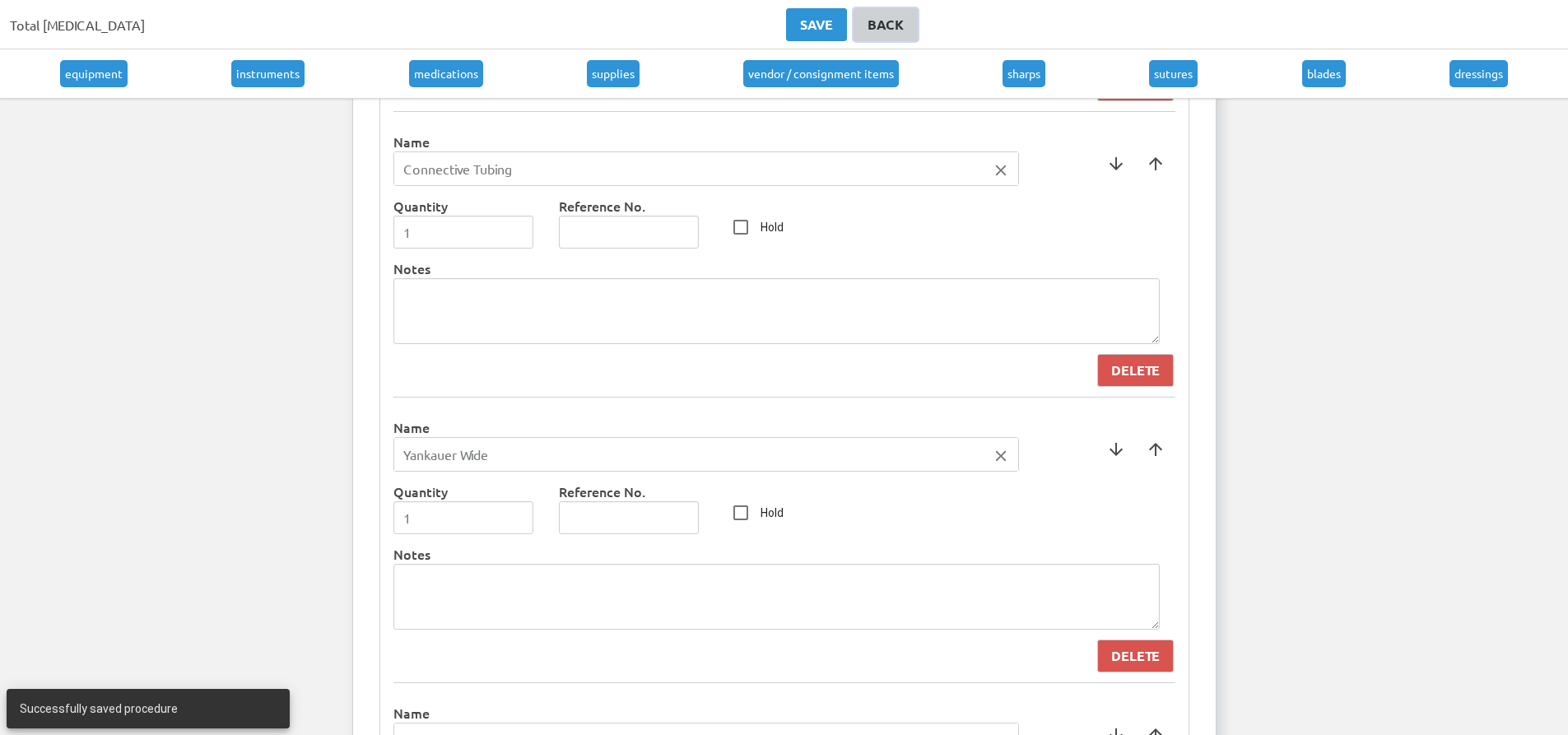
click at [873, 15] on div "Back" at bounding box center [885, 24] width 36 height 19
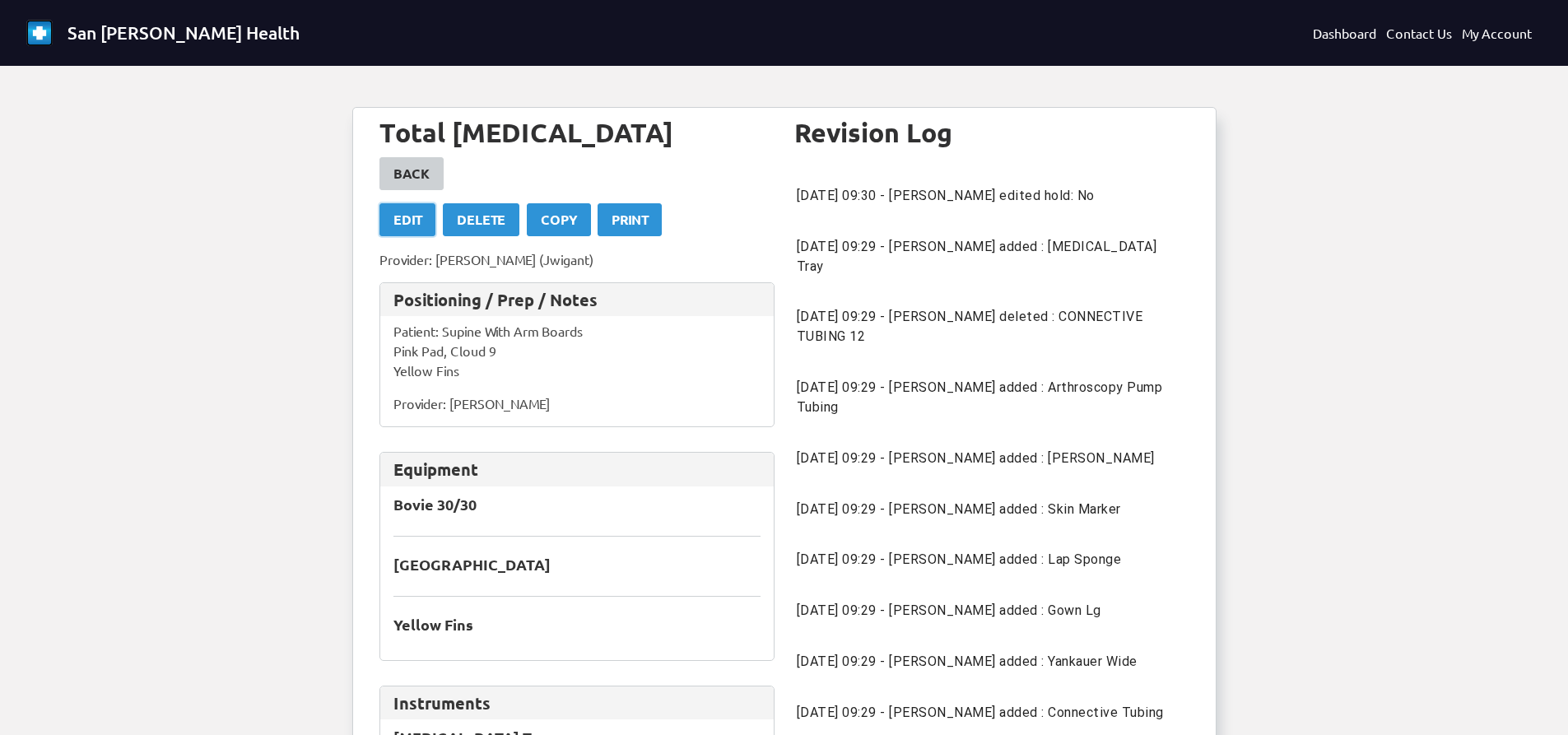
click at [427, 223] on link "Edit" at bounding box center [408, 219] width 56 height 33
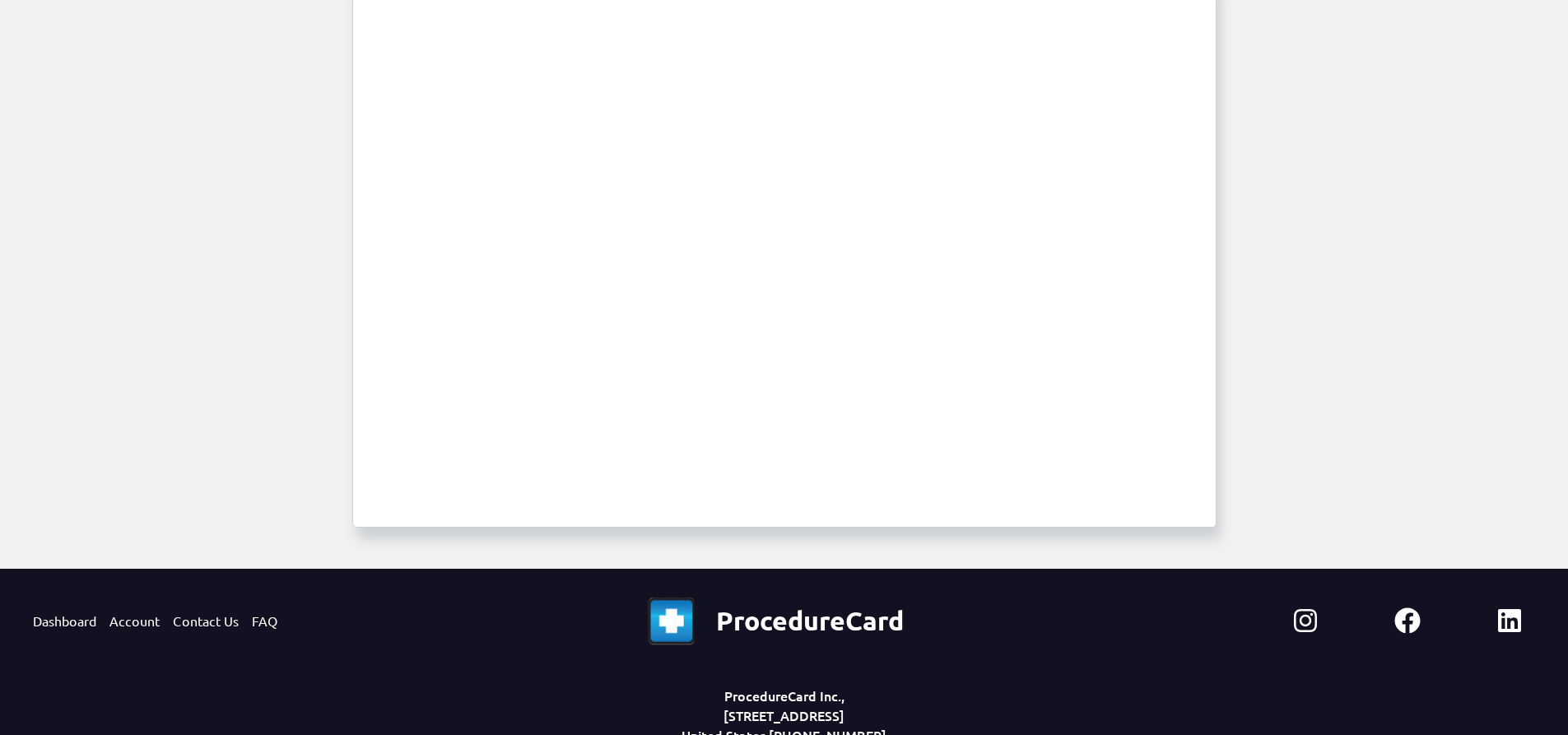
select select "1685"
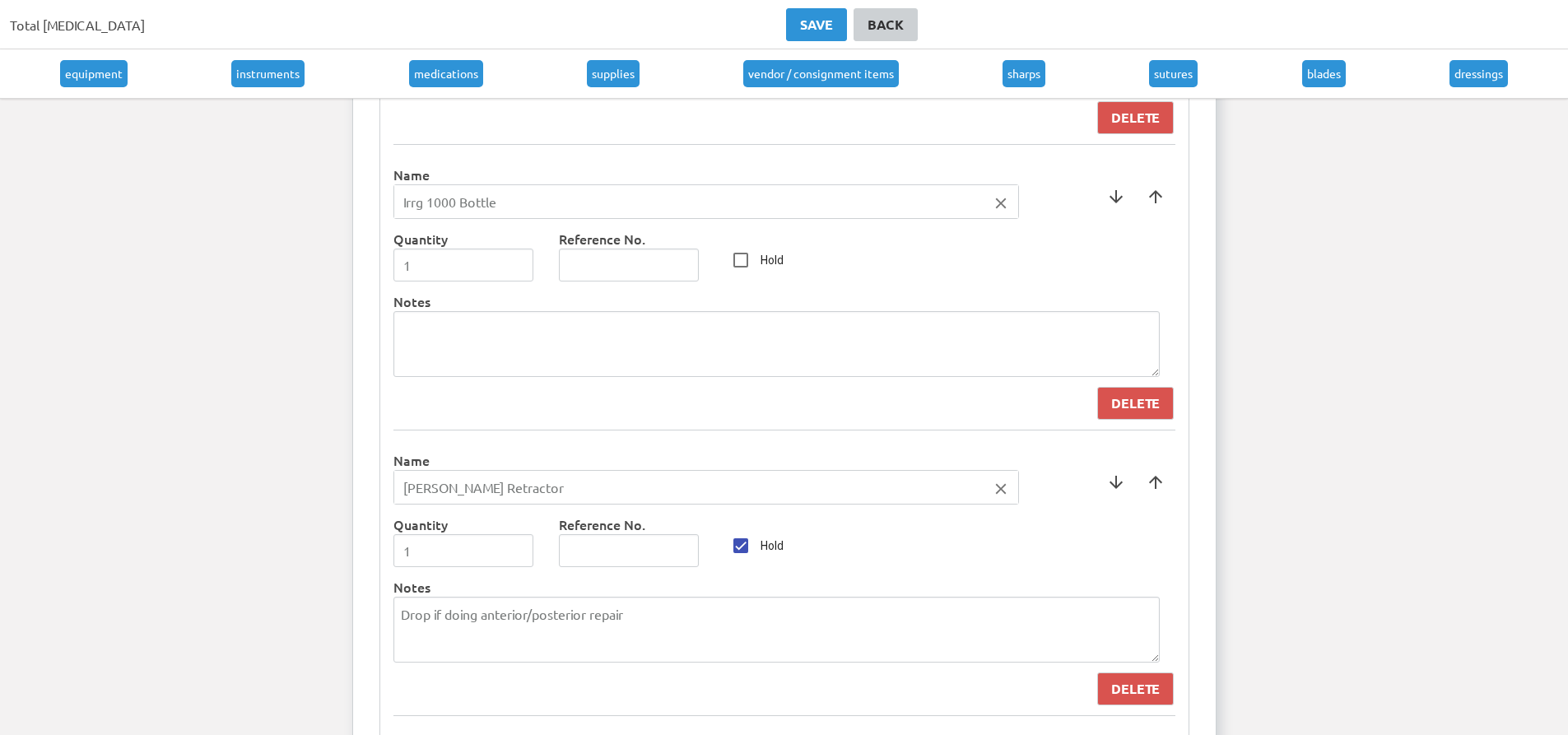
scroll to position [7849, 0]
click at [626, 366] on textarea at bounding box center [776, 344] width 766 height 66
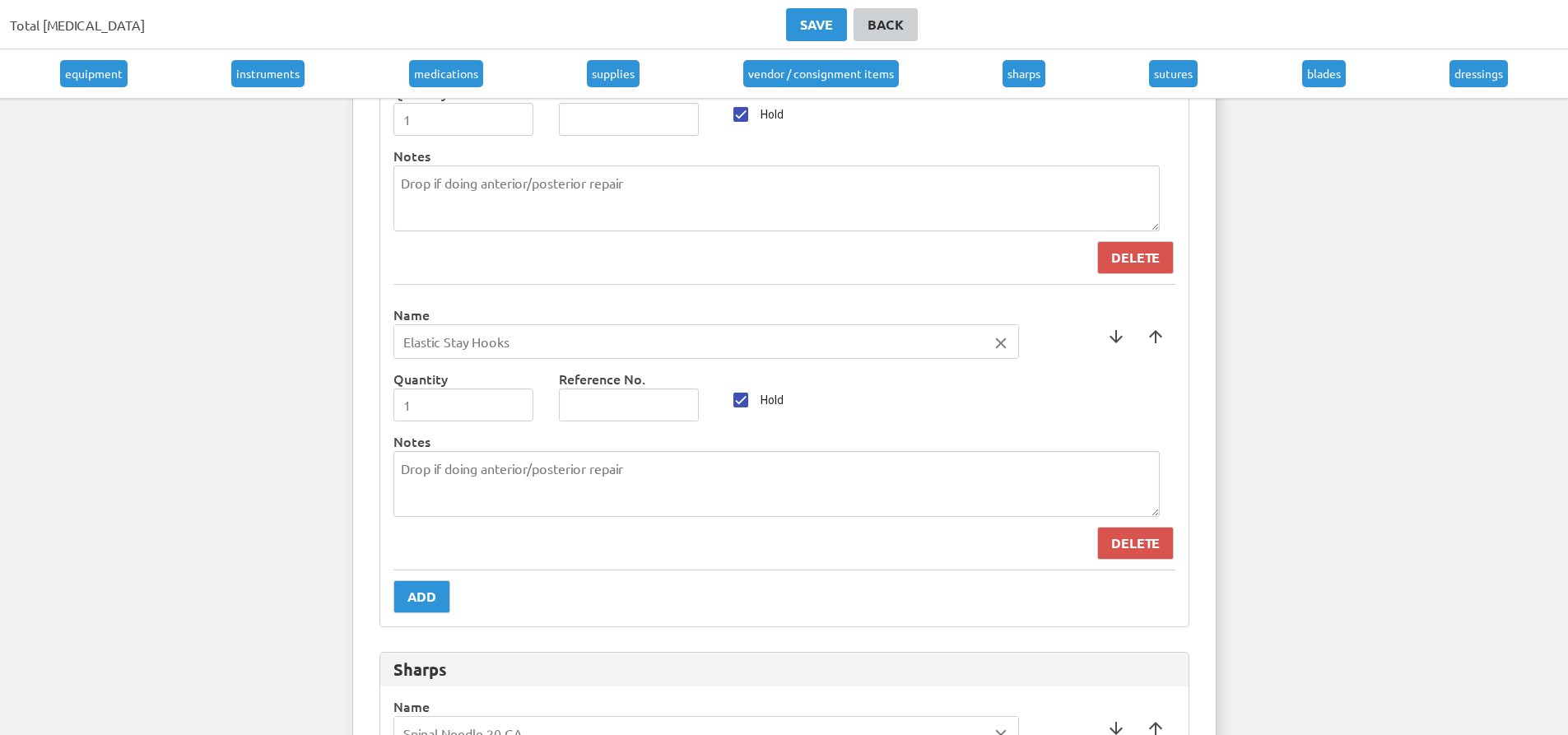
scroll to position [8178, 0]
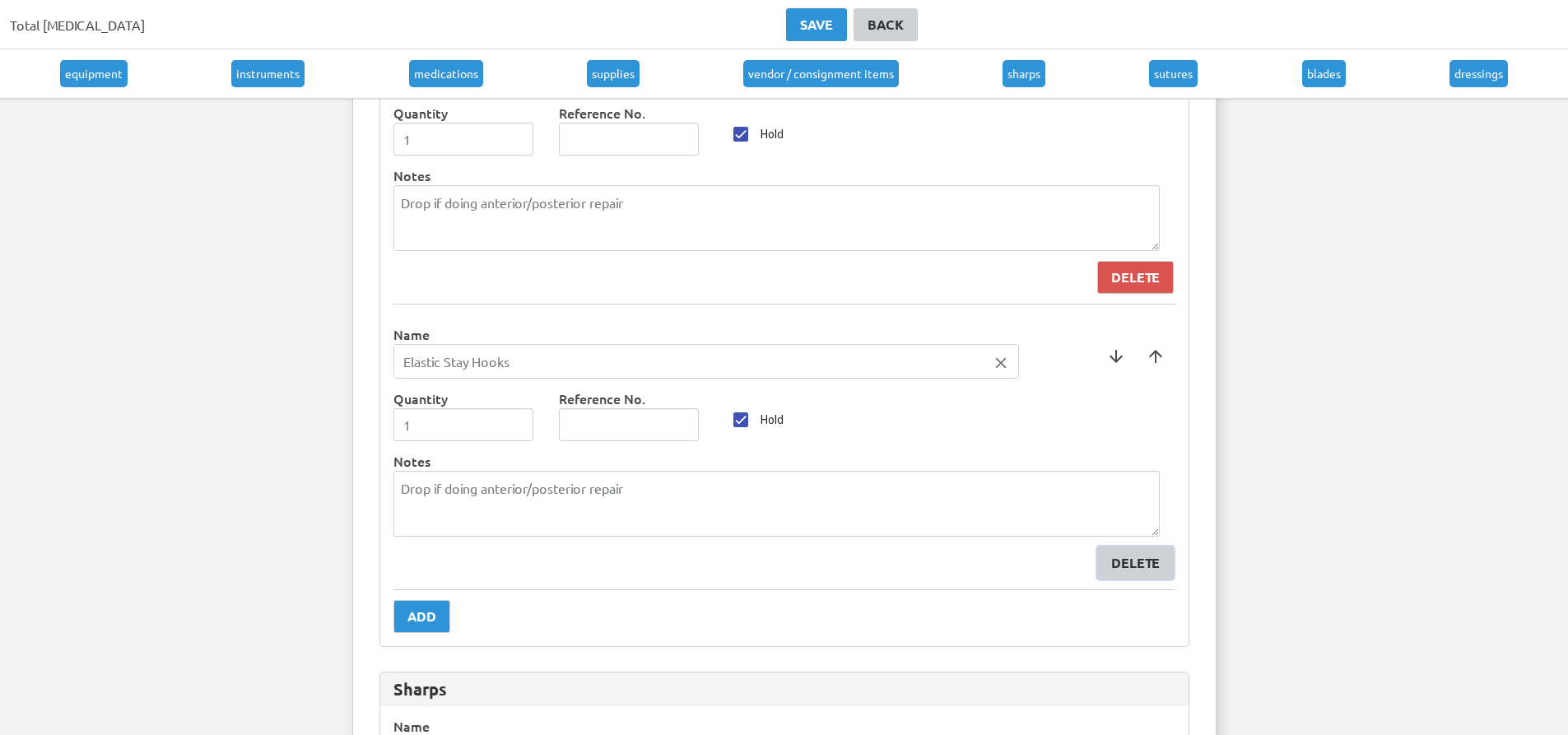
click at [1120, 551] on button "Delete" at bounding box center [1135, 563] width 77 height 33
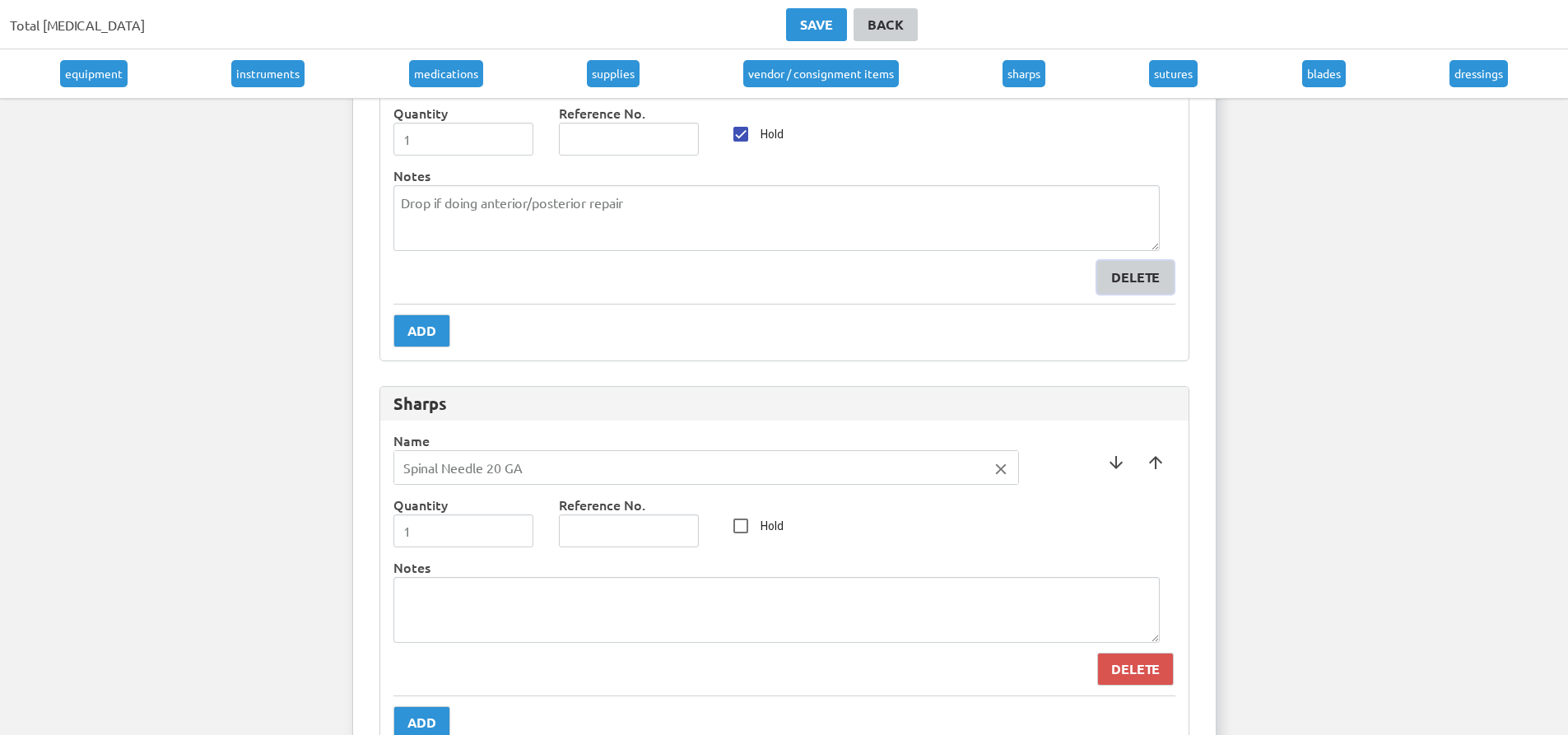
click at [1135, 274] on div "Delete" at bounding box center [1135, 278] width 49 height 19
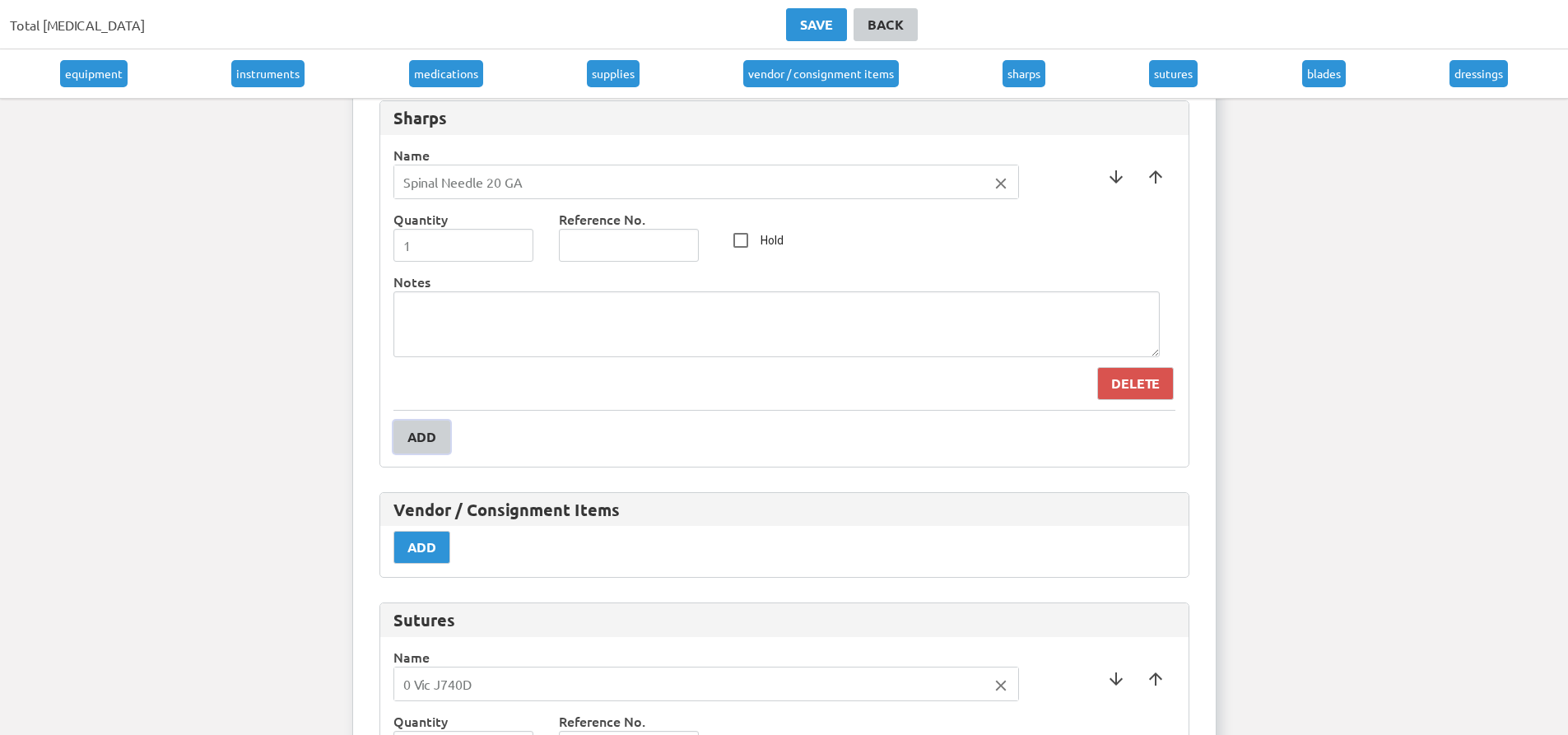
click at [444, 446] on button "Add" at bounding box center [421, 437] width 56 height 33
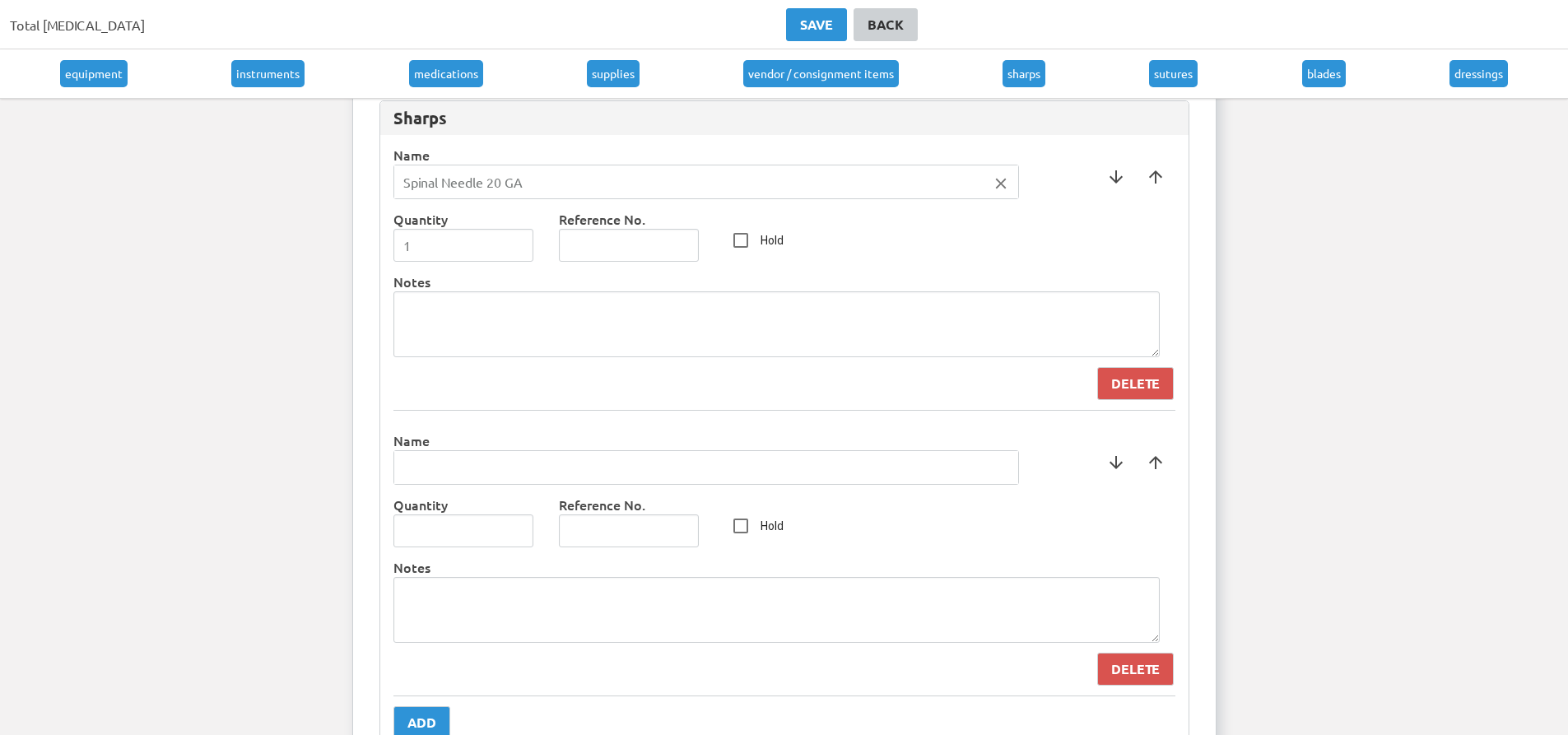
click at [465, 473] on input "text" at bounding box center [706, 468] width 624 height 33
click at [322, 464] on div at bounding box center [784, 367] width 1568 height 735
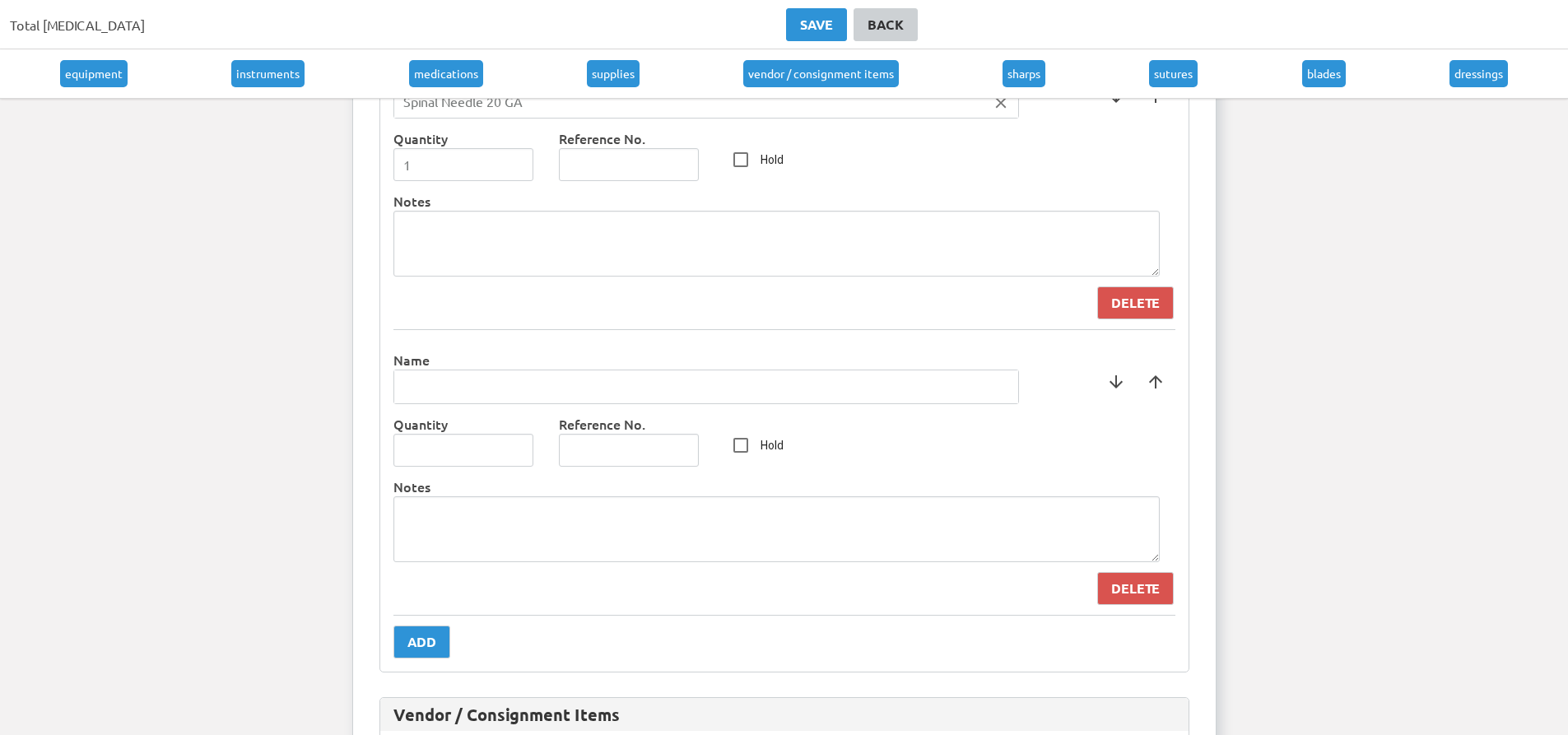
scroll to position [8261, 0]
click at [1163, 597] on button "Delete" at bounding box center [1135, 586] width 77 height 33
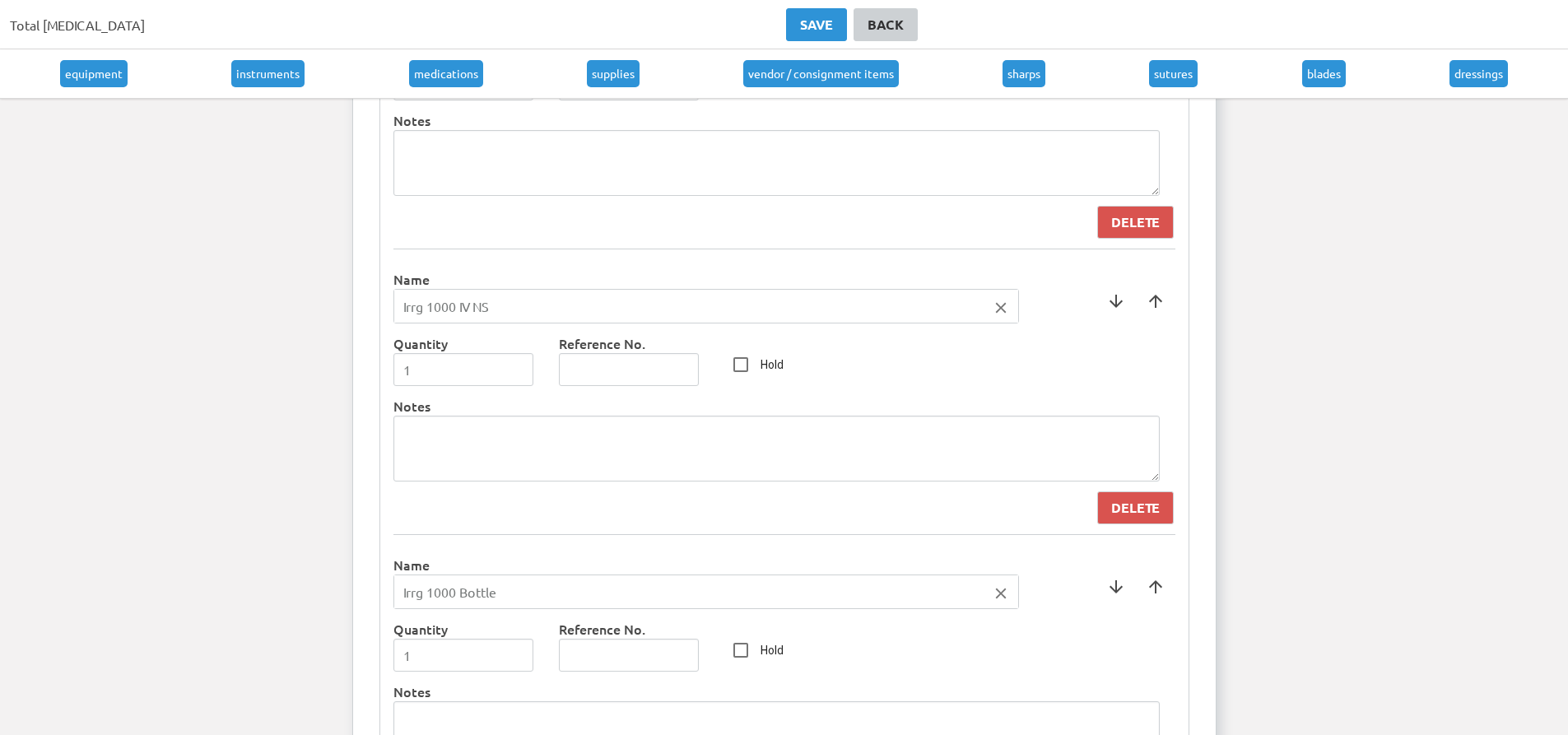
scroll to position [7355, 0]
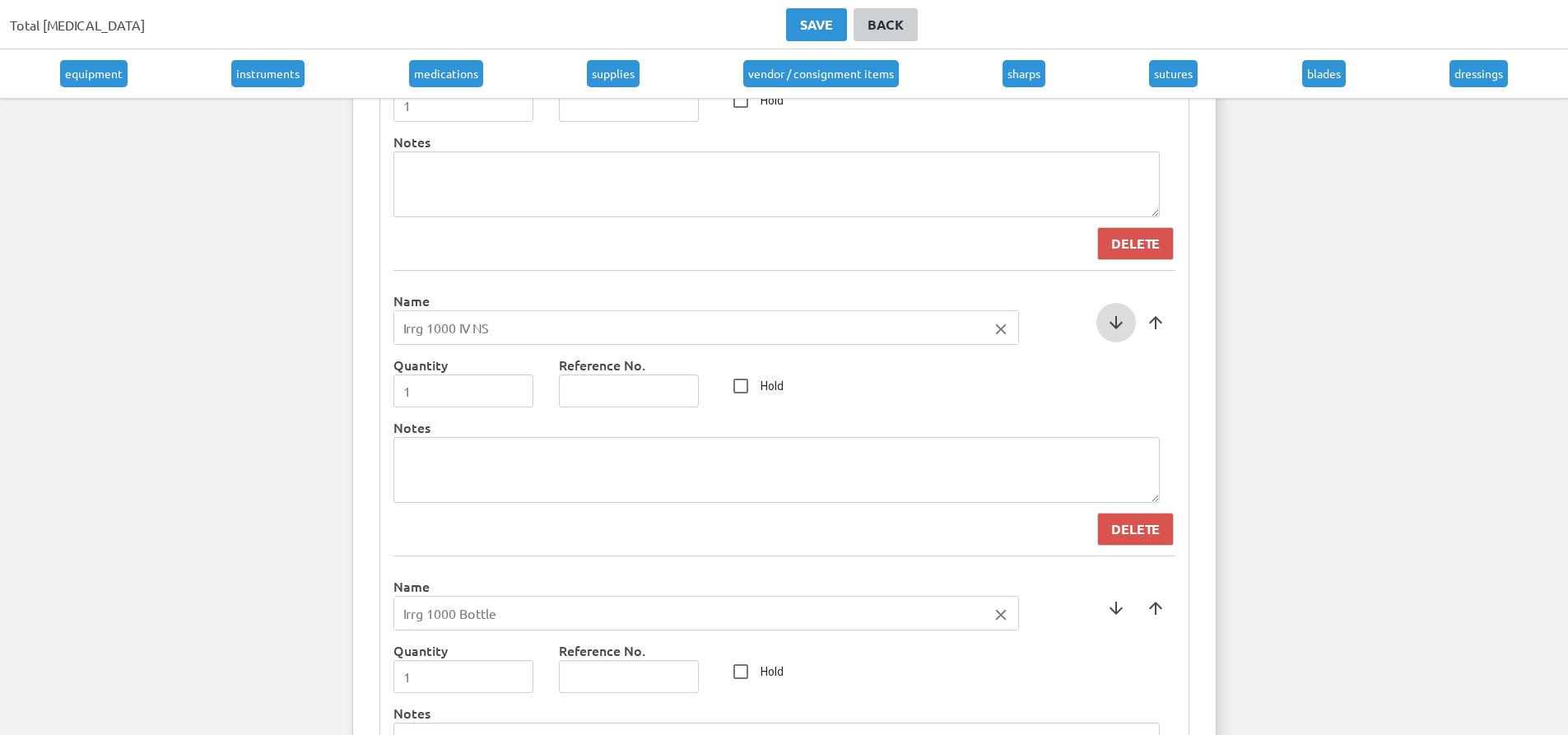
click at [1117, 315] on span at bounding box center [1116, 322] width 40 height 40
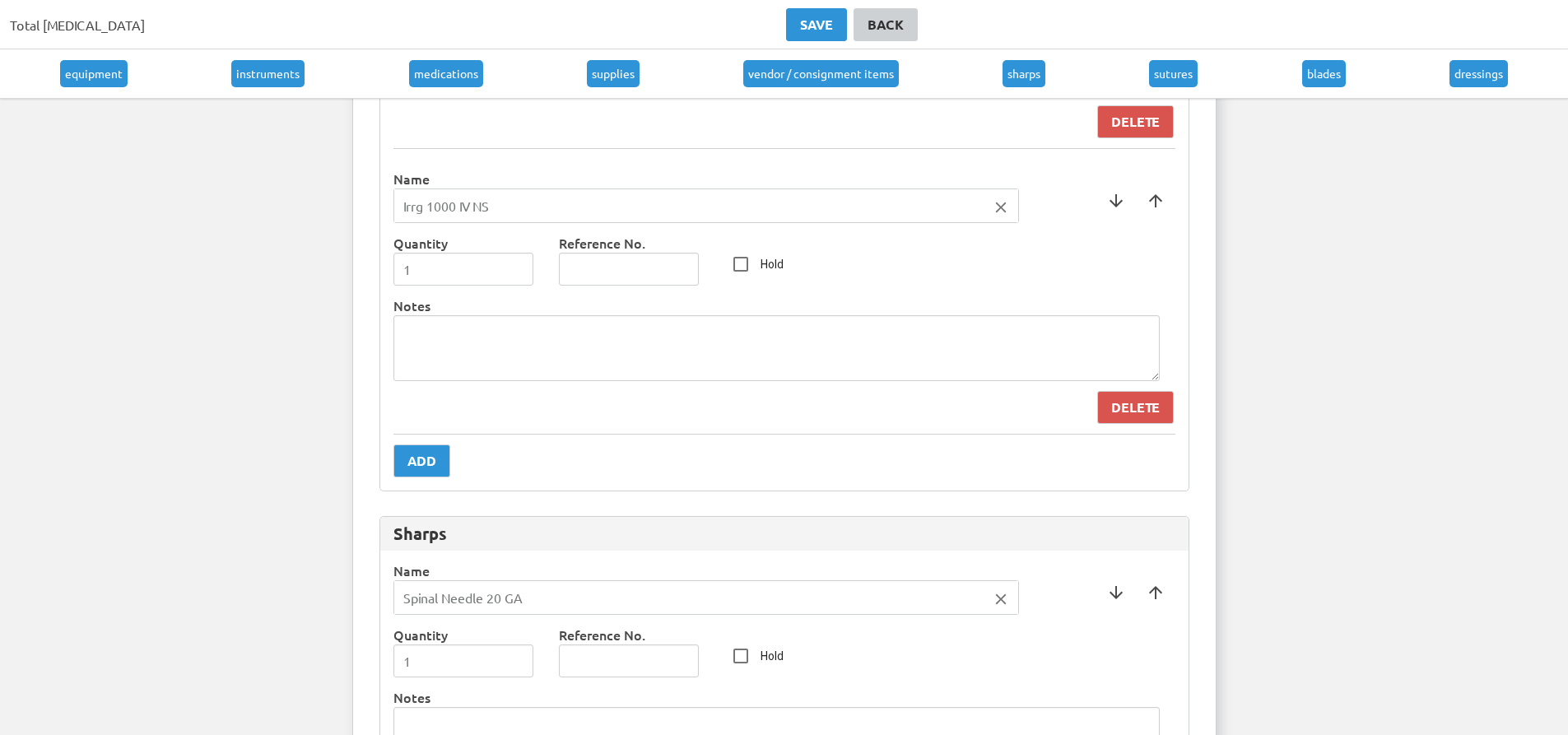
scroll to position [7767, 0]
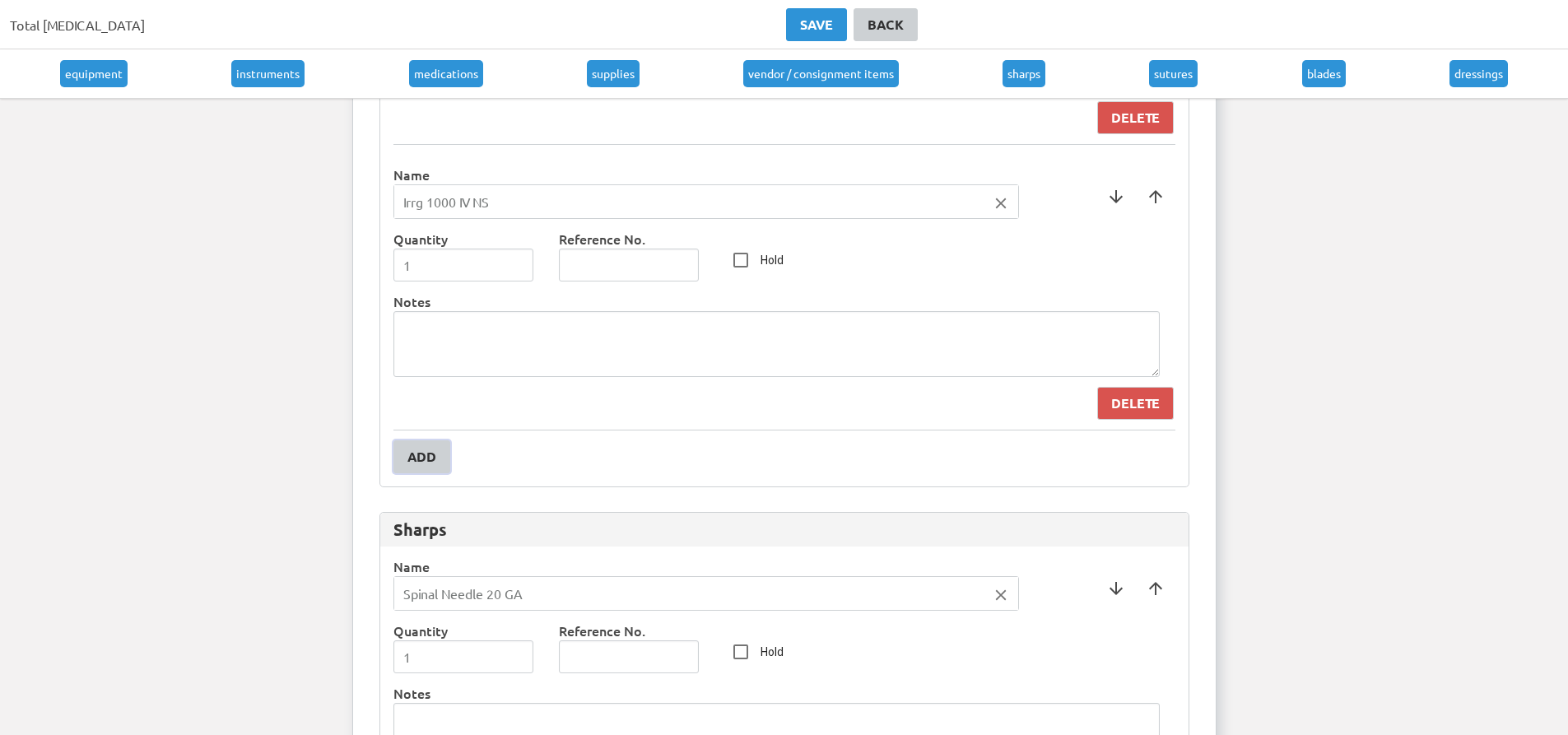
click at [439, 443] on button "Add" at bounding box center [421, 457] width 56 height 33
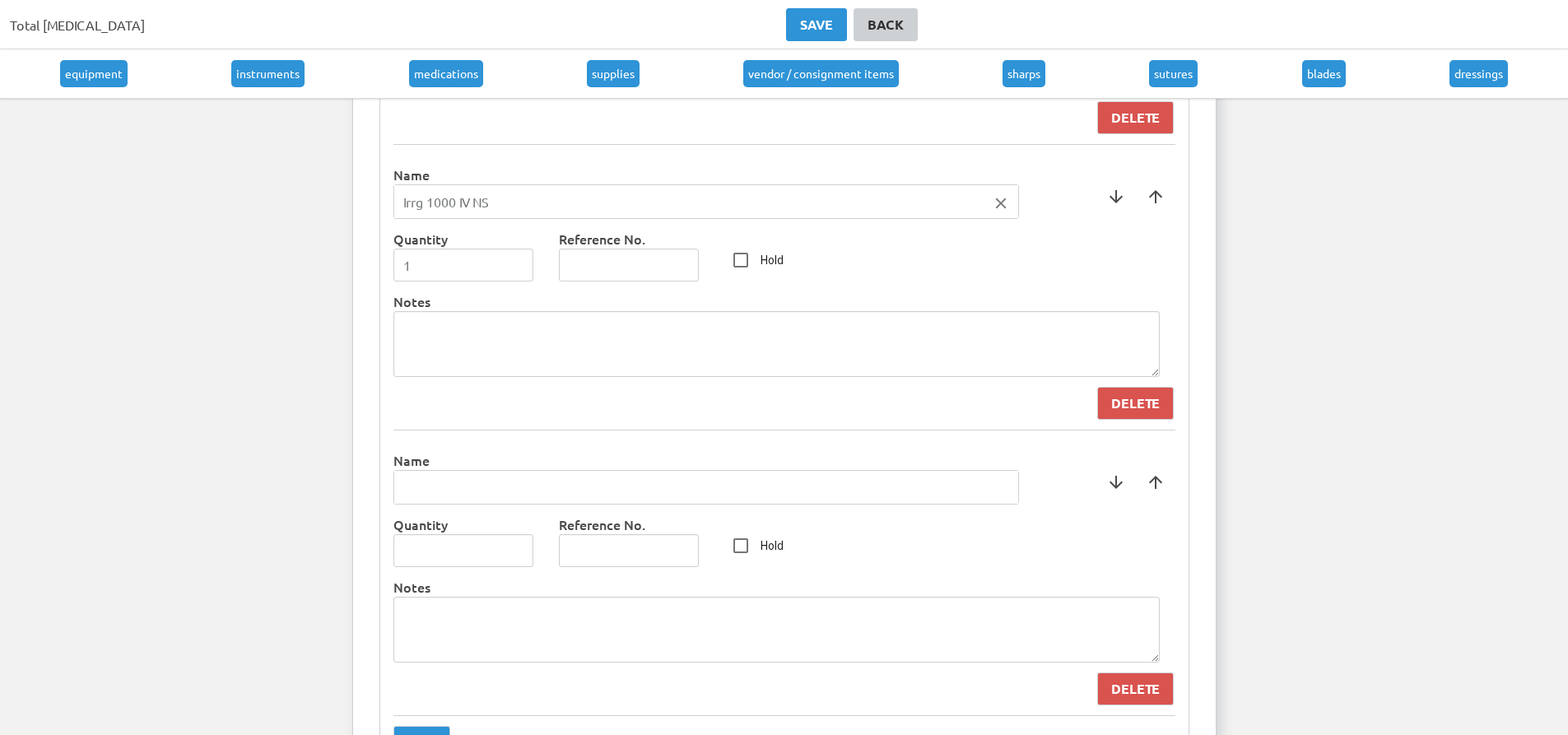
click at [451, 494] on input "text" at bounding box center [706, 487] width 624 height 33
type input "[PERSON_NAME] Retractor"
click at [466, 565] on div at bounding box center [784, 367] width 1568 height 735
type input "1"
click at [517, 549] on input "1" at bounding box center [463, 551] width 141 height 33
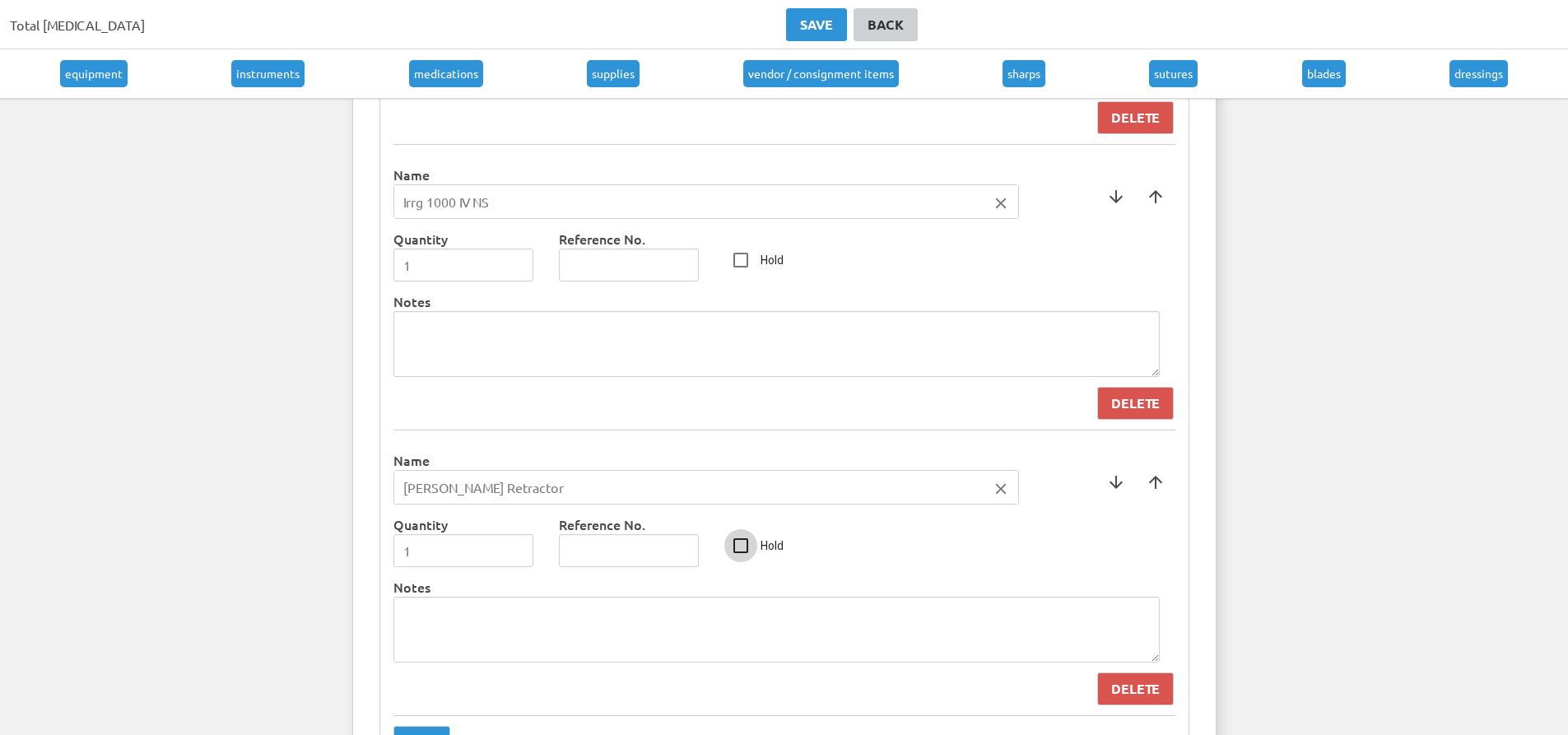
click at [743, 530] on input "Hold" at bounding box center [741, 546] width 33 height 33
checkbox input "true"
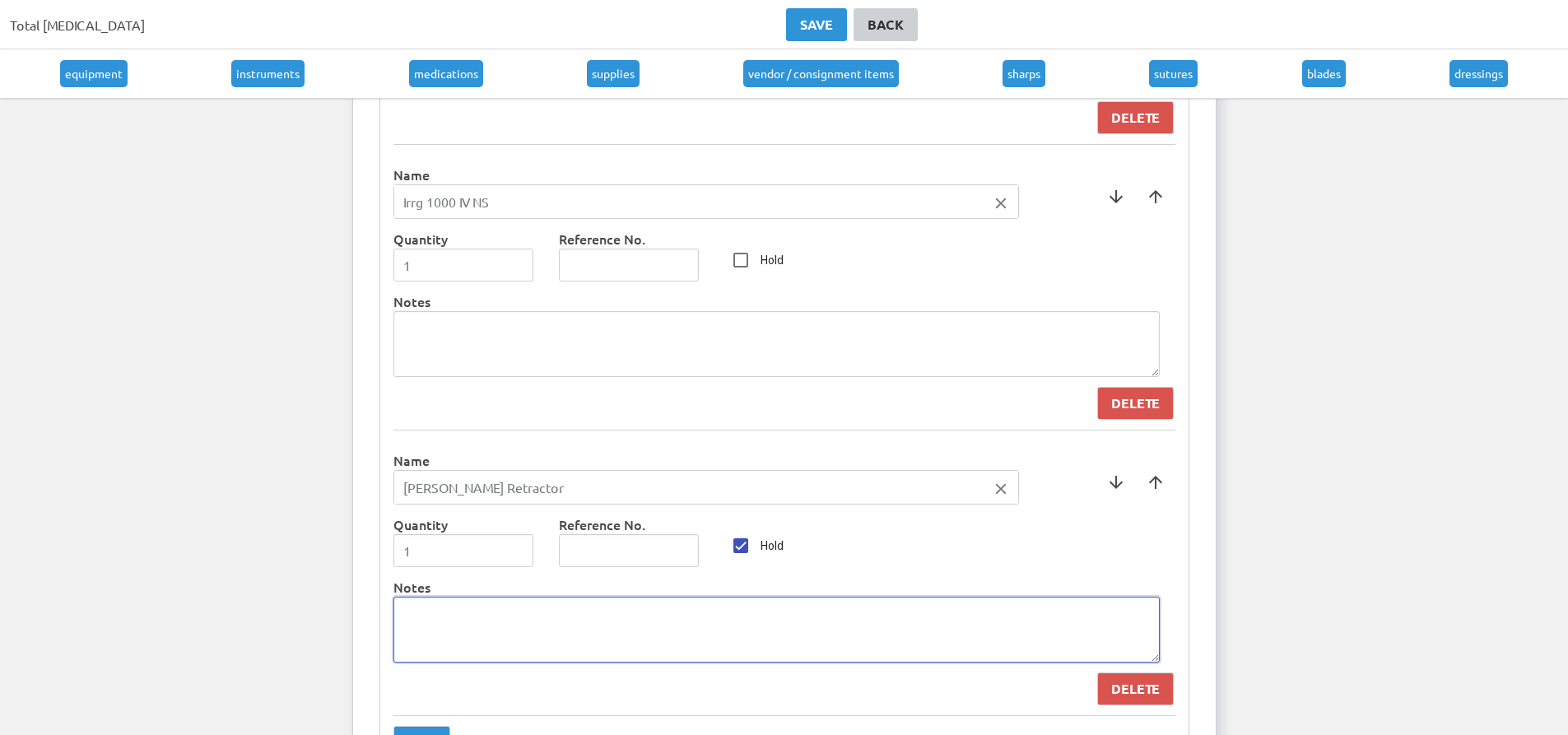
click at [647, 645] on textarea at bounding box center [776, 630] width 766 height 66
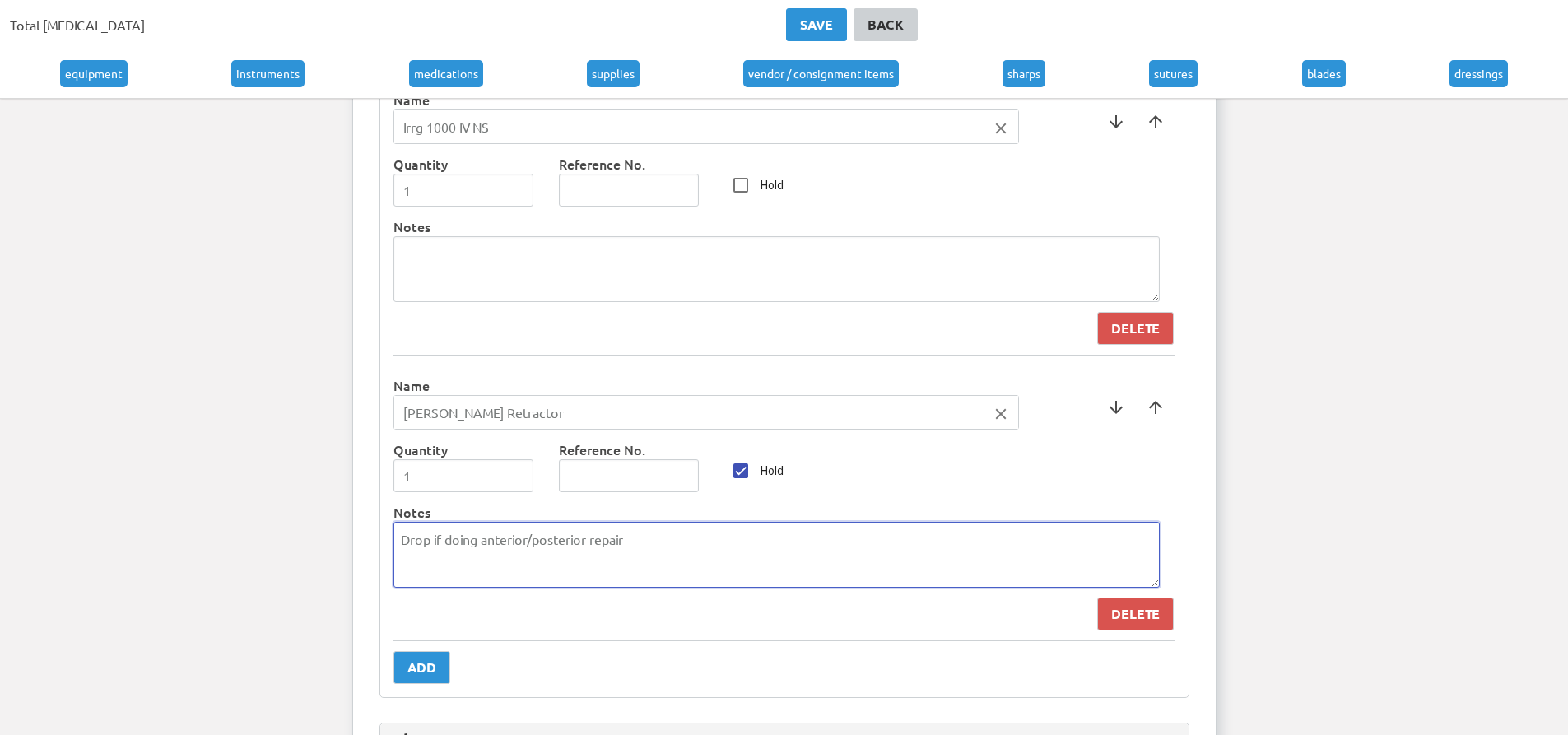
scroll to position [7932, 0]
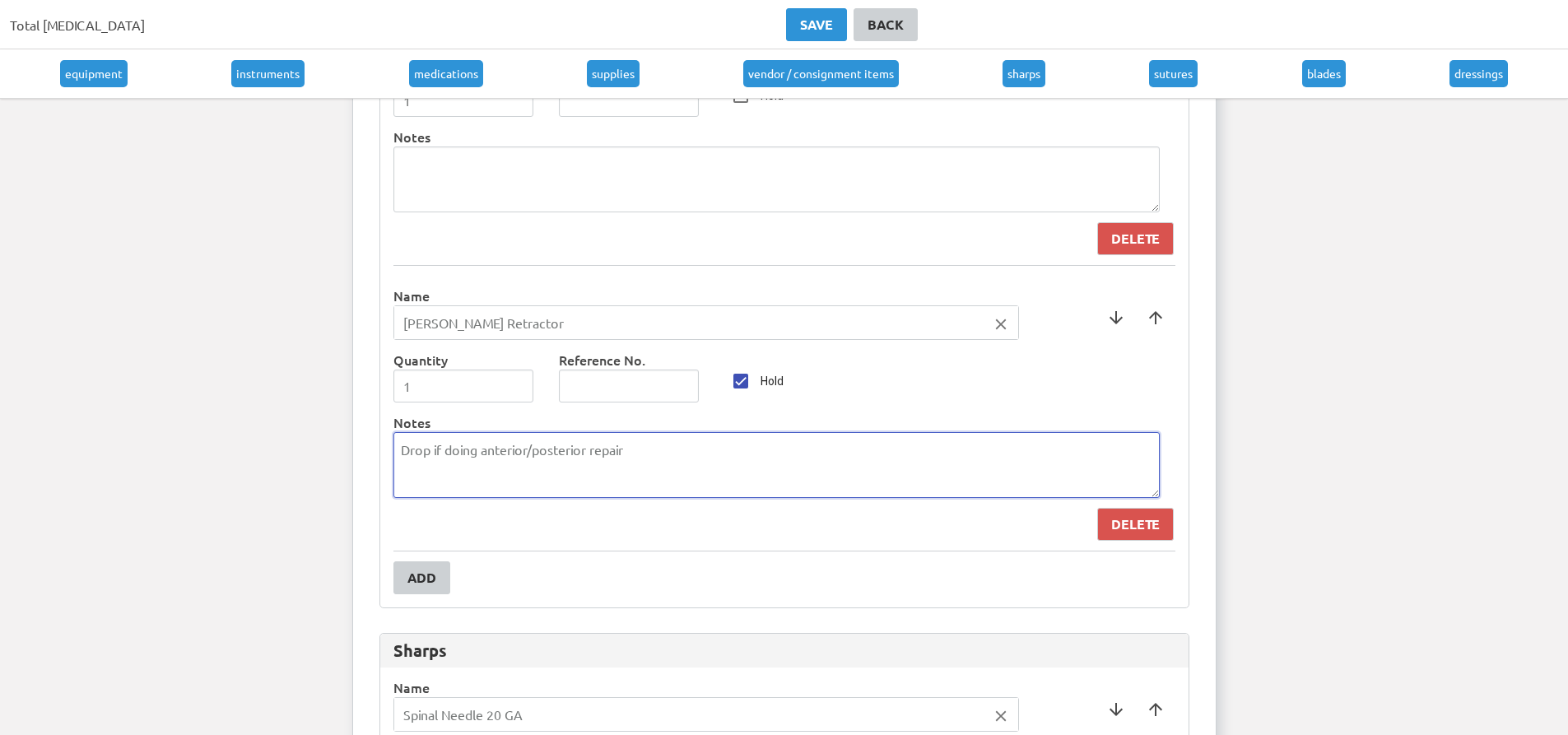
type textarea "Drop if doing anterior/posterior repair"
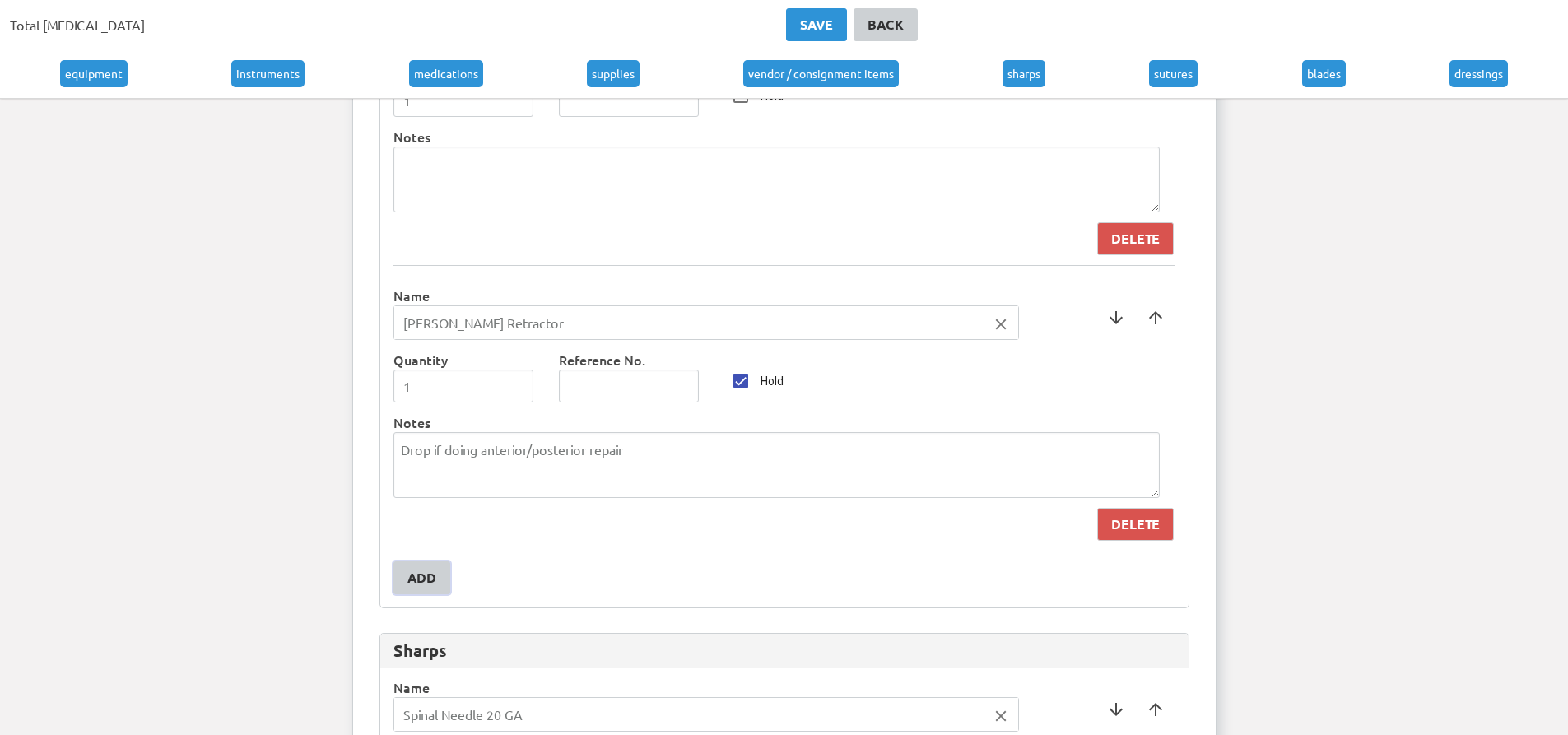
click at [412, 576] on div "Add" at bounding box center [422, 578] width 29 height 19
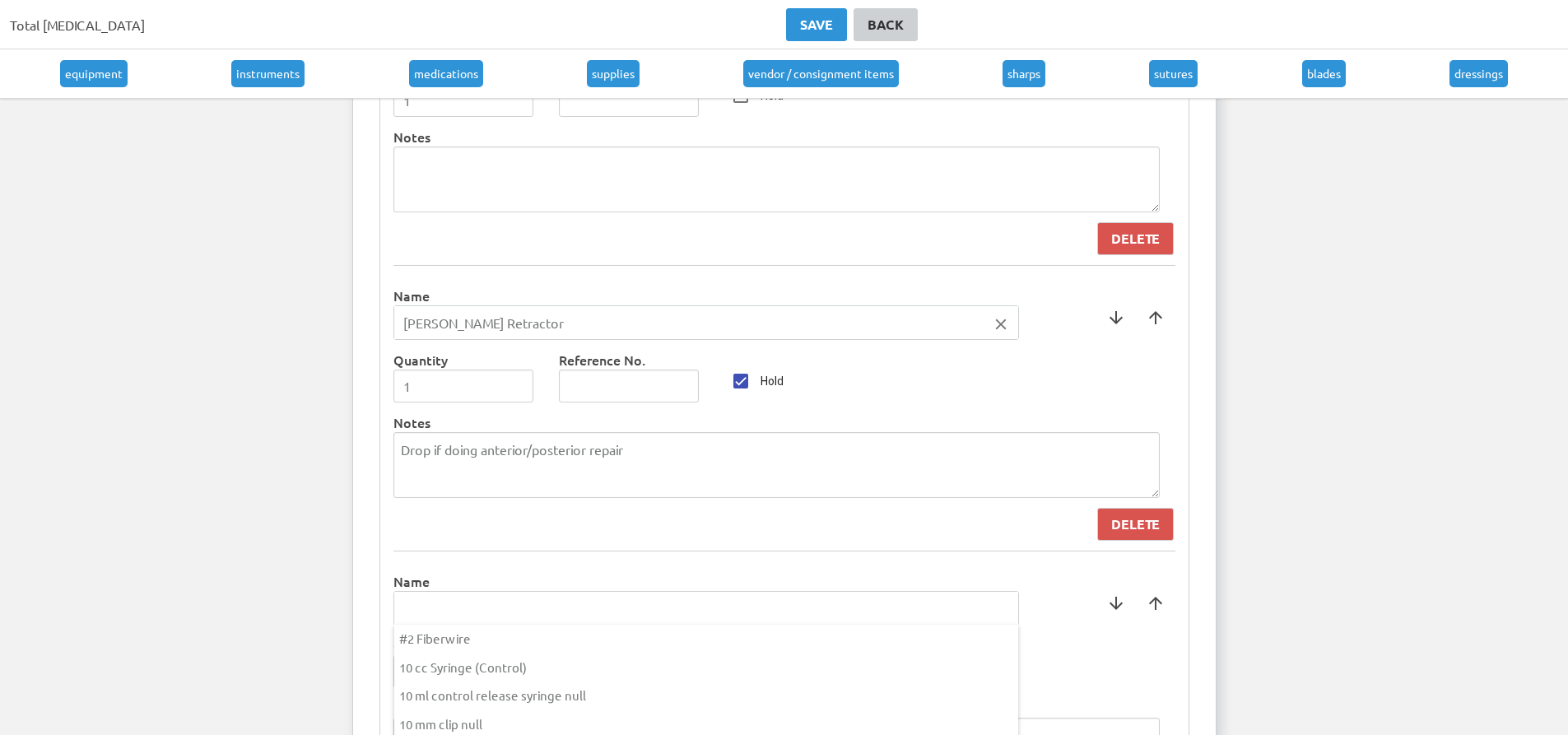
click at [463, 602] on input "text" at bounding box center [706, 609] width 624 height 33
type input "Elastic Stay Hooks"
click at [777, 668] on div at bounding box center [784, 367] width 1568 height 735
type input "1"
click at [520, 666] on input "1" at bounding box center [463, 672] width 141 height 33
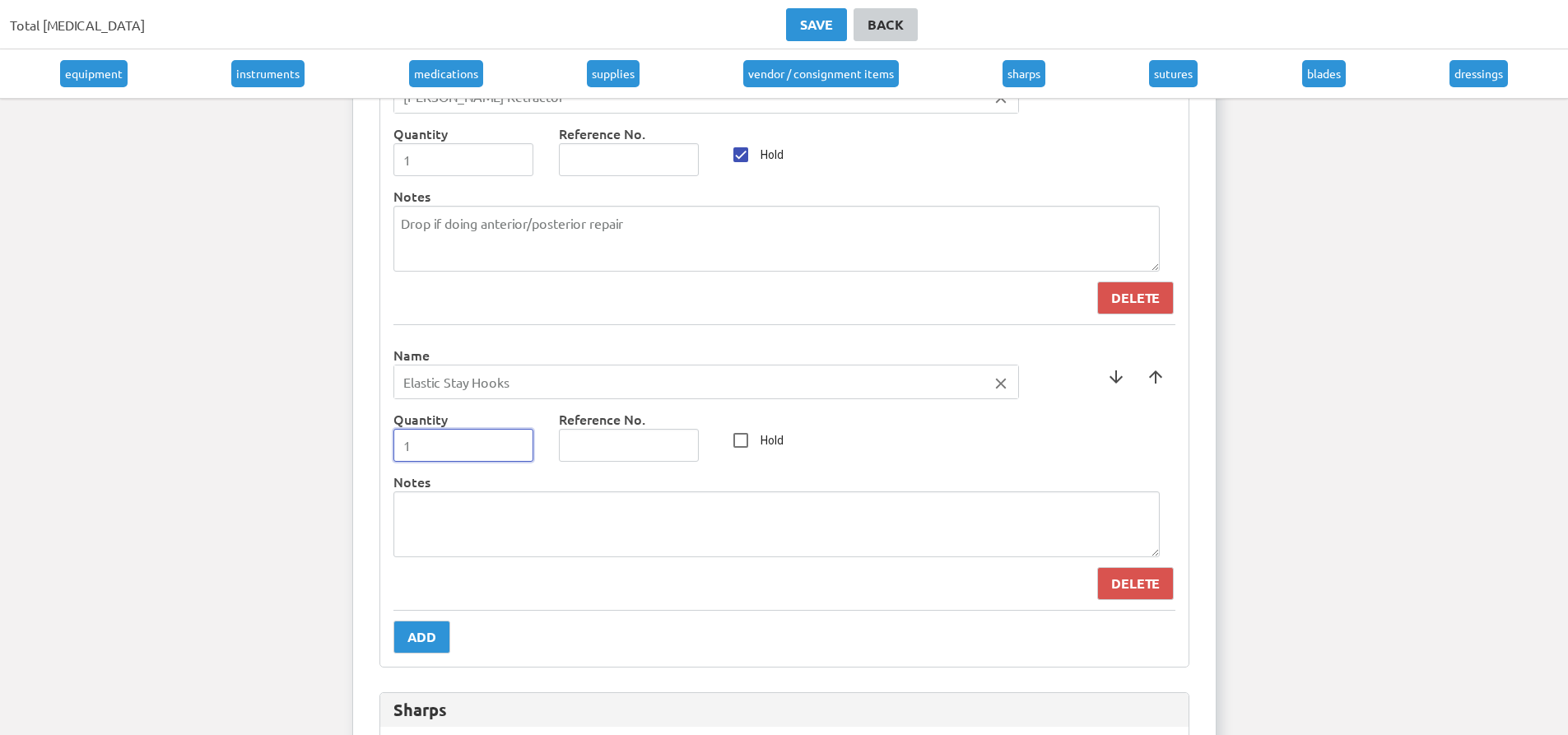
scroll to position [8178, 0]
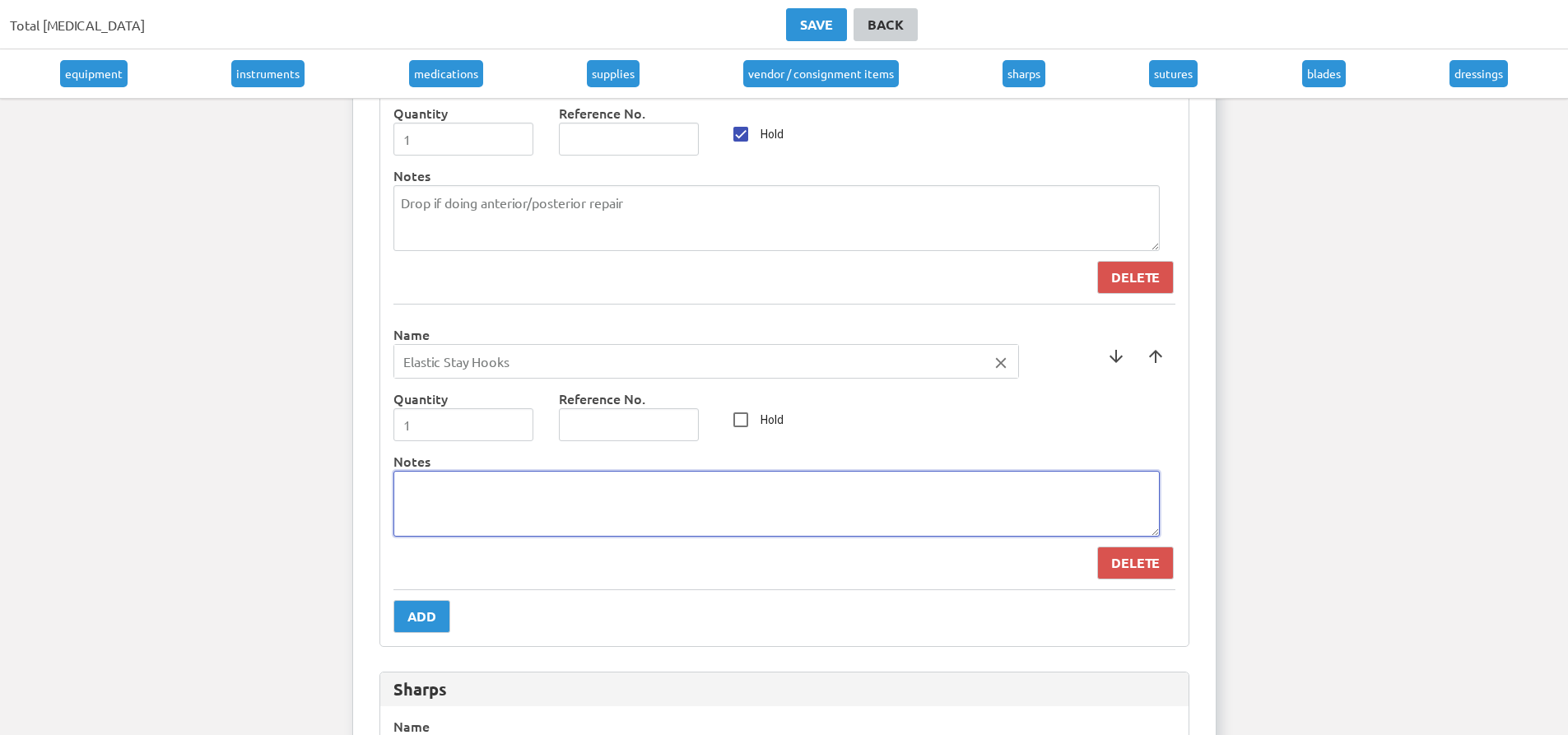
click at [458, 521] on textarea at bounding box center [776, 504] width 766 height 66
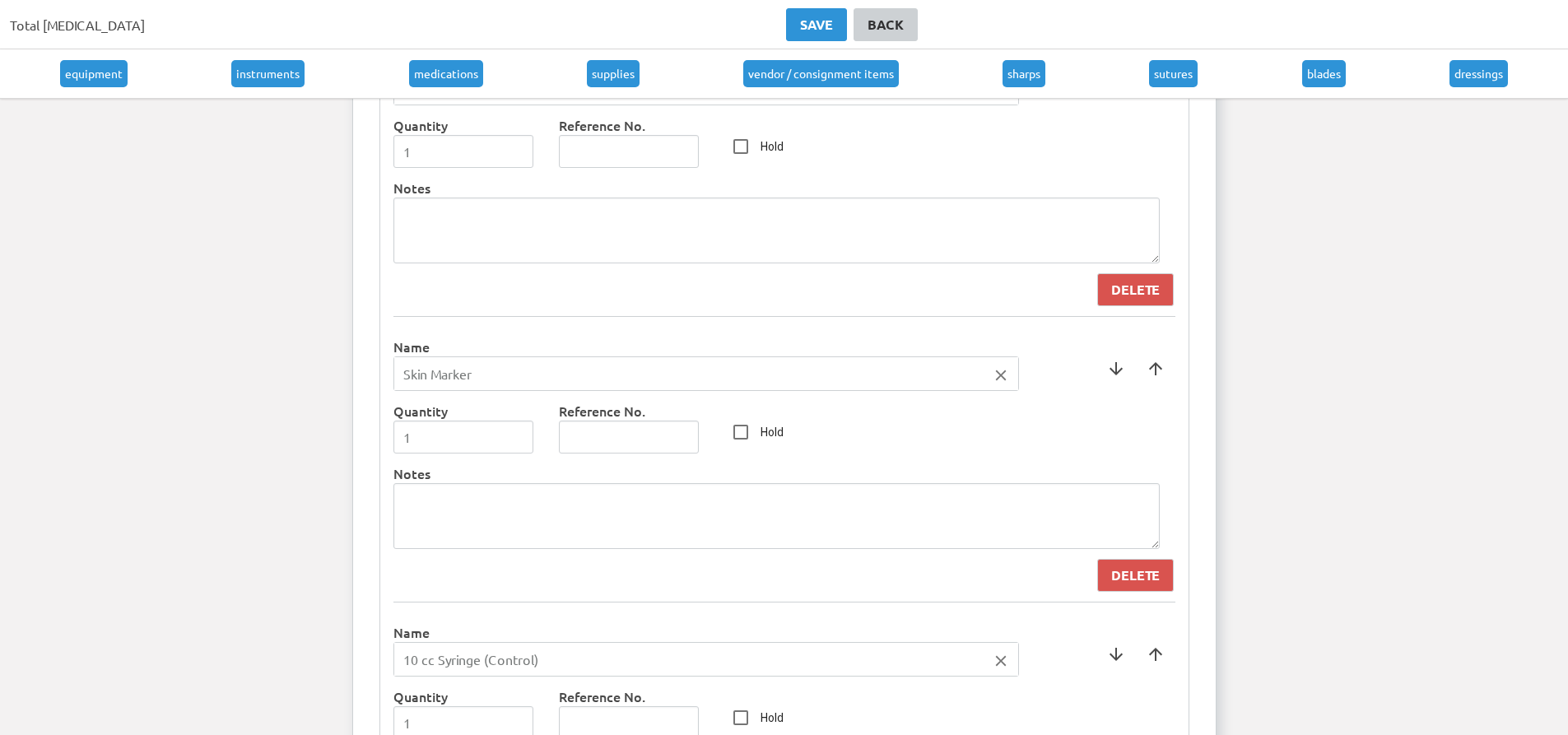
scroll to position [6450, 0]
type textarea "Drop if doing anterior/posterior repair"
click at [819, 36] on button "Save" at bounding box center [817, 24] width 61 height 33
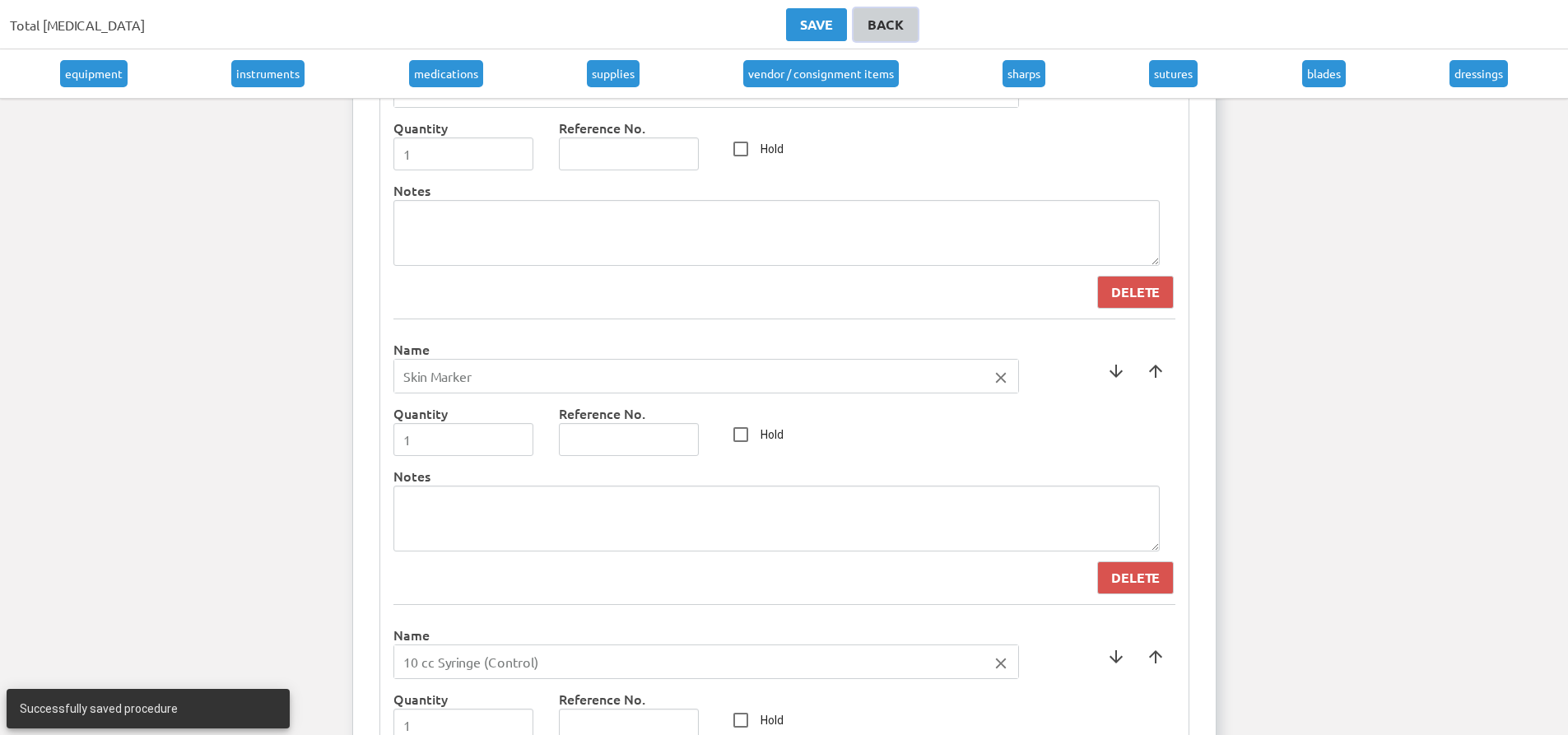
click at [856, 14] on link "Back" at bounding box center [885, 24] width 64 height 33
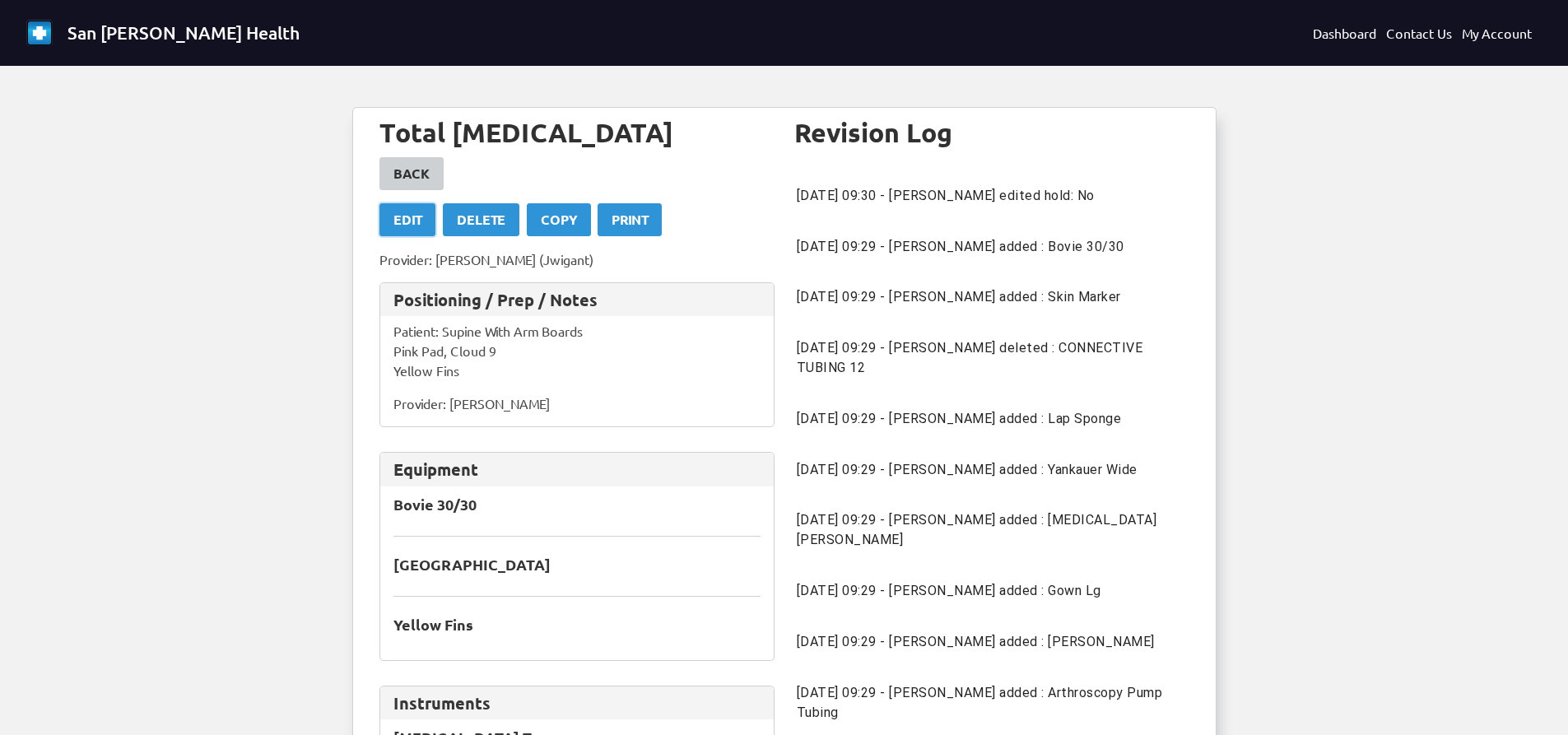
click at [394, 228] on div "Edit" at bounding box center [407, 219] width 28 height 19
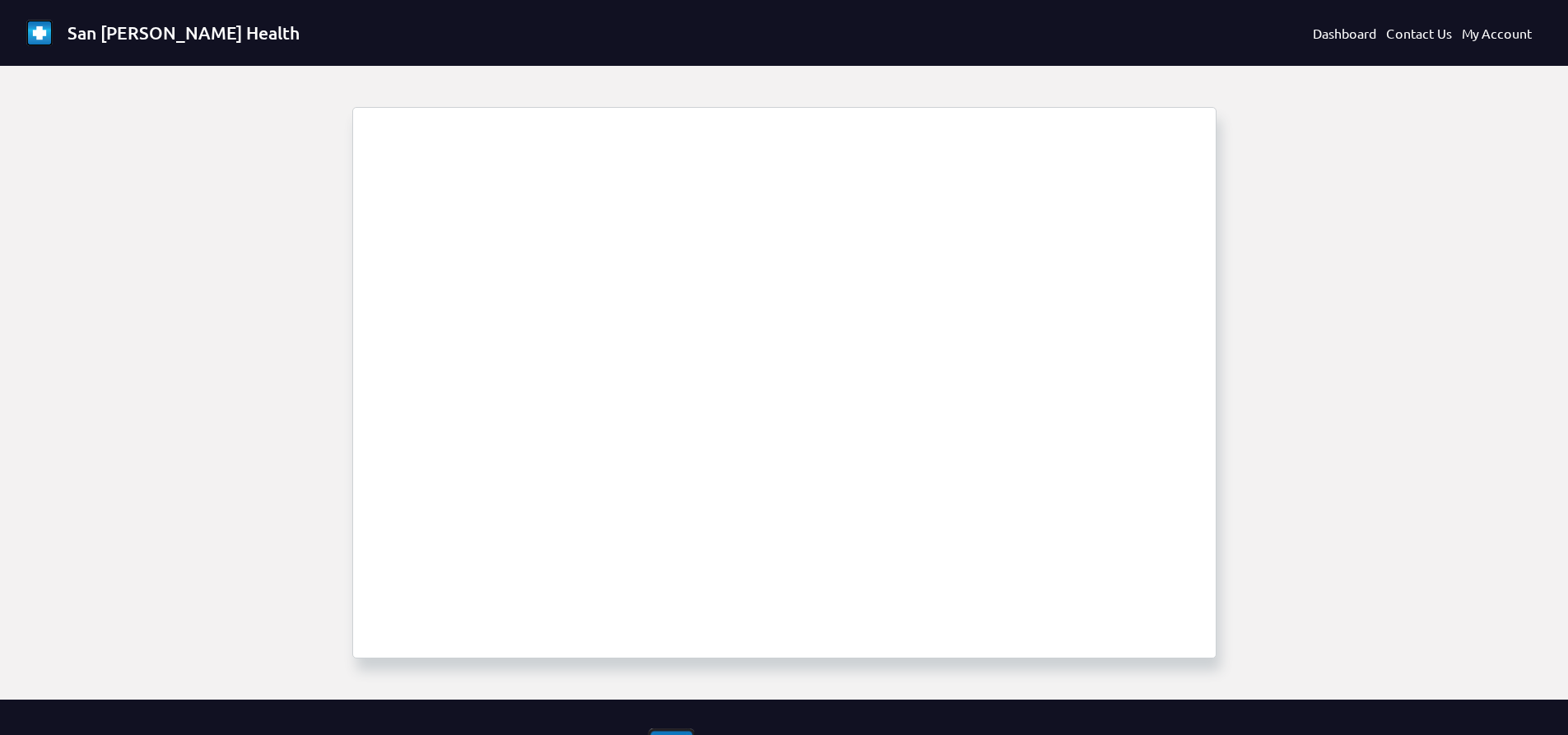
select select "1685"
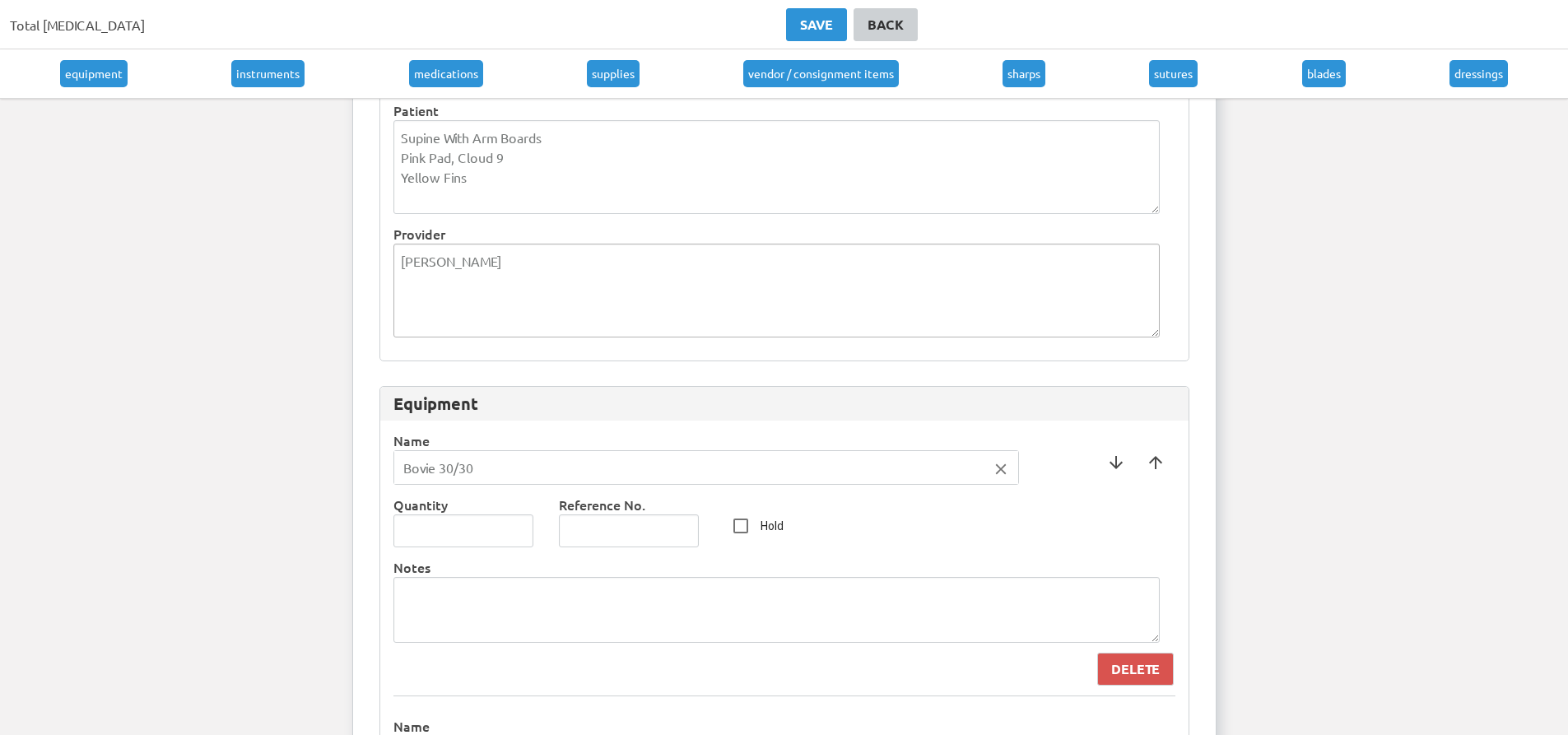
scroll to position [247, 0]
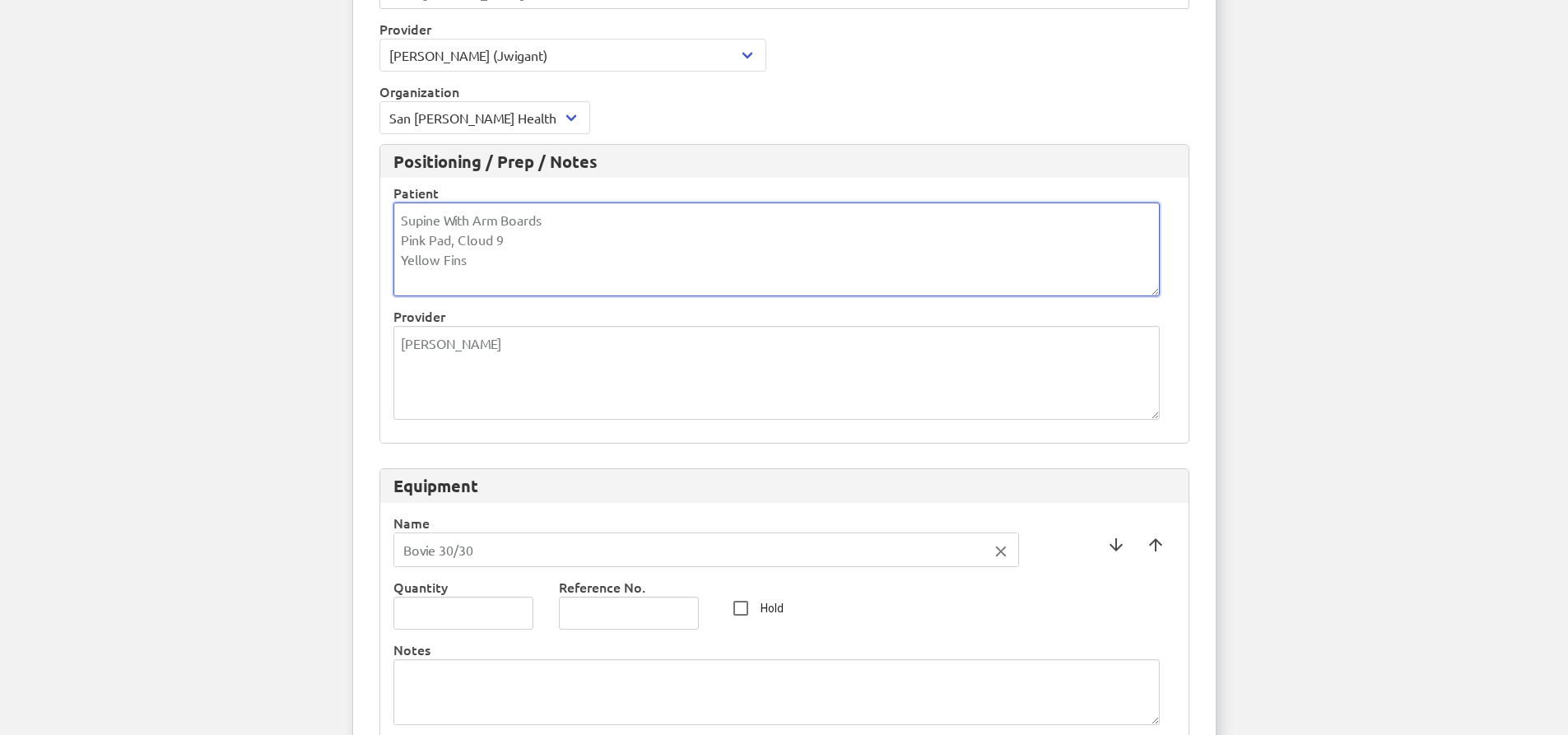
click at [529, 264] on textarea "Supine With Arm Boards Pink Pad, Cloud 9 Yellow Fins" at bounding box center [776, 250] width 766 height 94
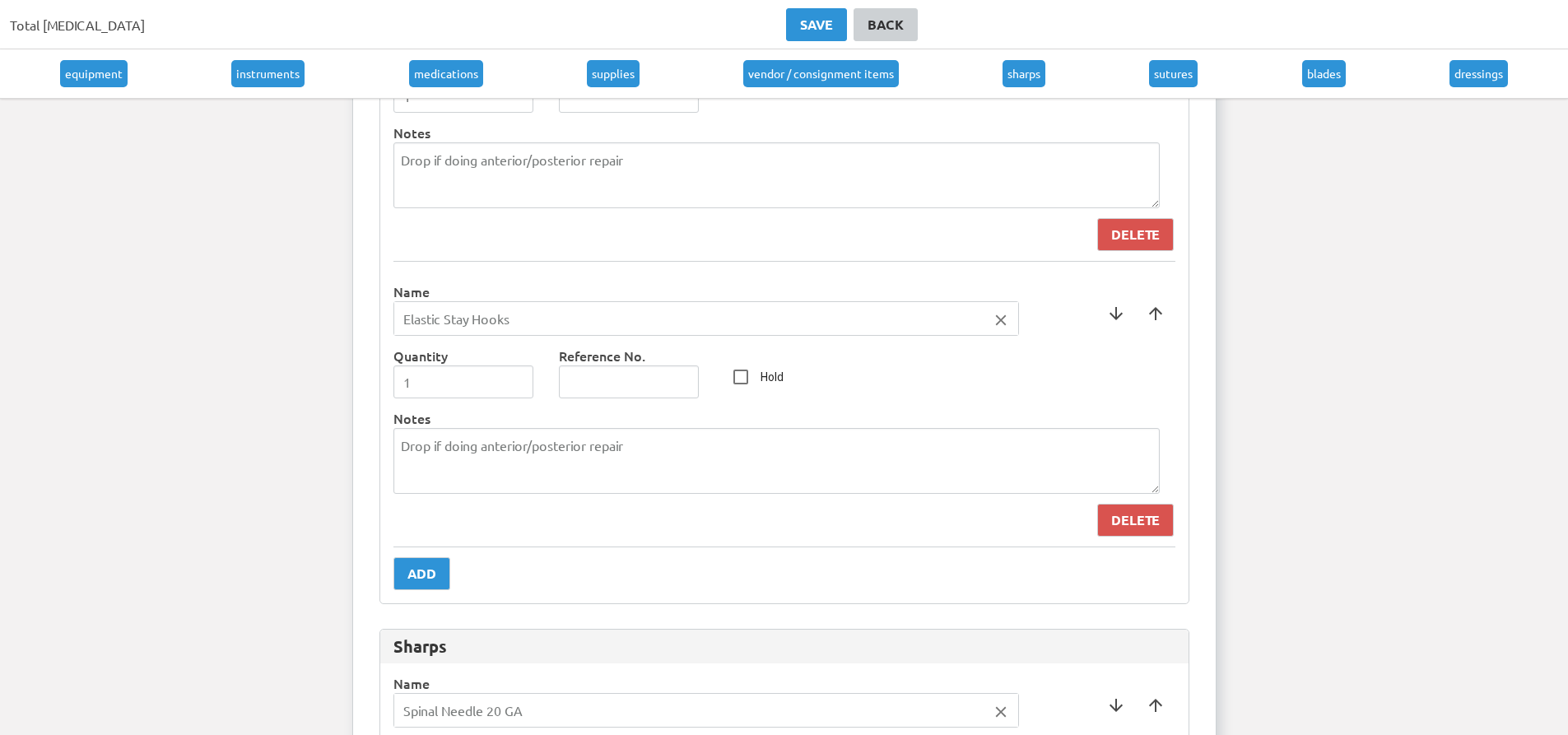
scroll to position [8231, 0]
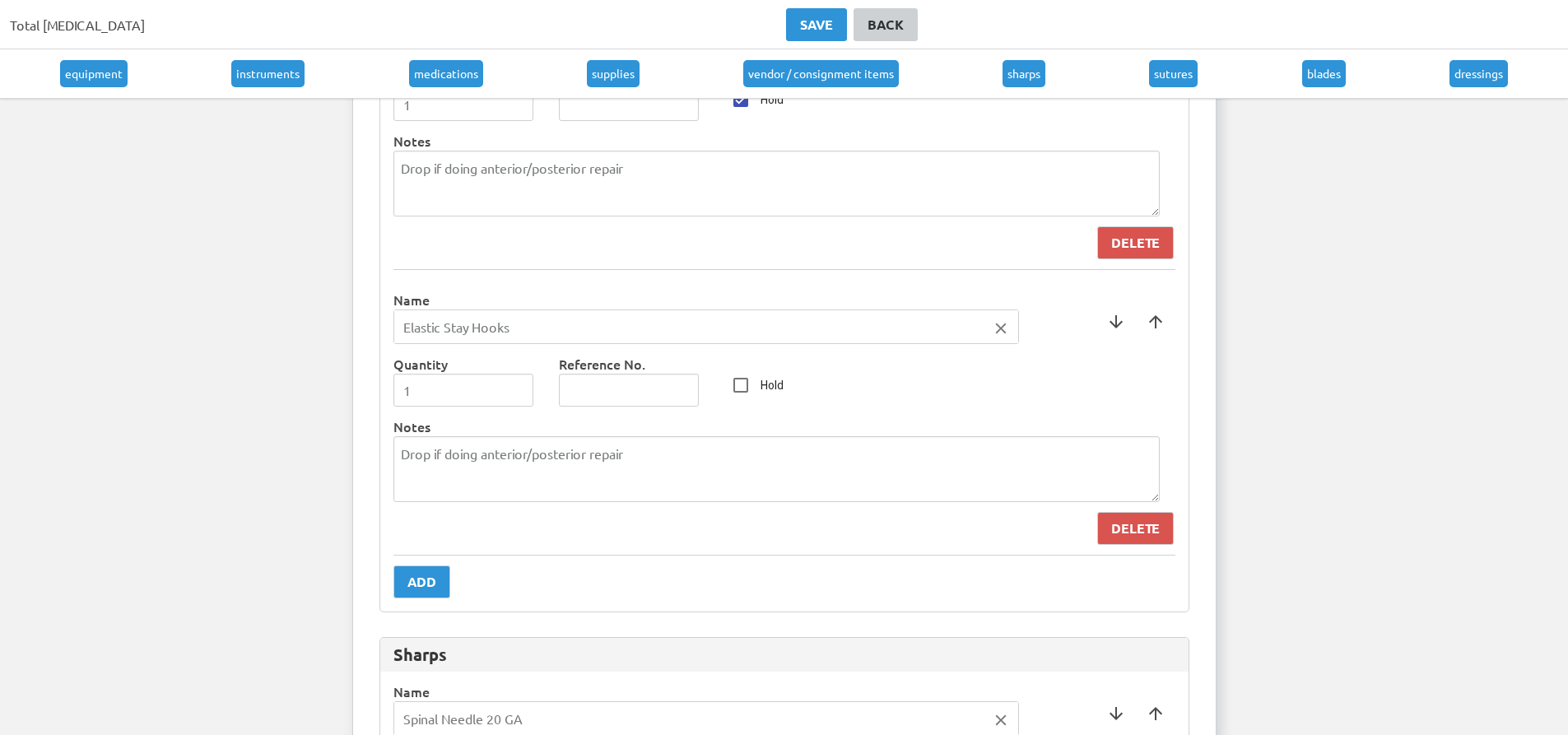
type textarea "Supine With Arm Boards Pink Pad, Cloud 9 Yellow Fins Vag Prep - [MEDICAL_DATA] …"
click at [448, 573] on button "Add" at bounding box center [421, 582] width 56 height 33
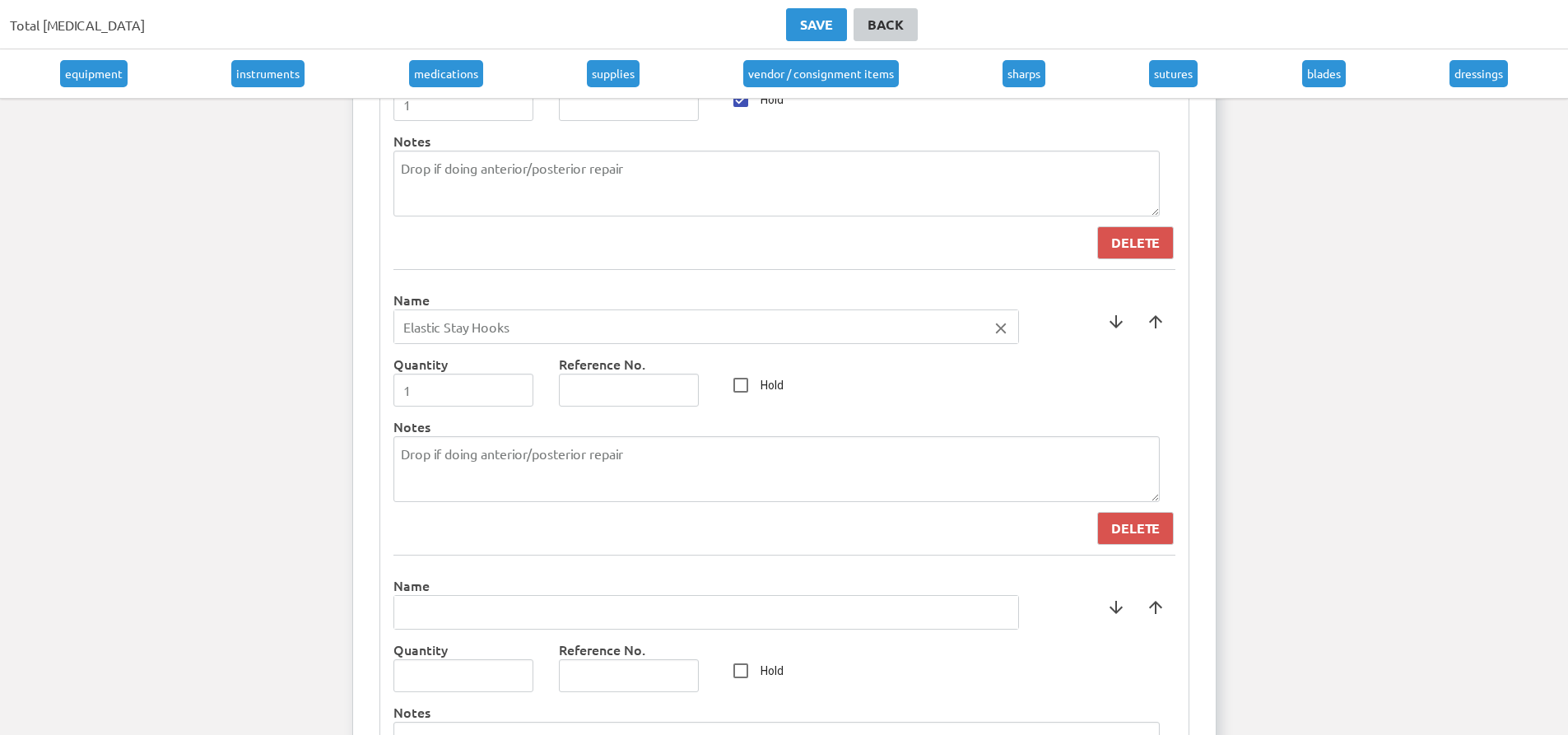
click at [470, 614] on input "text" at bounding box center [706, 613] width 624 height 33
type input "S"
type input "[MEDICAL_DATA] Tray"
click at [511, 592] on div at bounding box center [784, 367] width 1568 height 735
type input "1"
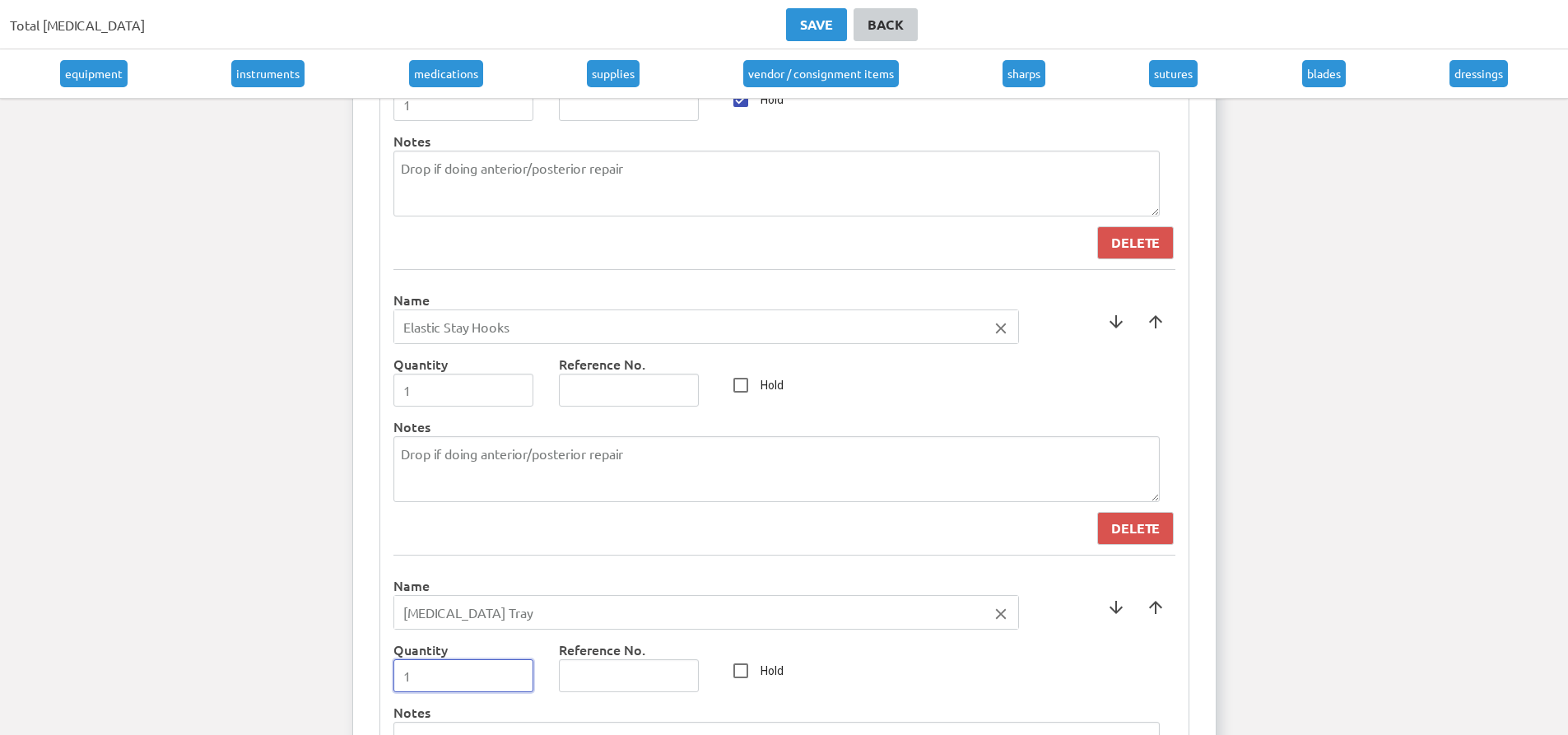
click at [518, 672] on input "1" at bounding box center [463, 676] width 141 height 33
click at [734, 679] on input "Hold" at bounding box center [741, 671] width 33 height 33
checkbox input "true"
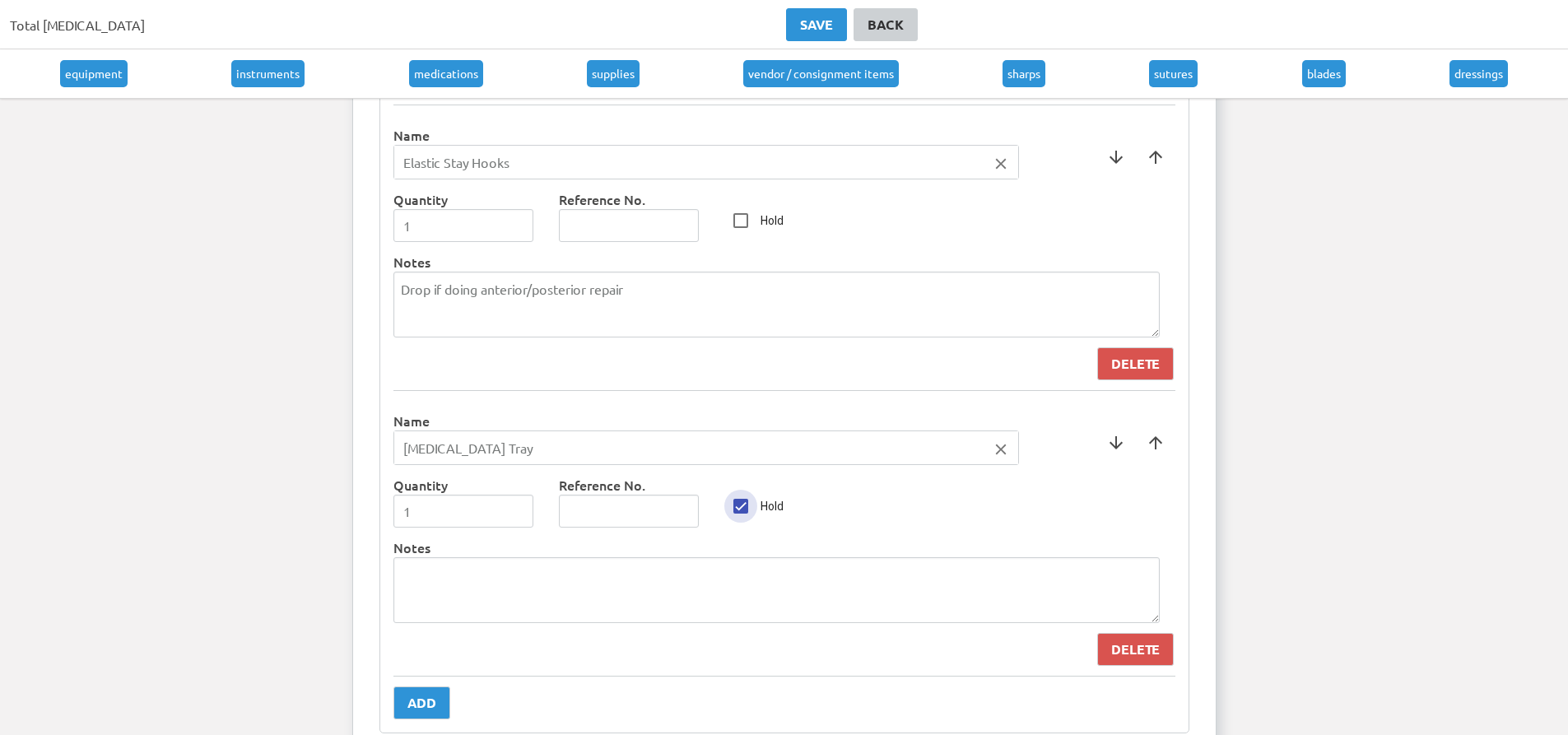
scroll to position [8313, 0]
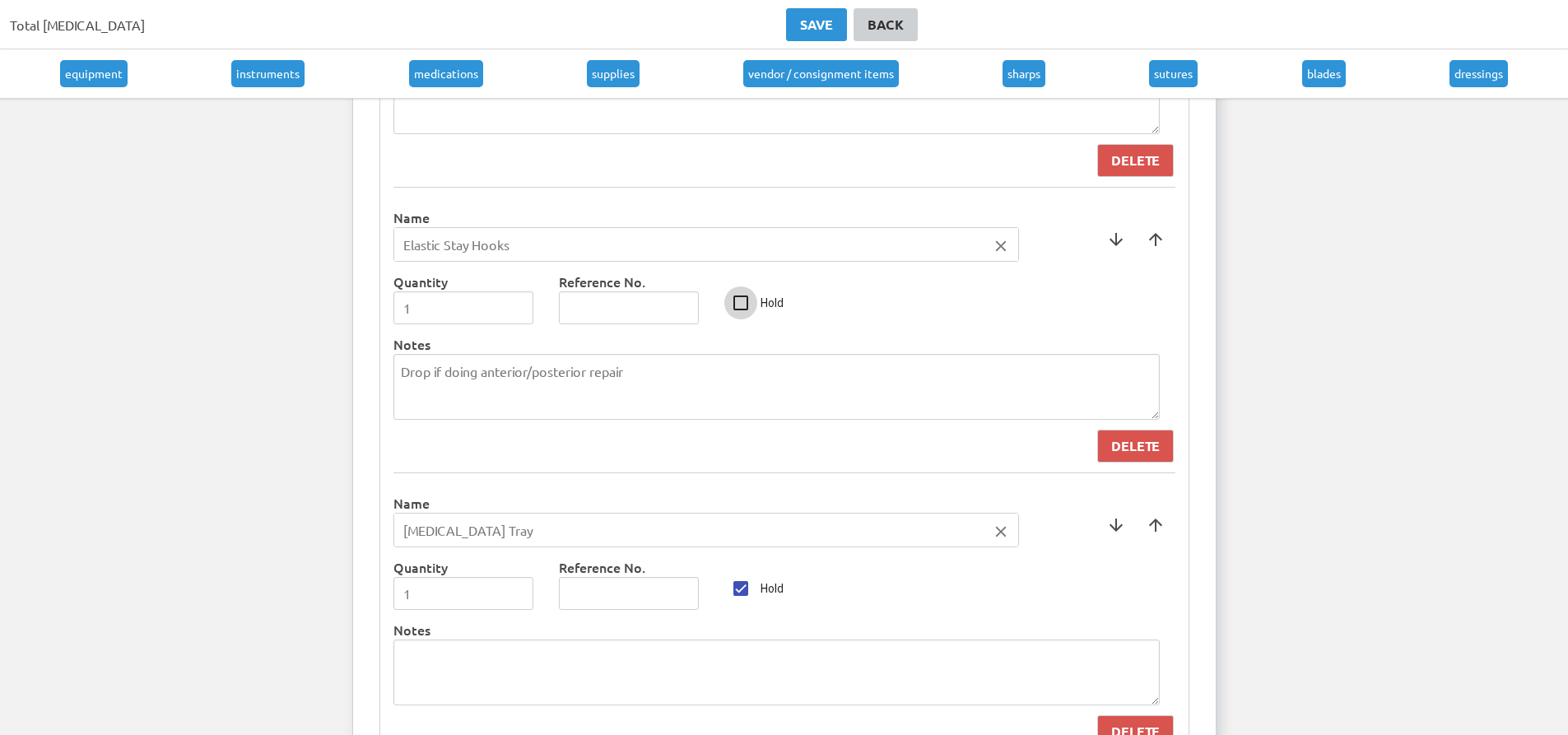
click at [739, 315] on input "Hold" at bounding box center [741, 303] width 33 height 33
checkbox input "true"
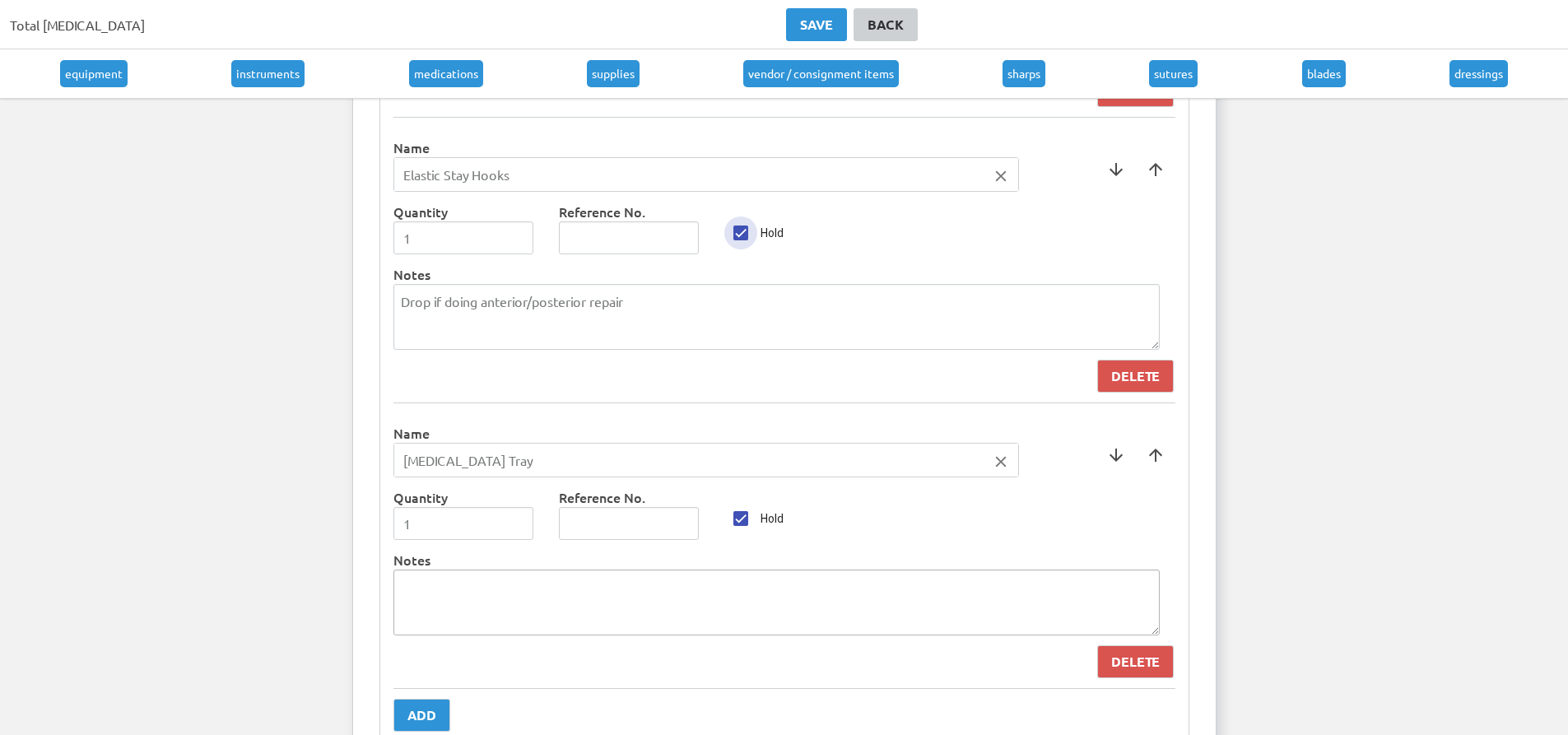
scroll to position [8478, 0]
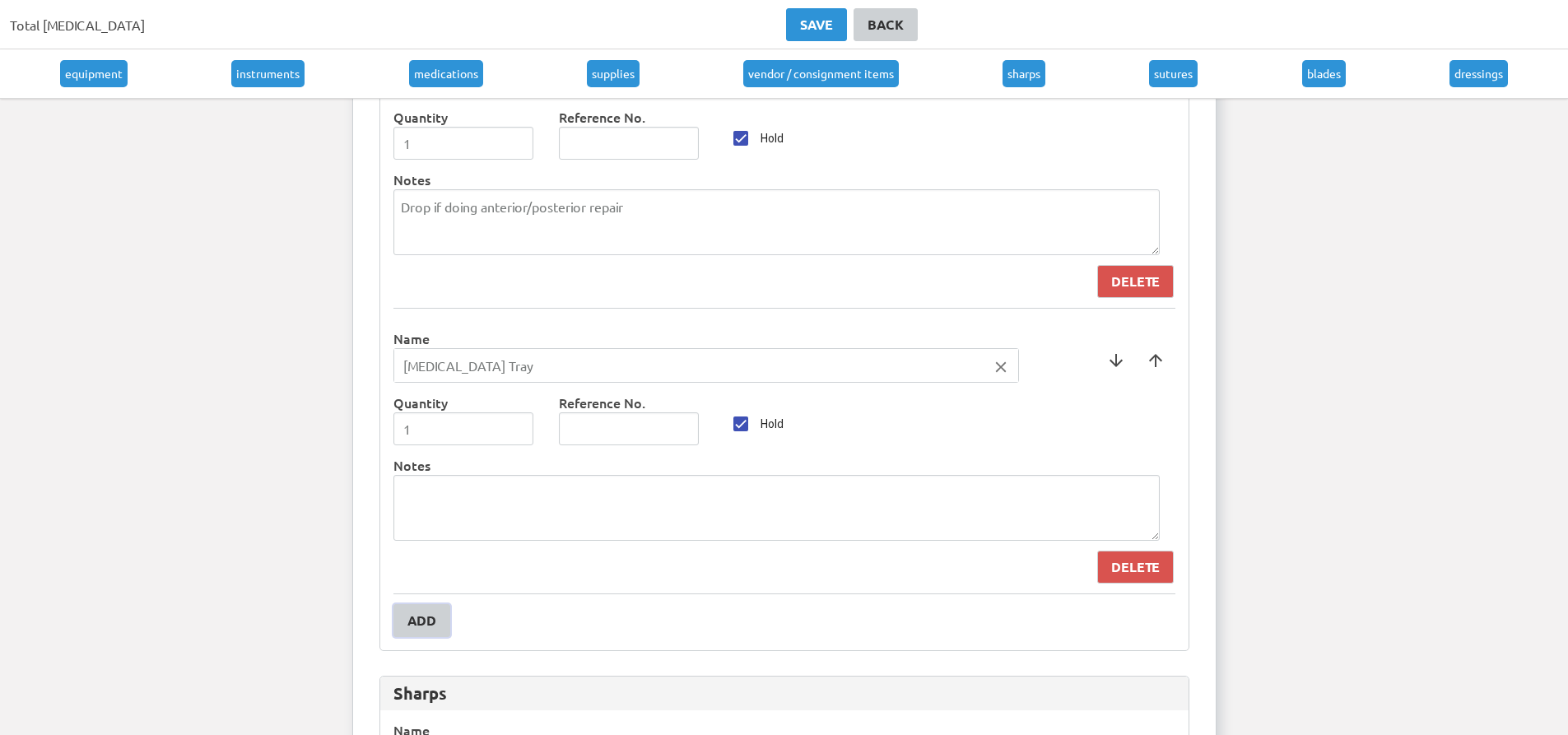
click at [430, 615] on div "Add" at bounding box center [422, 620] width 29 height 19
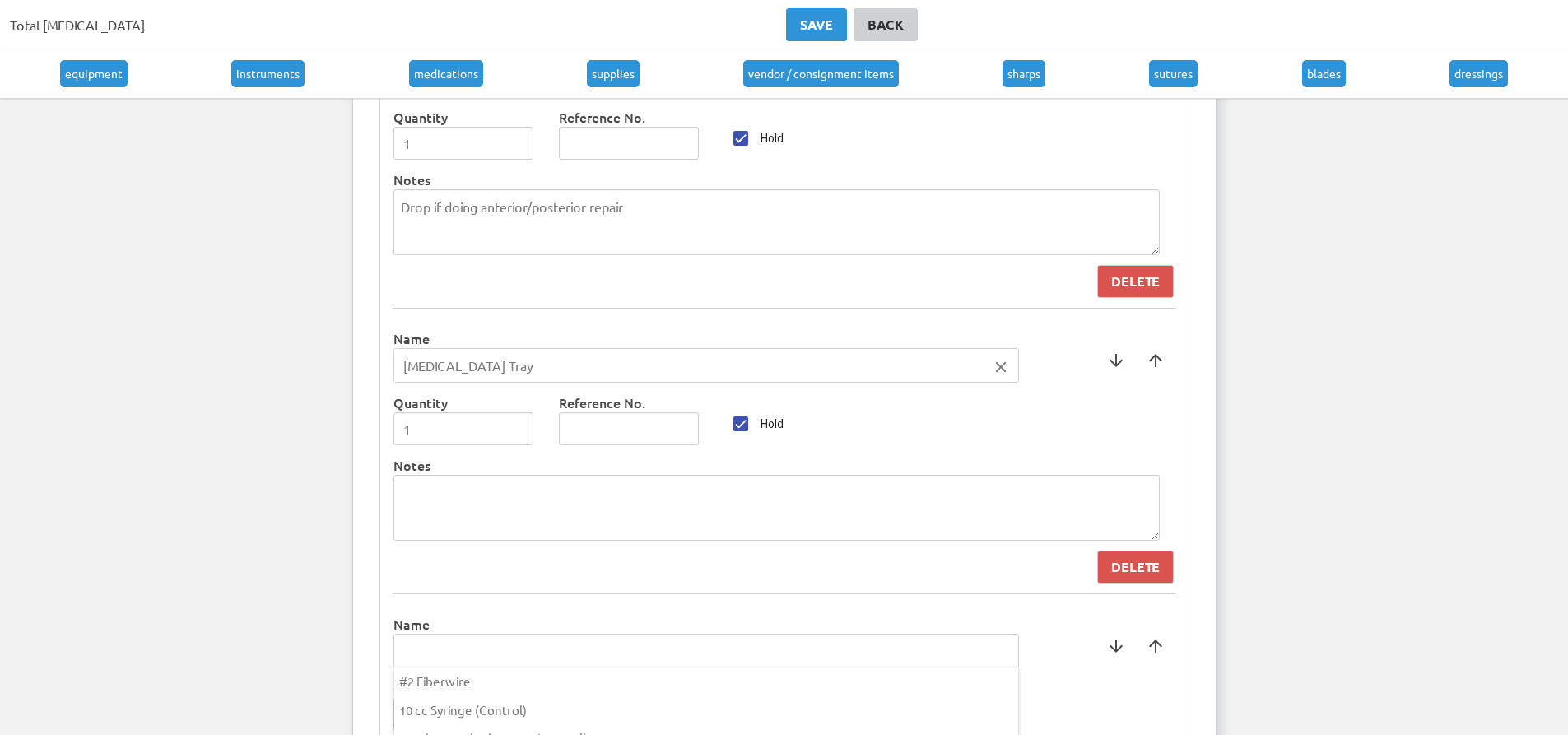
click at [567, 641] on input "text" at bounding box center [706, 651] width 624 height 33
drag, startPoint x: 482, startPoint y: 643, endPoint x: 336, endPoint y: 647, distance: 146.1
click at [393, 647] on ng-autocomplete "Fol close CATH FOL EY TRAY cath tray fol ey" at bounding box center [706, 651] width 625 height 35
type input "Cath [PERSON_NAME]"
click at [436, 633] on div at bounding box center [784, 367] width 1568 height 735
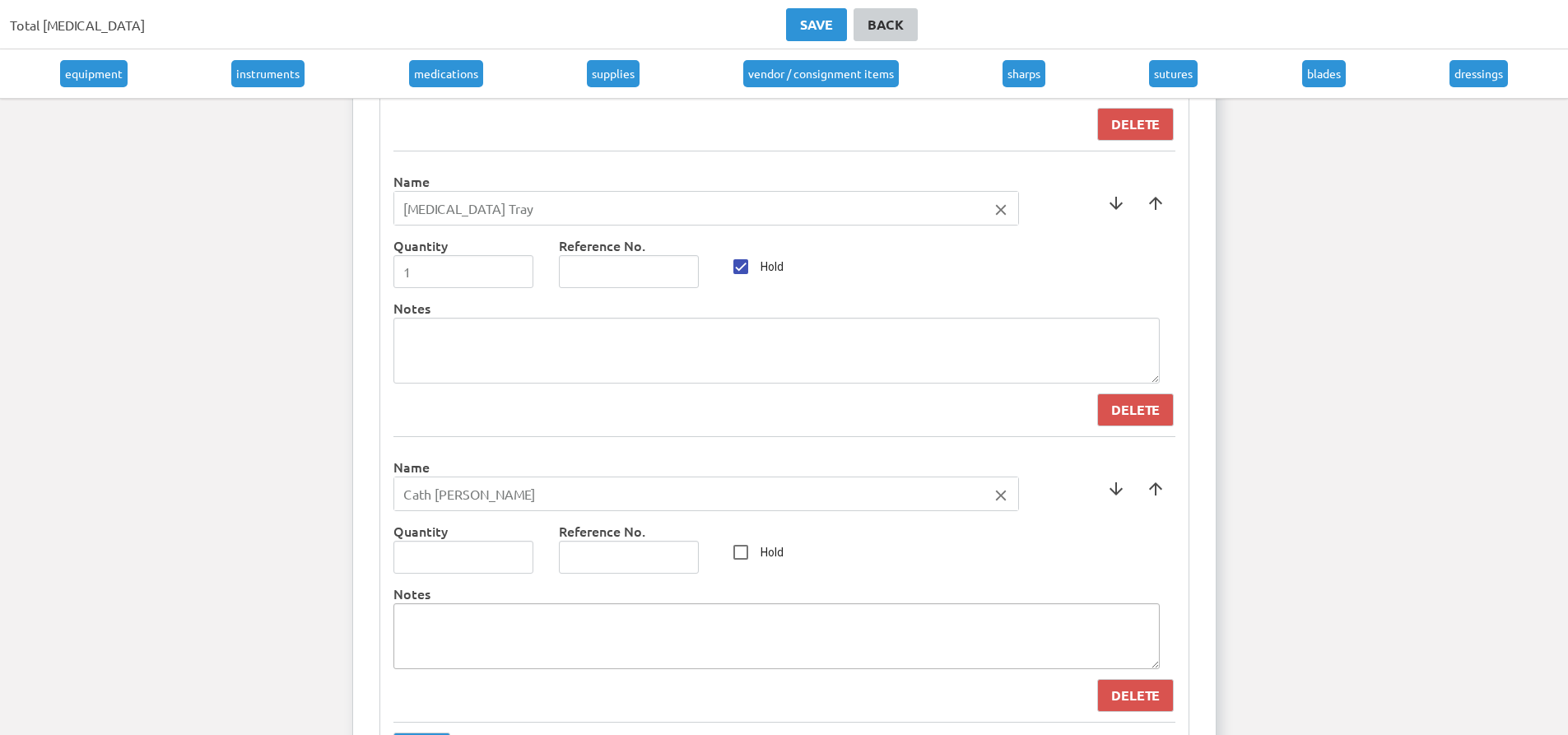
scroll to position [8642, 0]
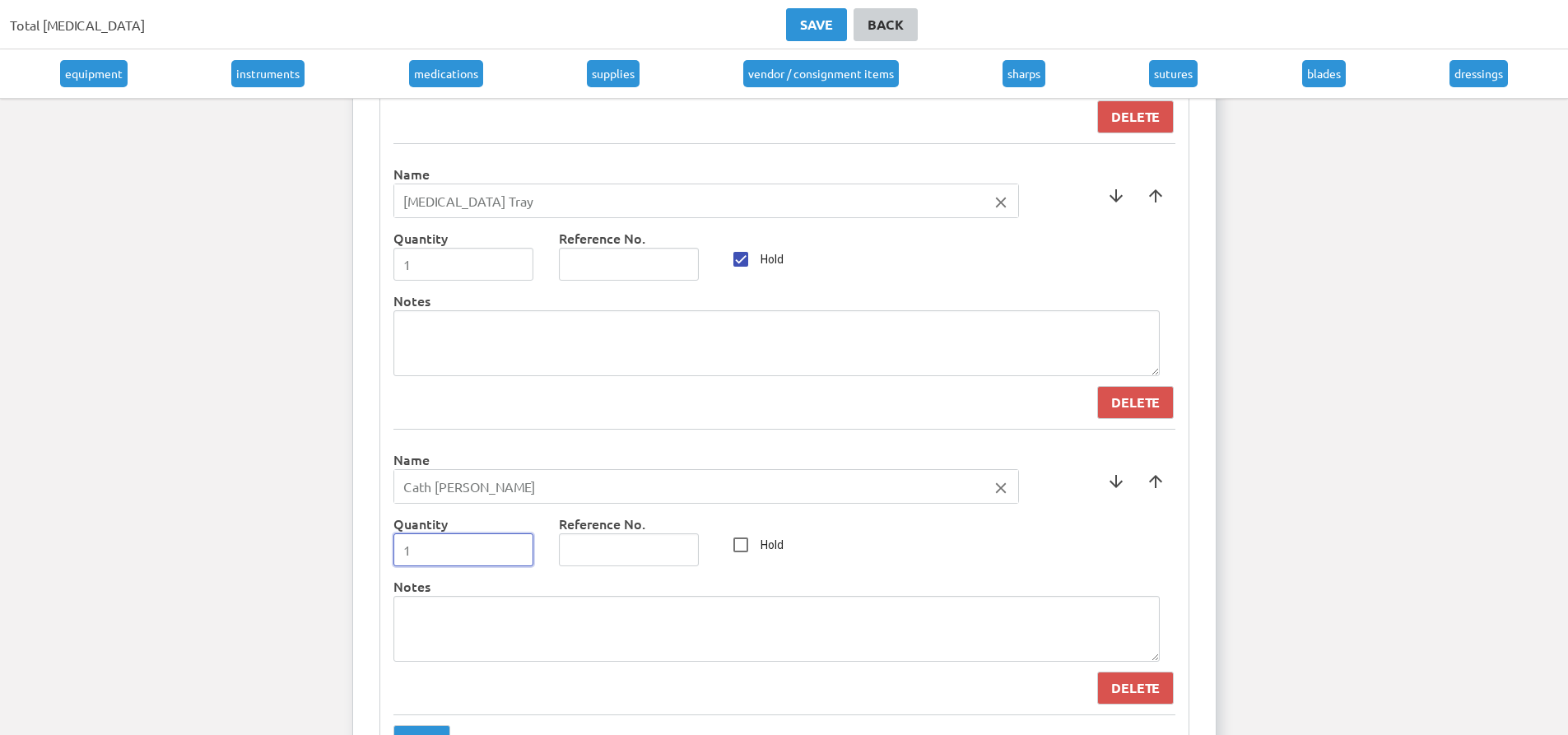
type input "1"
click at [515, 545] on input "1" at bounding box center [463, 550] width 141 height 33
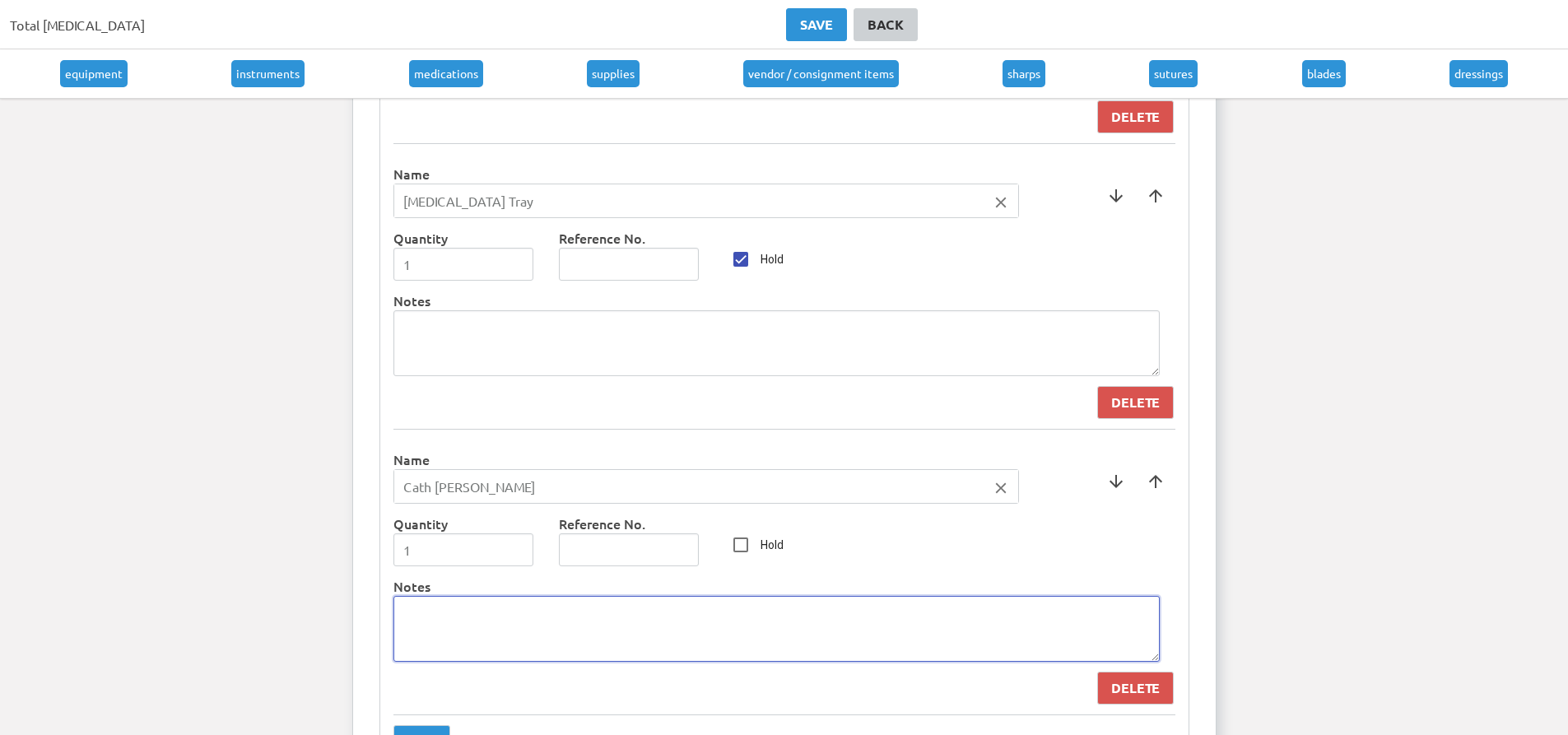
click at [555, 620] on textarea at bounding box center [776, 629] width 766 height 66
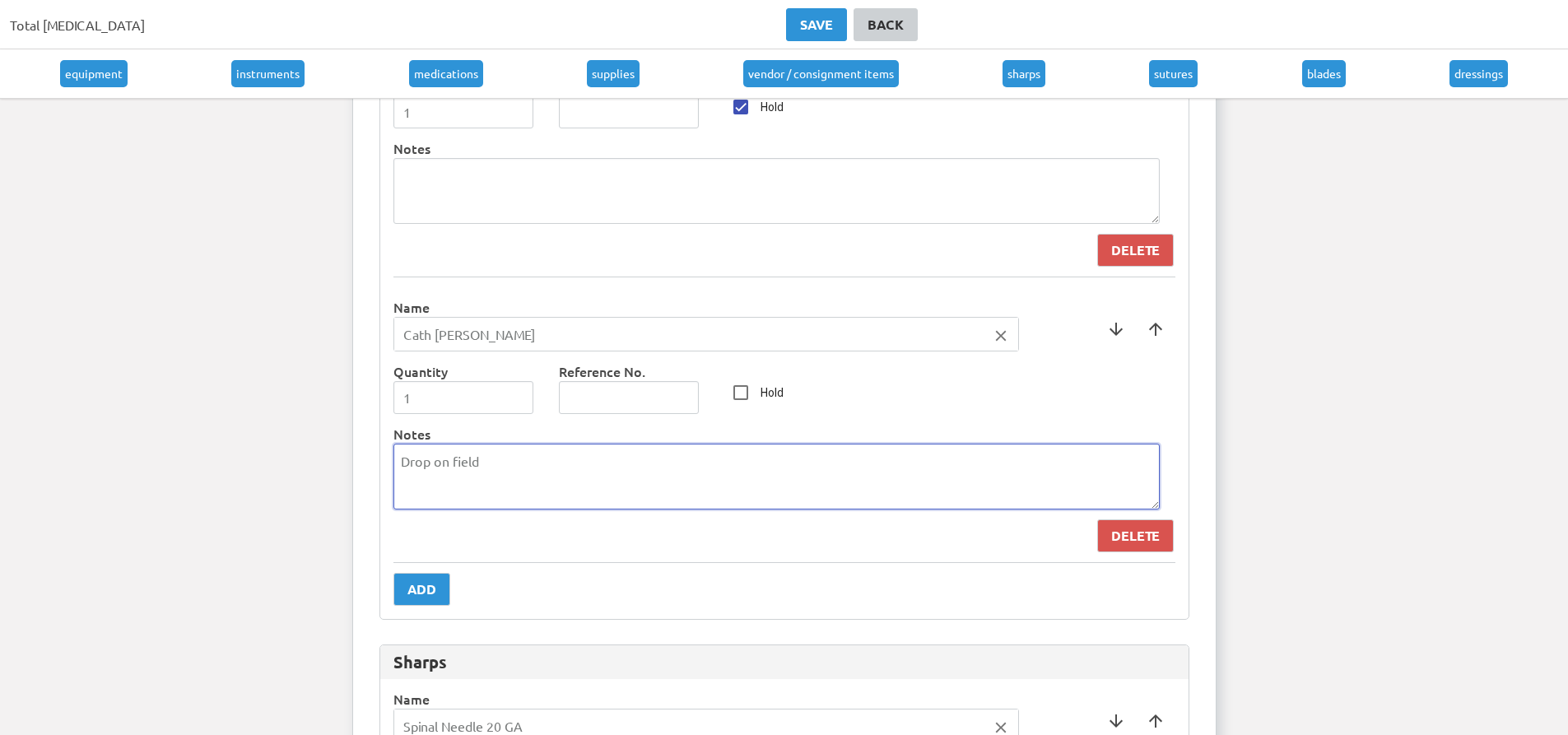
scroll to position [8807, 0]
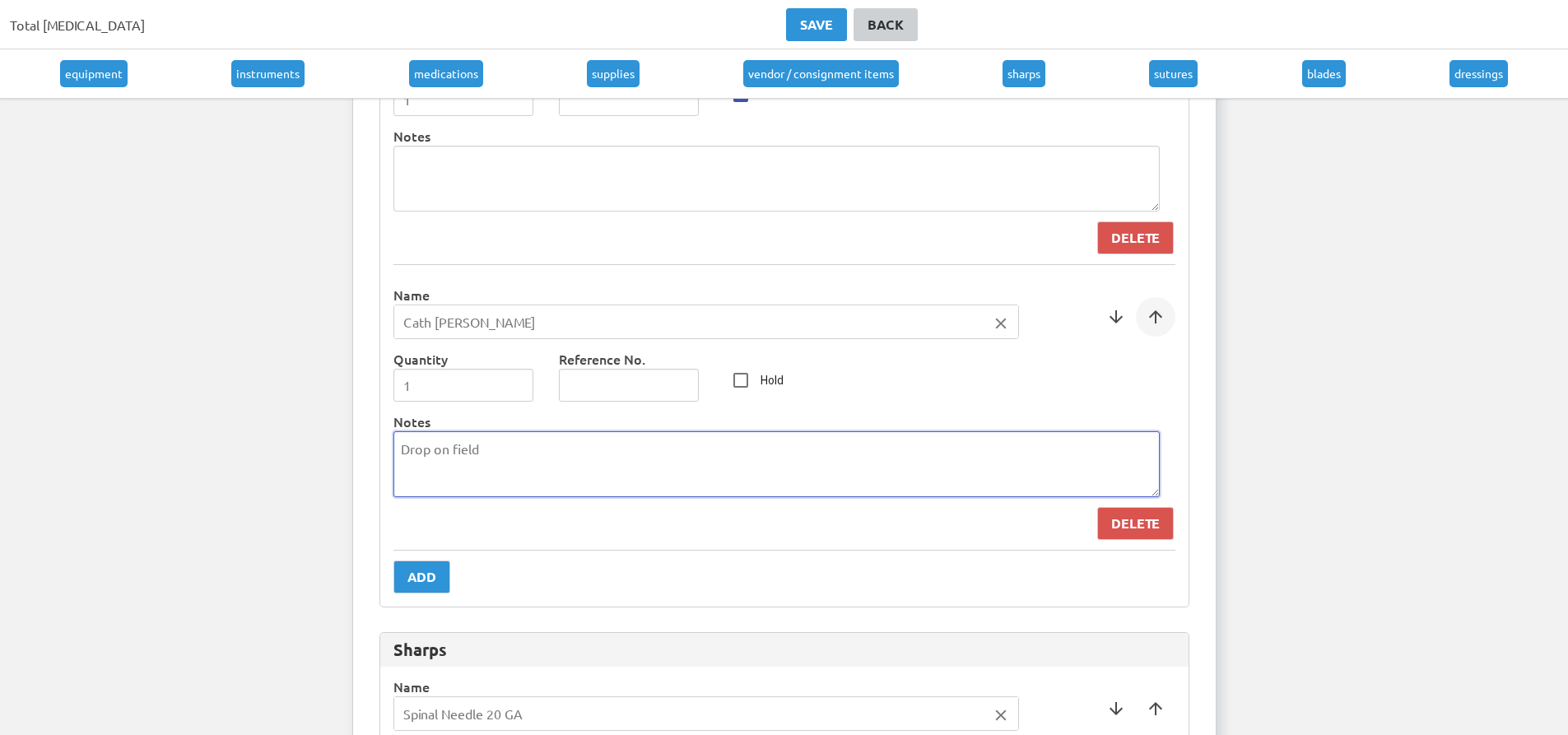
type textarea "Drop on field"
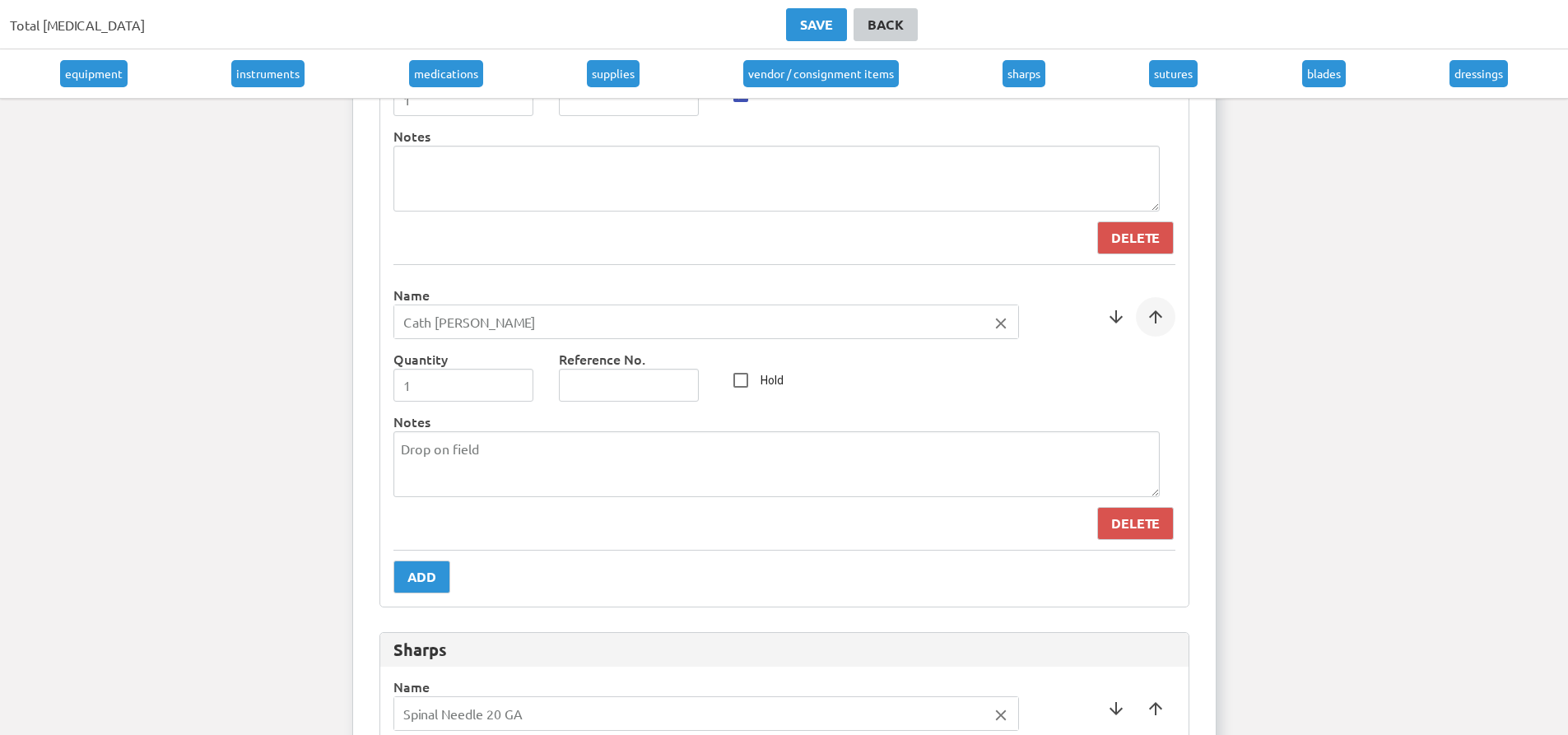
click at [1154, 313] on span at bounding box center [1155, 317] width 40 height 40
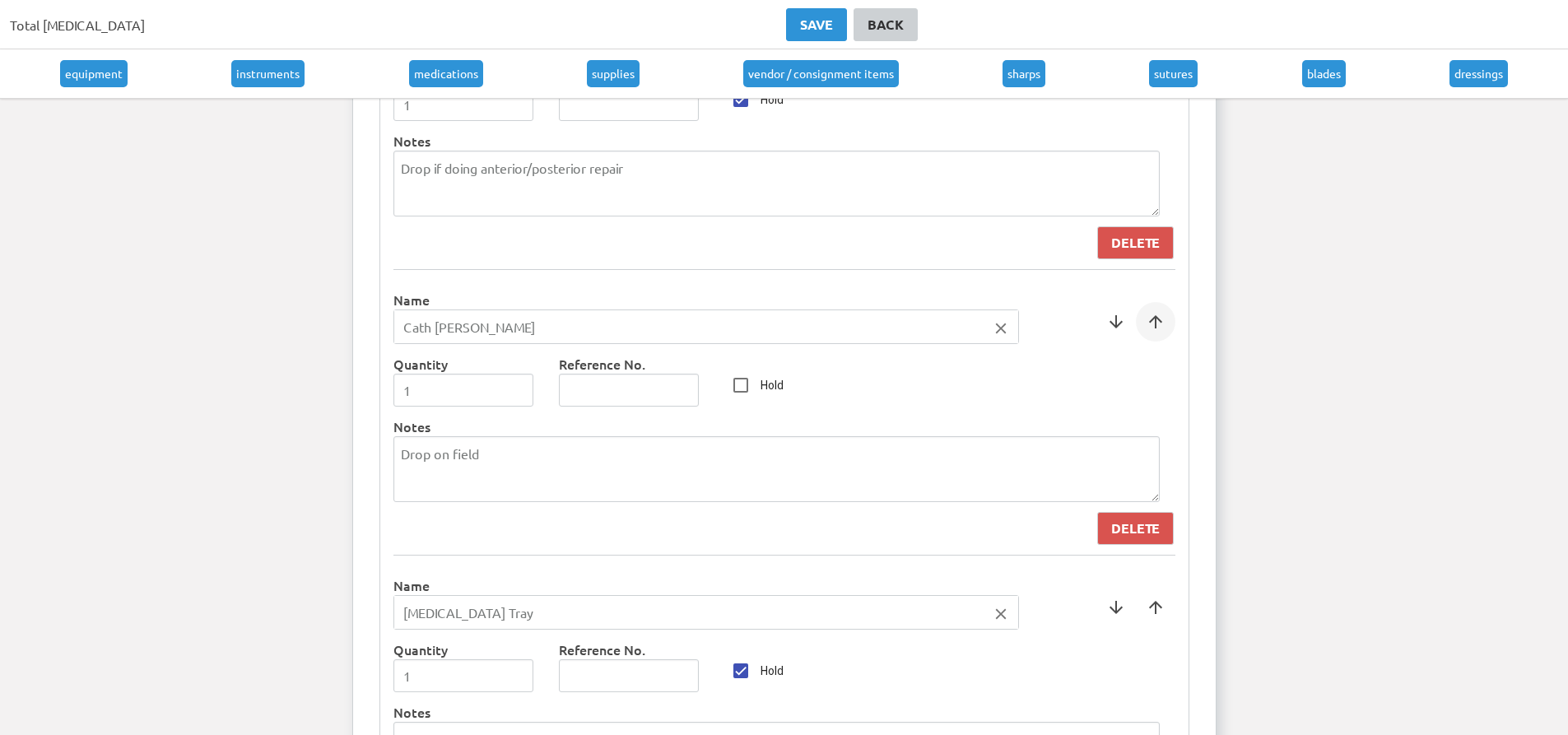
click at [1159, 325] on span at bounding box center [1155, 321] width 40 height 40
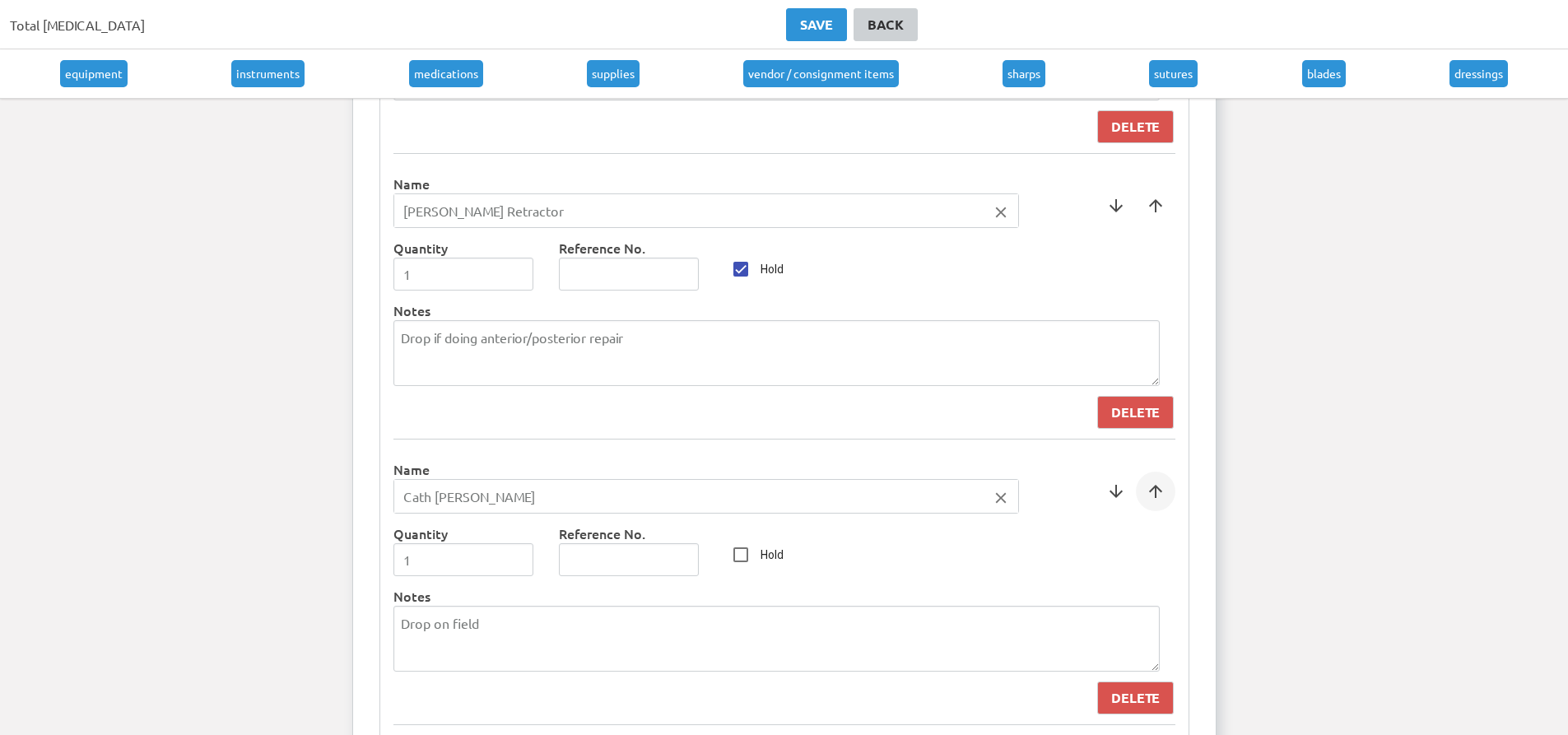
click at [1160, 484] on span at bounding box center [1155, 491] width 40 height 40
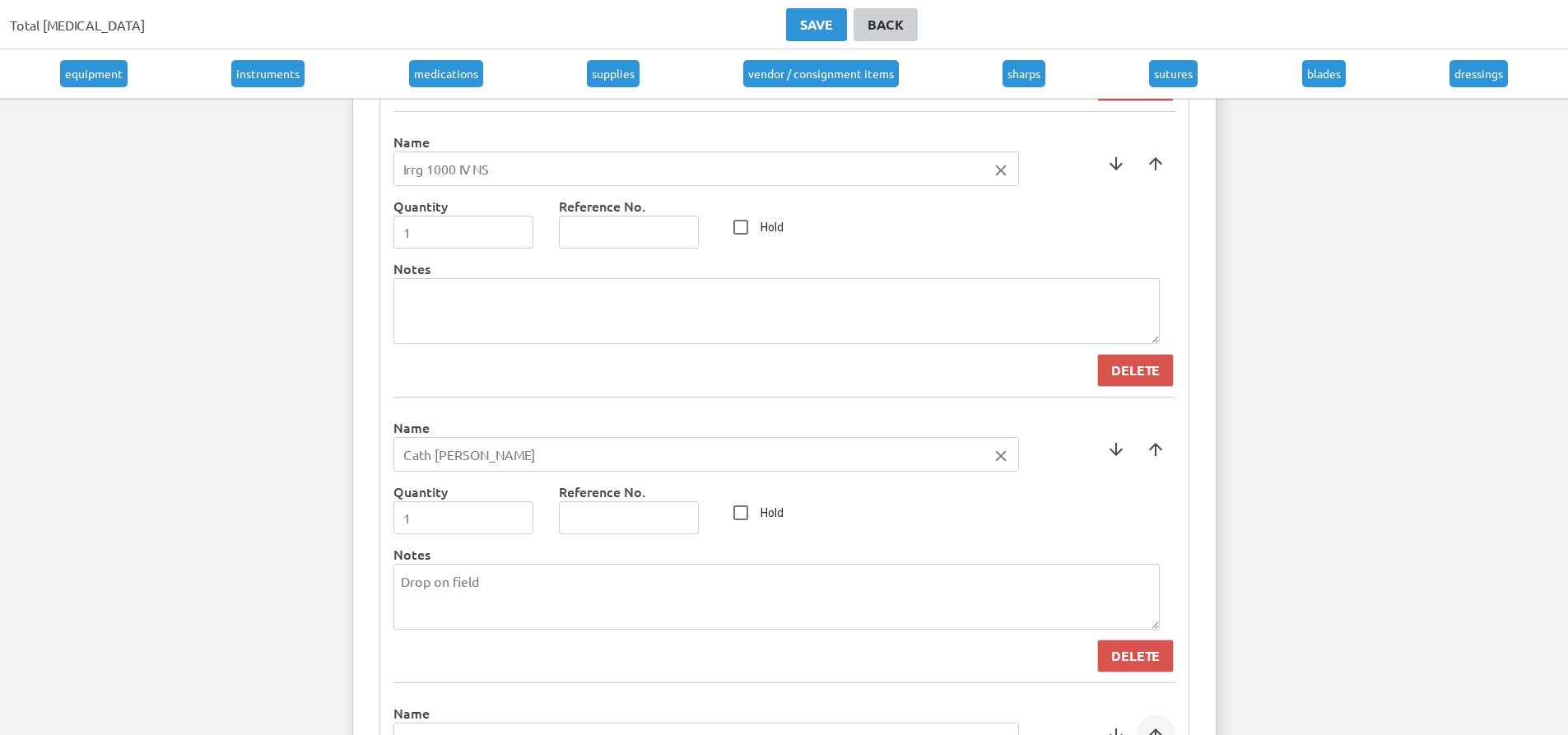
scroll to position [7733, 0]
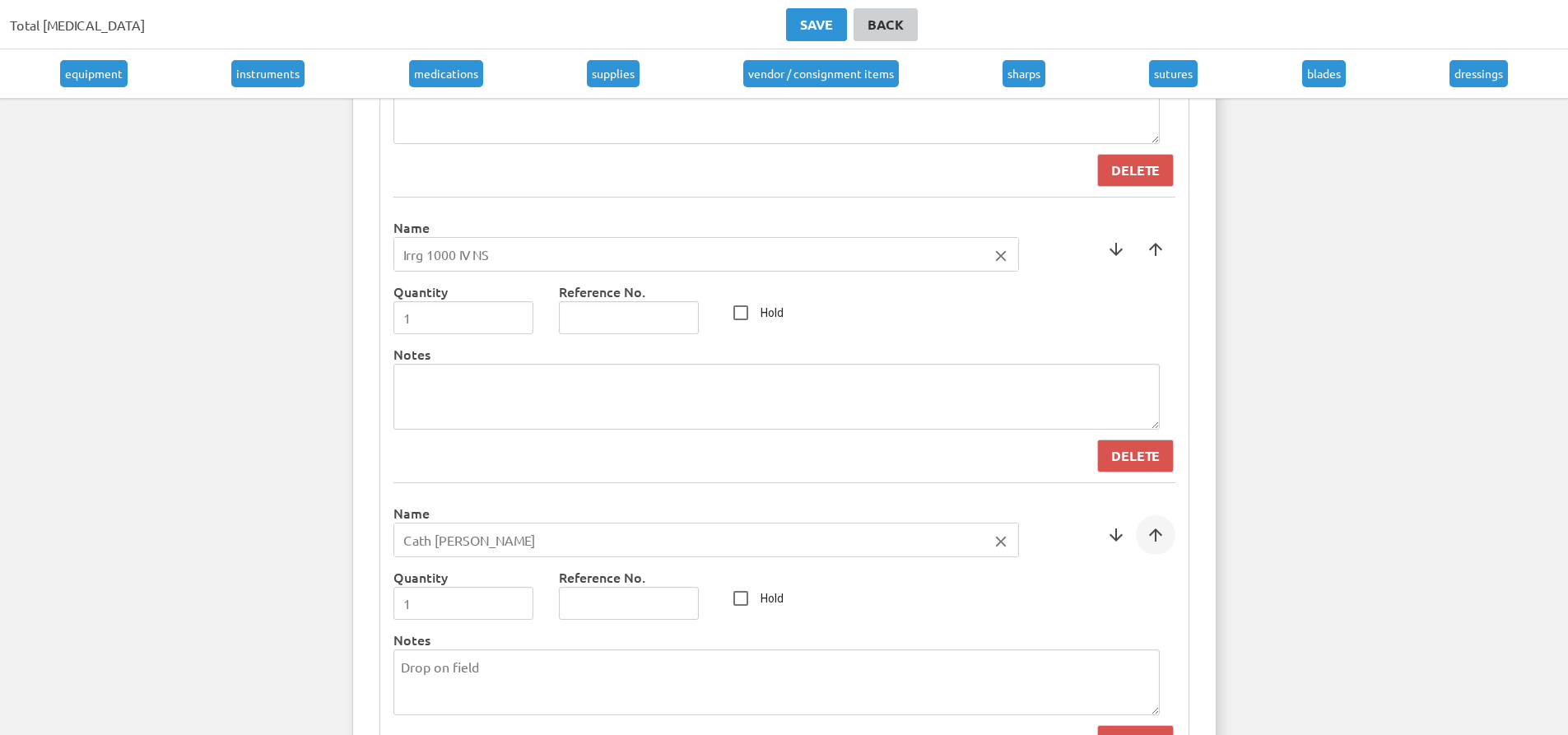
click at [1160, 538] on span at bounding box center [1155, 535] width 40 height 40
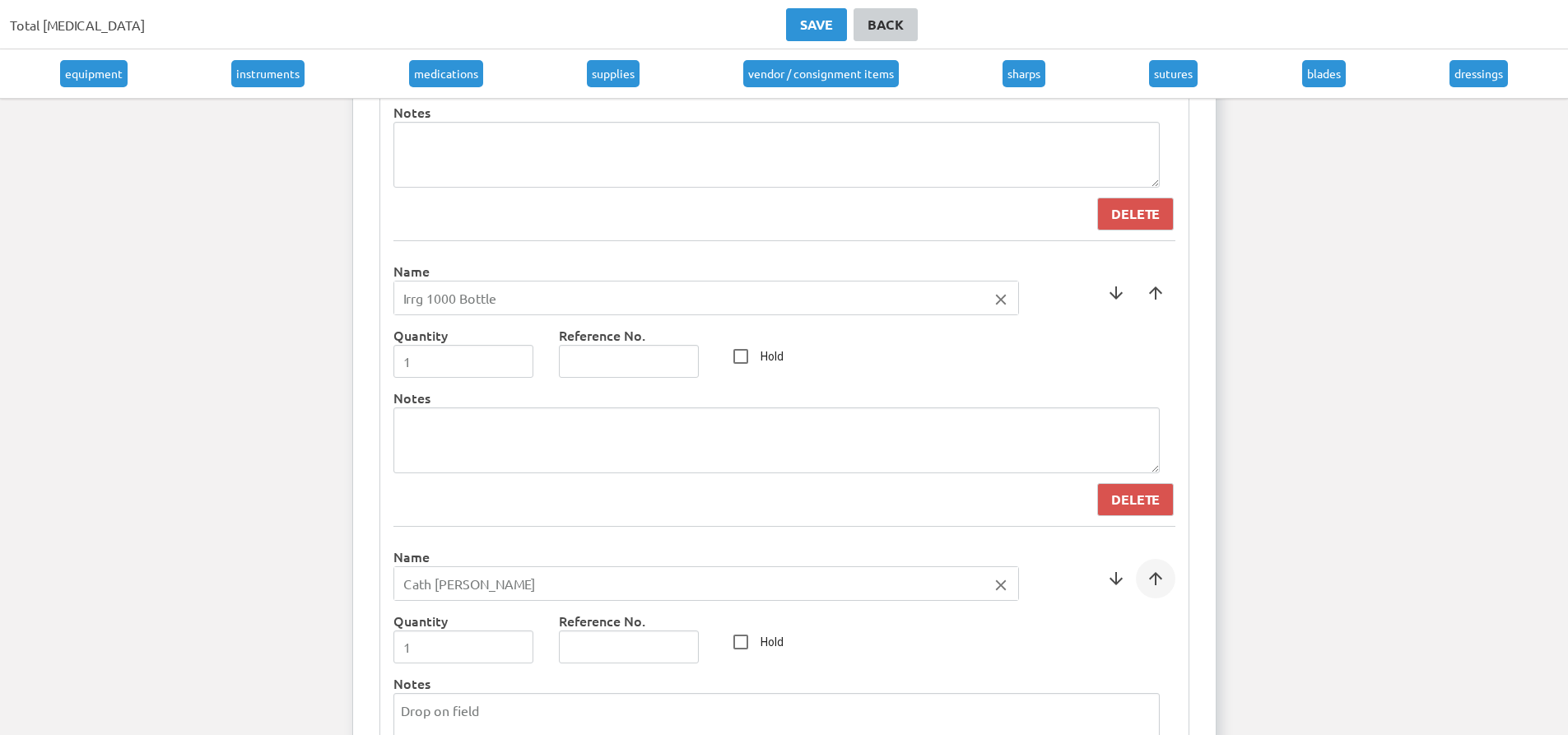
click at [1153, 579] on span at bounding box center [1155, 579] width 40 height 40
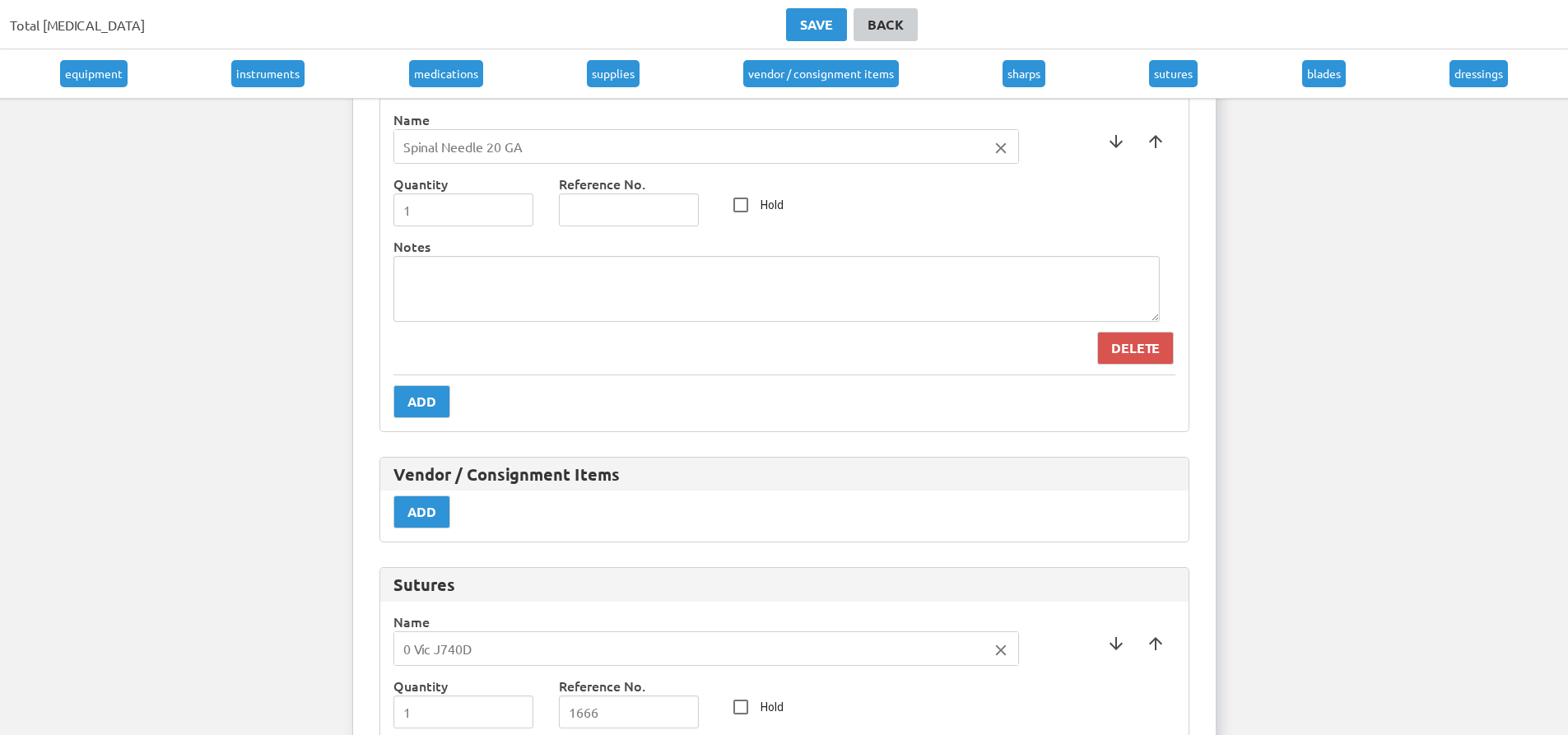
scroll to position [9378, 0]
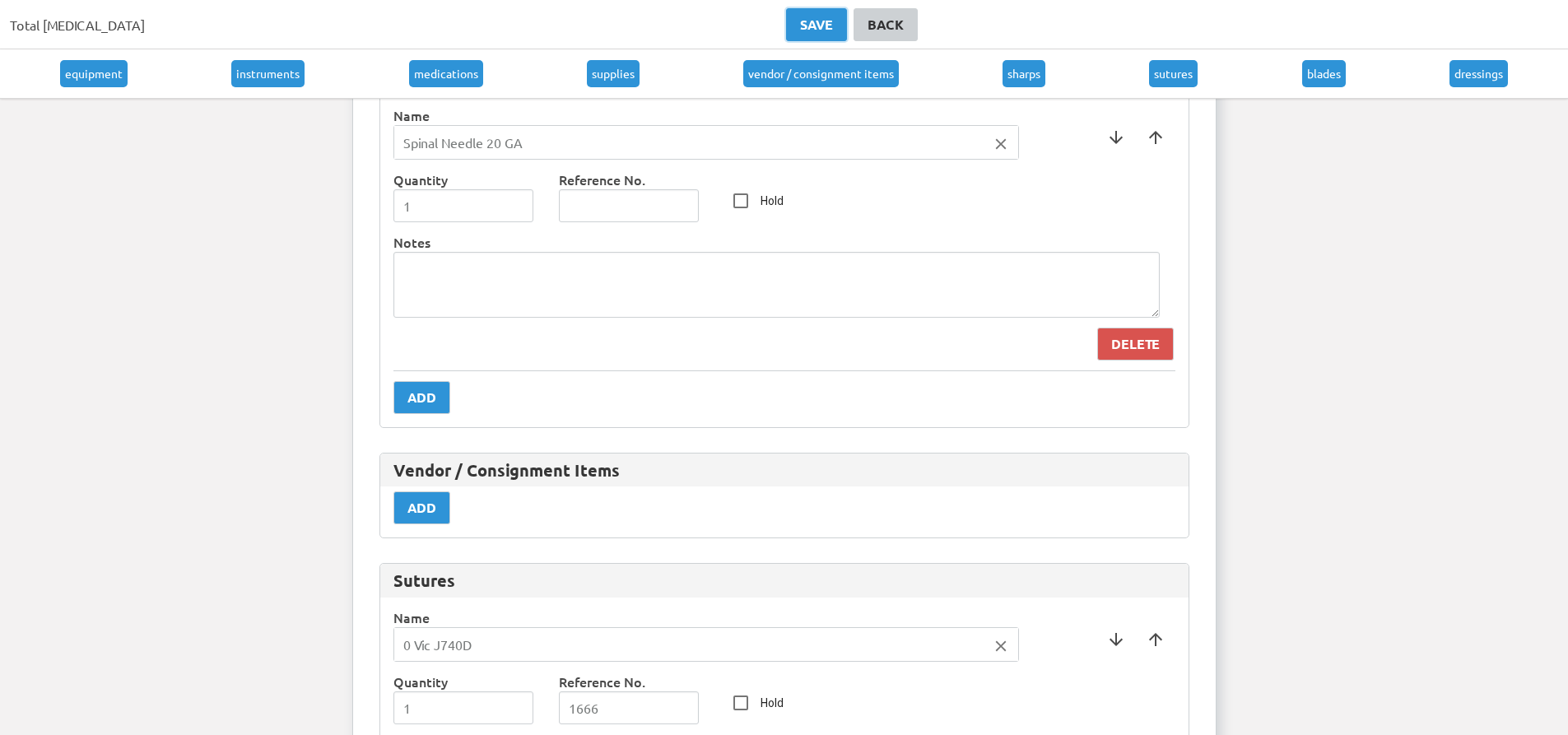
click at [800, 22] on div "Save" at bounding box center [817, 24] width 33 height 19
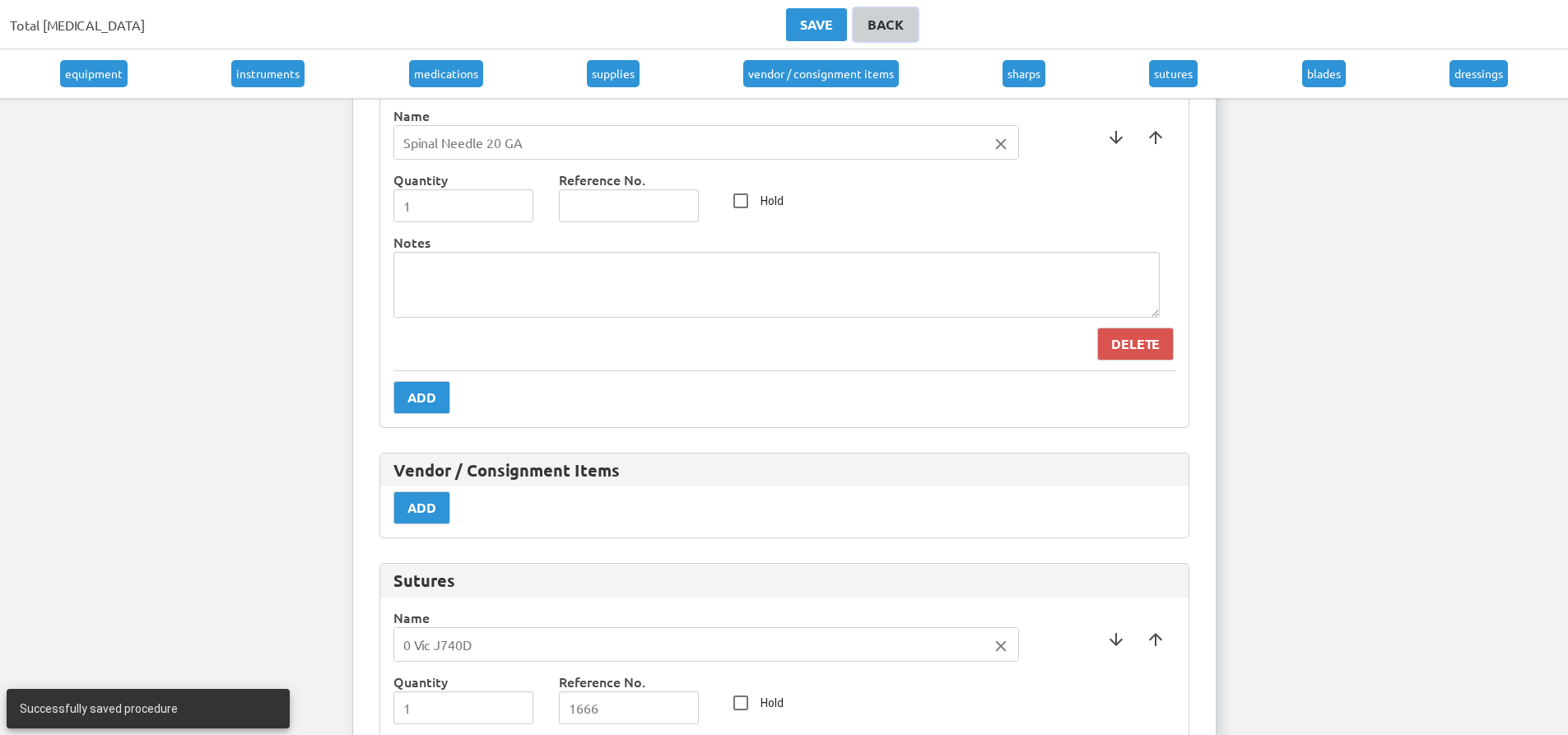
click at [869, 25] on div "Back" at bounding box center [885, 24] width 36 height 19
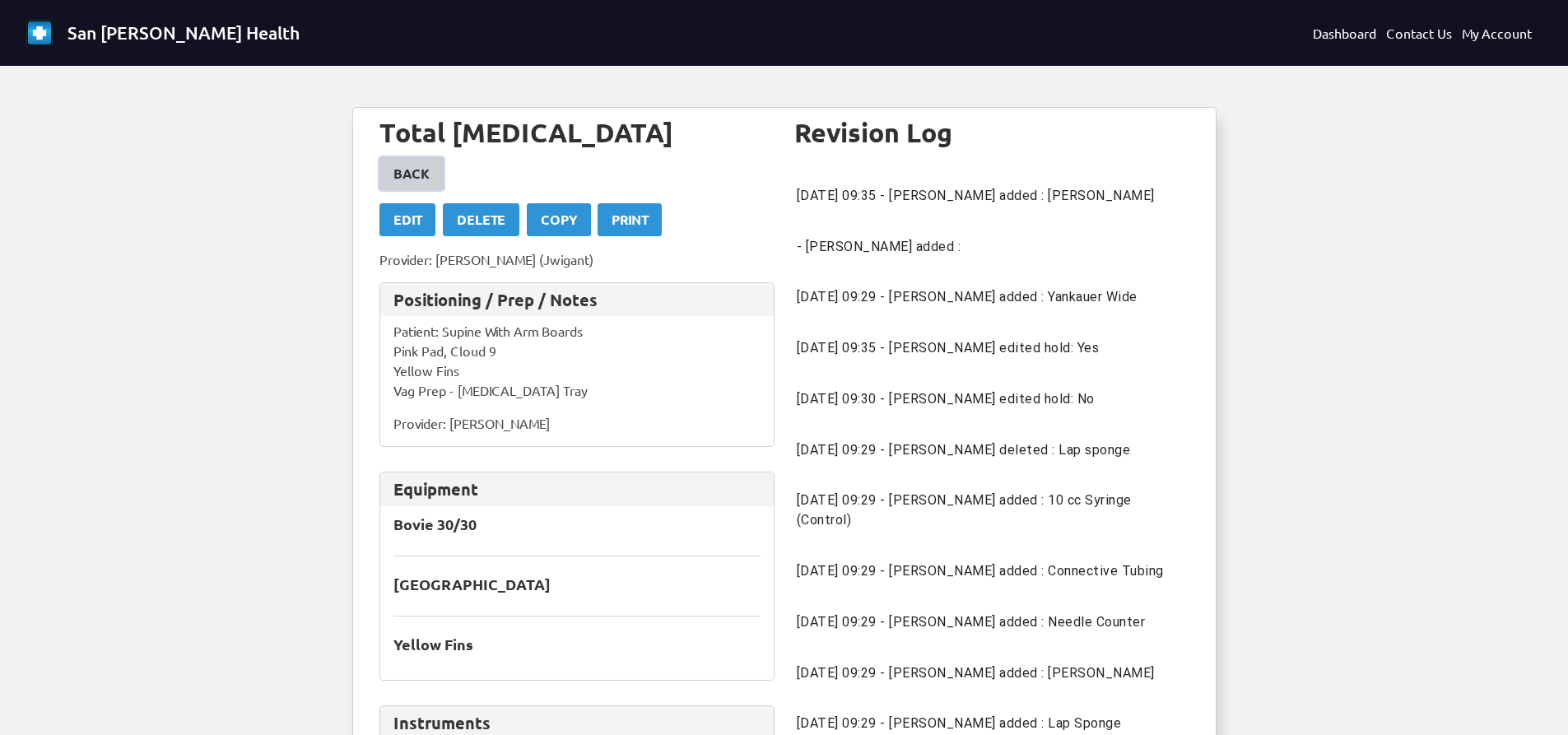
drag, startPoint x: 467, startPoint y: 107, endPoint x: 414, endPoint y: 182, distance: 91.8
click at [414, 182] on div "Back" at bounding box center [411, 174] width 36 height 19
